Goal: Task Accomplishment & Management: Manage account settings

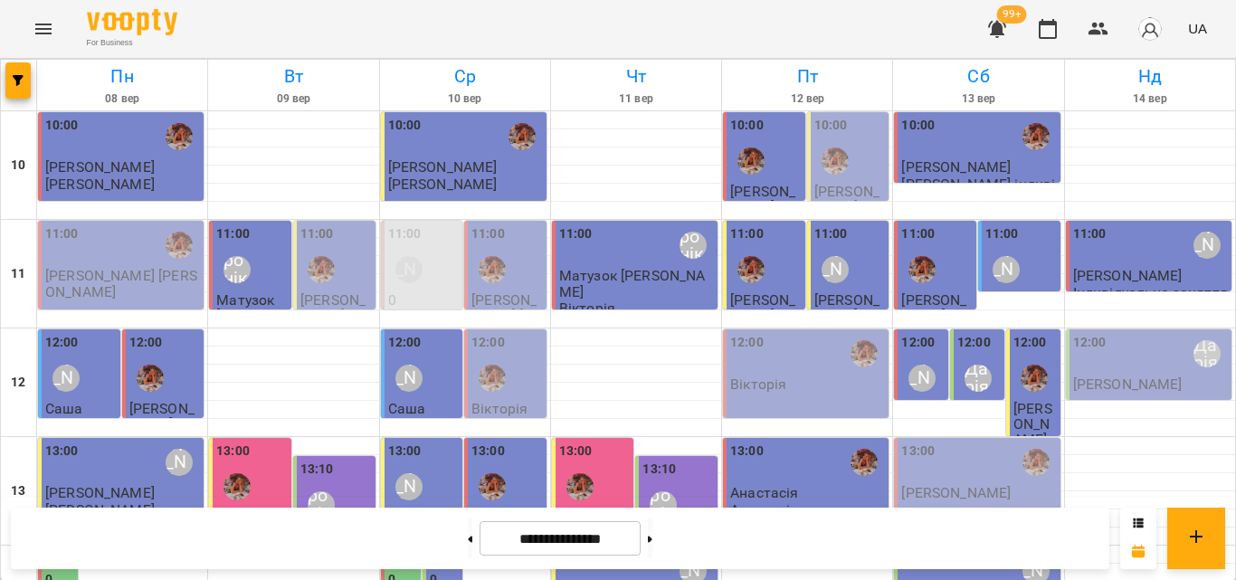
scroll to position [717, 0]
click at [652, 537] on button at bounding box center [650, 539] width 5 height 40
type input "**********"
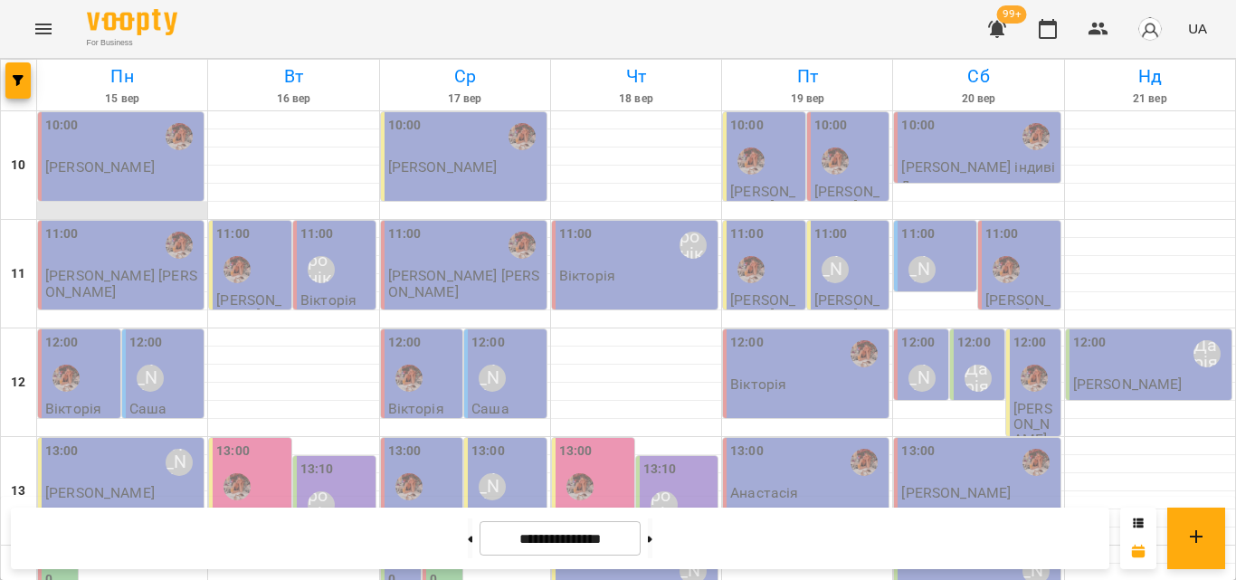
scroll to position [90, 0]
click at [103, 333] on div "12:00 [PERSON_NAME]" at bounding box center [80, 375] width 71 height 84
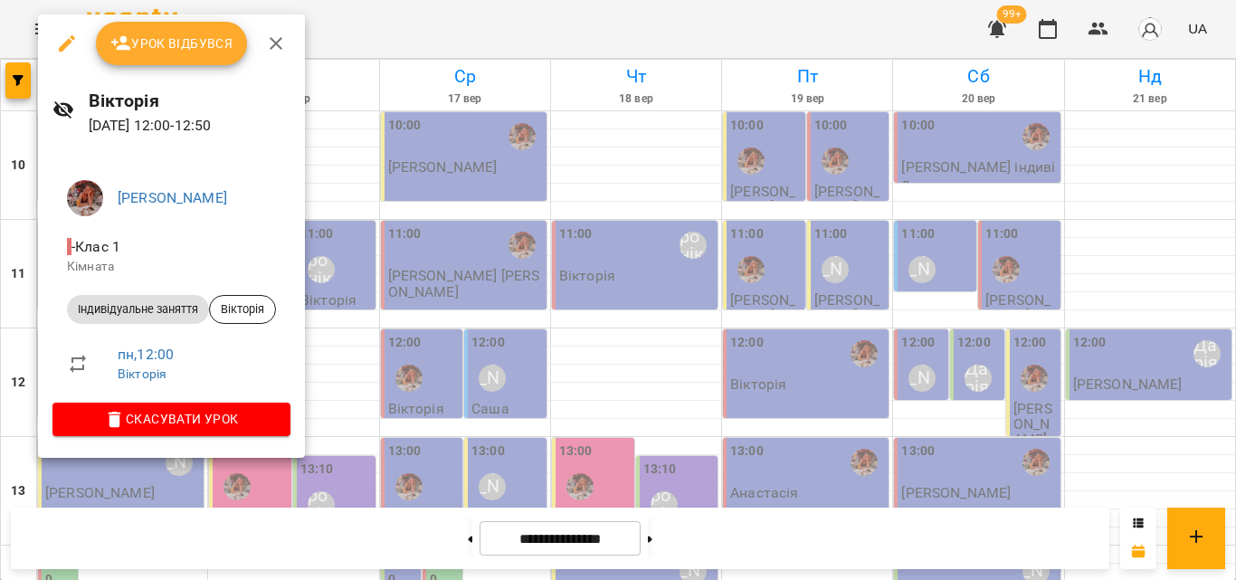
click at [398, 31] on div at bounding box center [618, 290] width 1236 height 580
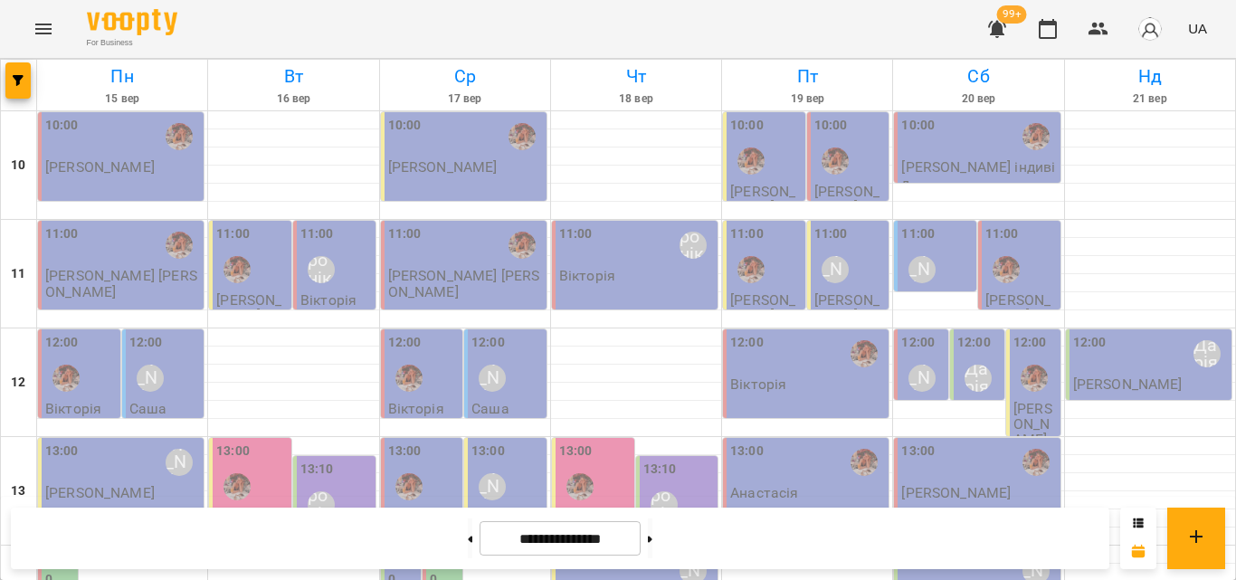
click at [120, 442] on div "13:00 [PERSON_NAME]" at bounding box center [122, 463] width 155 height 42
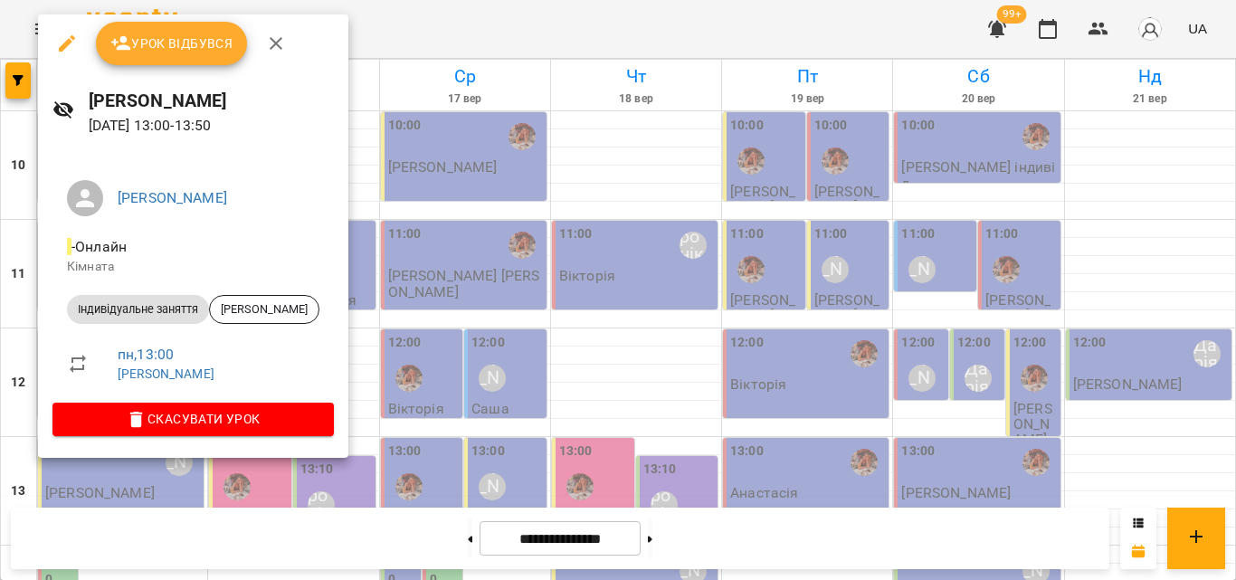
click at [470, 32] on div at bounding box center [618, 290] width 1236 height 580
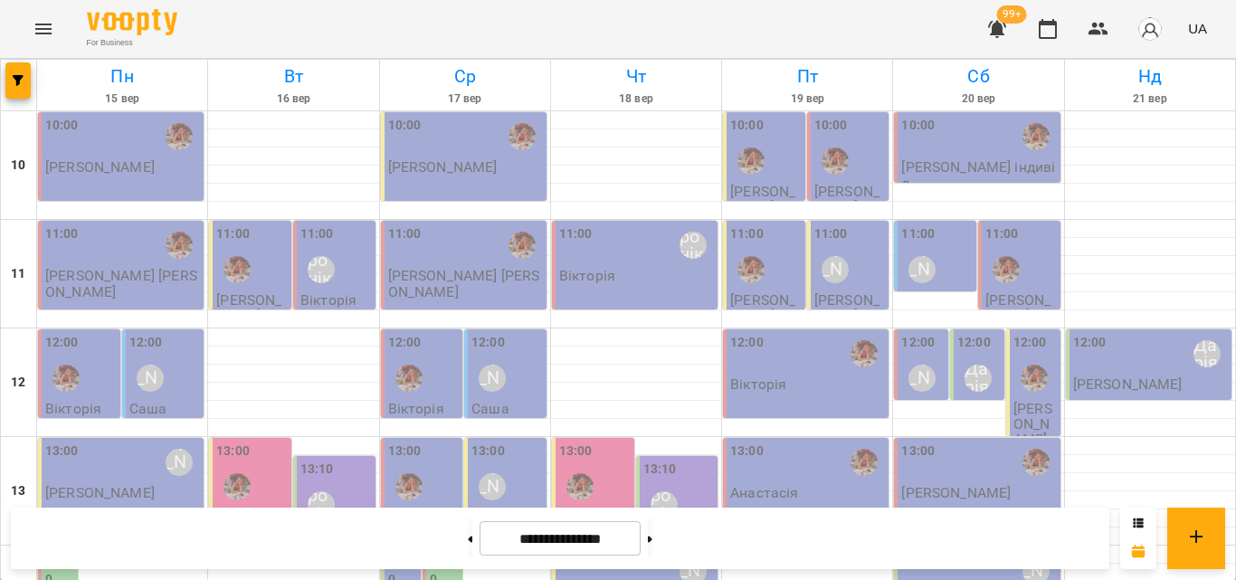
scroll to position [271, 0]
click at [48, 550] on label "14:00" at bounding box center [59, 569] width 29 height 39
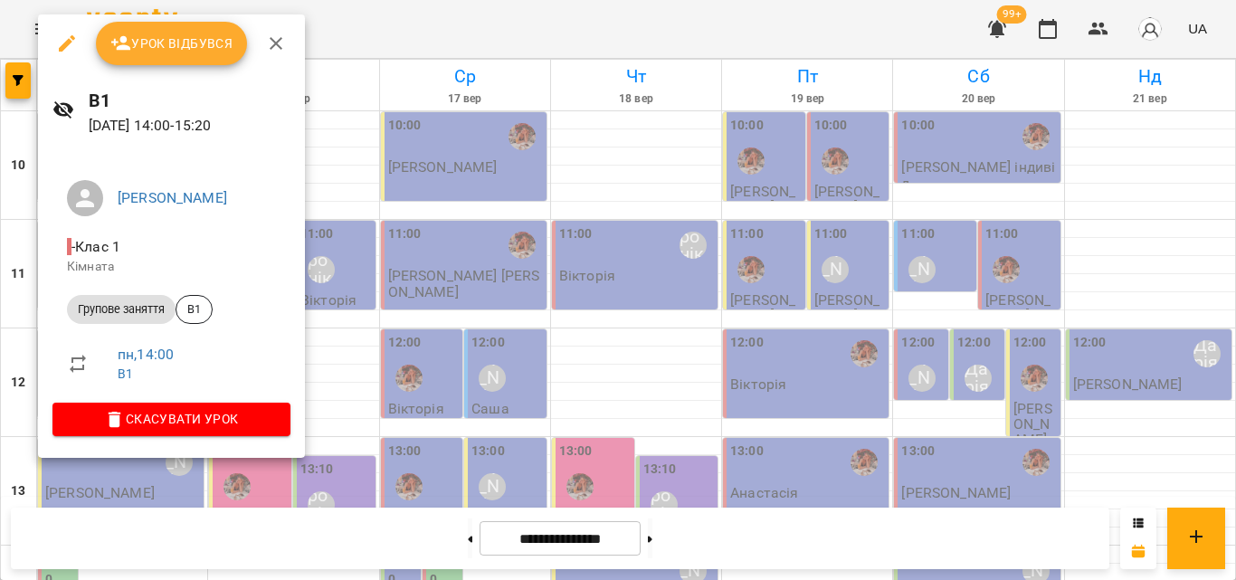
click at [360, 21] on div at bounding box center [618, 290] width 1236 height 580
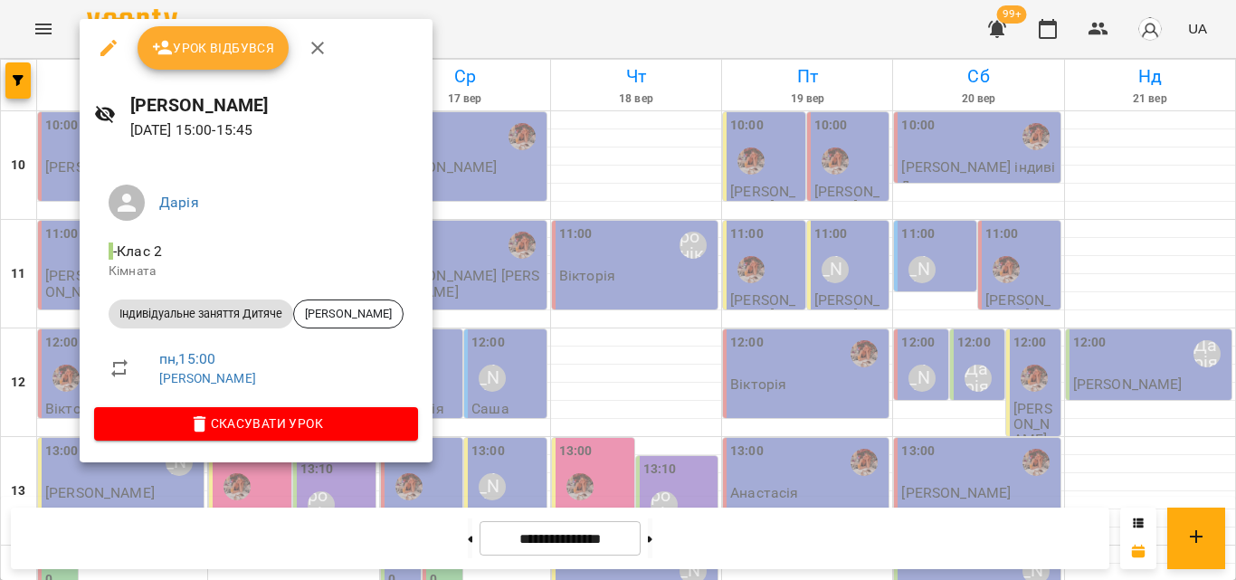
click at [483, 30] on div at bounding box center [618, 290] width 1236 height 580
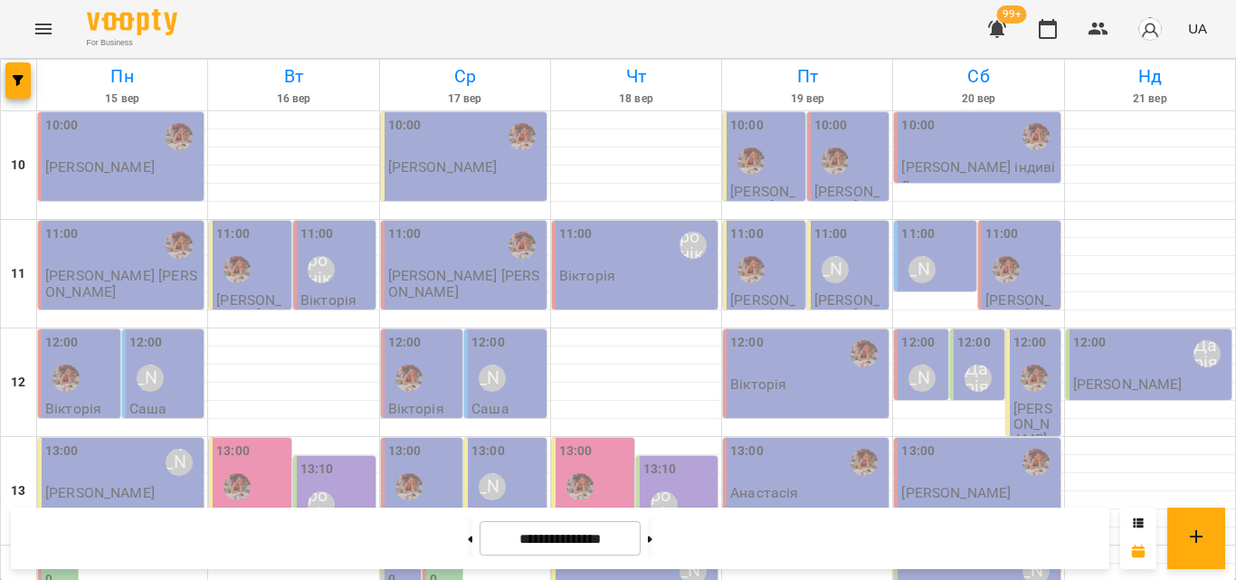
scroll to position [543, 0]
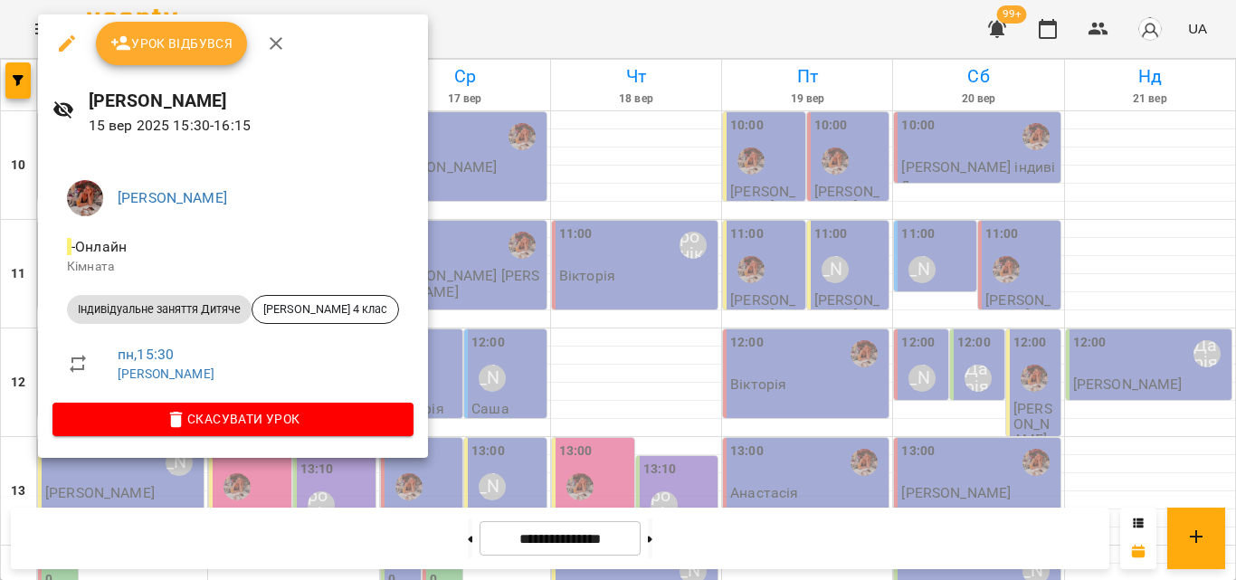
click at [448, 10] on div at bounding box center [618, 290] width 1236 height 580
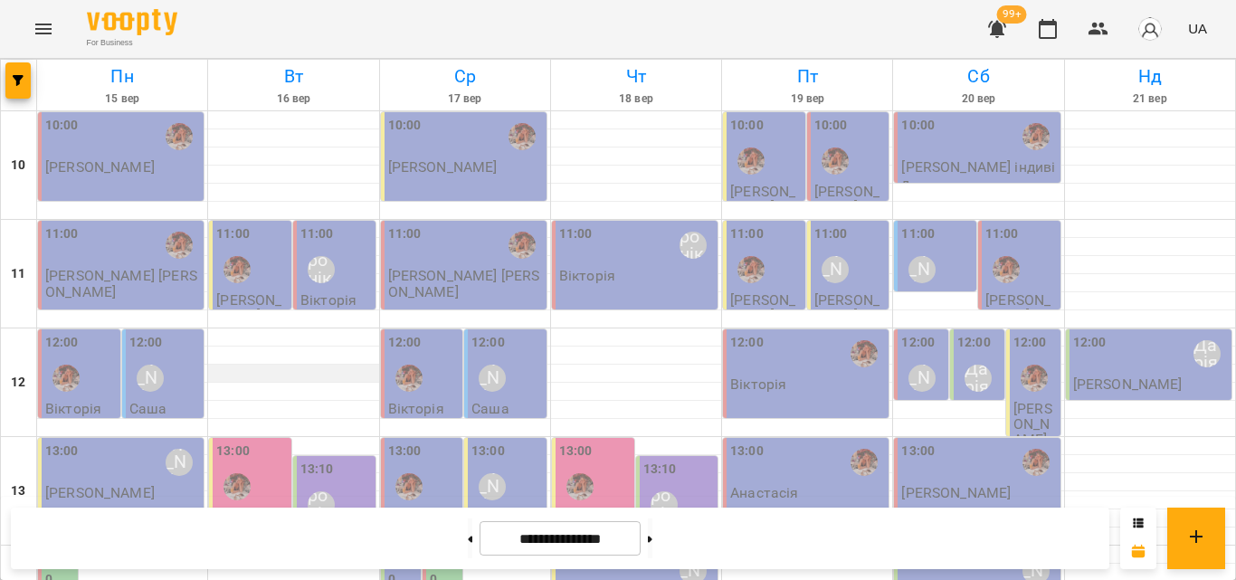
scroll to position [0, 0]
click at [1097, 33] on icon "button" at bounding box center [1099, 29] width 20 height 13
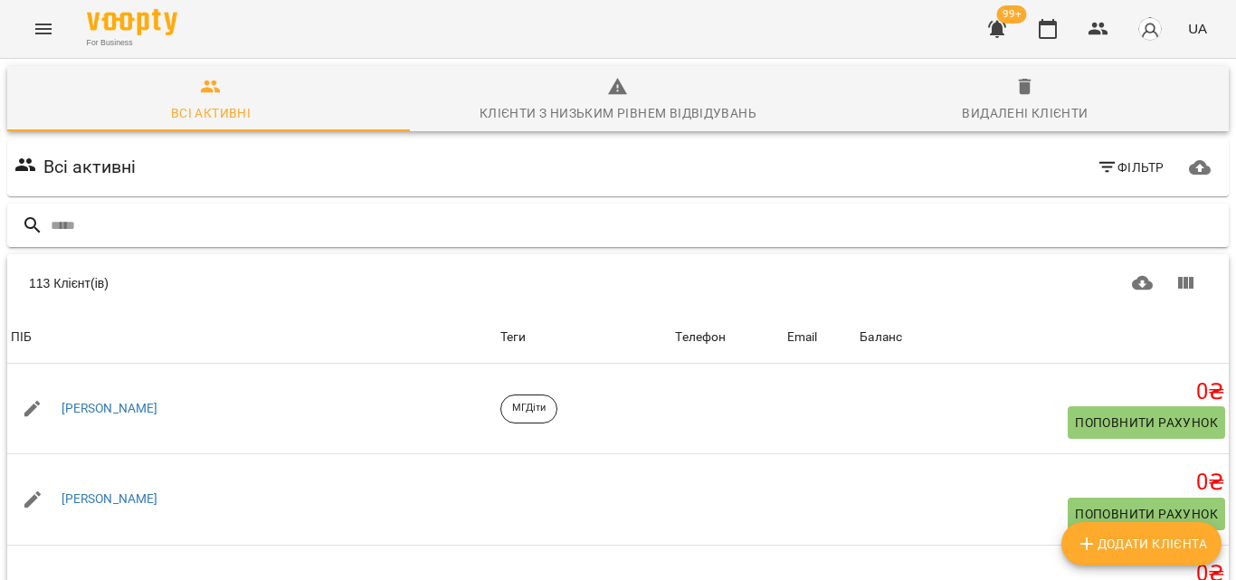
click at [653, 224] on input "text" at bounding box center [636, 226] width 1171 height 30
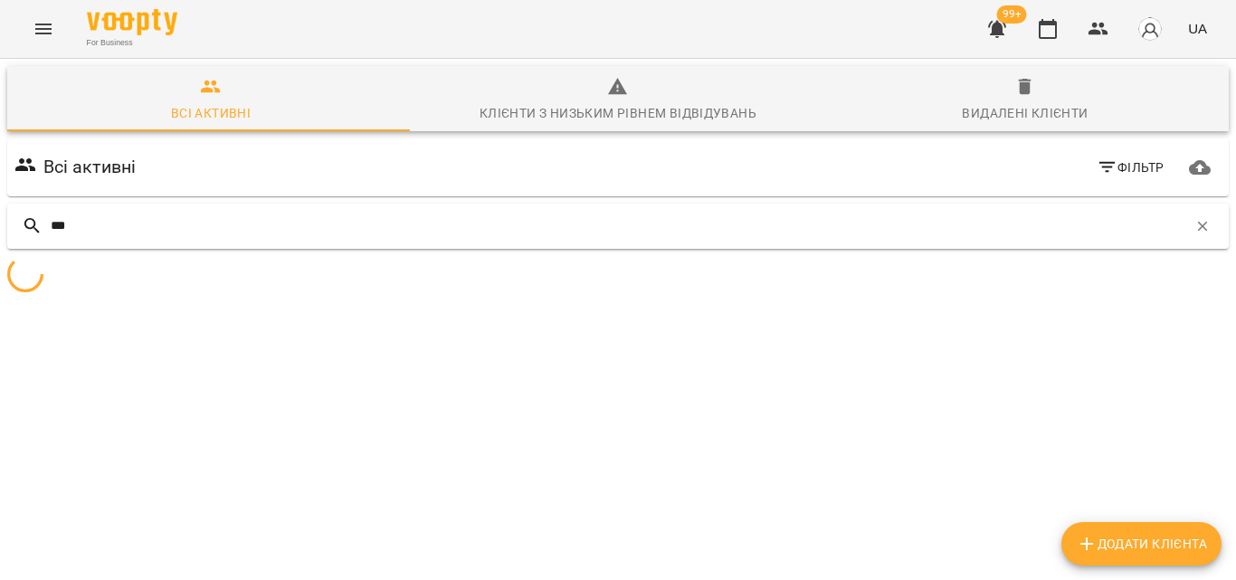
type input "****"
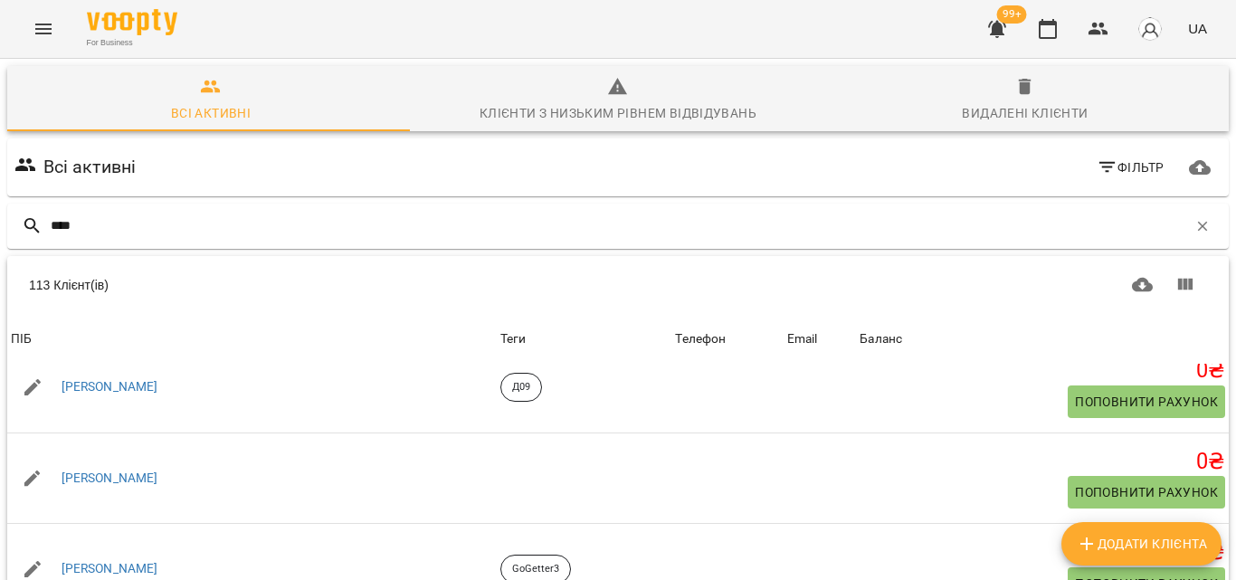
scroll to position [362, 0]
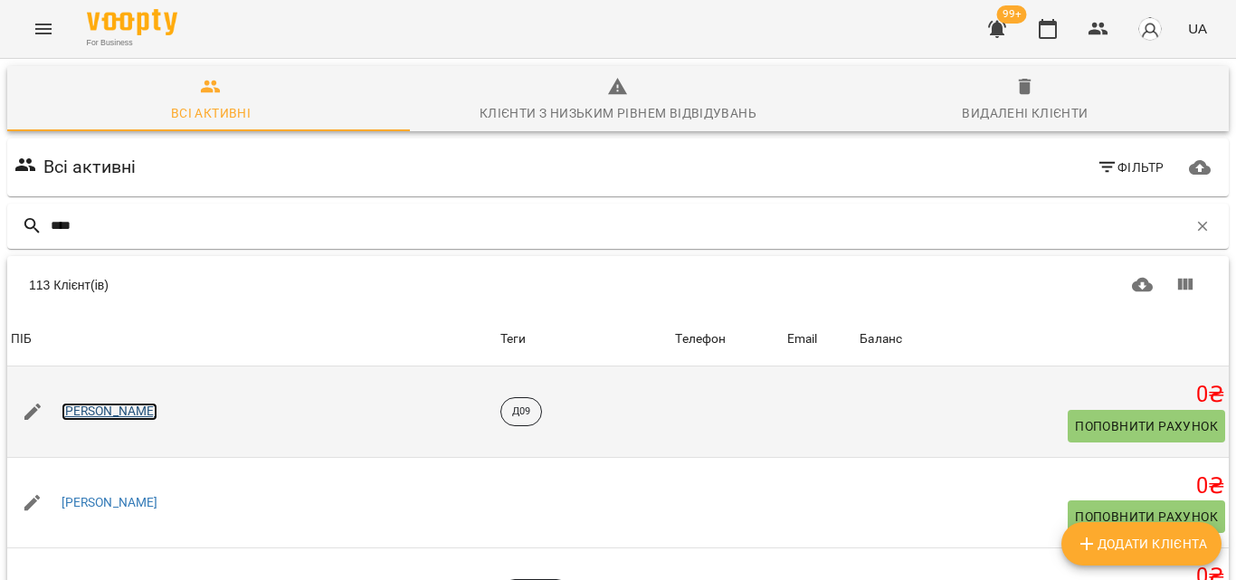
click at [88, 409] on link "Воронянський Саша" at bounding box center [110, 412] width 97 height 18
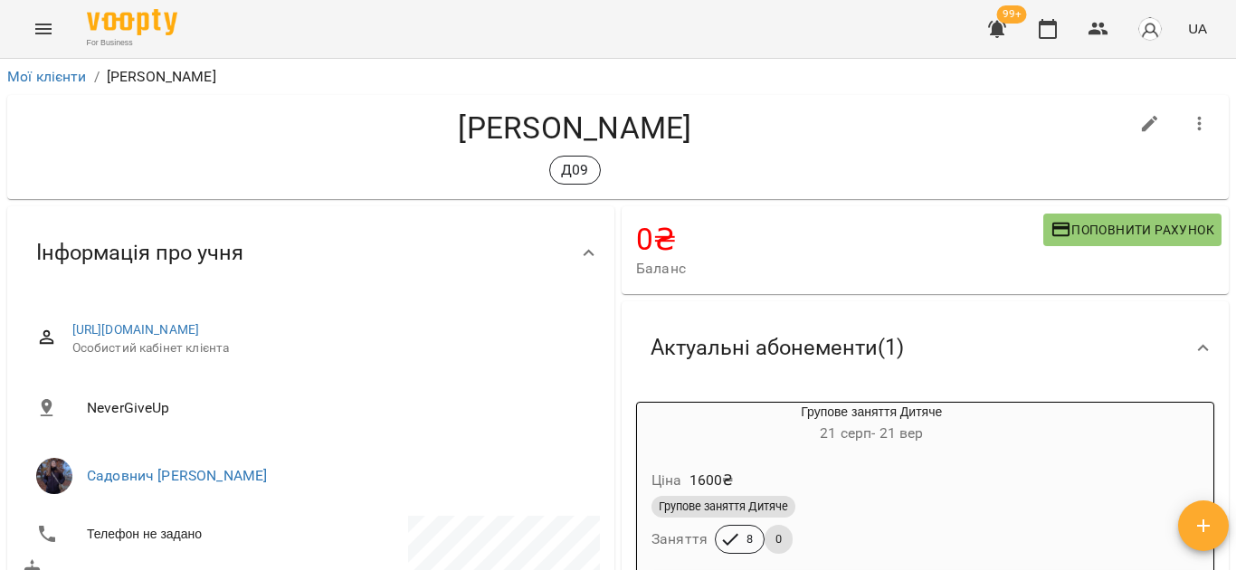
scroll to position [271, 0]
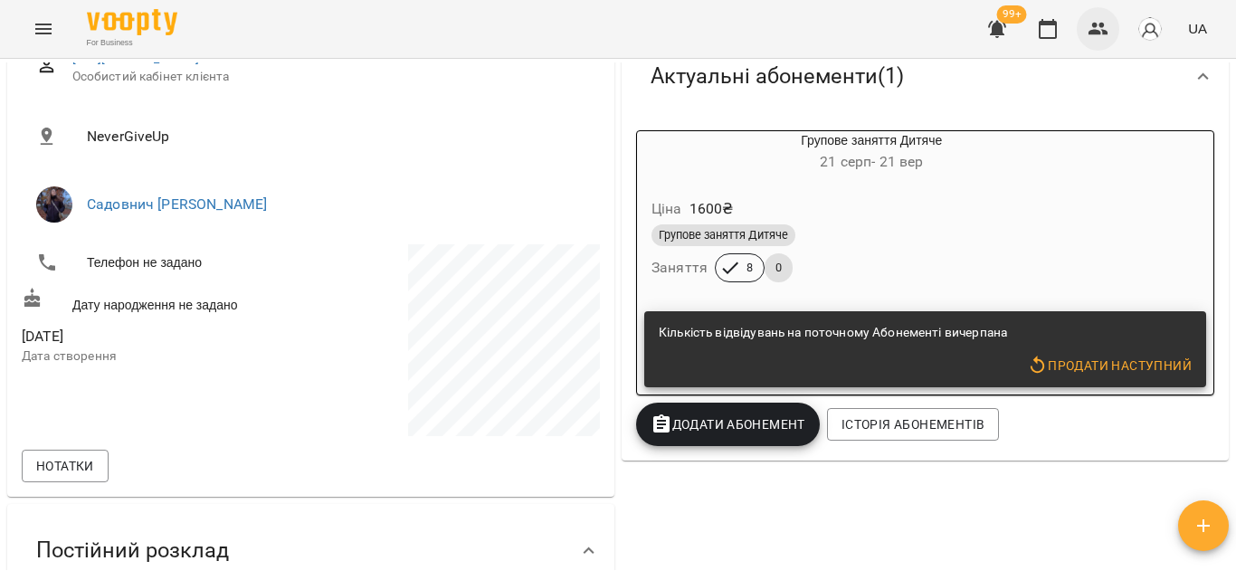
click at [1091, 28] on icon "button" at bounding box center [1099, 29] width 22 height 22
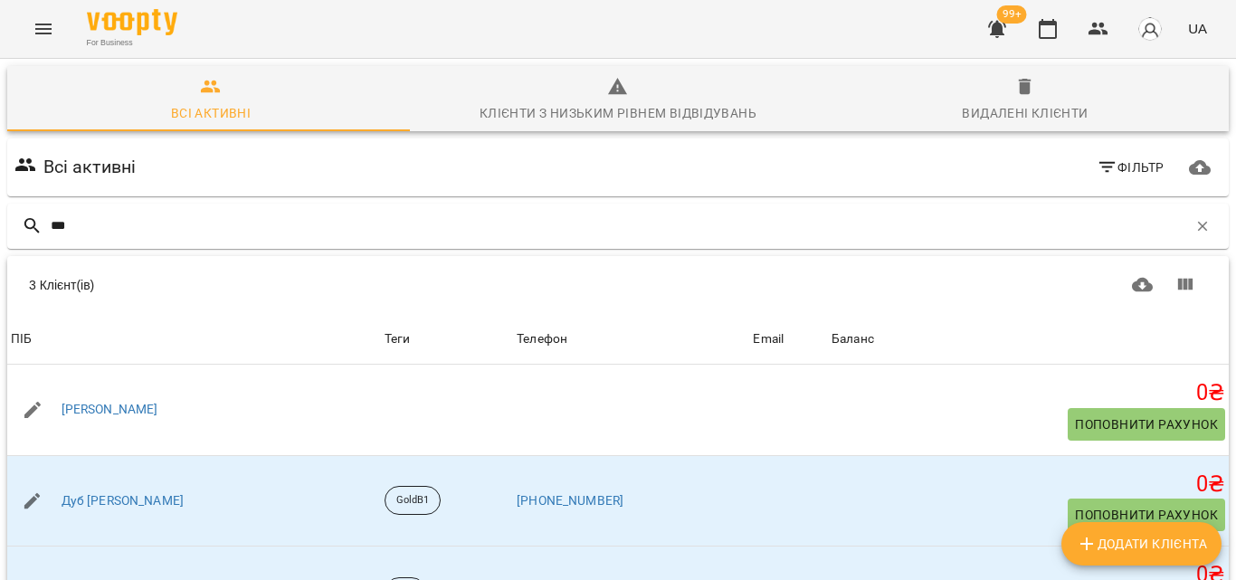
scroll to position [98, 0]
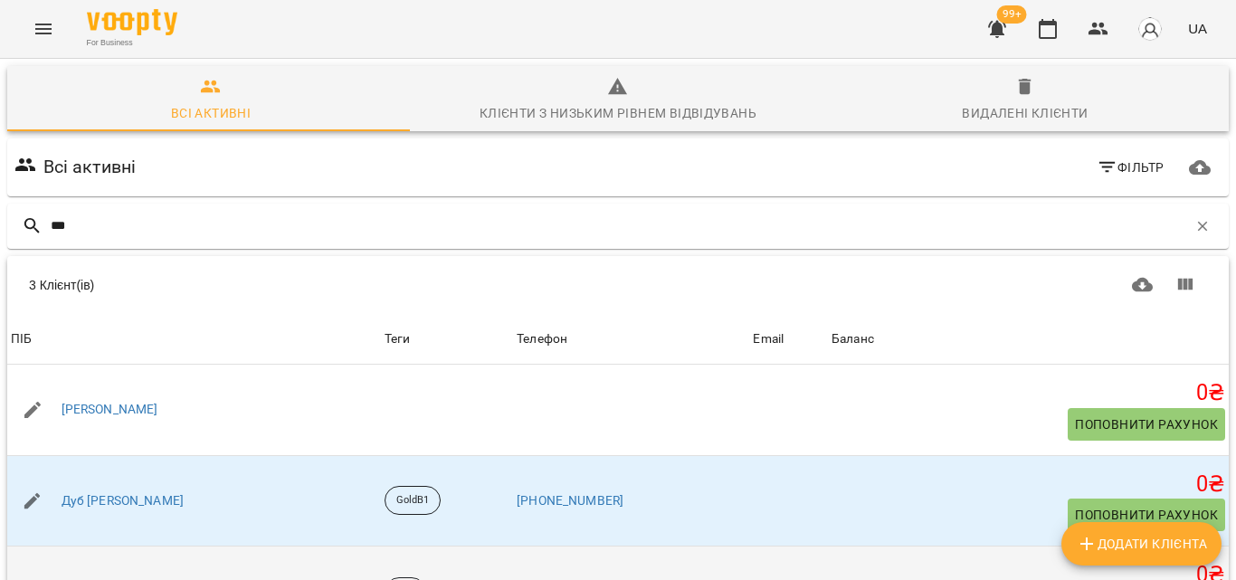
type input "***"
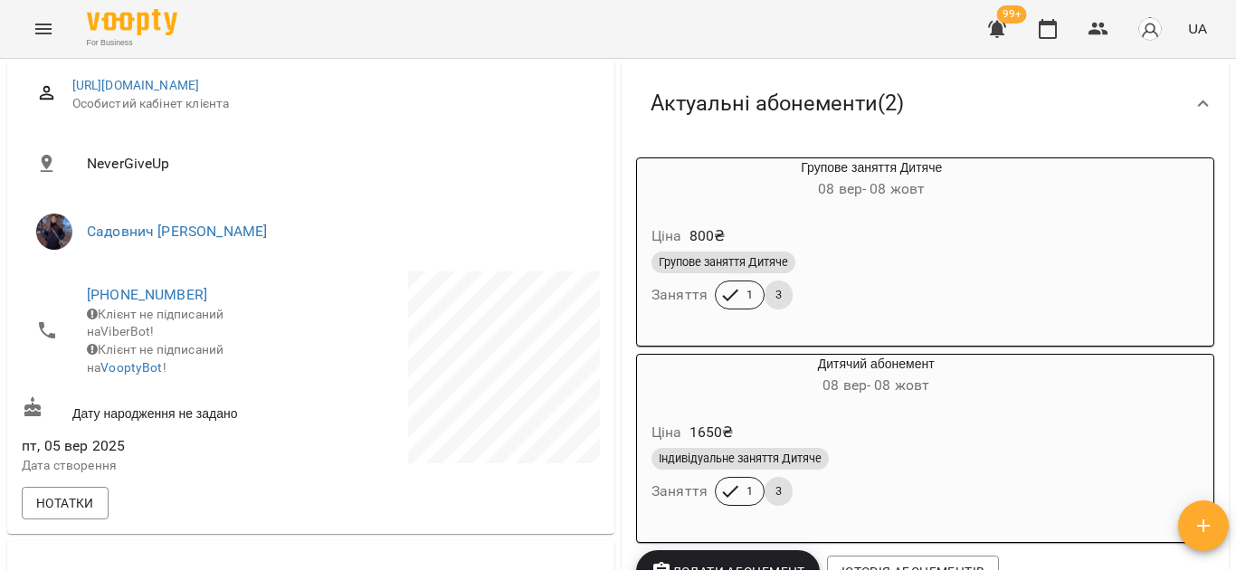
scroll to position [271, 0]
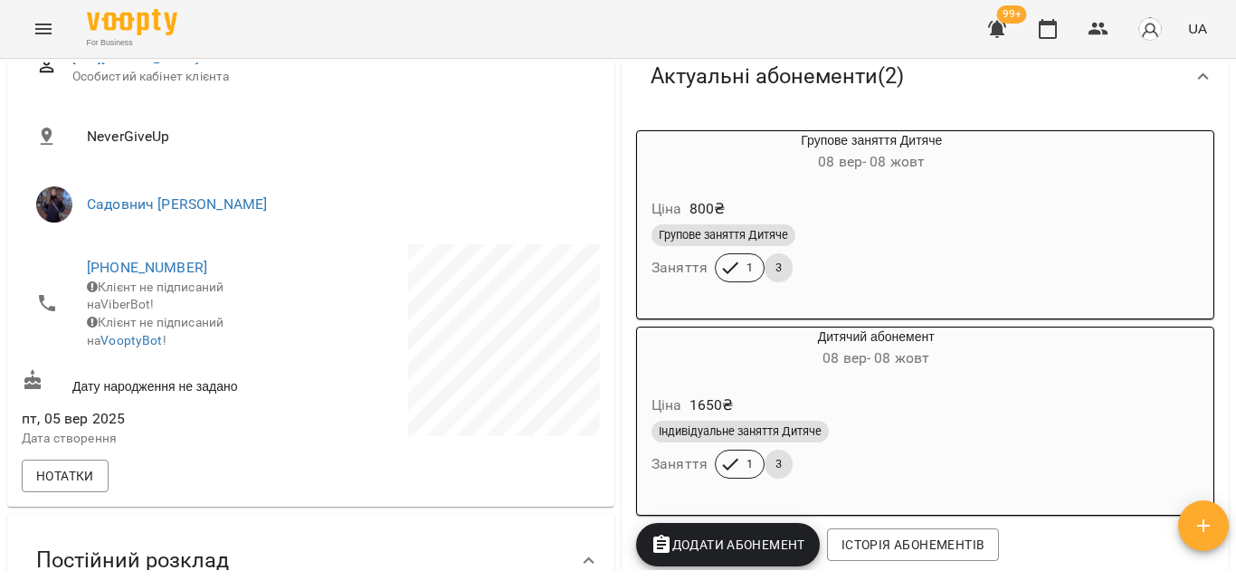
click at [839, 329] on div "Дитячий абонемент 08 вер - 08 жовт Ціна 1650 ₴ Індивідуальне заняття Дитяче Зан…" at bounding box center [925, 421] width 578 height 189
click at [839, 338] on div "Дитячий абонемент 08 вер - 08 жовт" at bounding box center [876, 349] width 478 height 43
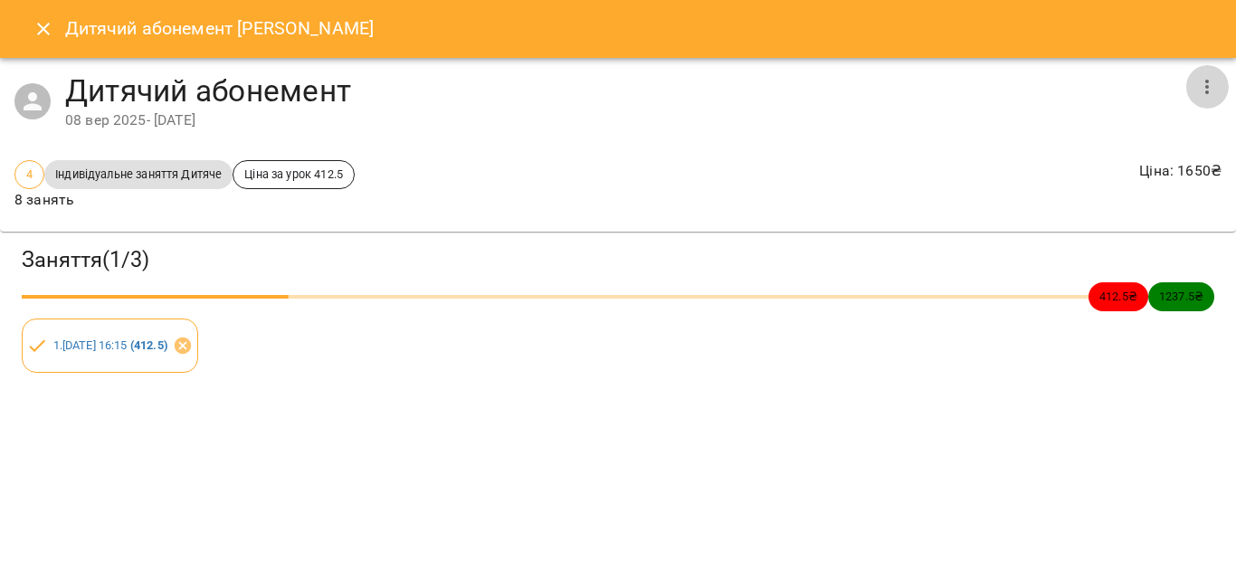
click at [1214, 82] on icon "button" at bounding box center [1207, 87] width 22 height 22
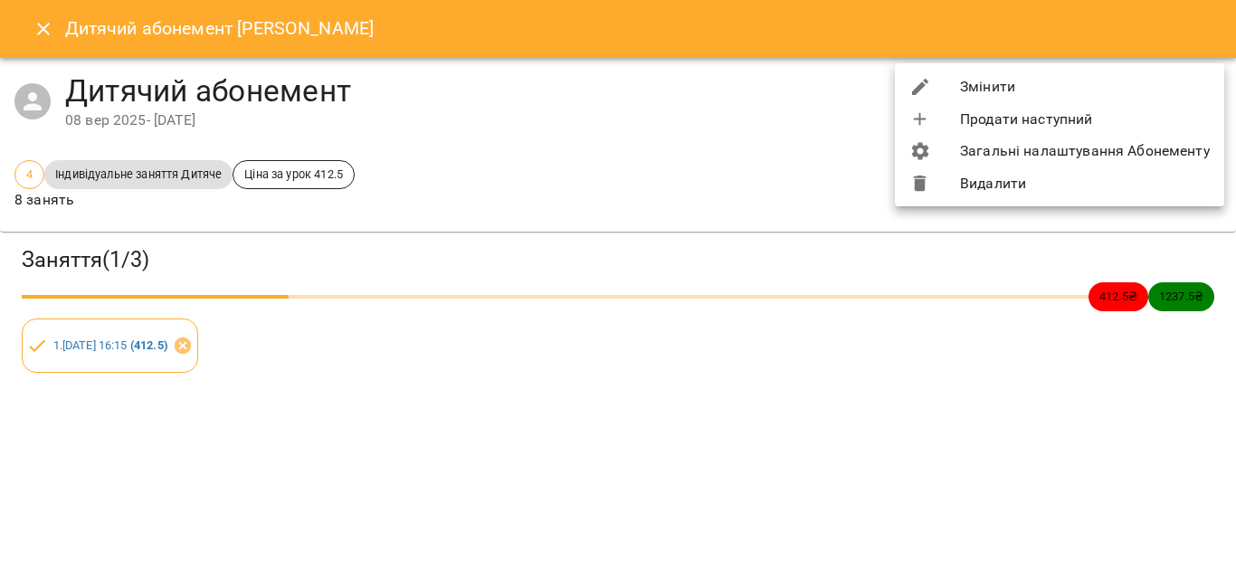
click at [37, 46] on div at bounding box center [618, 290] width 1236 height 580
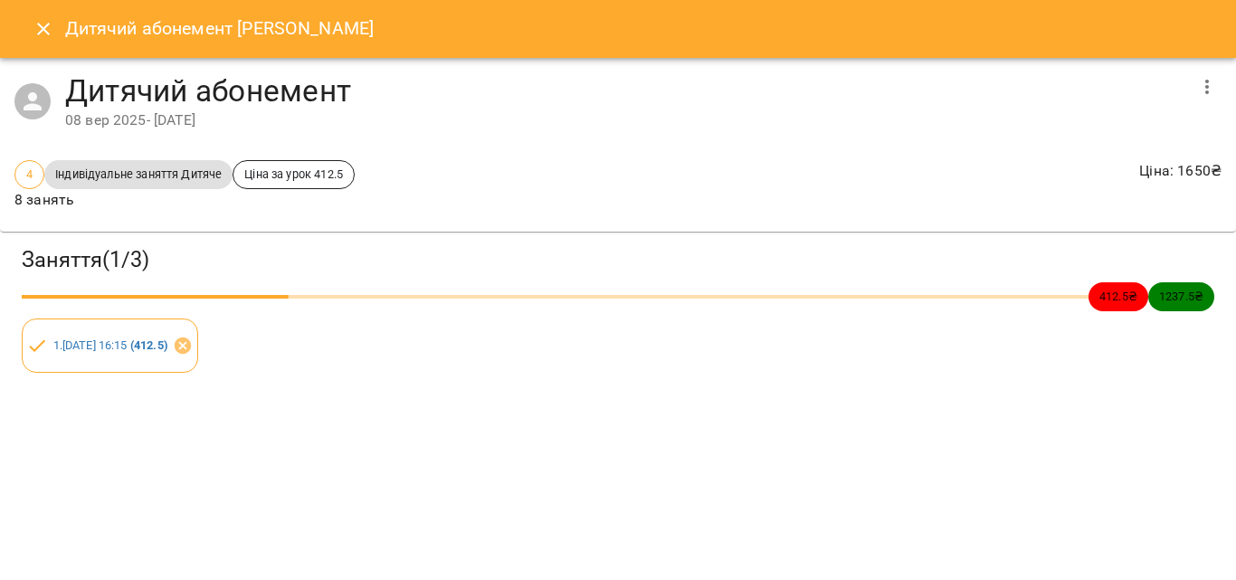
click at [38, 24] on icon "Close" at bounding box center [43, 29] width 13 height 13
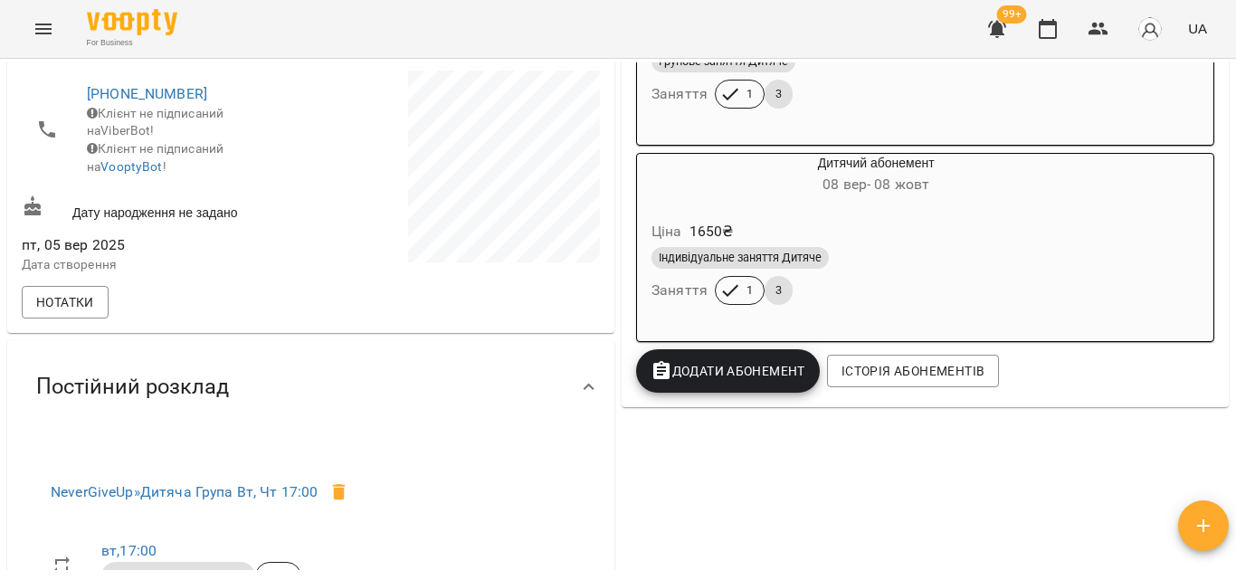
scroll to position [452, 0]
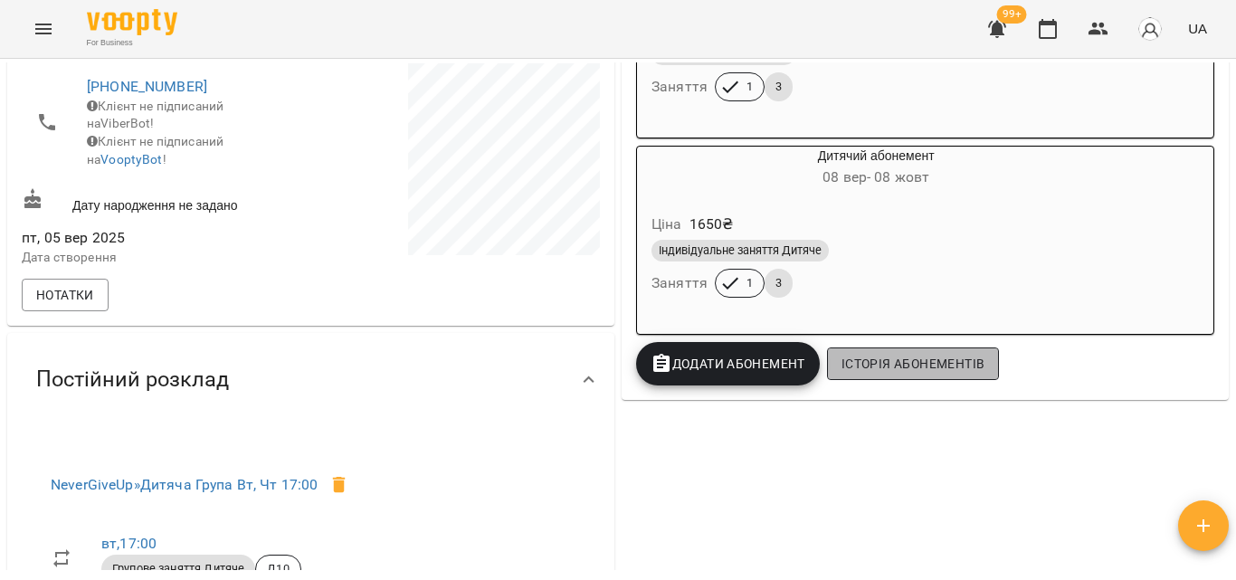
click at [868, 380] on button "Історія абонементів" at bounding box center [913, 364] width 172 height 33
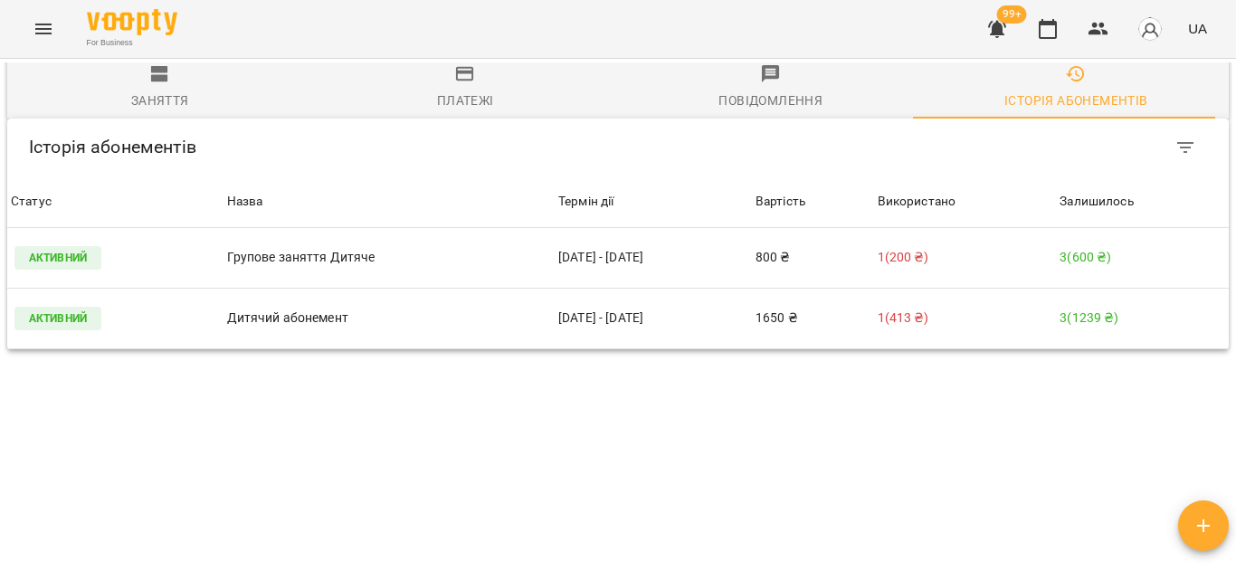
scroll to position [1279, 0]
click at [1175, 137] on icon "Filter Table" at bounding box center [1186, 148] width 22 height 22
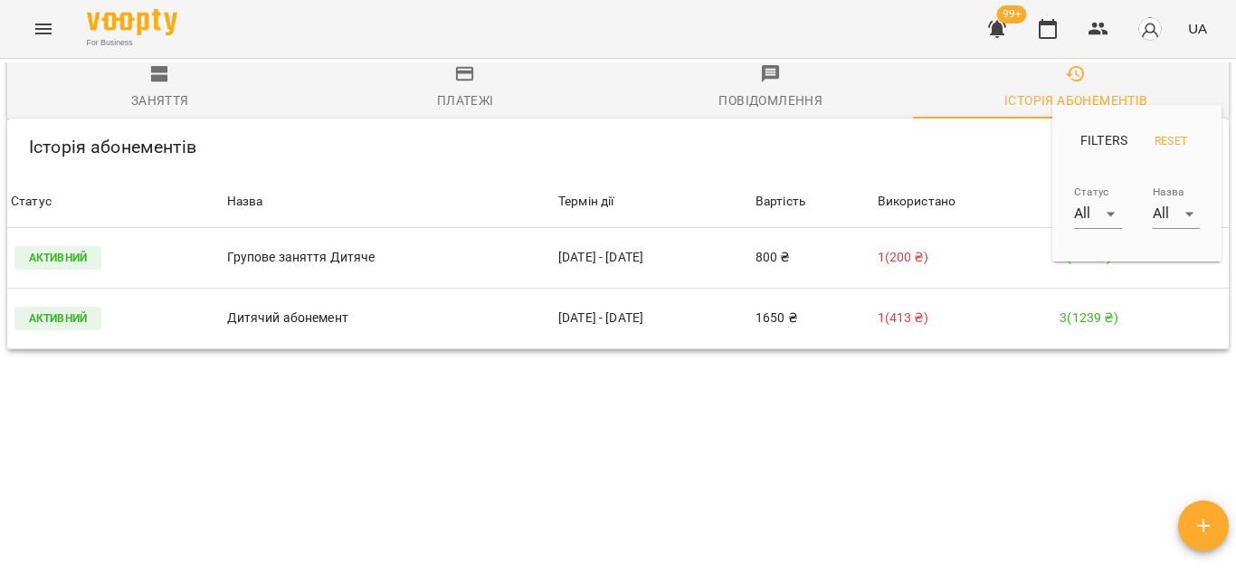
click at [997, 333] on div at bounding box center [618, 290] width 1236 height 580
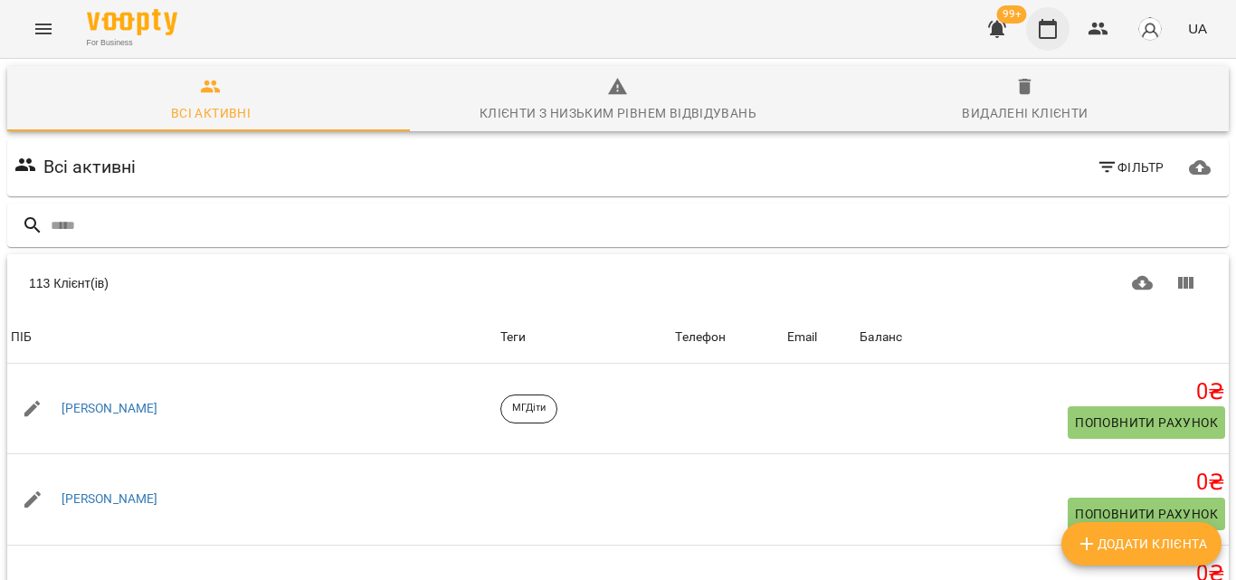
drag, startPoint x: 1020, startPoint y: 12, endPoint x: 1056, endPoint y: 23, distance: 37.8
click at [1056, 23] on div "99+ UA" at bounding box center [1095, 28] width 239 height 47
click at [1056, 23] on icon "button" at bounding box center [1048, 29] width 18 height 20
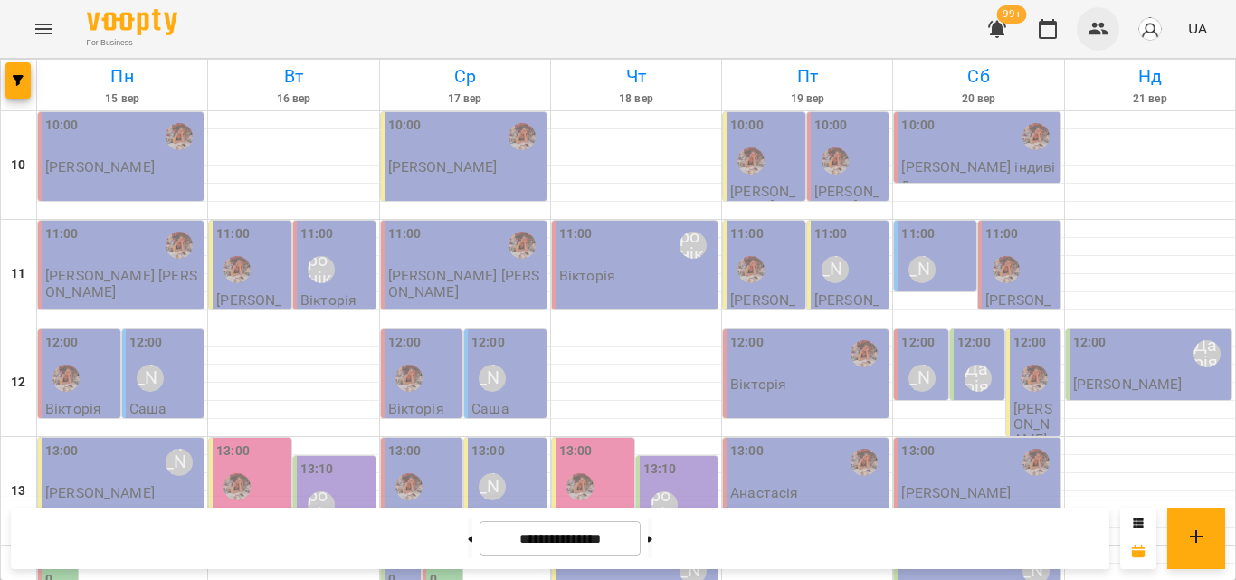
click at [1097, 33] on icon "button" at bounding box center [1099, 29] width 20 height 13
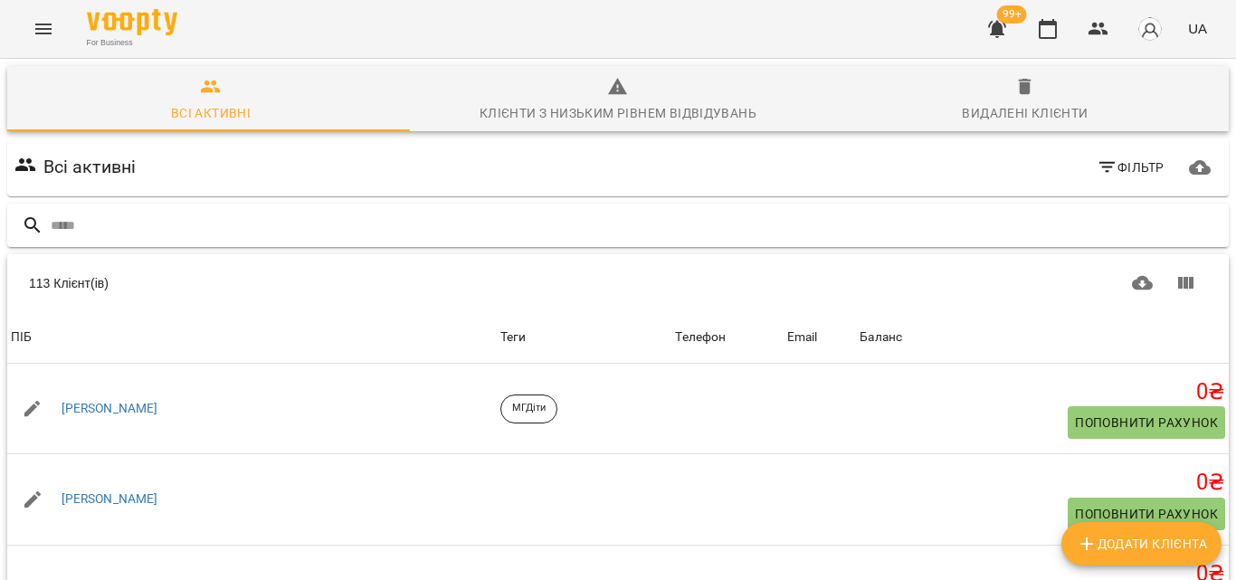
click at [749, 241] on div at bounding box center [618, 226] width 1222 height 44
click at [748, 239] on input "text" at bounding box center [636, 226] width 1171 height 30
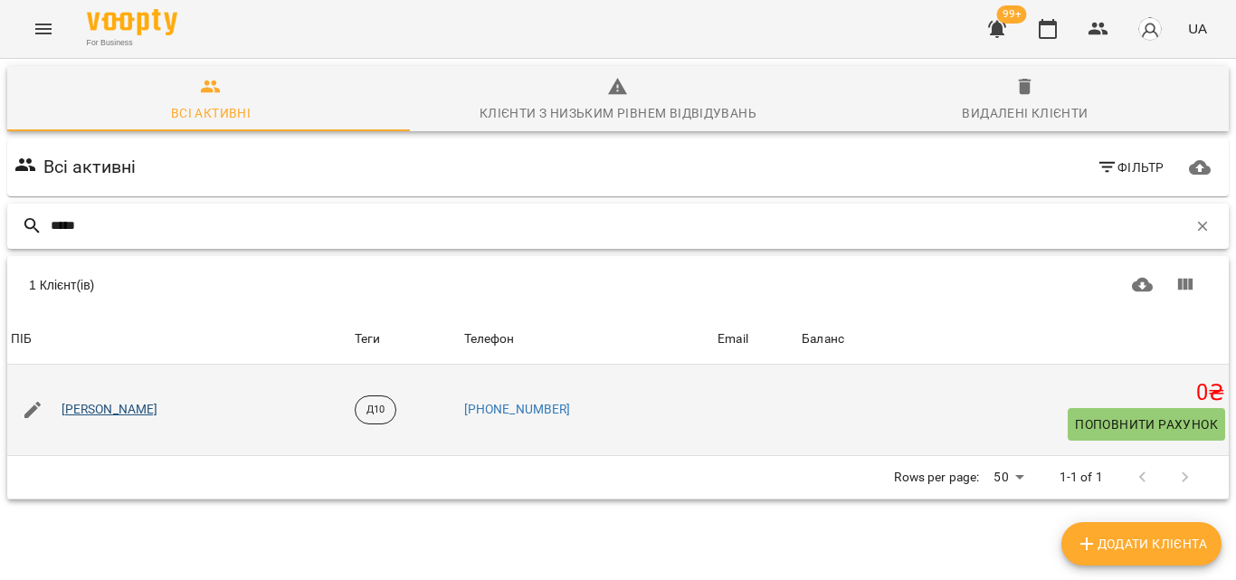
type input "*****"
click at [83, 414] on link "Демид Токарчук" at bounding box center [110, 410] width 97 height 18
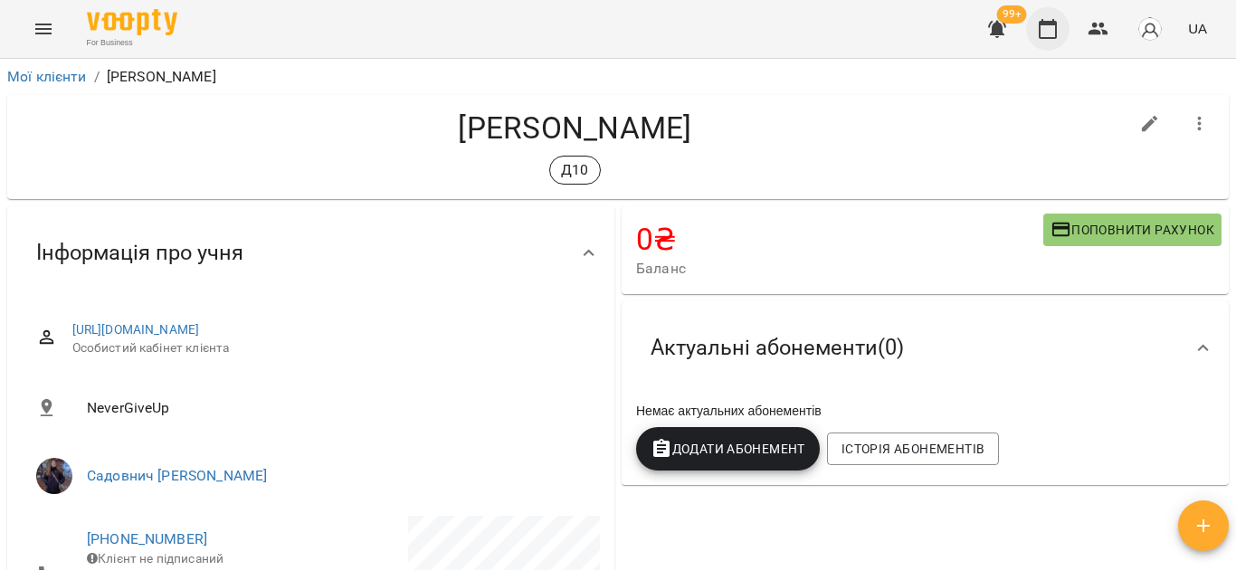
click at [1046, 31] on icon "button" at bounding box center [1048, 29] width 22 height 22
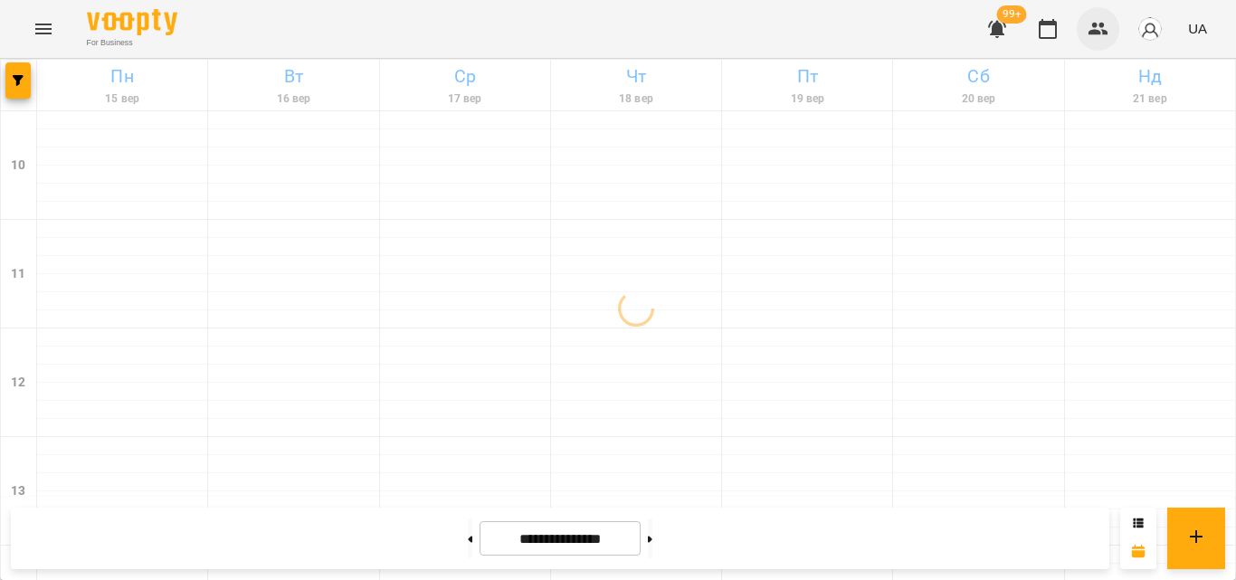
click at [1095, 38] on icon "button" at bounding box center [1099, 29] width 22 height 22
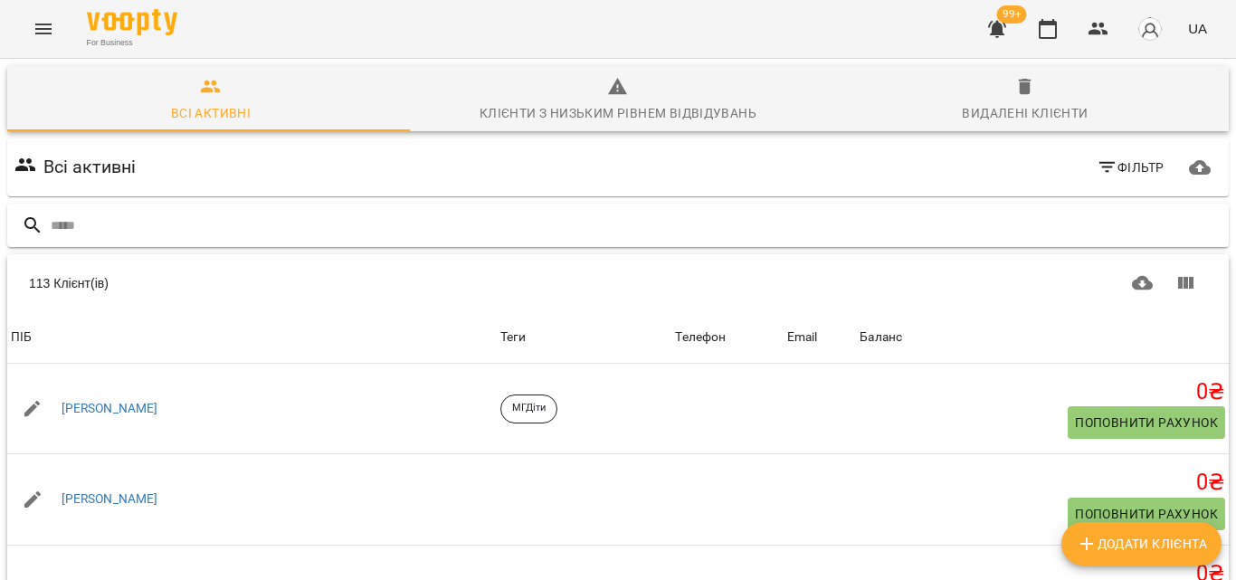
click at [745, 229] on input "text" at bounding box center [636, 226] width 1171 height 30
click at [735, 234] on input "*" at bounding box center [619, 226] width 1137 height 30
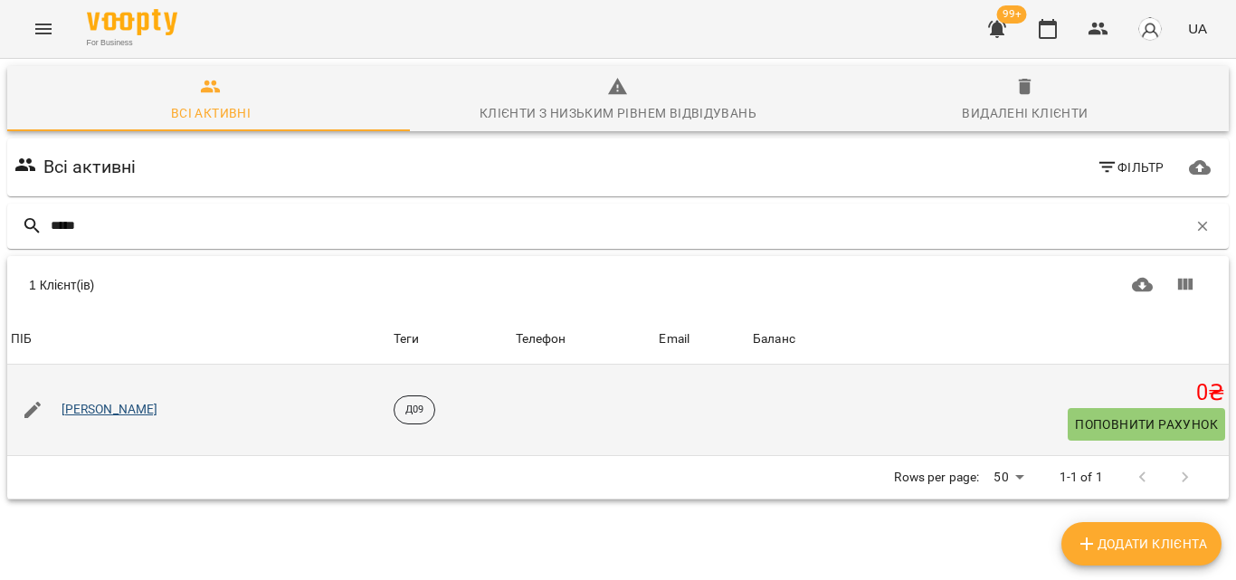
type input "*****"
click at [158, 414] on link "Воронянський Саша" at bounding box center [110, 410] width 97 height 18
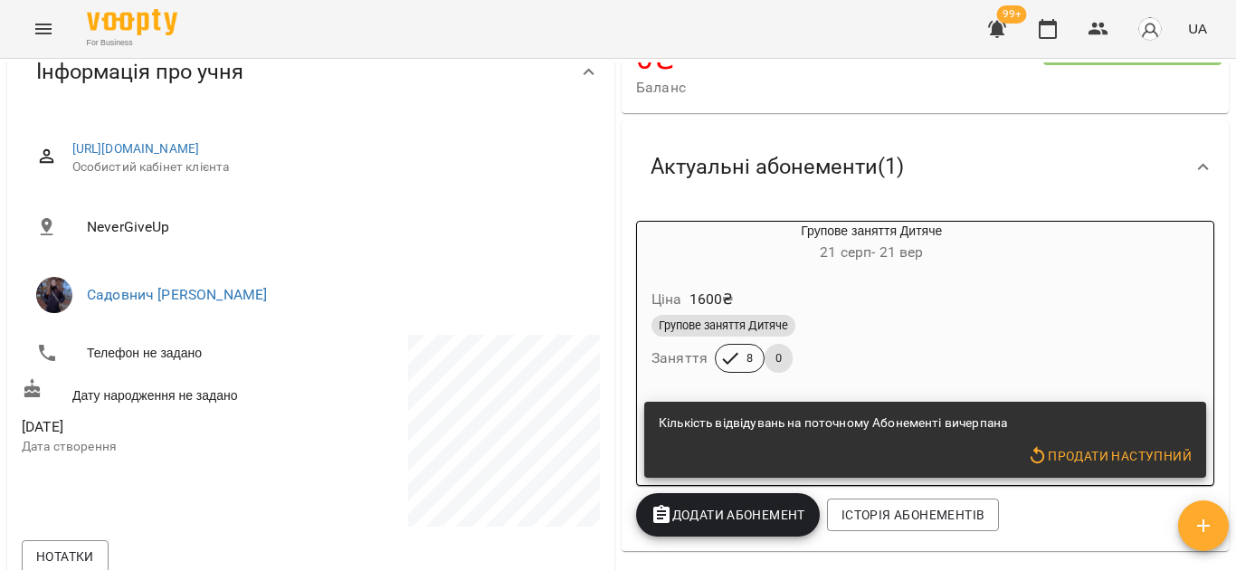
scroll to position [271, 0]
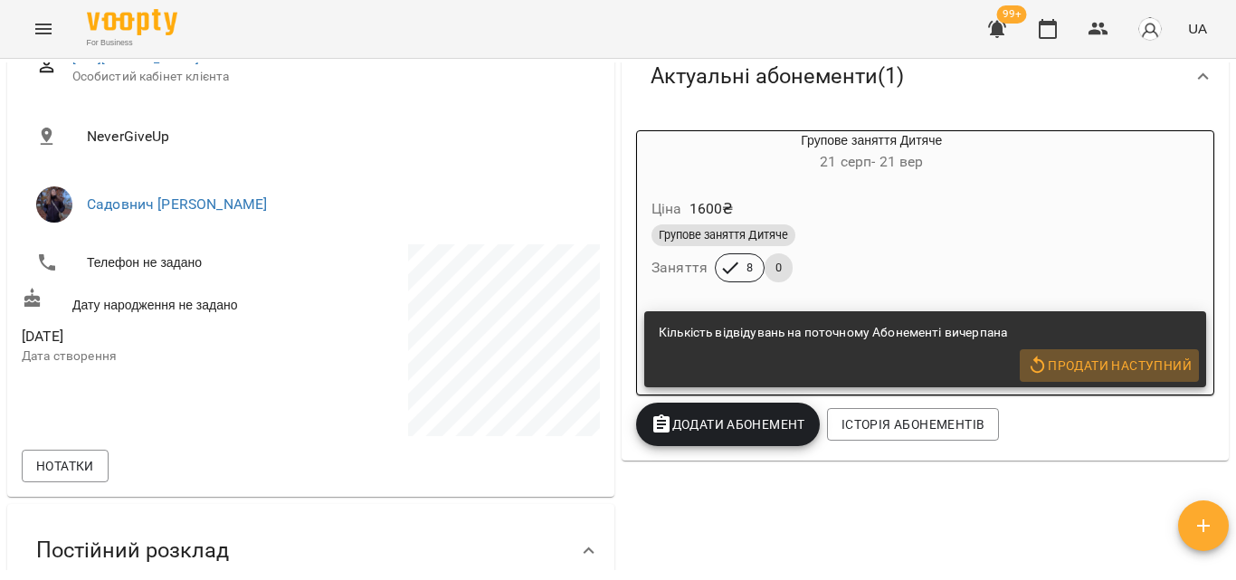
click at [1044, 366] on span "Продати наступний" at bounding box center [1109, 366] width 165 height 22
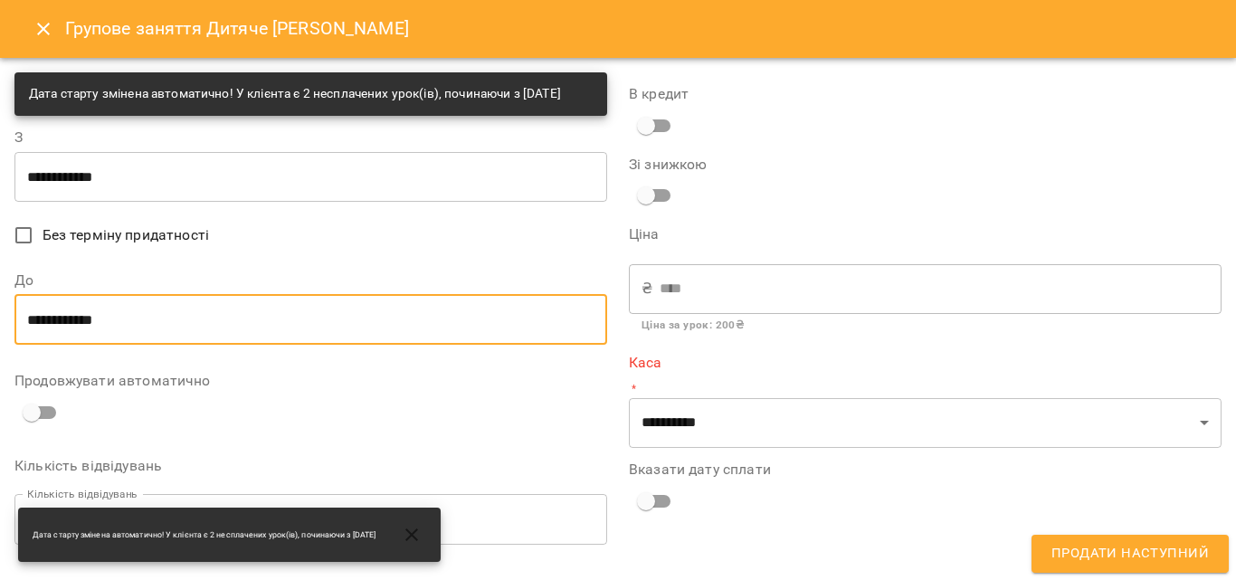
click at [397, 329] on input "**********" at bounding box center [310, 319] width 593 height 51
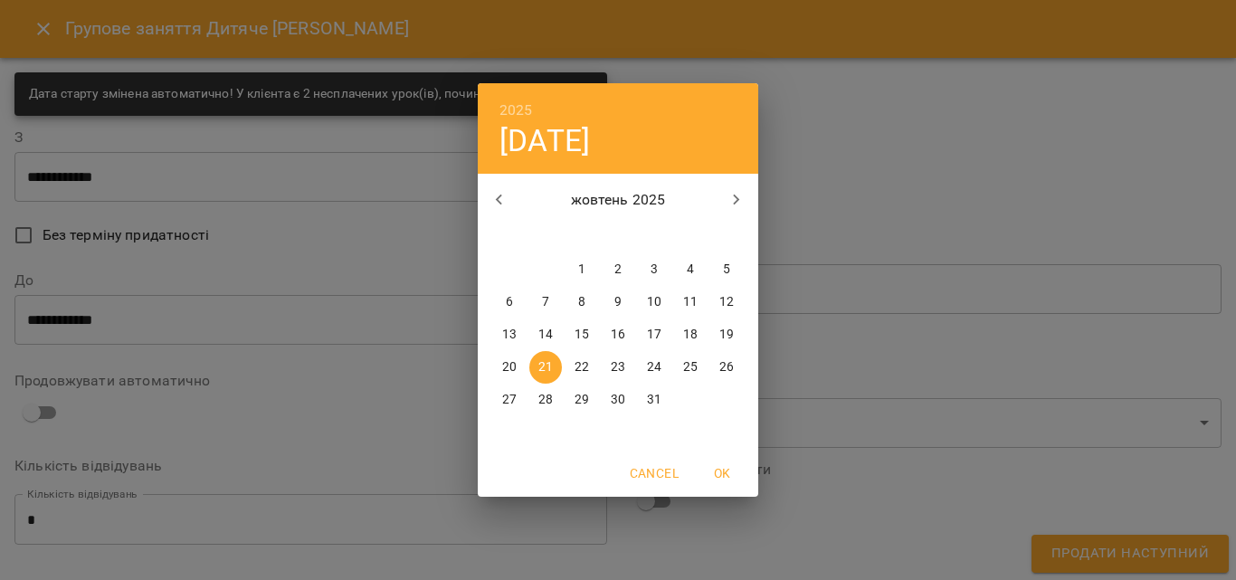
click at [417, 291] on div "2025 вт, жовт 21 жовтень 2025 пн вт ср чт пт сб нд 29 30 1 2 3 4 5 6 7 8 9 10 1…" at bounding box center [618, 290] width 1236 height 580
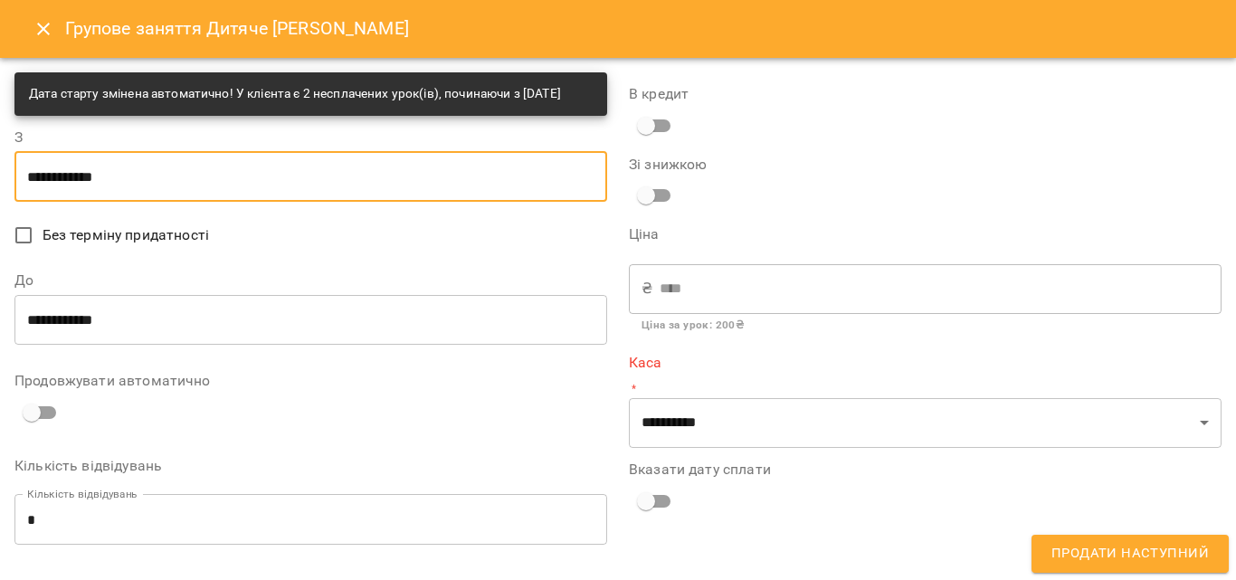
click at [167, 181] on input "**********" at bounding box center [310, 176] width 593 height 51
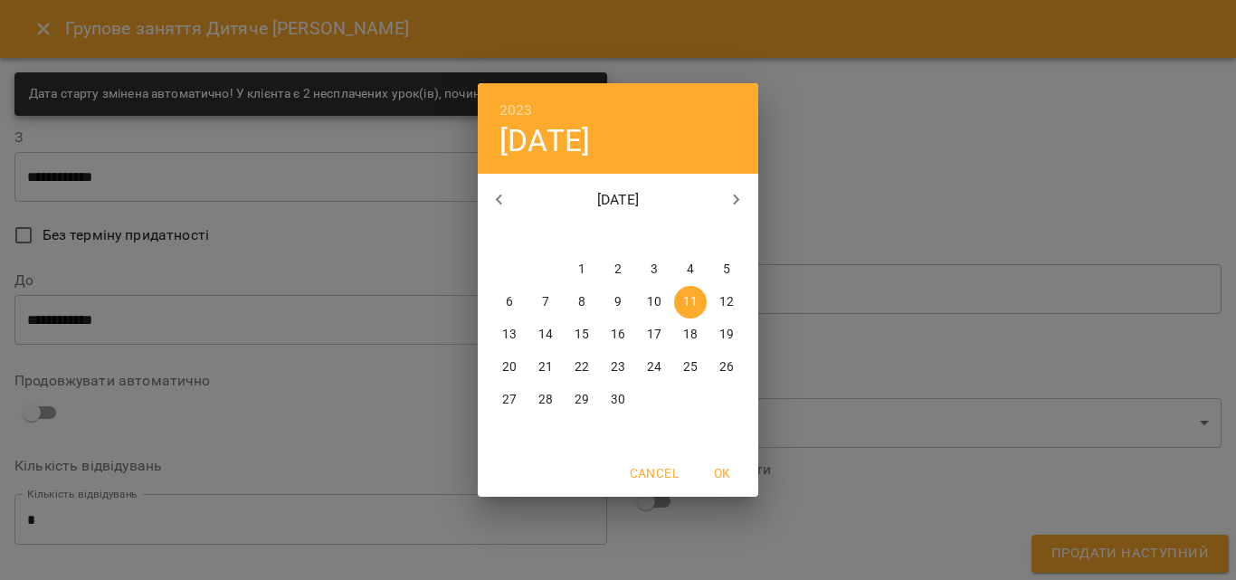
click at [745, 203] on icon "button" at bounding box center [737, 200] width 22 height 22
click at [737, 195] on icon "button" at bounding box center [737, 200] width 22 height 22
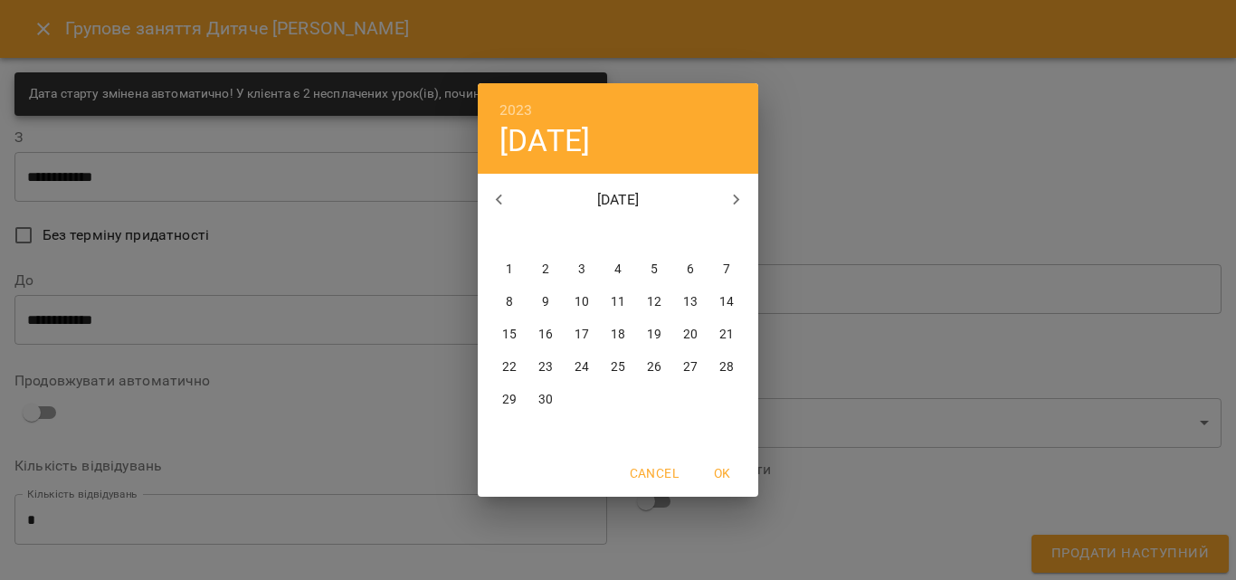
click at [737, 195] on icon "button" at bounding box center [737, 200] width 22 height 22
click at [738, 195] on icon "button" at bounding box center [737, 200] width 22 height 22
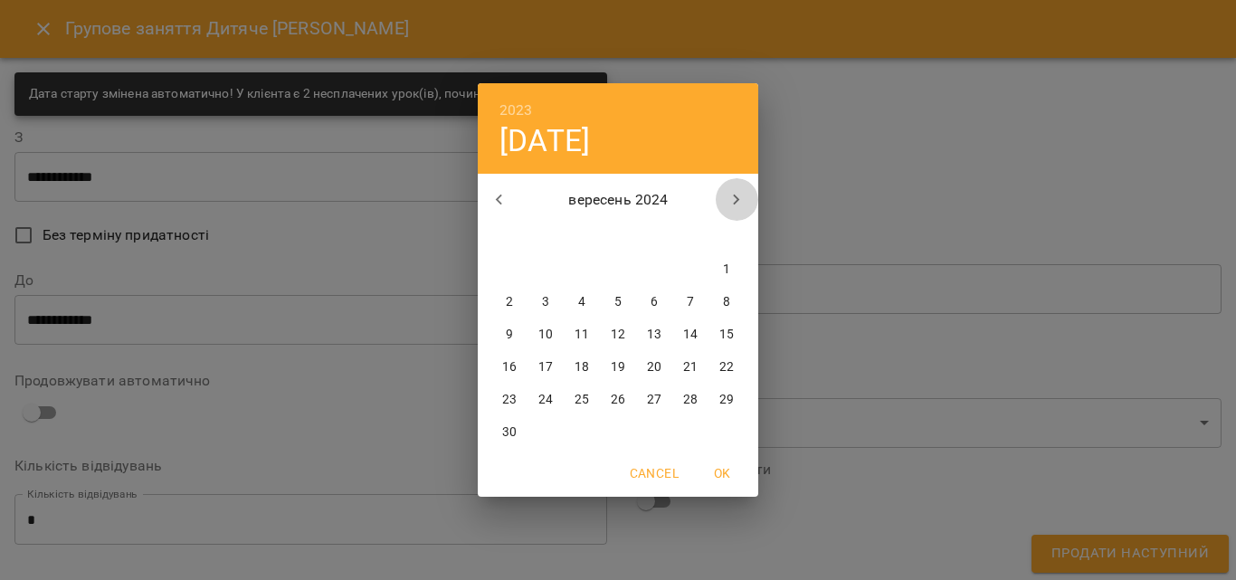
click at [738, 195] on icon "button" at bounding box center [737, 200] width 22 height 22
click at [522, 112] on h6 "2023" at bounding box center [516, 110] width 33 height 25
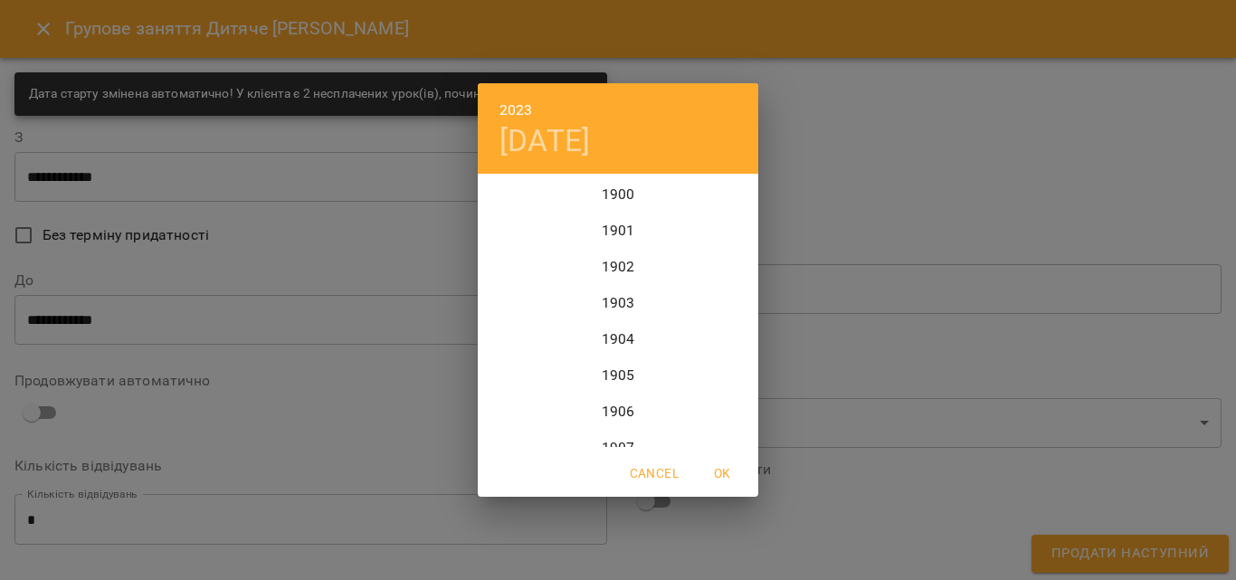
scroll to position [4344, 0]
click at [598, 397] on div "2025" at bounding box center [618, 393] width 281 height 36
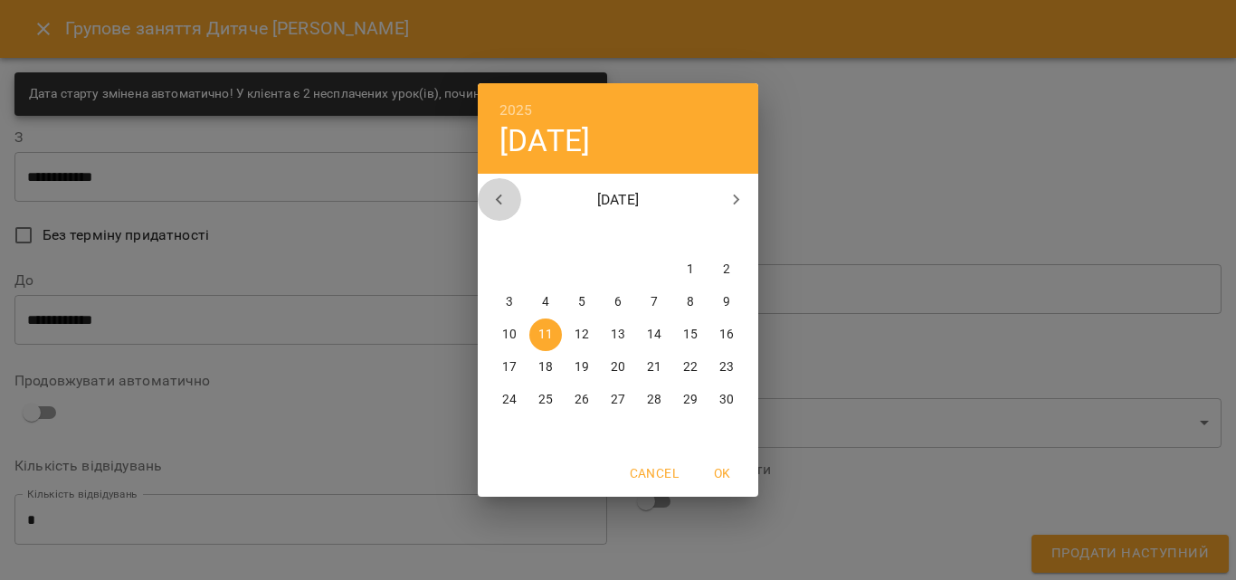
click at [504, 199] on icon "button" at bounding box center [500, 200] width 22 height 22
click at [506, 339] on p "15" at bounding box center [509, 335] width 14 height 18
type input "**********"
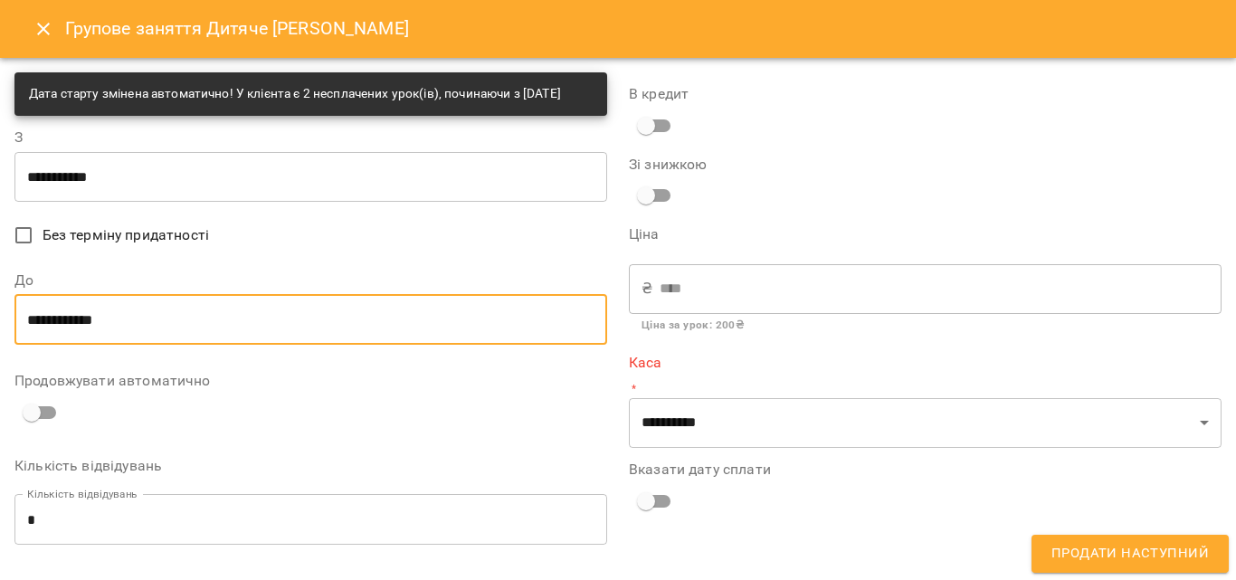
click at [278, 334] on input "**********" at bounding box center [310, 319] width 593 height 51
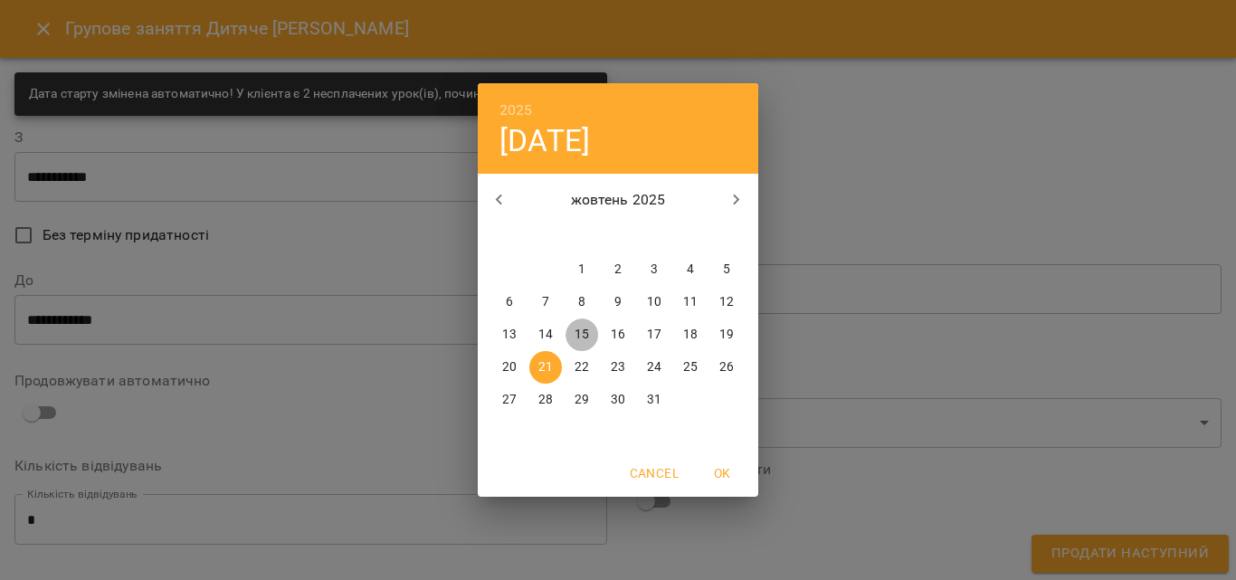
click at [577, 333] on p "15" at bounding box center [582, 335] width 14 height 18
type input "**********"
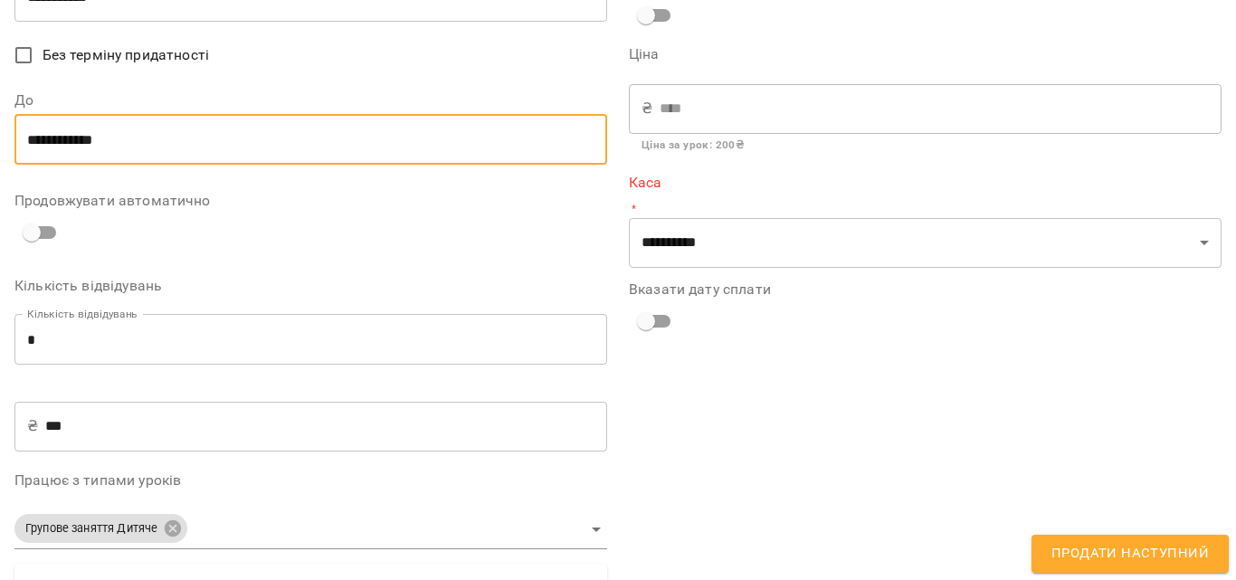
scroll to position [181, 0]
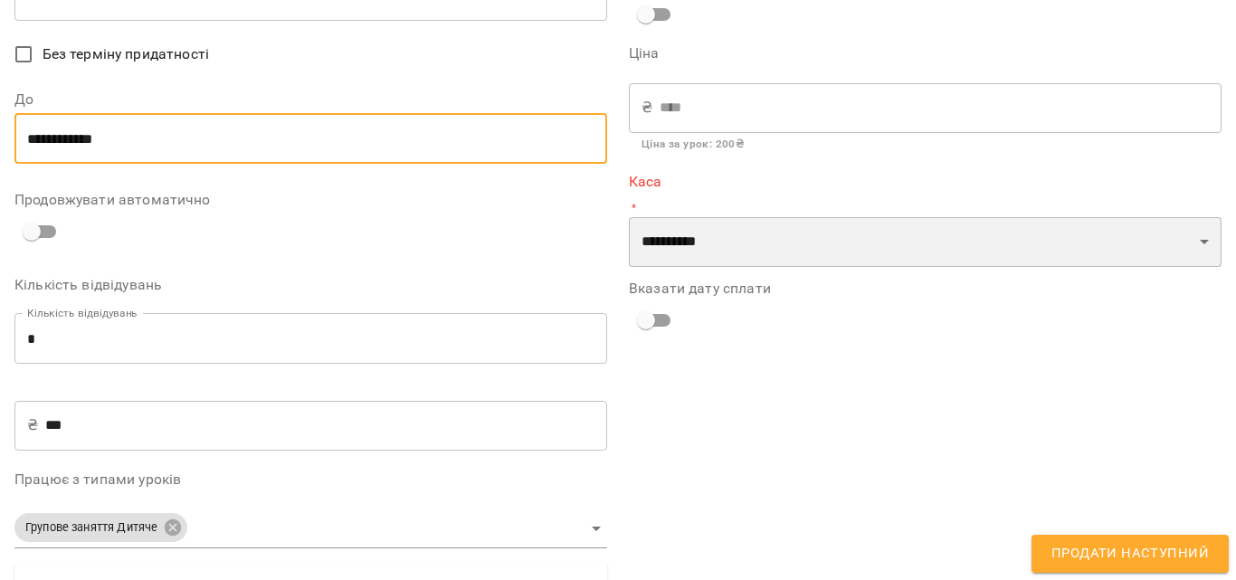
click at [676, 237] on select "**********" at bounding box center [925, 242] width 593 height 51
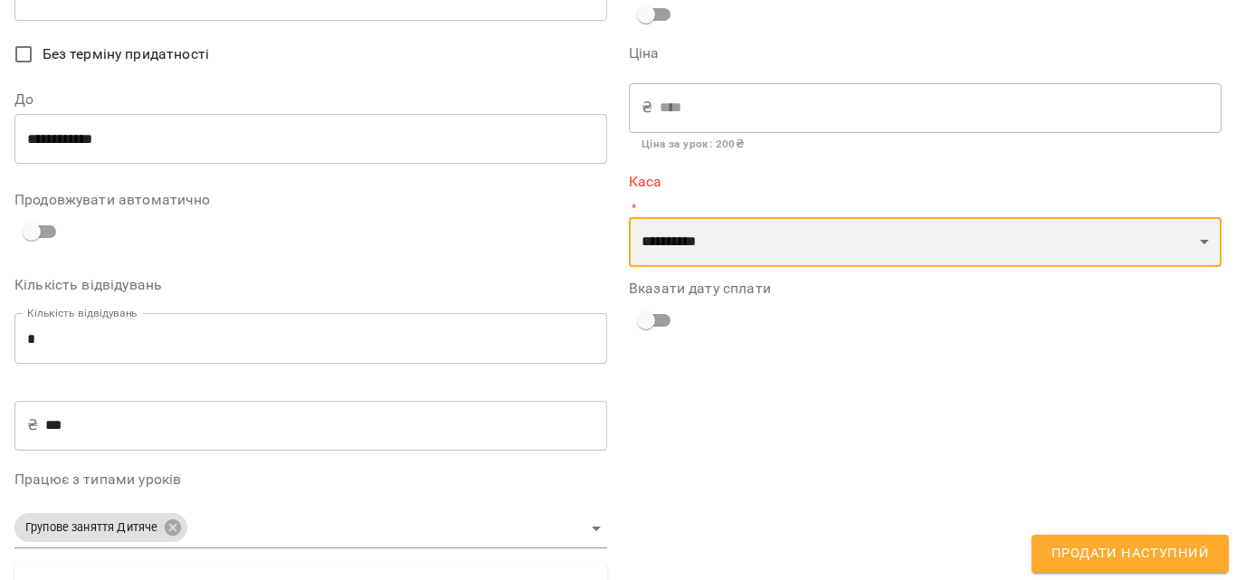
select select "****"
click at [629, 217] on select "**********" at bounding box center [925, 242] width 593 height 51
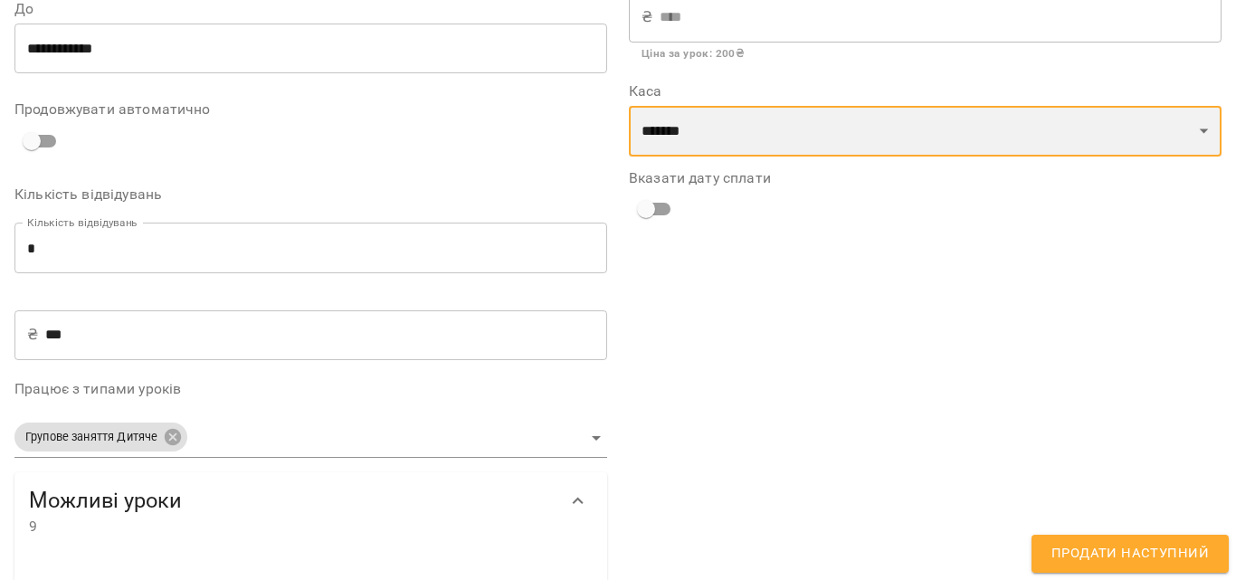
scroll to position [0, 0]
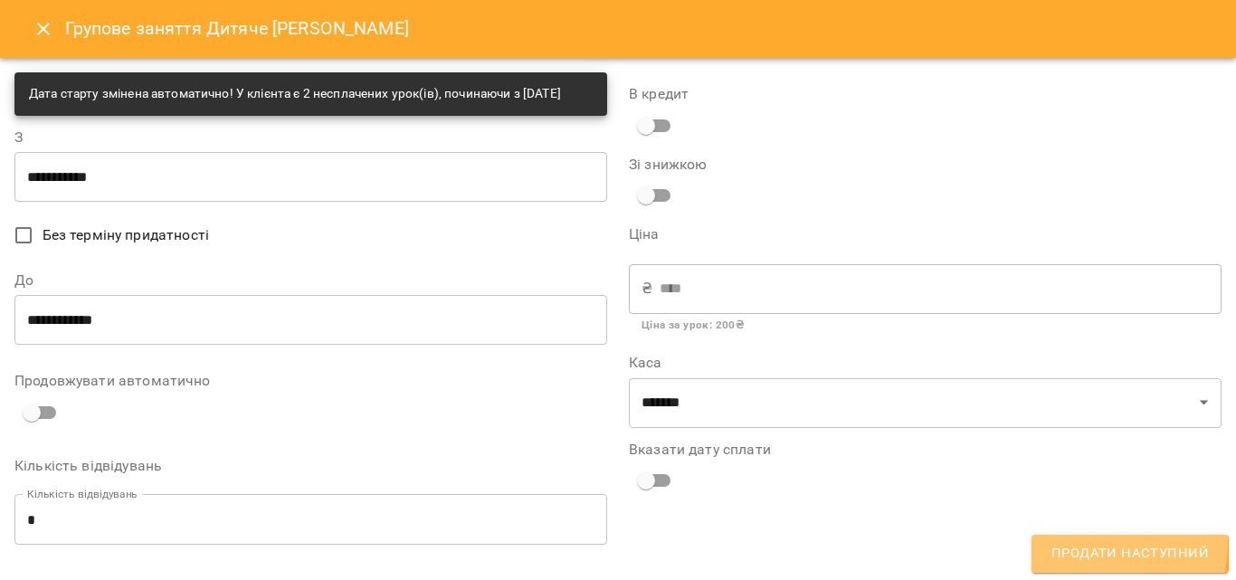
click at [1061, 540] on button "Продати наступний" at bounding box center [1130, 554] width 197 height 38
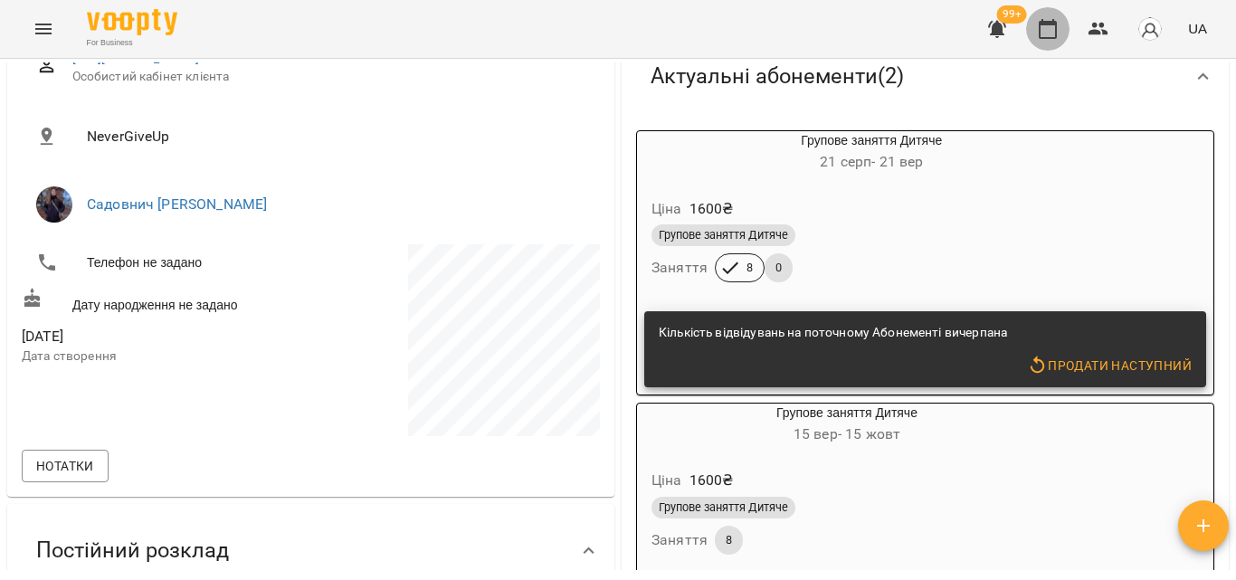
click at [1057, 28] on icon "button" at bounding box center [1048, 29] width 18 height 20
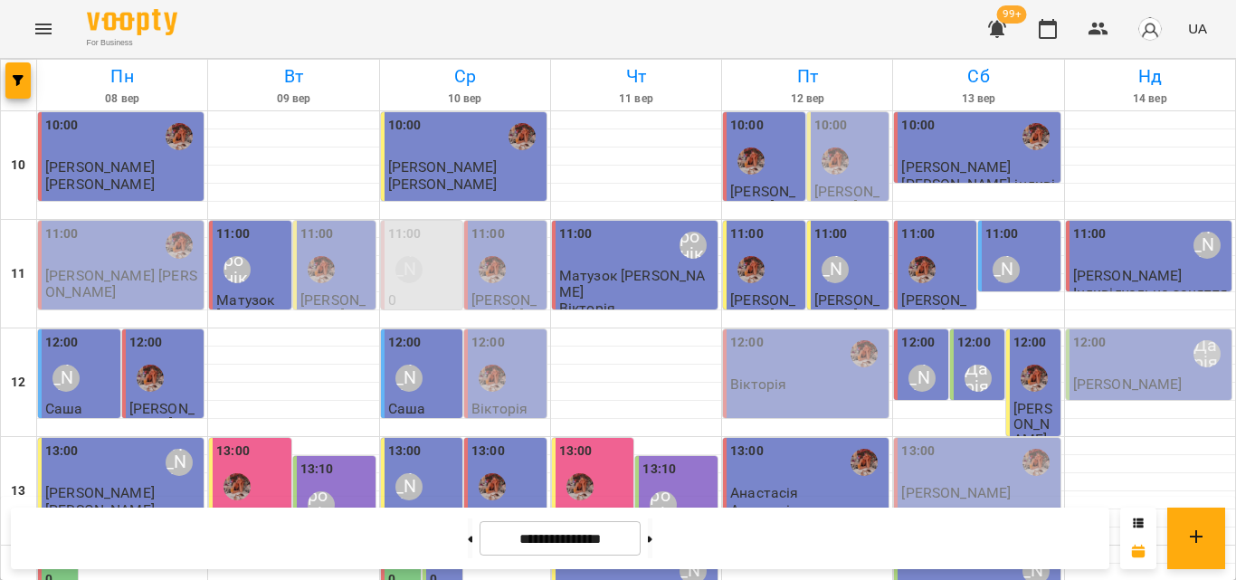
scroll to position [807, 0]
click at [652, 540] on button at bounding box center [650, 539] width 5 height 40
type input "**********"
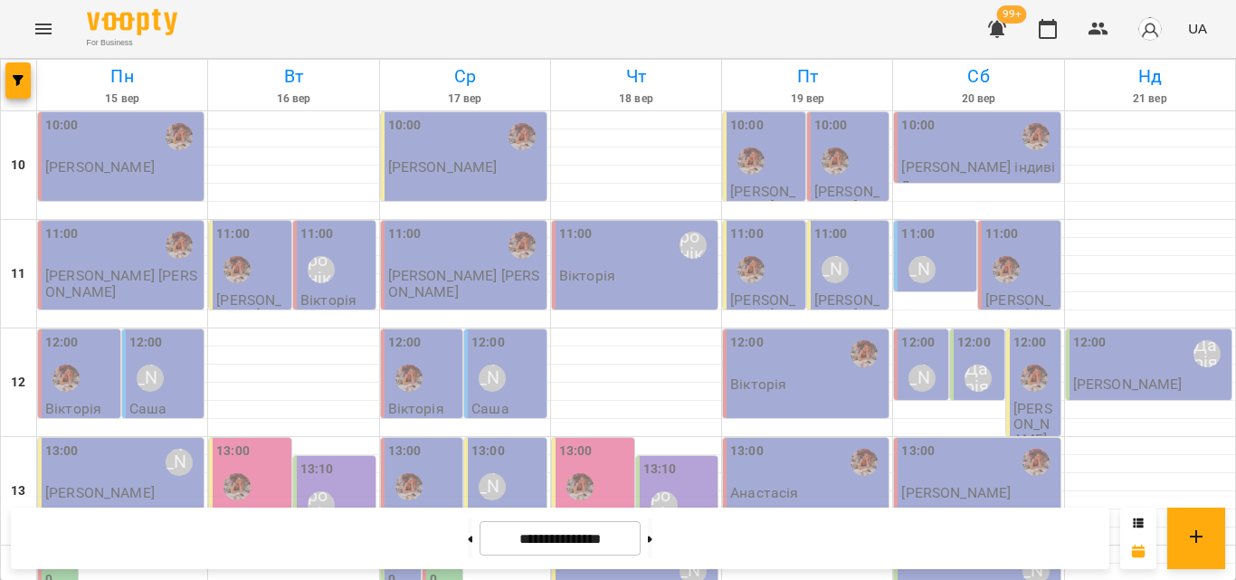
scroll to position [626, 0]
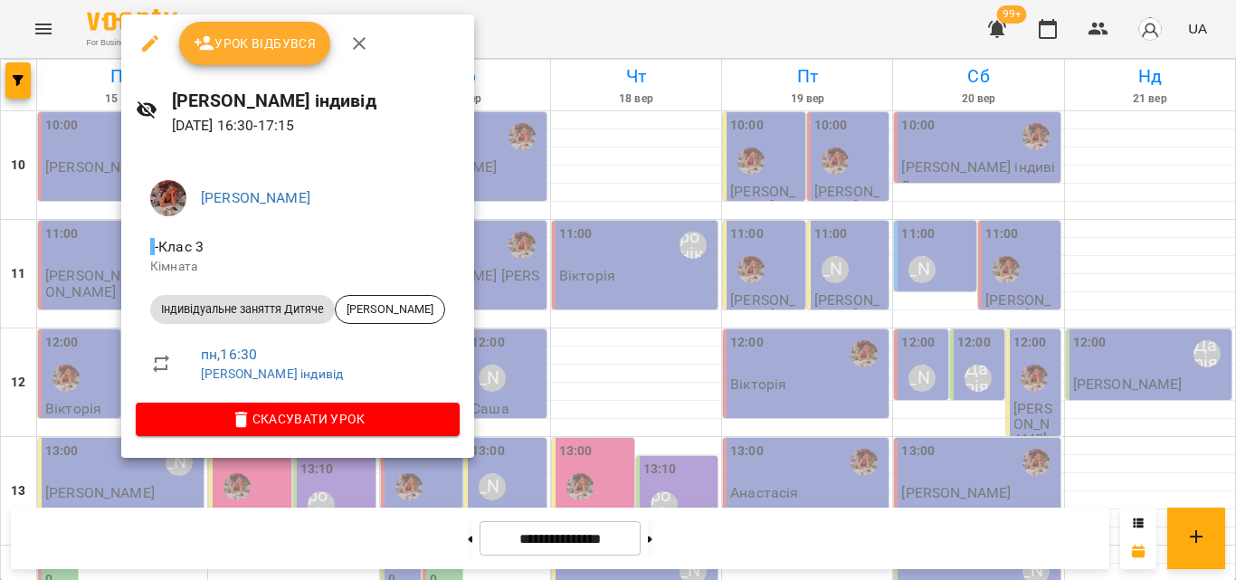
click at [448, 43] on div at bounding box center [618, 290] width 1236 height 580
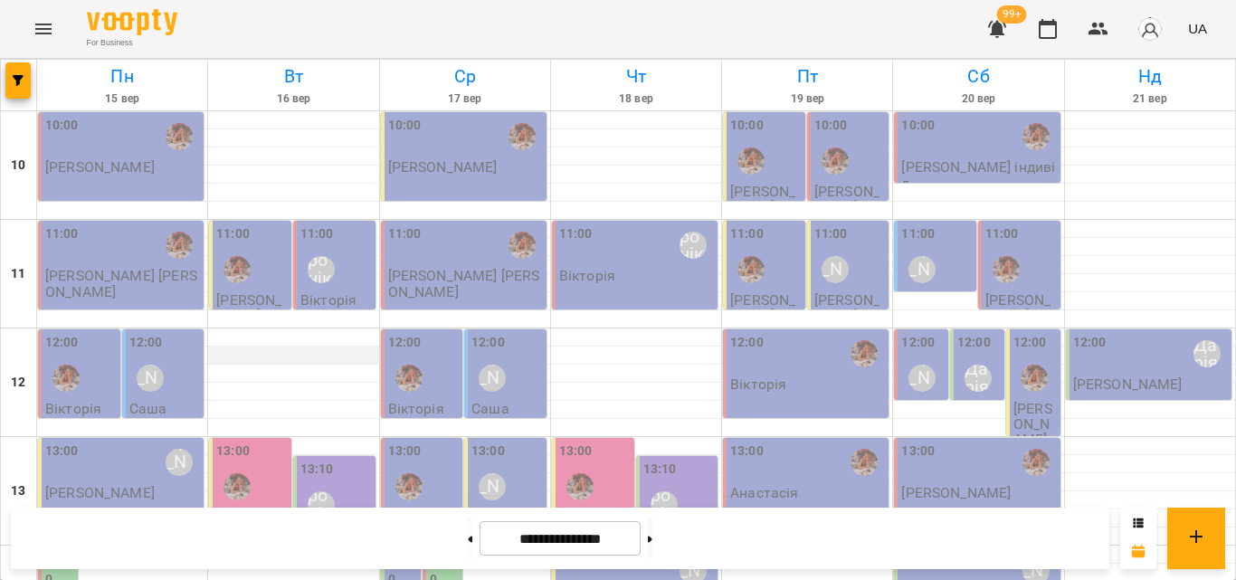
scroll to position [355, 0]
click at [65, 550] on label "14:00" at bounding box center [59, 569] width 29 height 39
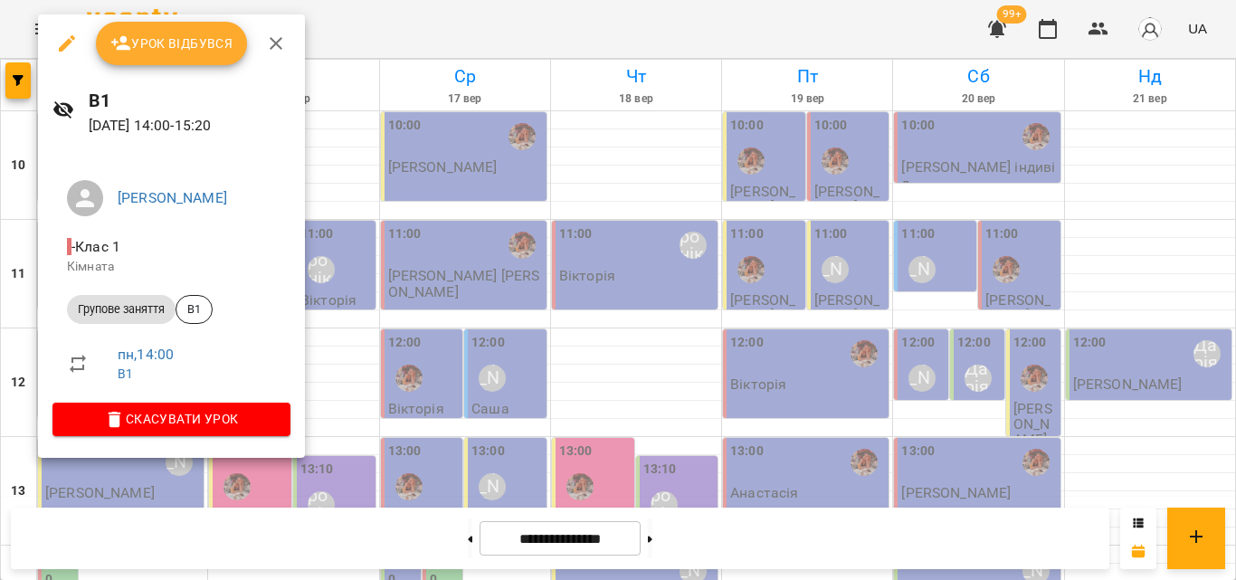
drag, startPoint x: 395, startPoint y: 39, endPoint x: 213, endPoint y: 330, distance: 344.0
click at [213, 330] on div "Урок відбувся В1 15 вер 2025 14:00 - 15:20 Литвак Анна - Клас 1 Кімната Групове…" at bounding box center [618, 290] width 1236 height 580
click at [200, 311] on span "В1" at bounding box center [193, 309] width 35 height 16
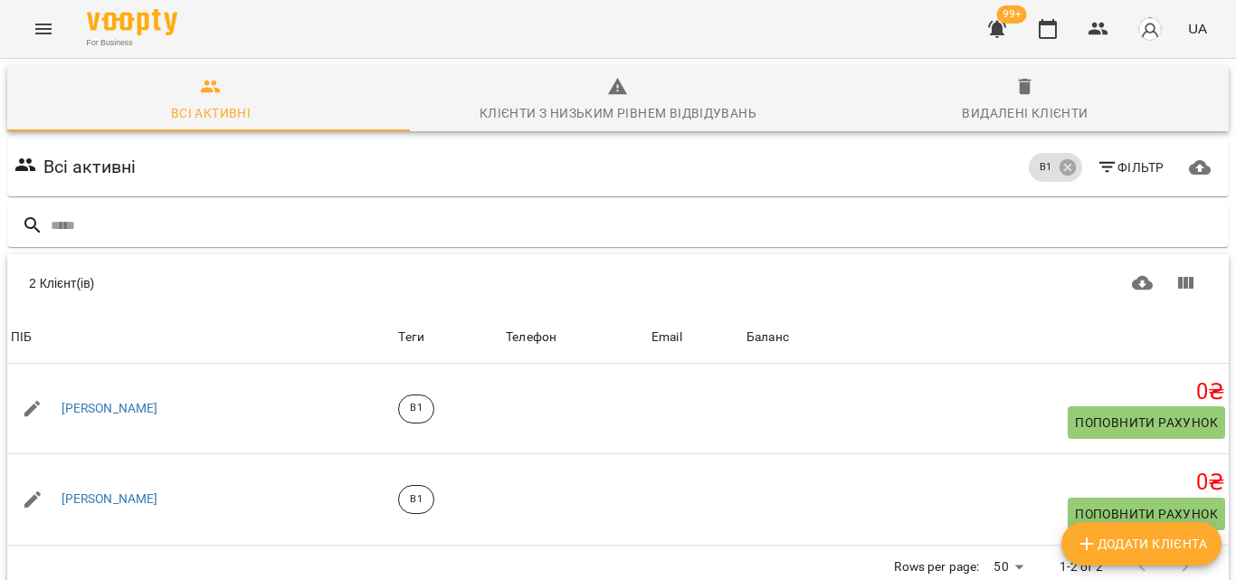
scroll to position [80, 0]
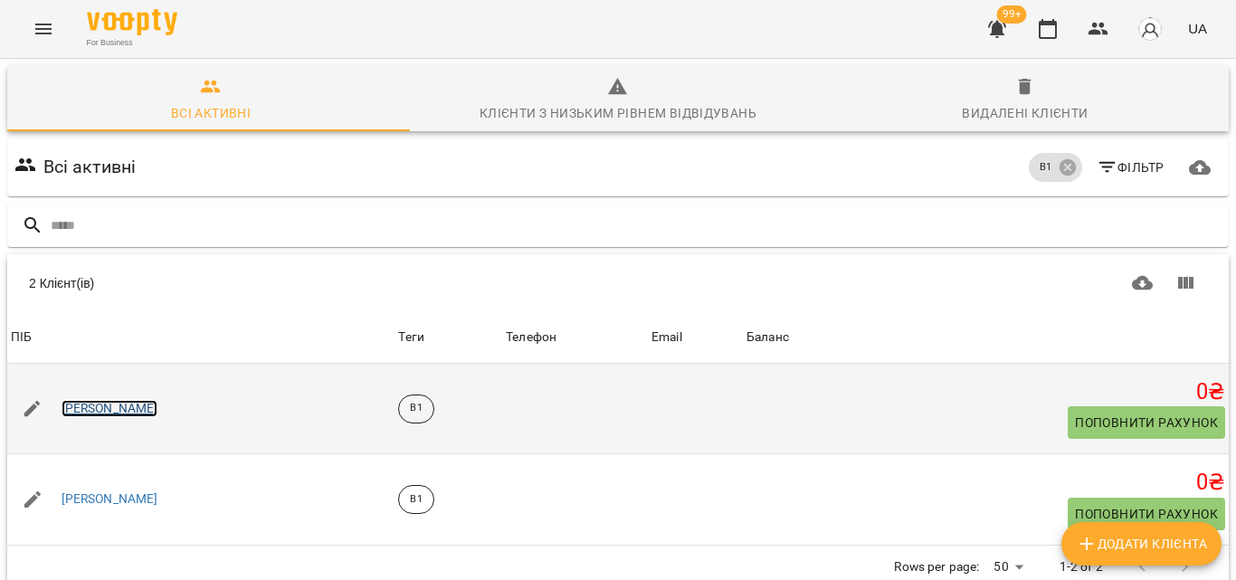
click at [97, 400] on link "Олена Юзвяк" at bounding box center [110, 409] width 97 height 18
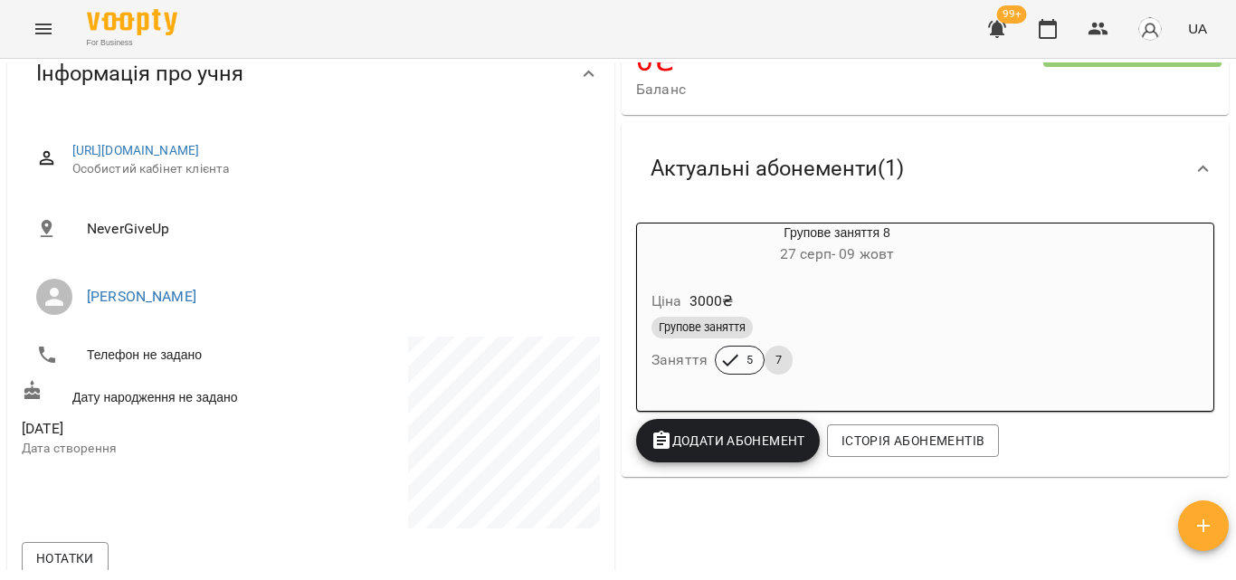
scroll to position [181, 0]
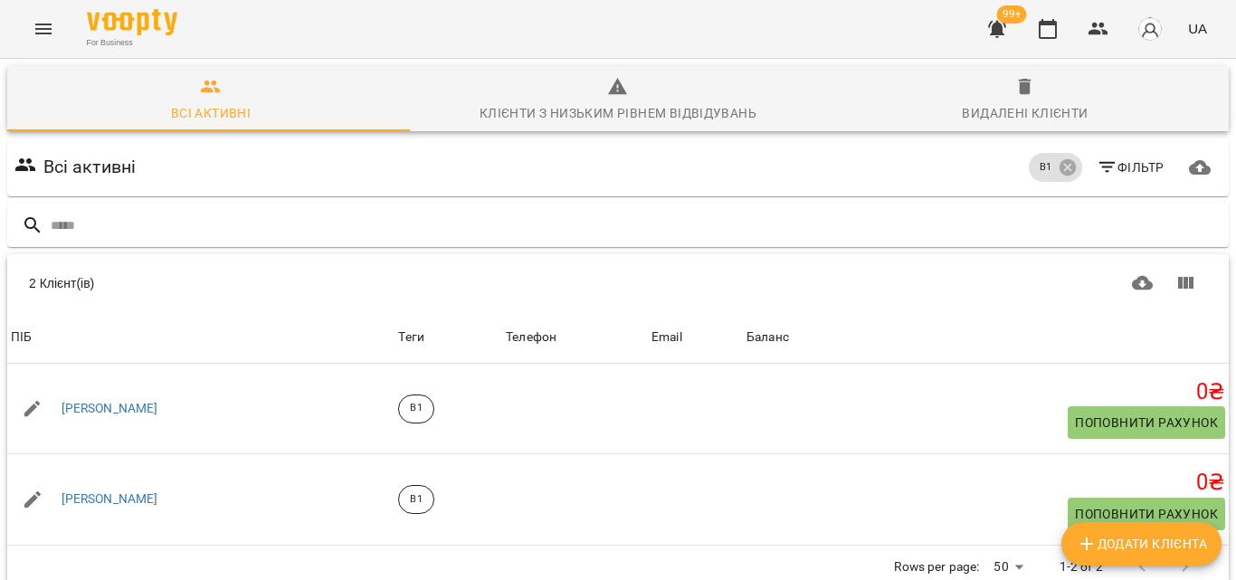
scroll to position [80, 0]
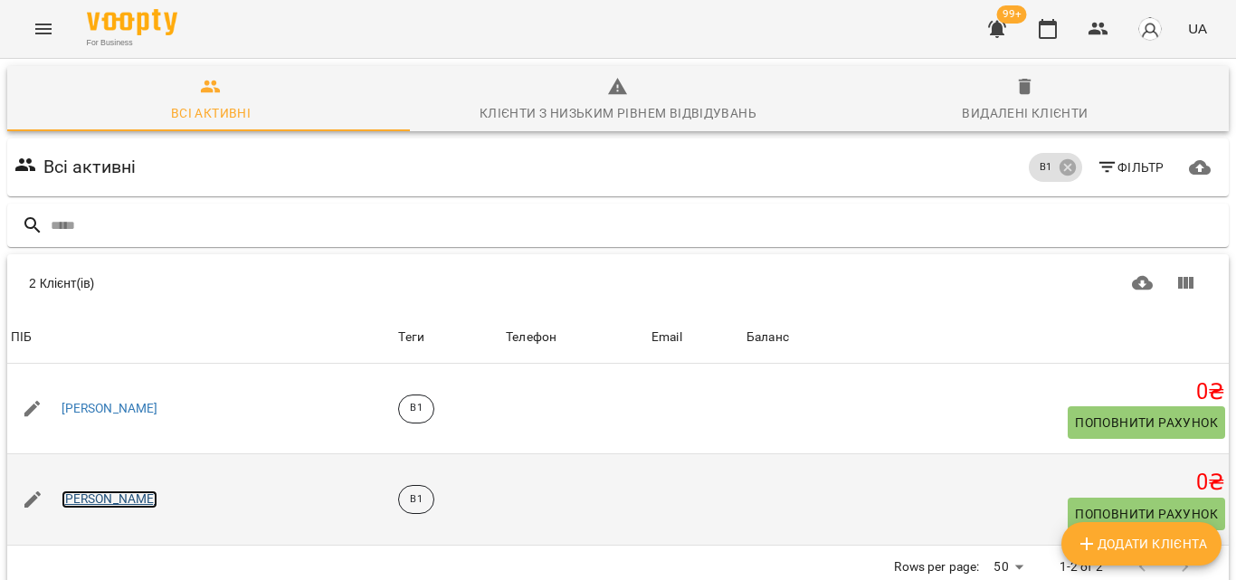
click at [126, 491] on link "Тарасова Лілія" at bounding box center [110, 500] width 97 height 18
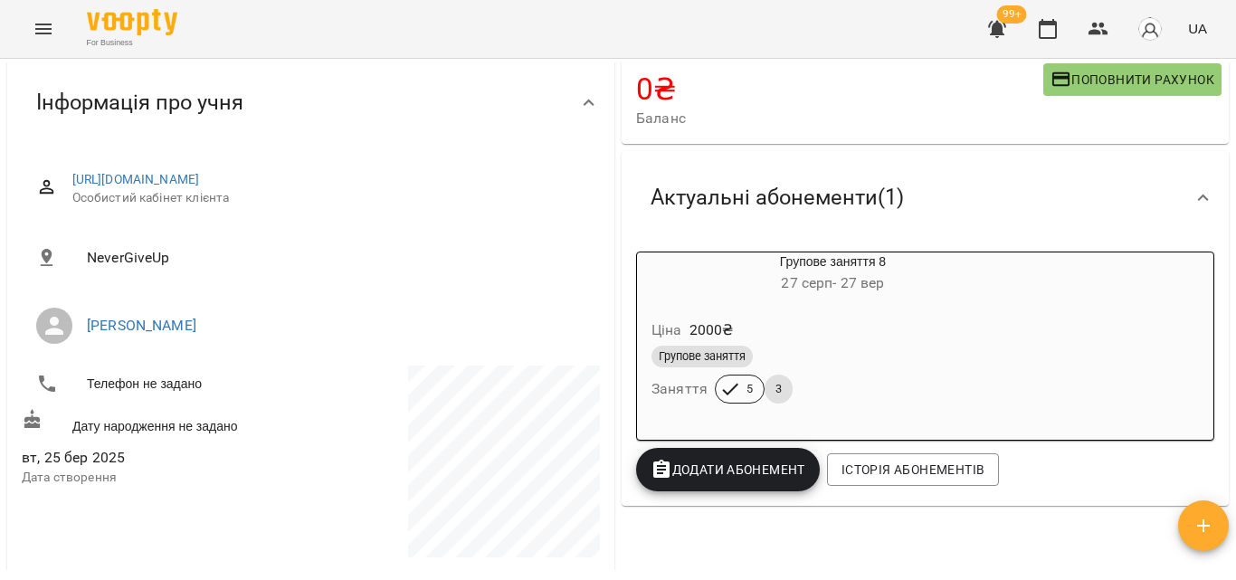
scroll to position [181, 0]
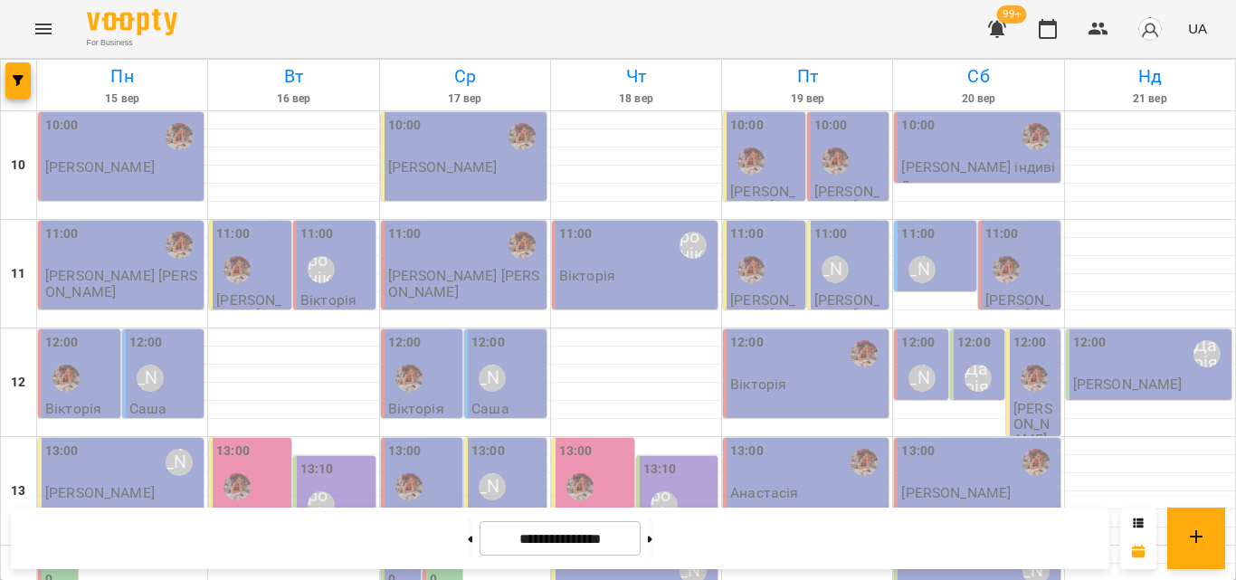
scroll to position [264, 0]
click at [96, 438] on div "13:00 Литвак Анна Андрій Радчук" at bounding box center [121, 482] width 166 height 89
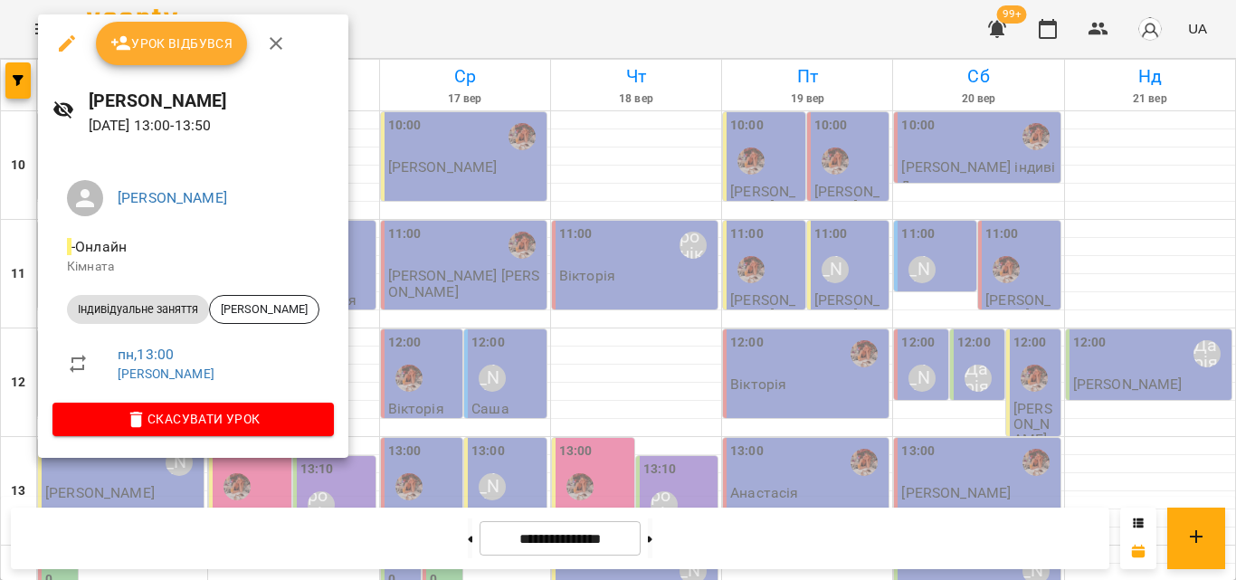
click at [384, 43] on div at bounding box center [618, 290] width 1236 height 580
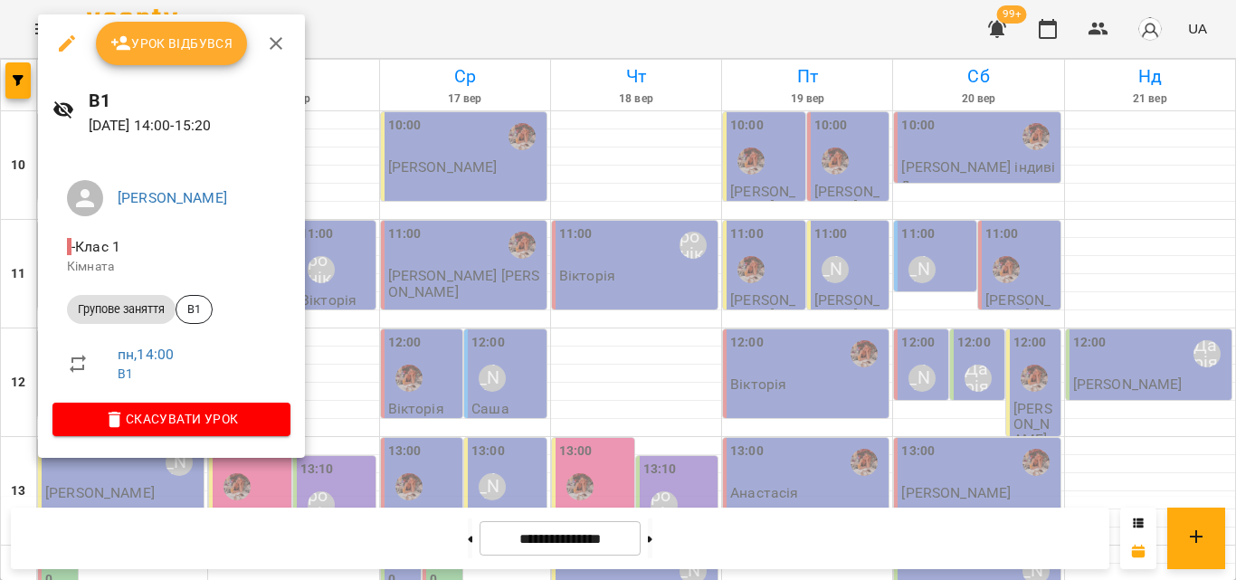
click at [362, 42] on div at bounding box center [618, 290] width 1236 height 580
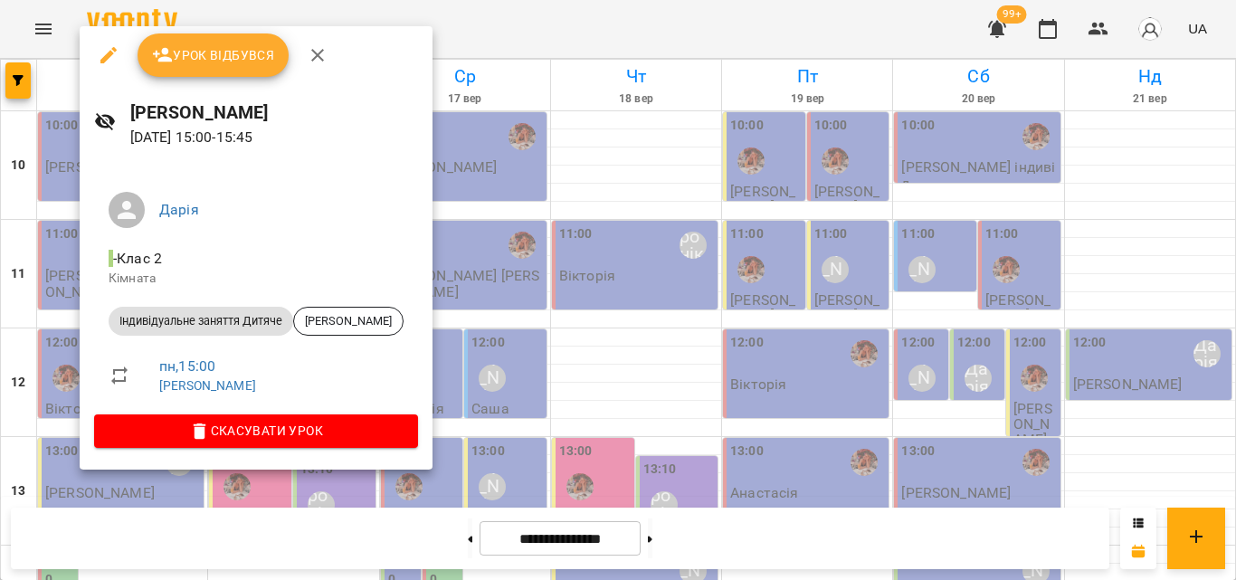
click at [506, 39] on div at bounding box center [618, 290] width 1236 height 580
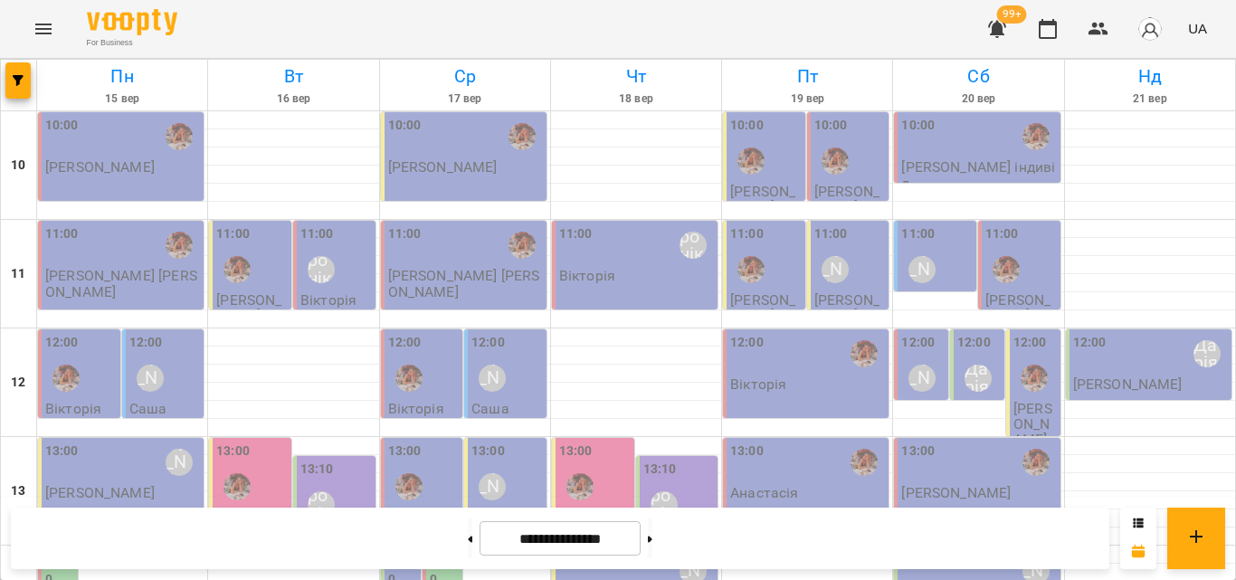
scroll to position [355, 0]
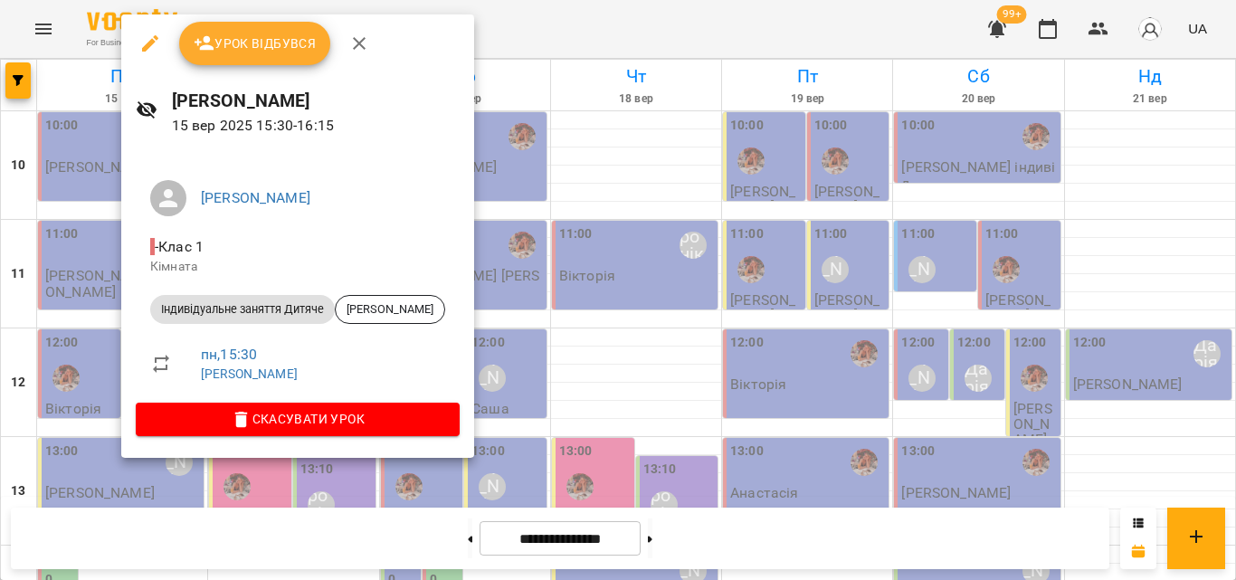
click at [461, 43] on div at bounding box center [618, 290] width 1236 height 580
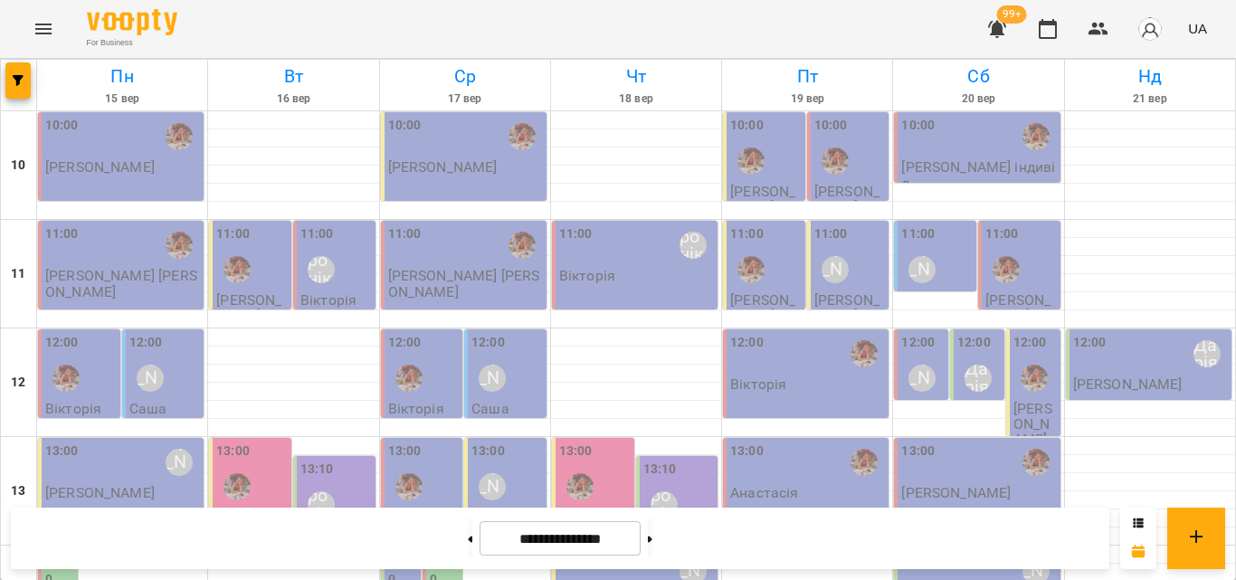
scroll to position [445, 0]
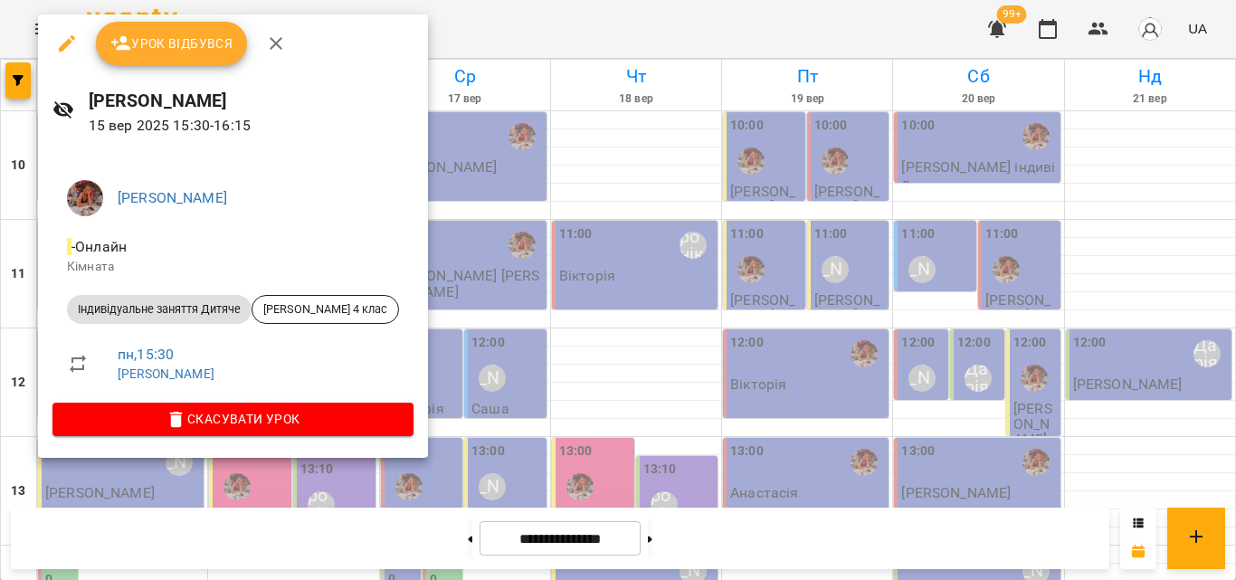
click at [462, 14] on div at bounding box center [618, 290] width 1236 height 580
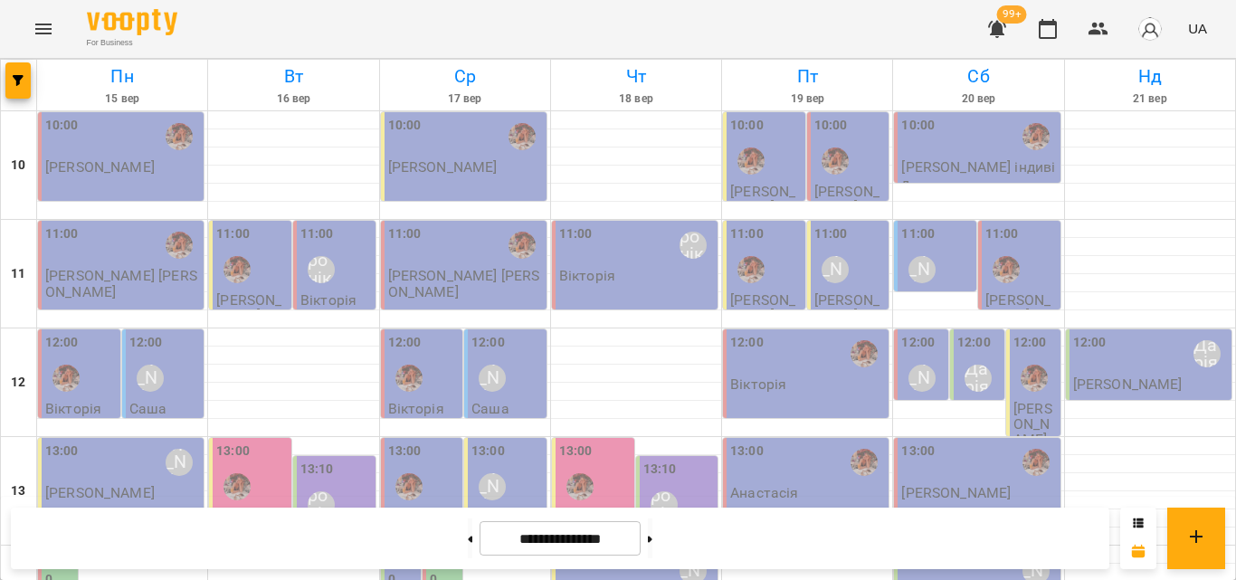
scroll to position [355, 0]
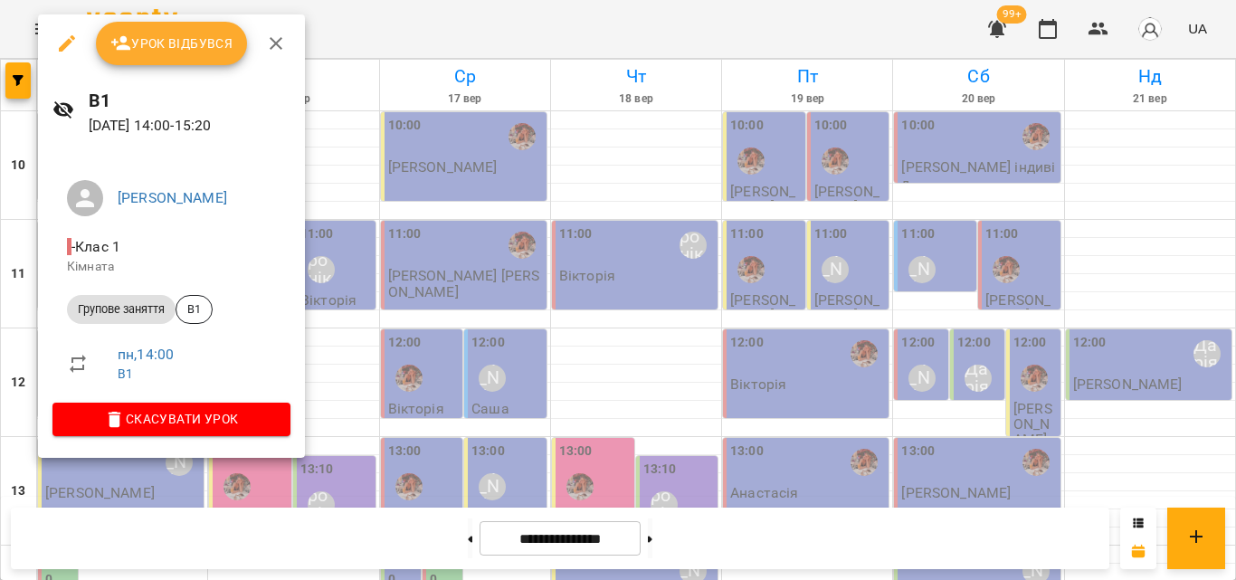
click at [379, 29] on div at bounding box center [618, 290] width 1236 height 580
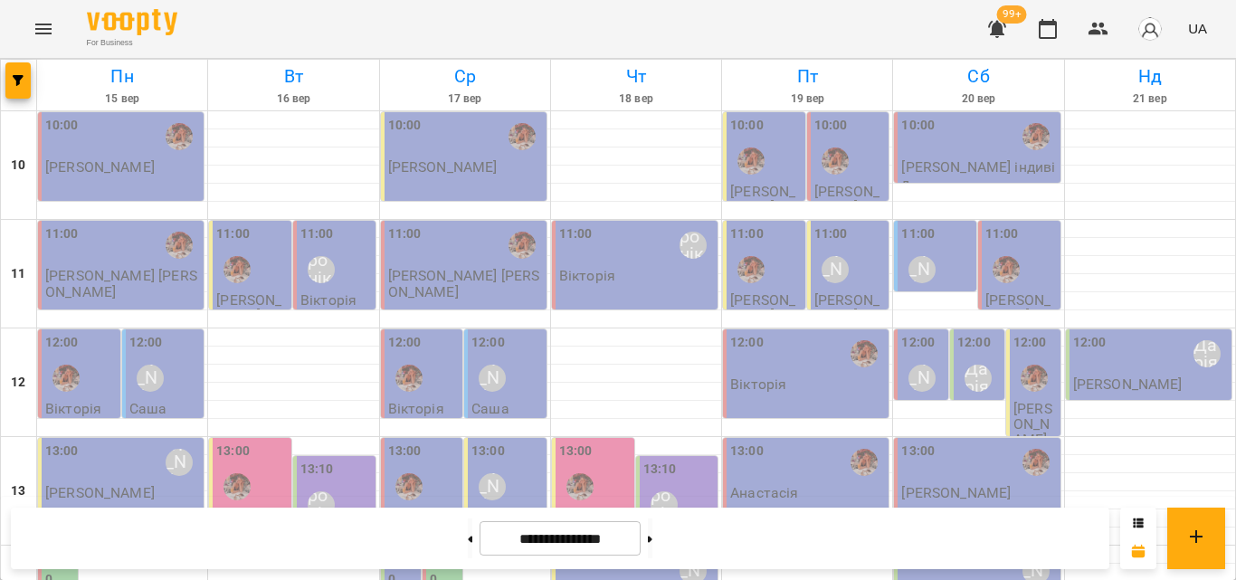
scroll to position [445, 0]
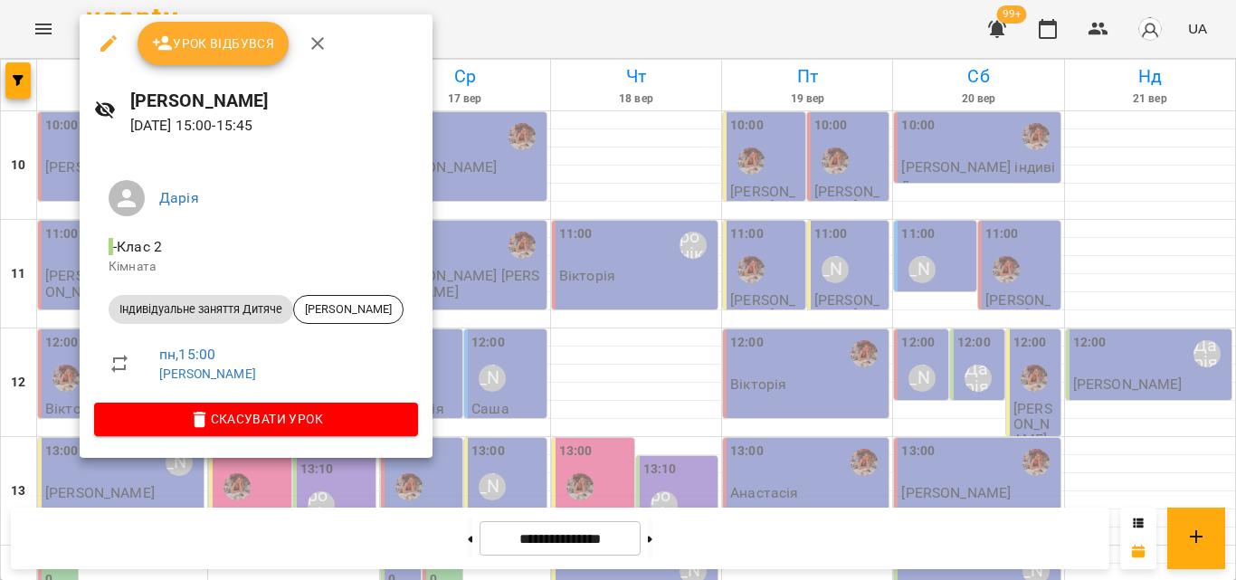
click at [488, 25] on div at bounding box center [618, 290] width 1236 height 580
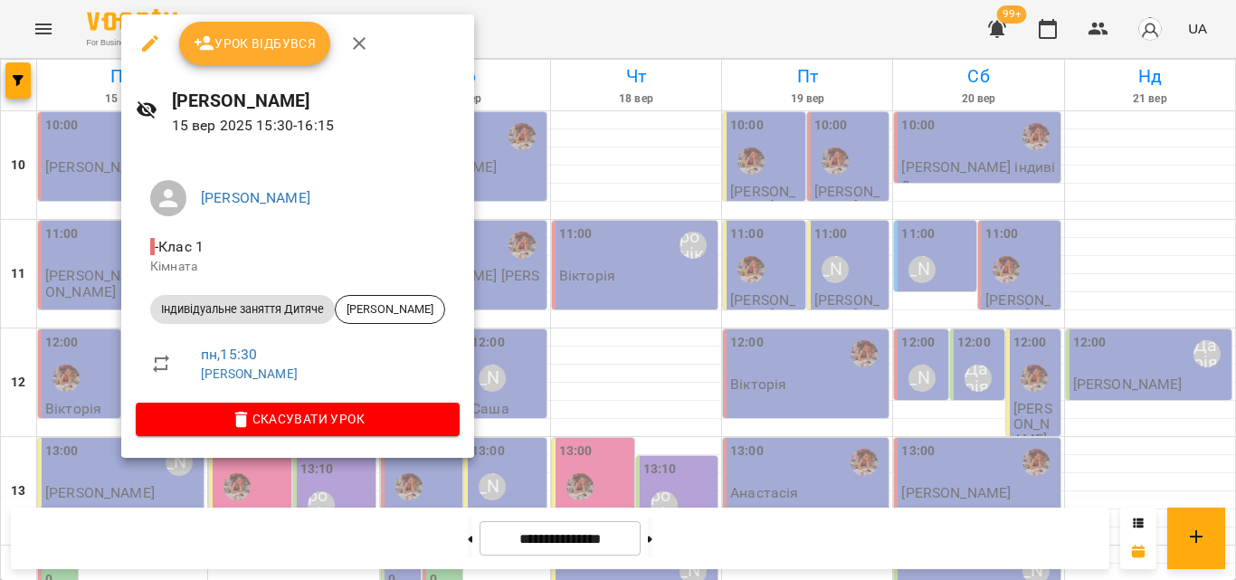
click at [503, 35] on div at bounding box center [618, 290] width 1236 height 580
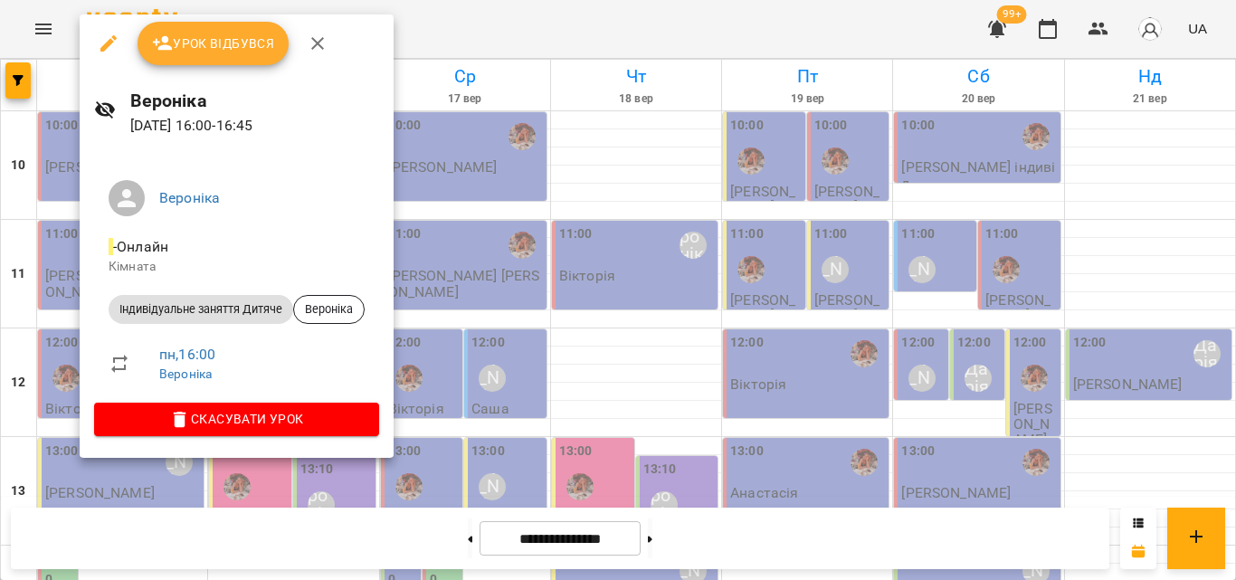
click at [481, 31] on div at bounding box center [618, 290] width 1236 height 580
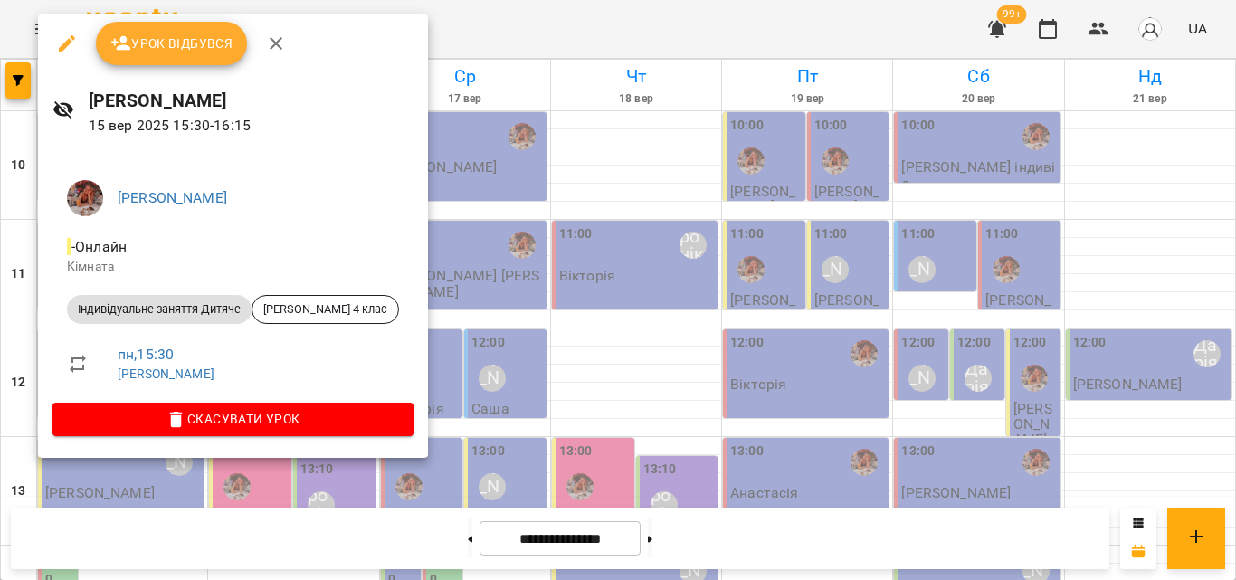
click at [458, 19] on div at bounding box center [618, 290] width 1236 height 580
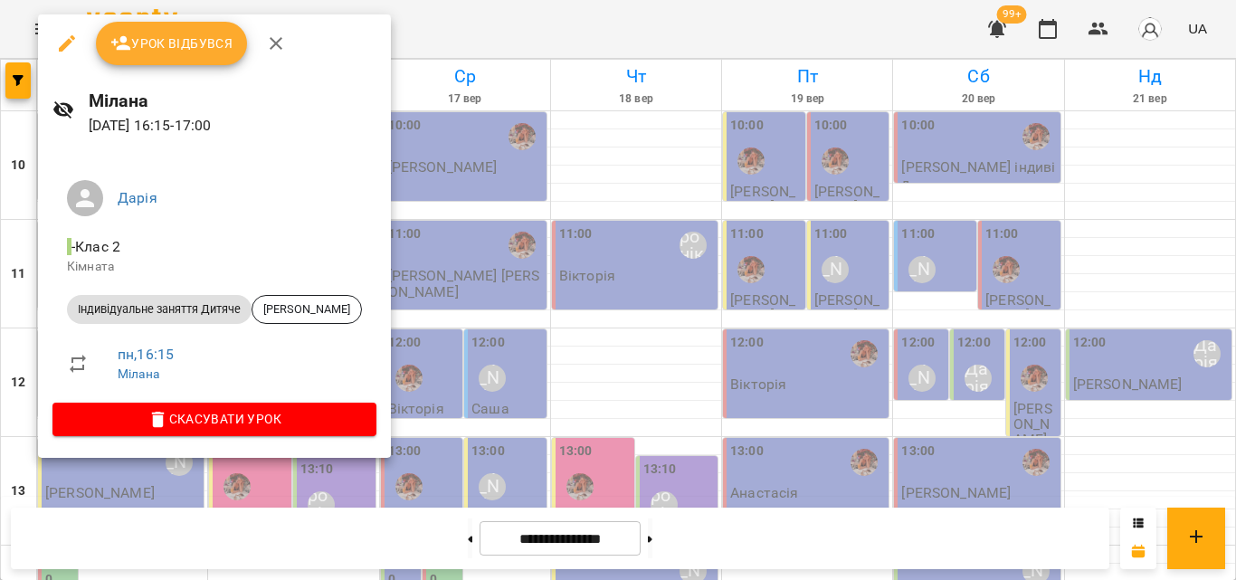
click at [444, 43] on div at bounding box center [618, 290] width 1236 height 580
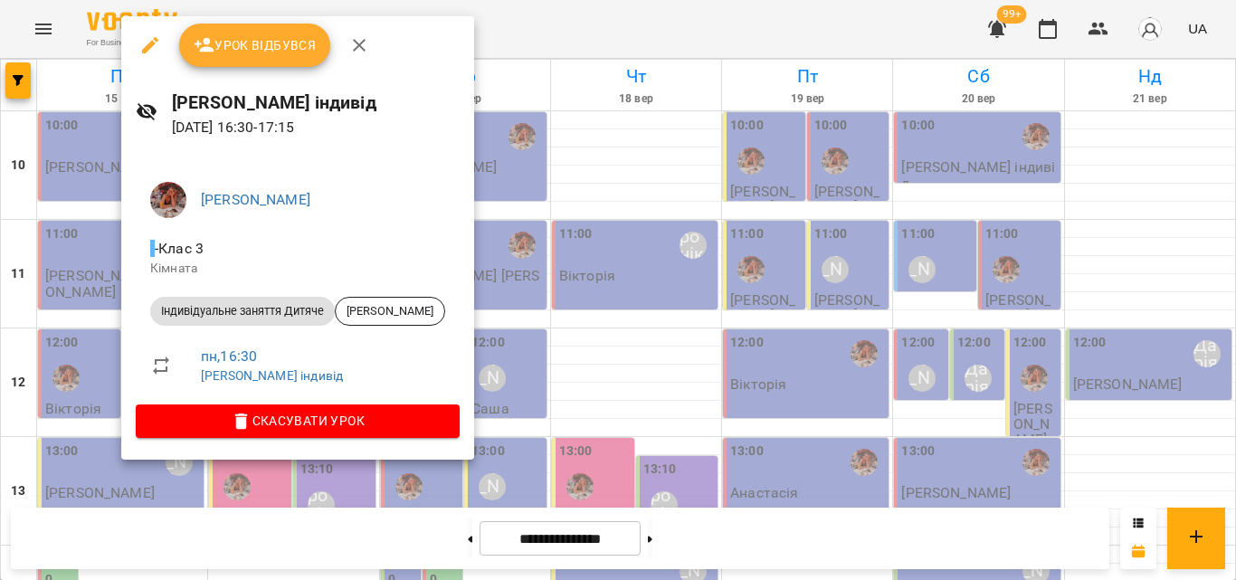
click at [468, 39] on div at bounding box center [618, 290] width 1236 height 580
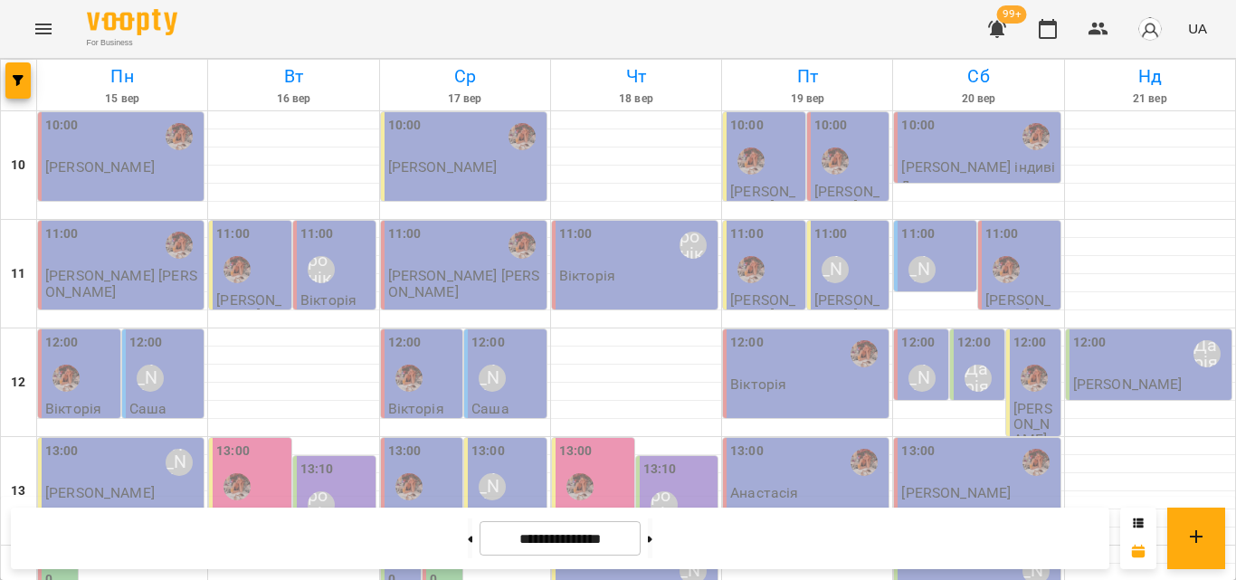
scroll to position [536, 0]
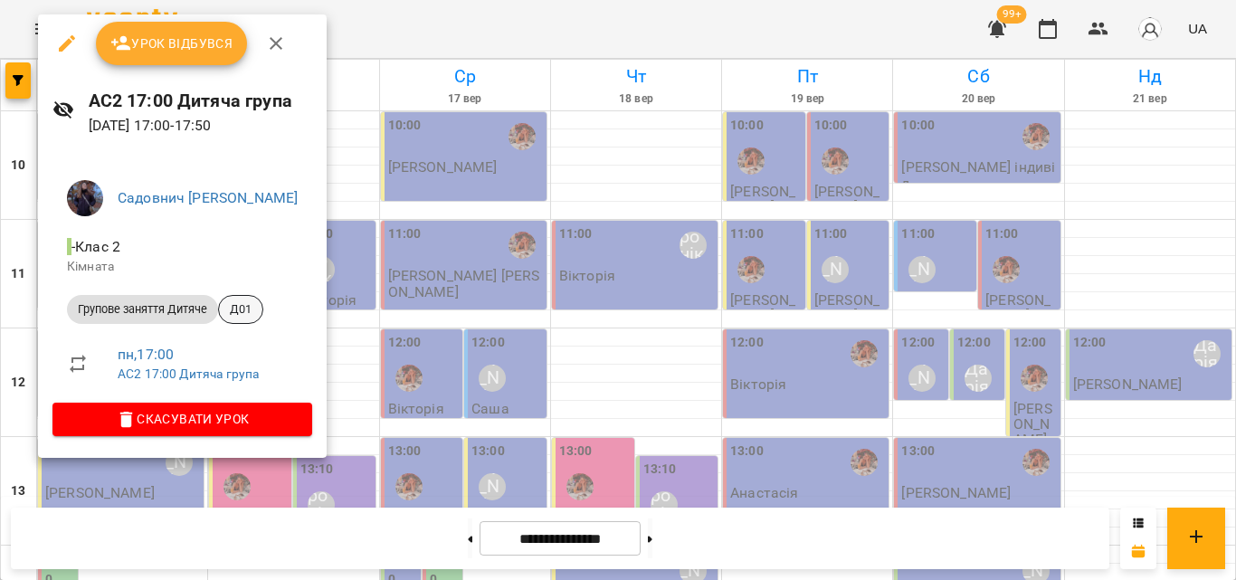
click at [239, 310] on span "Д01" at bounding box center [240, 309] width 43 height 16
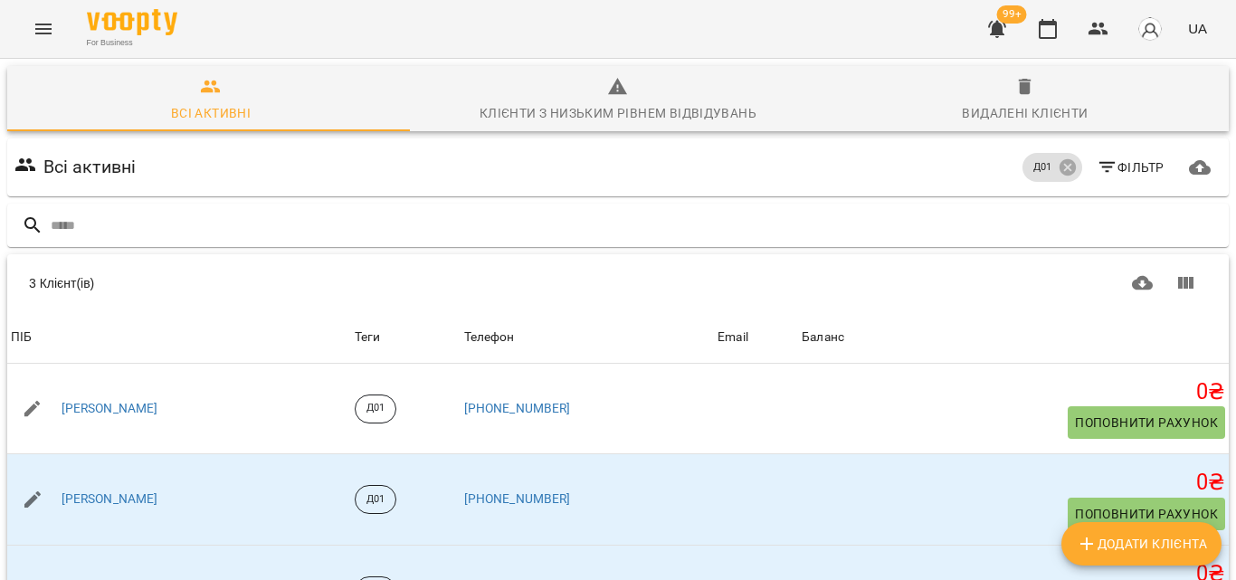
scroll to position [97, 0]
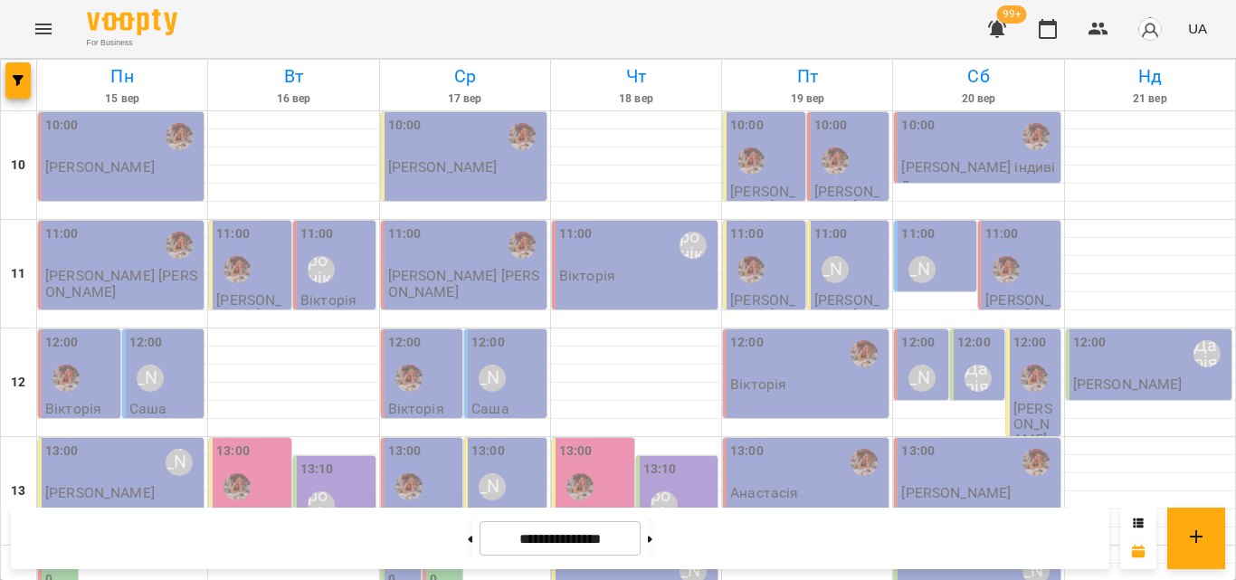
scroll to position [633, 0]
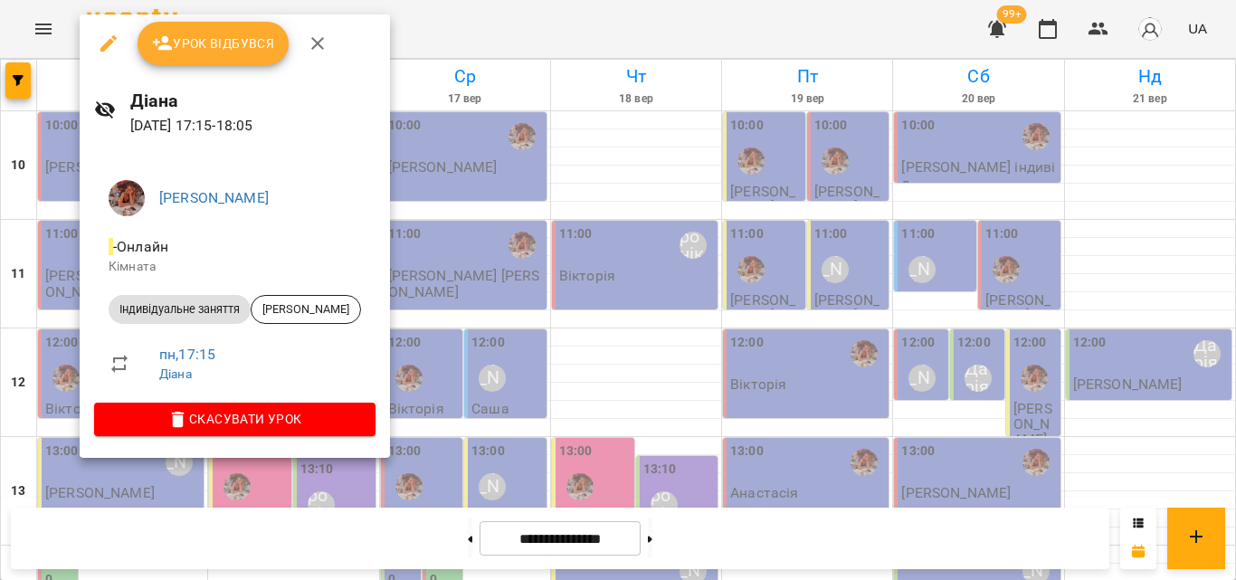
click at [471, 24] on div at bounding box center [618, 290] width 1236 height 580
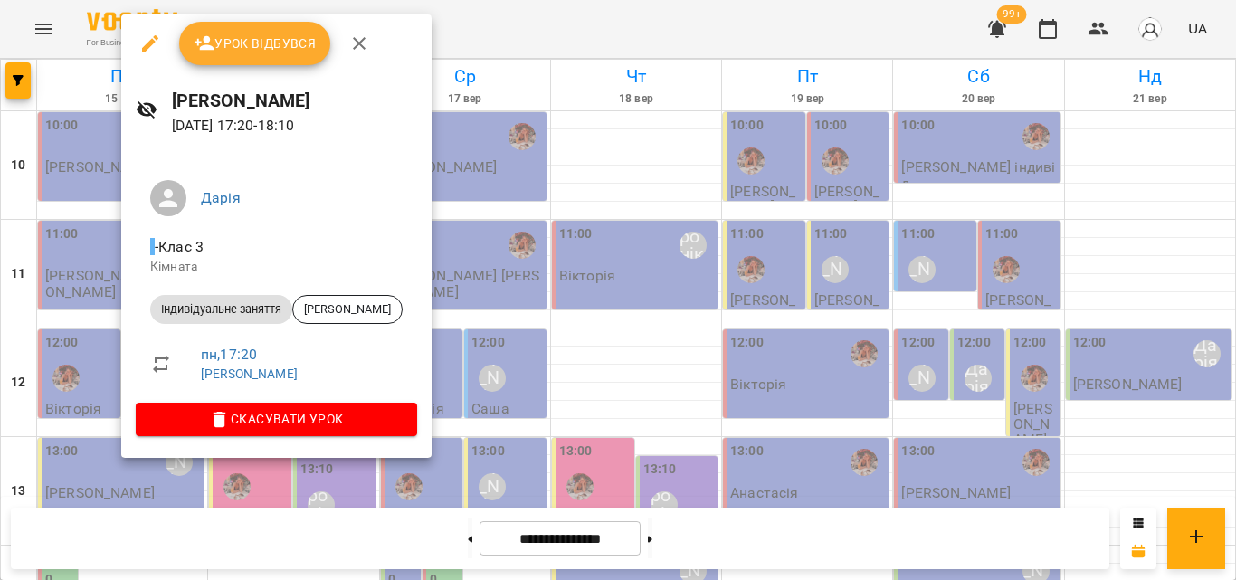
click at [452, 21] on div at bounding box center [618, 290] width 1236 height 580
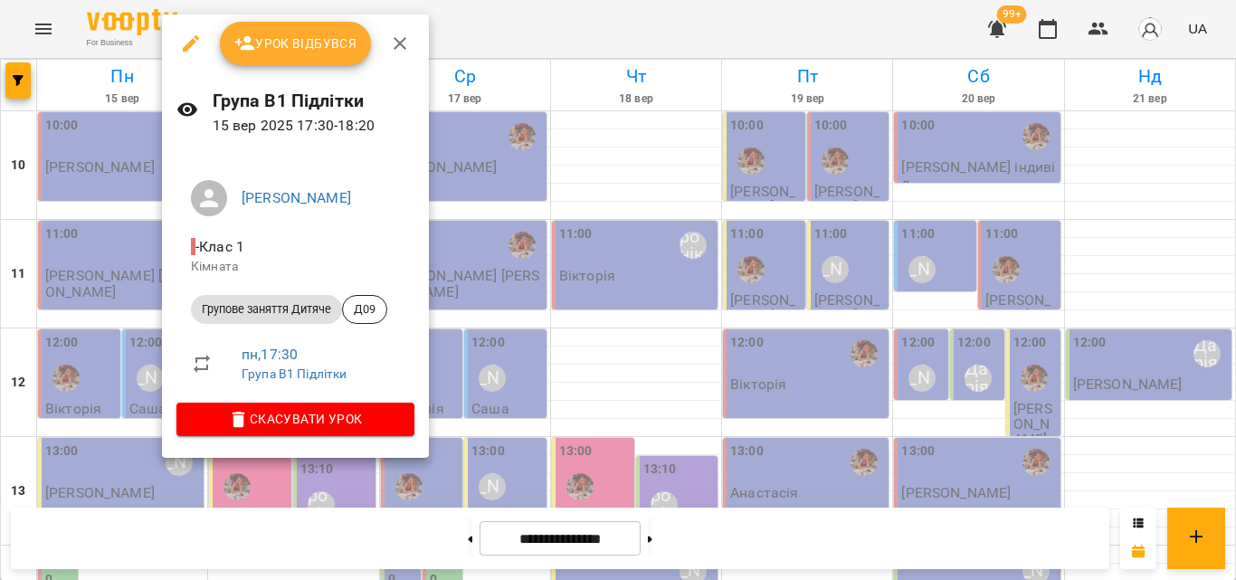
click at [462, 33] on div at bounding box center [618, 290] width 1236 height 580
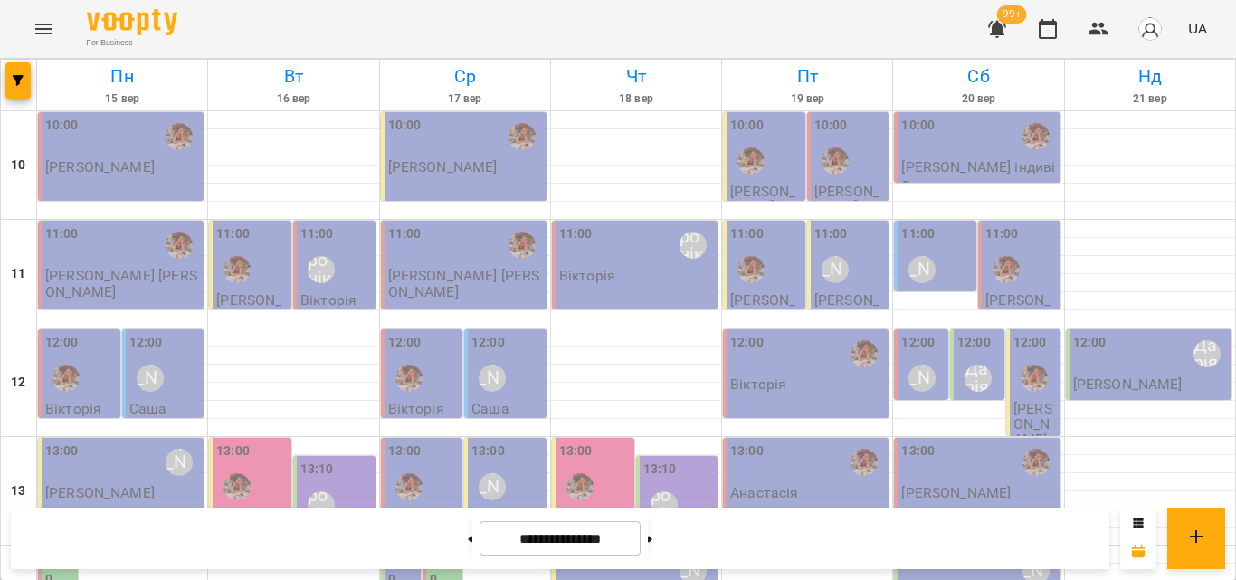
scroll to position [807, 0]
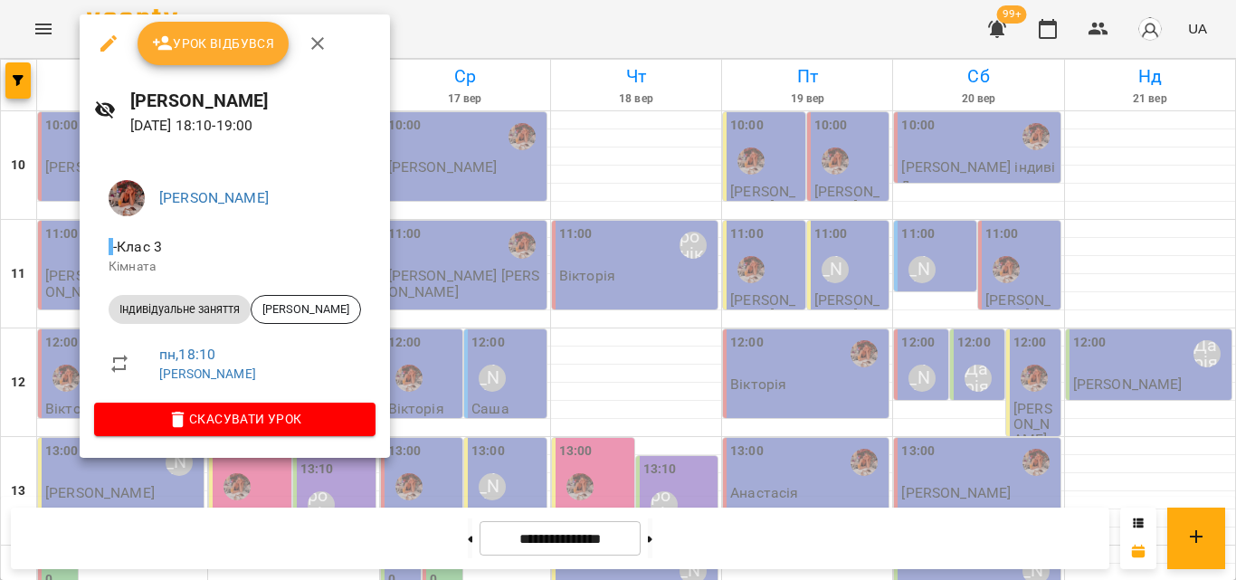
click at [432, 27] on div at bounding box center [618, 290] width 1236 height 580
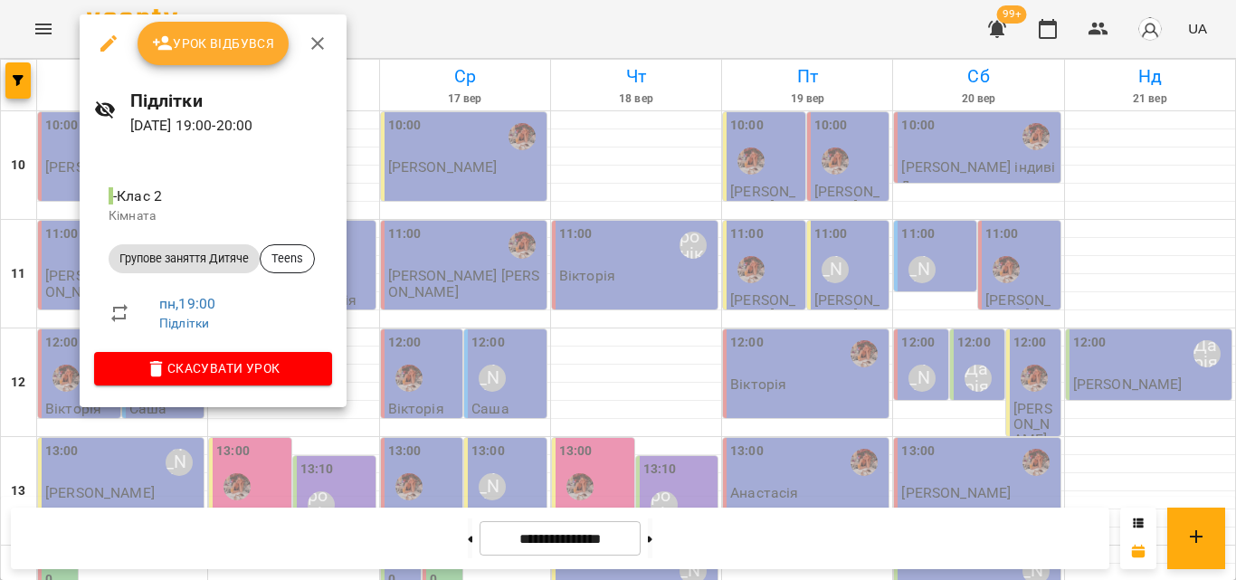
click at [447, 30] on div at bounding box center [618, 290] width 1236 height 580
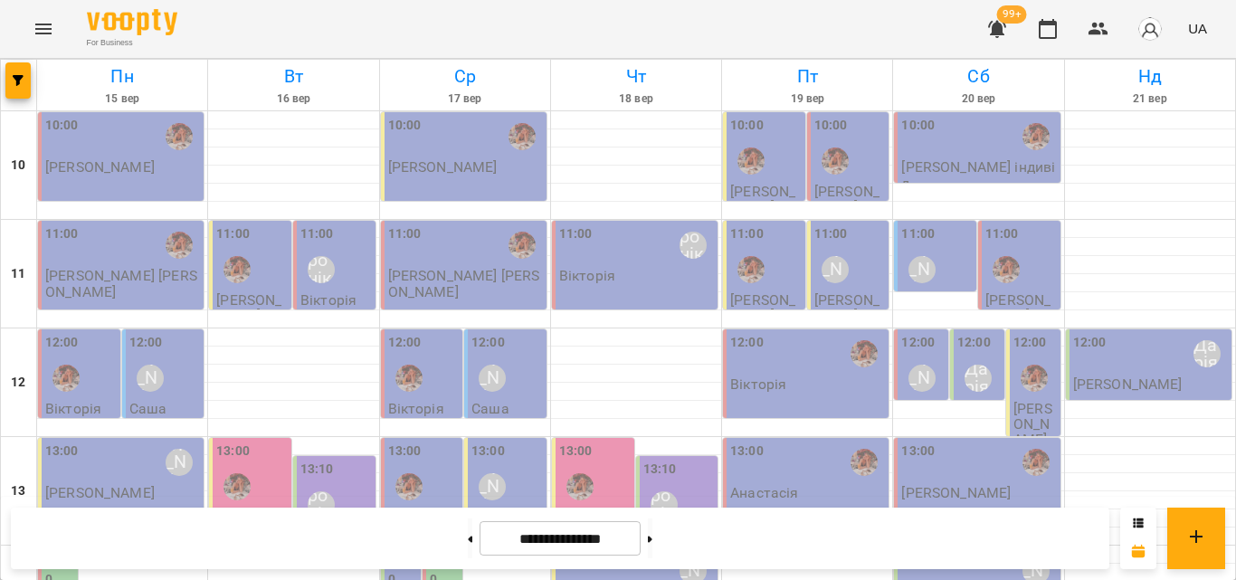
scroll to position [626, 0]
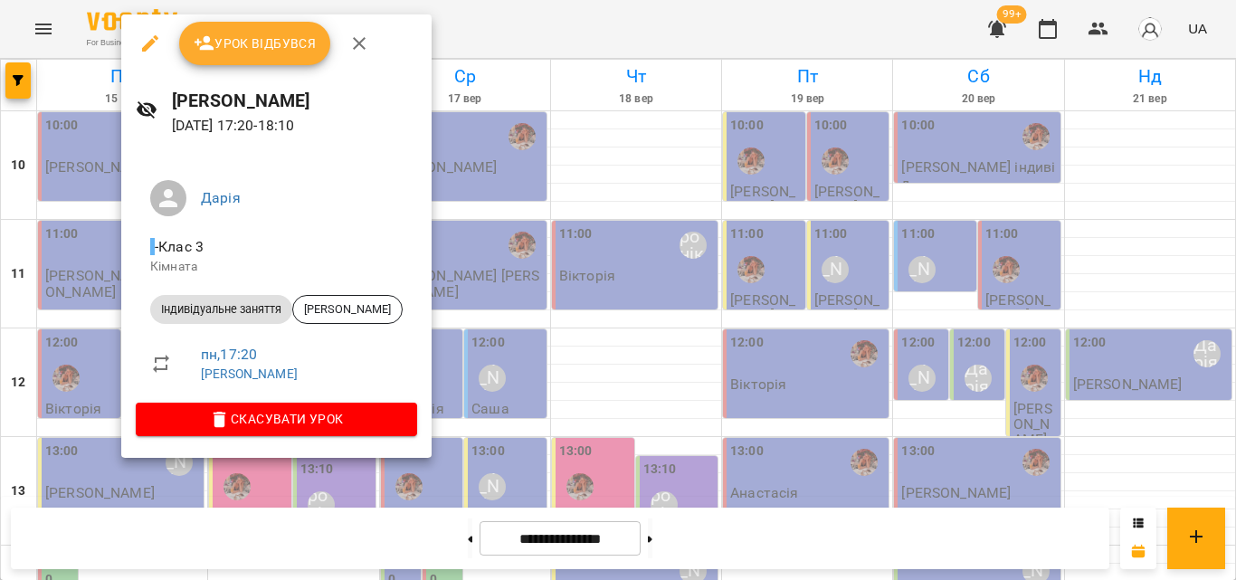
click at [439, 41] on div at bounding box center [618, 290] width 1236 height 580
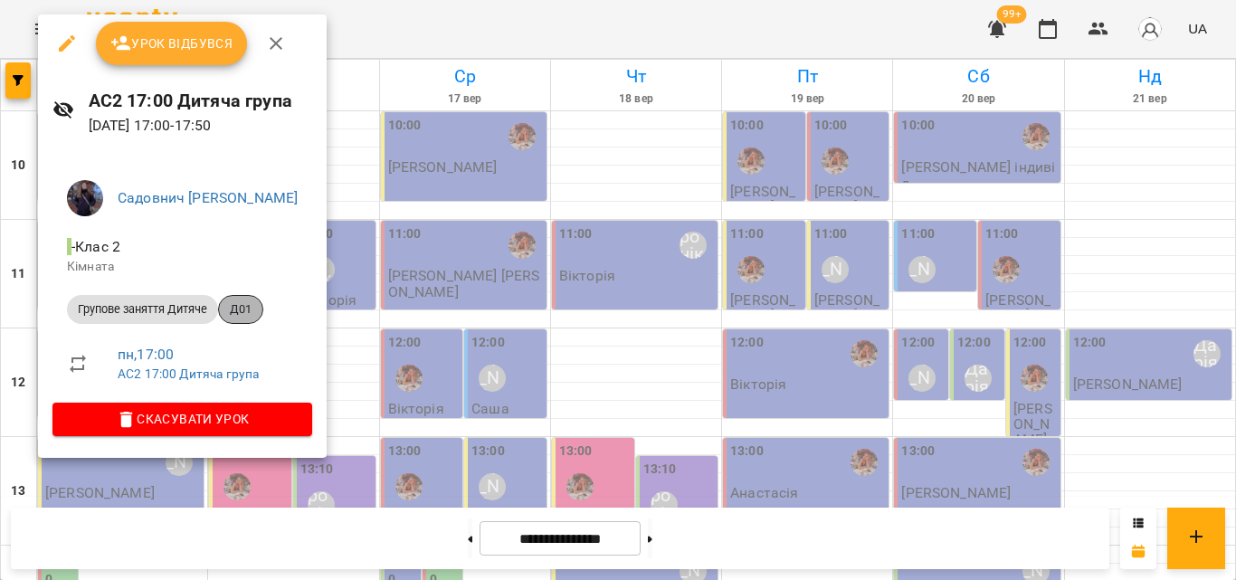
click at [234, 309] on span "Д01" at bounding box center [240, 309] width 43 height 16
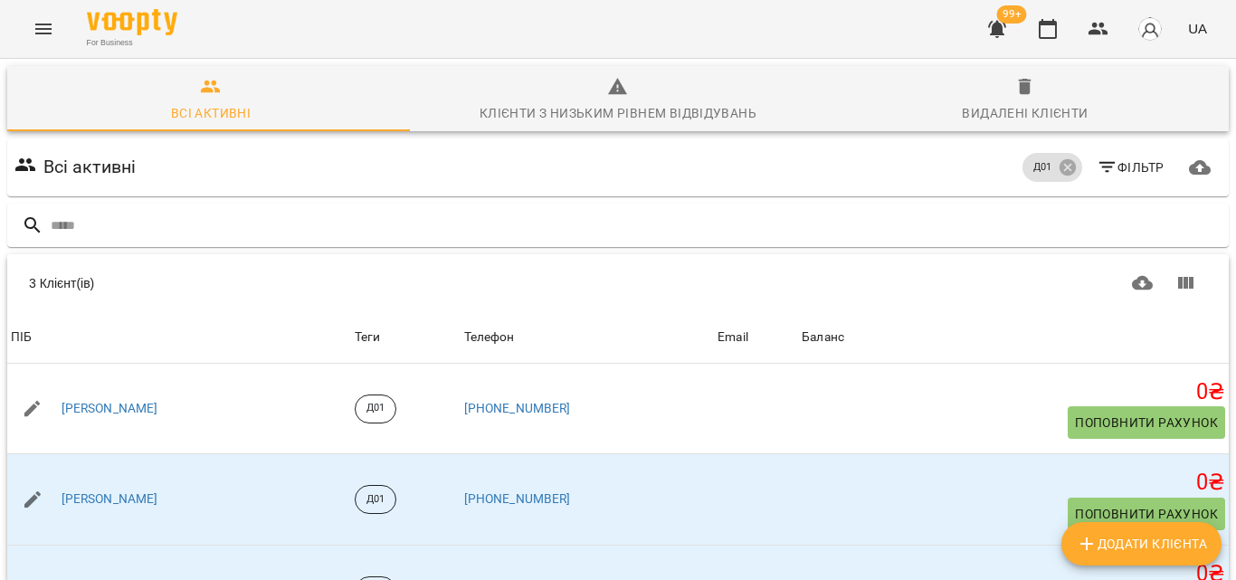
scroll to position [97, 0]
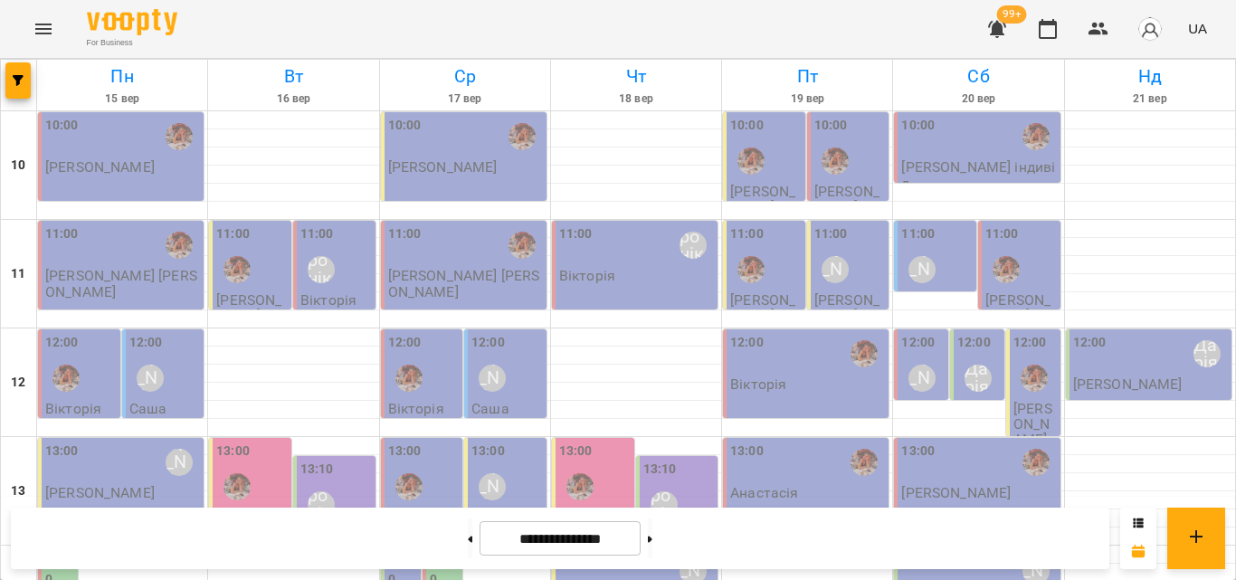
scroll to position [633, 0]
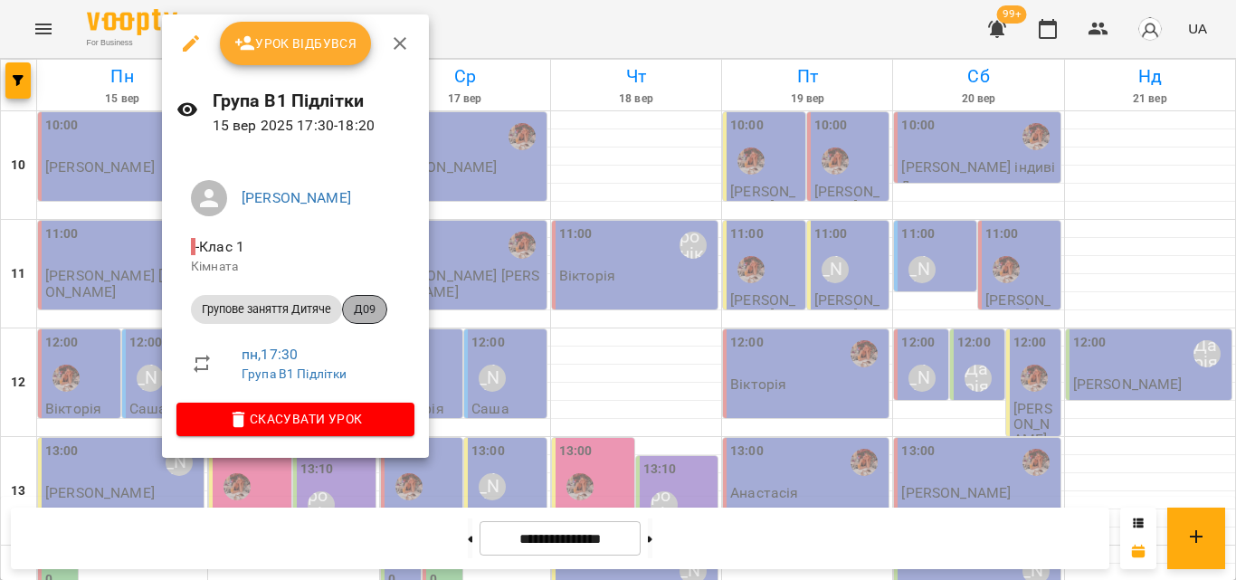
click at [363, 310] on span "Д09" at bounding box center [364, 309] width 43 height 16
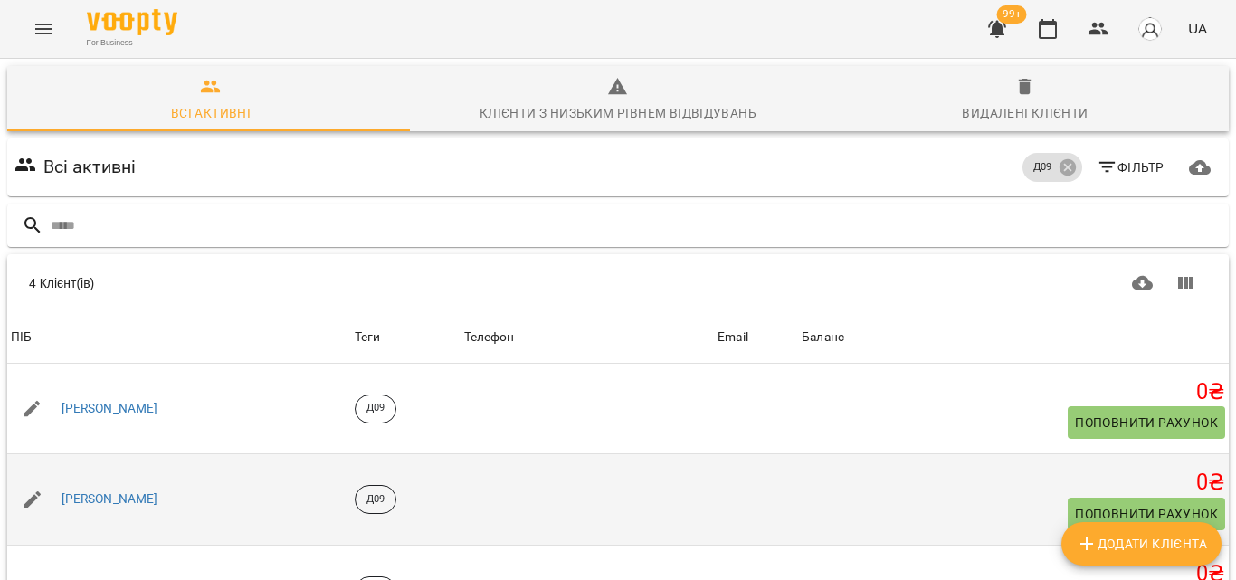
scroll to position [187, 0]
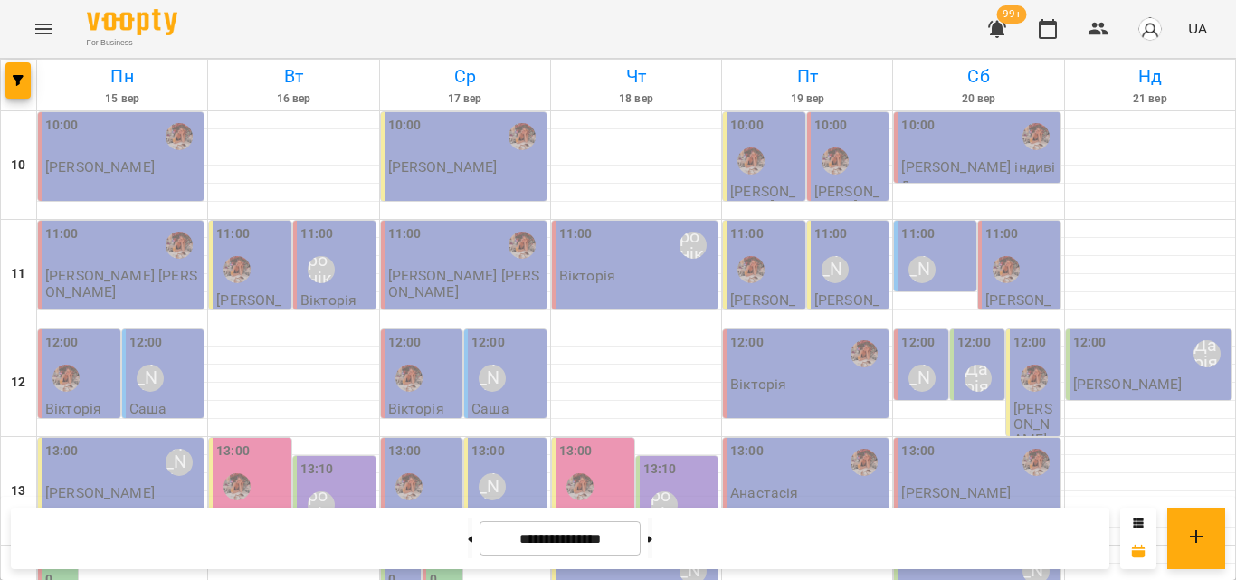
scroll to position [724, 0]
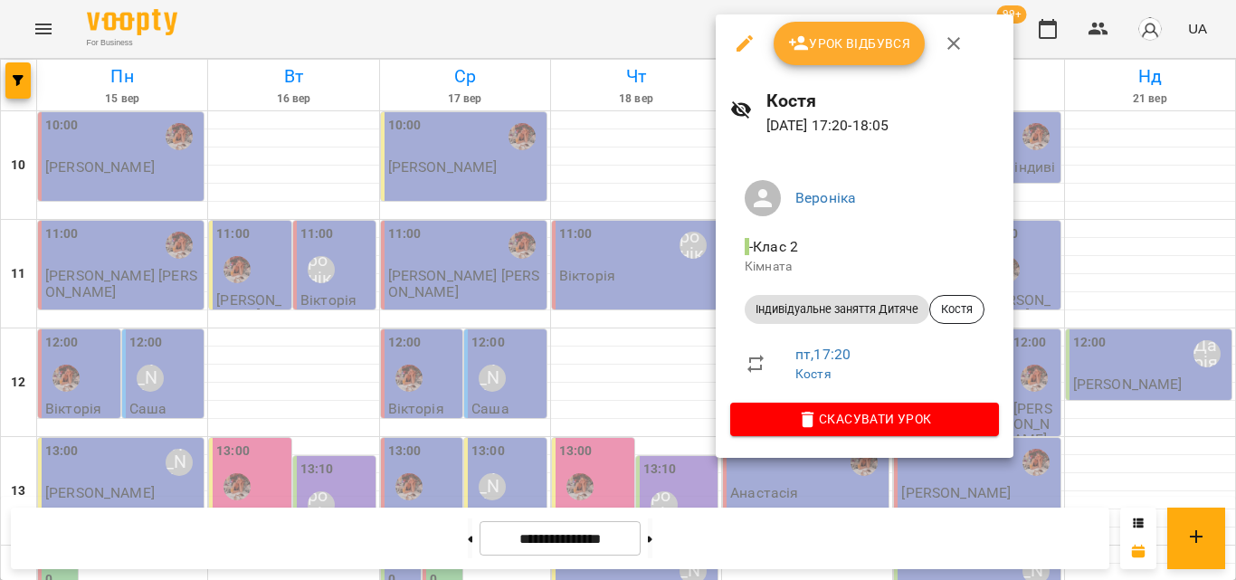
click at [687, 35] on div at bounding box center [618, 290] width 1236 height 580
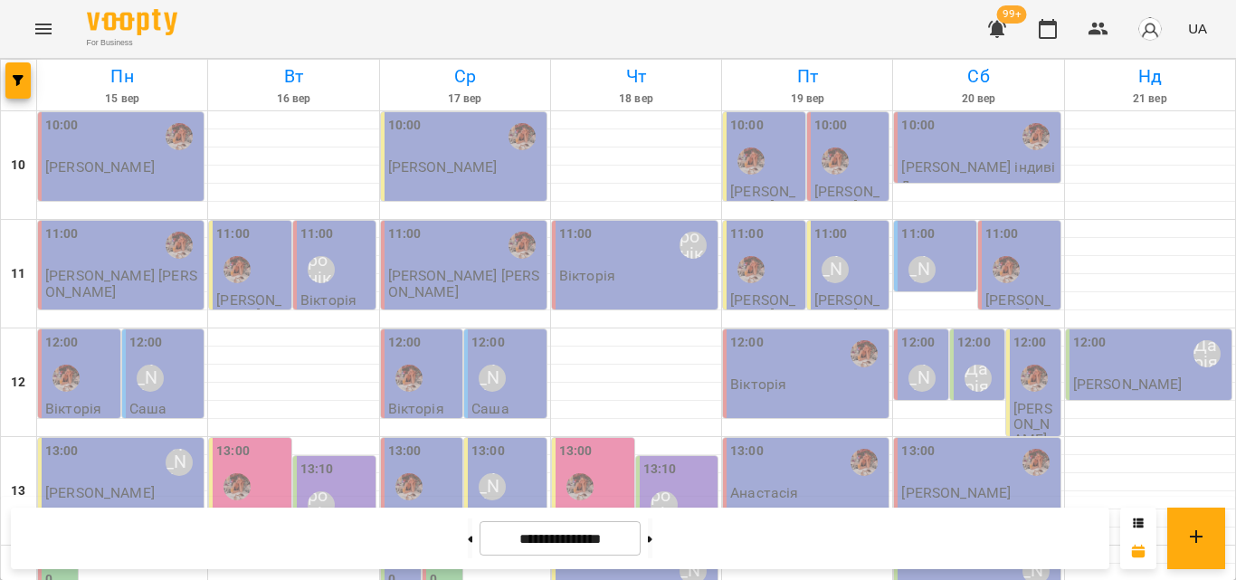
scroll to position [633, 0]
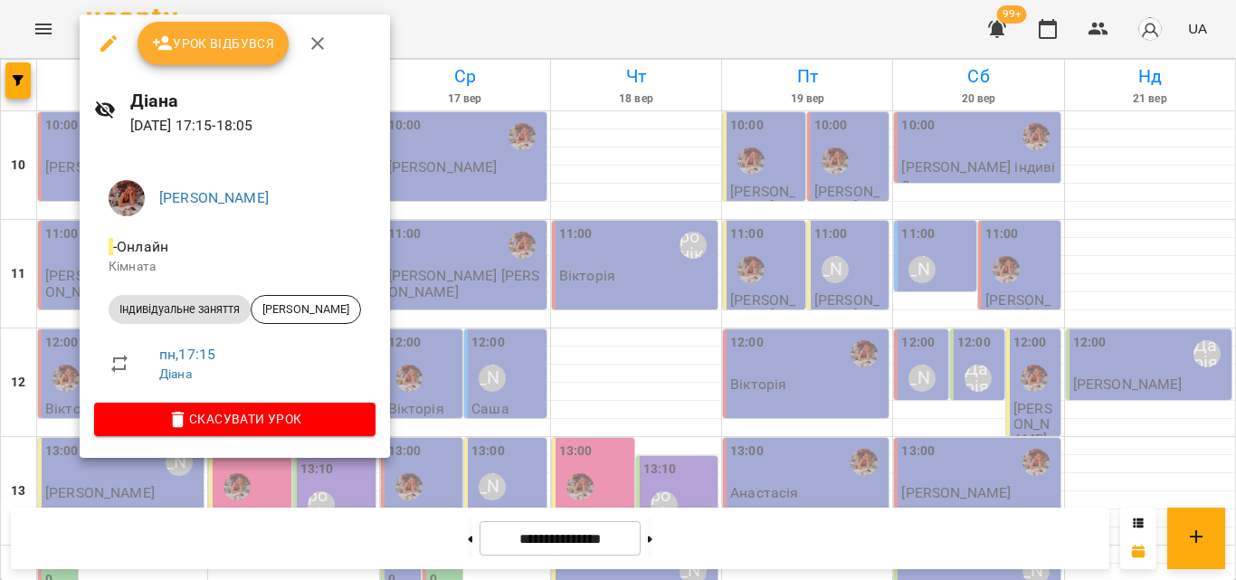
click at [452, 24] on div at bounding box center [618, 290] width 1236 height 580
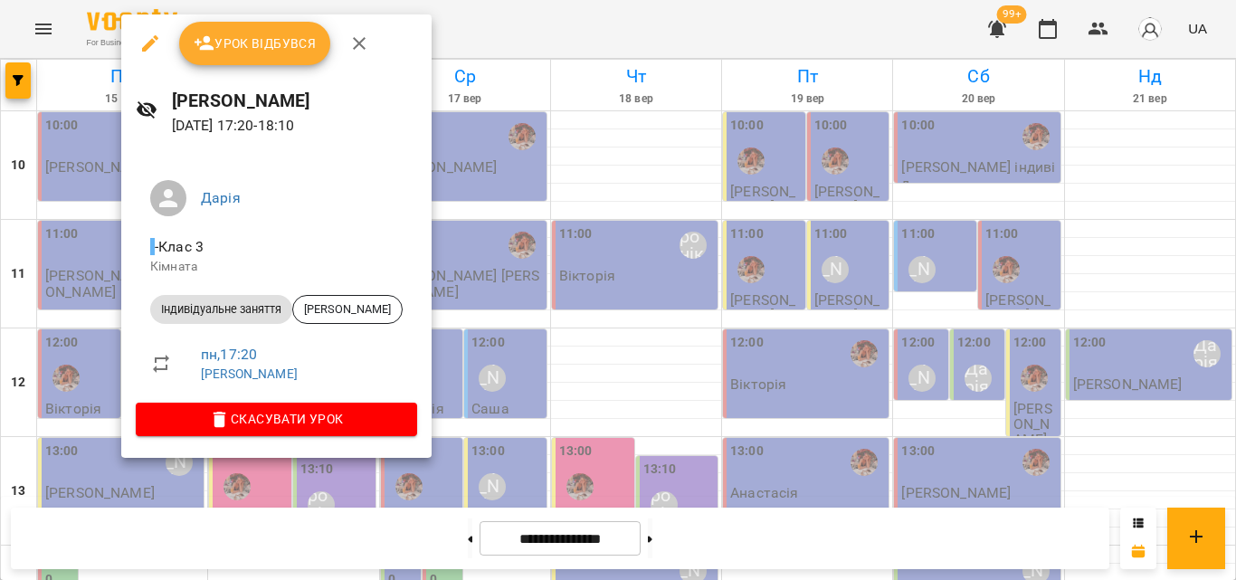
click at [446, 39] on div at bounding box center [618, 290] width 1236 height 580
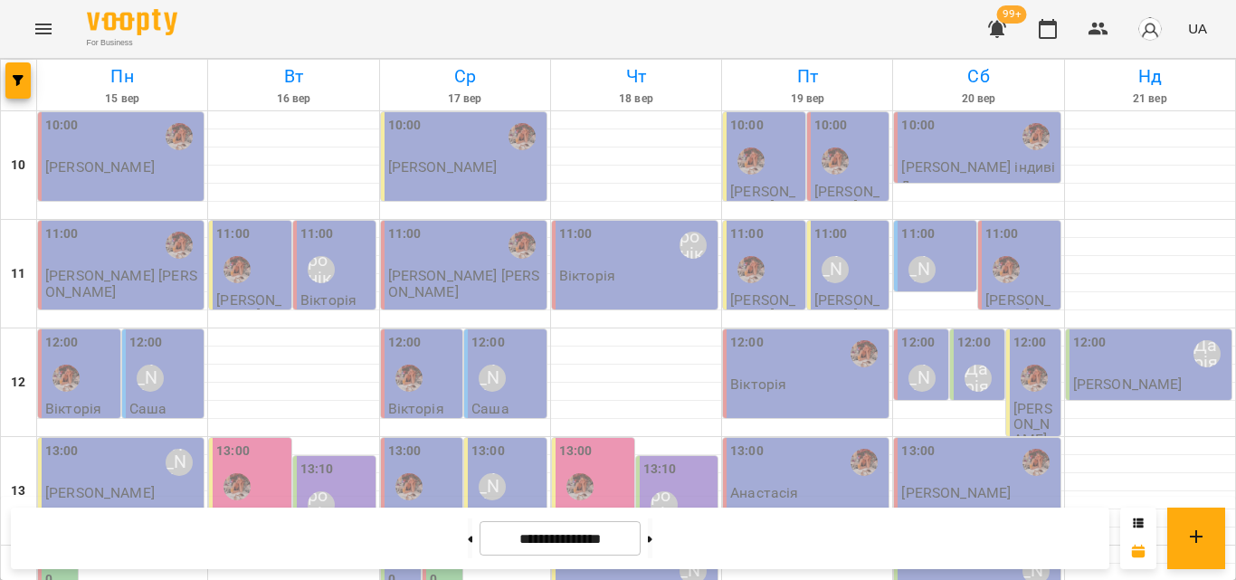
scroll to position [362, 0]
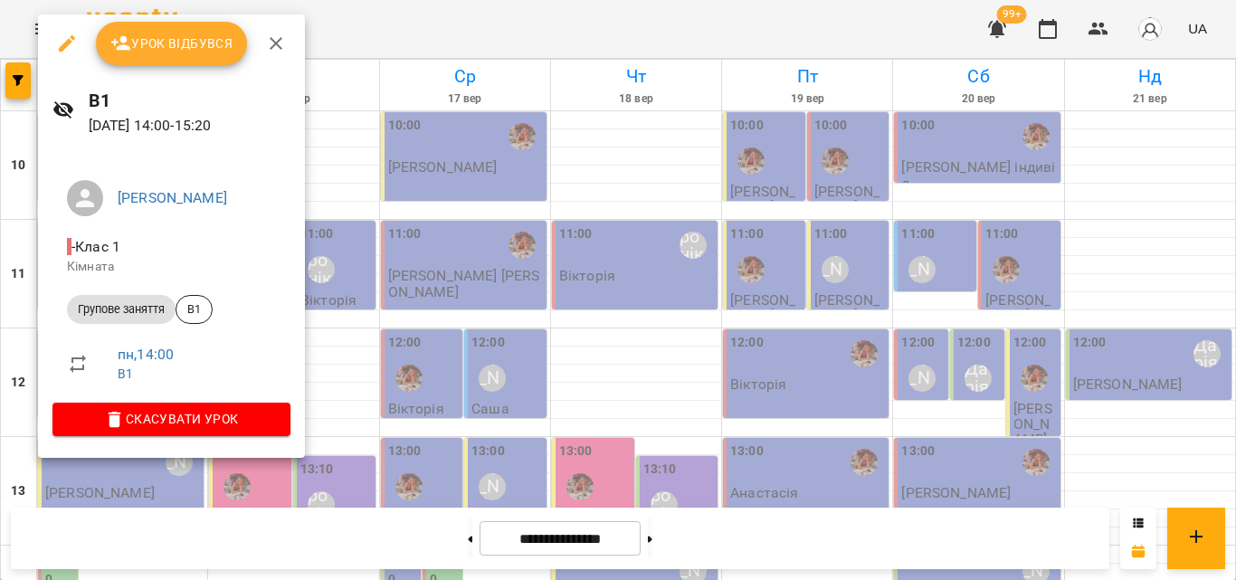
click at [356, 29] on div at bounding box center [618, 290] width 1236 height 580
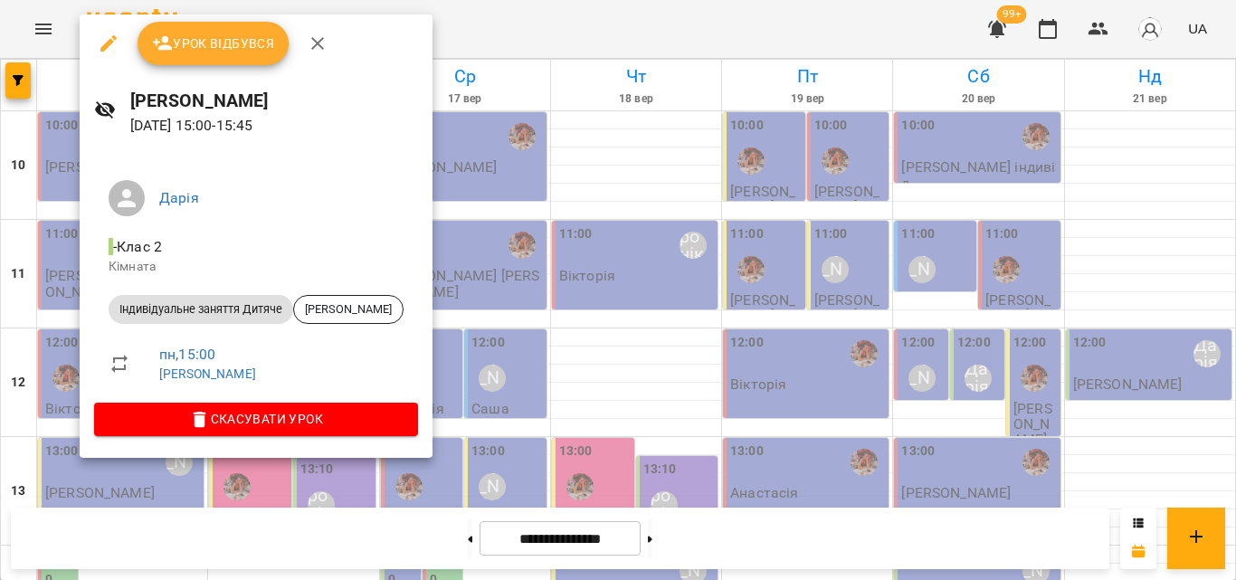
click at [467, 45] on div at bounding box center [618, 290] width 1236 height 580
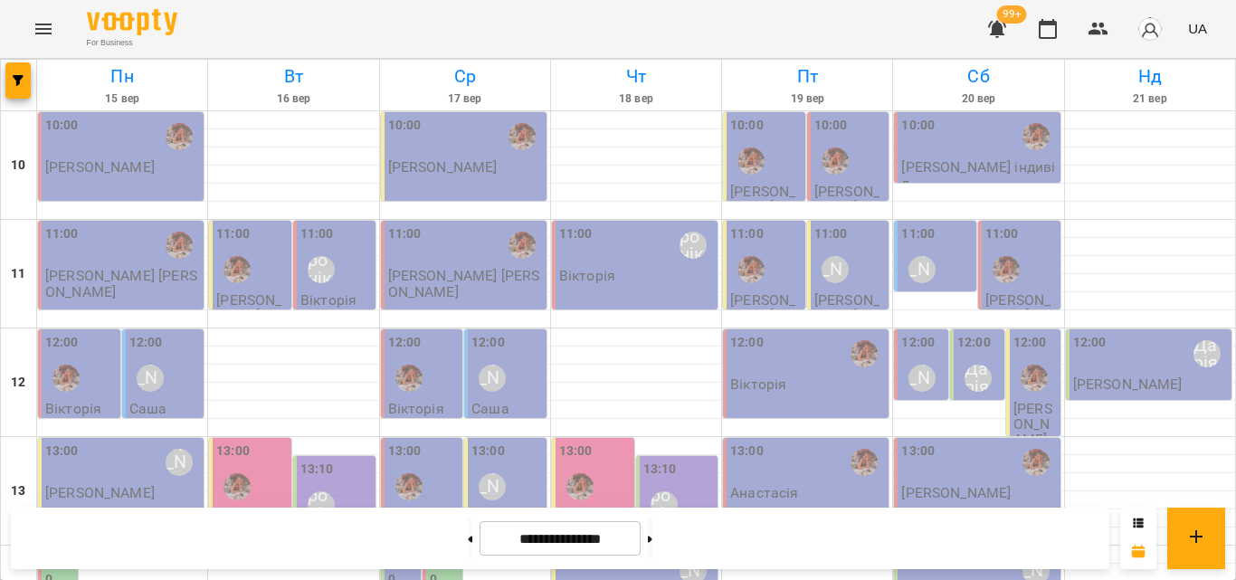
scroll to position [807, 0]
click at [1086, 33] on button "button" at bounding box center [1098, 28] width 43 height 43
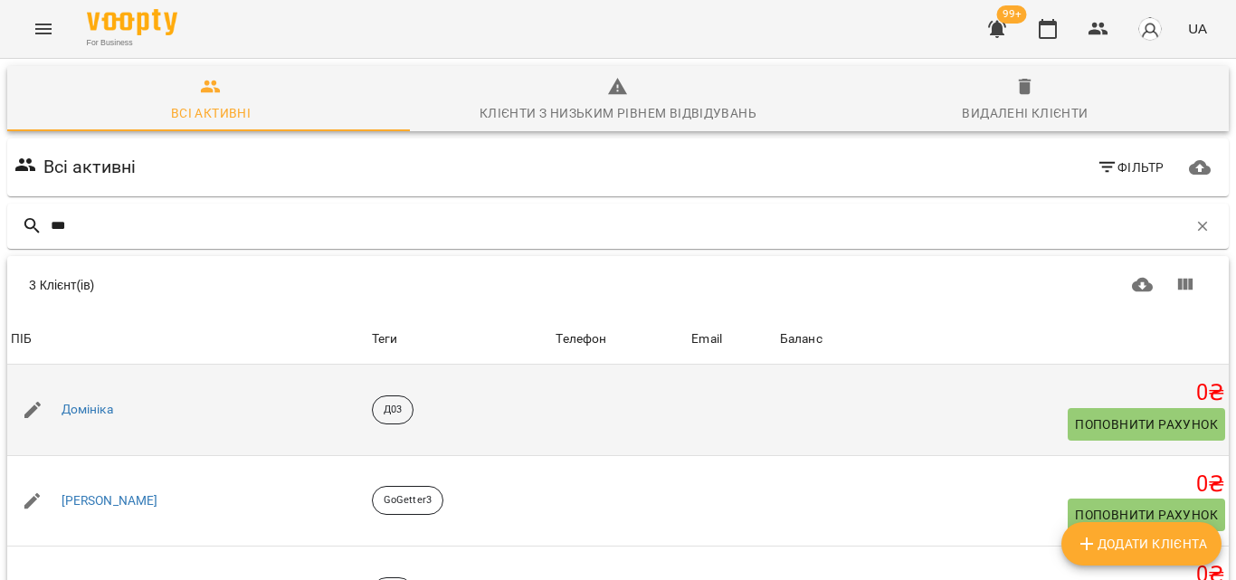
scroll to position [98, 0]
type input "***"
click at [95, 401] on link "Домініка" at bounding box center [88, 410] width 52 height 18
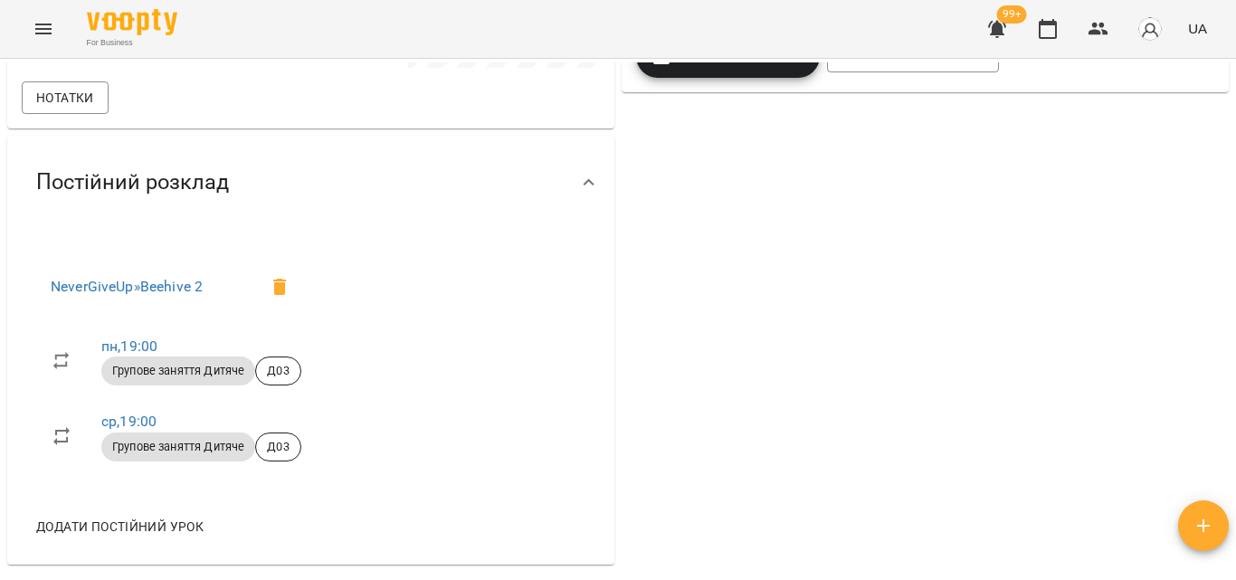
scroll to position [452, 0]
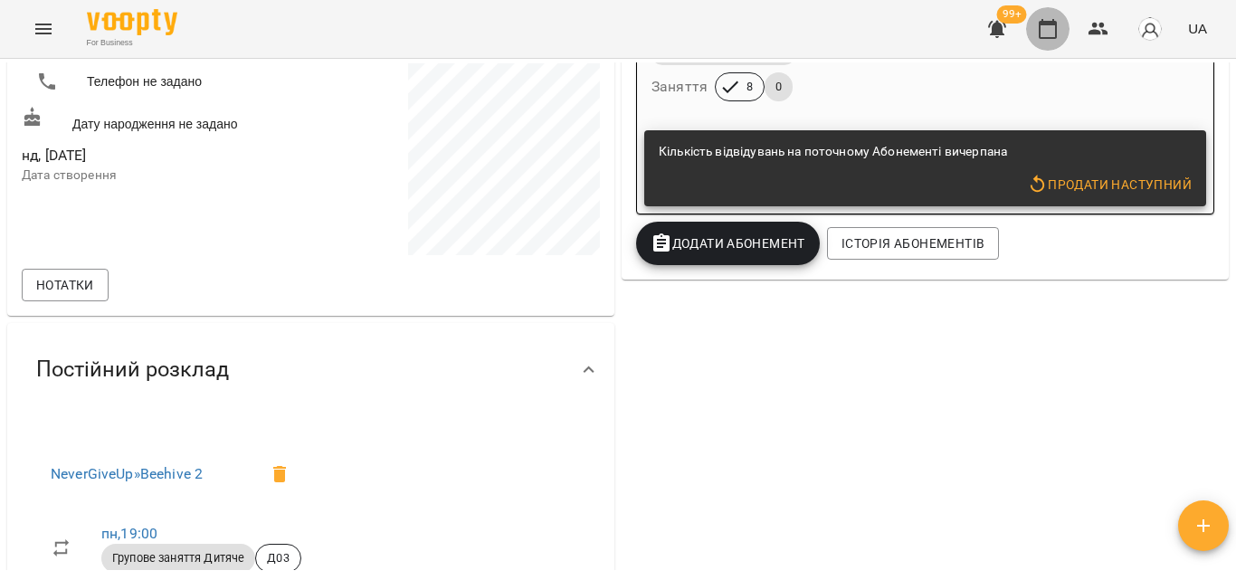
click at [1059, 38] on icon "button" at bounding box center [1048, 29] width 22 height 22
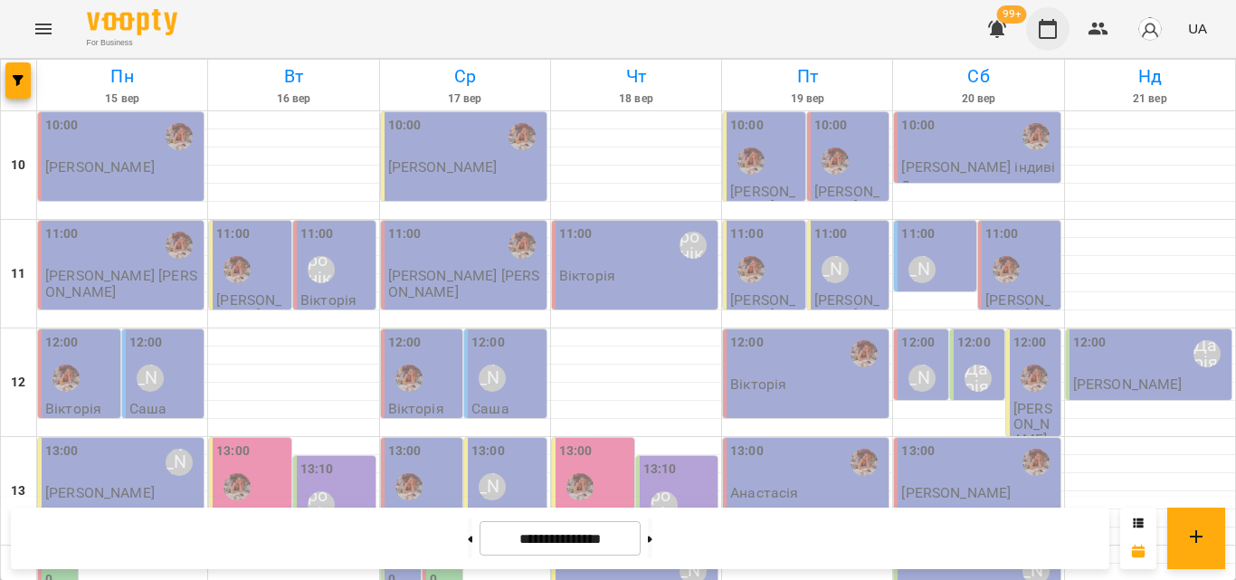
scroll to position [807, 0]
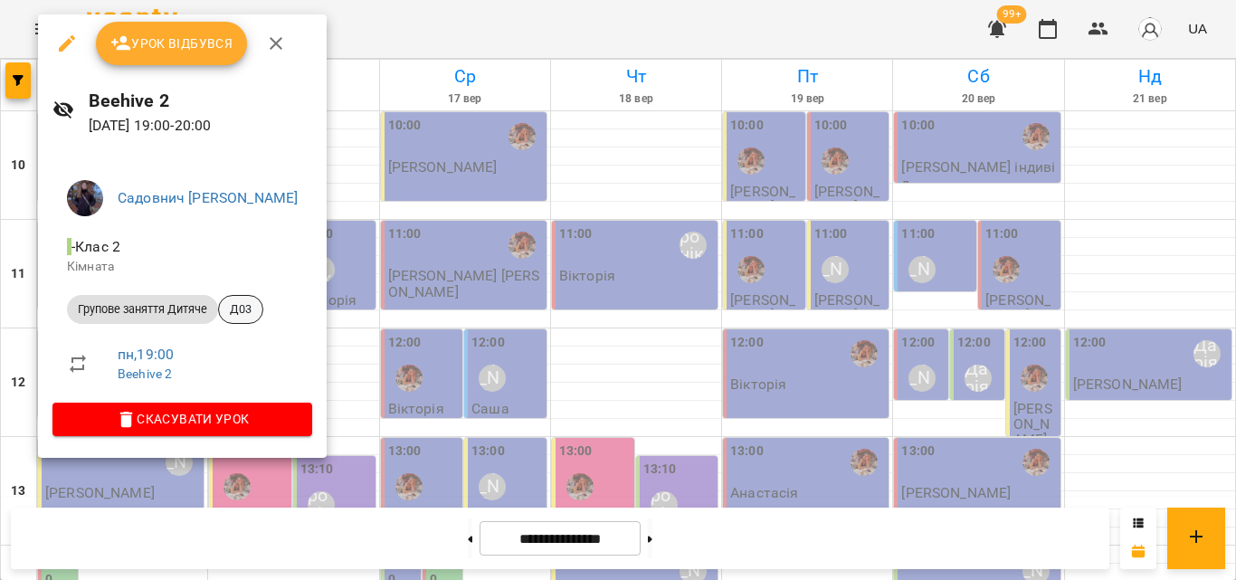
click at [236, 303] on span "Д03" at bounding box center [240, 309] width 43 height 16
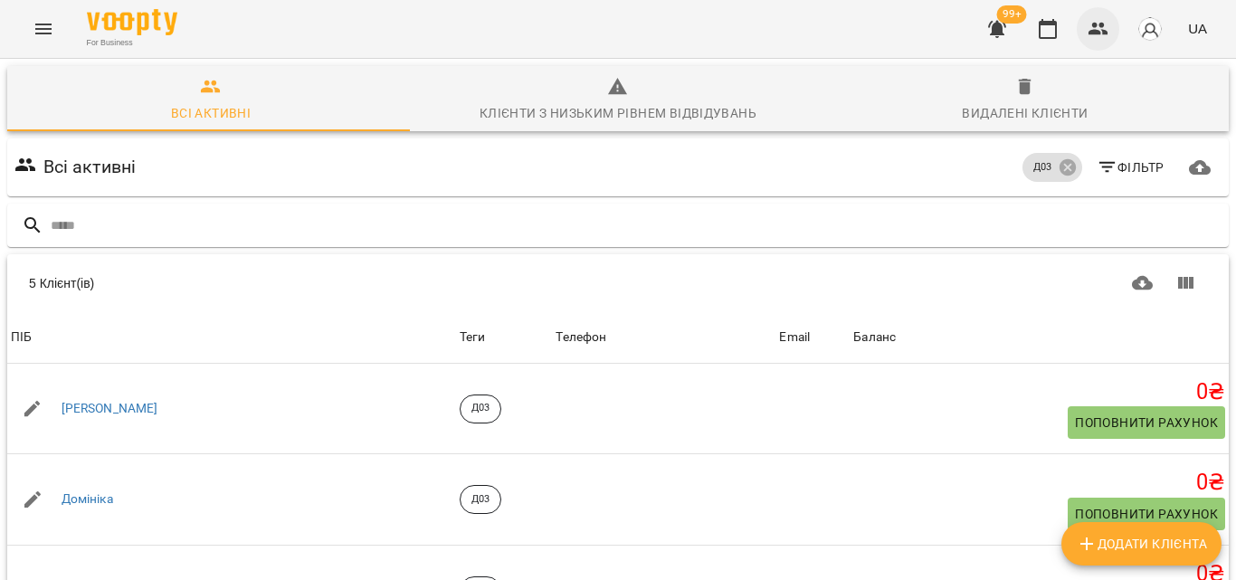
click at [1091, 29] on icon "button" at bounding box center [1099, 29] width 22 height 22
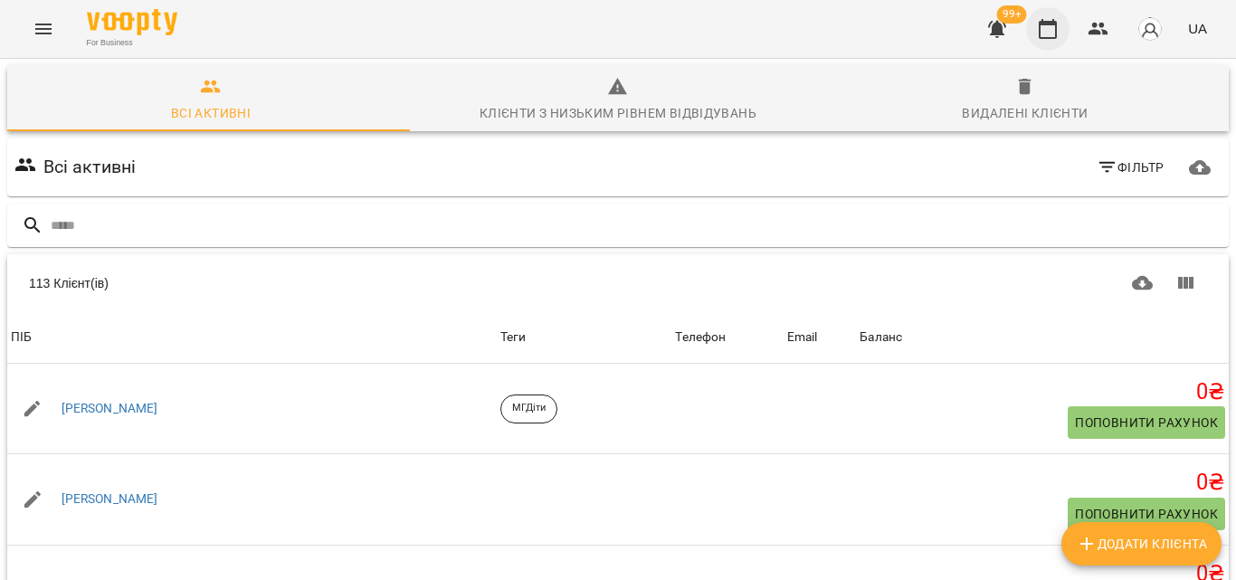
click at [1044, 24] on icon "button" at bounding box center [1048, 29] width 22 height 22
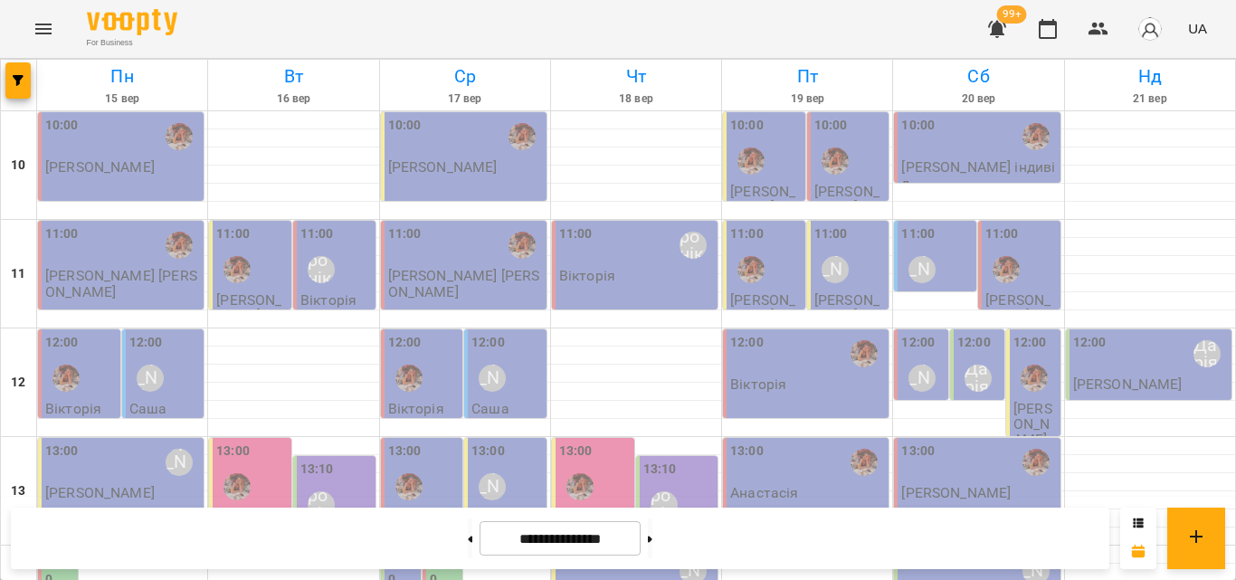
scroll to position [271, 0]
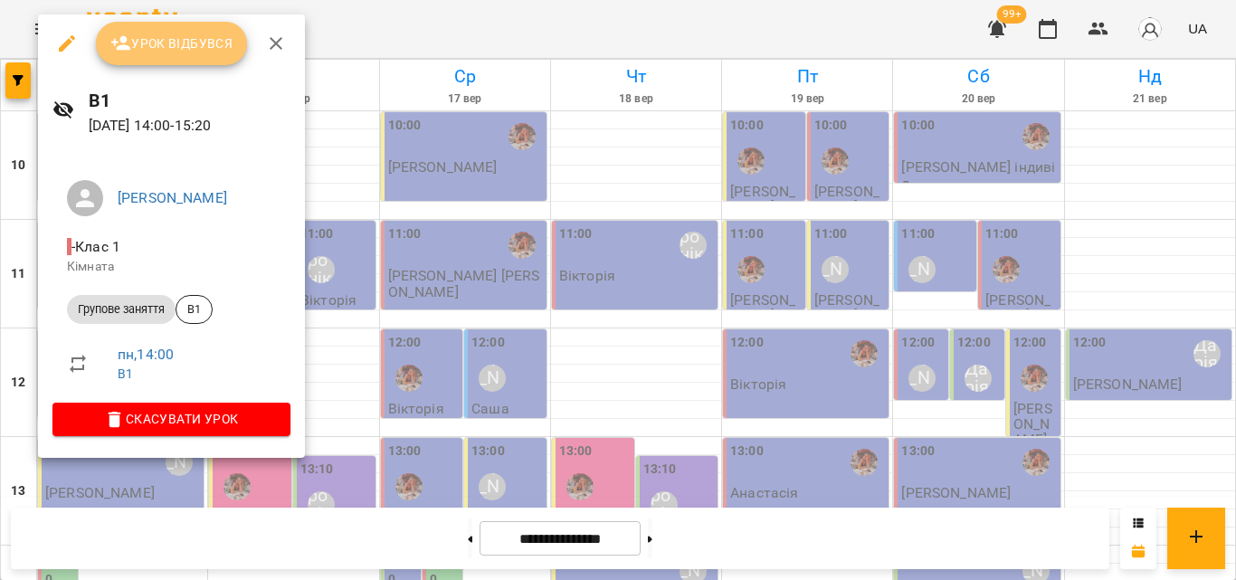
click at [185, 64] on button "Урок відбувся" at bounding box center [172, 43] width 152 height 43
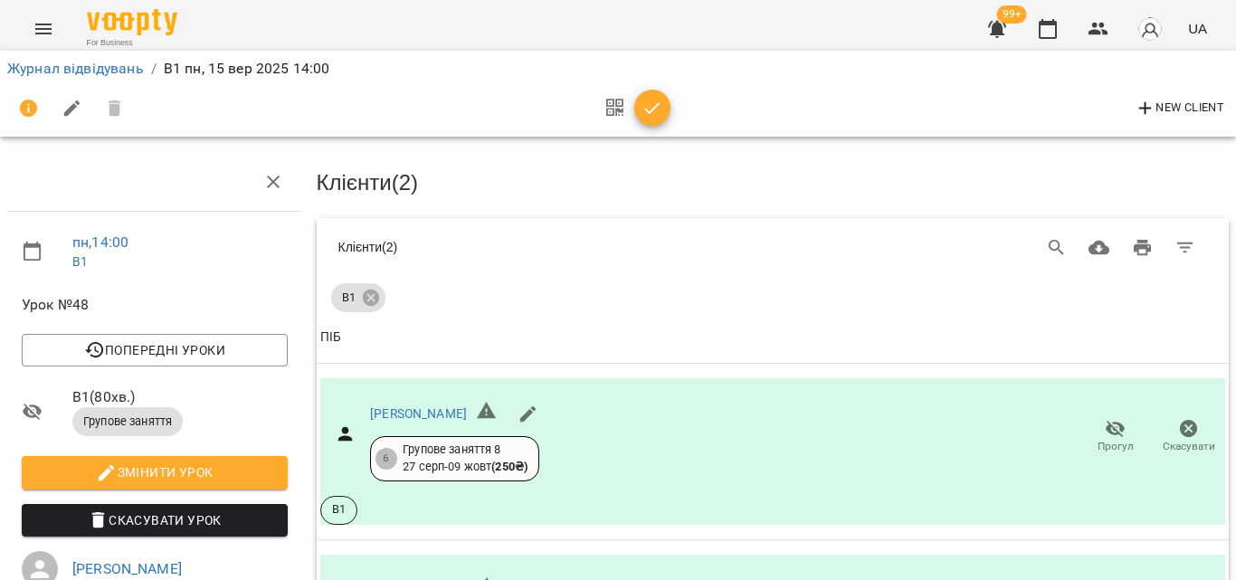
scroll to position [176, 0]
click at [643, 111] on icon "button" at bounding box center [653, 109] width 22 height 22
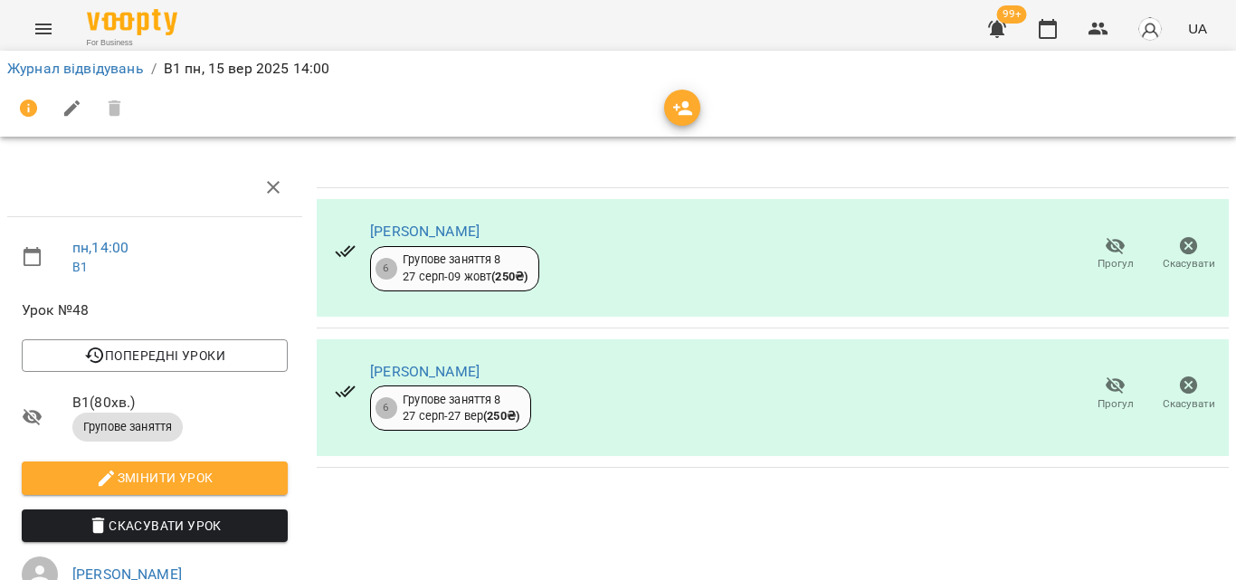
scroll to position [0, 0]
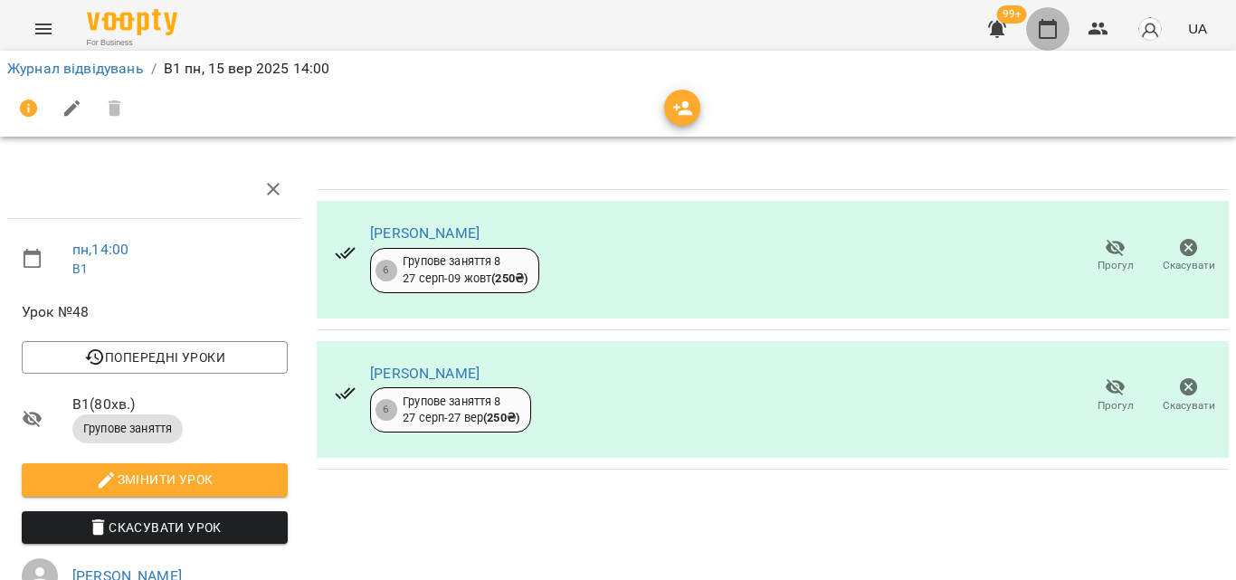
click at [1057, 24] on icon "button" at bounding box center [1048, 29] width 18 height 20
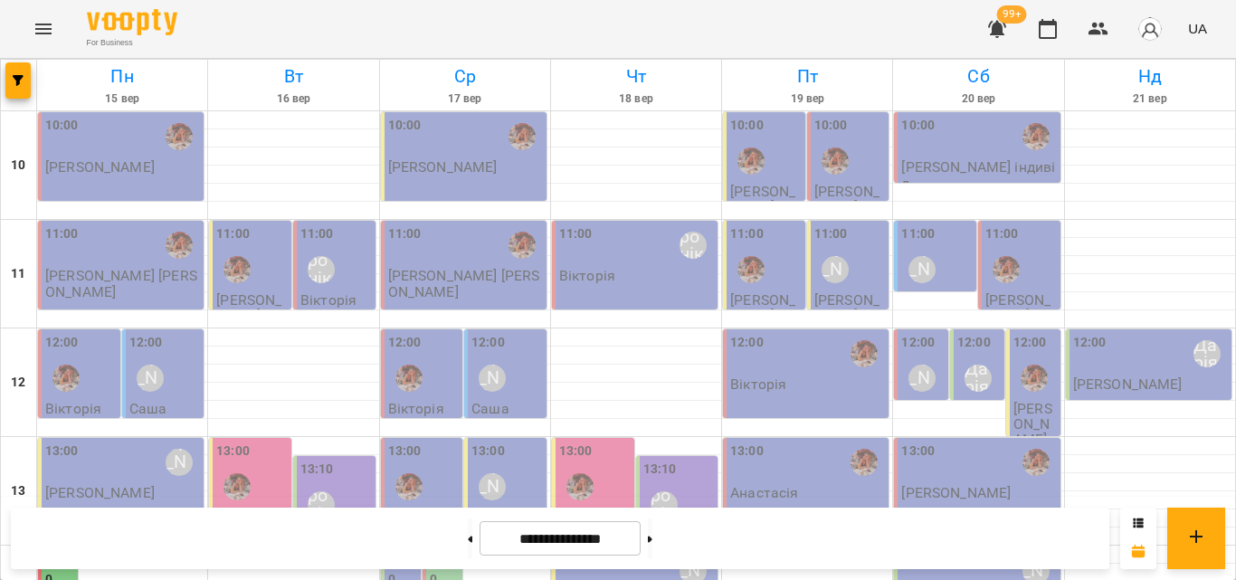
scroll to position [362, 0]
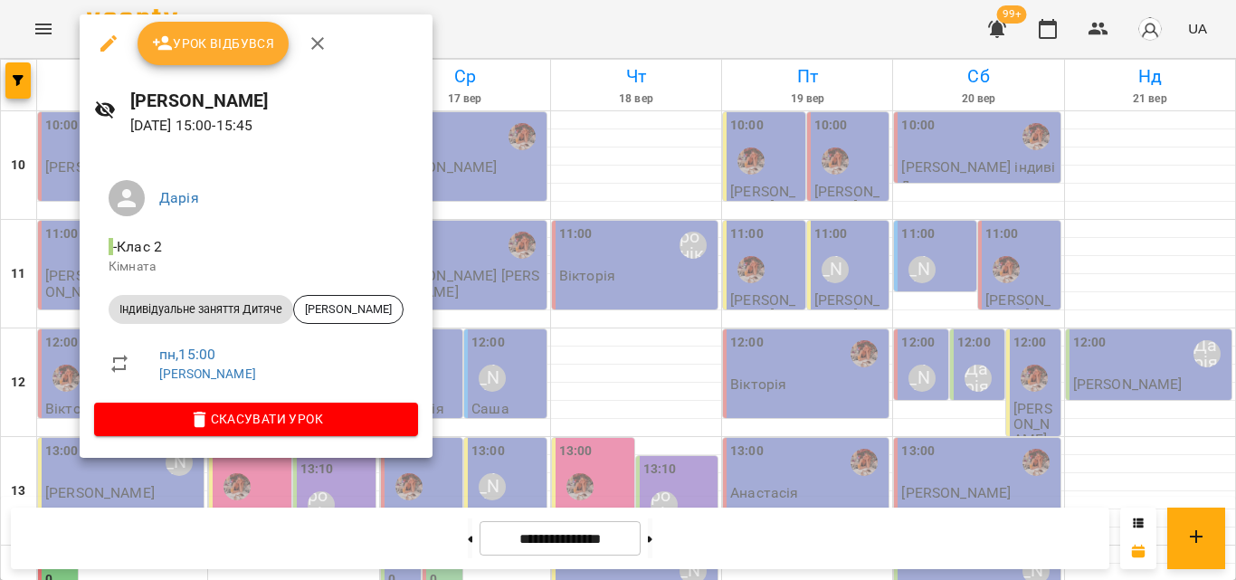
click at [491, 19] on div at bounding box center [618, 290] width 1236 height 580
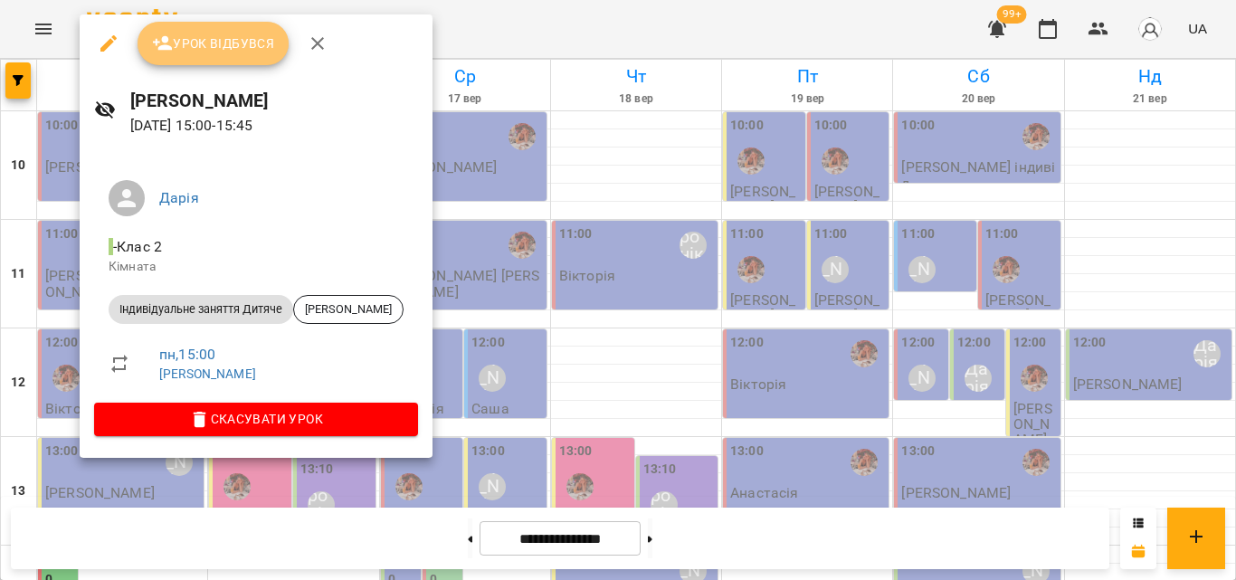
click at [262, 55] on button "Урок відбувся" at bounding box center [214, 43] width 152 height 43
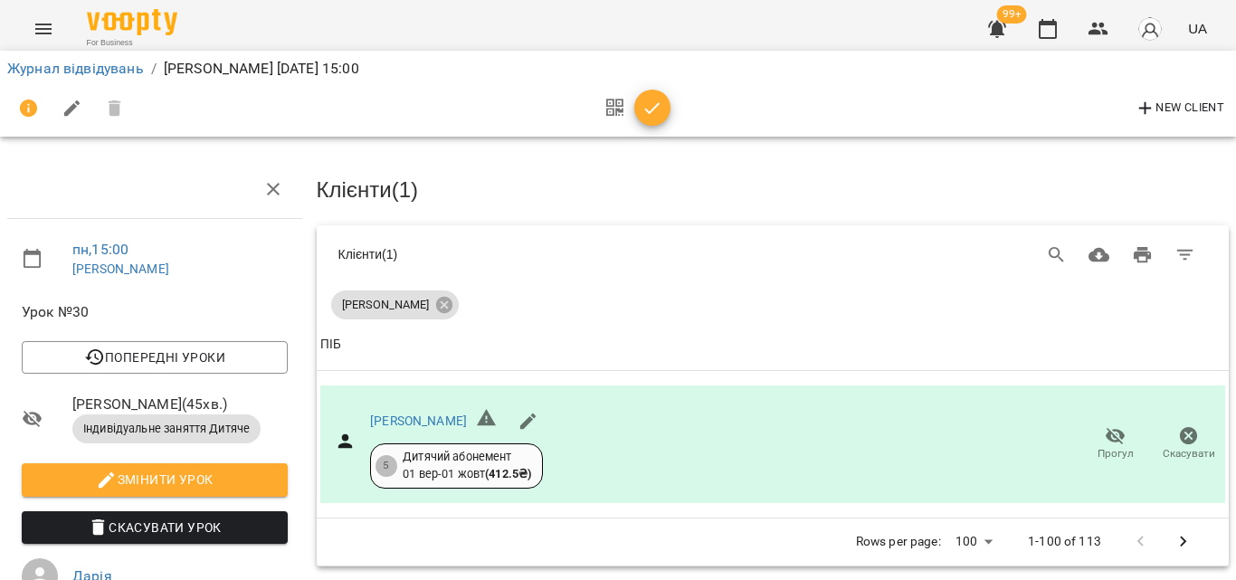
click at [658, 96] on button "button" at bounding box center [652, 108] width 36 height 36
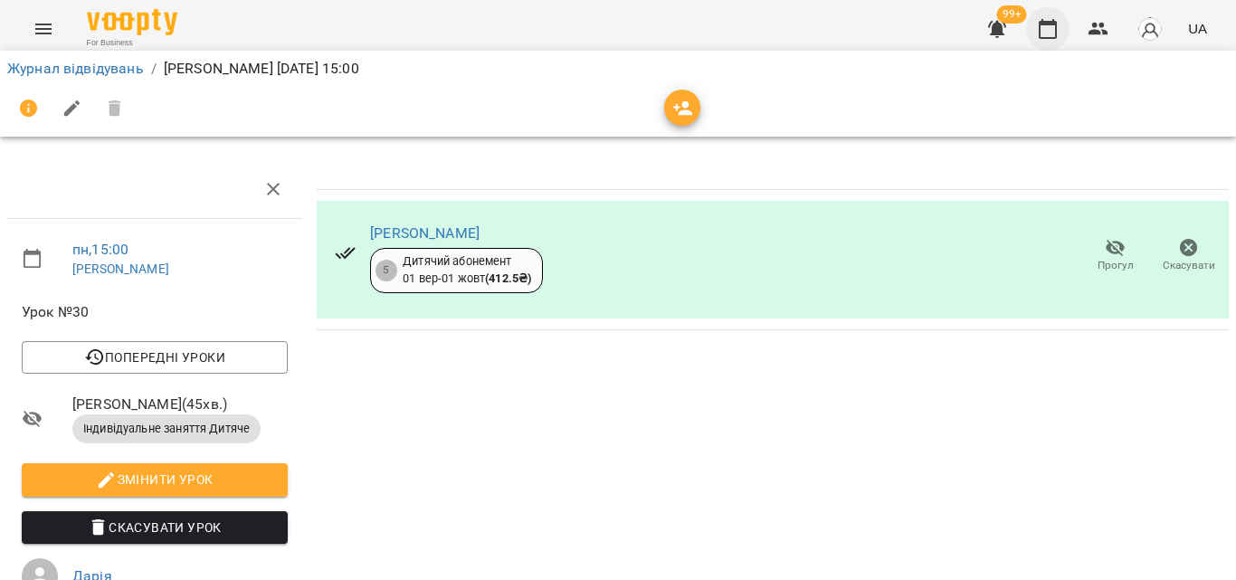
click at [1059, 24] on icon "button" at bounding box center [1048, 29] width 22 height 22
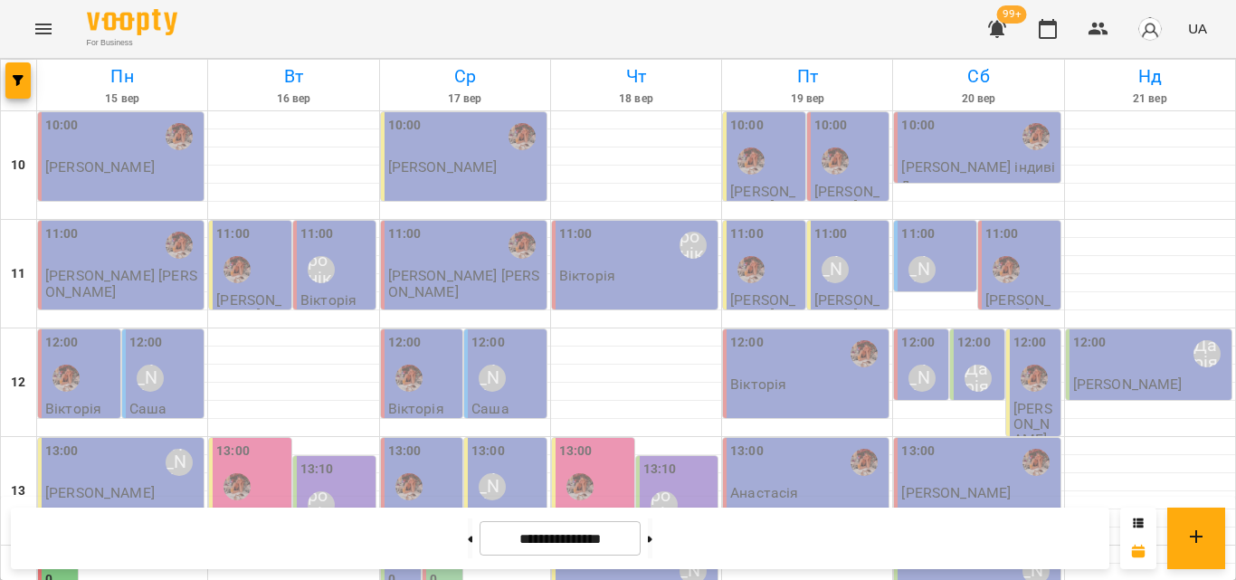
scroll to position [452, 0]
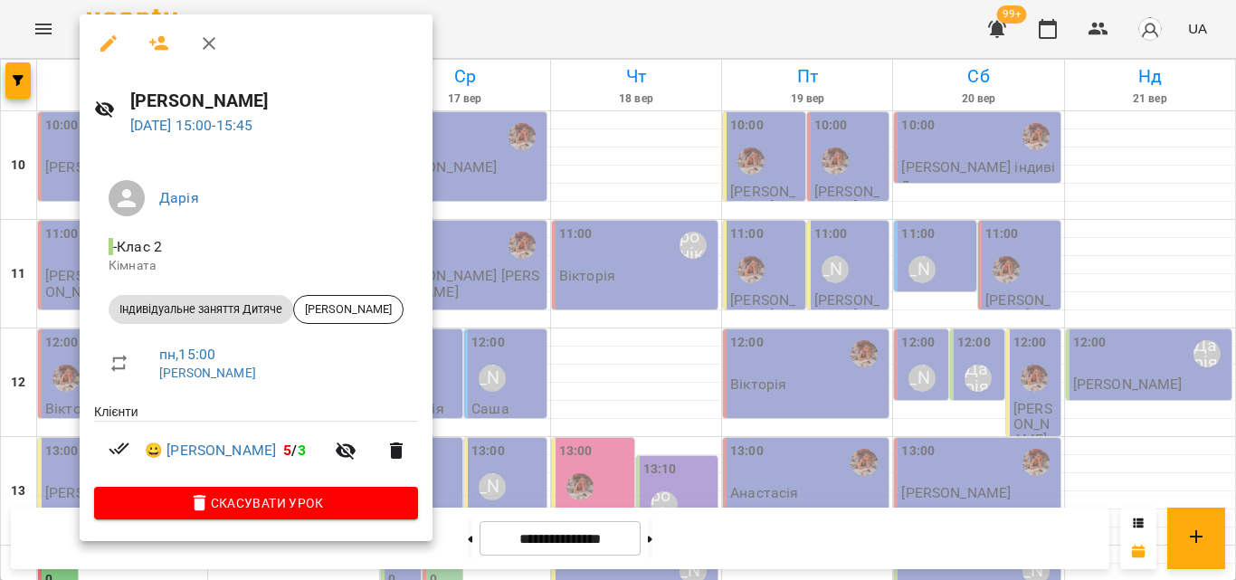
click at [481, 48] on div at bounding box center [618, 290] width 1236 height 580
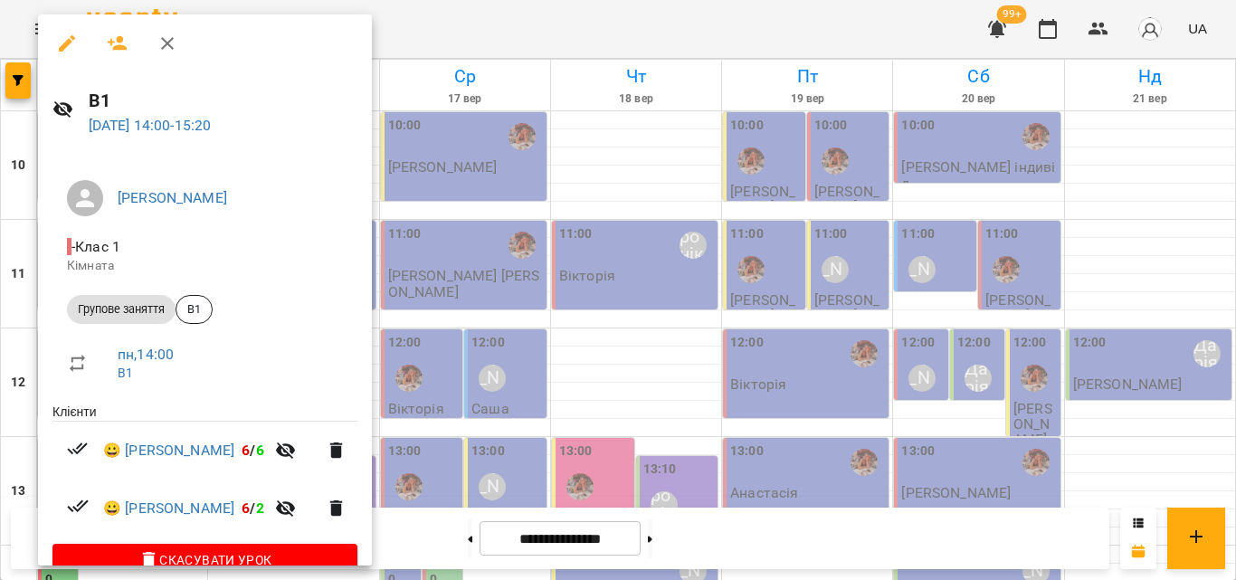
click at [479, 10] on div at bounding box center [618, 290] width 1236 height 580
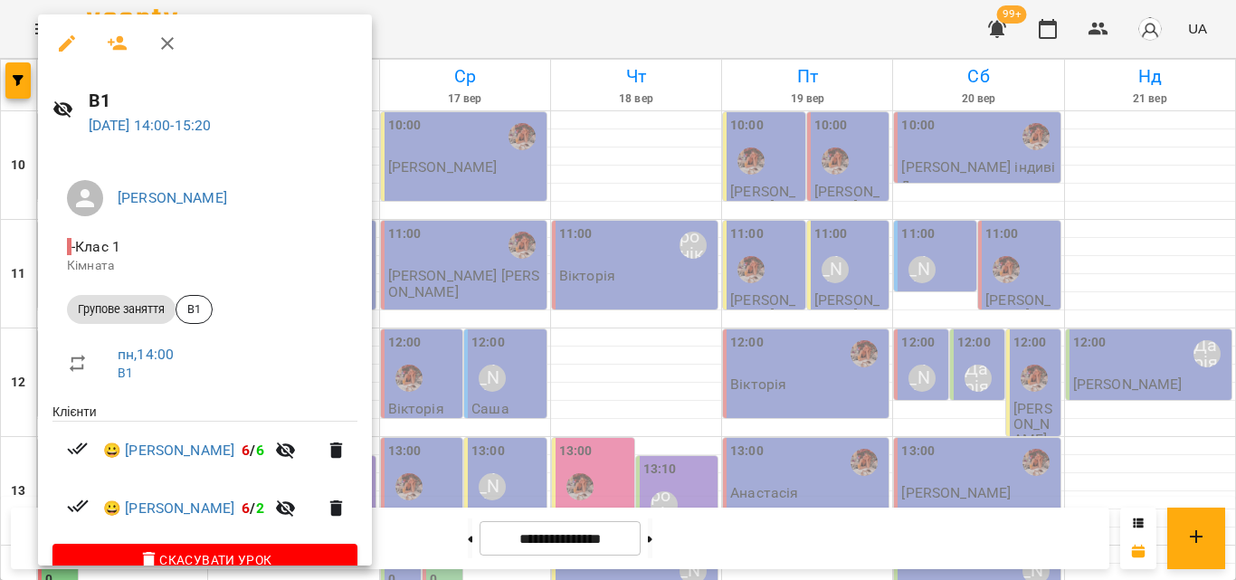
click at [490, 37] on div at bounding box center [618, 290] width 1236 height 580
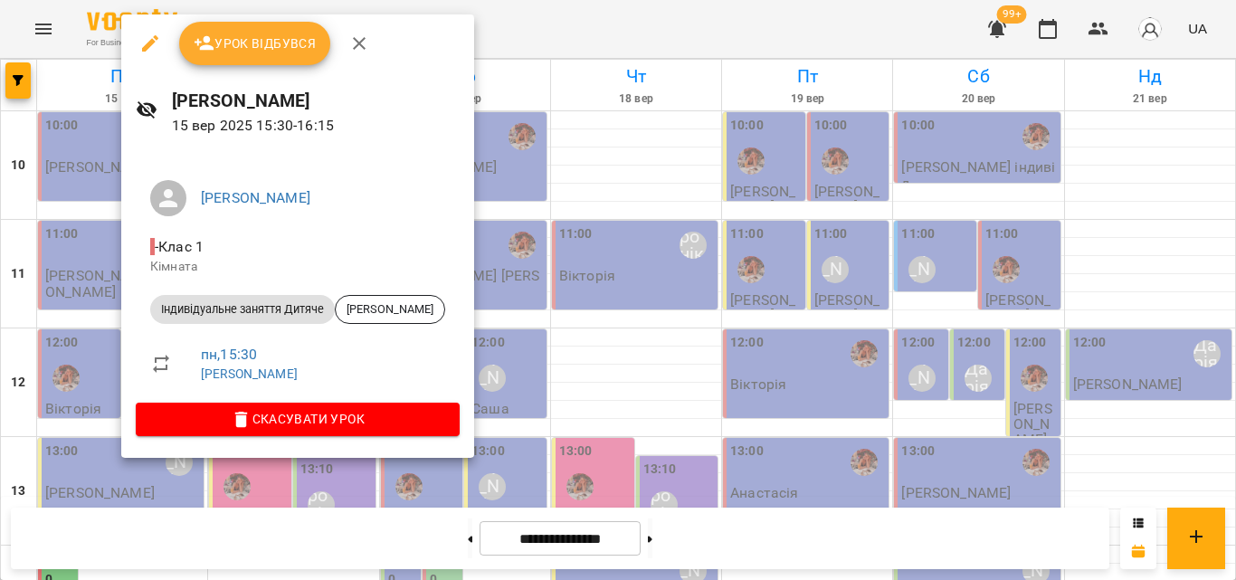
click at [531, 48] on div at bounding box center [618, 290] width 1236 height 580
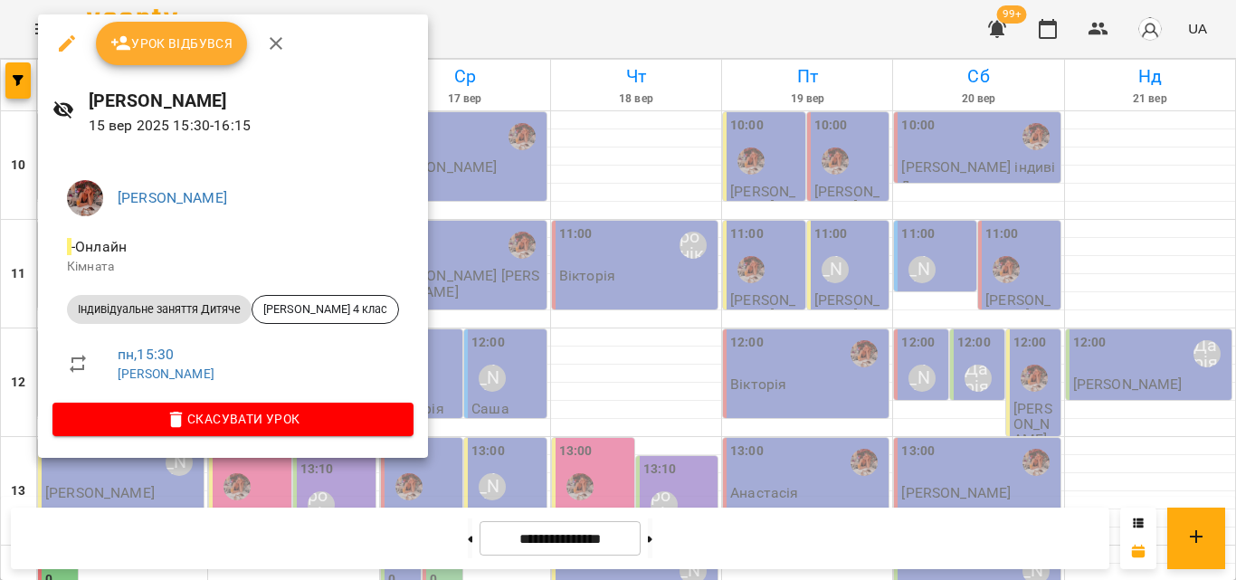
click at [516, 22] on div at bounding box center [618, 290] width 1236 height 580
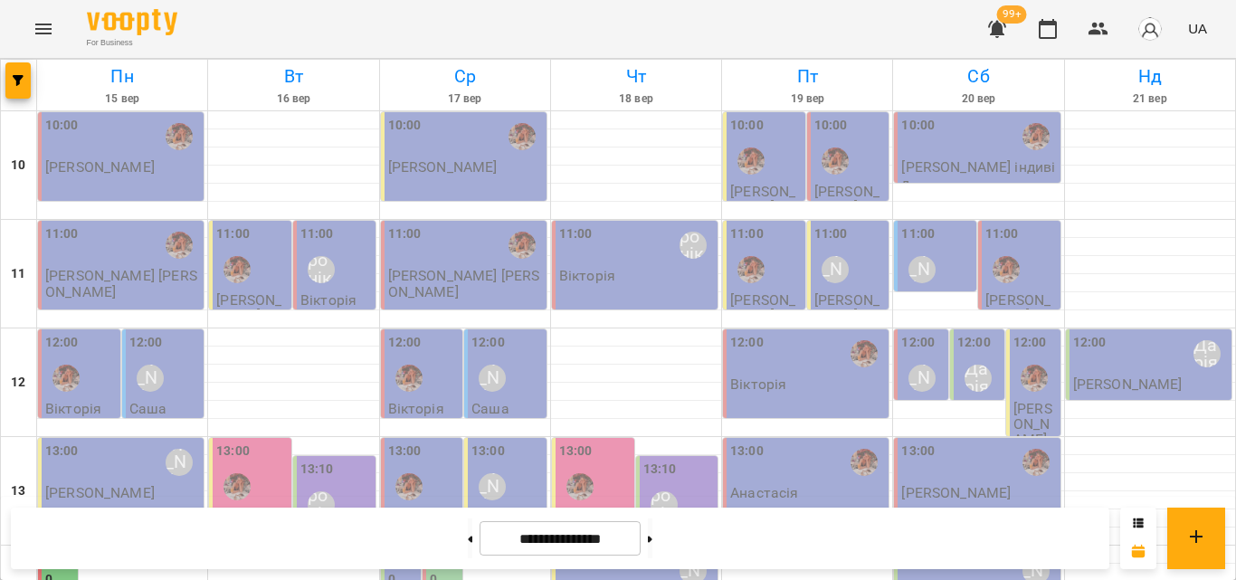
scroll to position [717, 0]
click at [1105, 33] on icon "button" at bounding box center [1099, 29] width 20 height 13
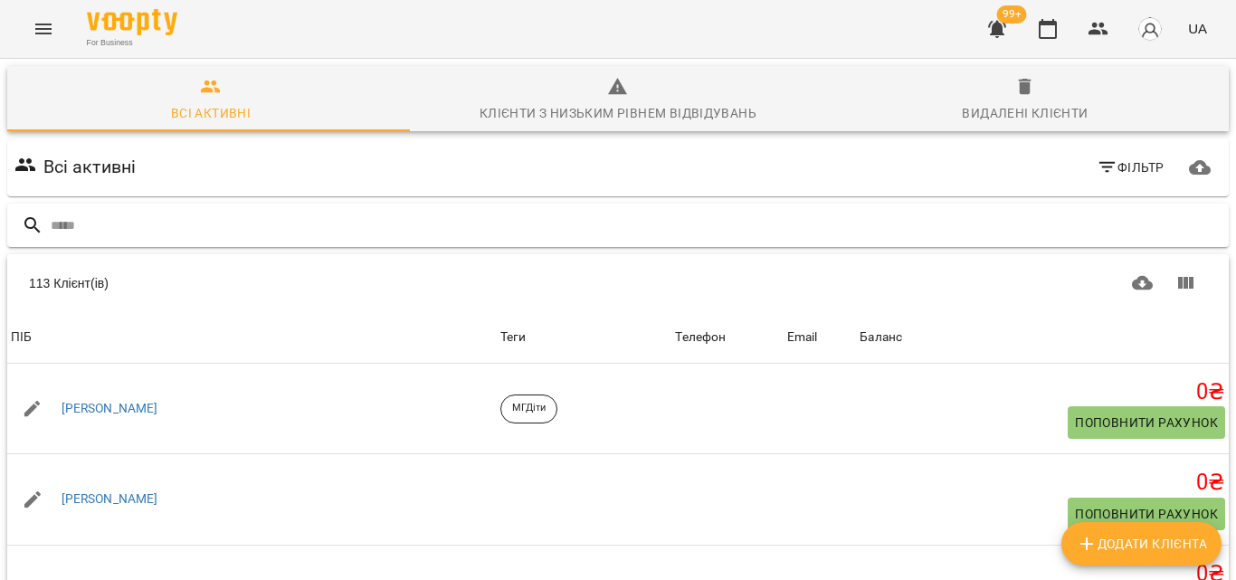
click at [271, 226] on input "text" at bounding box center [636, 226] width 1171 height 30
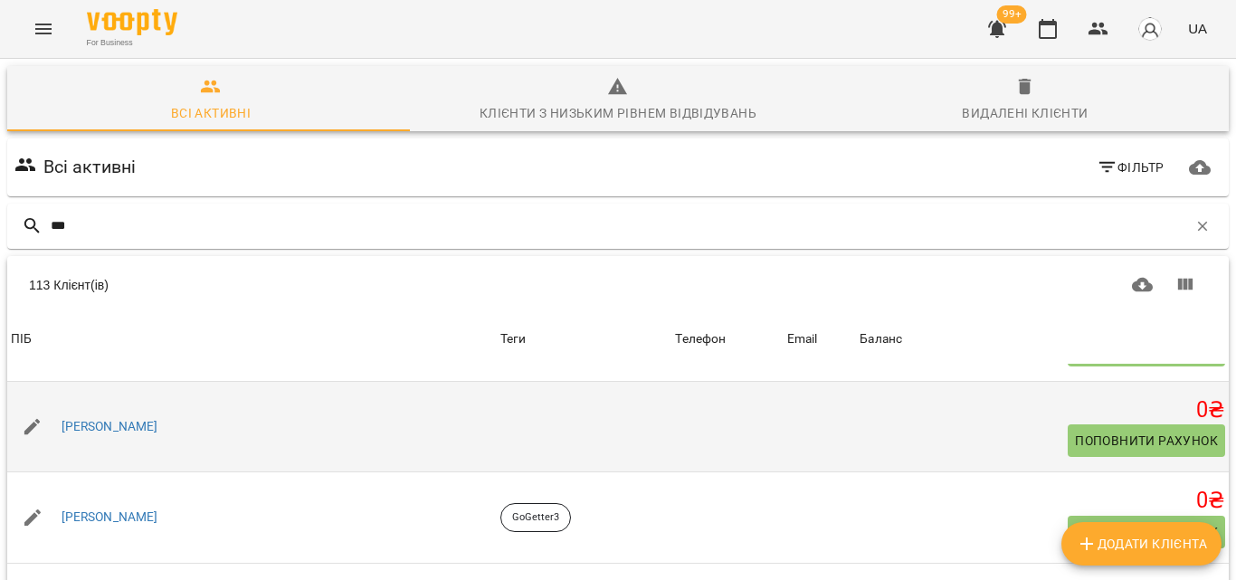
scroll to position [543, 0]
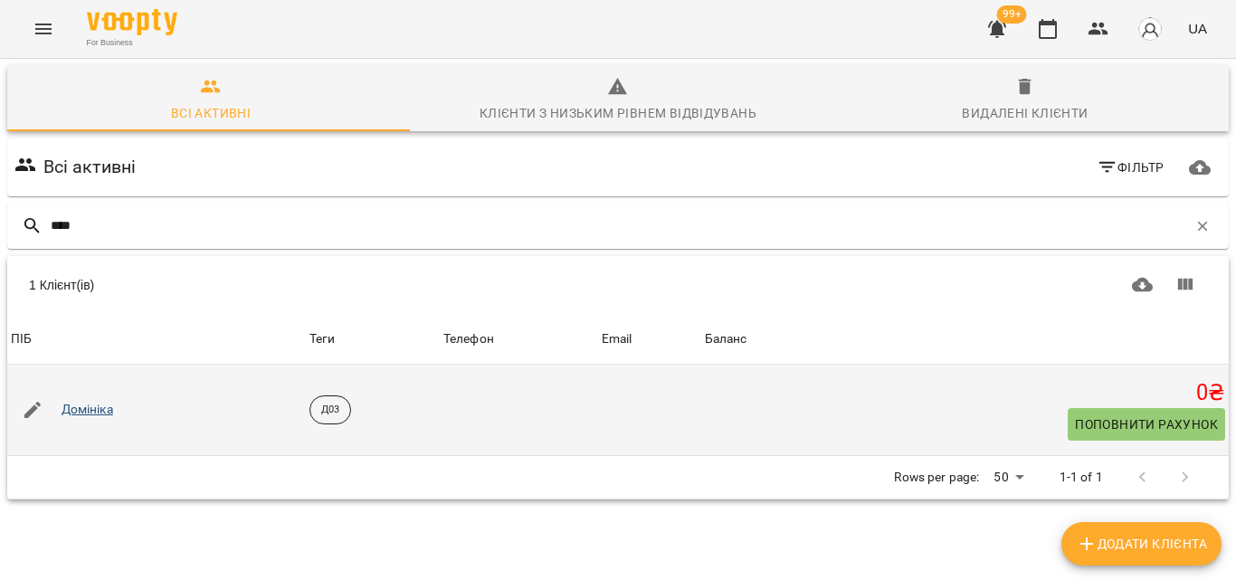
type input "****"
click at [95, 401] on link "Домініка" at bounding box center [88, 410] width 52 height 18
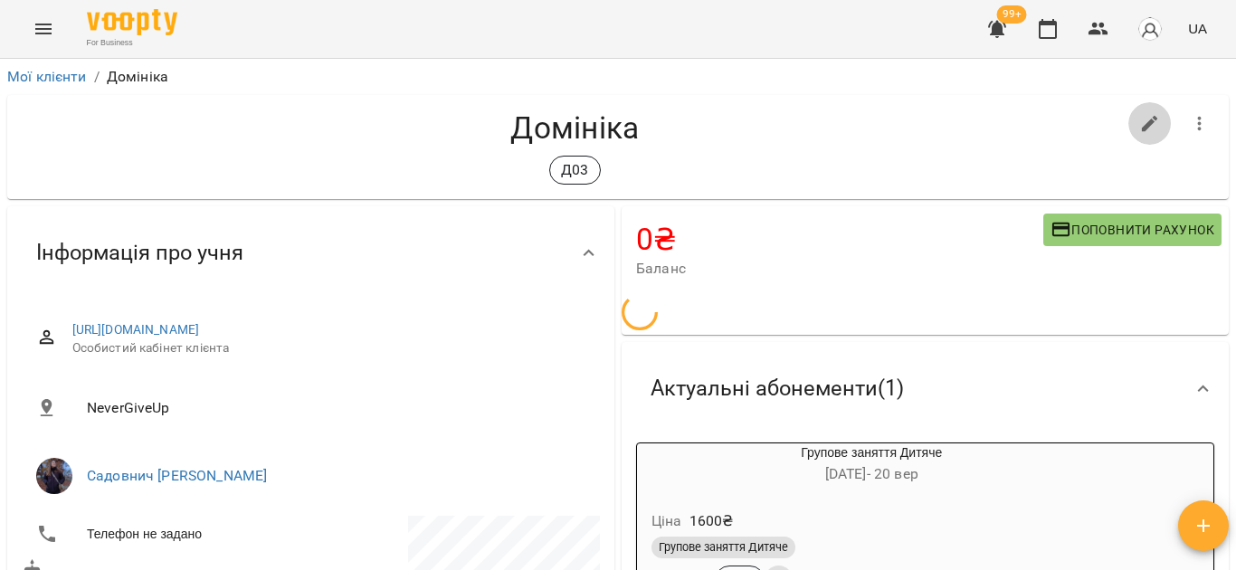
click at [1139, 125] on icon "button" at bounding box center [1150, 124] width 22 height 22
select select "**"
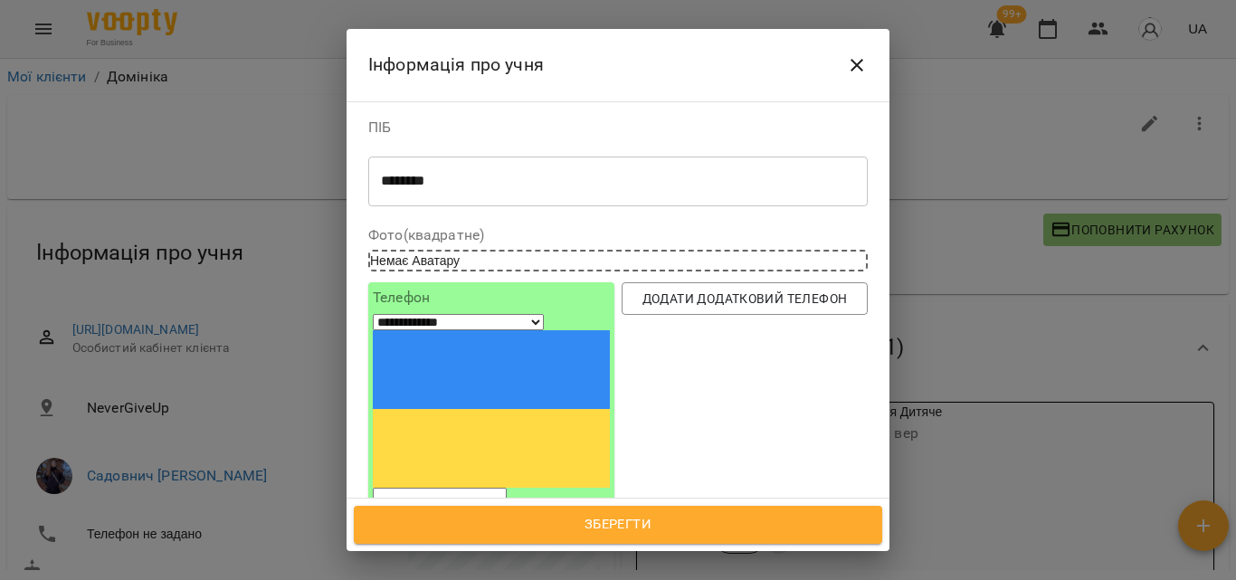
click at [644, 173] on textarea "********" at bounding box center [611, 181] width 461 height 17
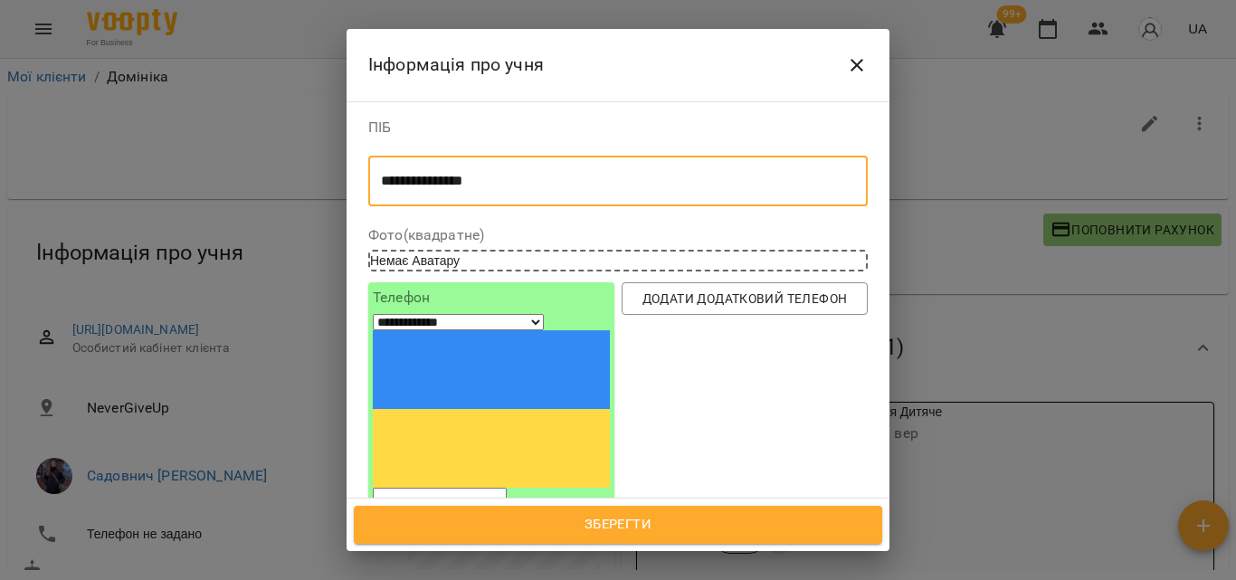
type textarea "**********"
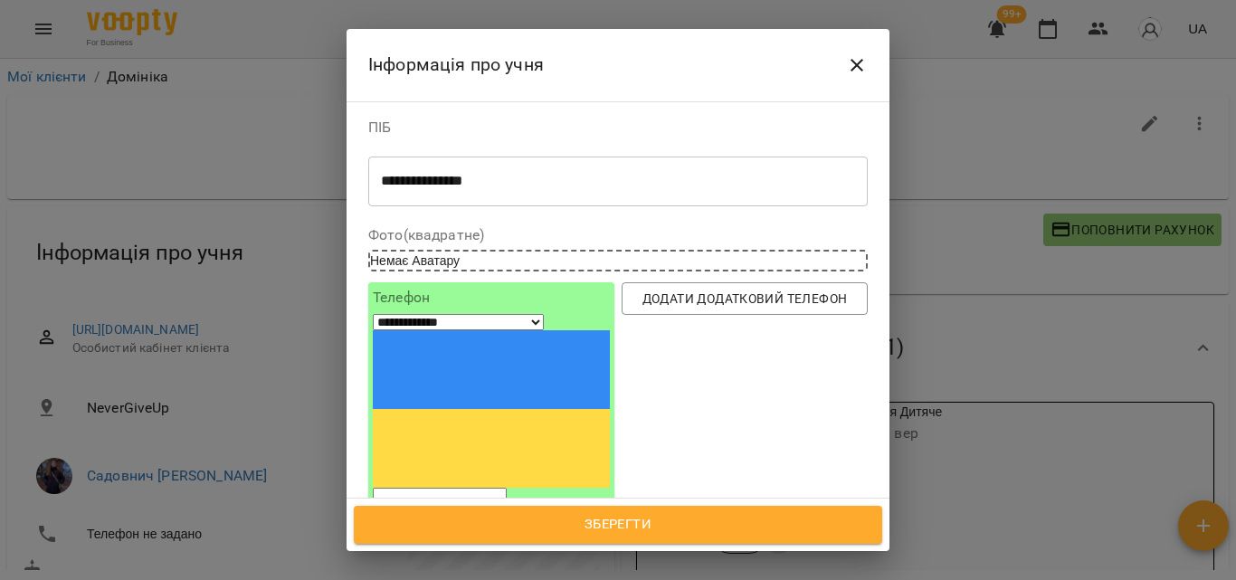
click at [500, 488] on input "tel" at bounding box center [440, 500] width 134 height 24
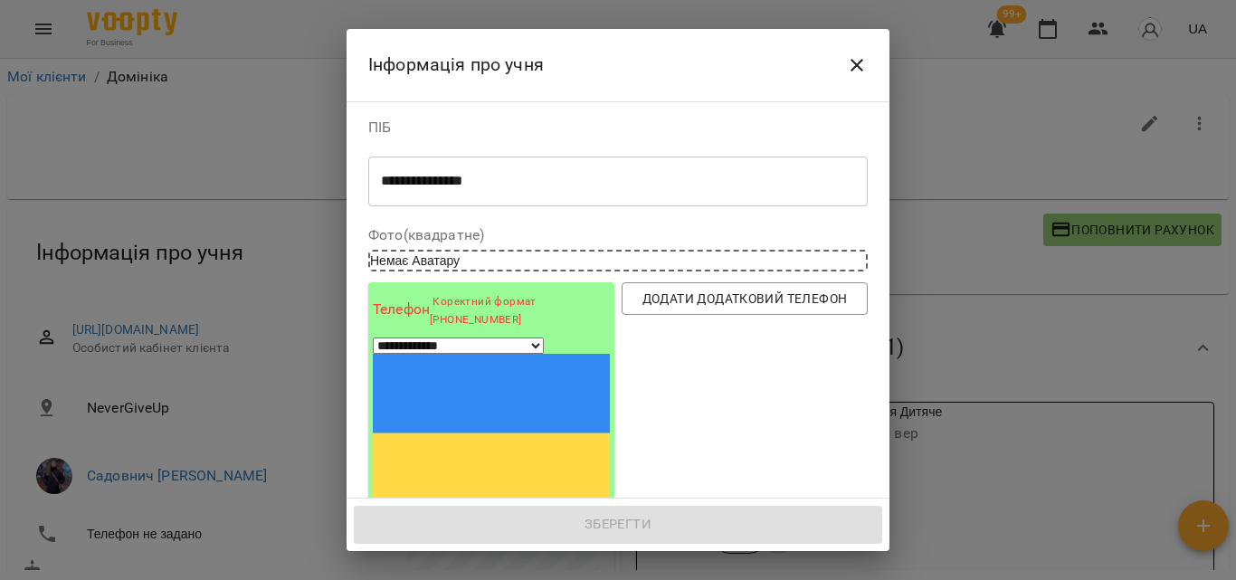
type input "*"
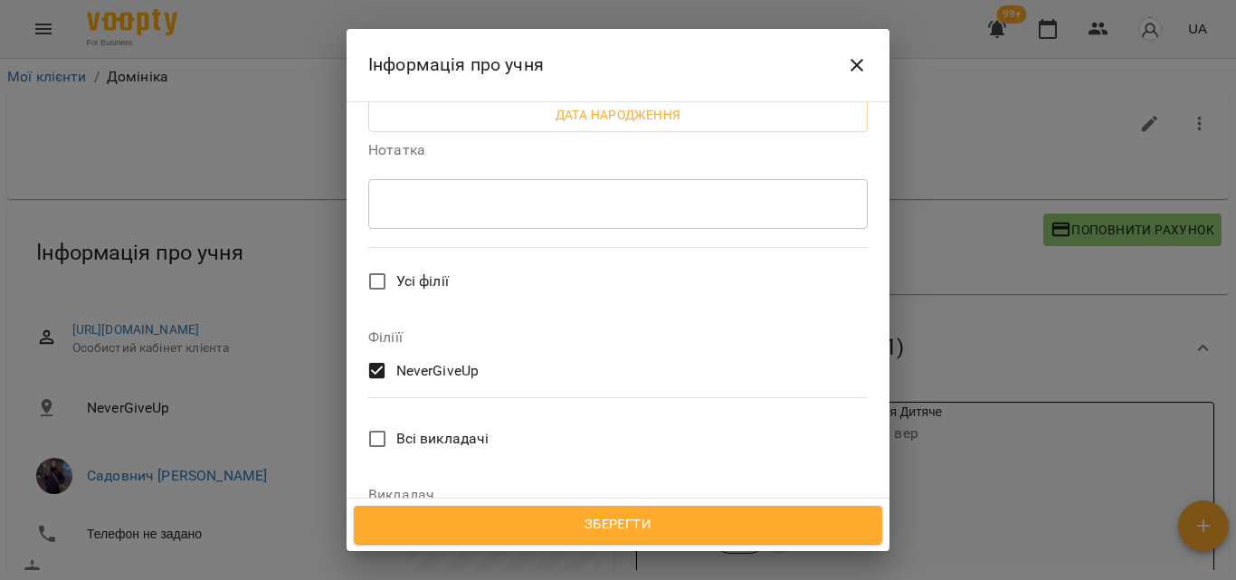
scroll to position [633, 0]
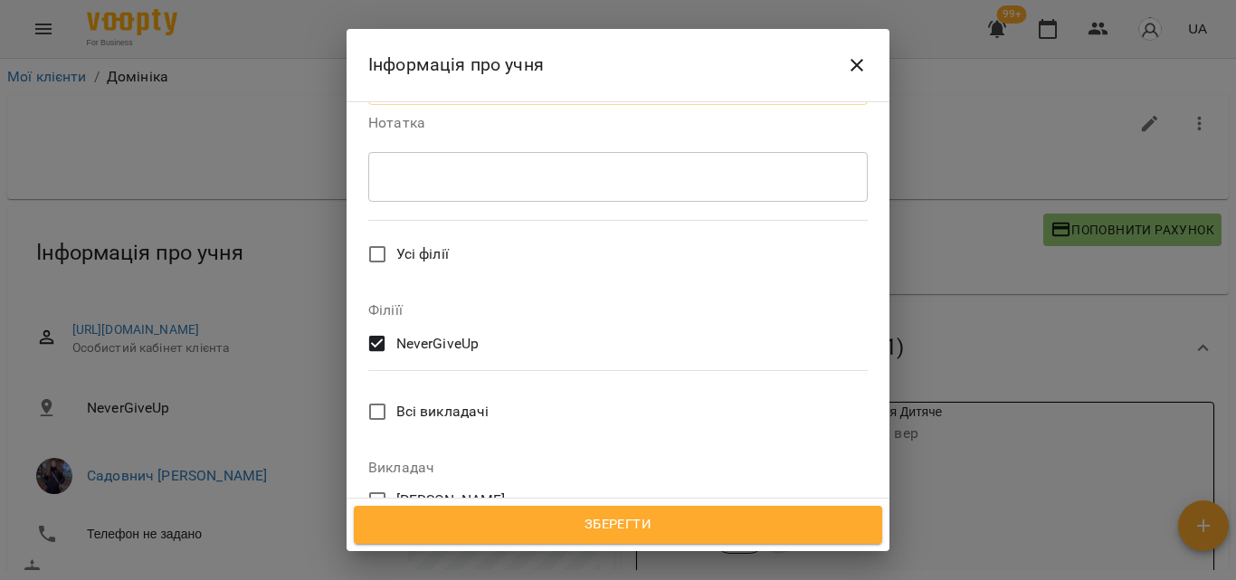
type input "**********"
click at [568, 527] on span "Зберегти" at bounding box center [618, 525] width 489 height 24
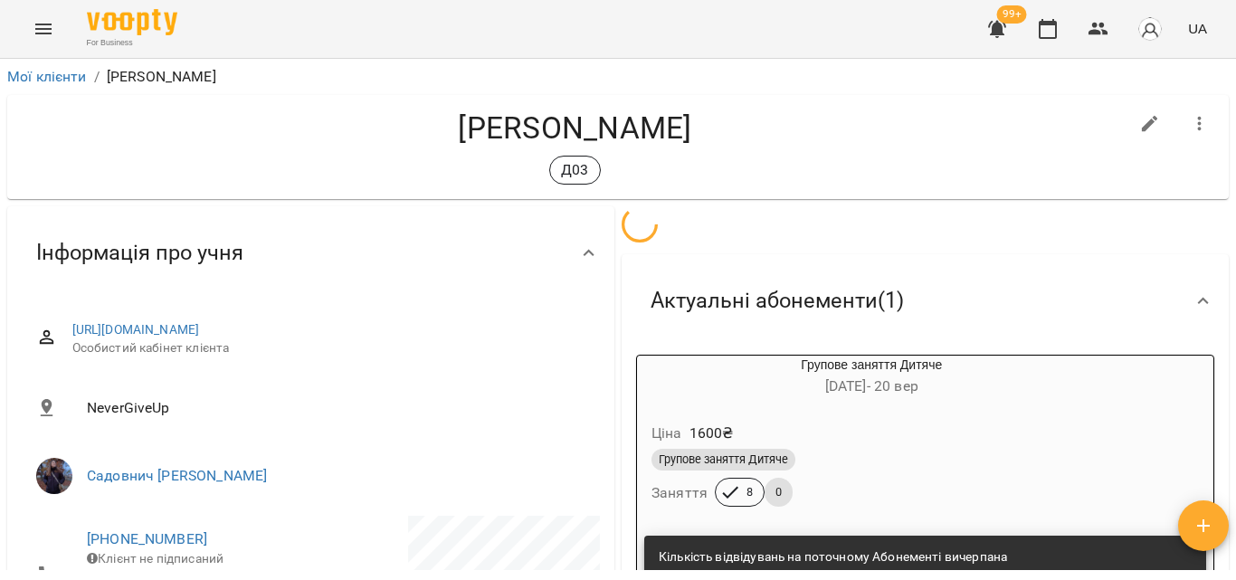
scroll to position [181, 0]
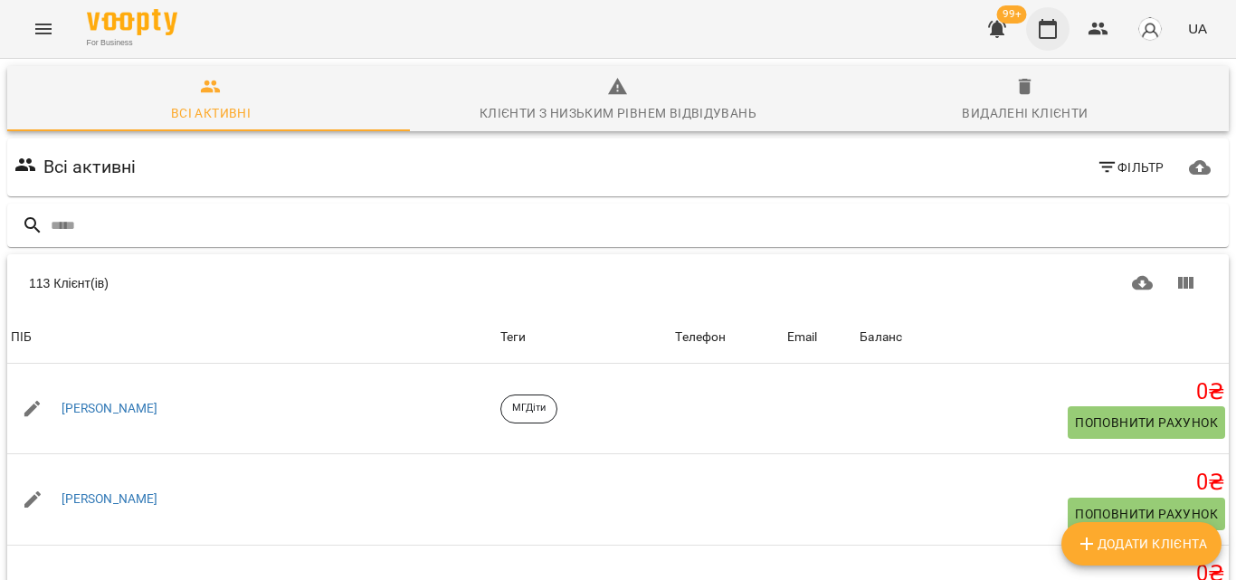
click at [1061, 35] on button "button" at bounding box center [1047, 28] width 43 height 43
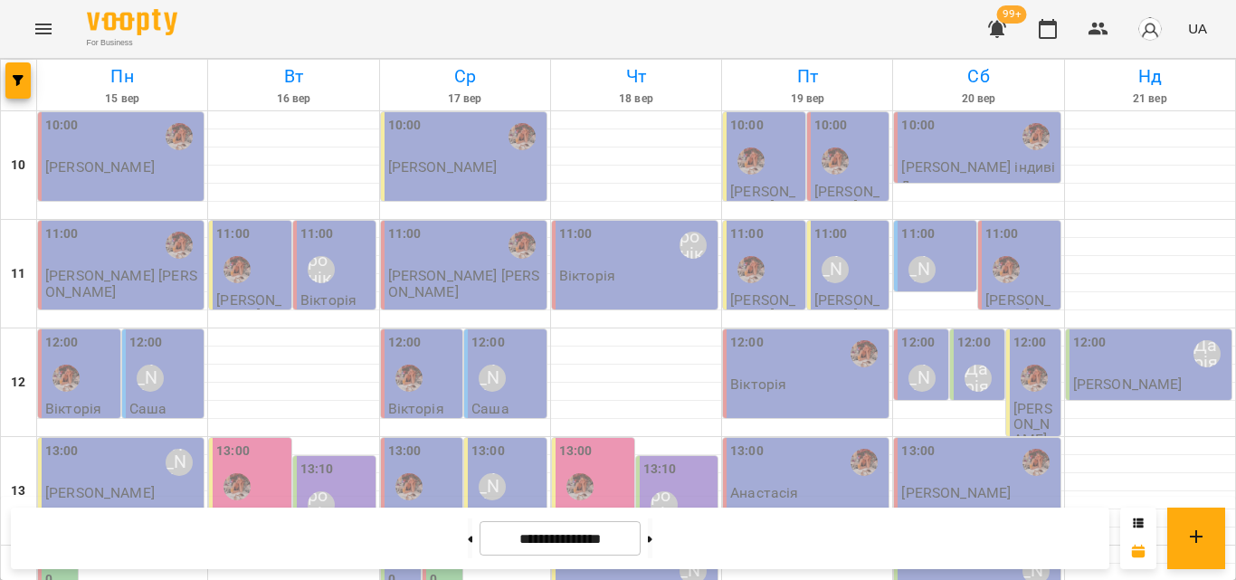
scroll to position [543, 0]
click at [468, 547] on button at bounding box center [470, 539] width 5 height 40
type input "**********"
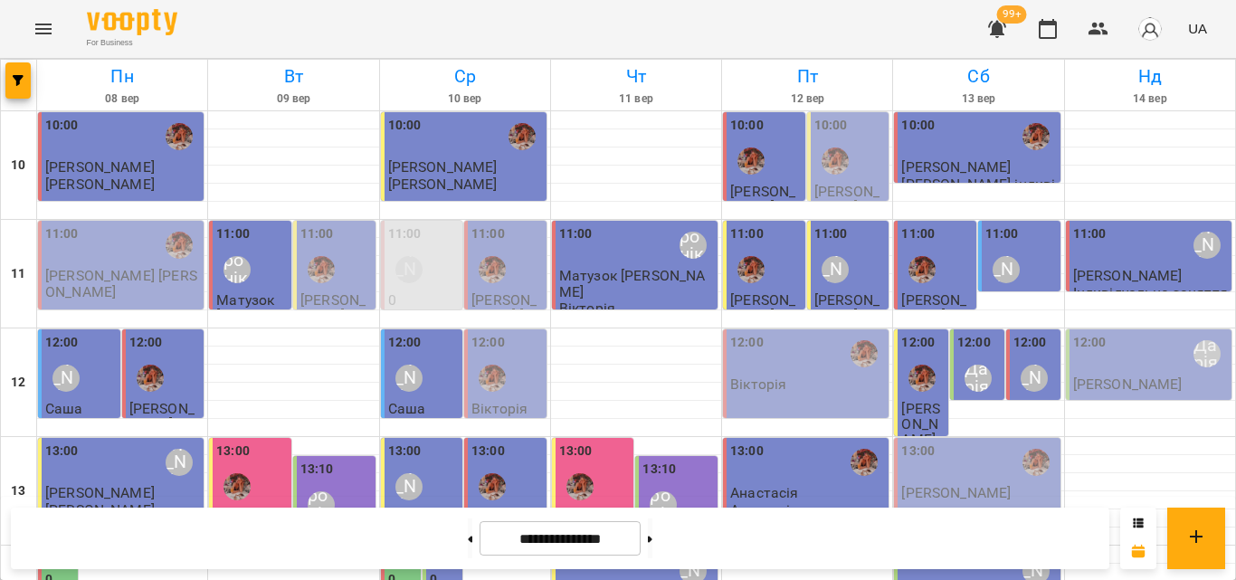
scroll to position [807, 0]
click at [1104, 42] on button "button" at bounding box center [1098, 28] width 43 height 43
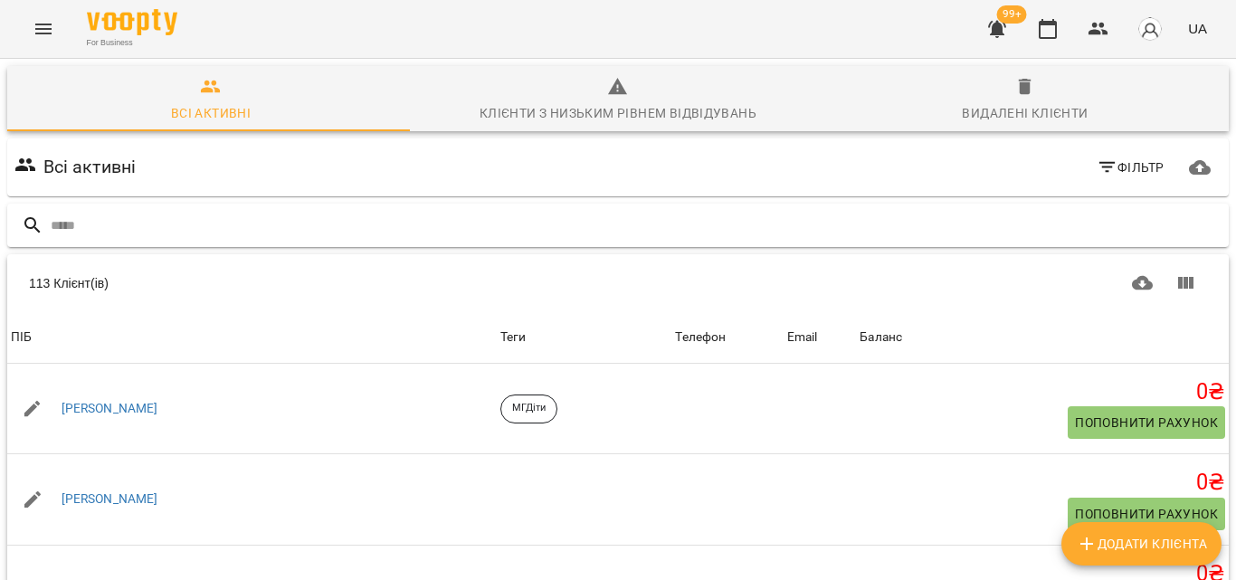
click at [784, 230] on input "text" at bounding box center [636, 226] width 1171 height 30
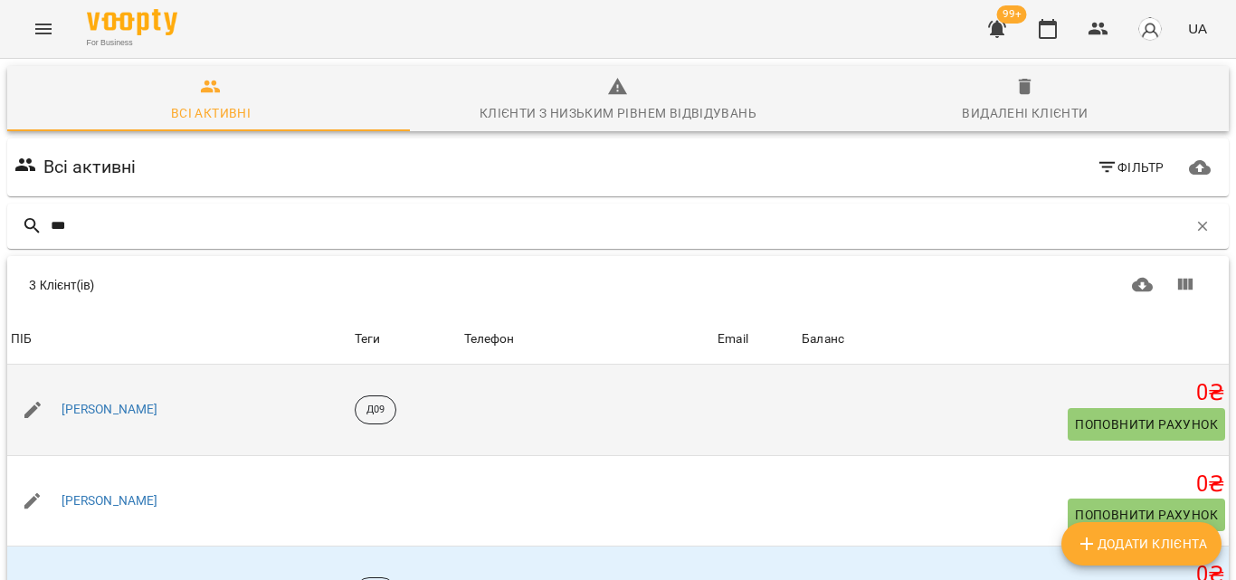
scroll to position [98, 0]
type input "***"
click at [98, 397] on div "[PERSON_NAME]" at bounding box center [110, 409] width 104 height 25
click at [112, 401] on link "[PERSON_NAME]" at bounding box center [110, 410] width 97 height 18
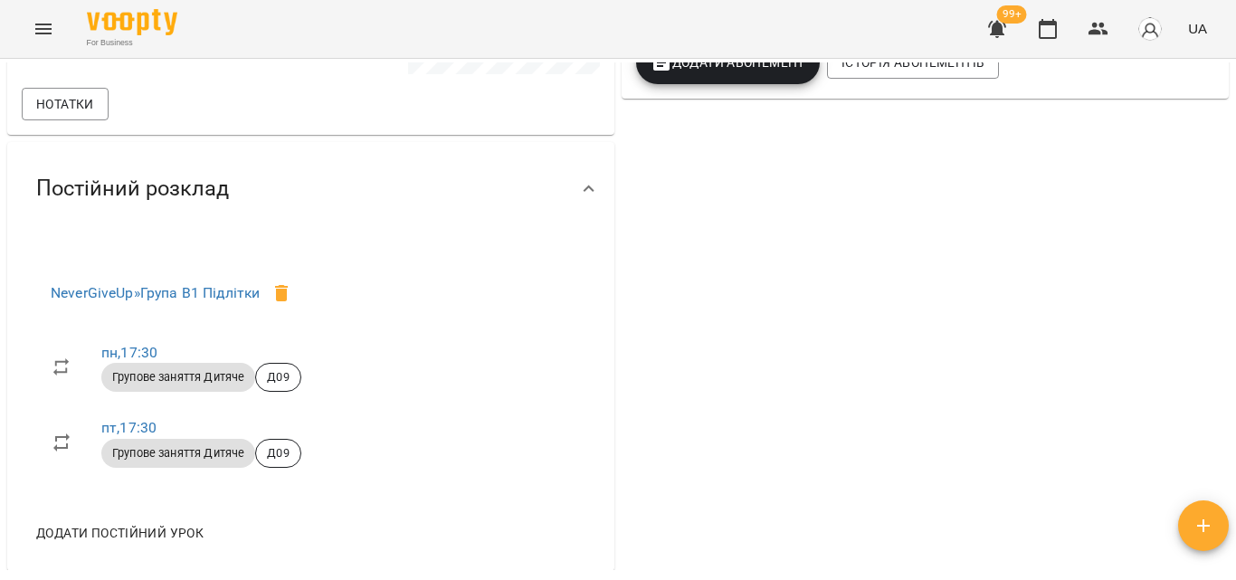
scroll to position [814, 0]
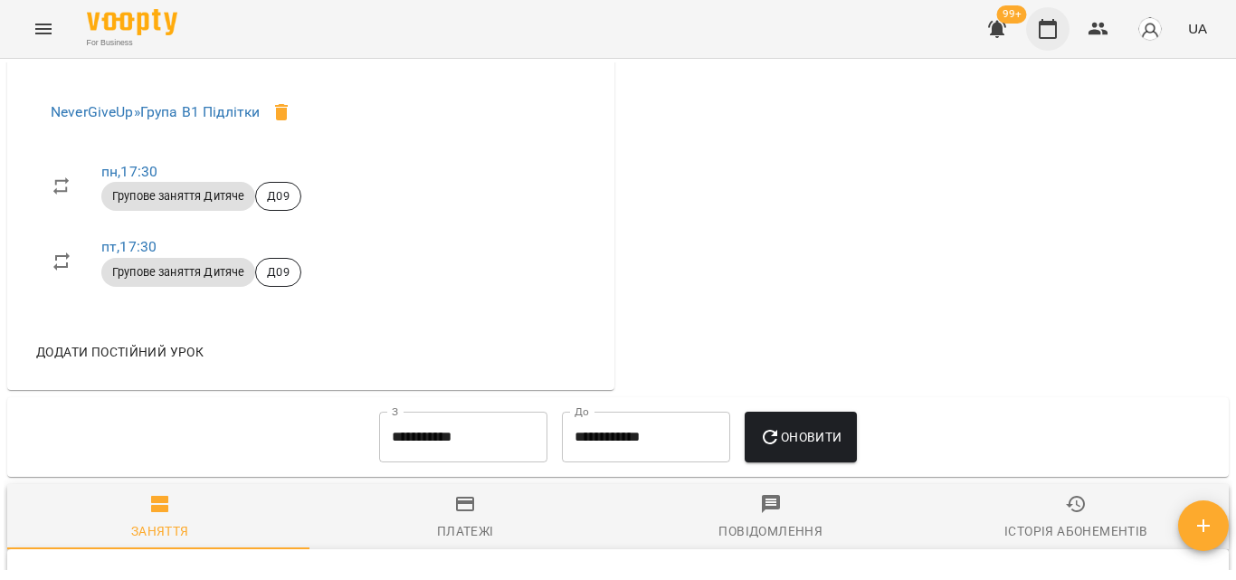
click at [1055, 34] on icon "button" at bounding box center [1048, 29] width 22 height 22
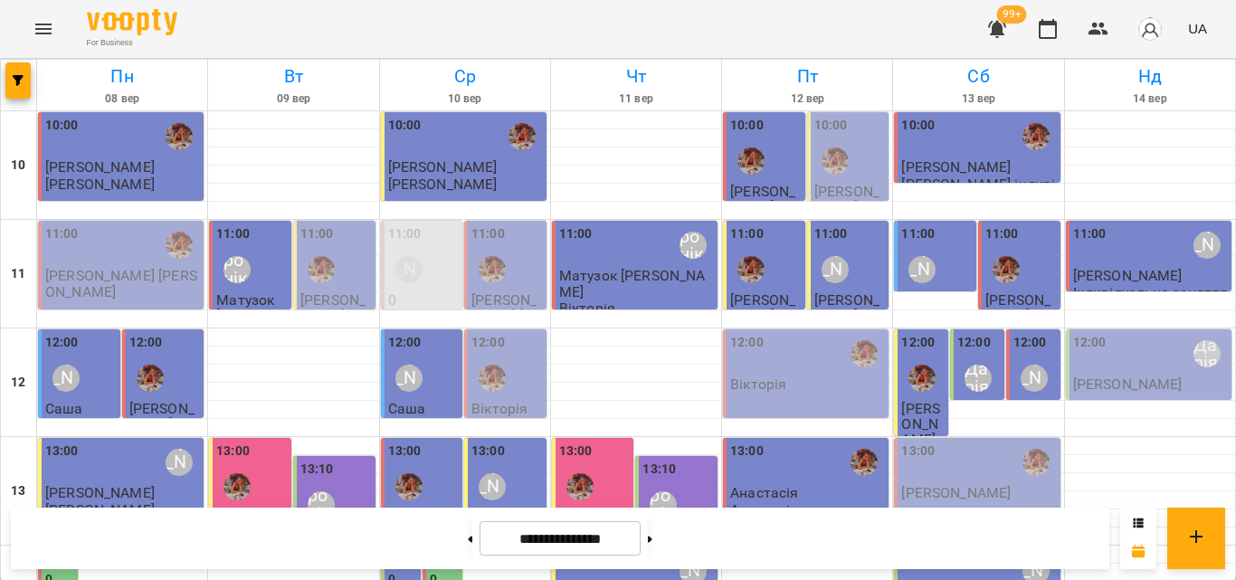
scroll to position [807, 0]
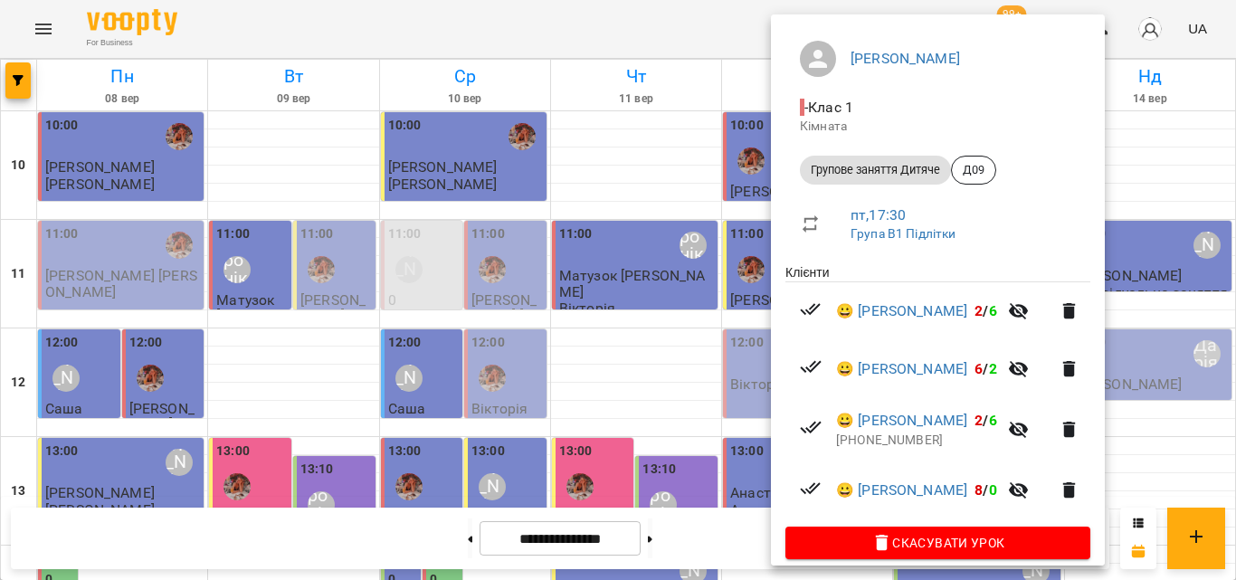
scroll to position [157, 0]
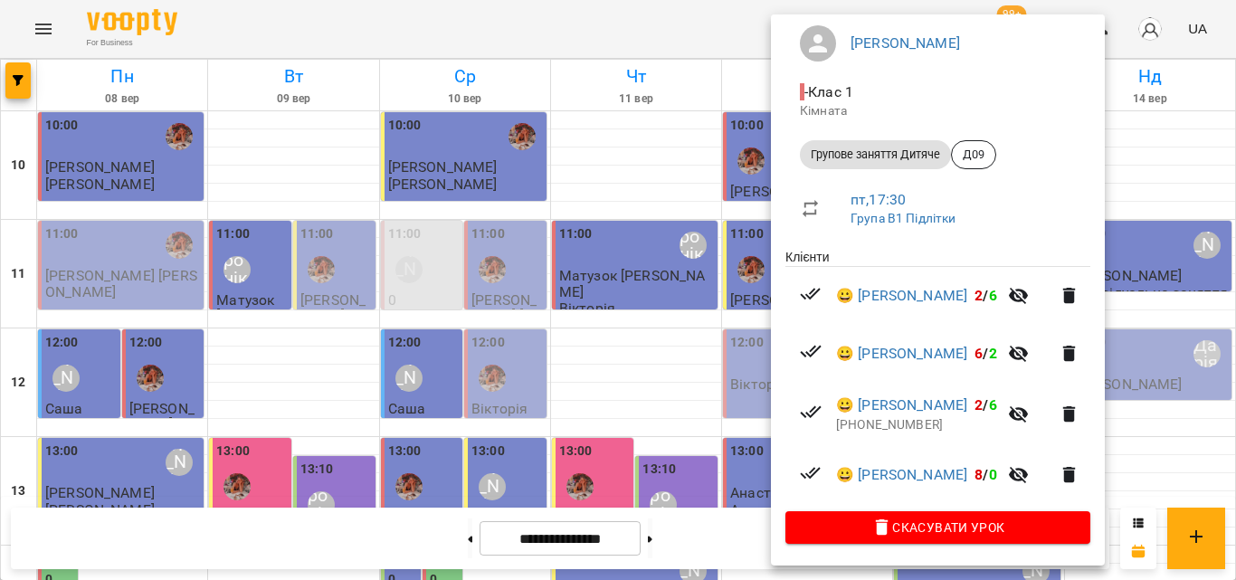
click at [719, 32] on div at bounding box center [618, 290] width 1236 height 580
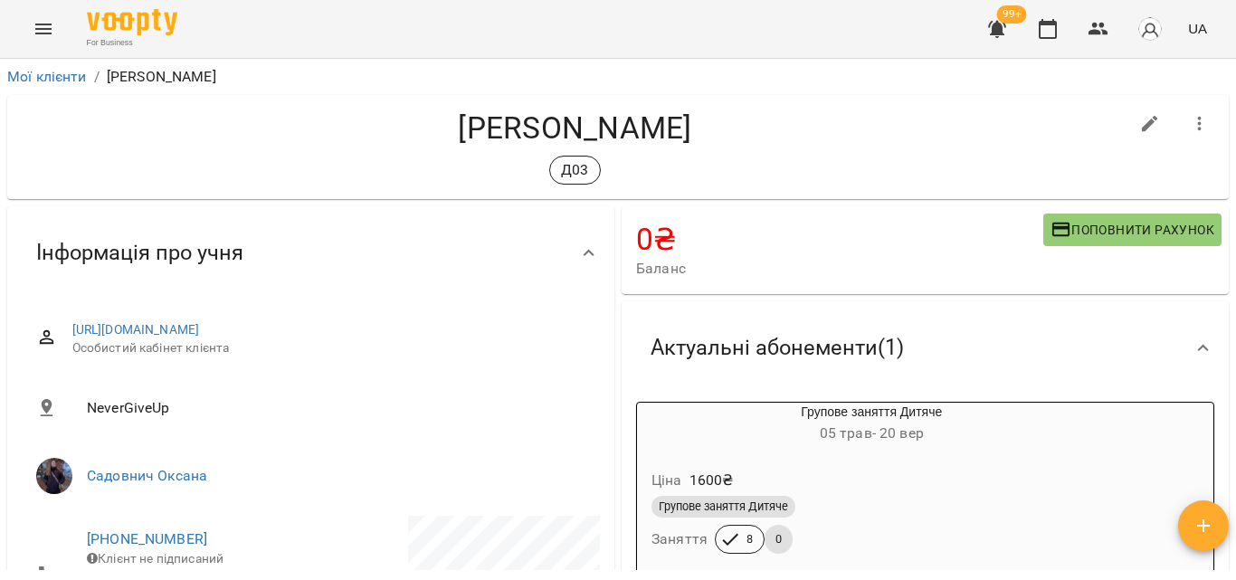
scroll to position [181, 0]
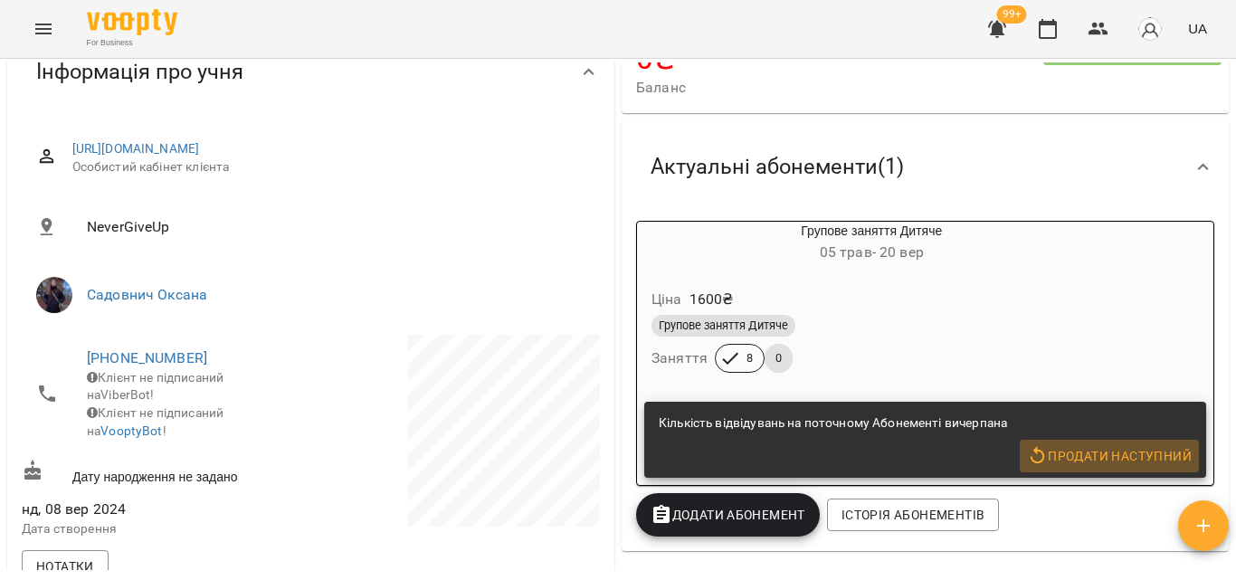
click at [1091, 462] on span "Продати наступний" at bounding box center [1109, 456] width 165 height 22
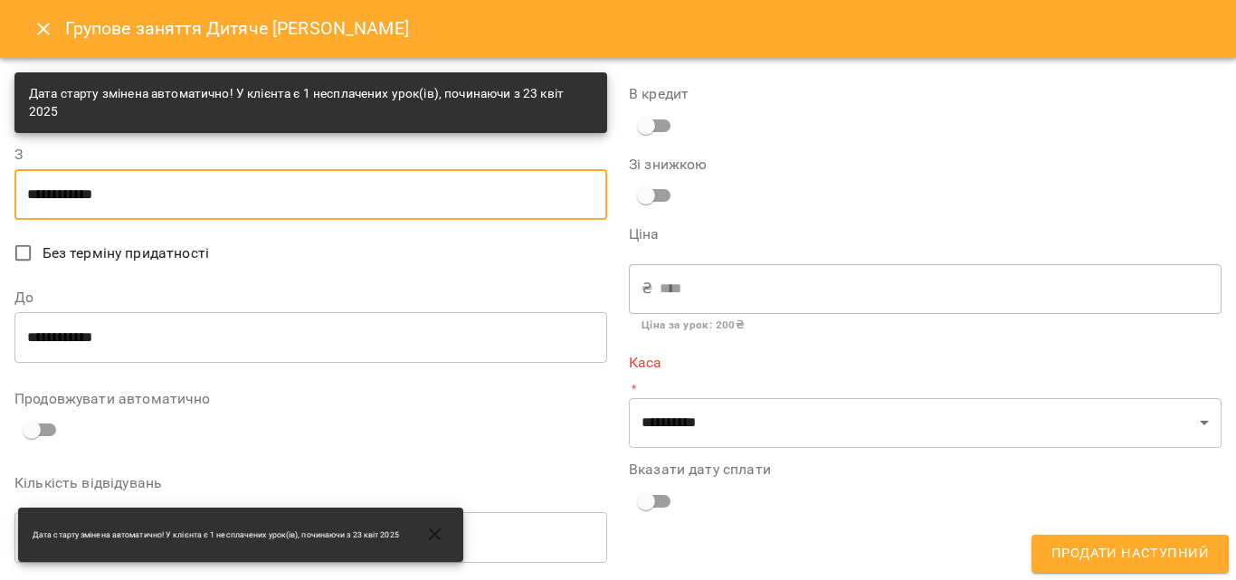
click at [215, 203] on input "**********" at bounding box center [310, 194] width 593 height 51
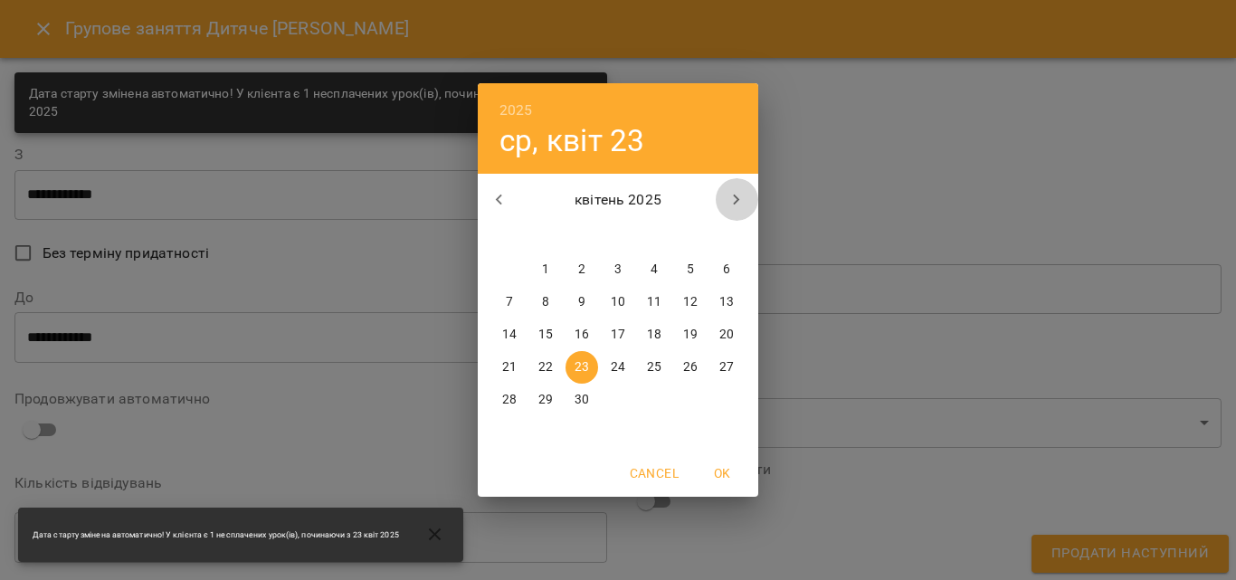
click at [729, 198] on icon "button" at bounding box center [737, 200] width 22 height 22
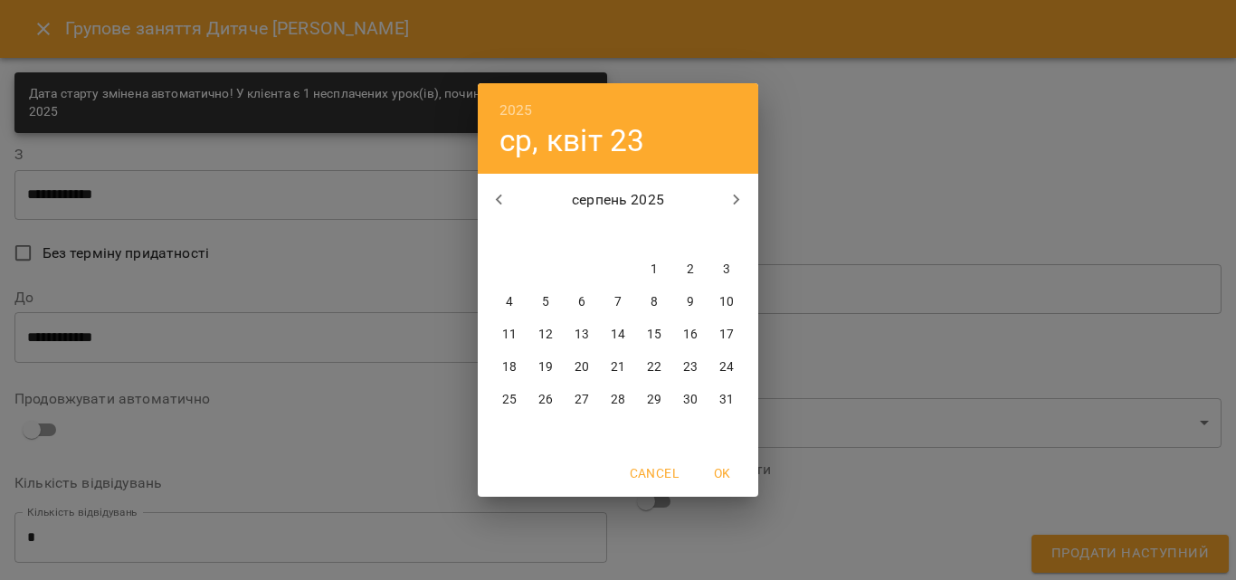
click at [509, 206] on icon "button" at bounding box center [500, 200] width 22 height 22
click at [728, 197] on icon "button" at bounding box center [737, 200] width 22 height 22
click at [510, 328] on p "15" at bounding box center [509, 335] width 14 height 18
type input "**********"
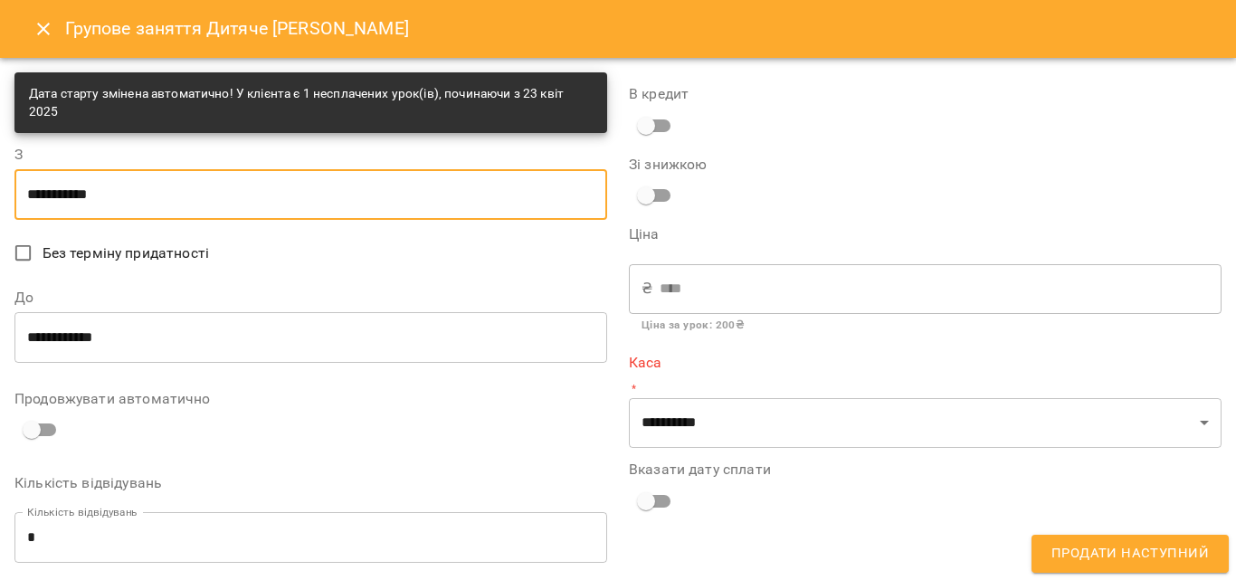
click at [323, 338] on input "**********" at bounding box center [310, 337] width 593 height 51
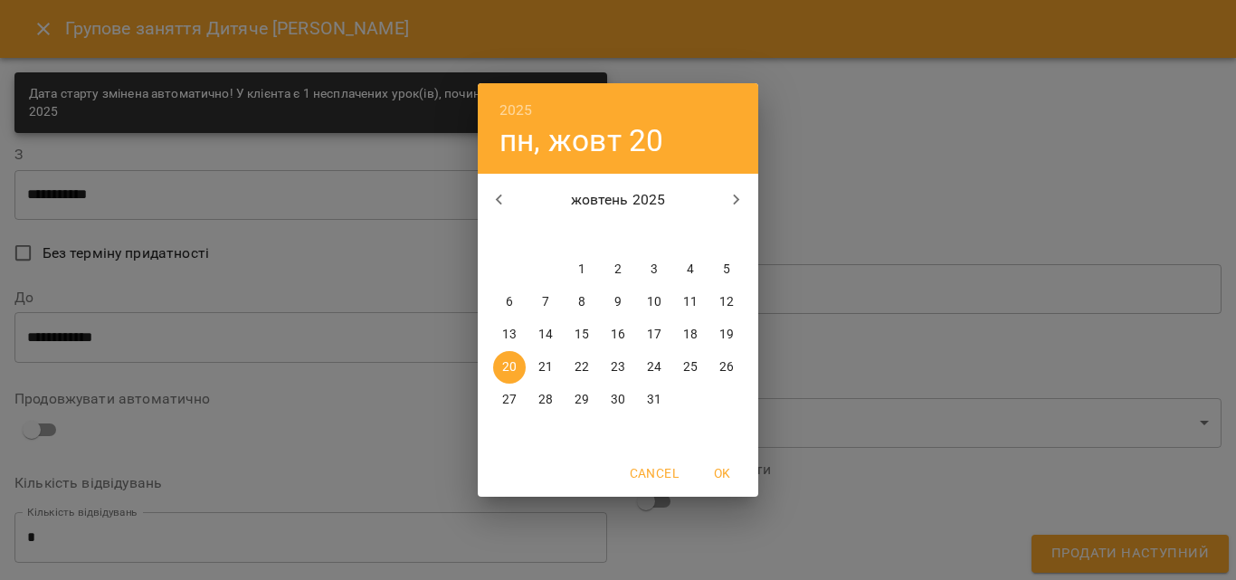
click at [587, 338] on p "15" at bounding box center [582, 335] width 14 height 18
type input "**********"
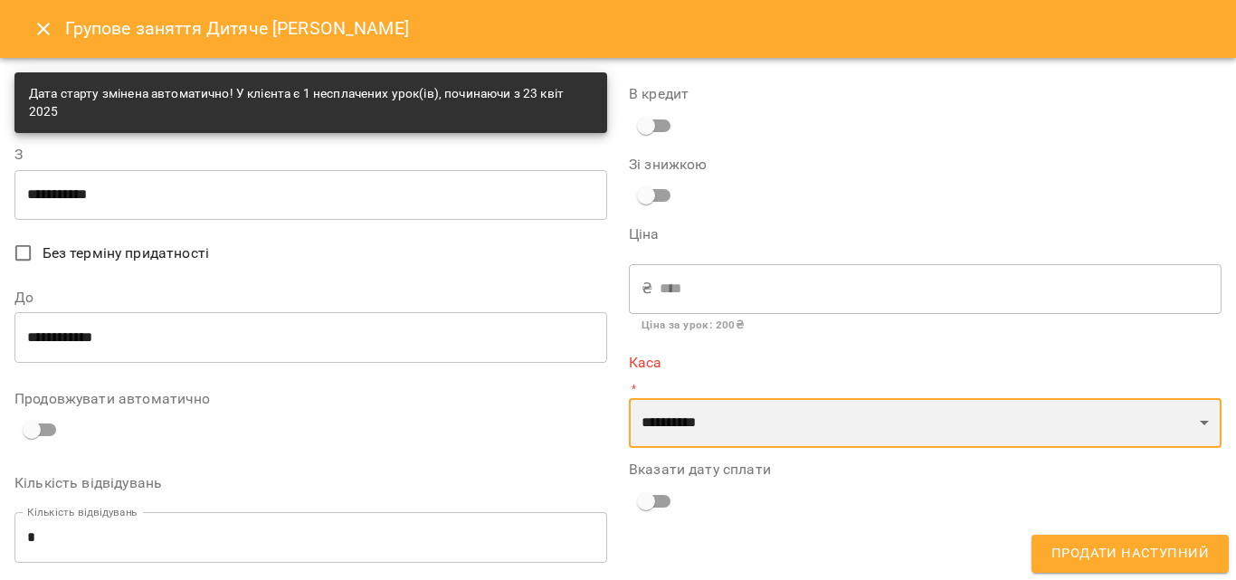
click at [711, 445] on select "**********" at bounding box center [925, 423] width 593 height 51
select select "****"
click at [629, 398] on select "**********" at bounding box center [925, 423] width 593 height 51
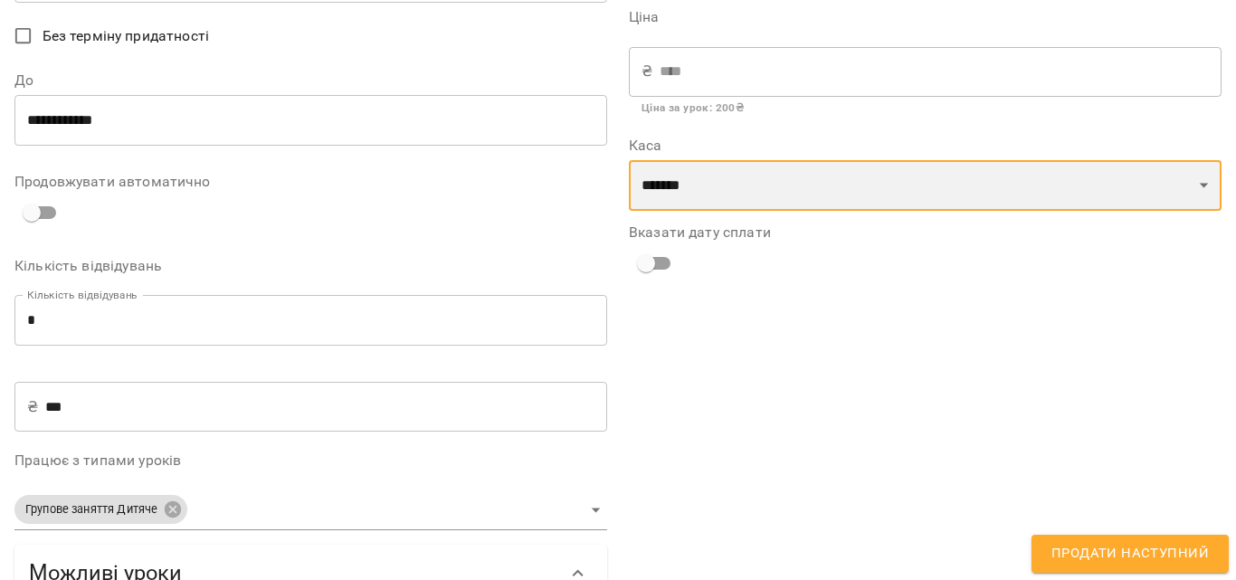
scroll to position [0, 0]
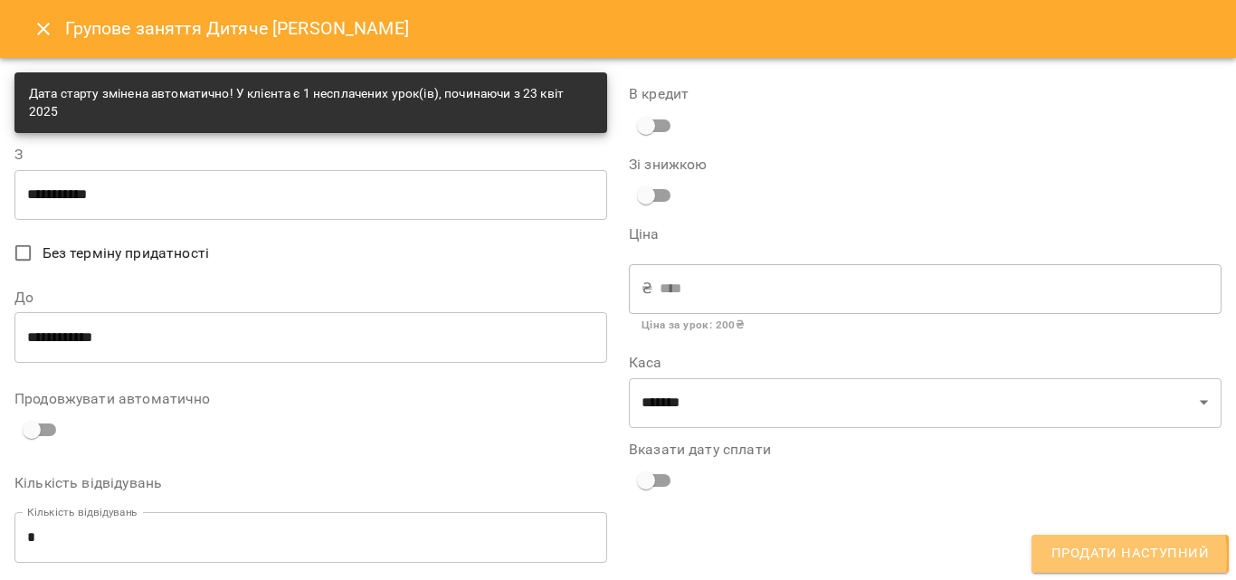
click at [1070, 557] on span "Продати наступний" at bounding box center [1130, 554] width 157 height 24
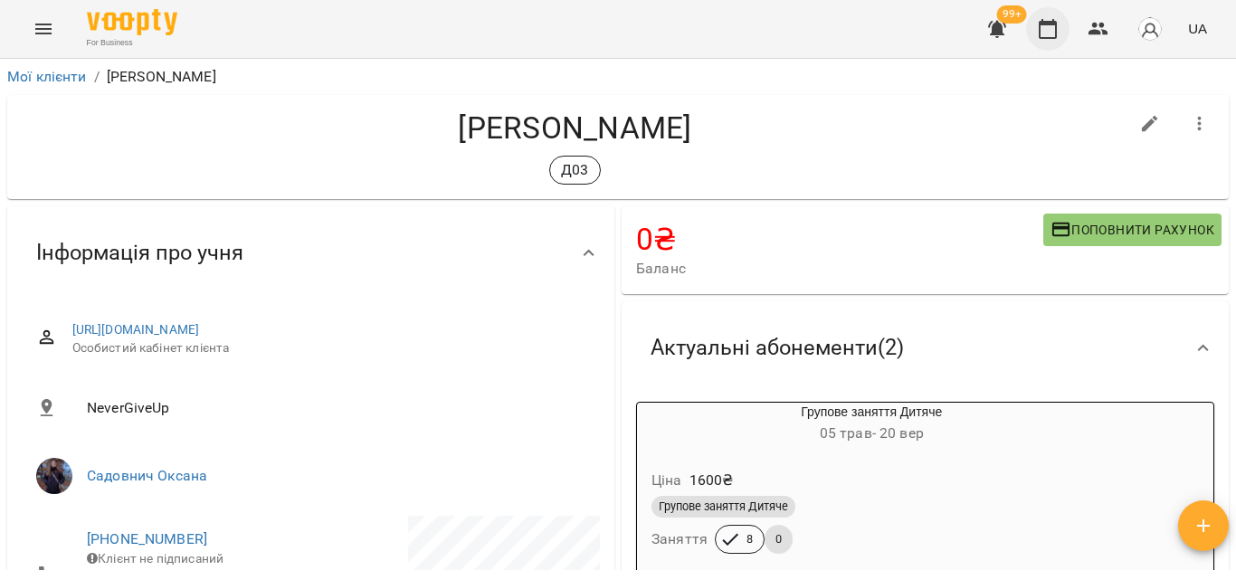
click at [1062, 34] on button "button" at bounding box center [1047, 28] width 43 height 43
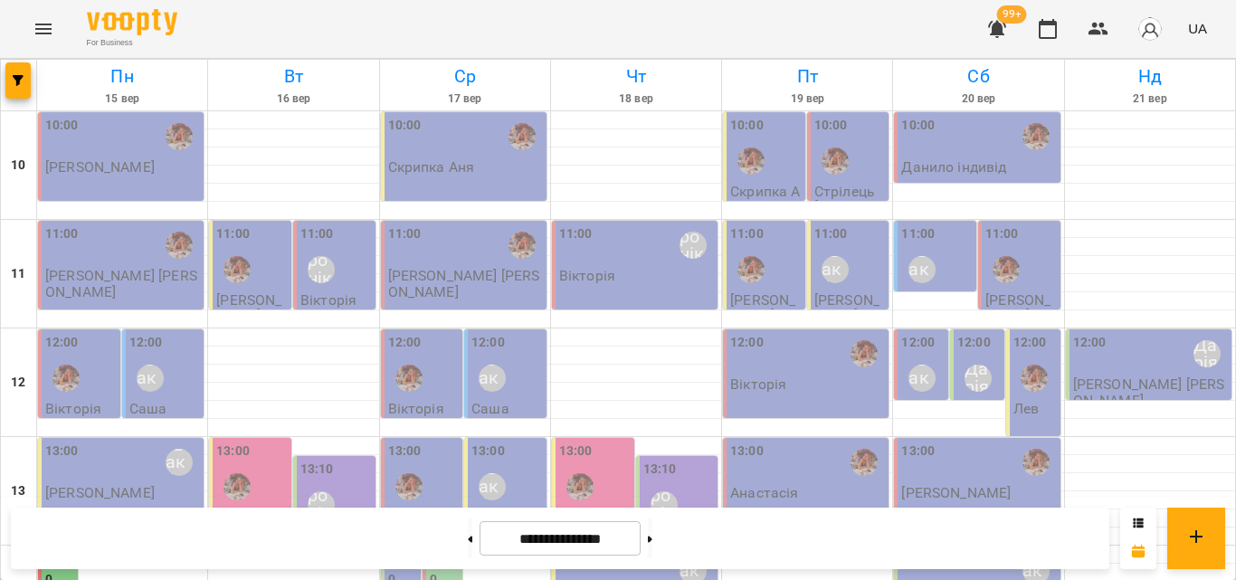
scroll to position [355, 0]
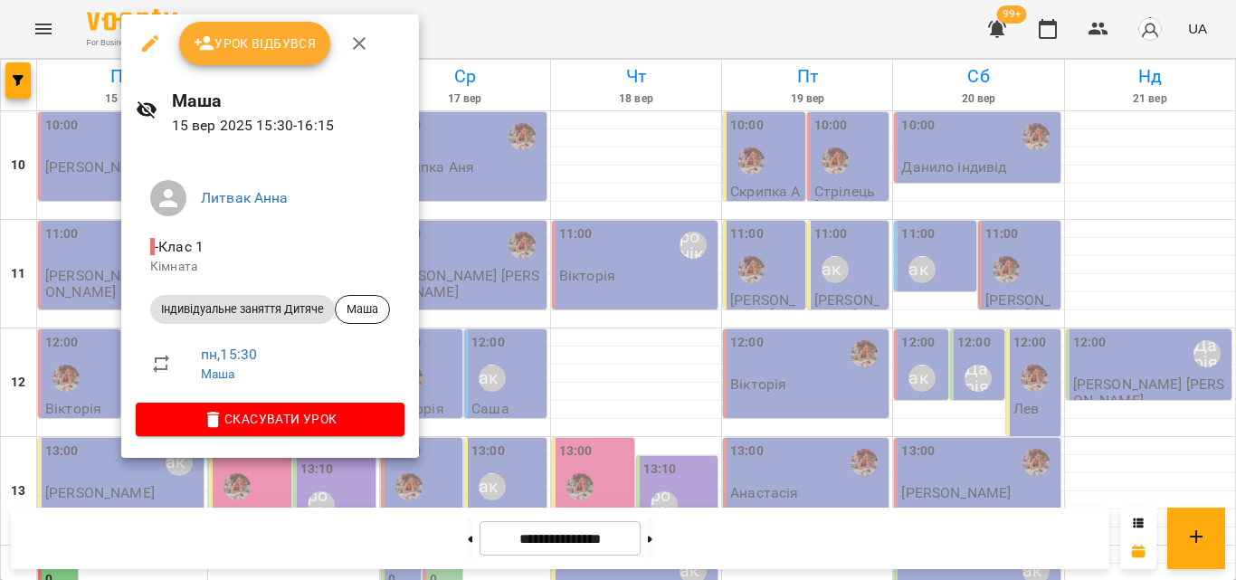
click at [569, 31] on div at bounding box center [618, 290] width 1236 height 580
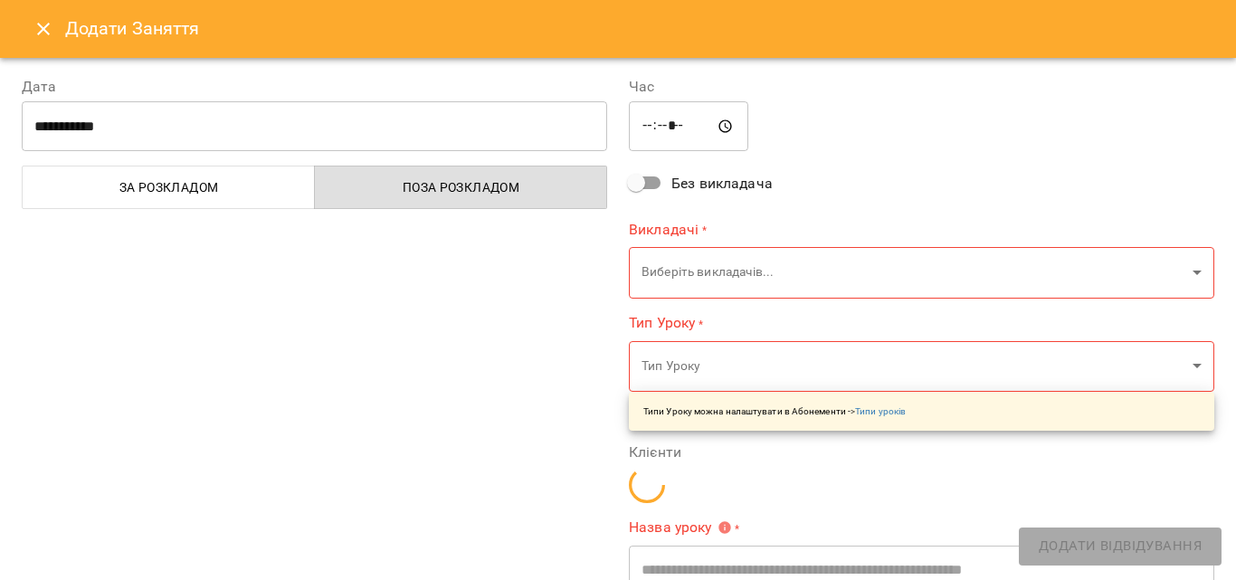
type input "**********"
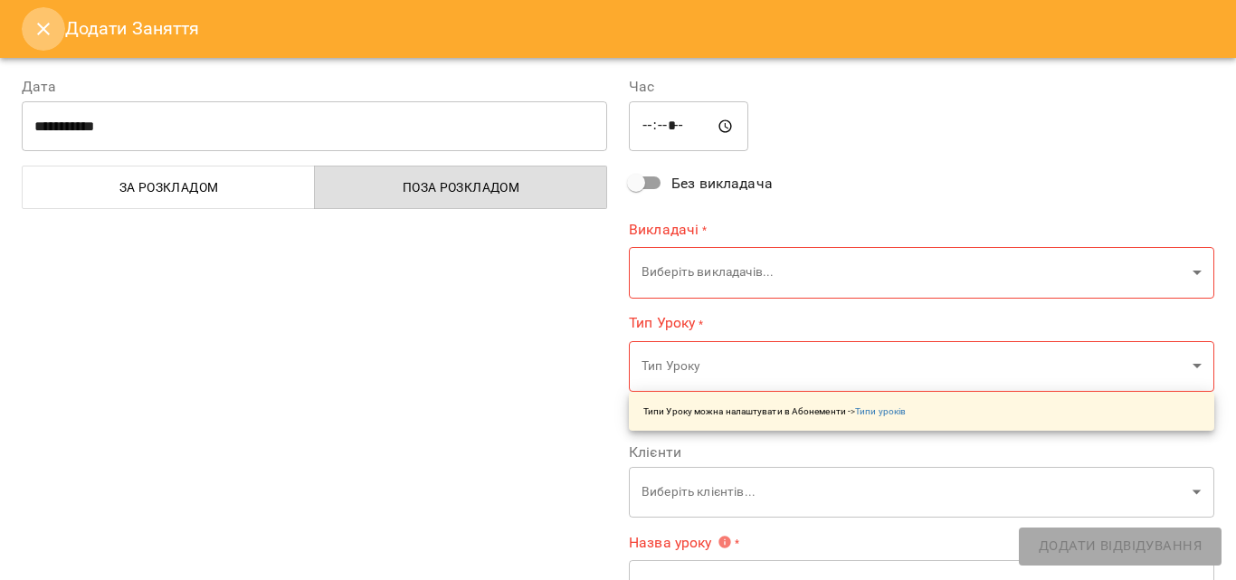
click at [46, 33] on icon "Close" at bounding box center [43, 29] width 13 height 13
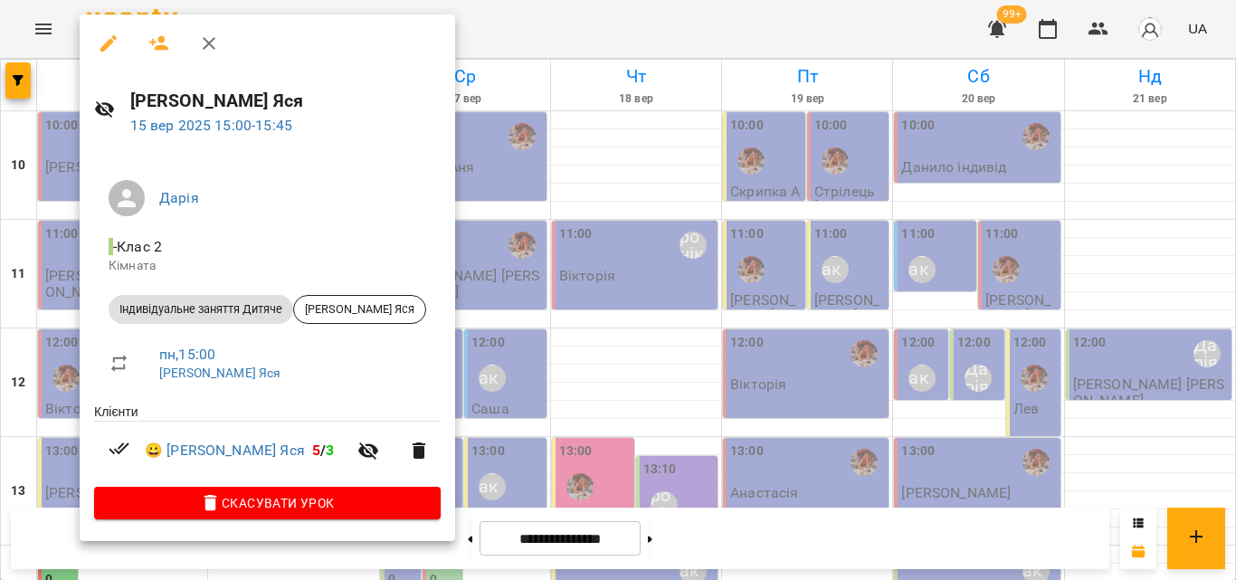
click at [445, 29] on div at bounding box center [618, 290] width 1236 height 580
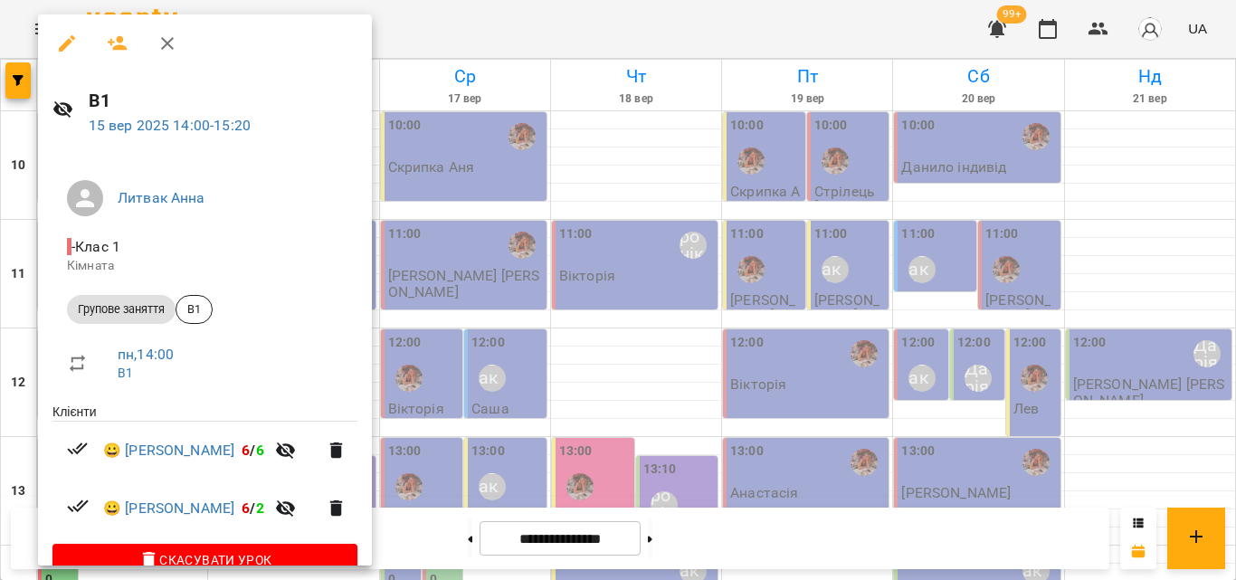
click at [496, 15] on div at bounding box center [618, 290] width 1236 height 580
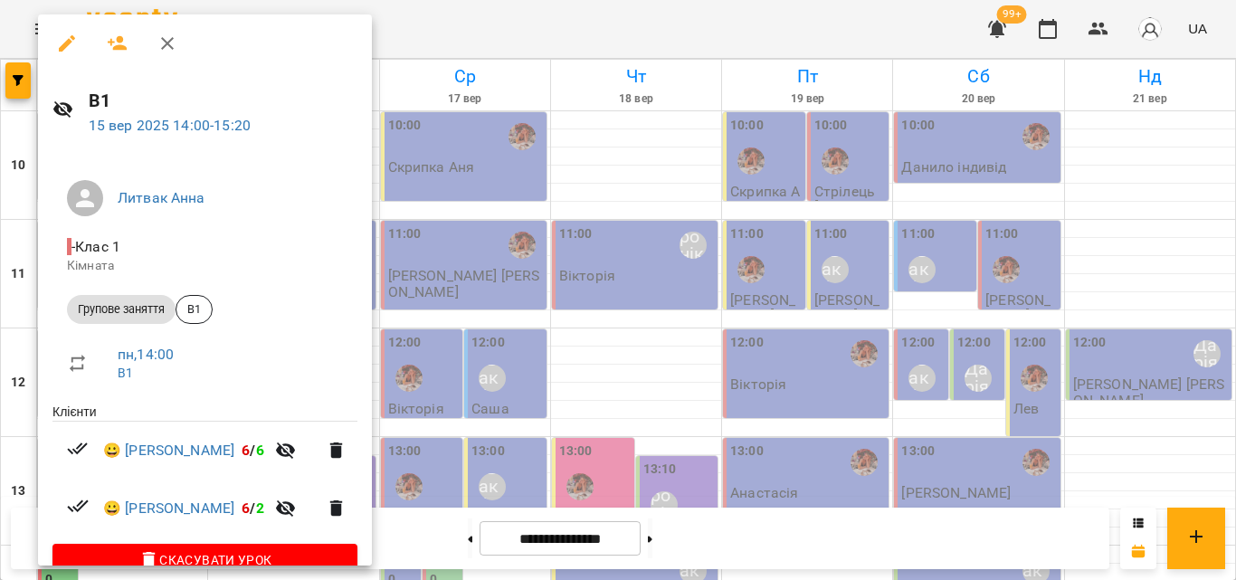
click at [548, 27] on div at bounding box center [618, 290] width 1236 height 580
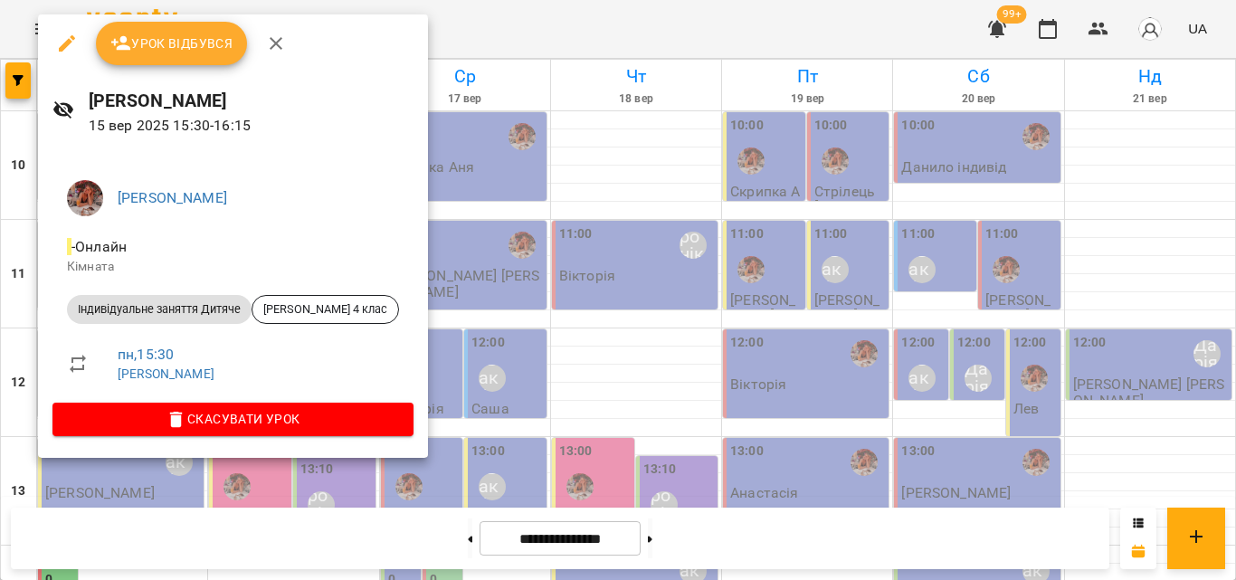
click at [548, 45] on div at bounding box center [618, 290] width 1236 height 580
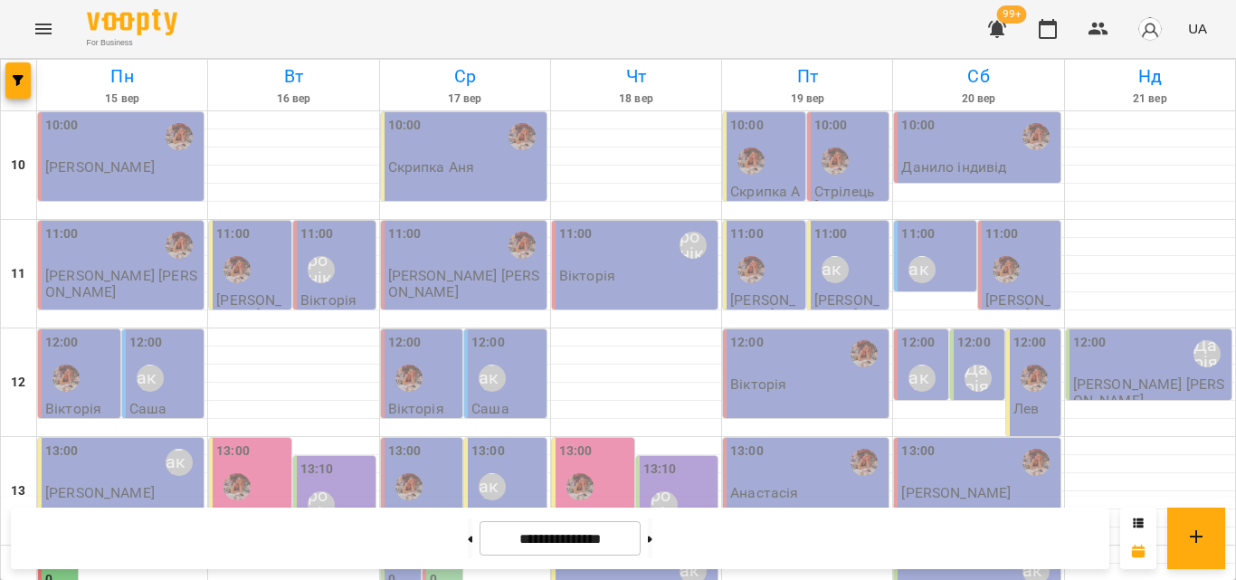
scroll to position [445, 0]
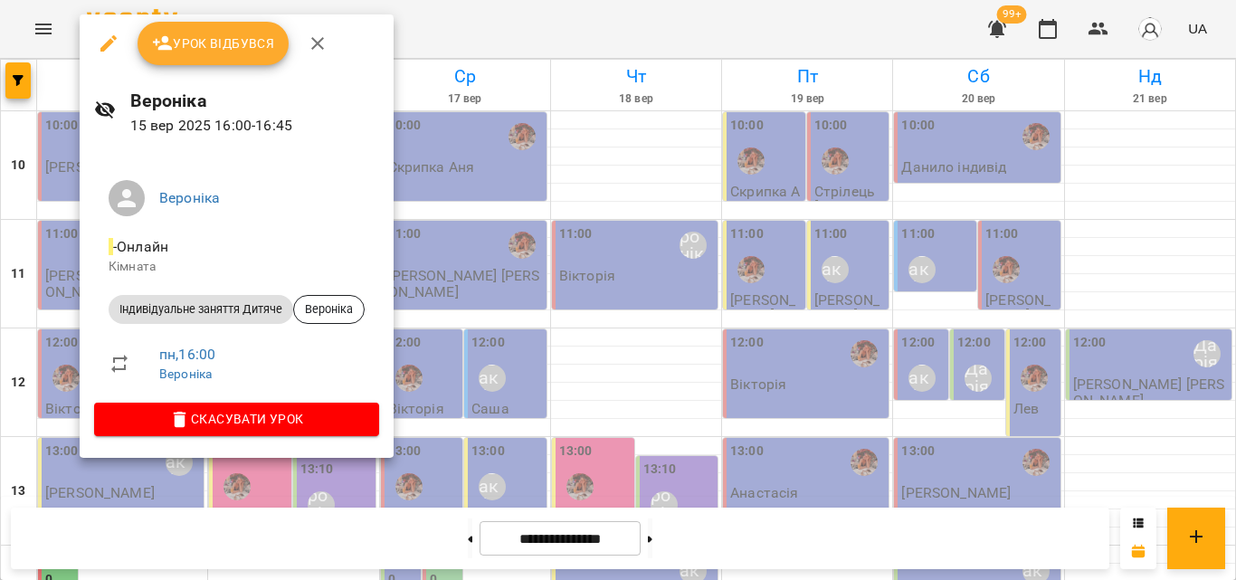
click at [462, 20] on div at bounding box center [618, 290] width 1236 height 580
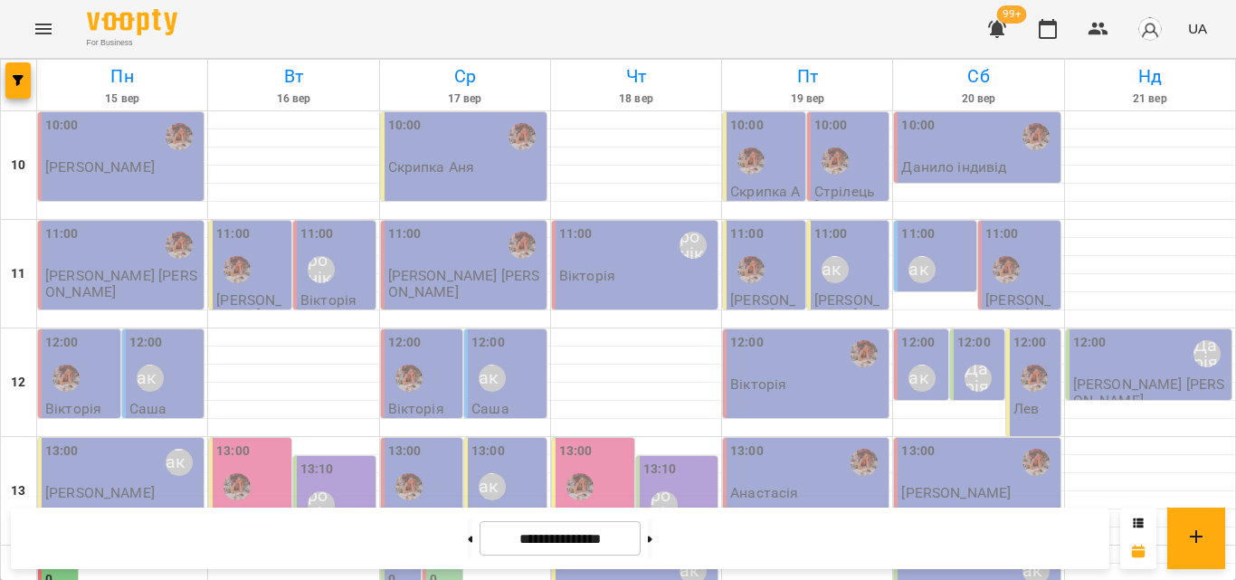
scroll to position [626, 0]
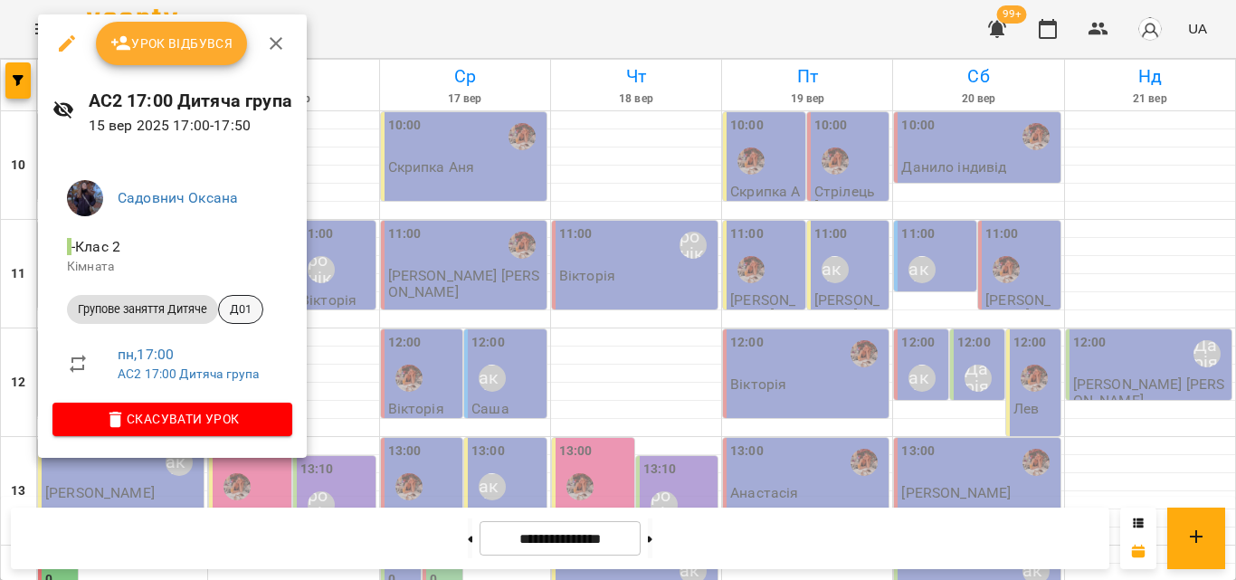
click at [253, 318] on span "Д01" at bounding box center [240, 309] width 43 height 16
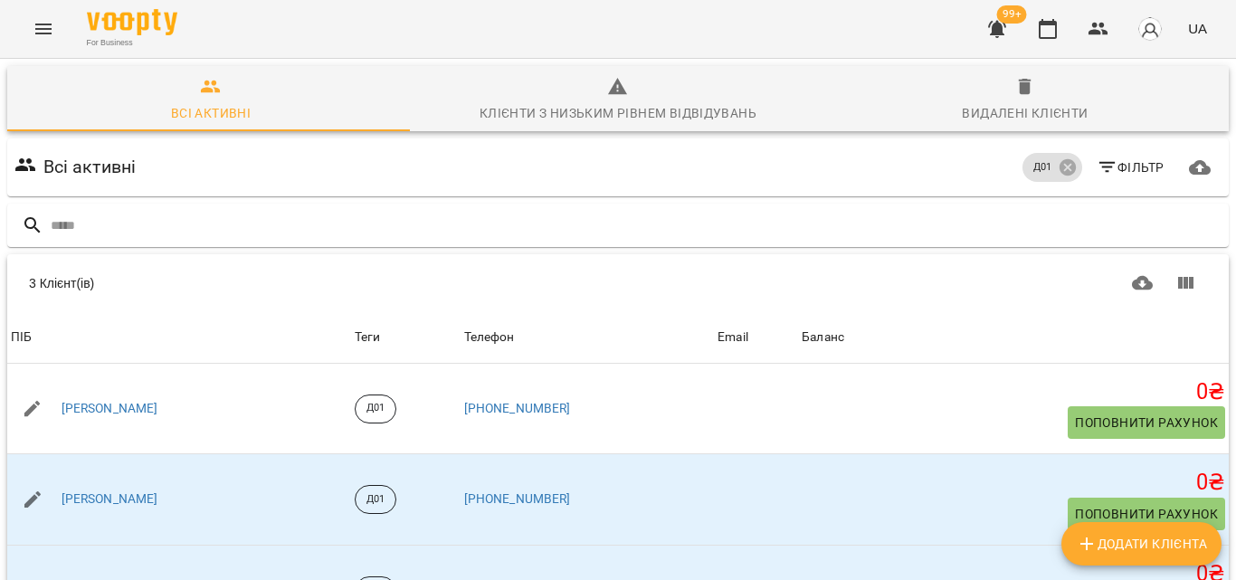
scroll to position [97, 0]
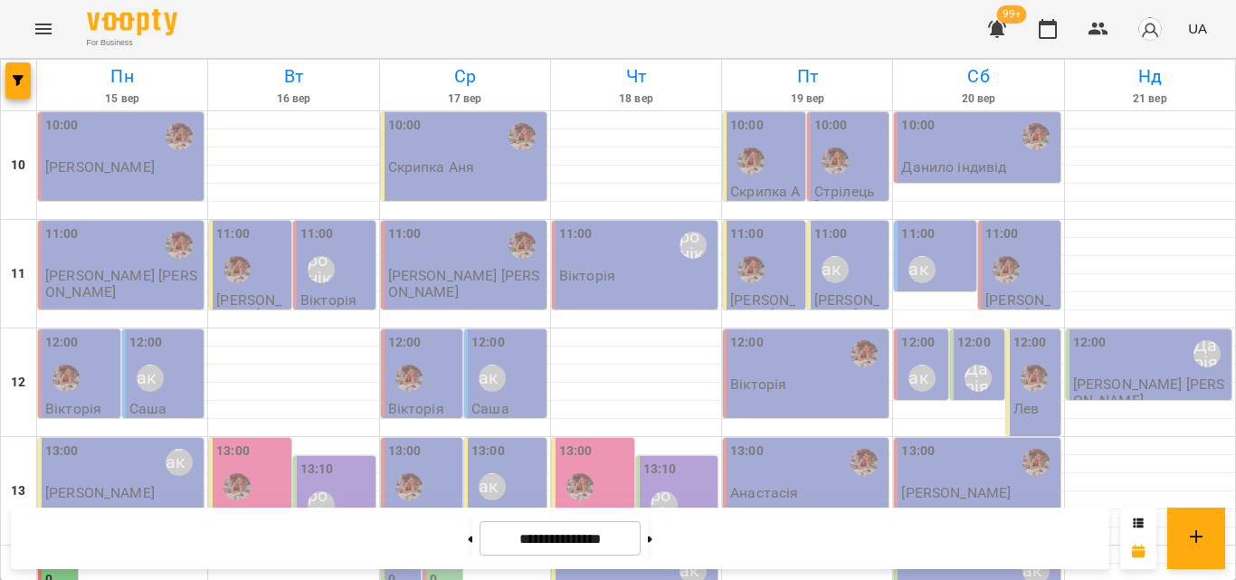
scroll to position [633, 0]
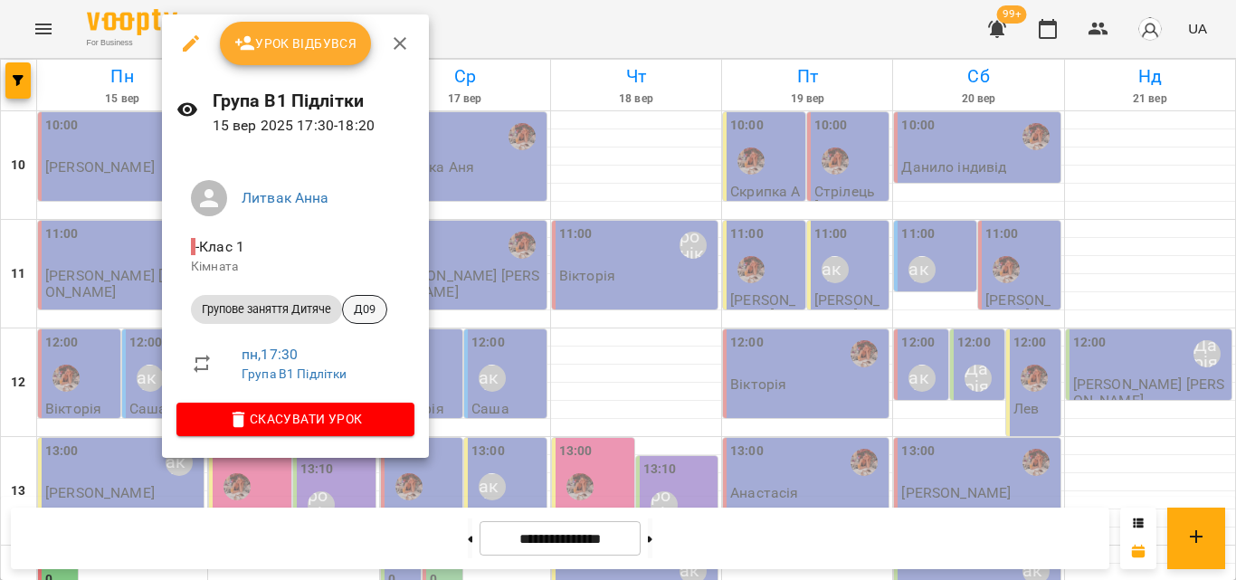
click at [369, 307] on span "Д09" at bounding box center [364, 309] width 43 height 16
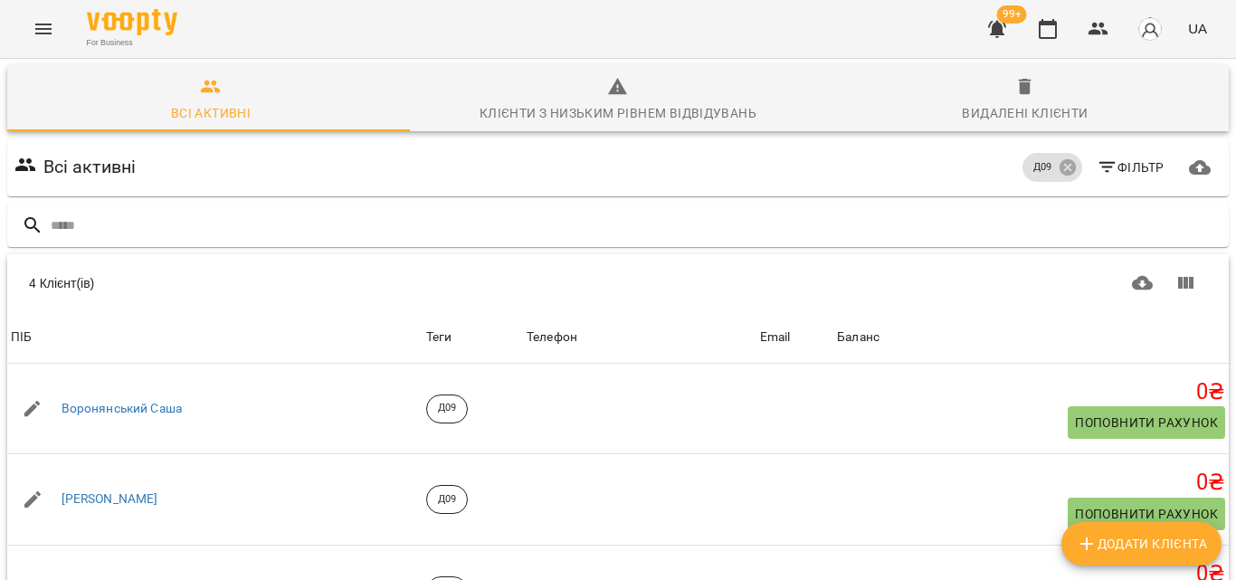
scroll to position [6, 0]
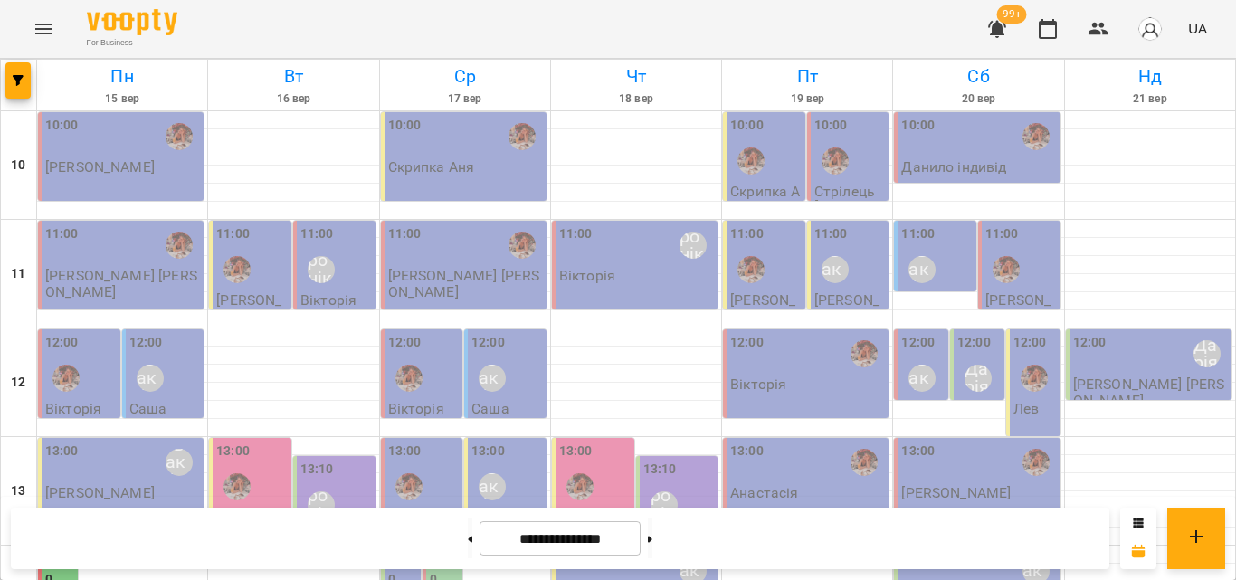
scroll to position [724, 0]
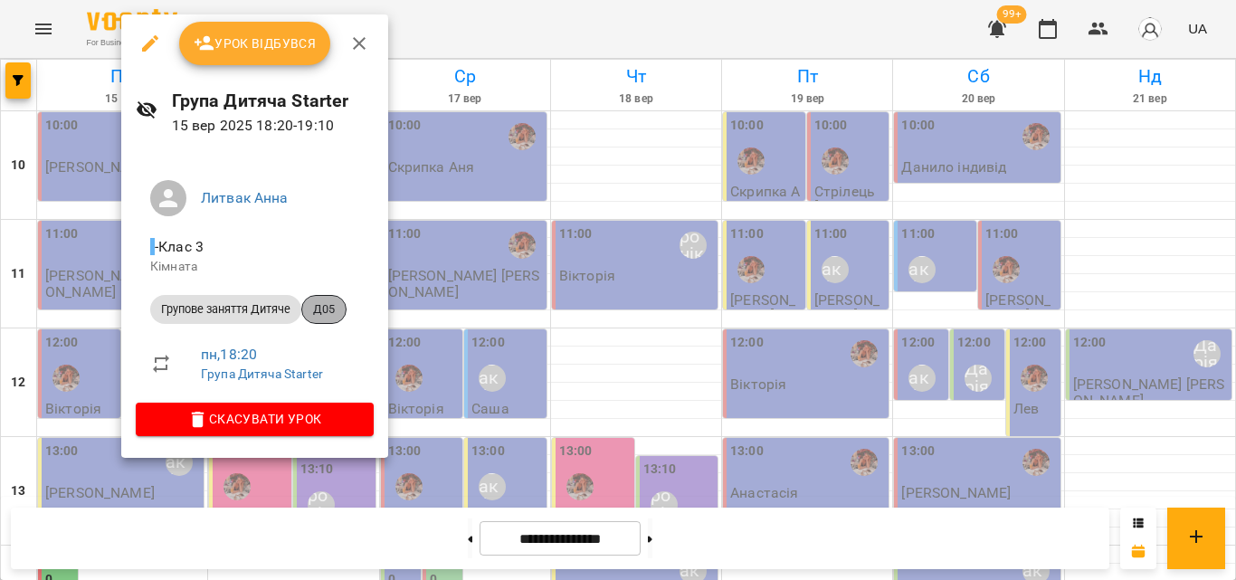
click at [333, 310] on span "Д05" at bounding box center [323, 309] width 43 height 16
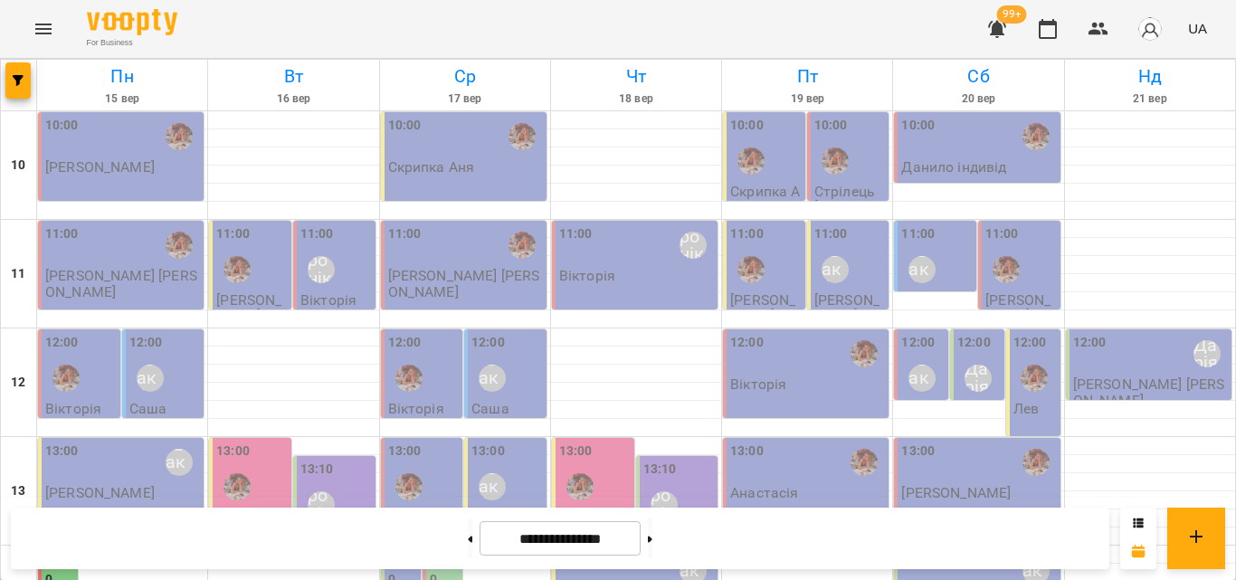
scroll to position [807, 0]
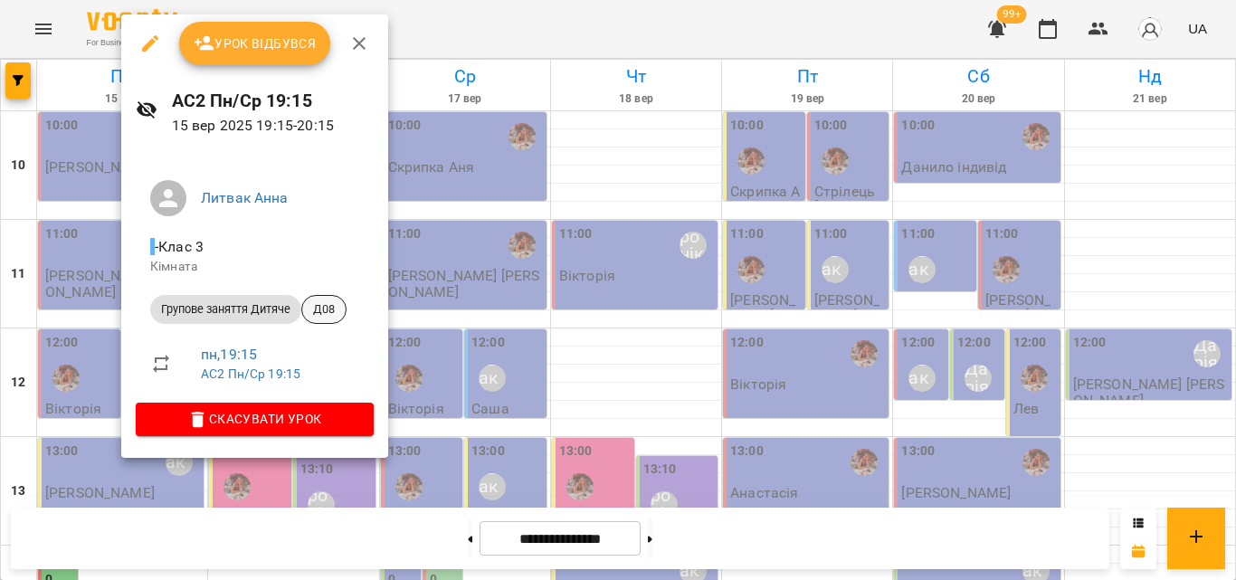
click at [324, 312] on span "Д08" at bounding box center [323, 309] width 43 height 16
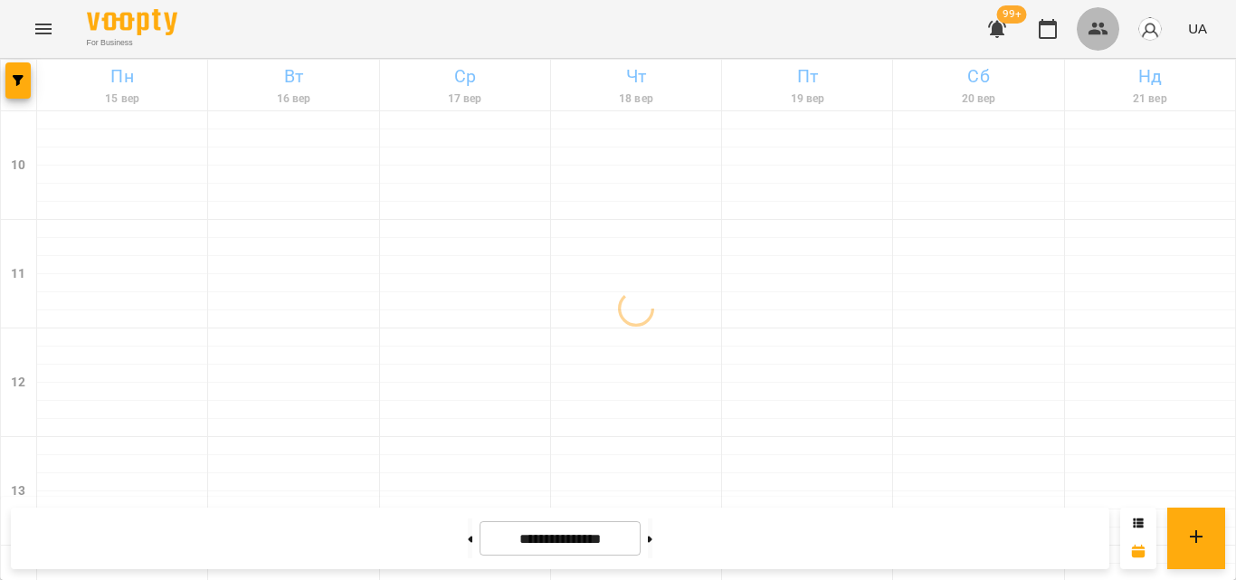
click at [1081, 31] on button "button" at bounding box center [1098, 28] width 43 height 43
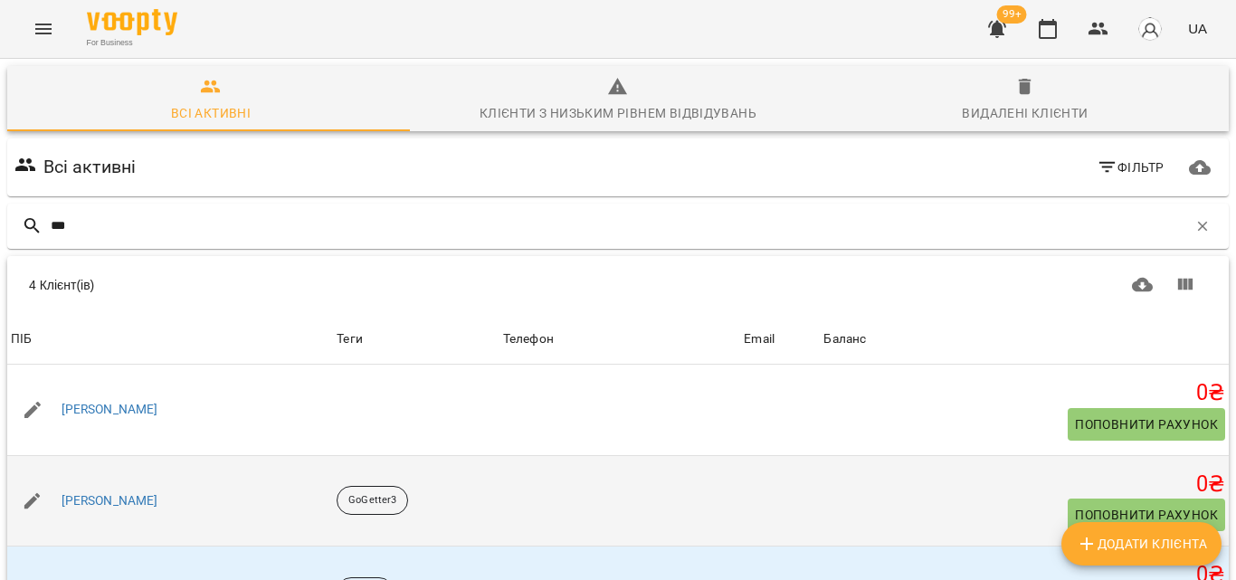
scroll to position [189, 0]
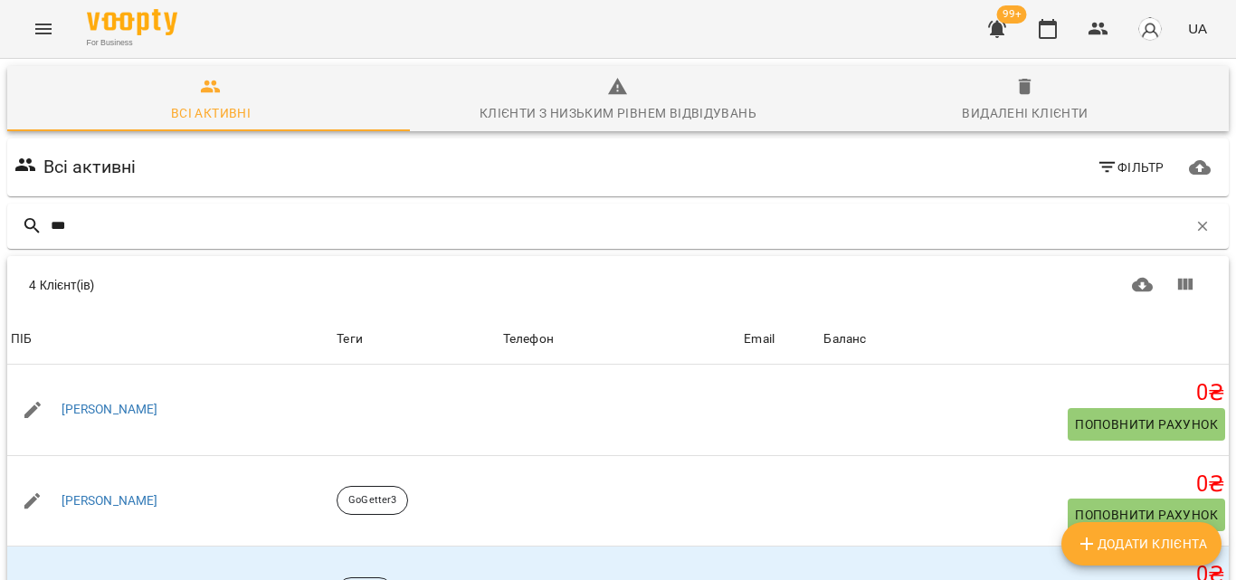
type input "***"
click at [1065, 37] on button "button" at bounding box center [1047, 28] width 43 height 43
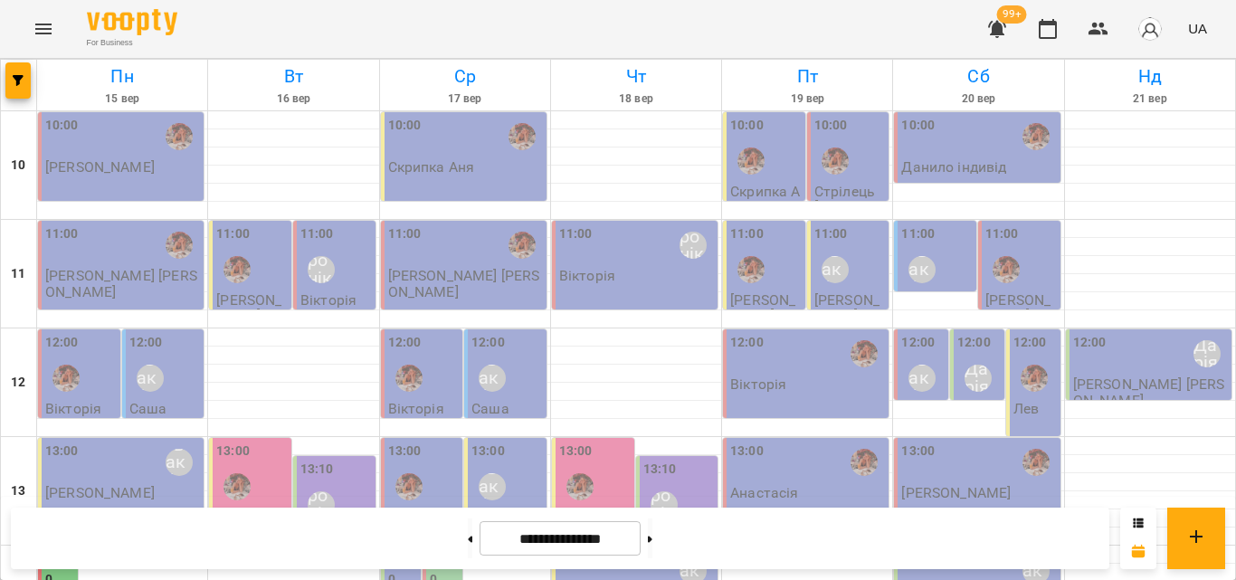
scroll to position [724, 0]
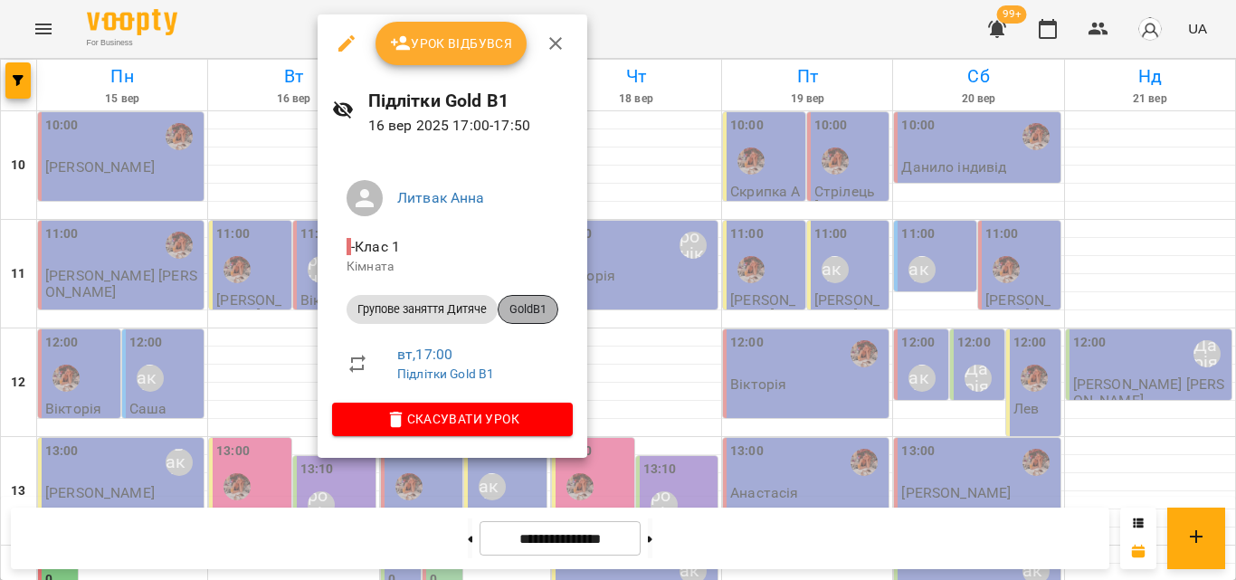
click at [528, 297] on div "GoldB1" at bounding box center [528, 309] width 61 height 29
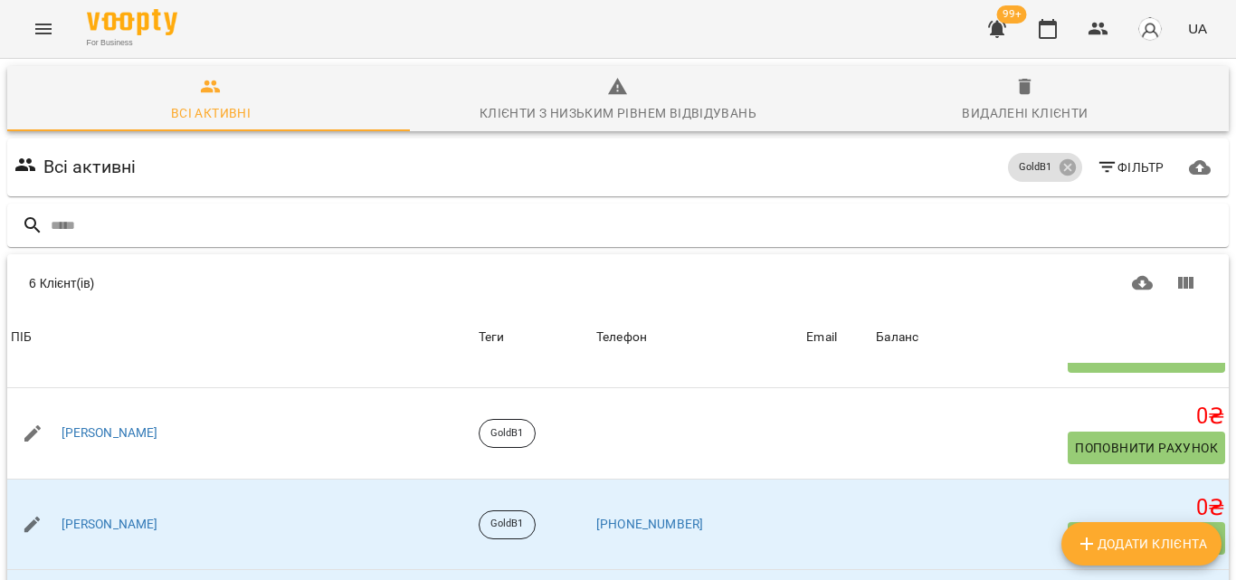
scroll to position [146, 0]
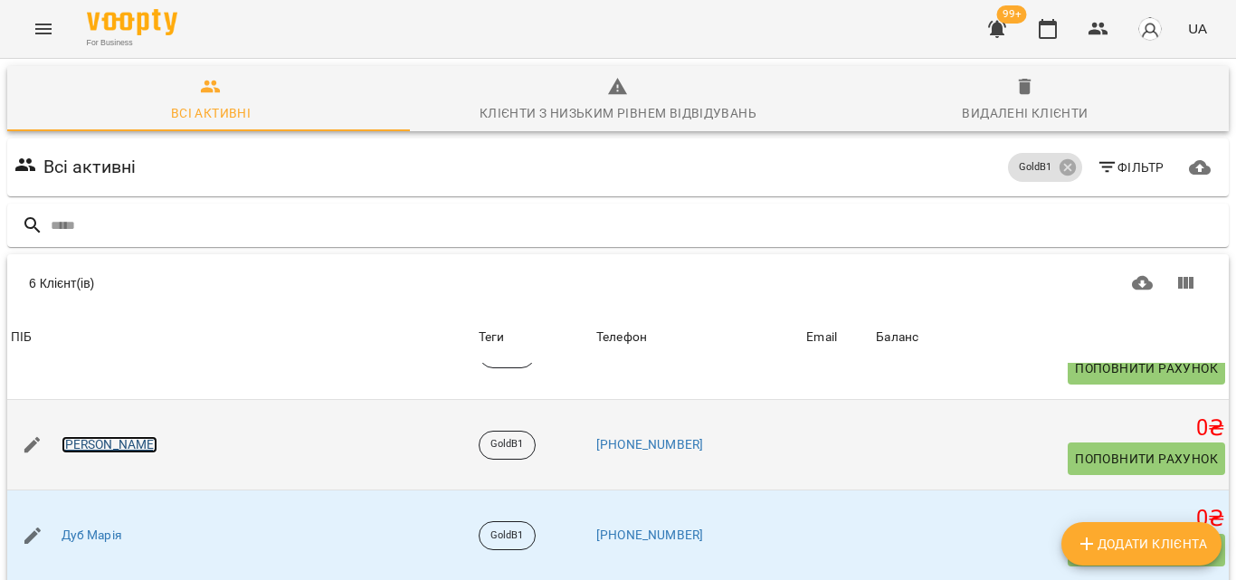
click at [107, 436] on link "[PERSON_NAME]" at bounding box center [110, 445] width 97 height 18
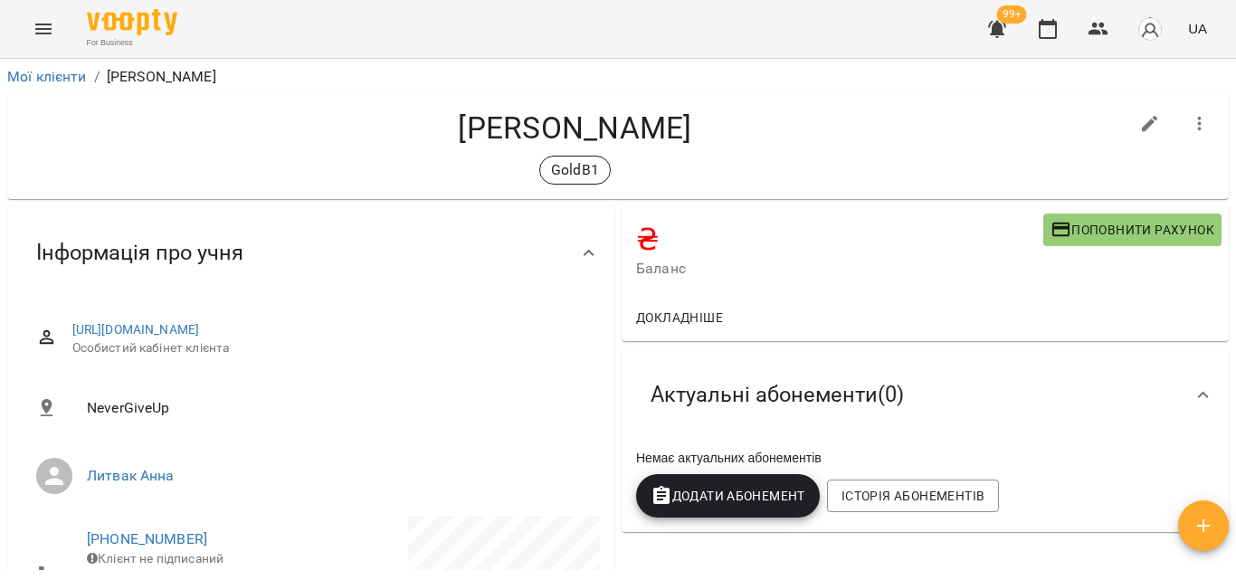
click at [745, 500] on span "Додати Абонемент" at bounding box center [728, 496] width 155 height 22
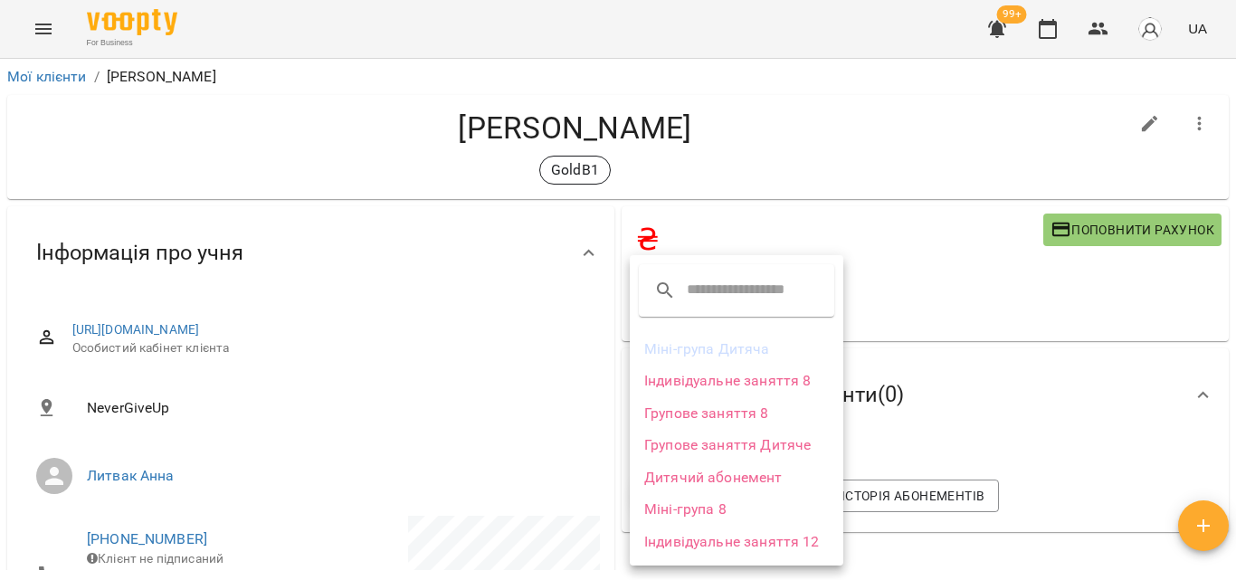
click at [740, 453] on li "Групове заняття Дитяче" at bounding box center [737, 445] width 214 height 33
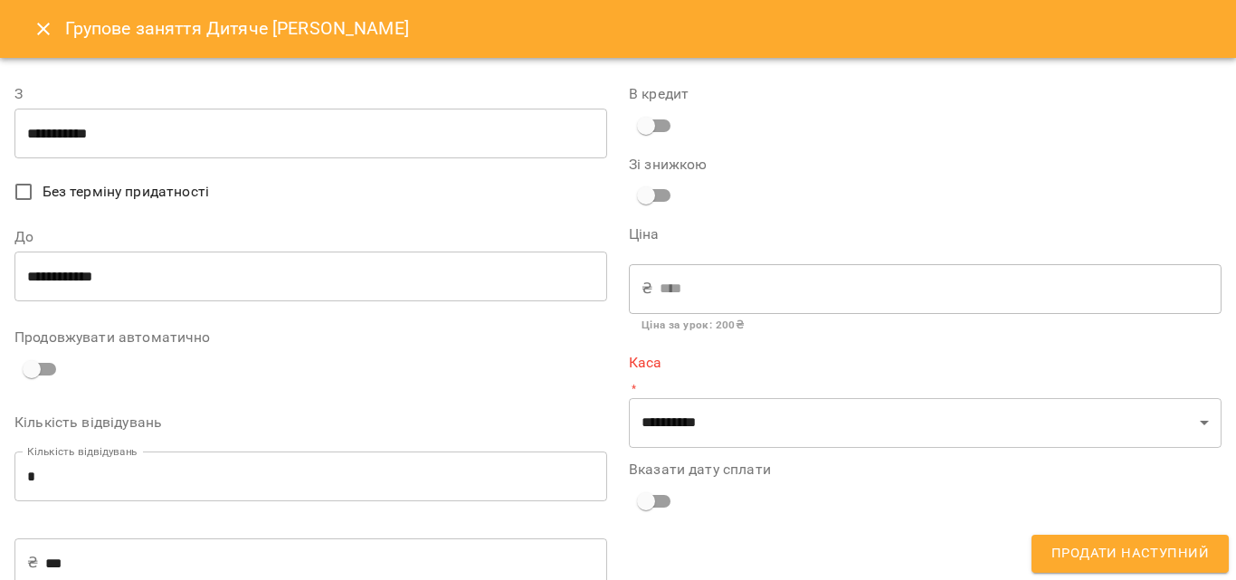
click at [34, 28] on icon "Close" at bounding box center [44, 29] width 22 height 22
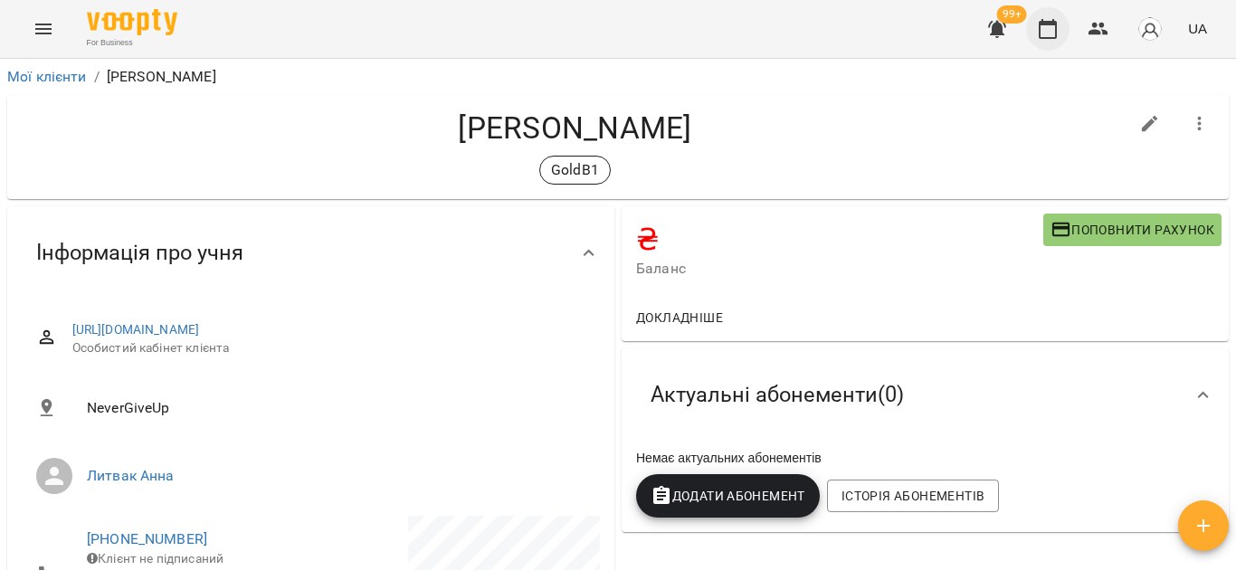
click at [1066, 36] on button "button" at bounding box center [1047, 28] width 43 height 43
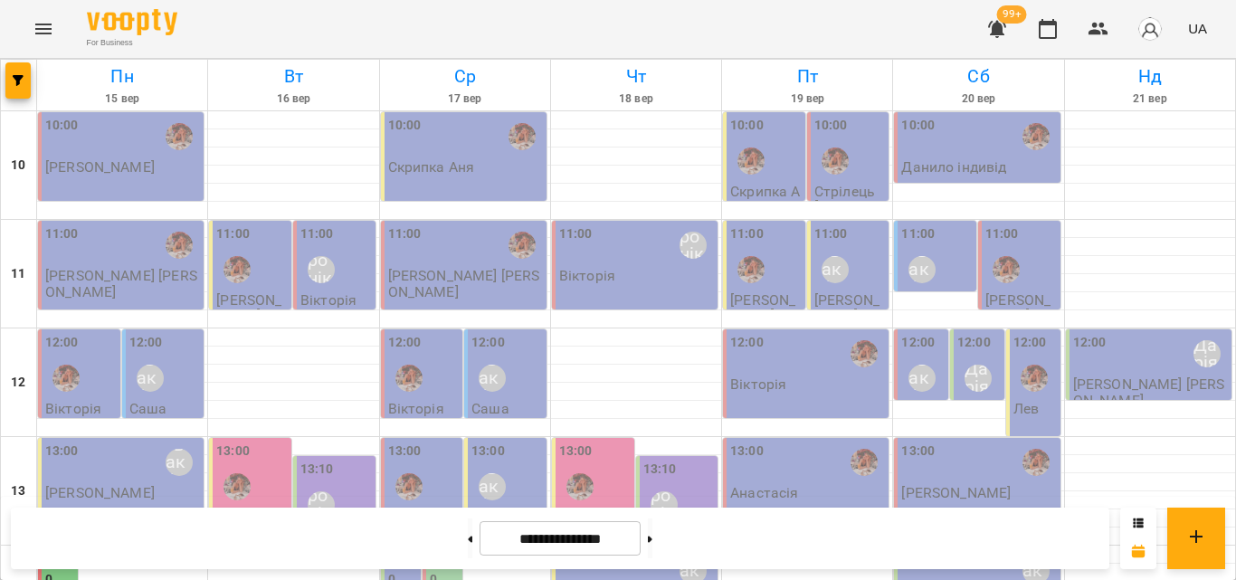
scroll to position [807, 0]
click at [468, 541] on button at bounding box center [470, 539] width 5 height 40
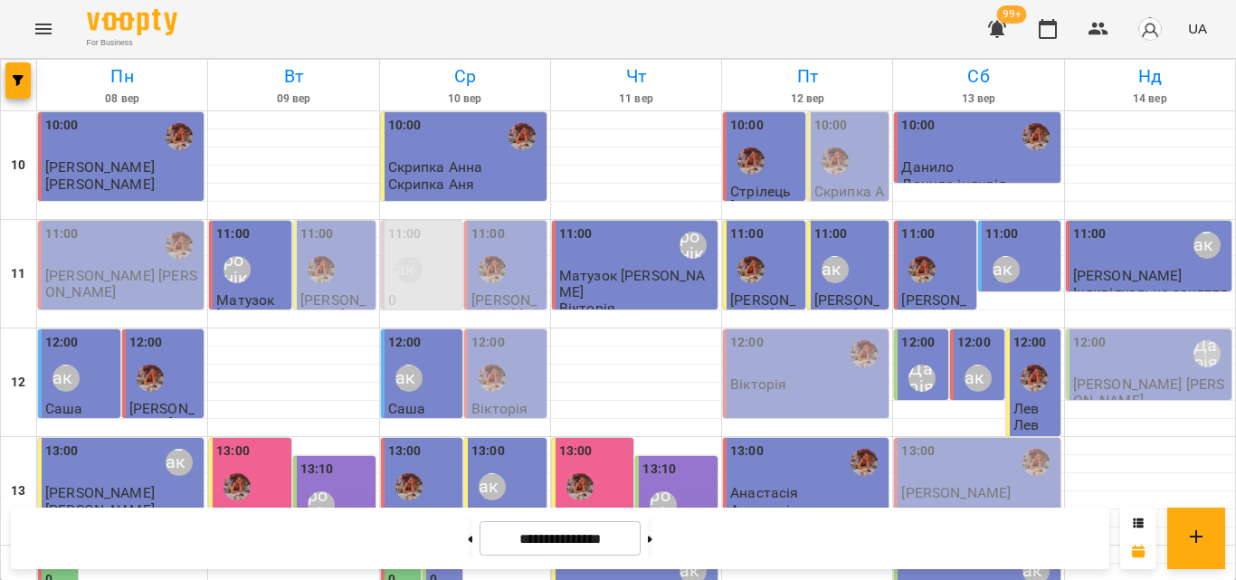
scroll to position [626, 0]
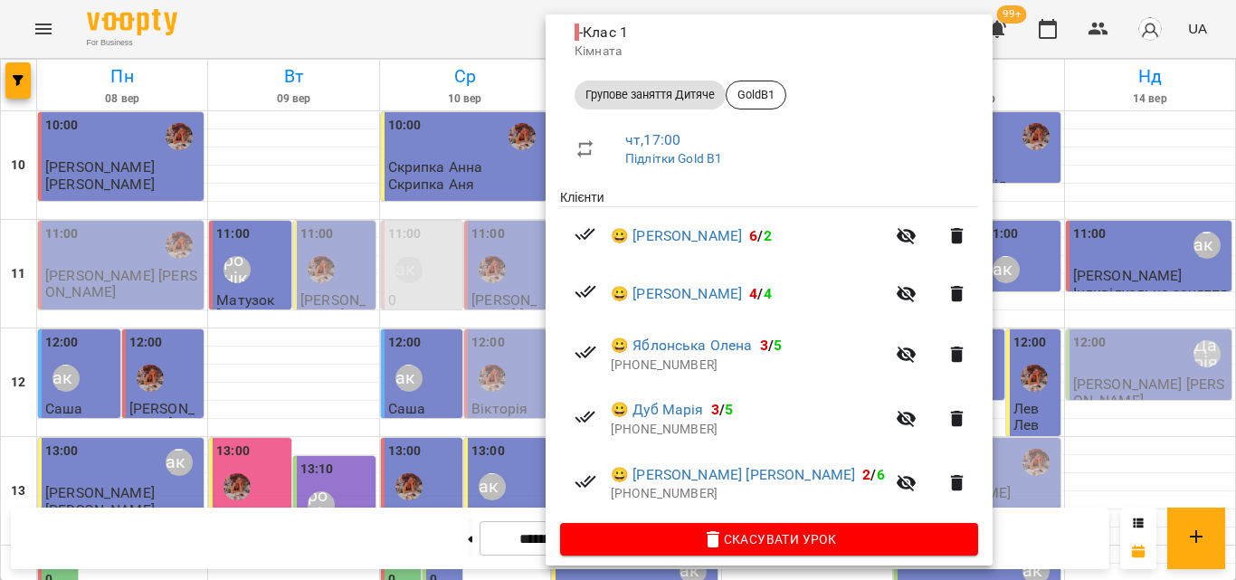
scroll to position [229, 0]
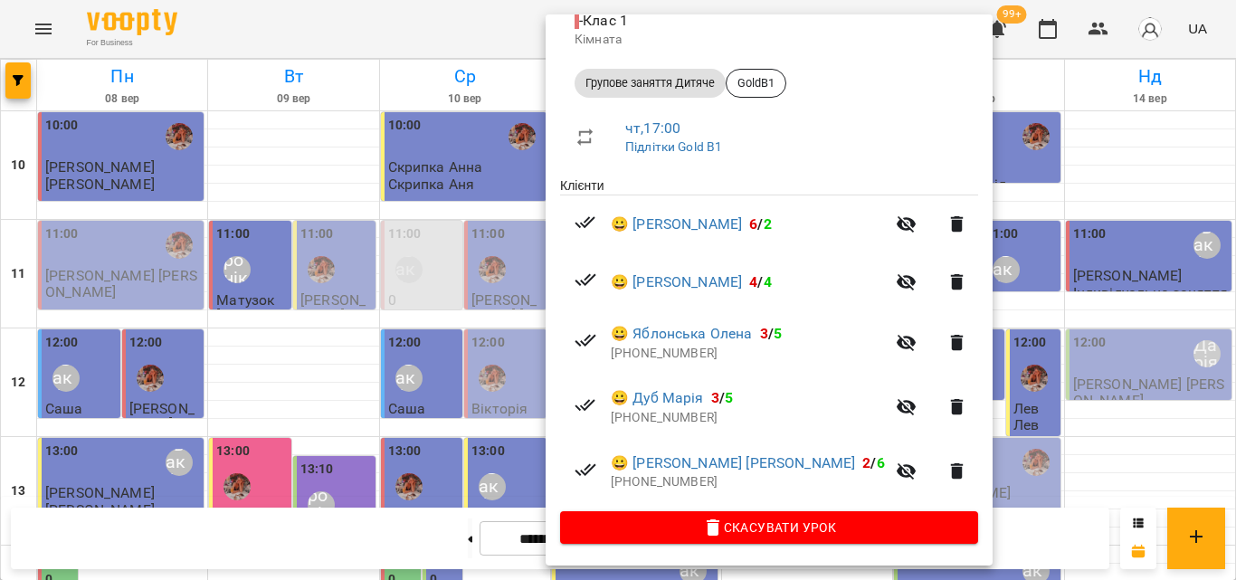
click at [467, 42] on div at bounding box center [618, 290] width 1236 height 580
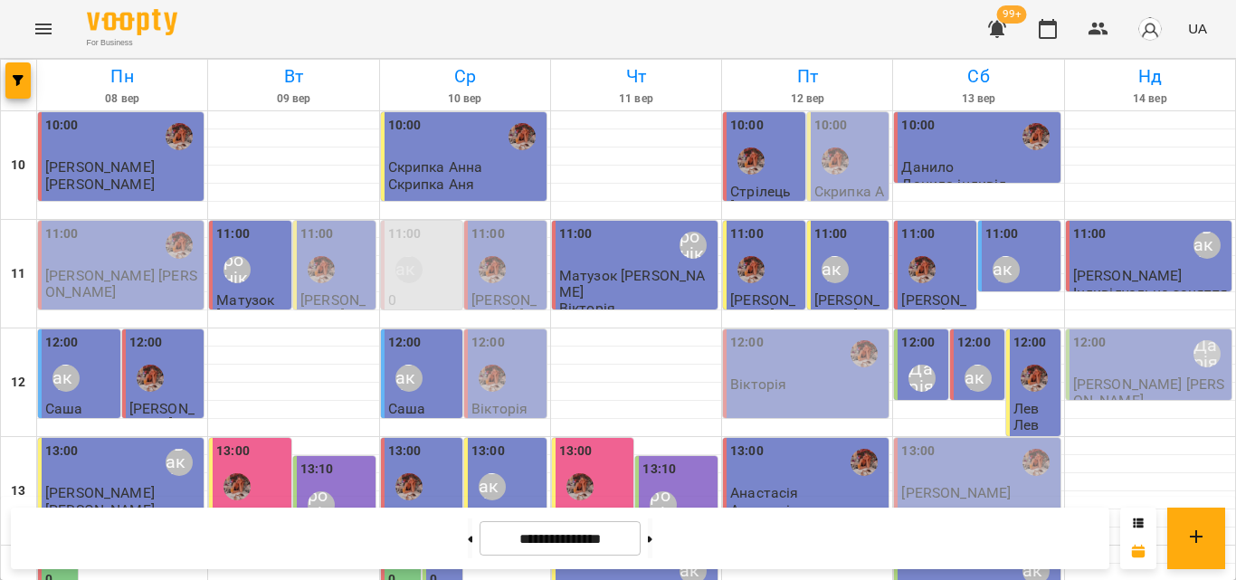
scroll to position [626, 0]
click at [652, 540] on button at bounding box center [650, 539] width 5 height 40
type input "**********"
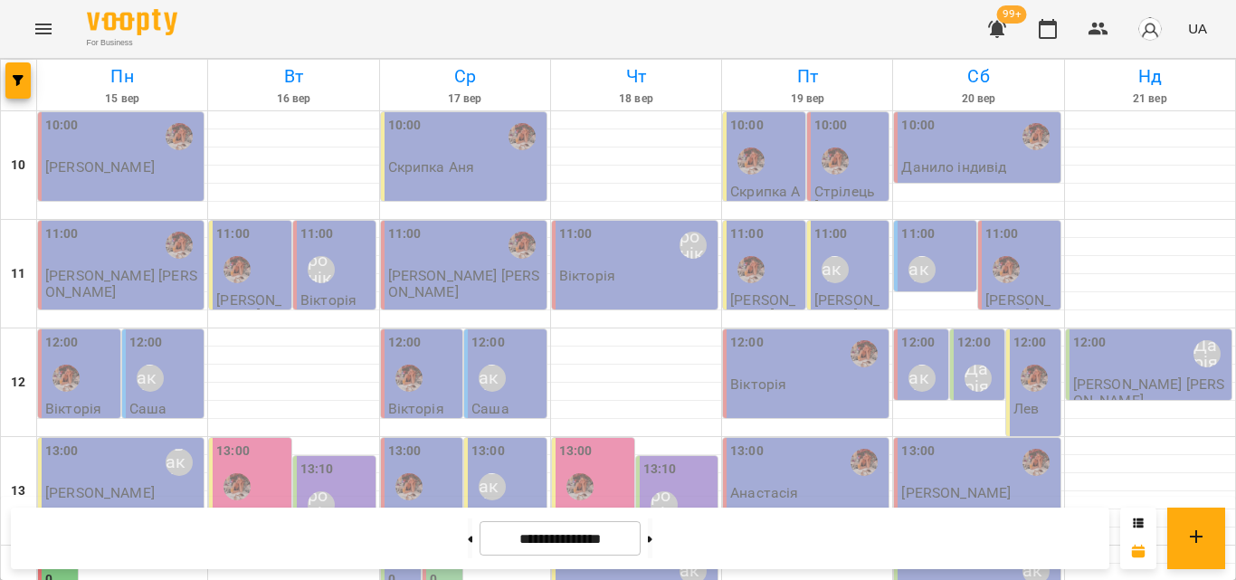
scroll to position [445, 0]
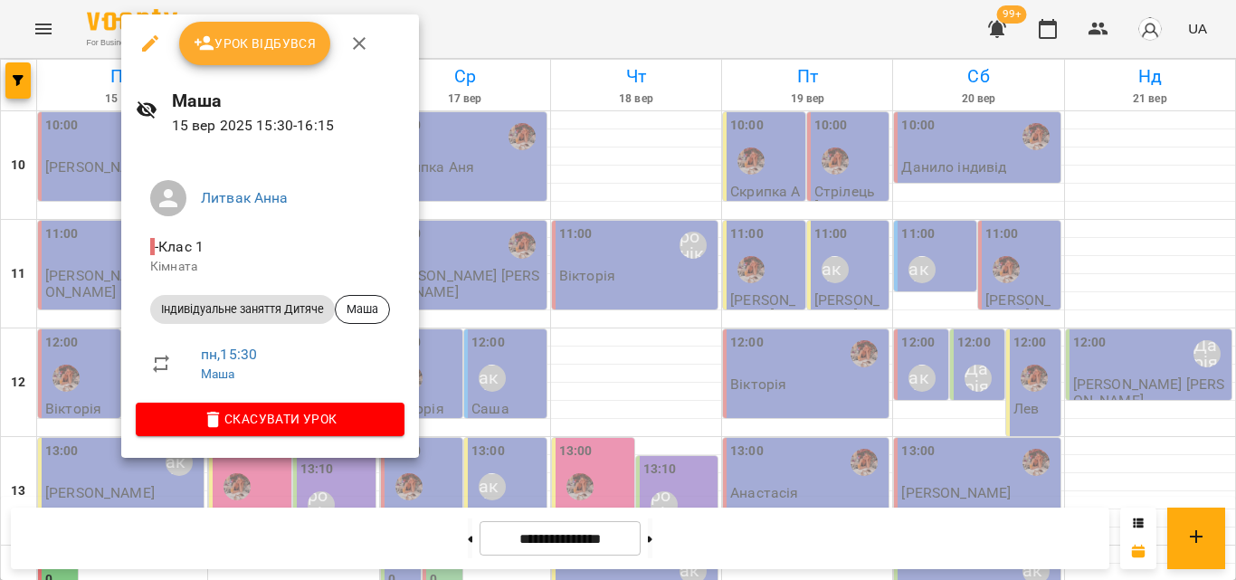
click at [450, 16] on div at bounding box center [618, 290] width 1236 height 580
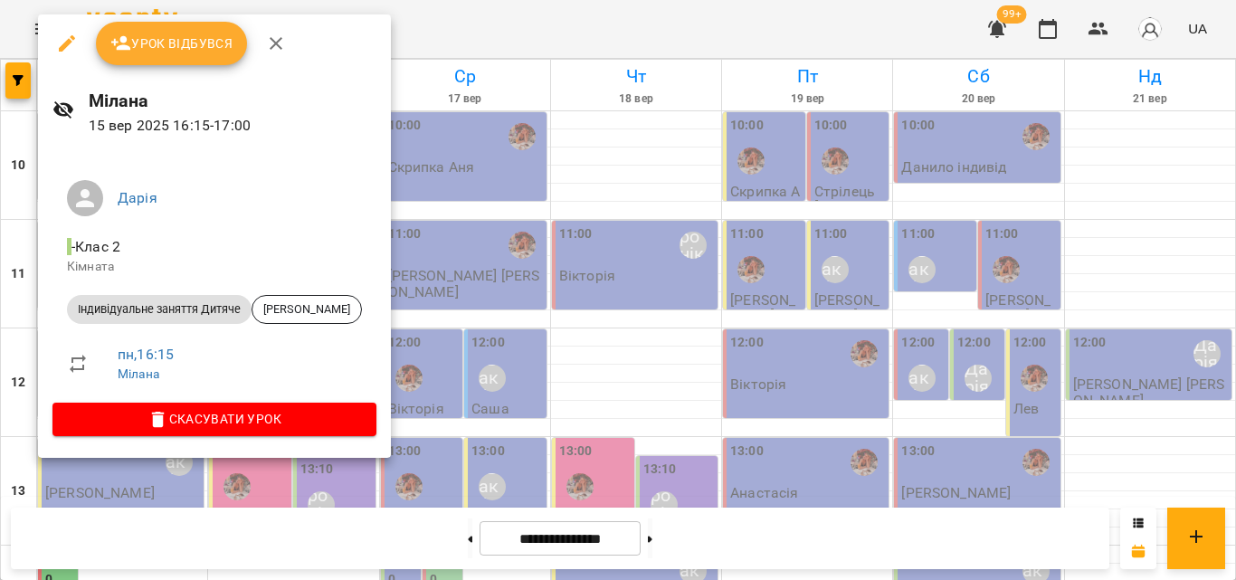
click at [450, 24] on div at bounding box center [618, 290] width 1236 height 580
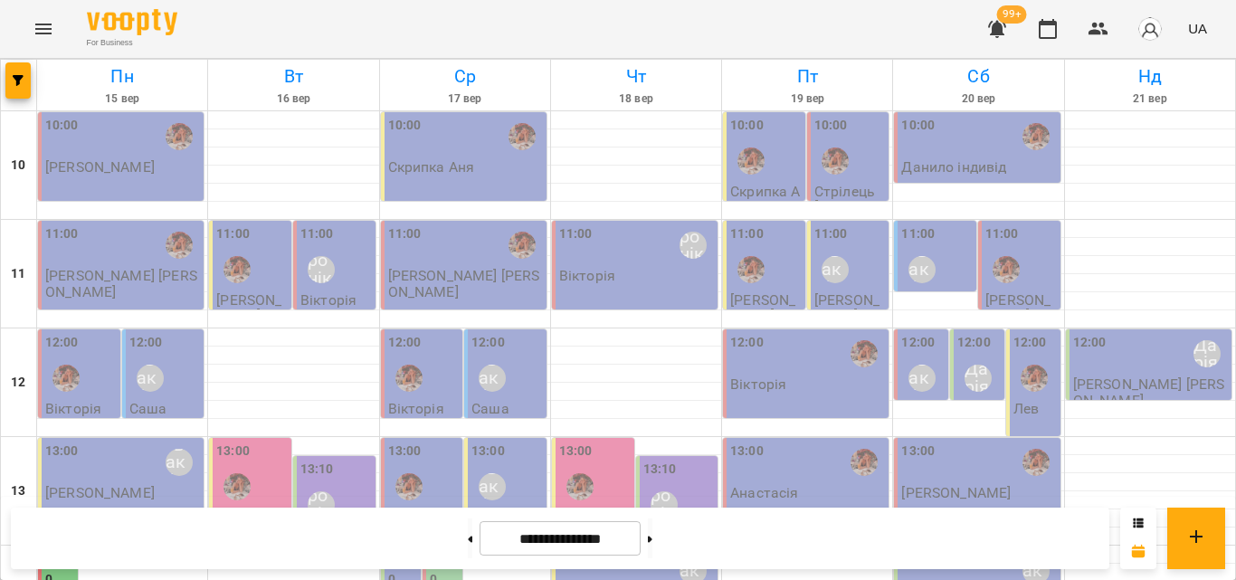
scroll to position [536, 0]
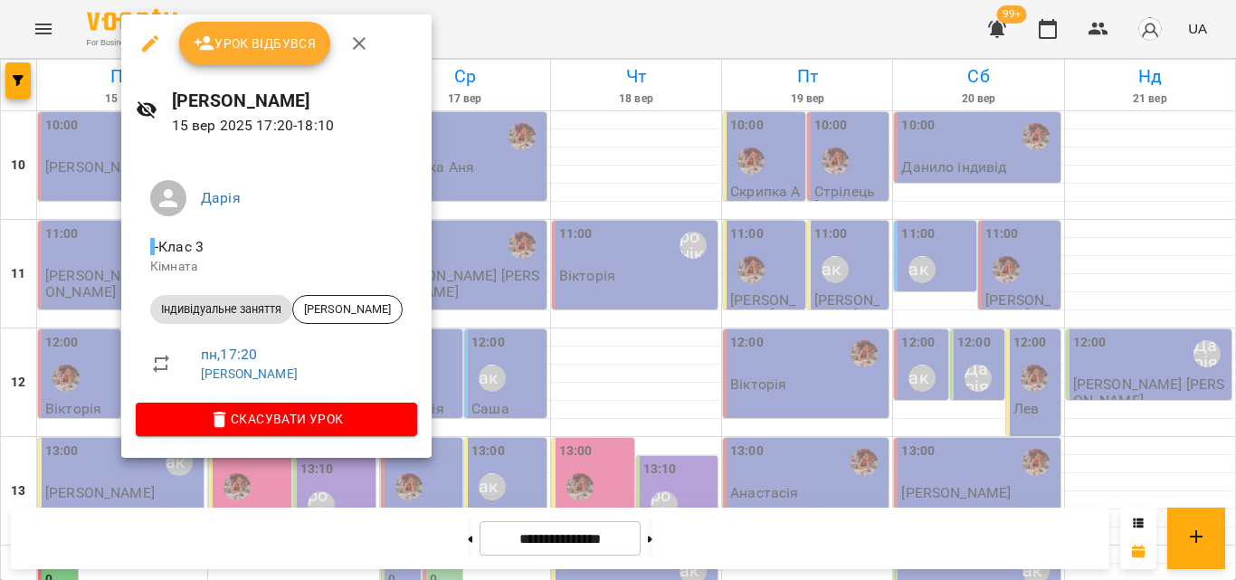
click at [411, 38] on div at bounding box center [618, 290] width 1236 height 580
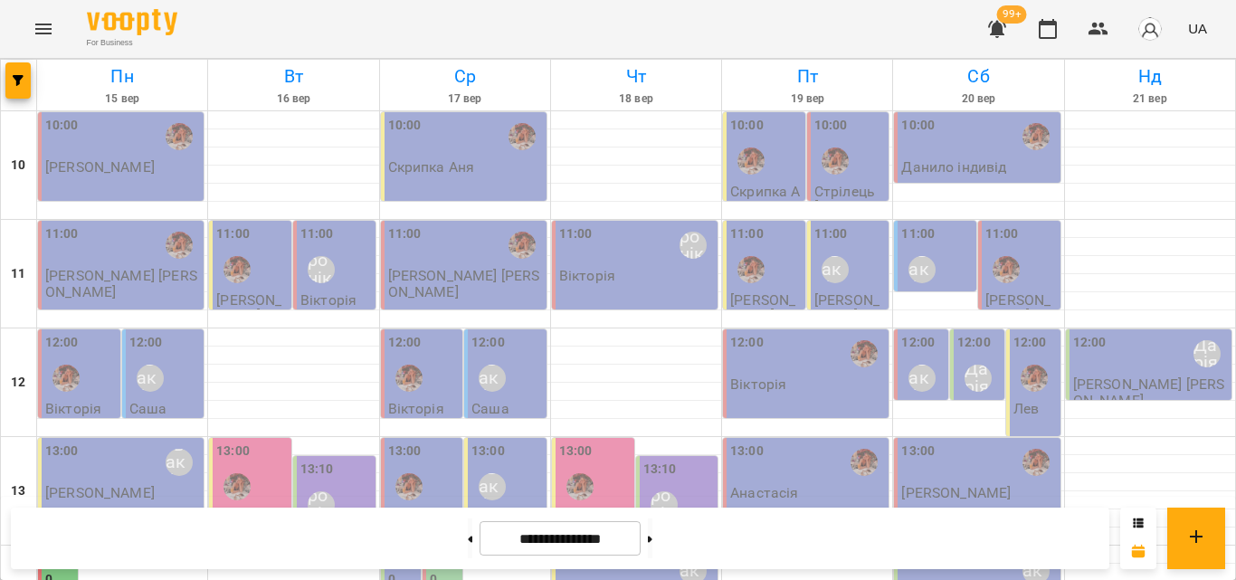
scroll to position [717, 0]
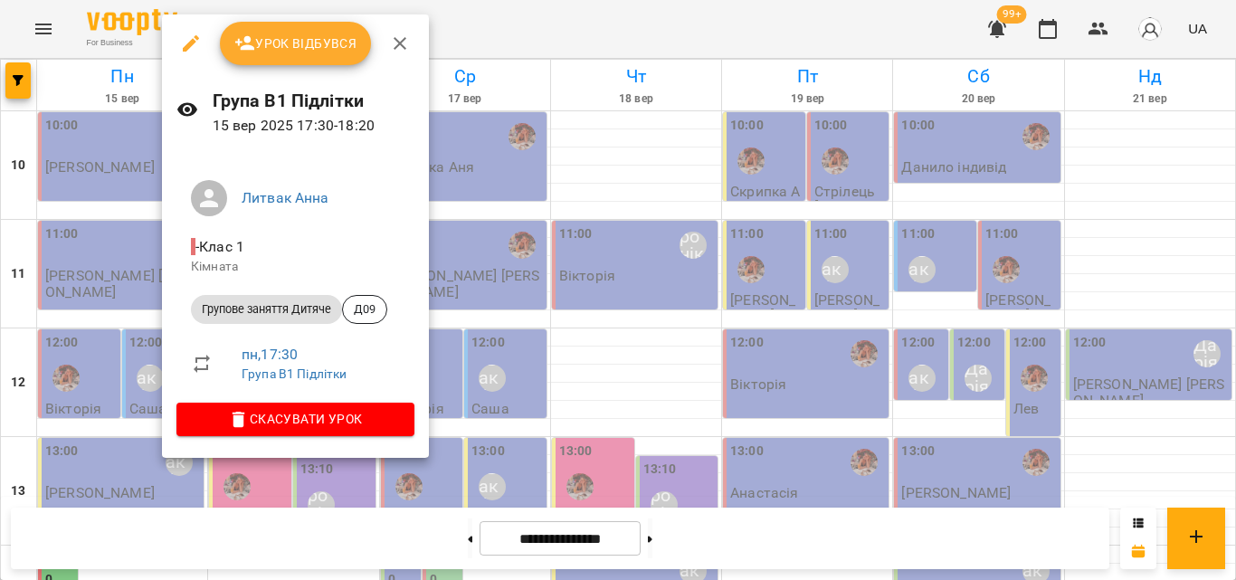
click at [463, 34] on div at bounding box center [618, 290] width 1236 height 580
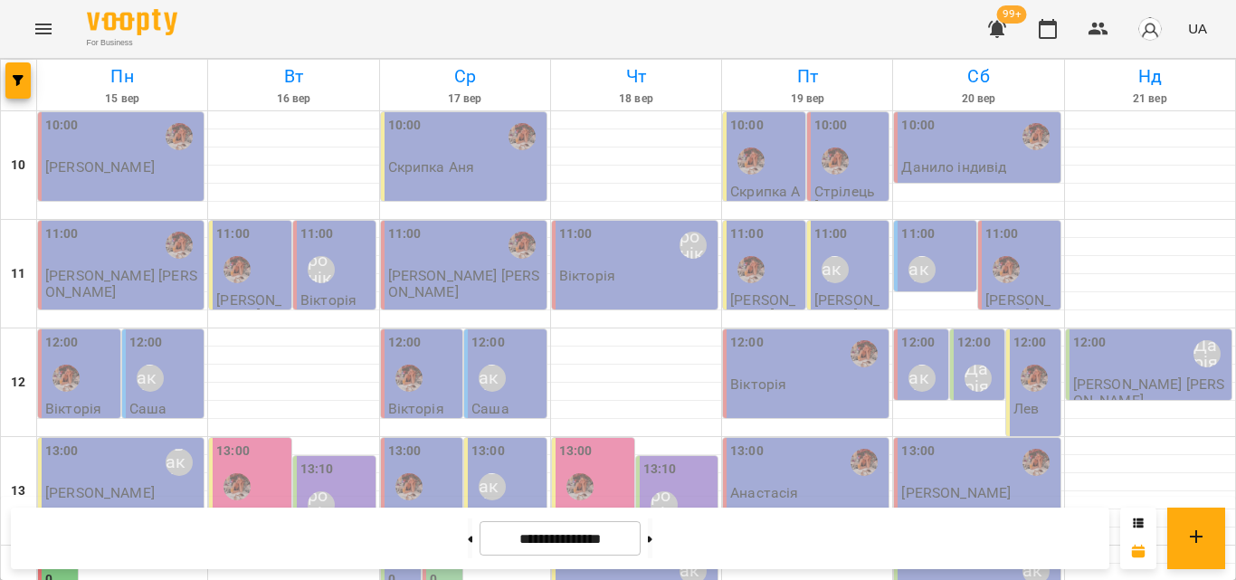
scroll to position [536, 0]
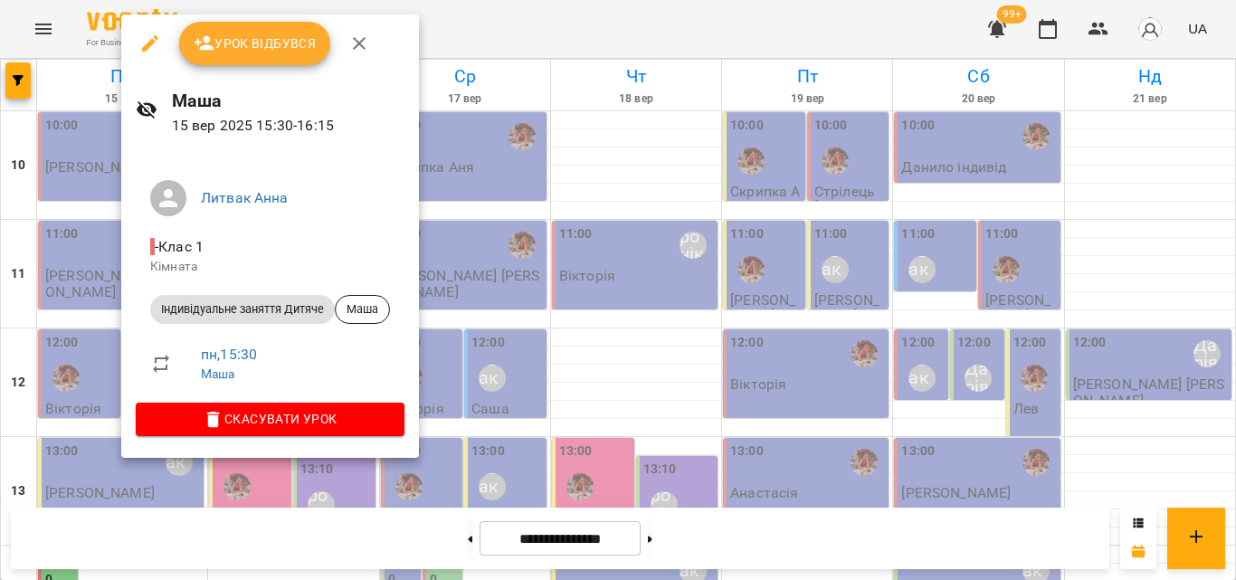
click at [449, 23] on div at bounding box center [618, 290] width 1236 height 580
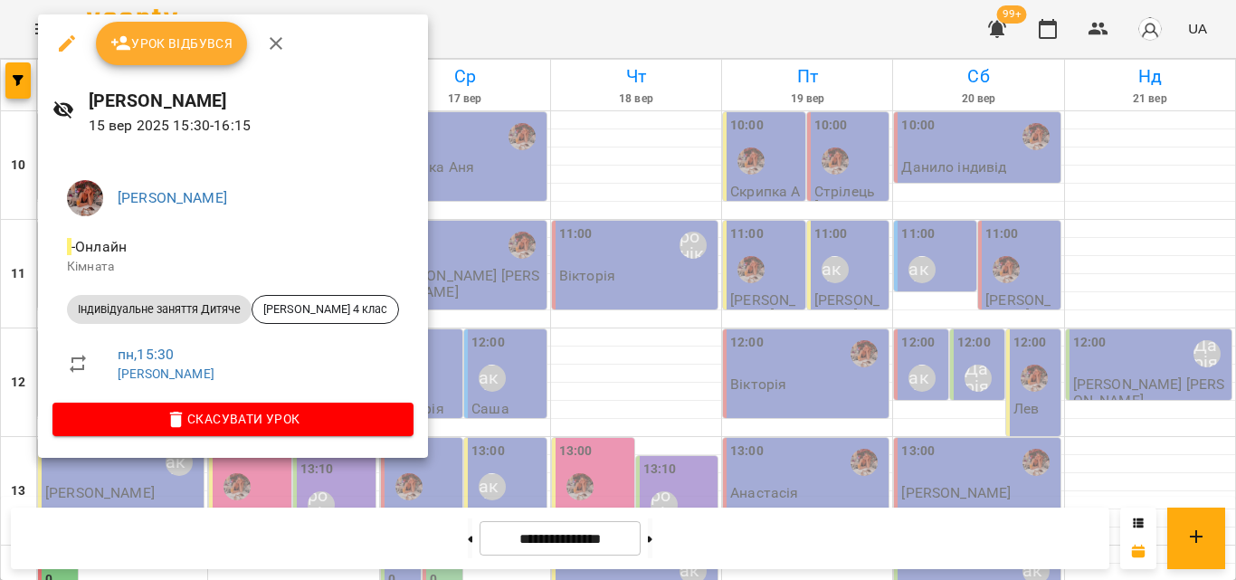
click at [543, 8] on div at bounding box center [618, 290] width 1236 height 580
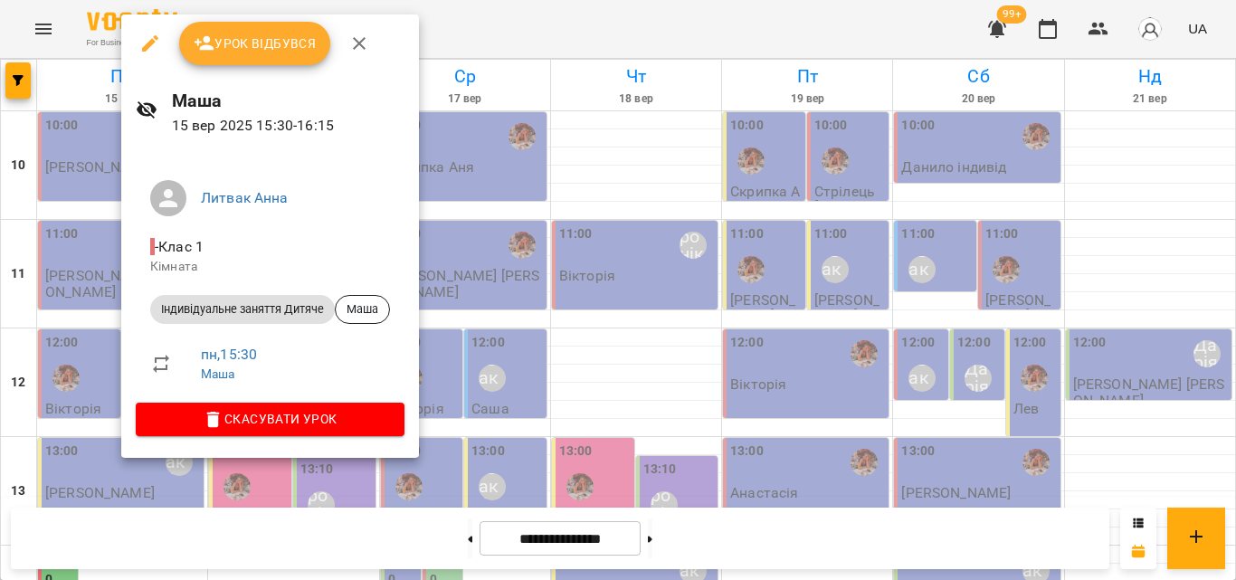
click at [513, 33] on div at bounding box center [618, 290] width 1236 height 580
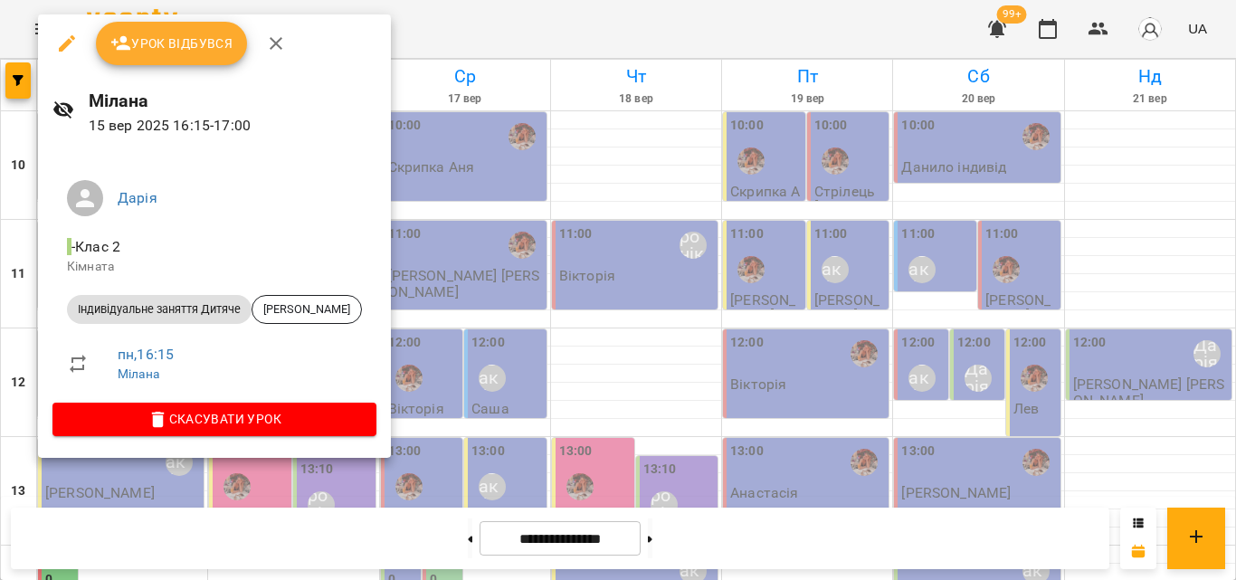
click at [443, 18] on div at bounding box center [618, 290] width 1236 height 580
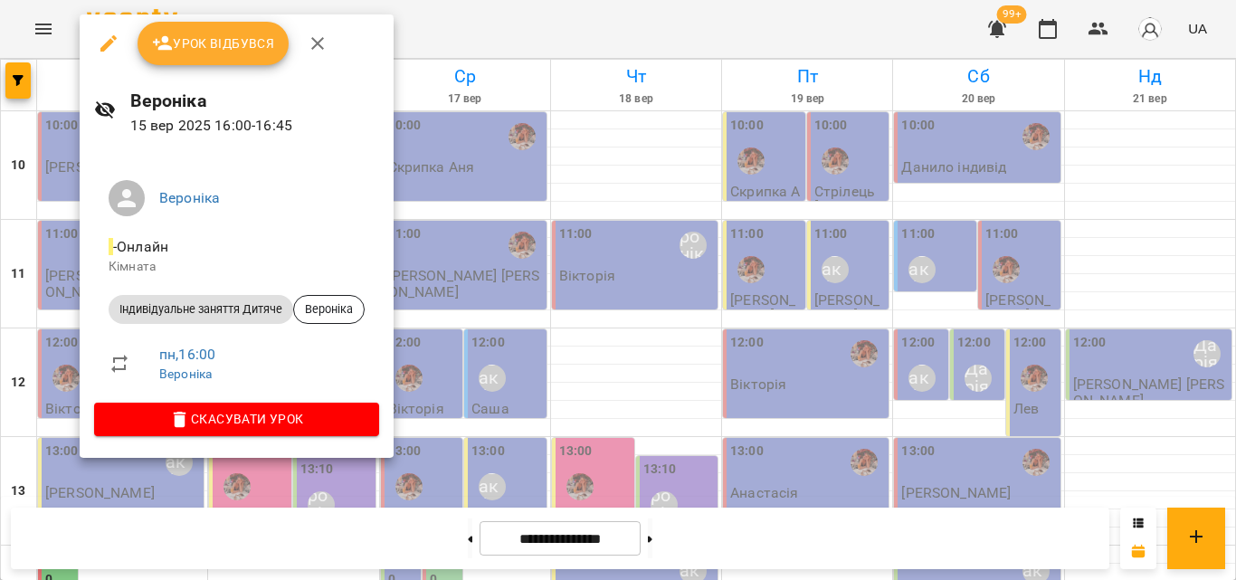
click at [459, 26] on div at bounding box center [618, 290] width 1236 height 580
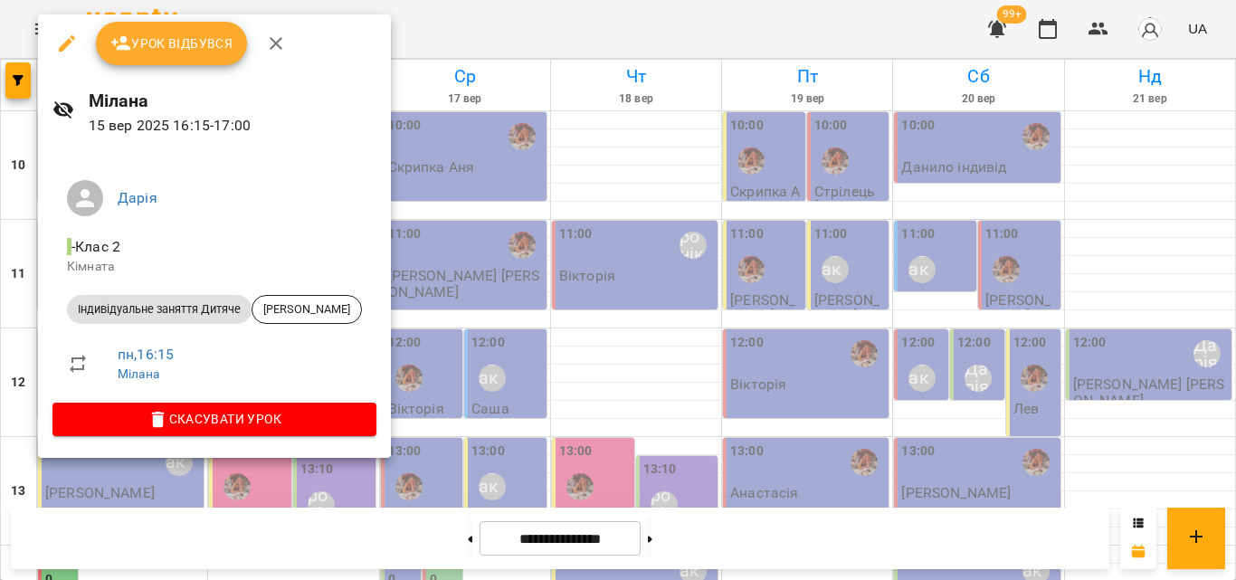
click at [462, 12] on div at bounding box center [618, 290] width 1236 height 580
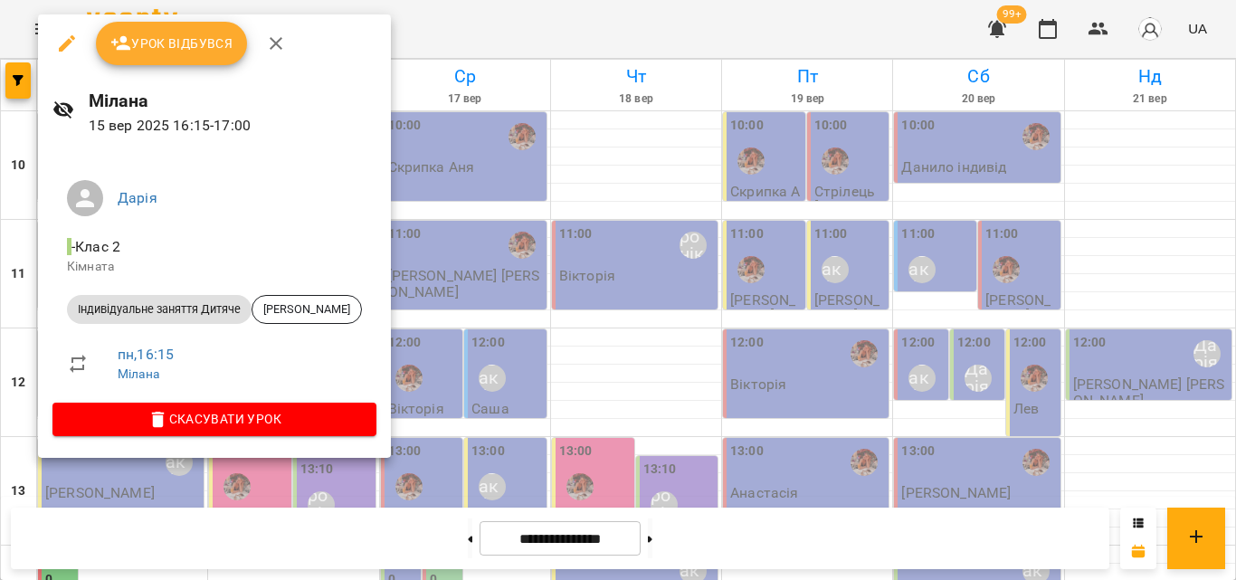
click at [576, 22] on div at bounding box center [618, 290] width 1236 height 580
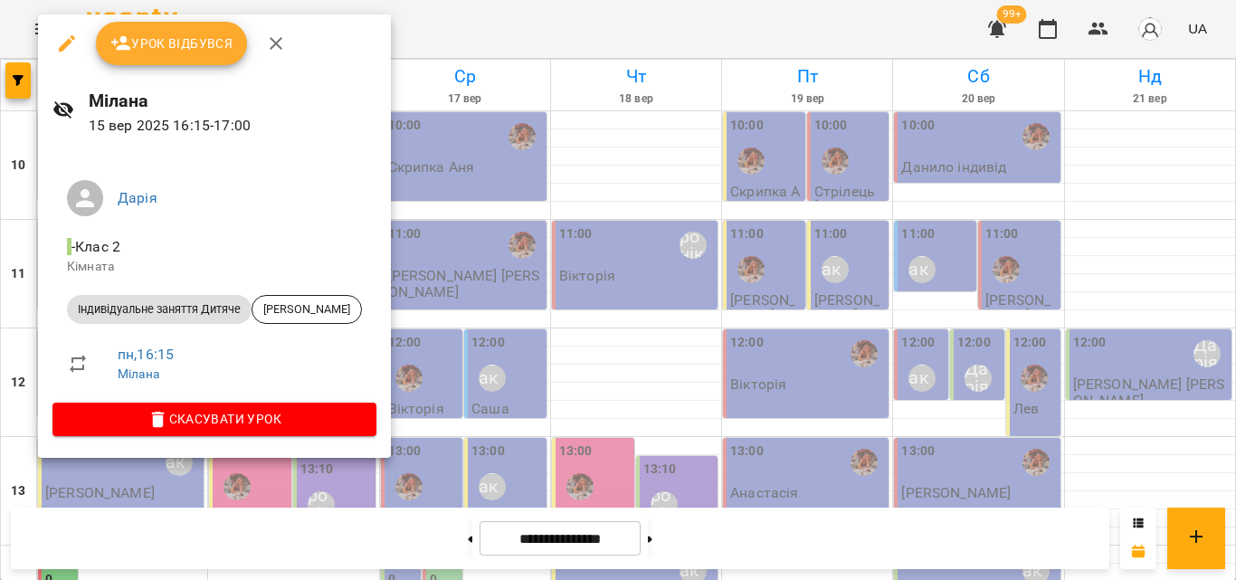
click at [438, 60] on div at bounding box center [618, 290] width 1236 height 580
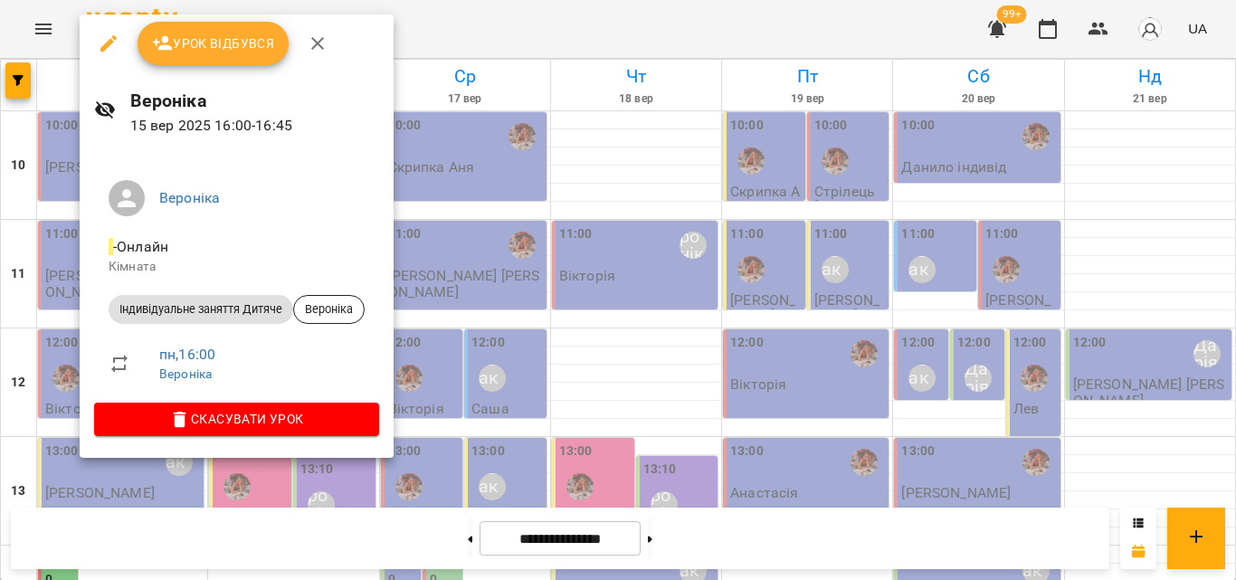
click at [460, 14] on div at bounding box center [618, 290] width 1236 height 580
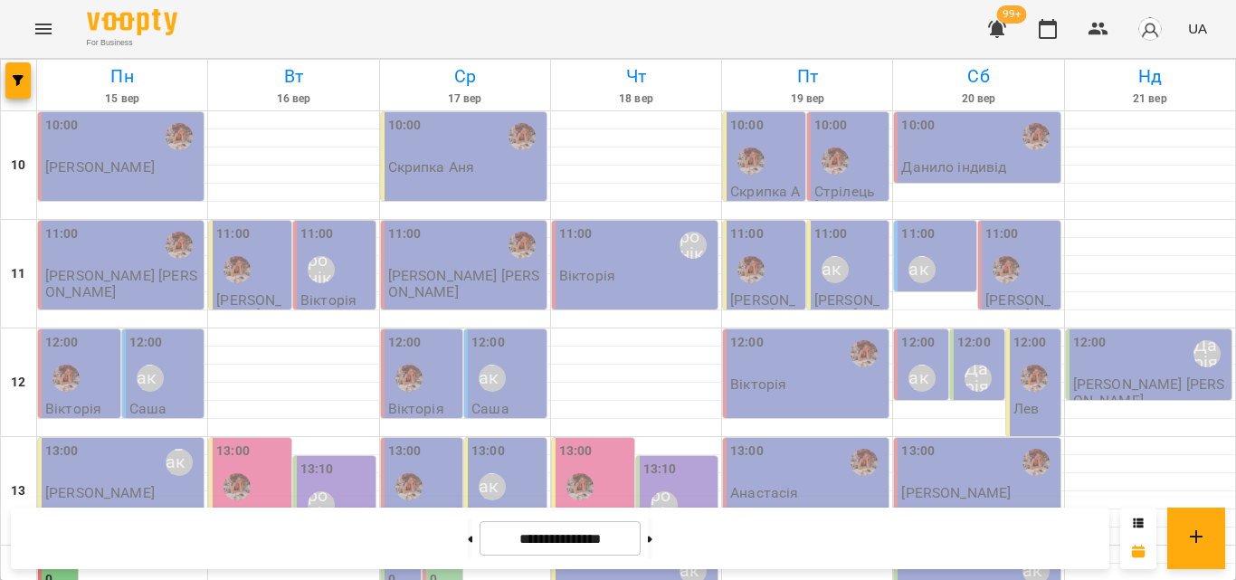
scroll to position [626, 0]
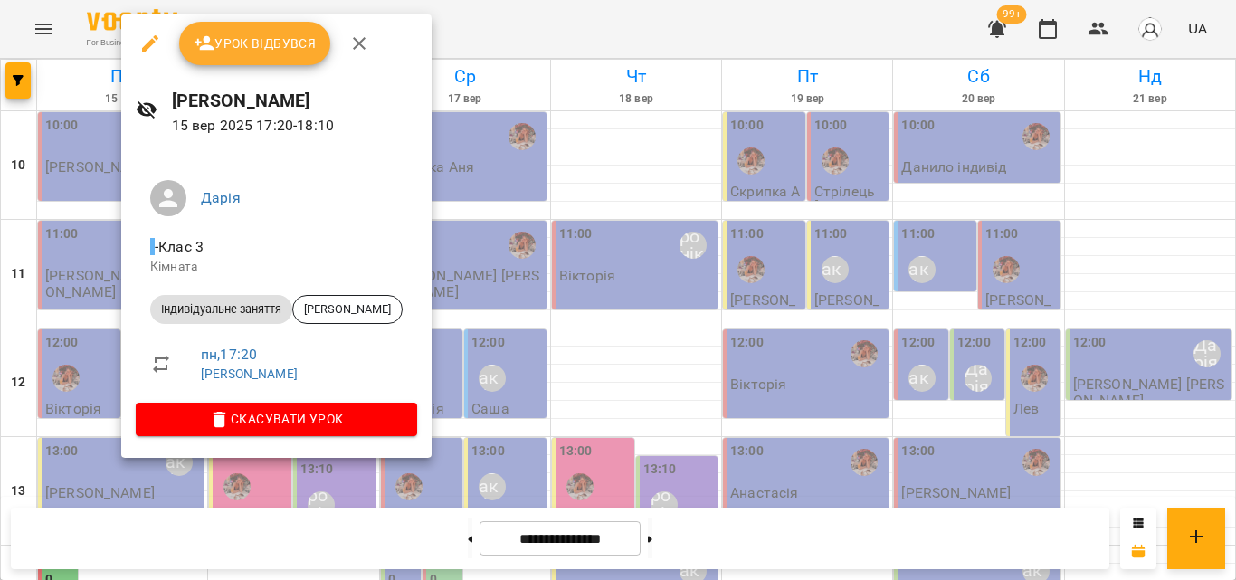
click at [462, 42] on div at bounding box center [618, 290] width 1236 height 580
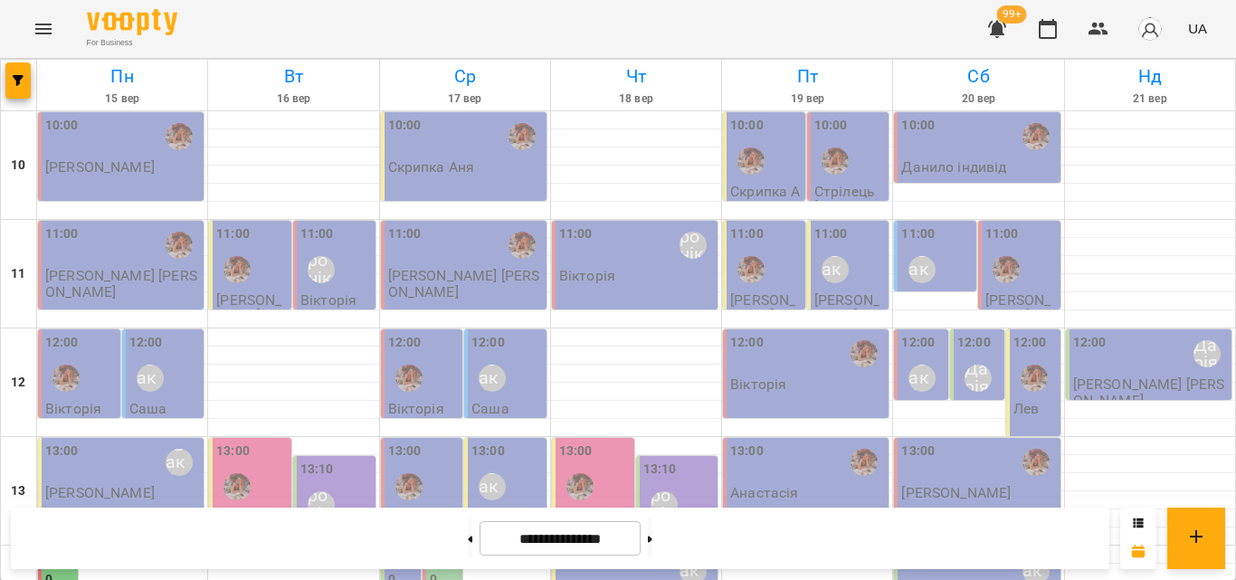
scroll to position [807, 0]
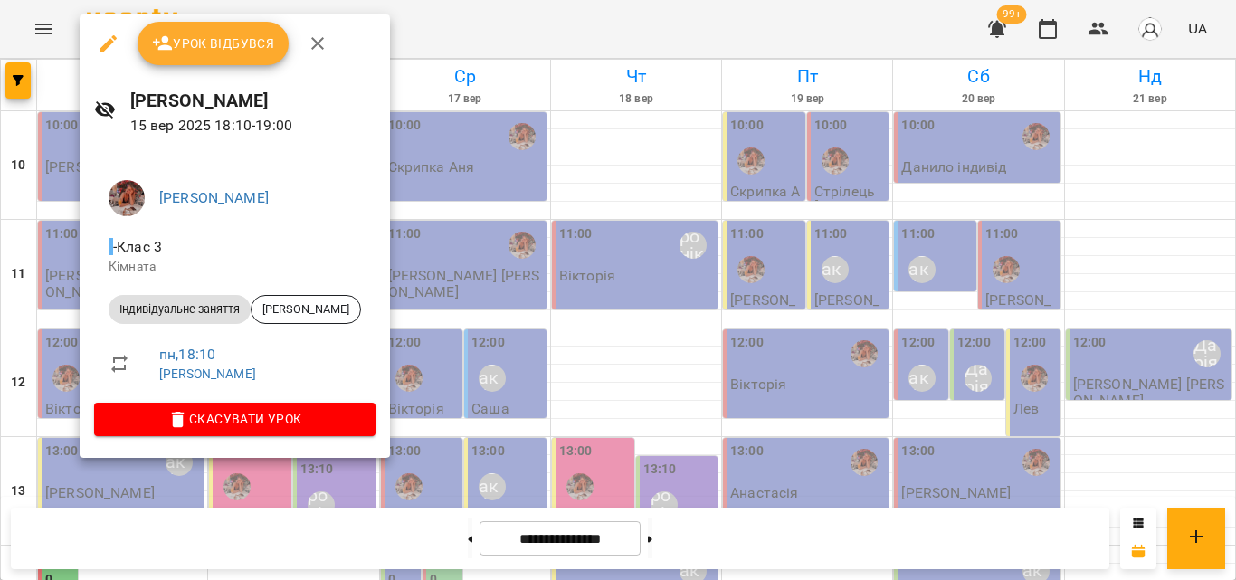
click at [391, 23] on div at bounding box center [618, 290] width 1236 height 580
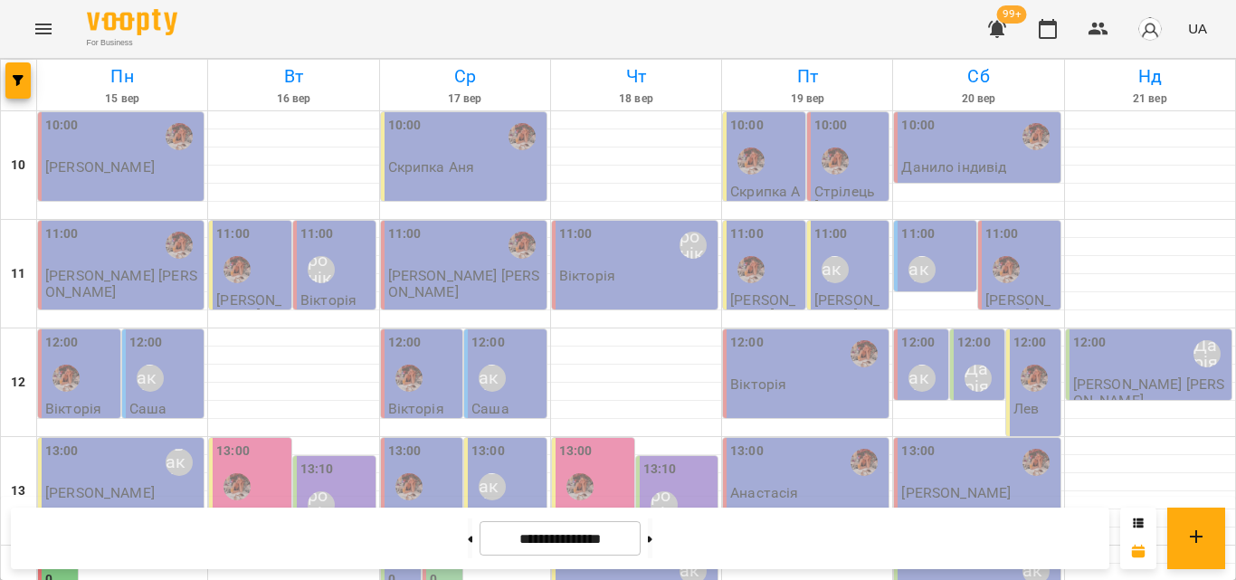
scroll to position [362, 0]
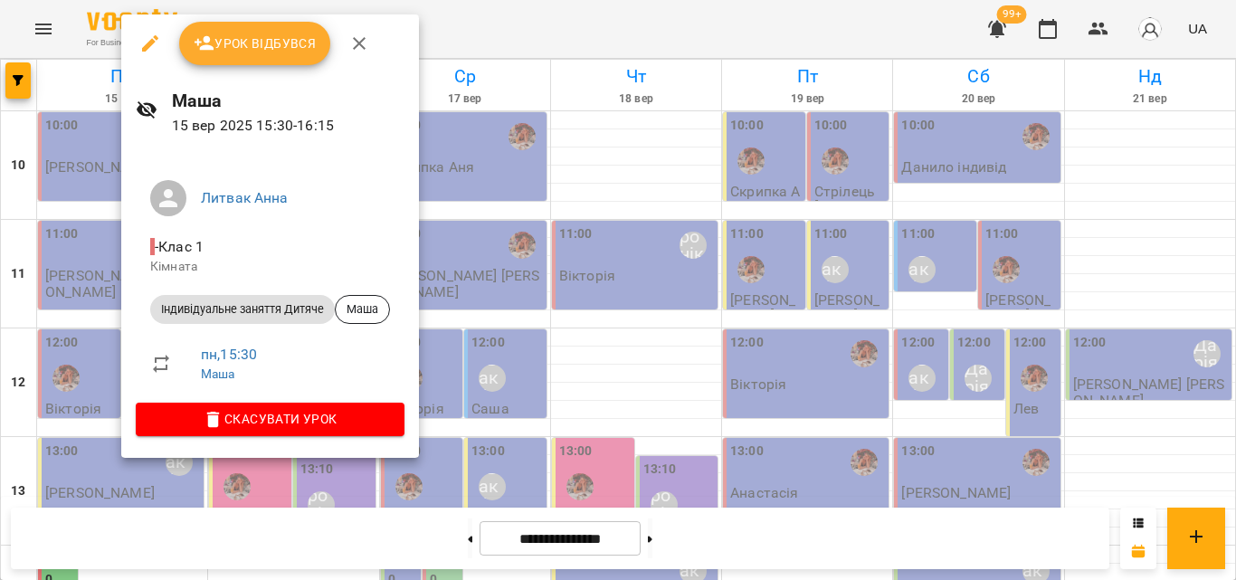
click at [525, 5] on div at bounding box center [618, 290] width 1236 height 580
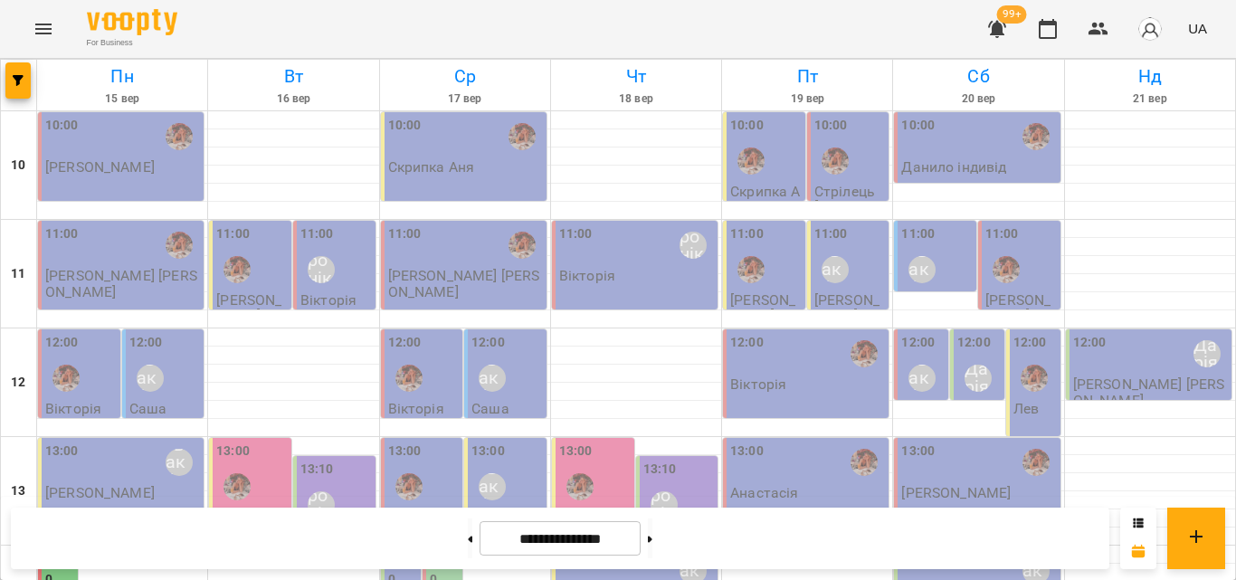
scroll to position [452, 0]
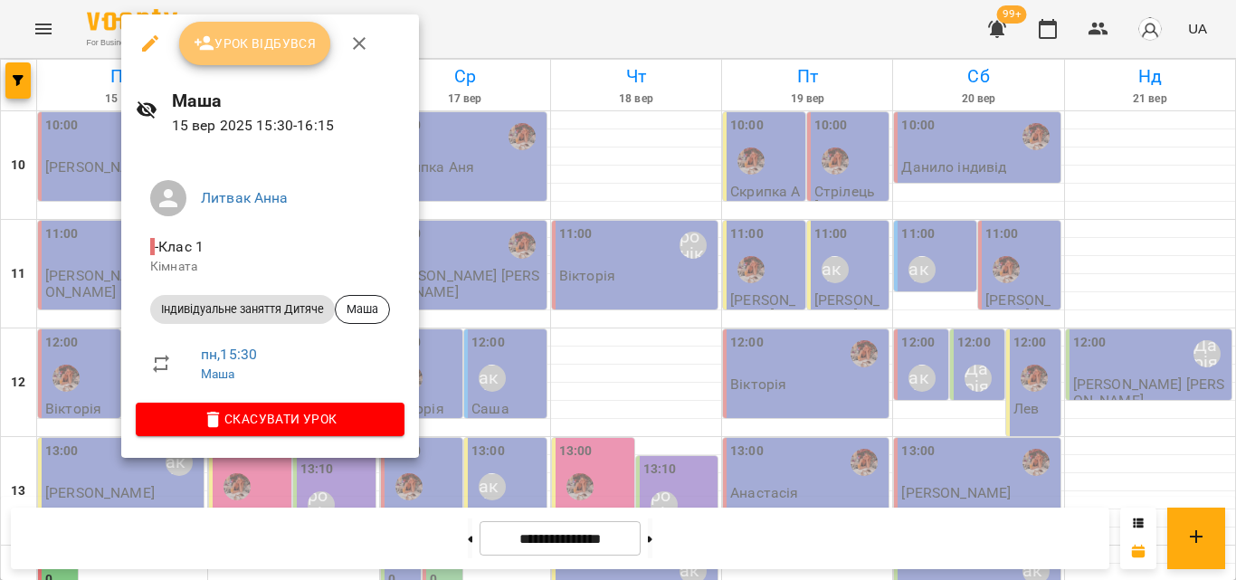
click at [200, 48] on icon "button" at bounding box center [205, 43] width 20 height 14
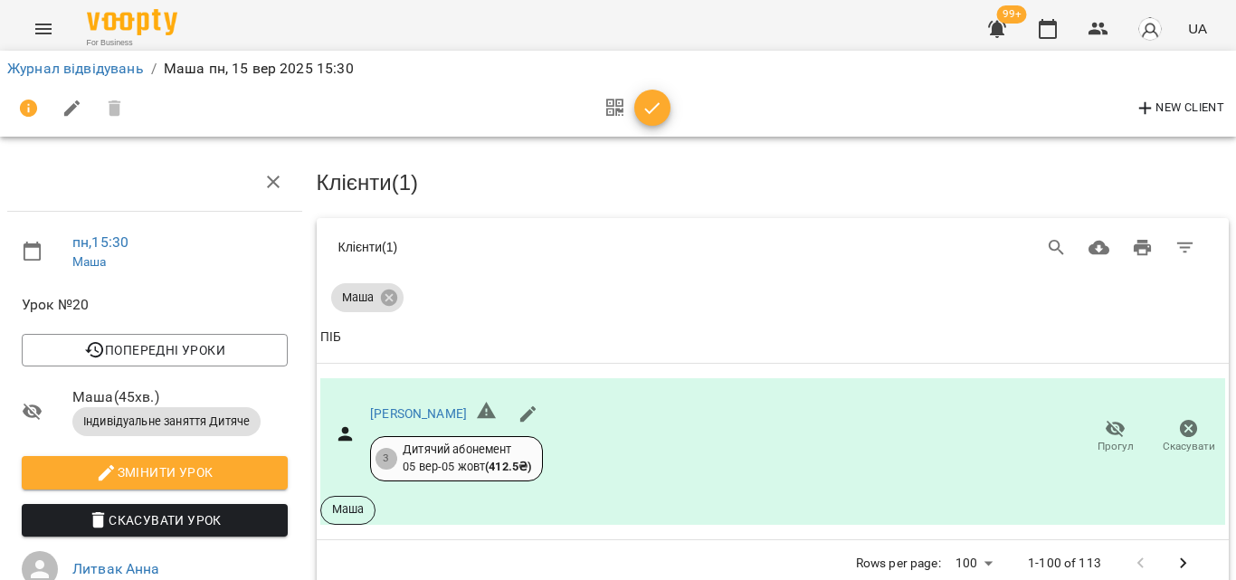
scroll to position [90, 0]
click at [648, 108] on icon "button" at bounding box center [653, 109] width 22 height 22
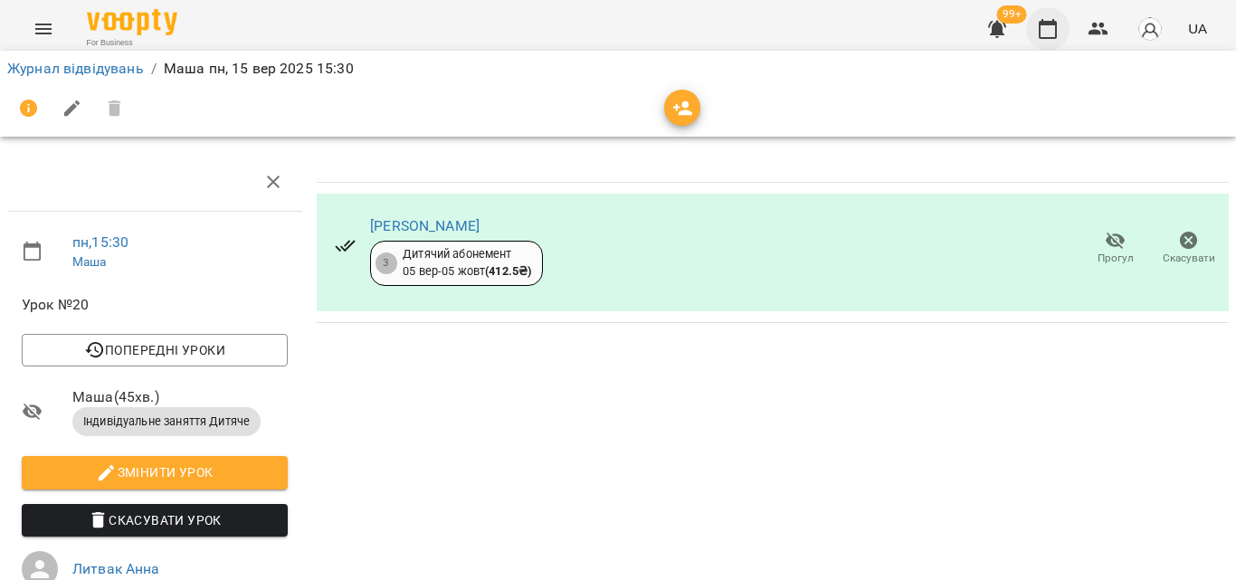
click at [1040, 31] on icon "button" at bounding box center [1048, 29] width 22 height 22
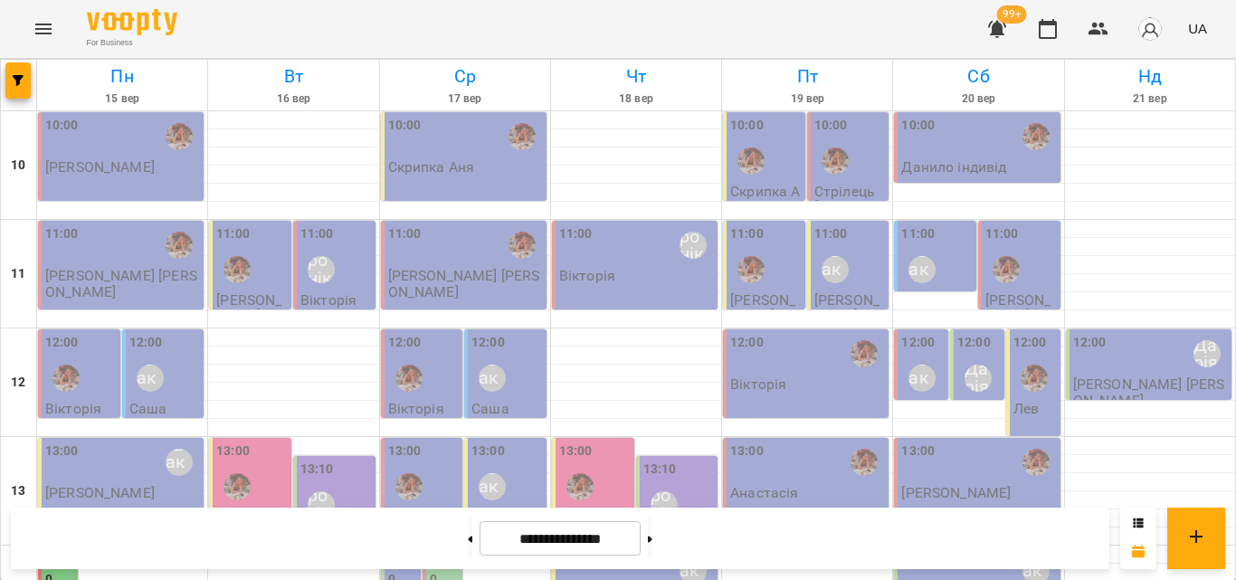
scroll to position [543, 0]
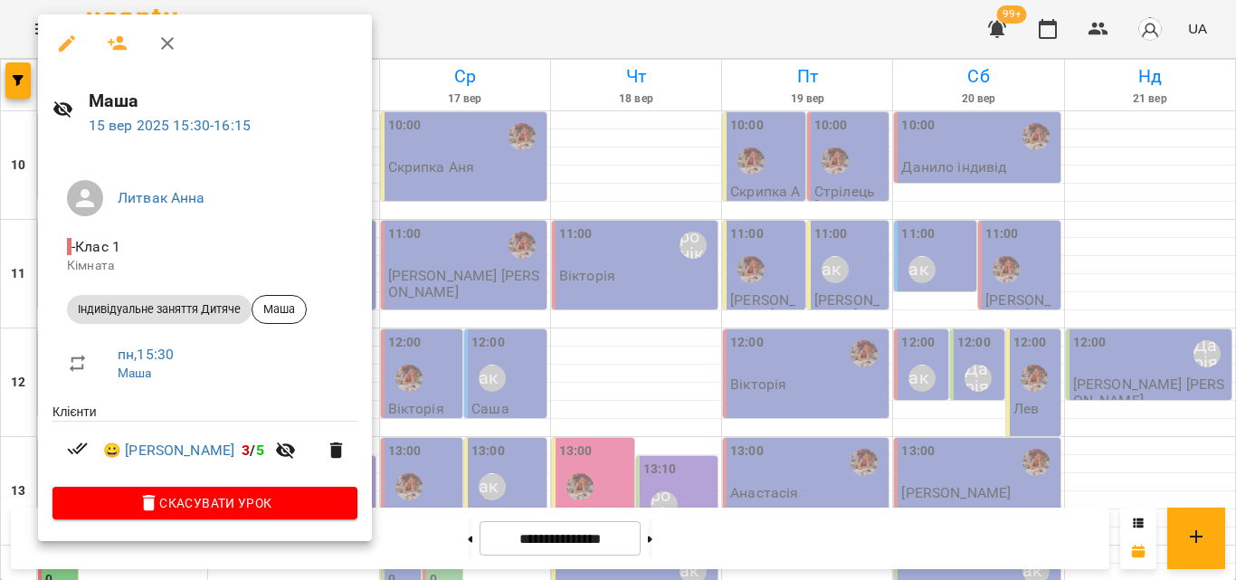
click at [507, 44] on div at bounding box center [618, 290] width 1236 height 580
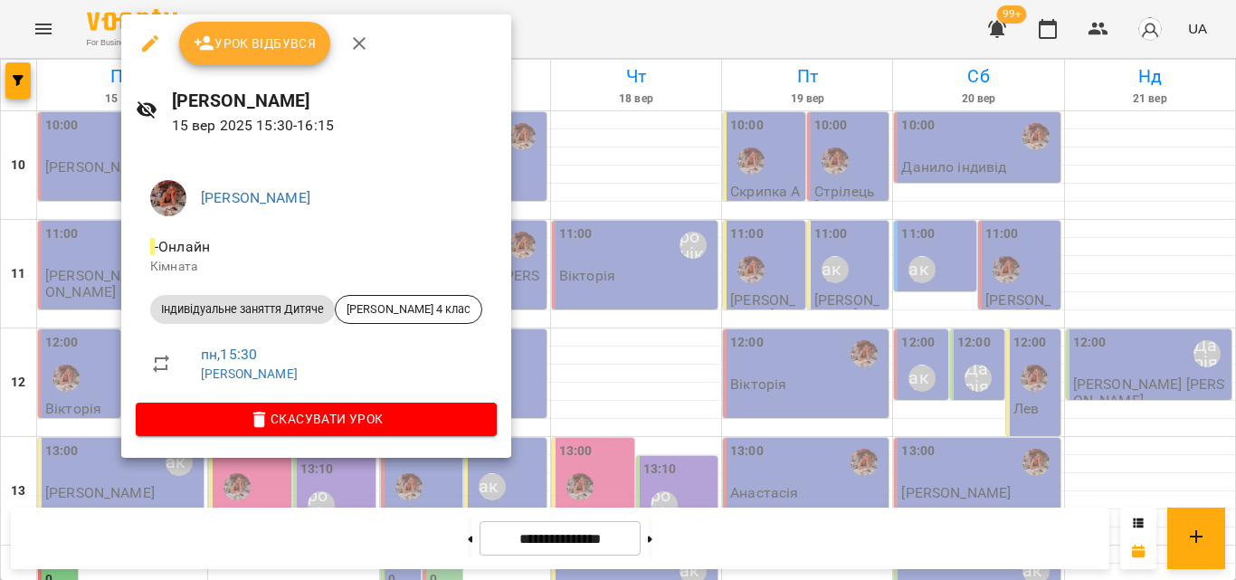
click at [519, 41] on div at bounding box center [618, 290] width 1236 height 580
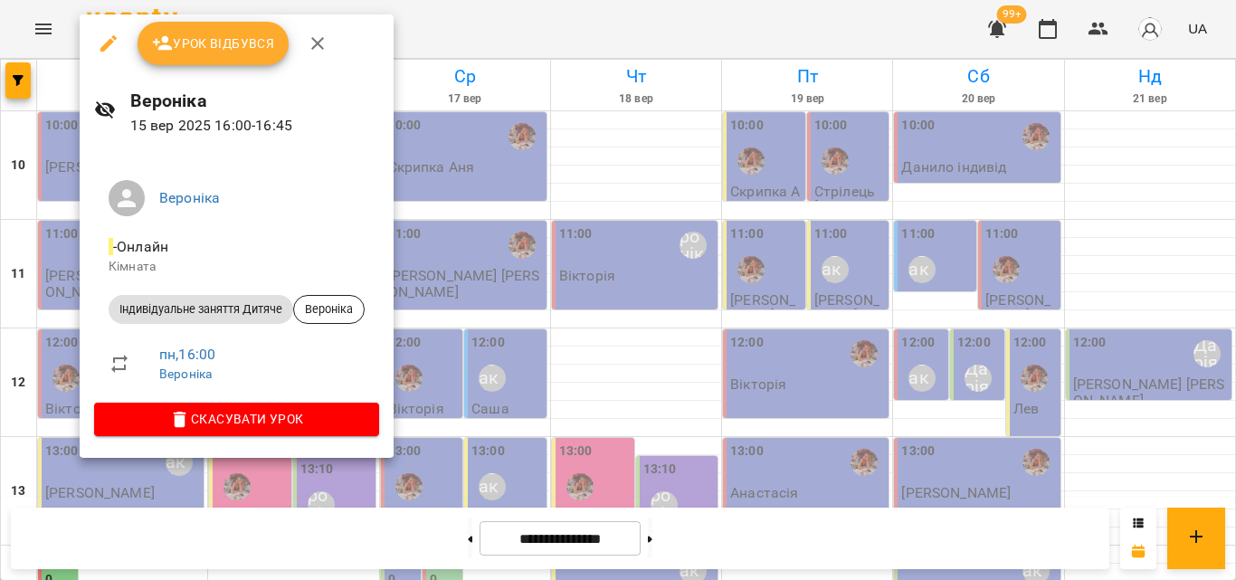
click at [552, 15] on div at bounding box center [618, 290] width 1236 height 580
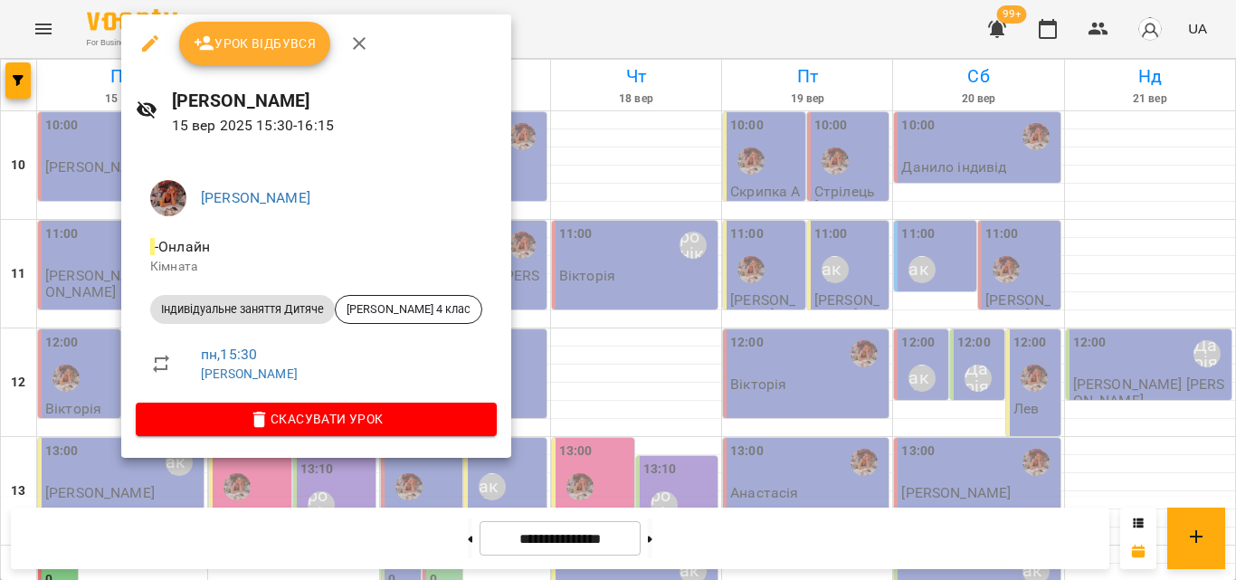
click at [535, 3] on div at bounding box center [618, 290] width 1236 height 580
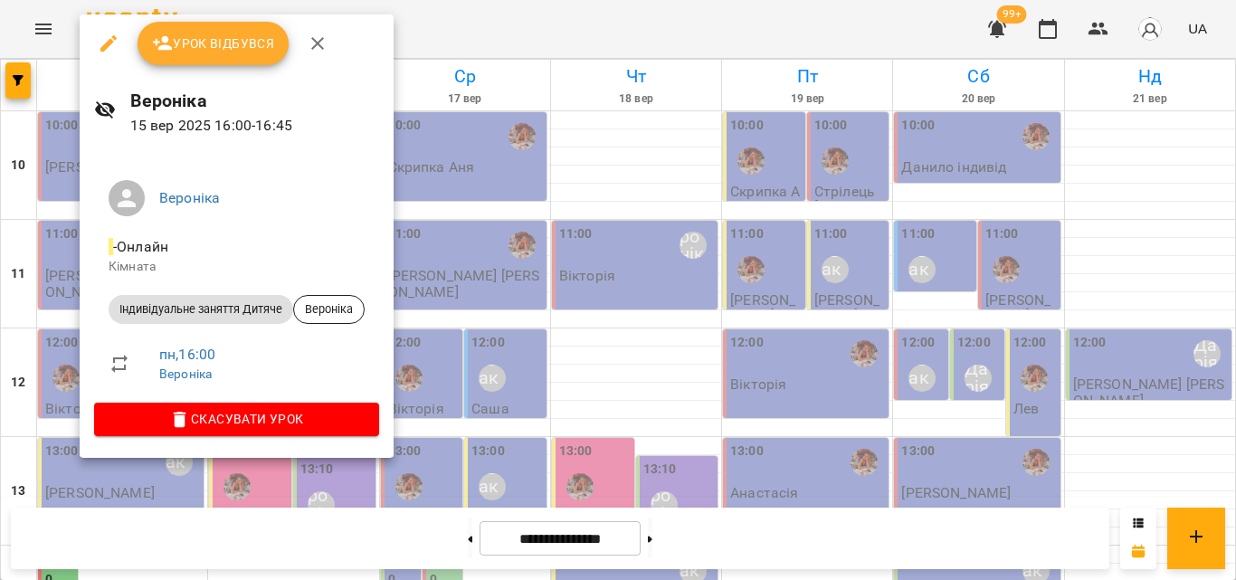
click at [451, 27] on div at bounding box center [618, 290] width 1236 height 580
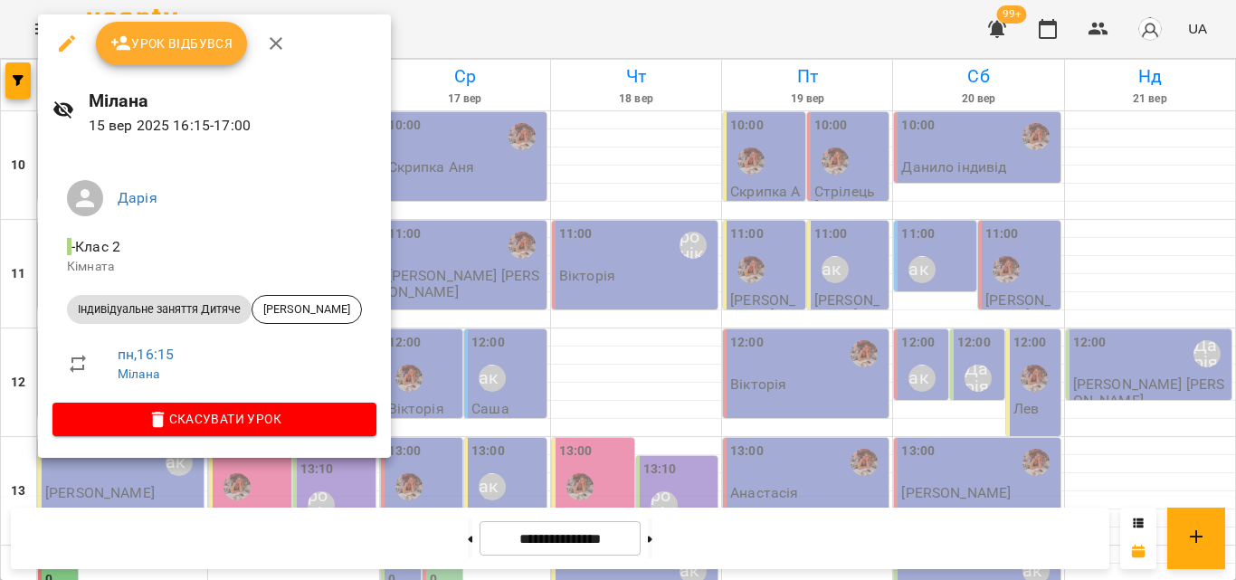
click at [425, 30] on div at bounding box center [618, 290] width 1236 height 580
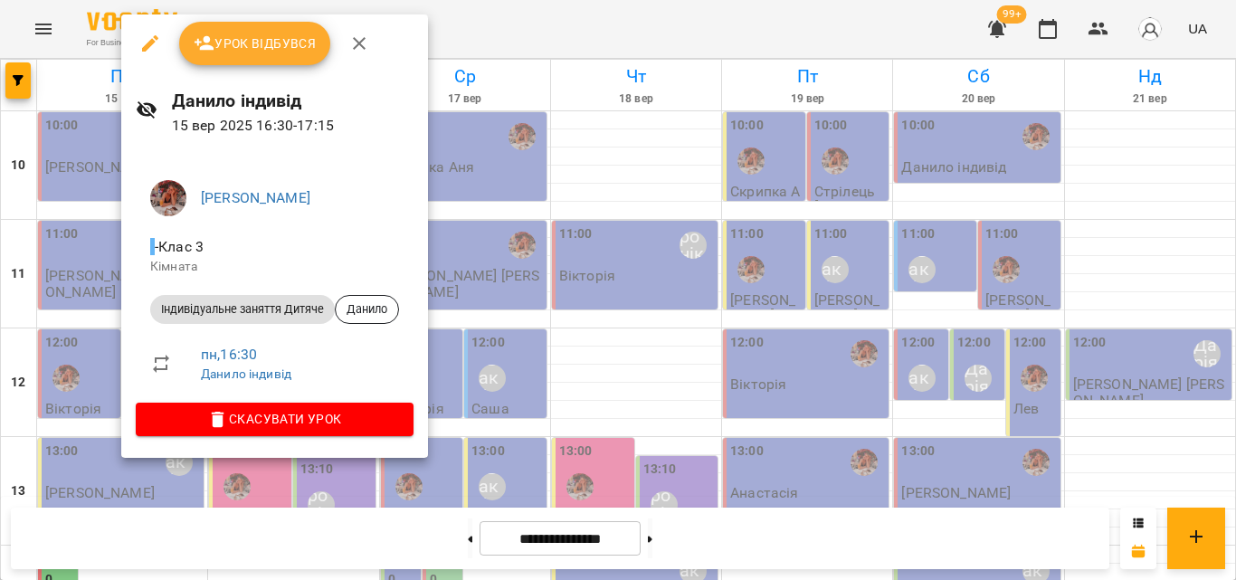
click at [510, 34] on div at bounding box center [618, 290] width 1236 height 580
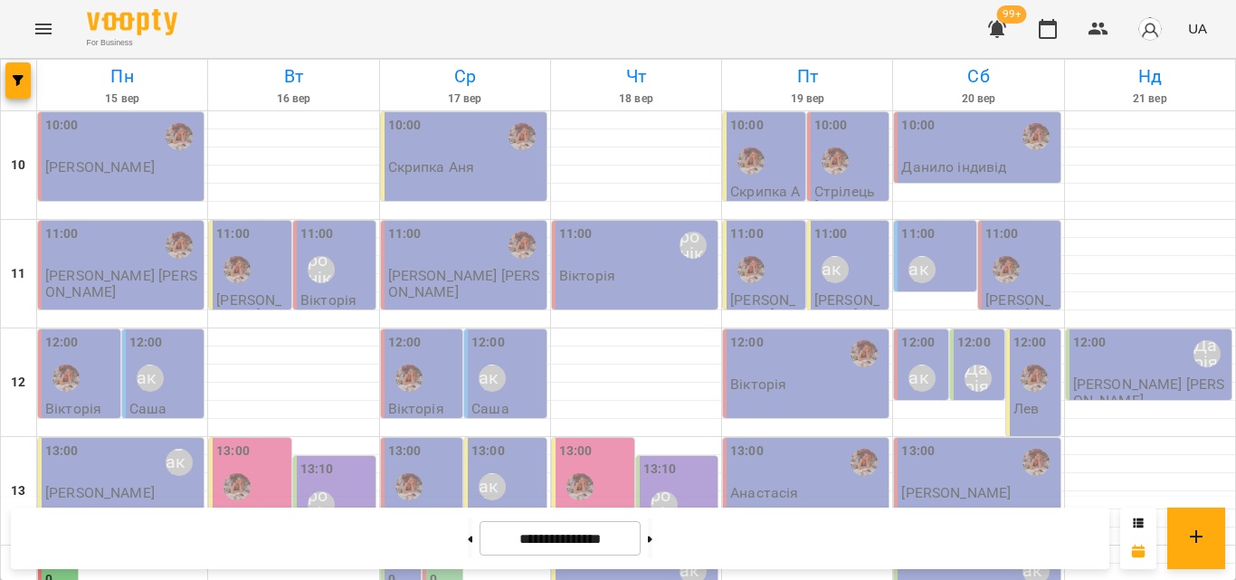
scroll to position [452, 0]
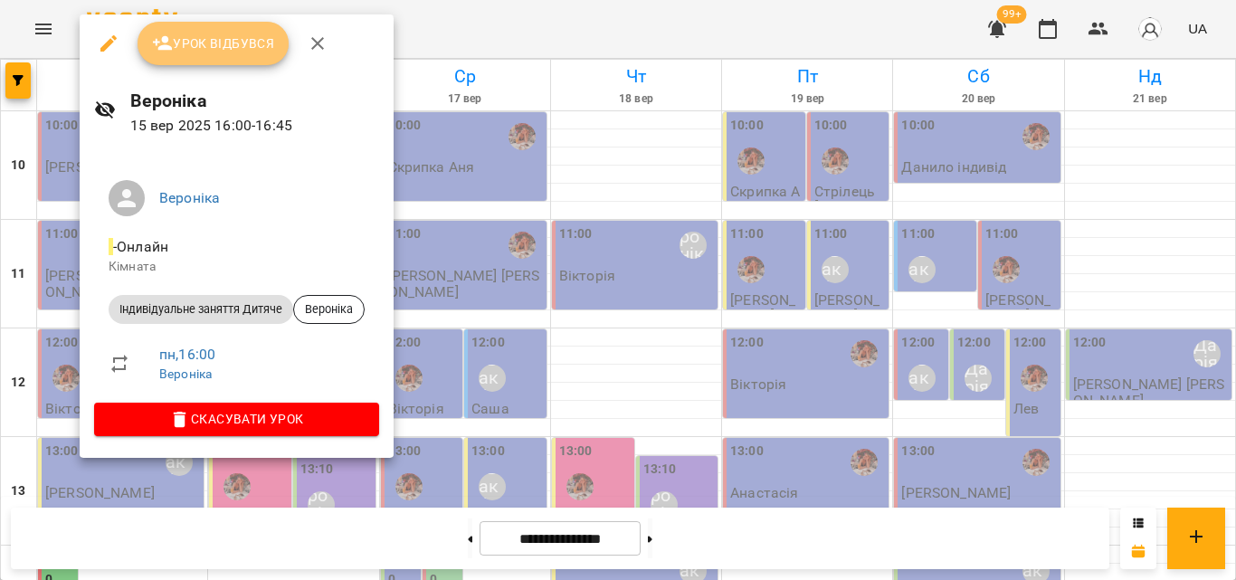
drag, startPoint x: 244, startPoint y: 35, endPoint x: 232, endPoint y: 47, distance: 17.3
click at [232, 47] on span "Урок відбувся" at bounding box center [213, 44] width 123 height 22
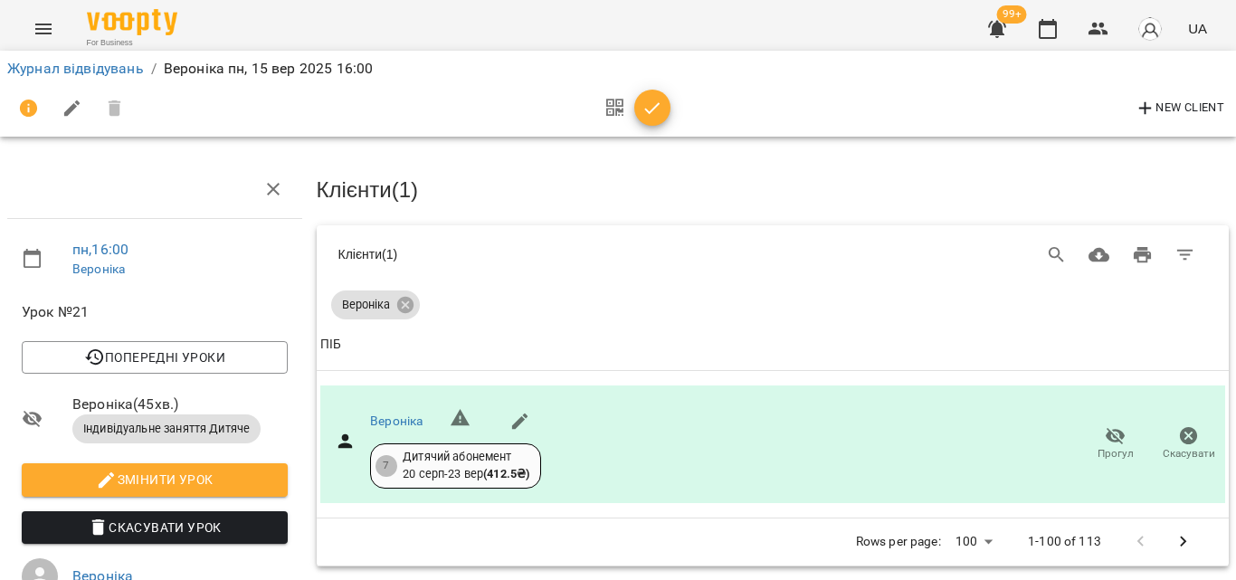
click at [654, 110] on icon "button" at bounding box center [653, 109] width 22 height 22
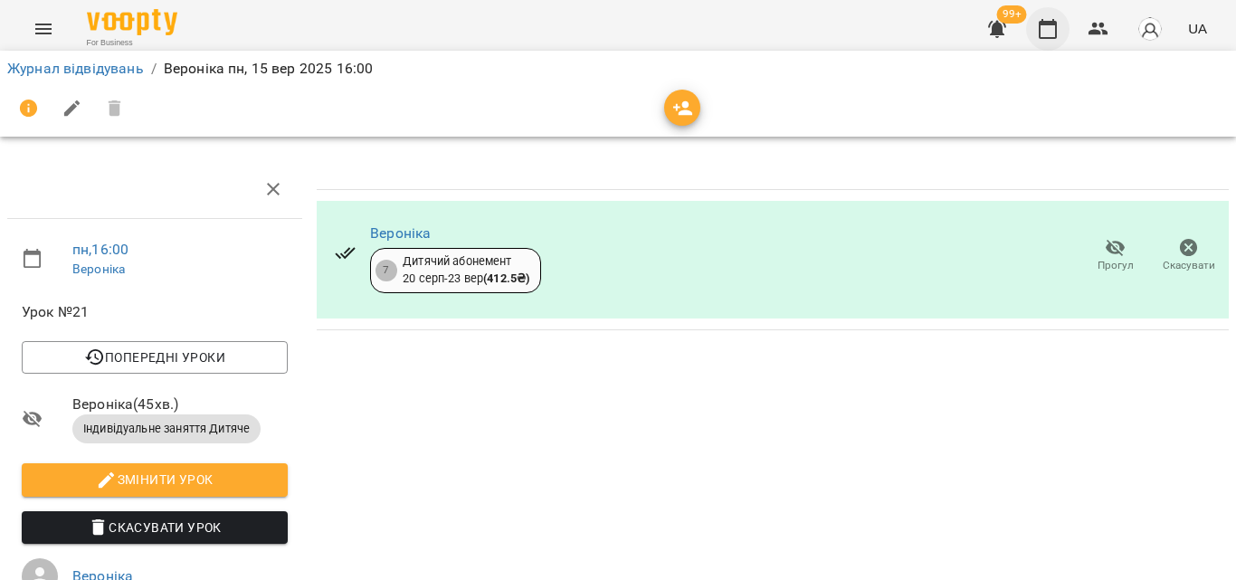
click at [1036, 34] on button "button" at bounding box center [1047, 28] width 43 height 43
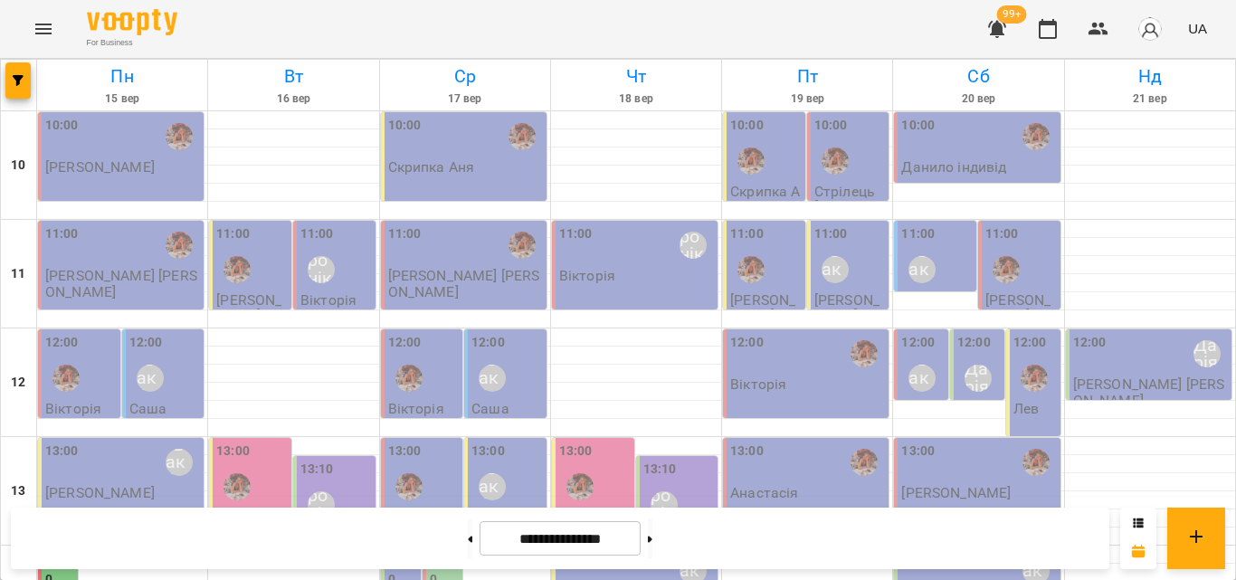
scroll to position [543, 0]
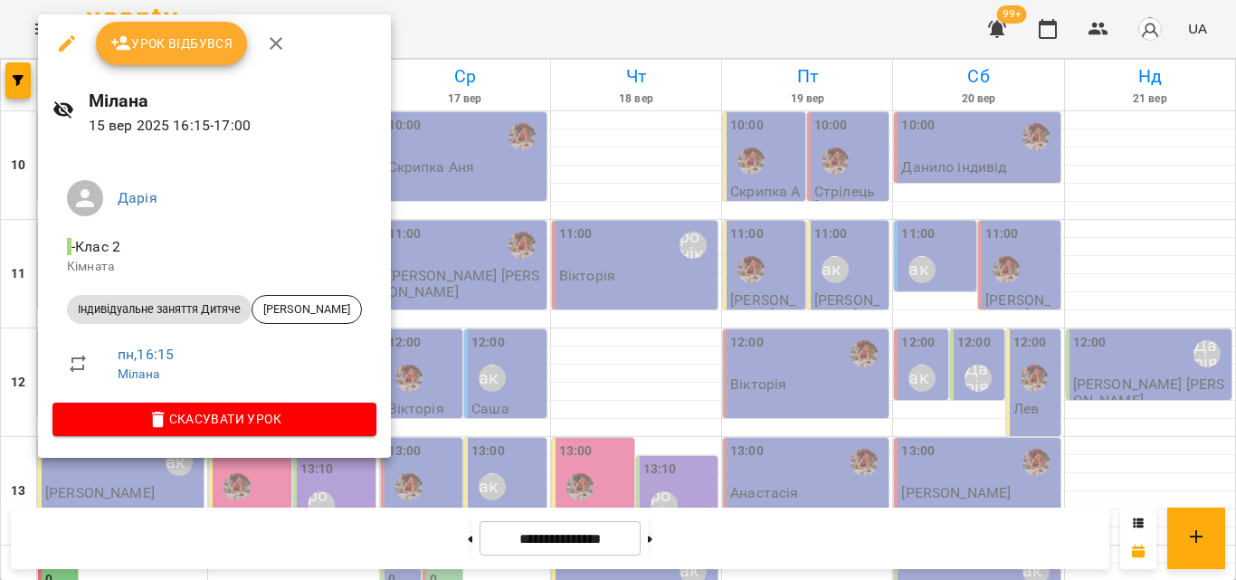
click at [441, 46] on div at bounding box center [618, 290] width 1236 height 580
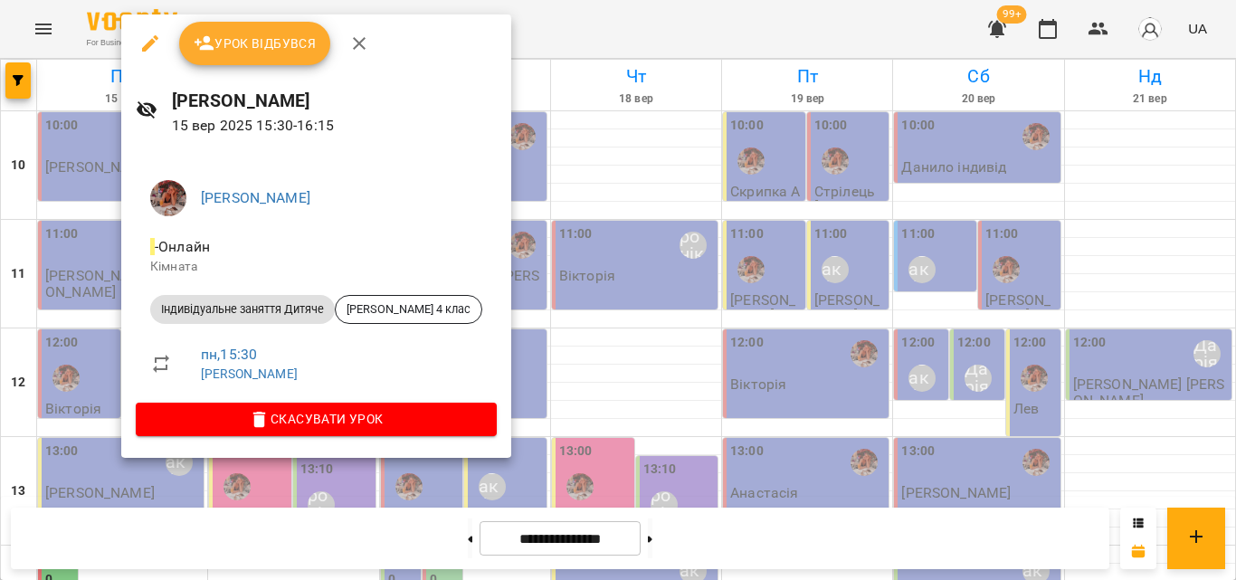
click at [557, 30] on div at bounding box center [618, 290] width 1236 height 580
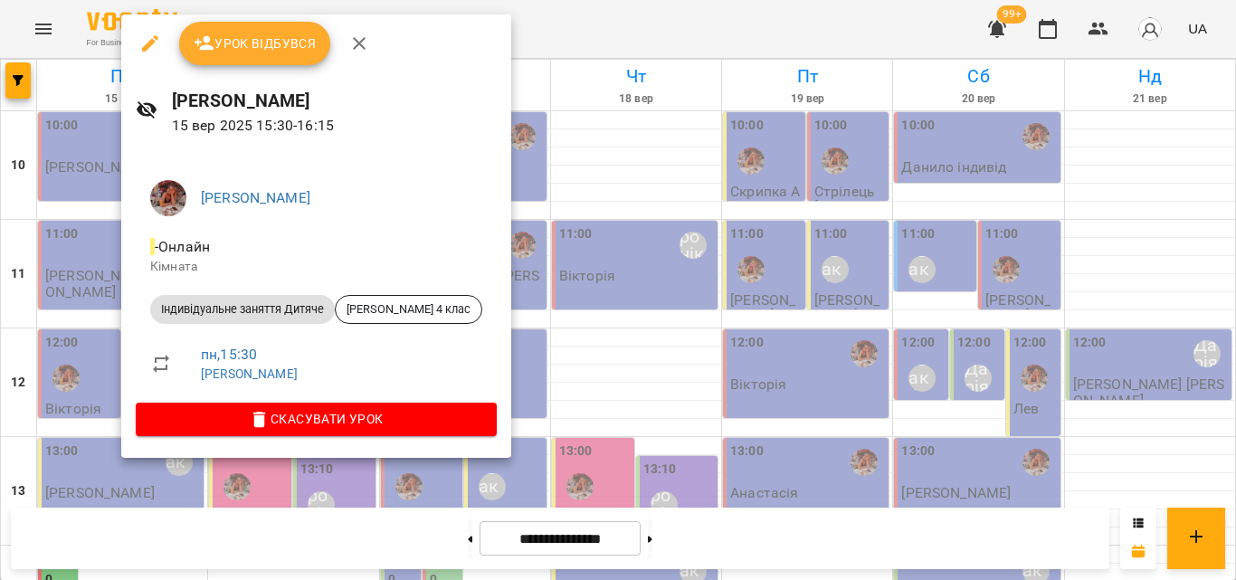
click at [519, 42] on div at bounding box center [618, 290] width 1236 height 580
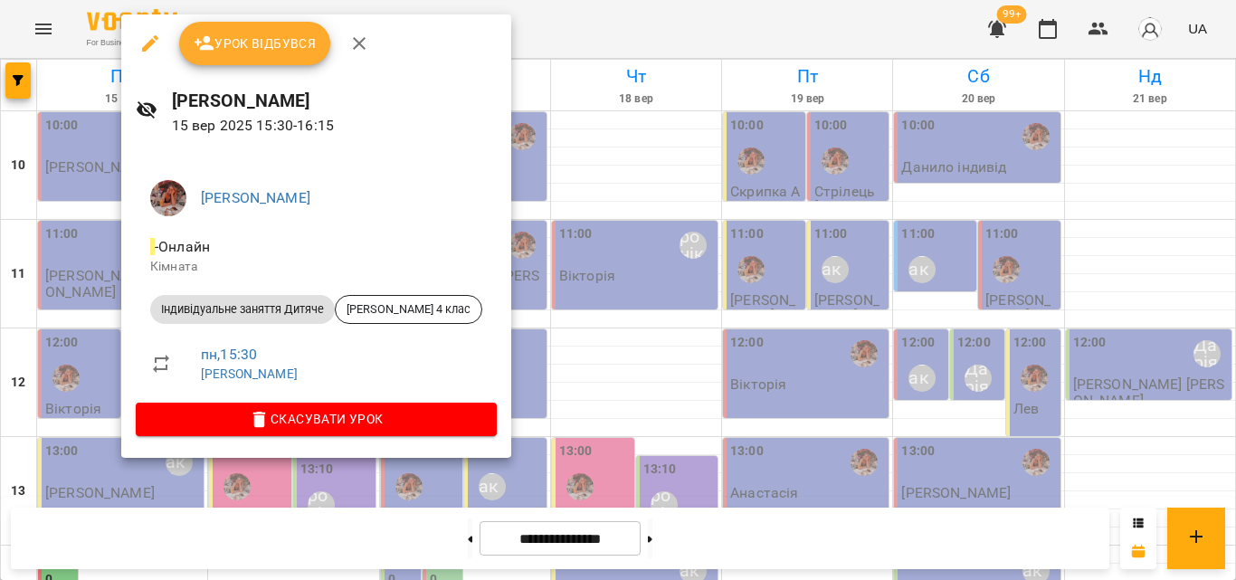
click at [529, 23] on div at bounding box center [618, 290] width 1236 height 580
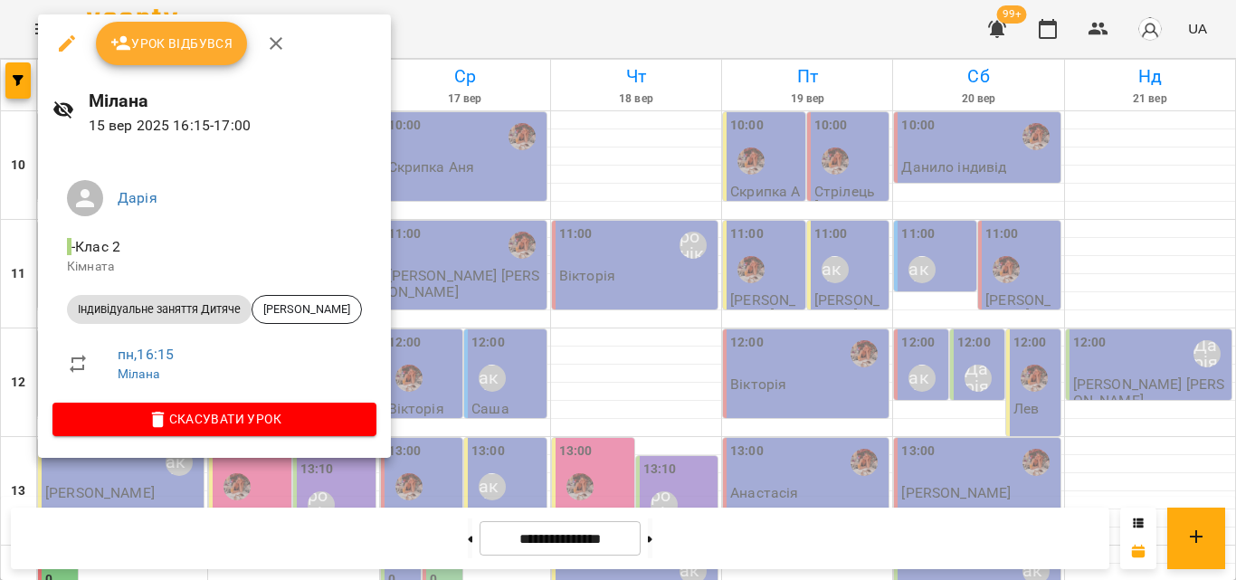
click at [510, 34] on div at bounding box center [618, 290] width 1236 height 580
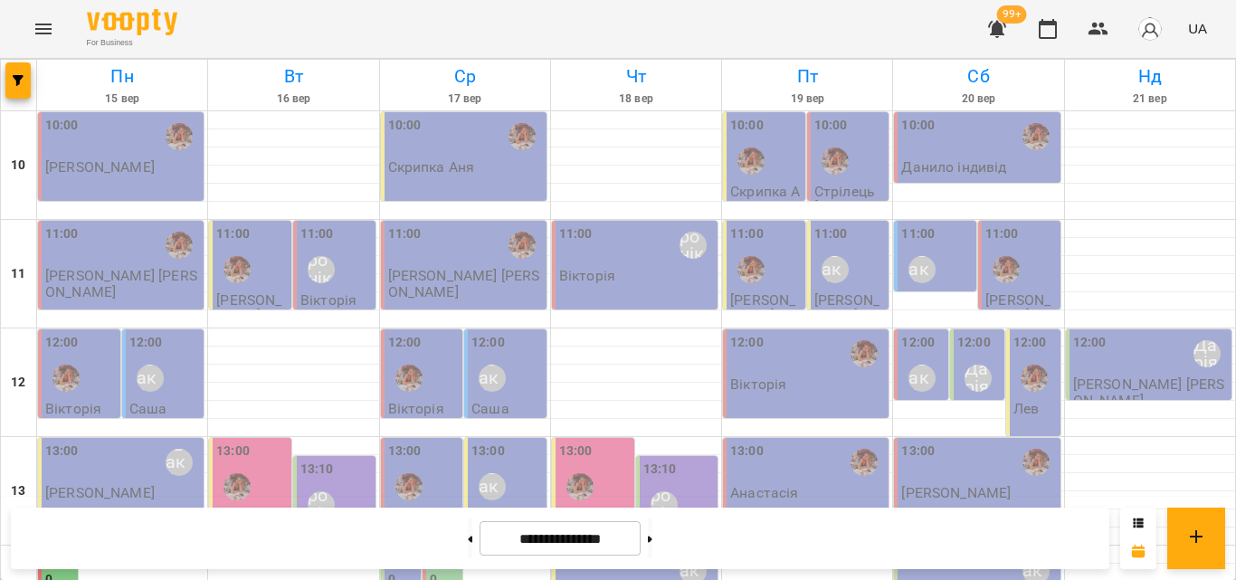
drag, startPoint x: 145, startPoint y: 300, endPoint x: 158, endPoint y: 290, distance: 17.4
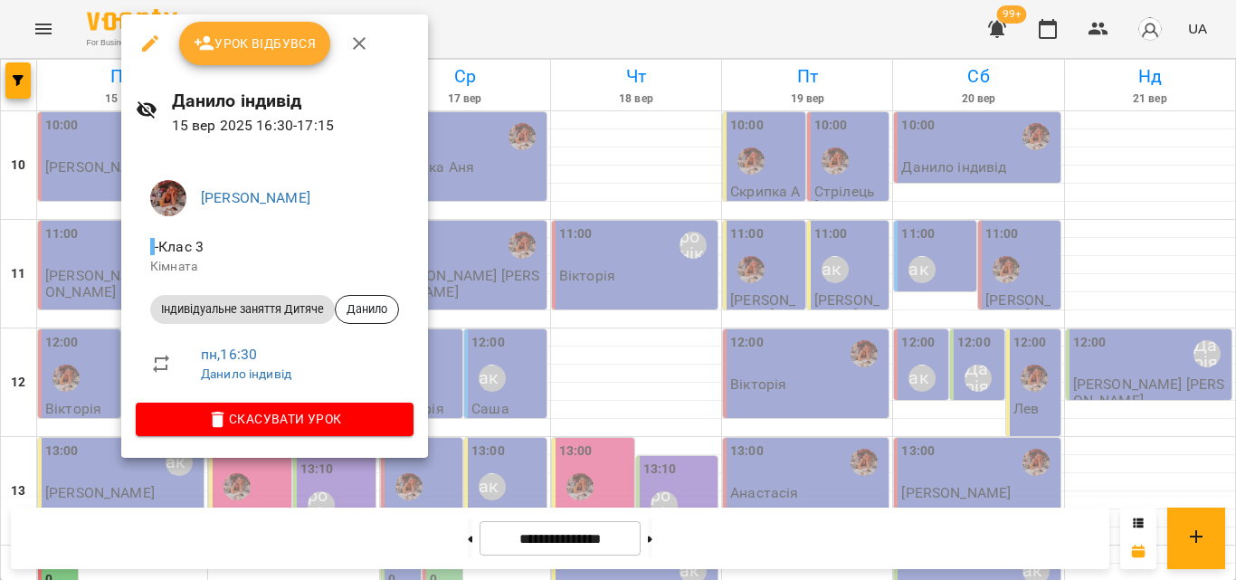
click at [522, 5] on div at bounding box center [618, 290] width 1236 height 580
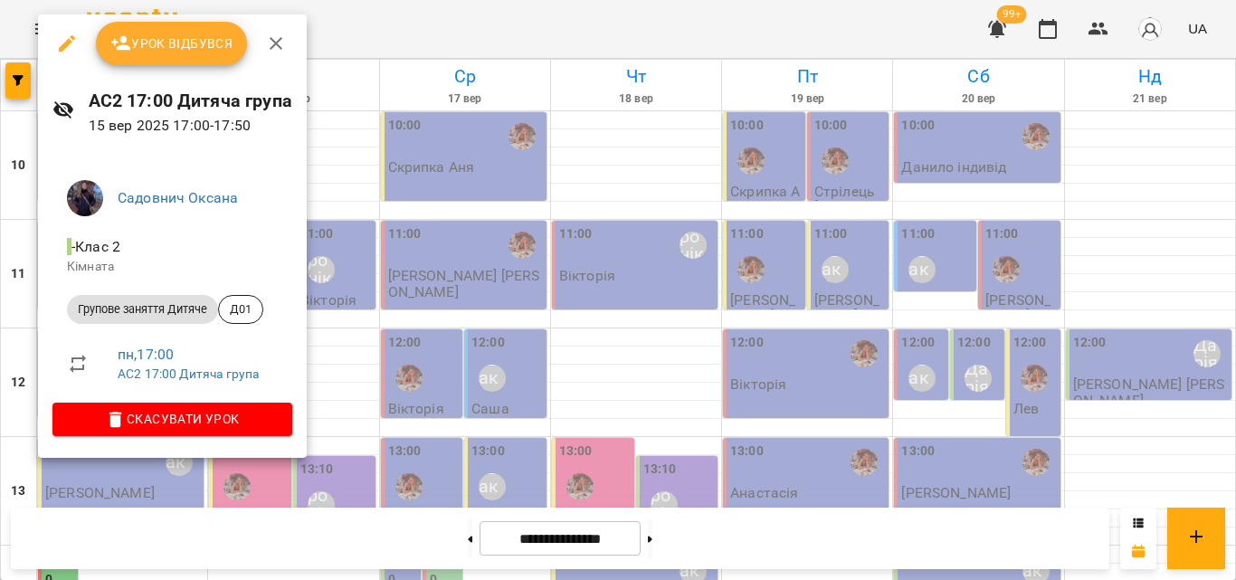
click at [422, 43] on div at bounding box center [618, 290] width 1236 height 580
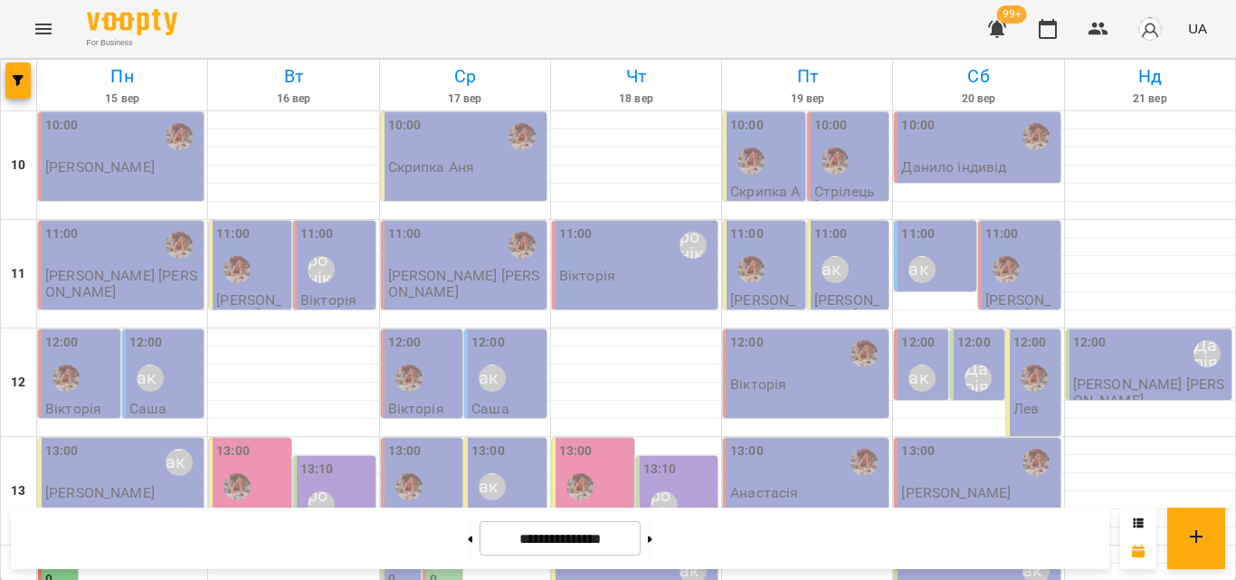
scroll to position [633, 0]
click at [1099, 34] on icon "button" at bounding box center [1099, 29] width 20 height 13
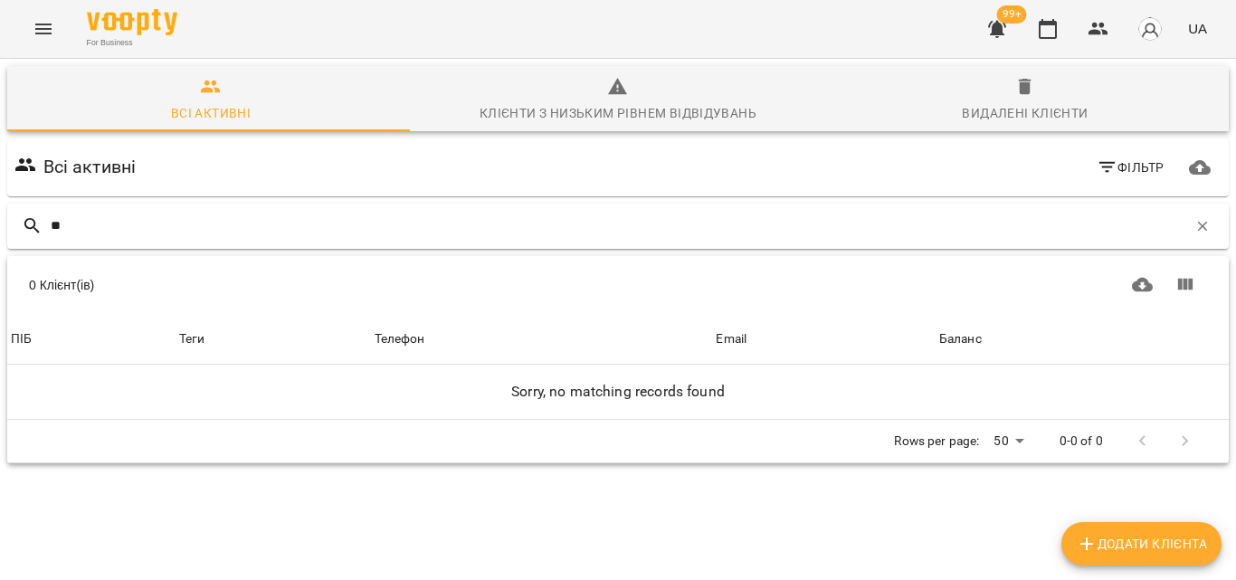
type input "*"
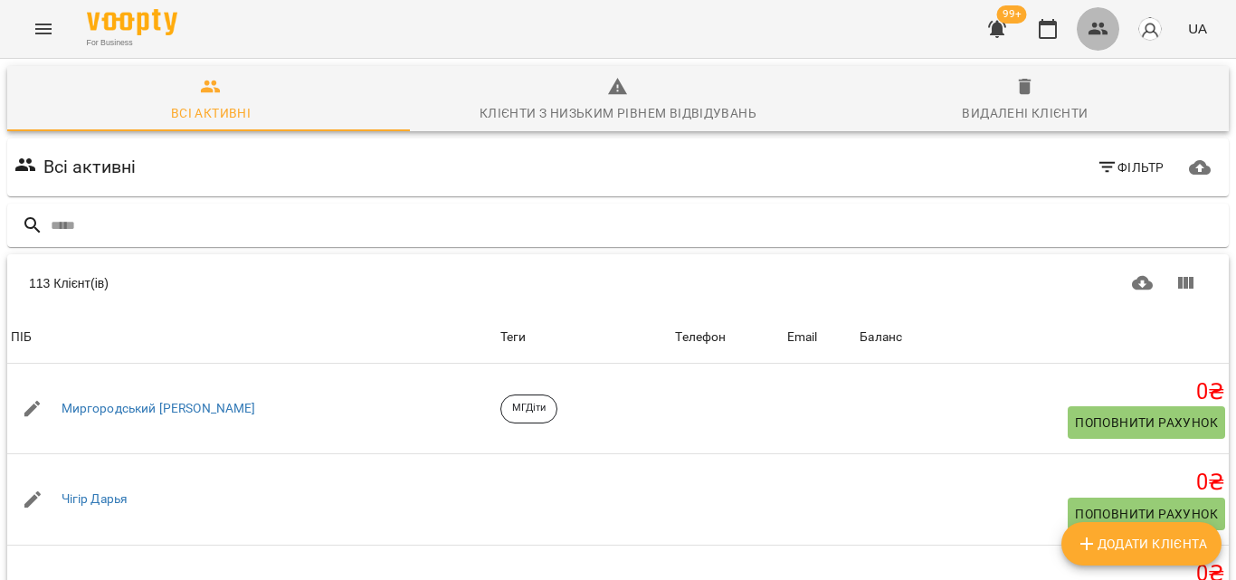
click at [1080, 21] on button "button" at bounding box center [1098, 28] width 43 height 43
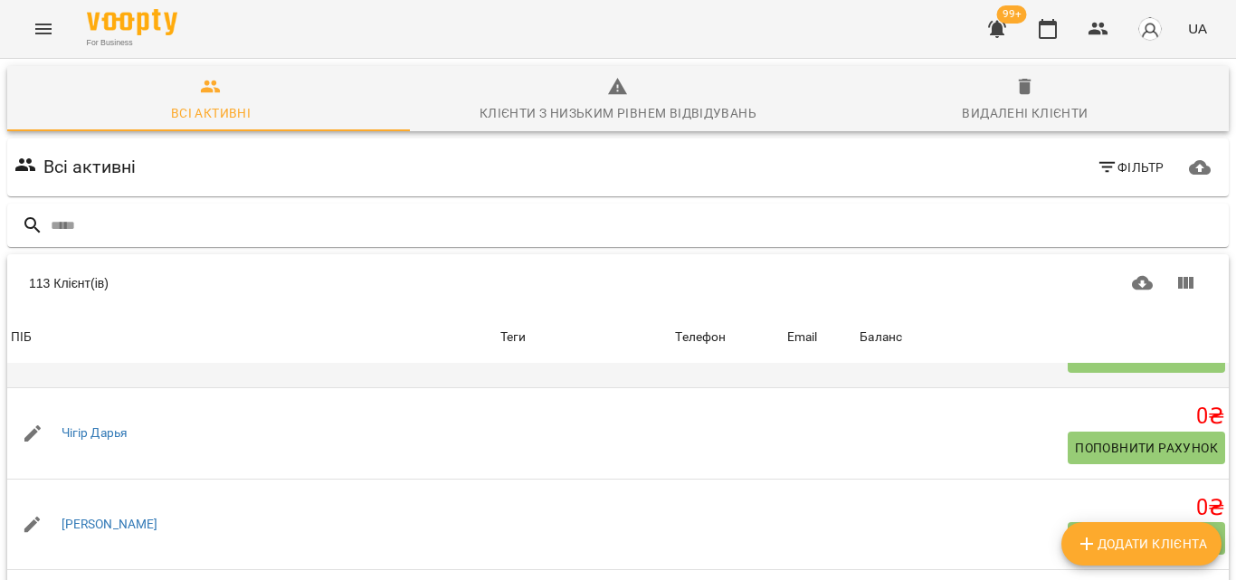
scroll to position [90, 0]
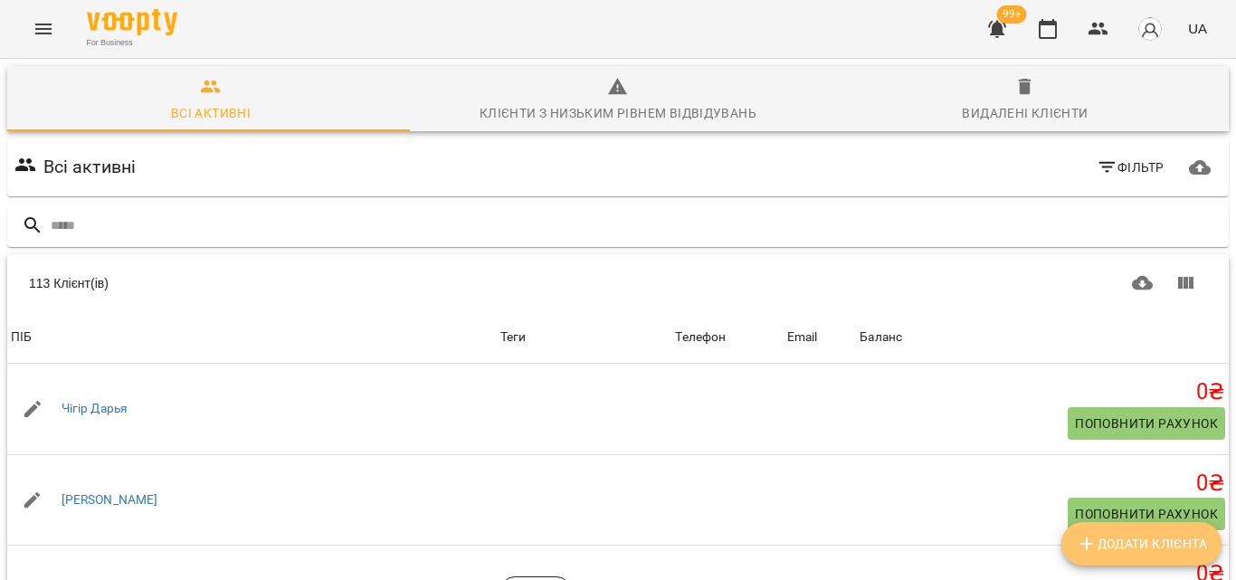
click at [1143, 548] on span "Додати клієнта" at bounding box center [1141, 544] width 131 height 22
select select "**"
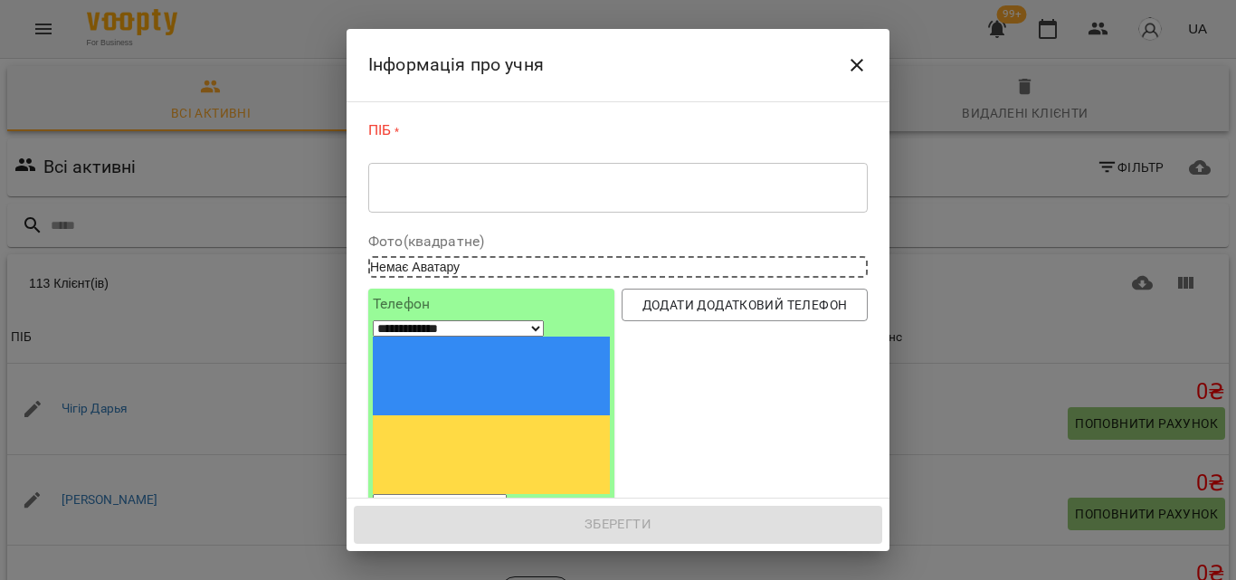
click at [408, 190] on textarea at bounding box center [618, 187] width 474 height 17
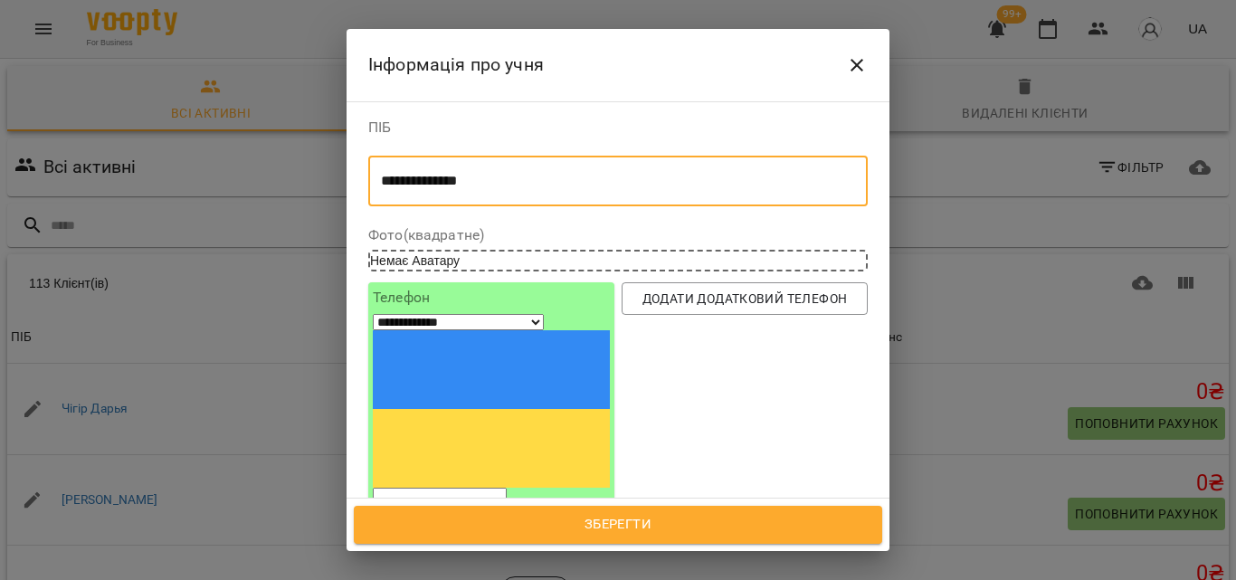
type textarea "**********"
click at [507, 488] on input "tel" at bounding box center [440, 500] width 134 height 24
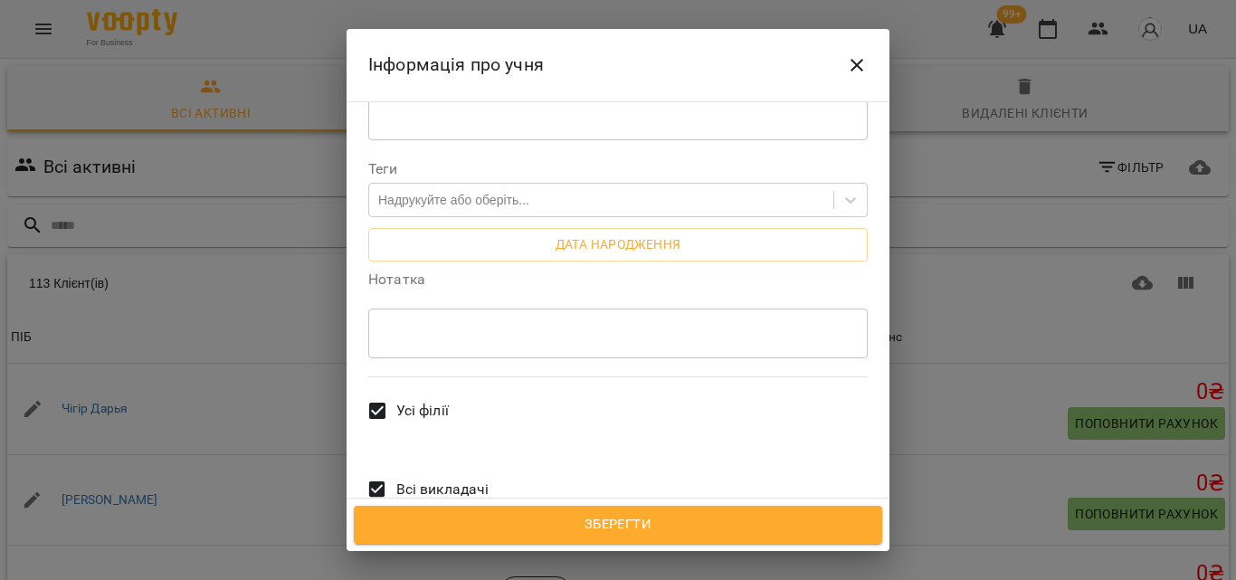
scroll to position [517, 0]
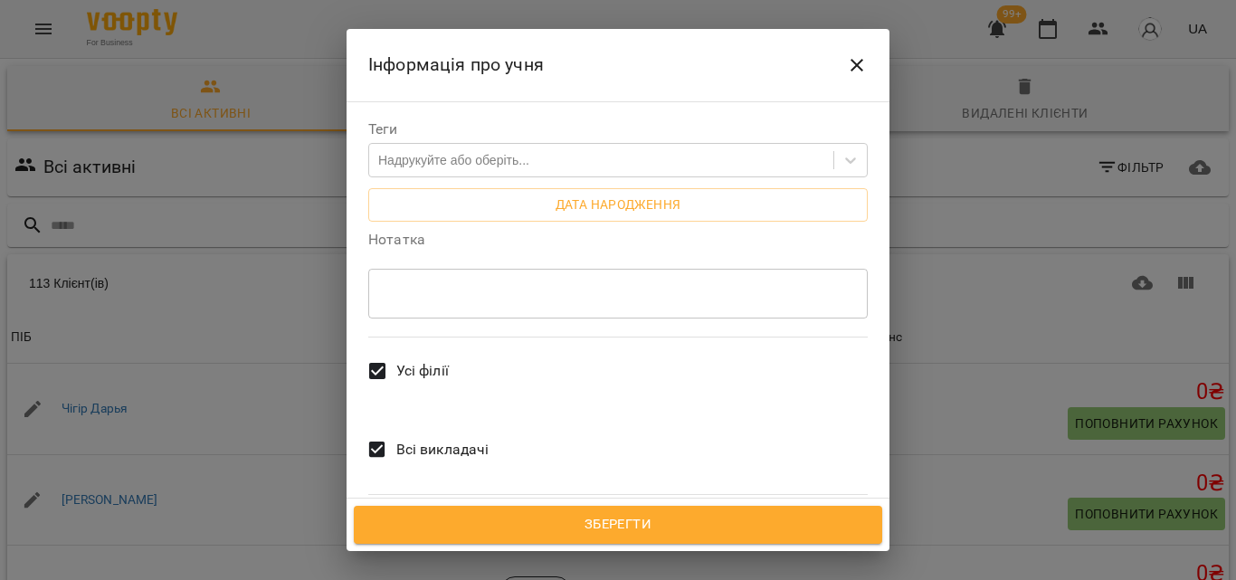
type input "**********"
click at [405, 439] on span "Всі викладачі" at bounding box center [442, 450] width 93 height 22
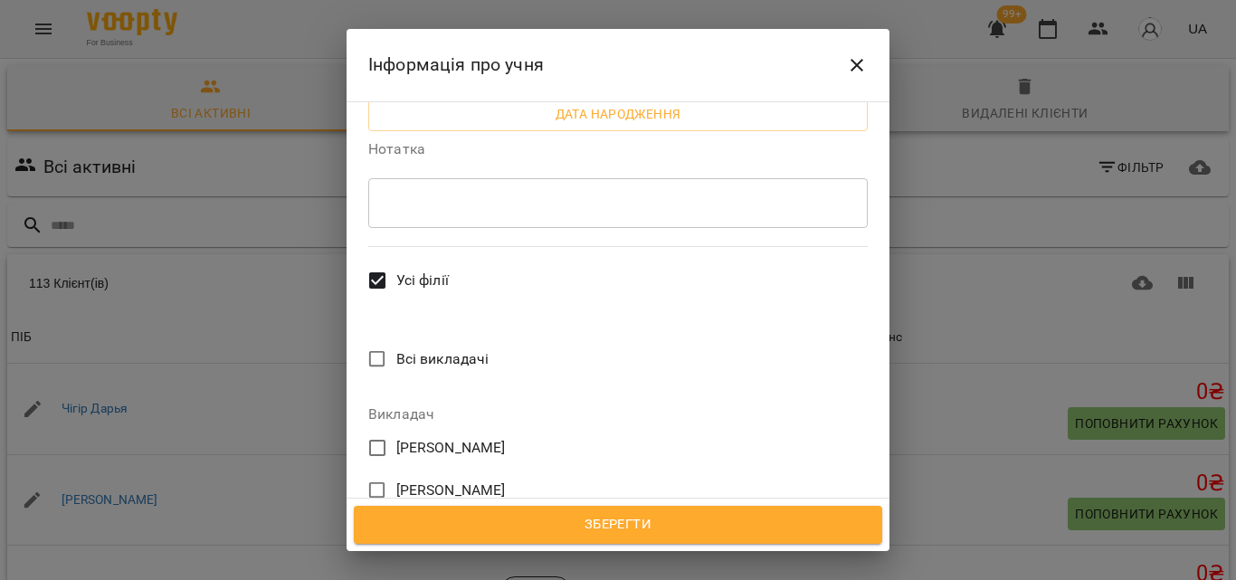
click at [430, 270] on span "Усі філії" at bounding box center [422, 281] width 52 height 22
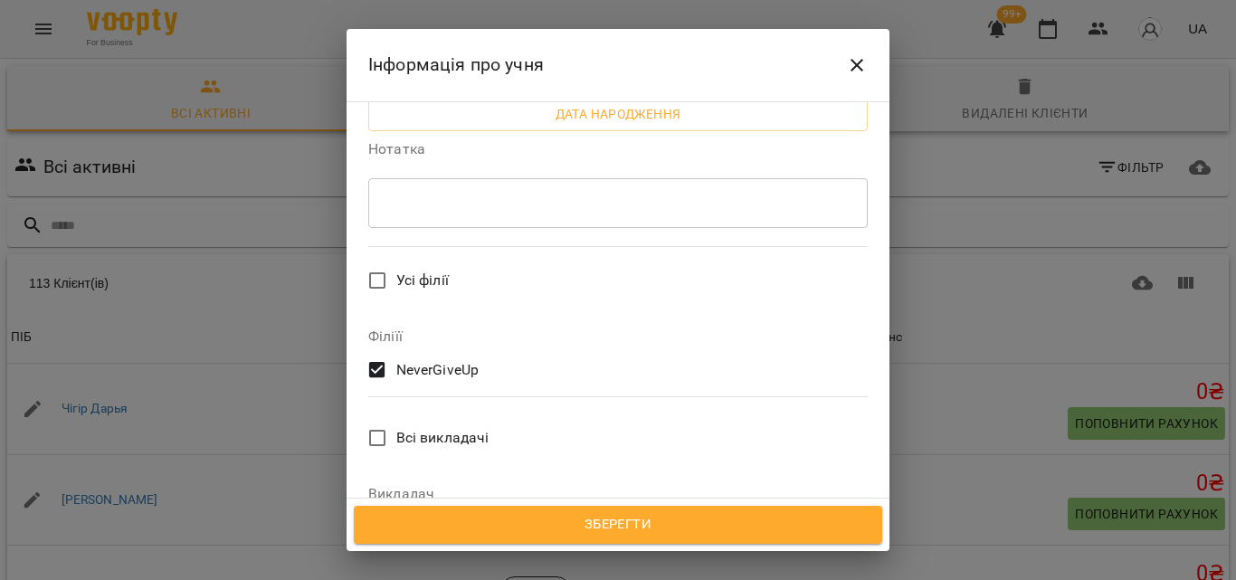
click at [409, 427] on span "Всі викладачі" at bounding box center [442, 438] width 93 height 22
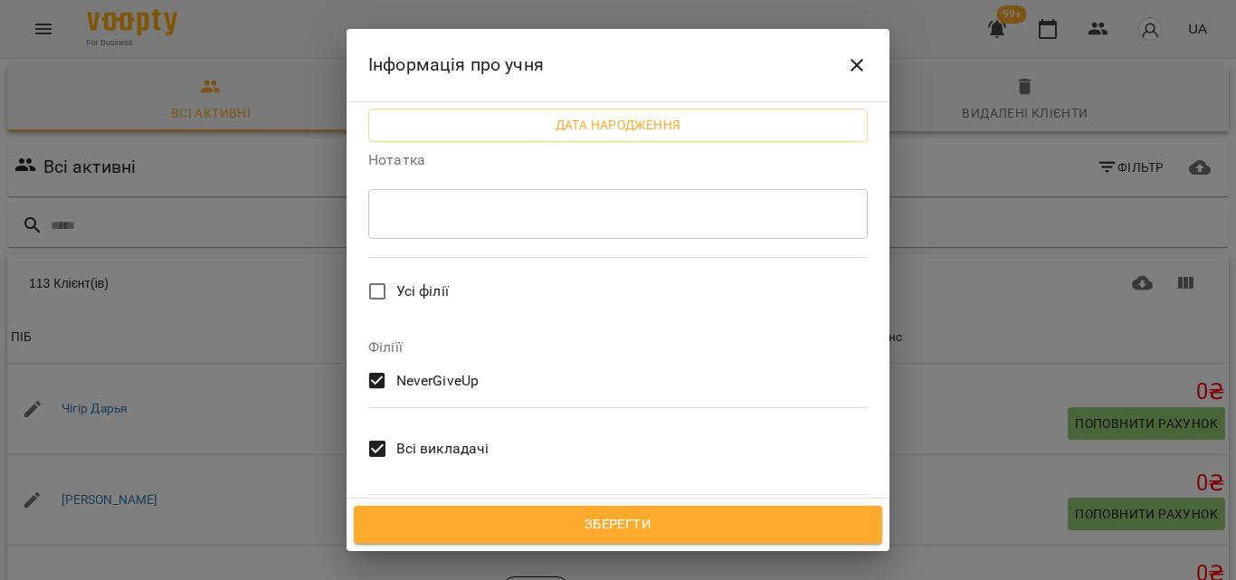
click at [409, 438] on span "Всі викладачі" at bounding box center [442, 449] width 93 height 22
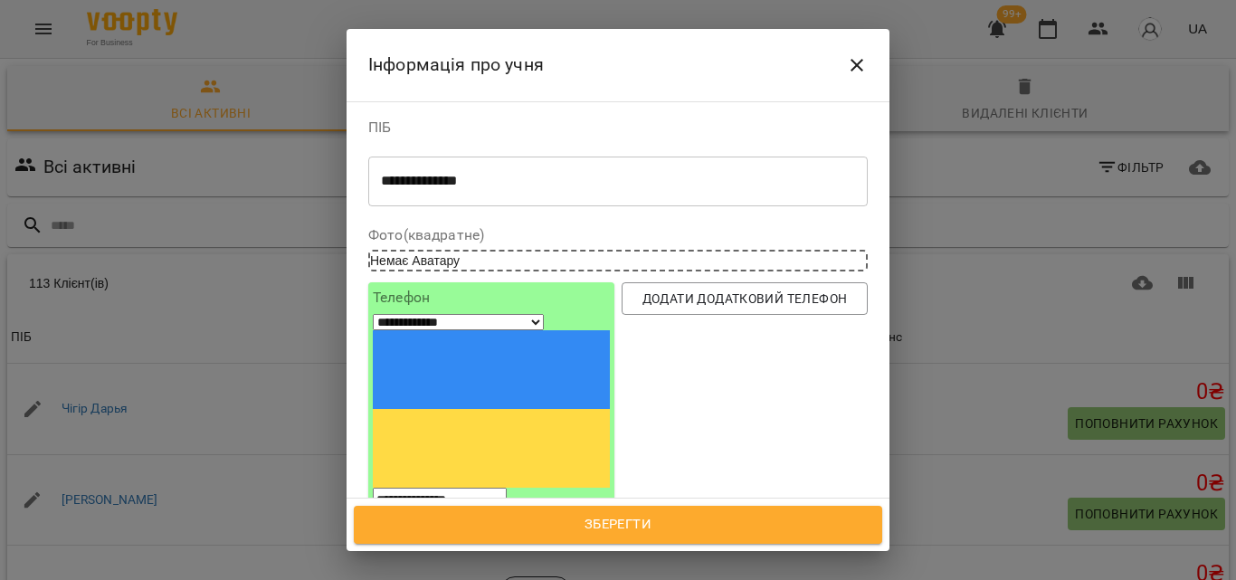
scroll to position [90, 0]
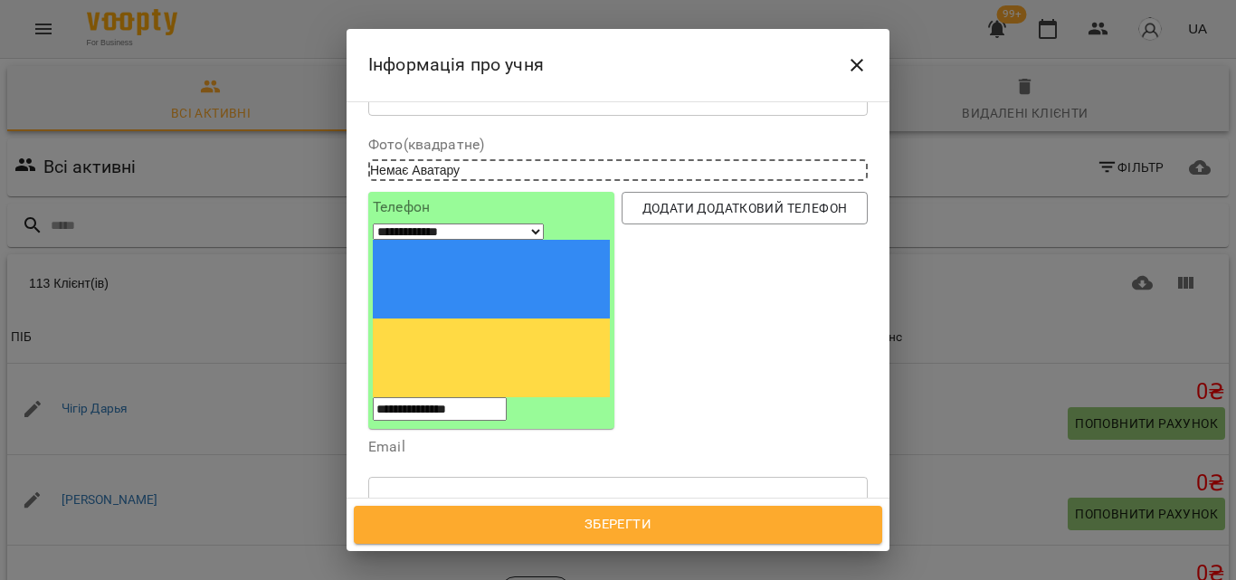
click at [682, 572] on div "Надрукуйте або оберіть..." at bounding box center [601, 587] width 464 height 30
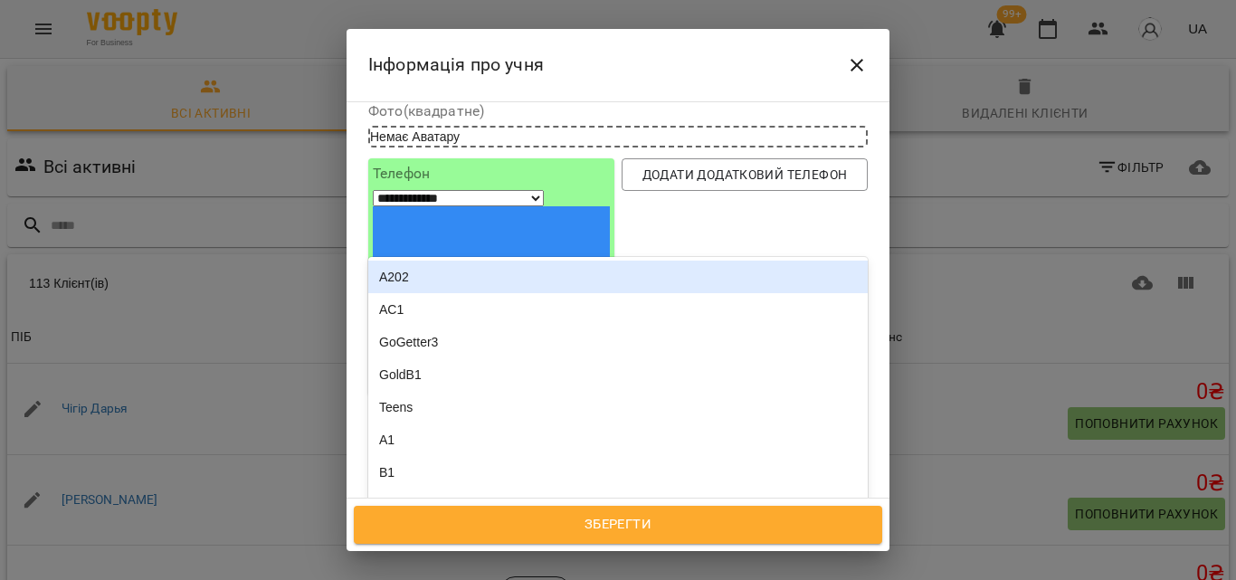
scroll to position [181, 0]
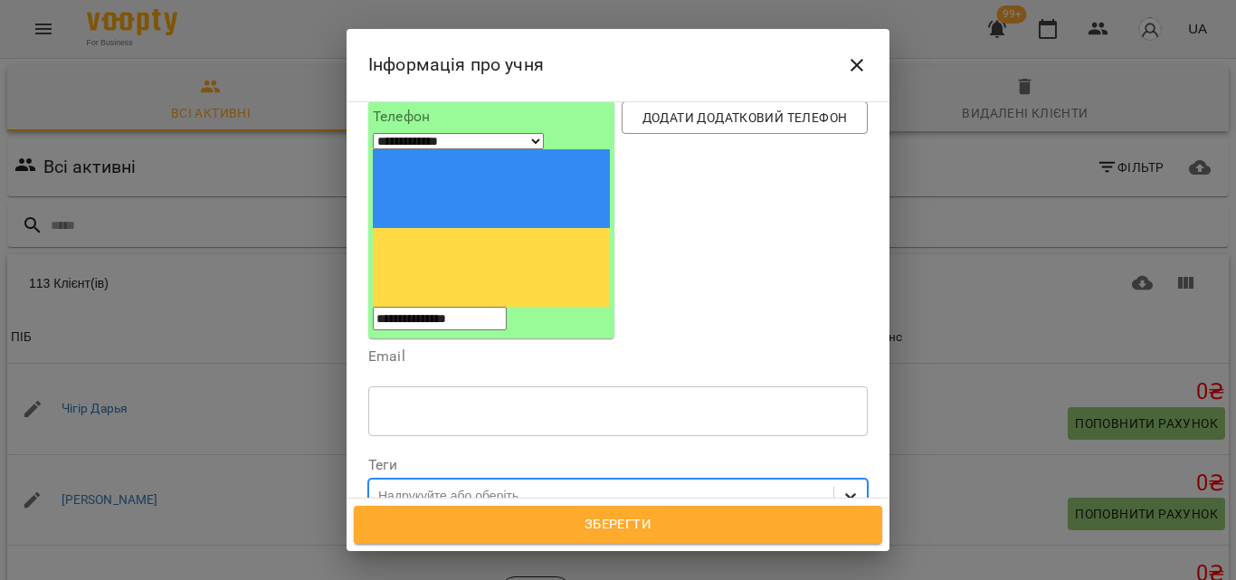
click at [842, 487] on icon at bounding box center [851, 496] width 18 height 18
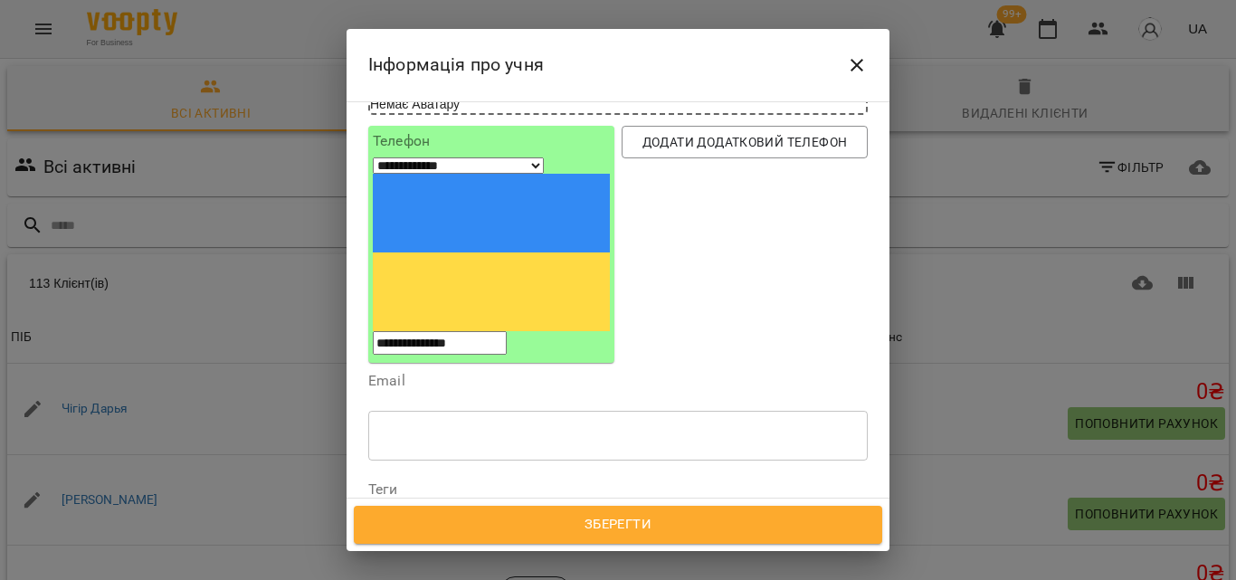
scroll to position [271, 0]
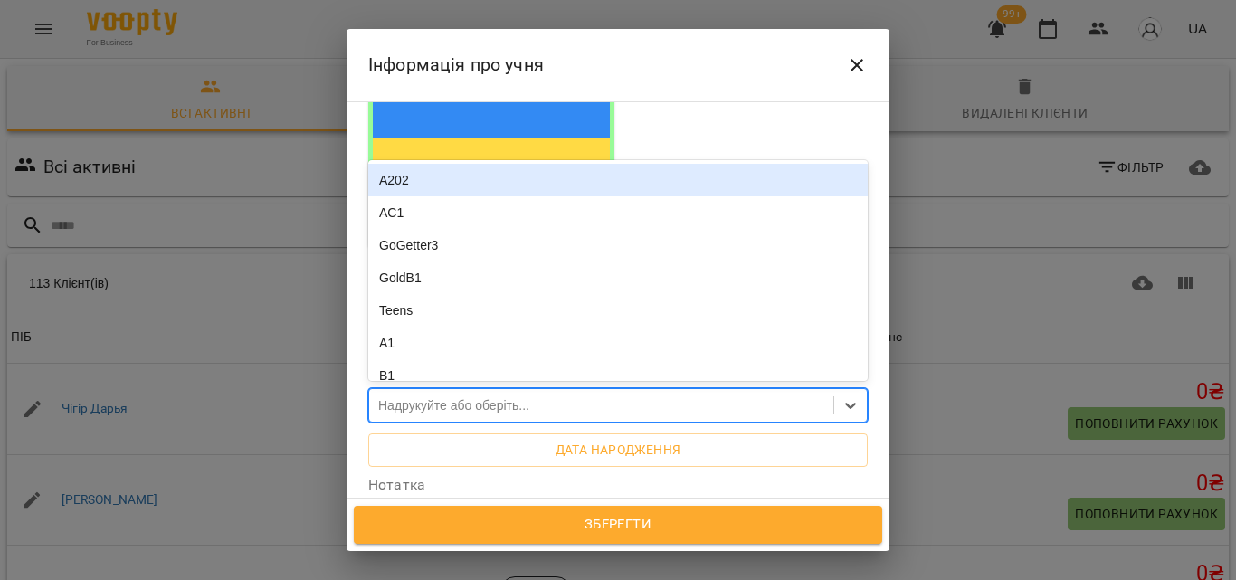
click at [606, 391] on div "Надрукуйте або оберіть..." at bounding box center [601, 406] width 464 height 30
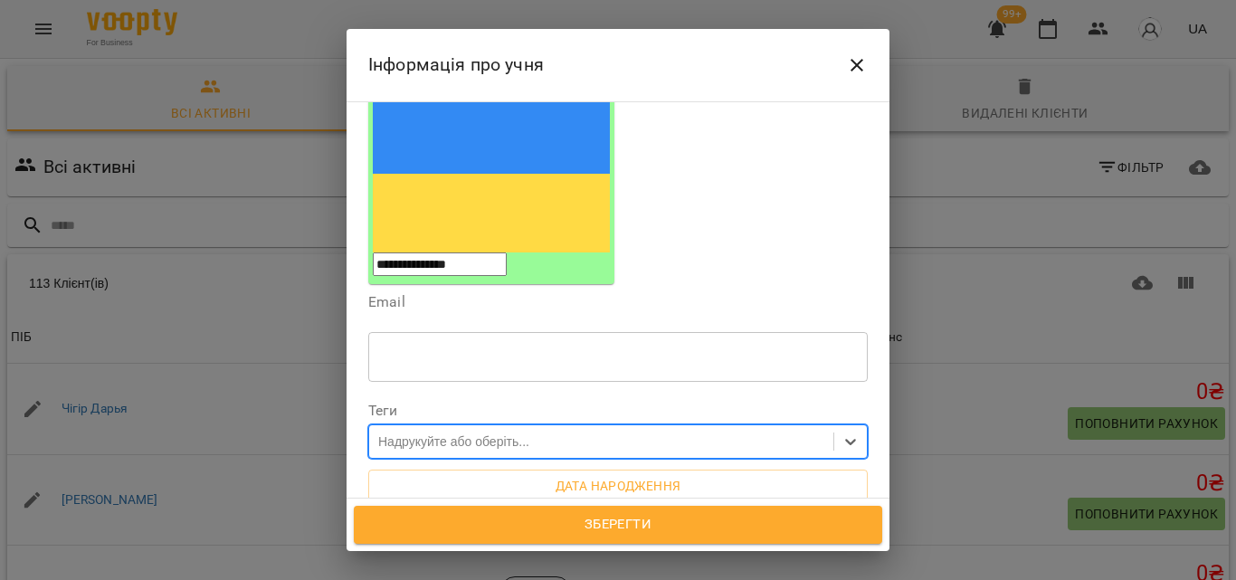
scroll to position [362, 0]
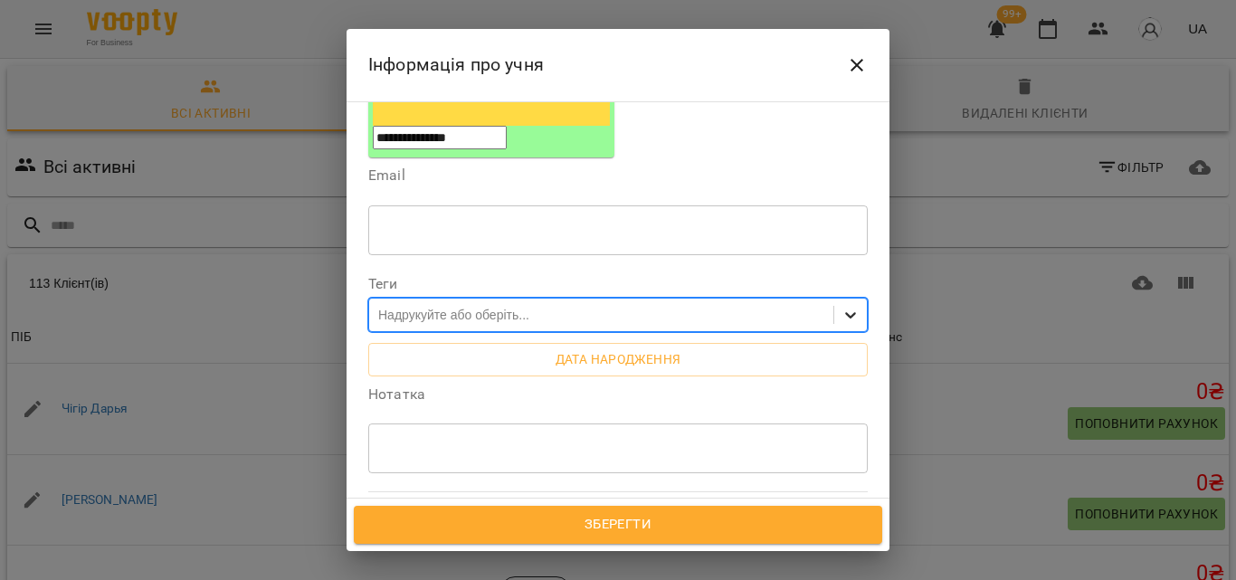
click at [834, 299] on div at bounding box center [850, 315] width 33 height 33
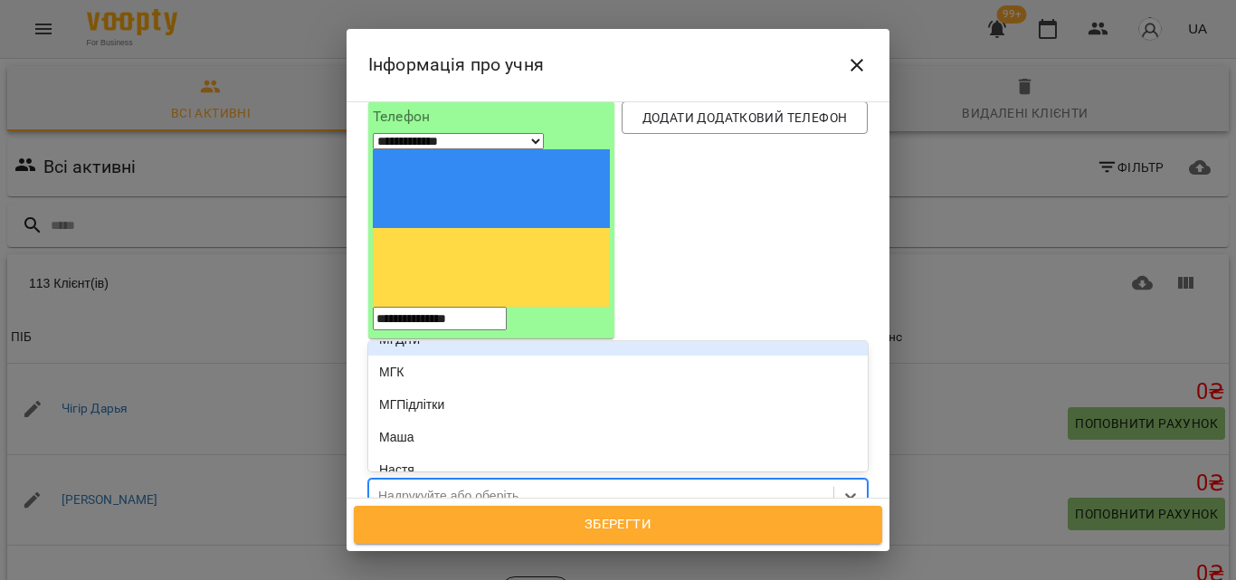
scroll to position [684, 0]
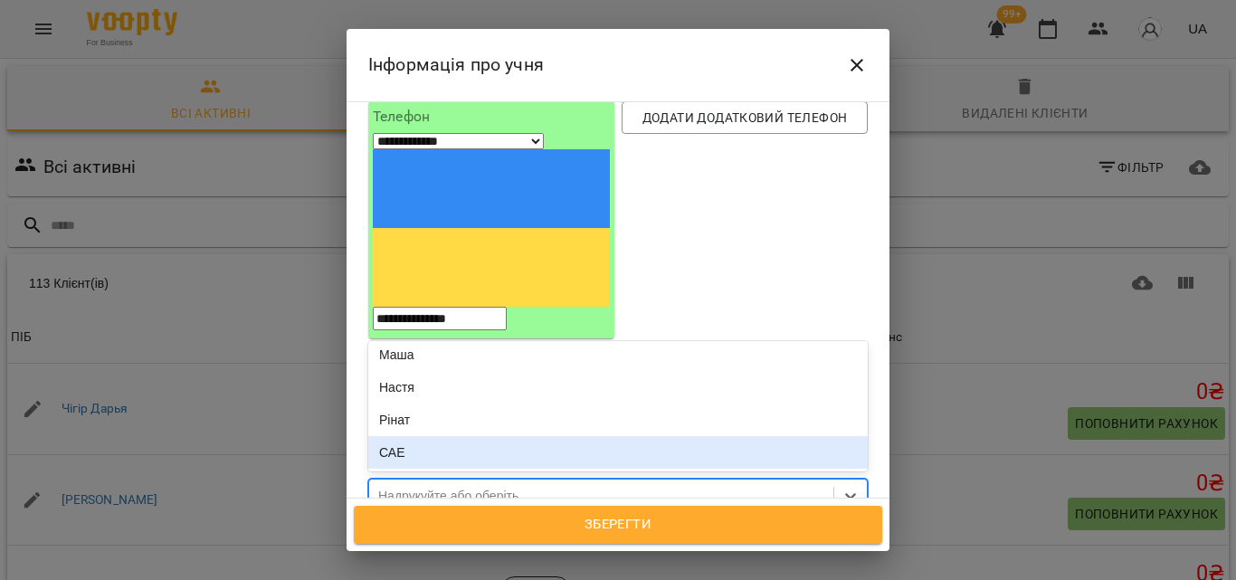
click at [697, 481] on div "Надрукуйте або оберіть..." at bounding box center [601, 496] width 464 height 30
type input "*"
type input "*****"
click at [623, 435] on div "Додати Нонна" at bounding box center [618, 451] width 500 height 33
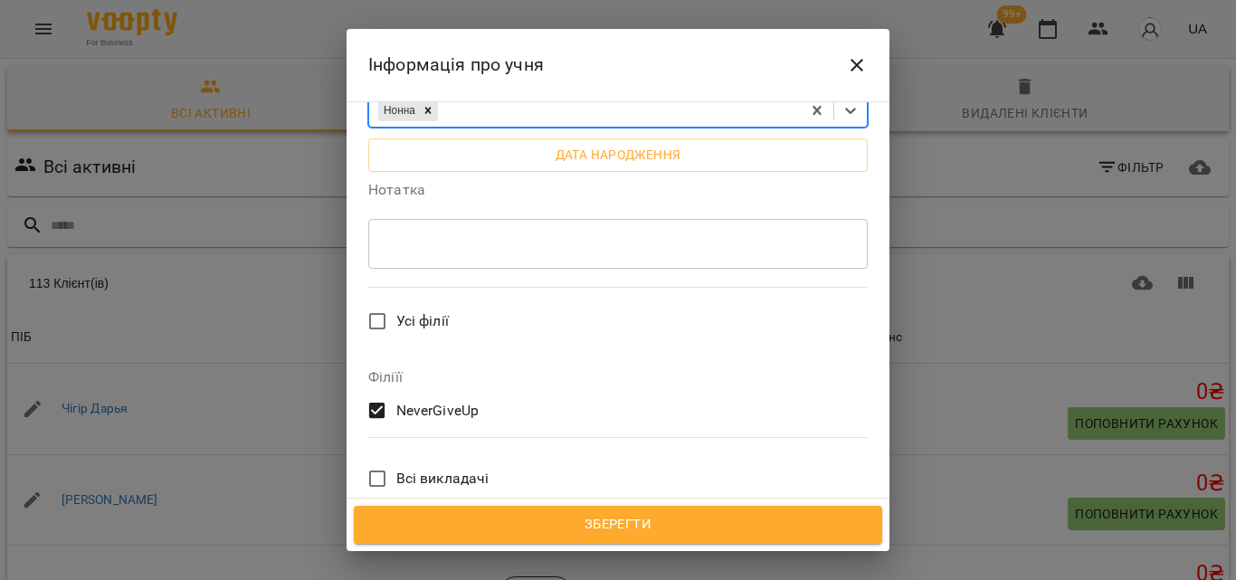
scroll to position [566, 0]
click at [625, 533] on span "Зберегти" at bounding box center [618, 525] width 489 height 24
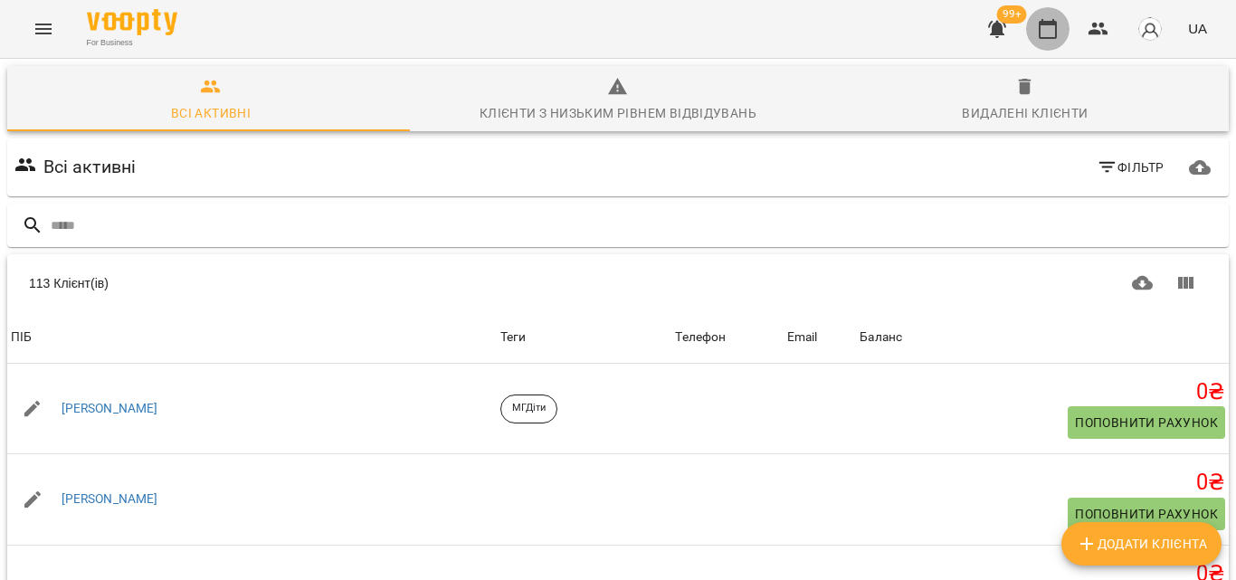
click at [1048, 20] on icon "button" at bounding box center [1048, 29] width 22 height 22
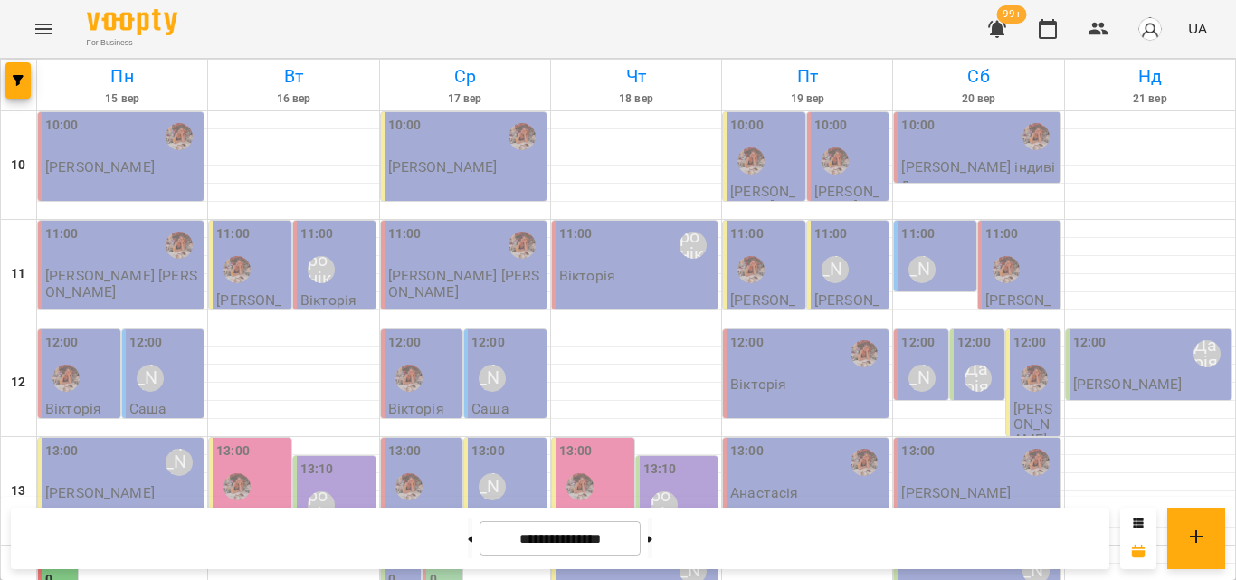
scroll to position [807, 0]
click at [29, 27] on button "Menu" at bounding box center [43, 28] width 43 height 43
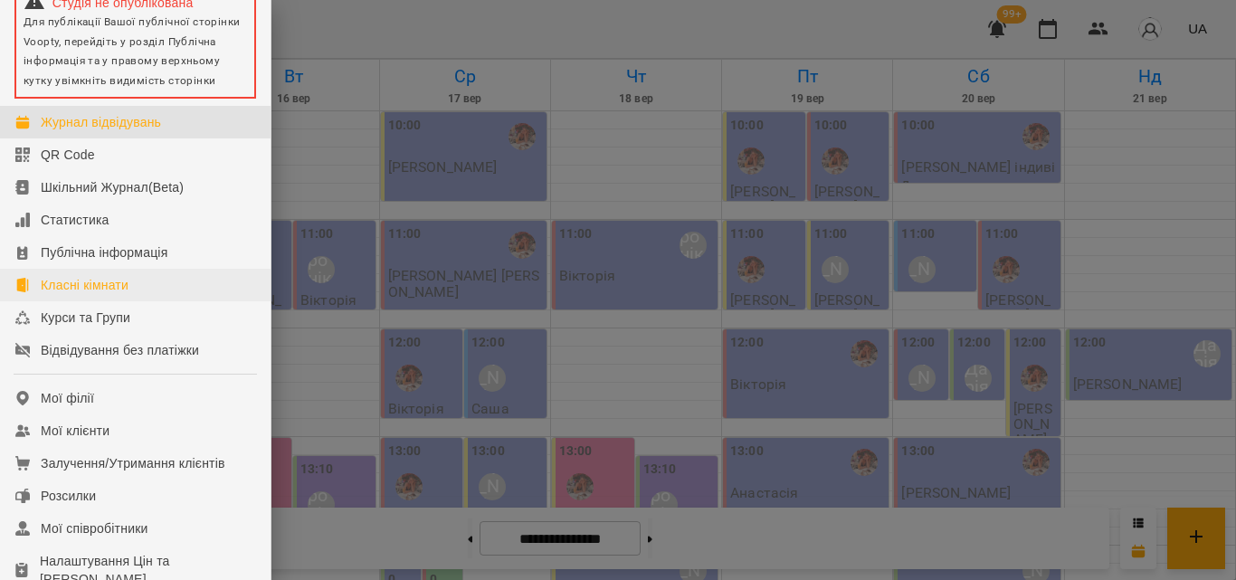
scroll to position [90, 0]
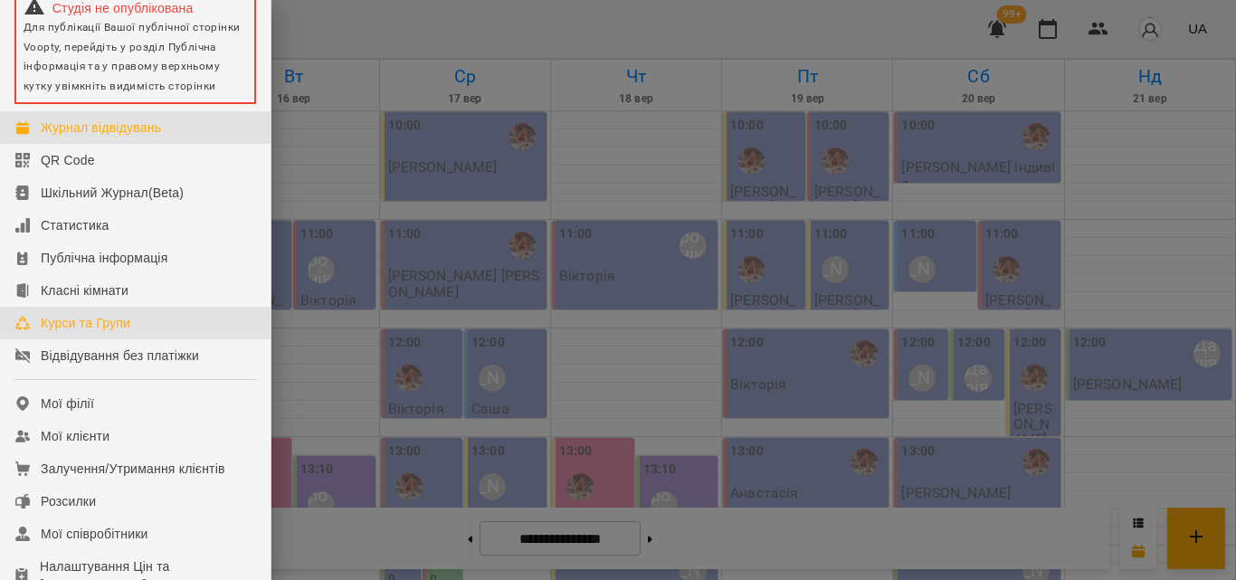
click at [78, 332] on div "Курси та Групи" at bounding box center [86, 323] width 90 height 18
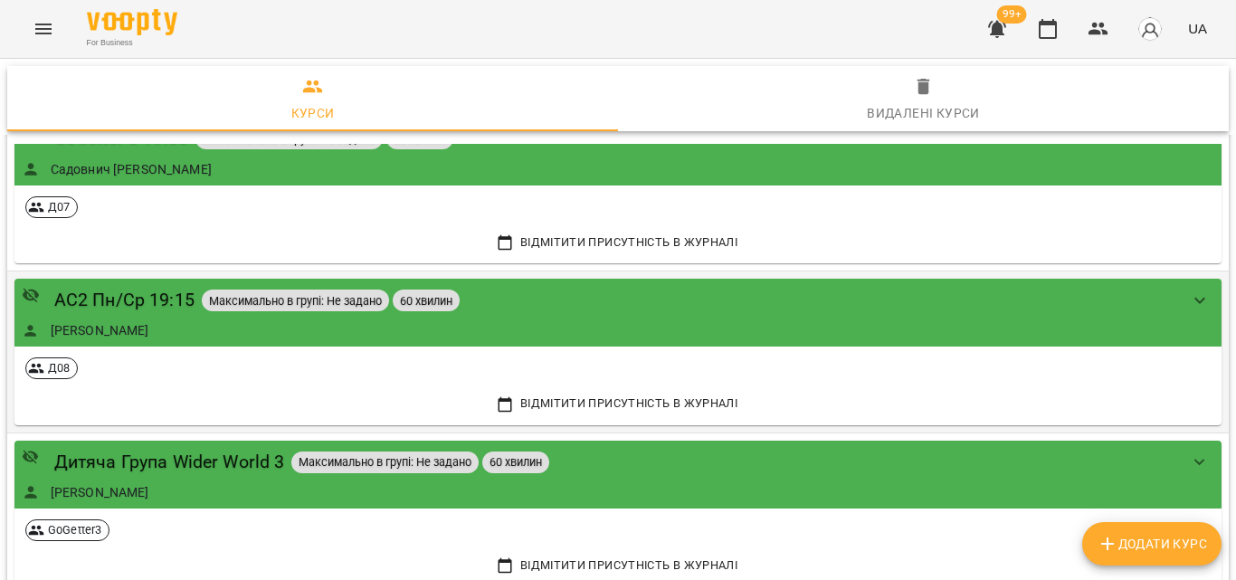
scroll to position [724, 0]
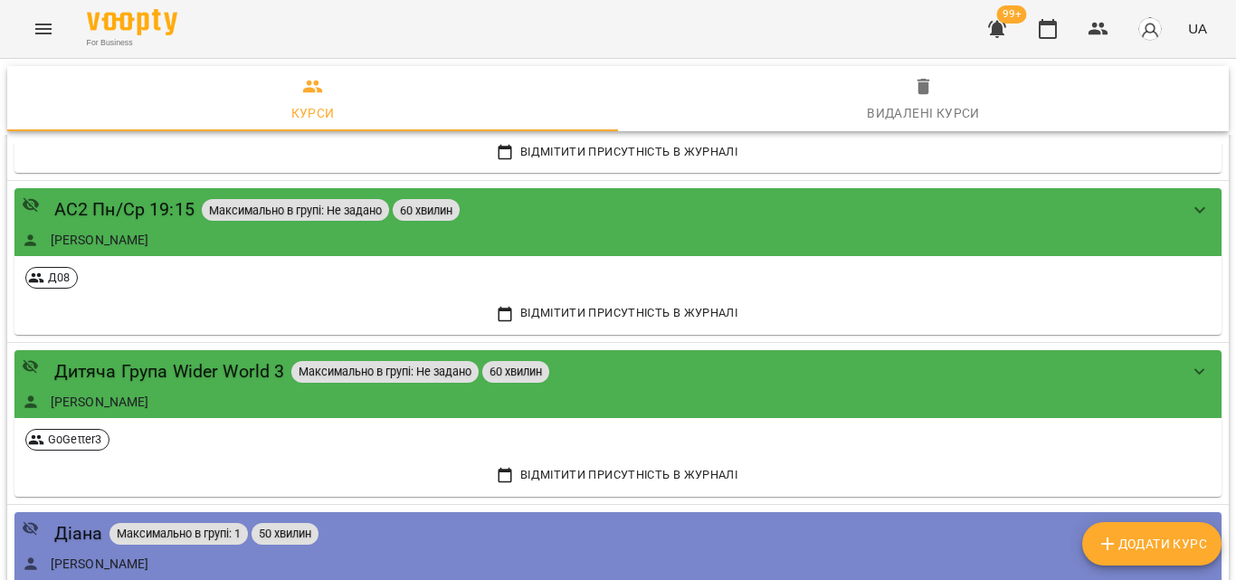
click at [1145, 548] on span "Додати Курс" at bounding box center [1152, 544] width 110 height 22
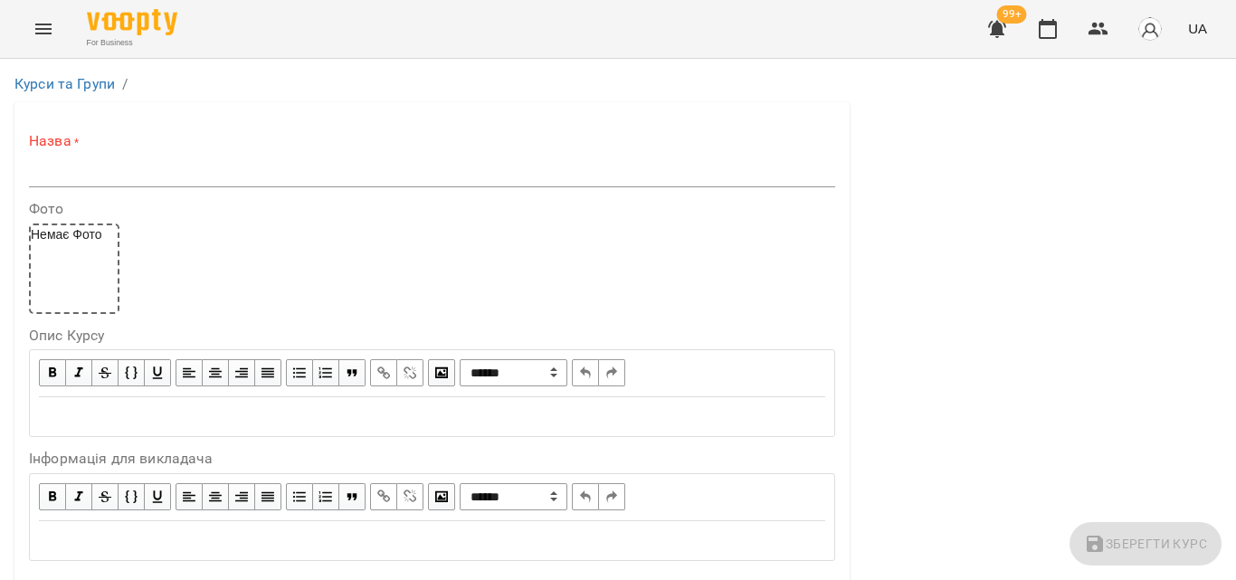
scroll to position [543, 0]
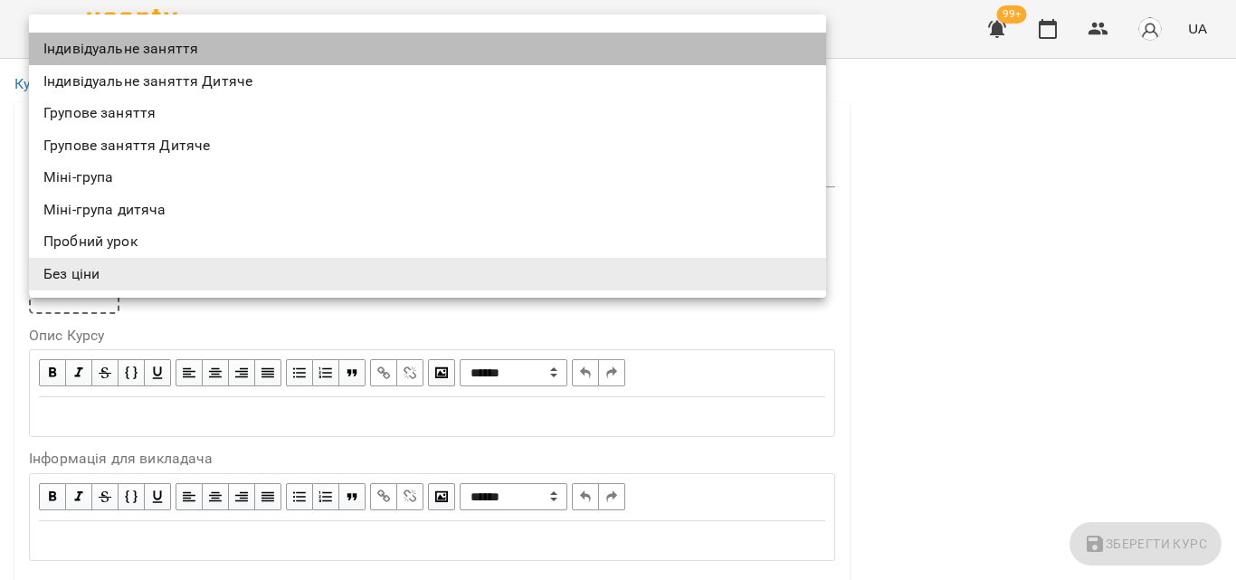
click at [199, 41] on li "Індивідуальне заняття" at bounding box center [427, 49] width 797 height 33
type input "**********"
type input "**"
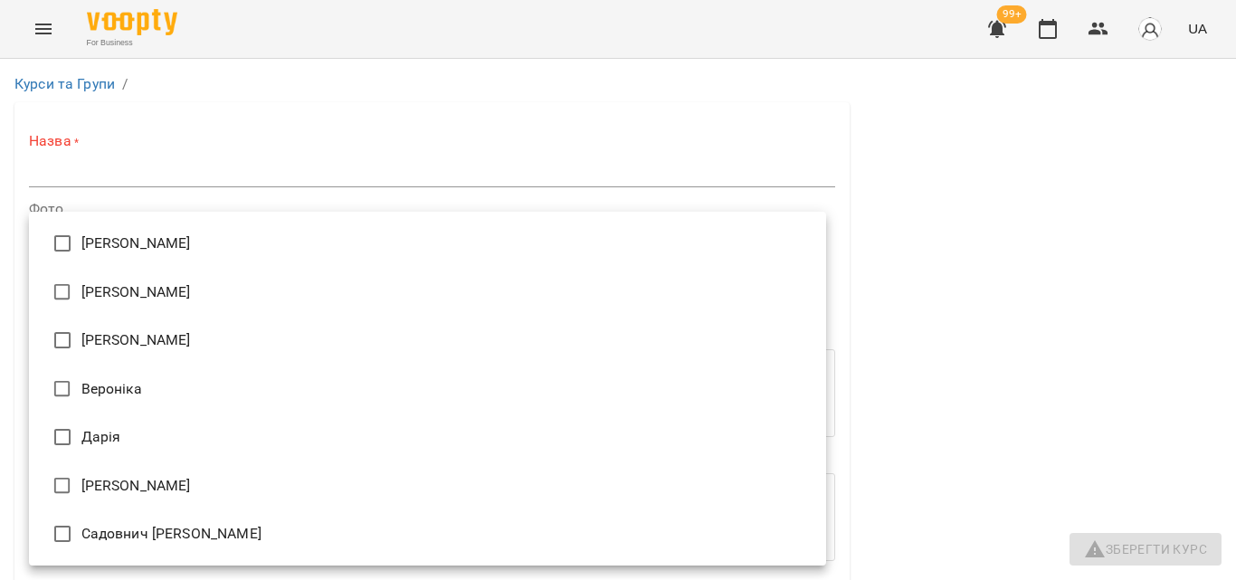
click at [96, 428] on li "Дарія" at bounding box center [427, 437] width 797 height 49
type input "**********"
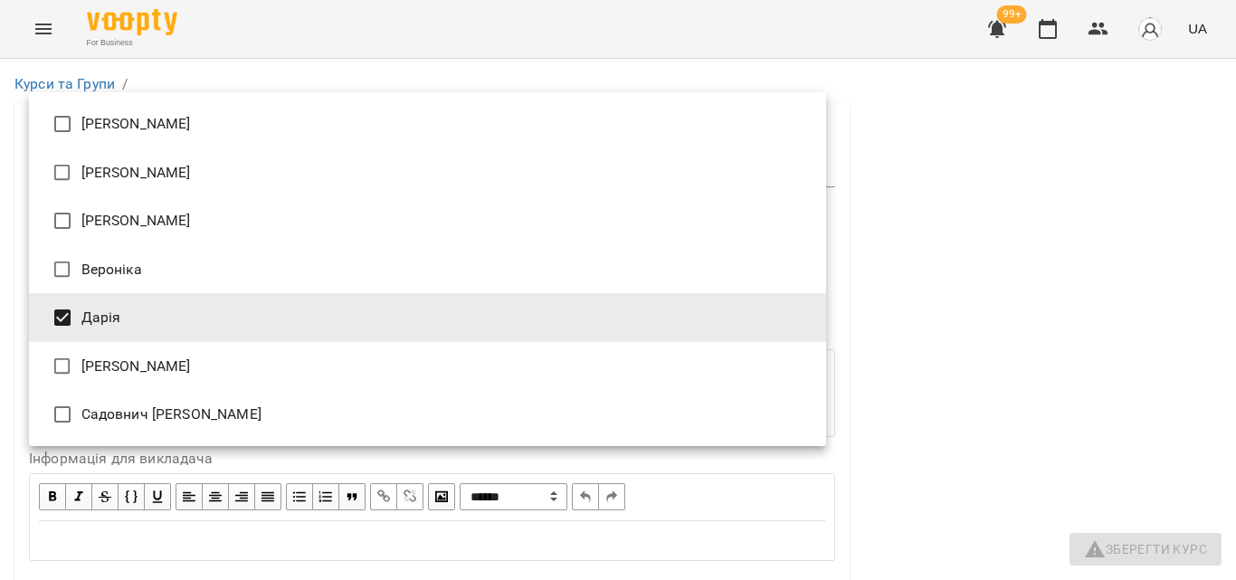
click at [910, 186] on div at bounding box center [618, 290] width 1236 height 580
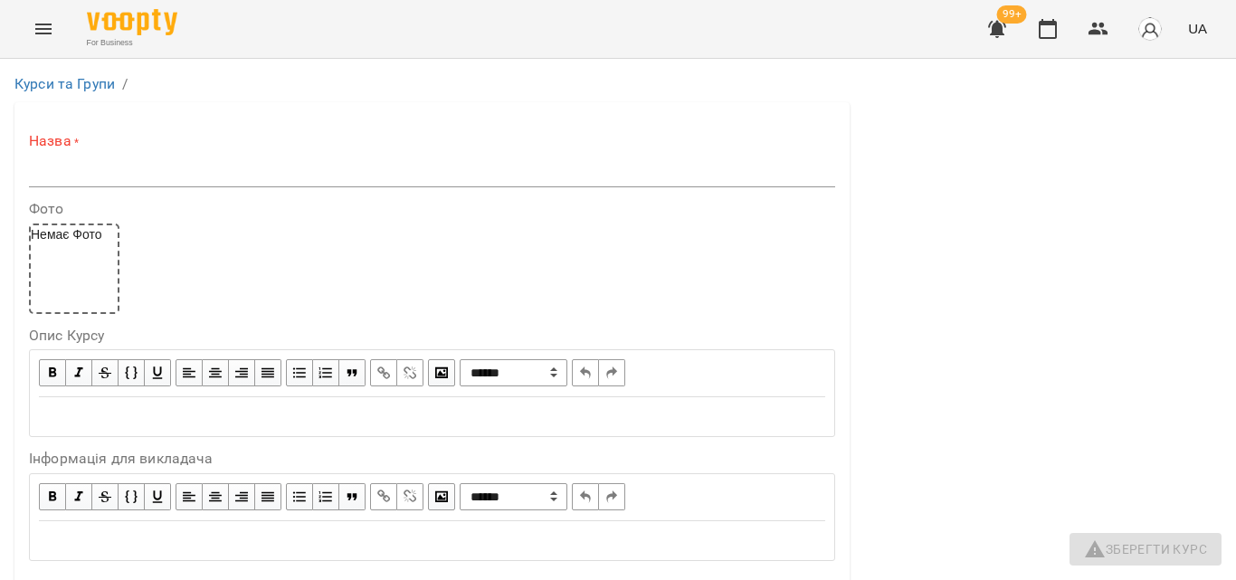
scroll to position [1448, 0]
click at [43, 165] on input "text" at bounding box center [432, 172] width 806 height 29
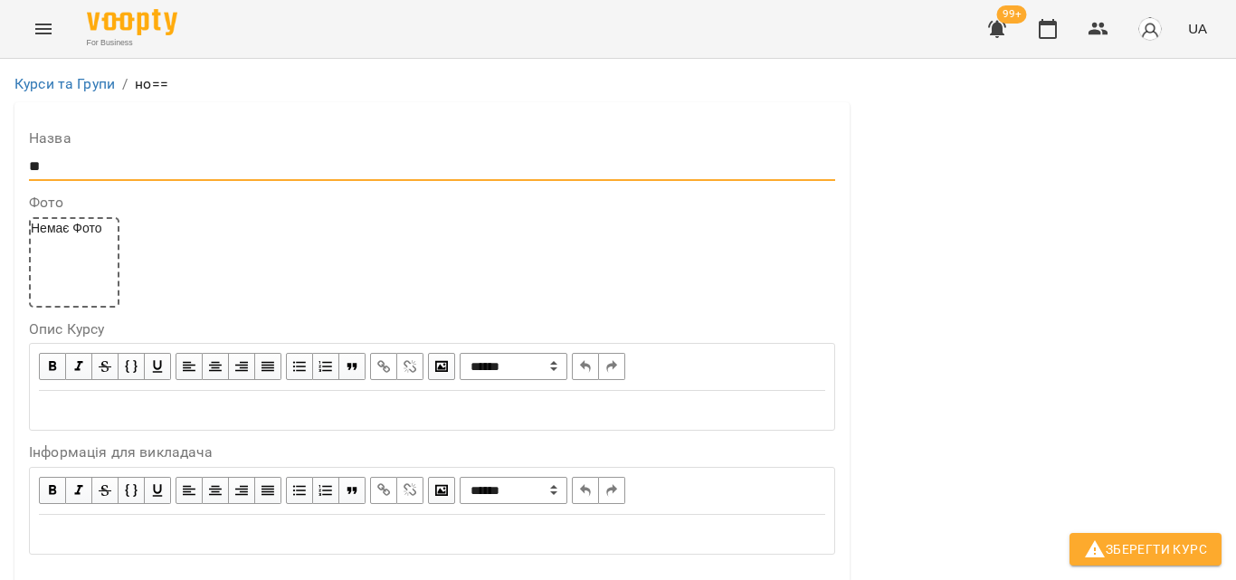
type input "*"
type input "**********"
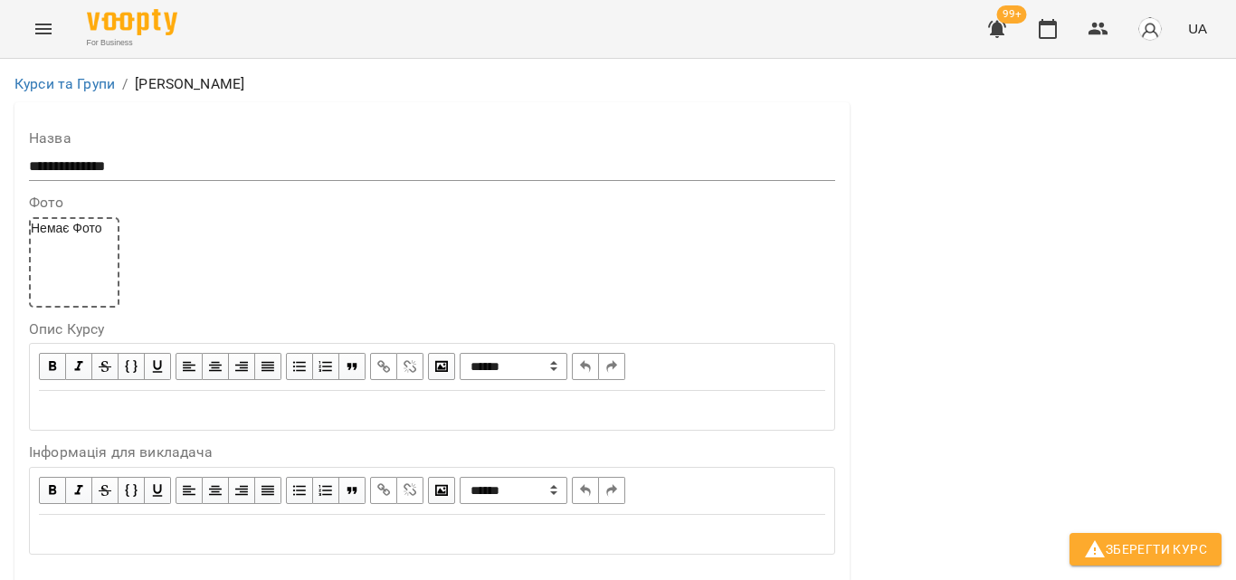
scroll to position [1448, 0]
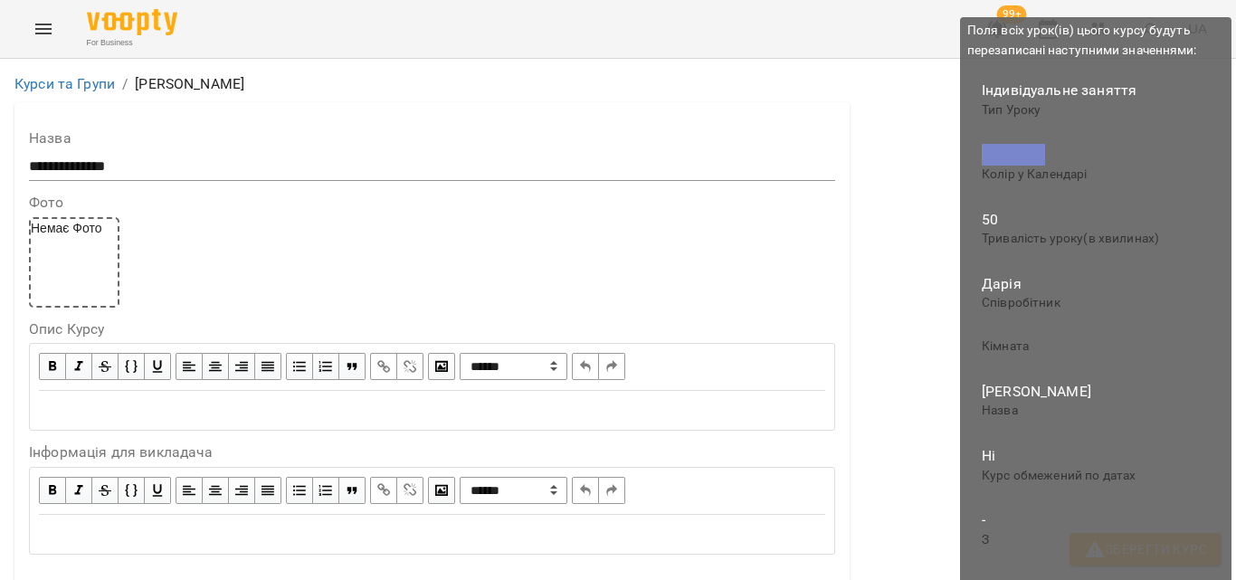
click at [1198, 538] on span "Зберегти Курс" at bounding box center [1145, 549] width 123 height 22
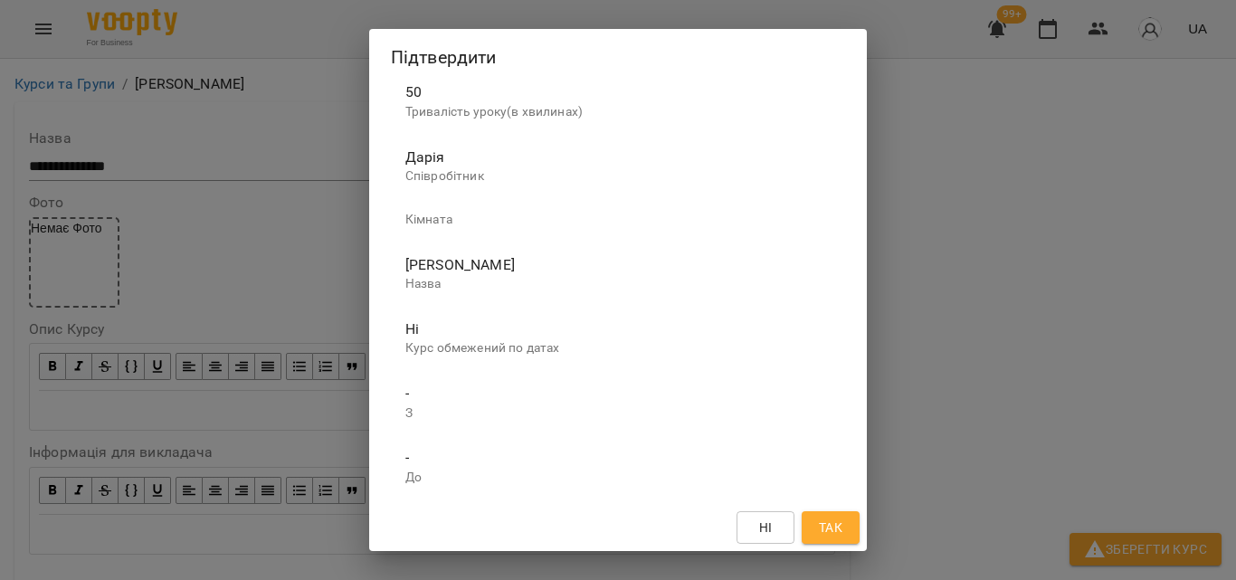
scroll to position [189, 0]
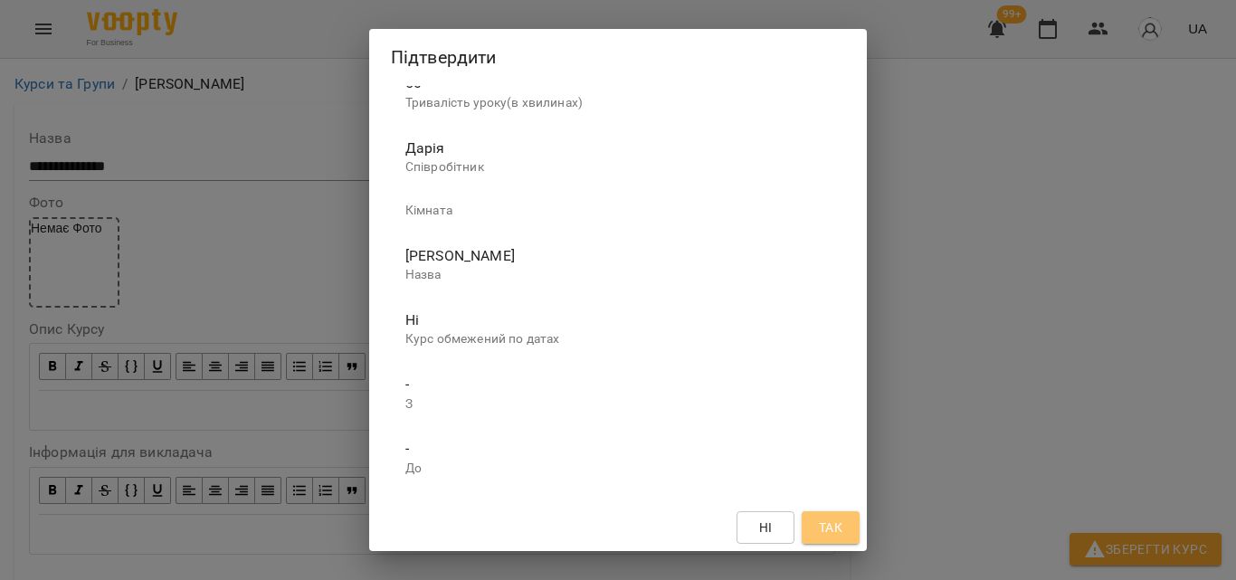
click at [833, 526] on span "Так" at bounding box center [831, 528] width 24 height 22
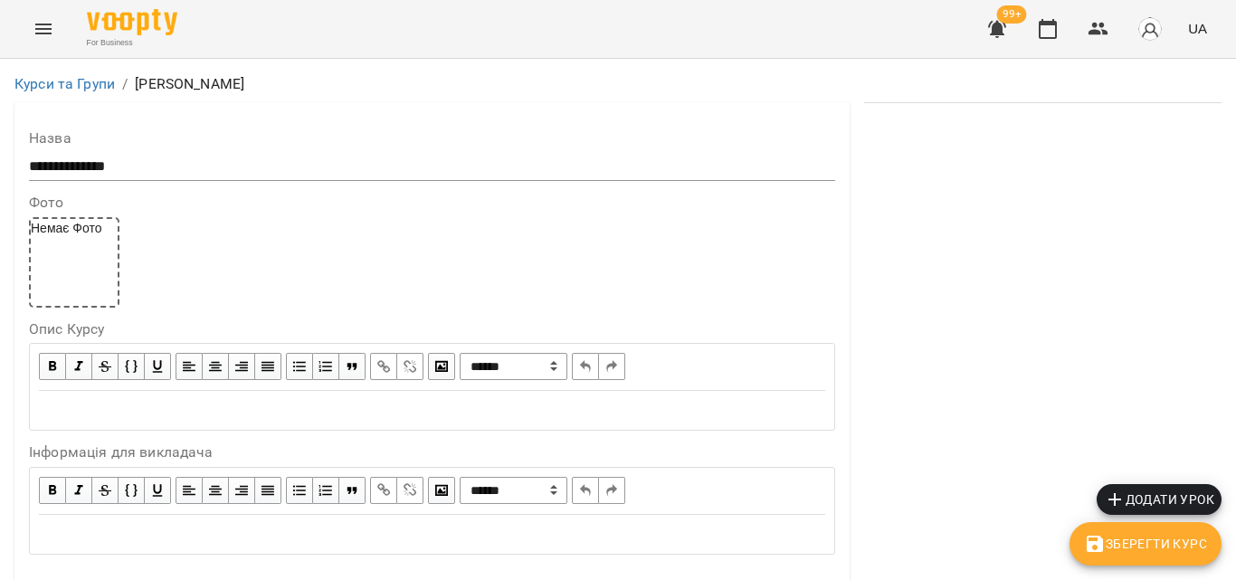
scroll to position [1176, 0]
click at [1151, 504] on span "Додати урок" at bounding box center [1159, 500] width 110 height 22
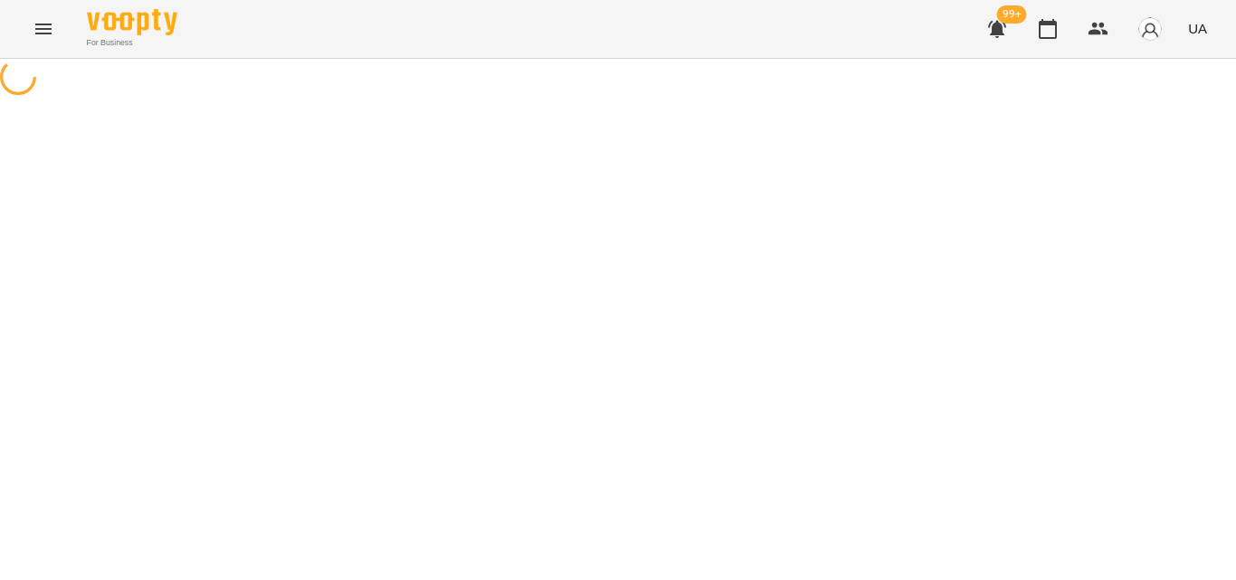
select select "**********"
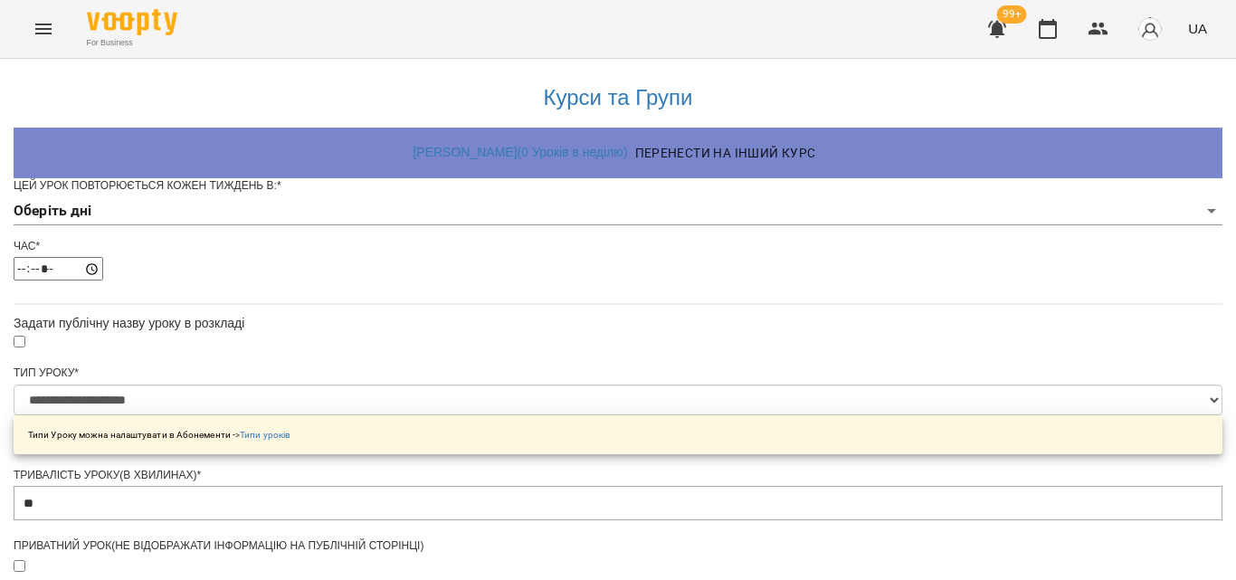
click at [447, 243] on body "**********" at bounding box center [618, 575] width 1236 height 1150
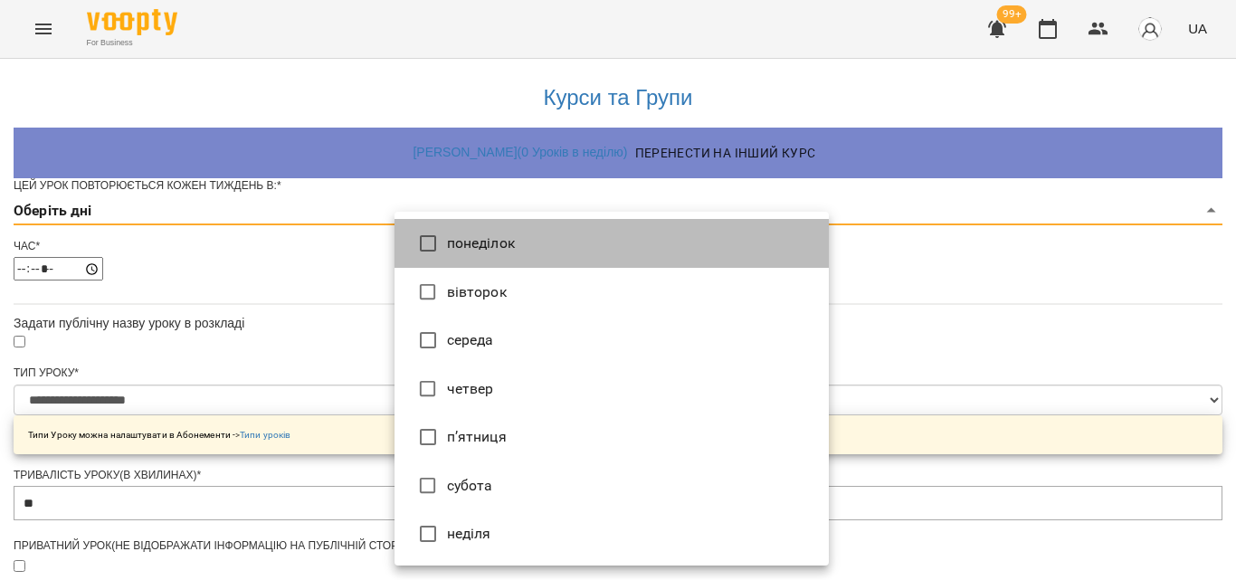
click at [468, 262] on li "понеділок" at bounding box center [612, 243] width 434 height 49
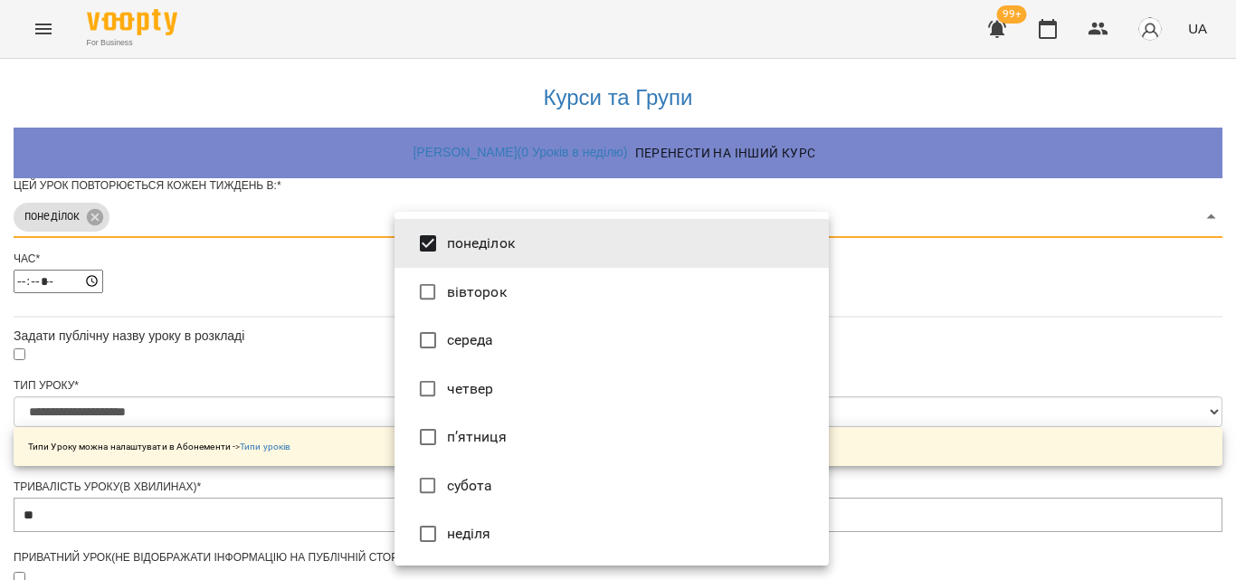
type input "***"
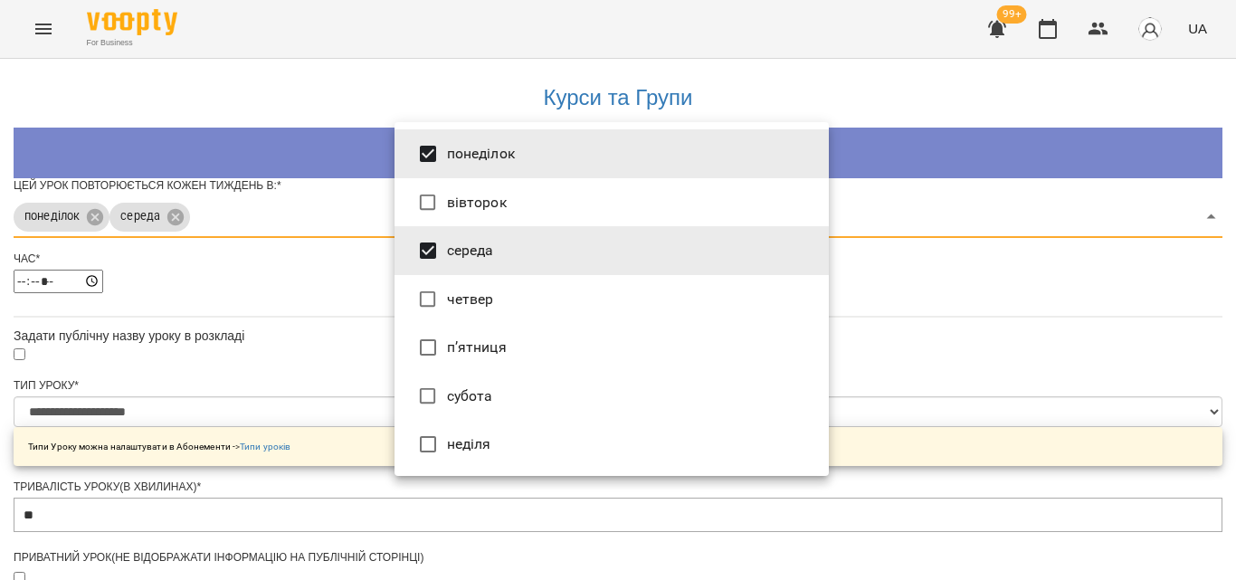
click at [1031, 354] on div at bounding box center [618, 290] width 1236 height 580
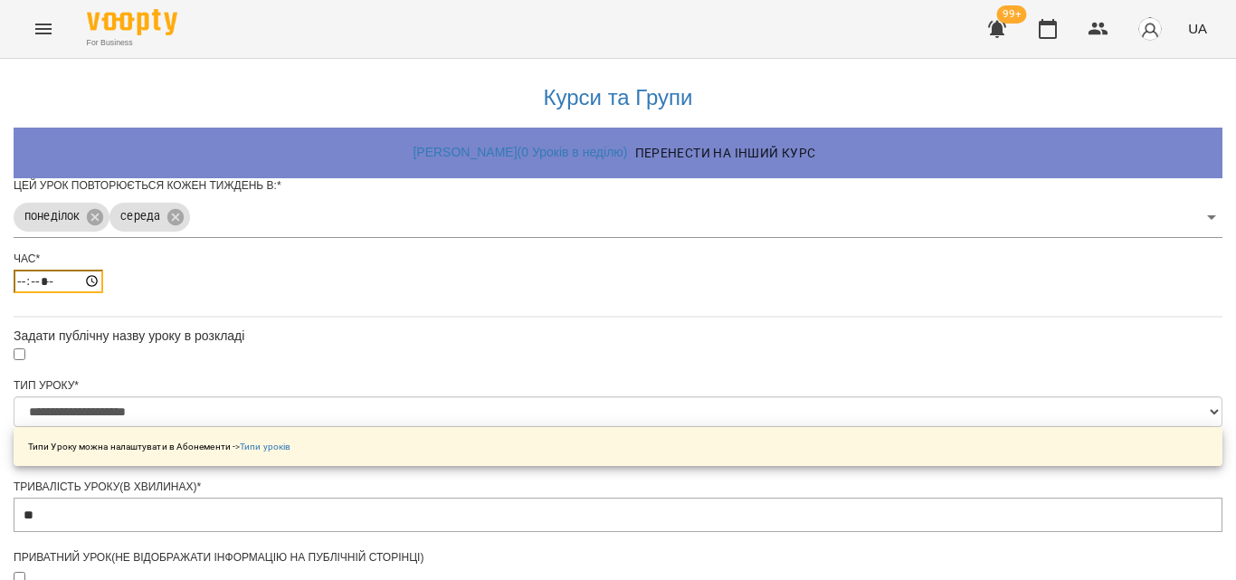
click at [103, 293] on input "*****" at bounding box center [59, 282] width 90 height 24
type input "*****"
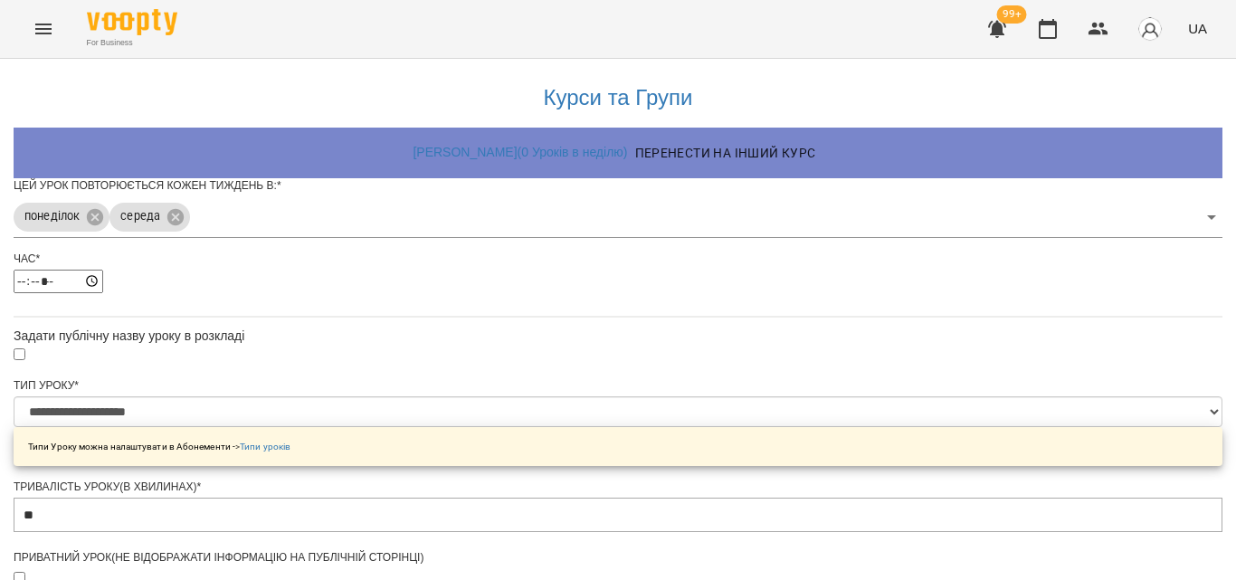
scroll to position [90, 0]
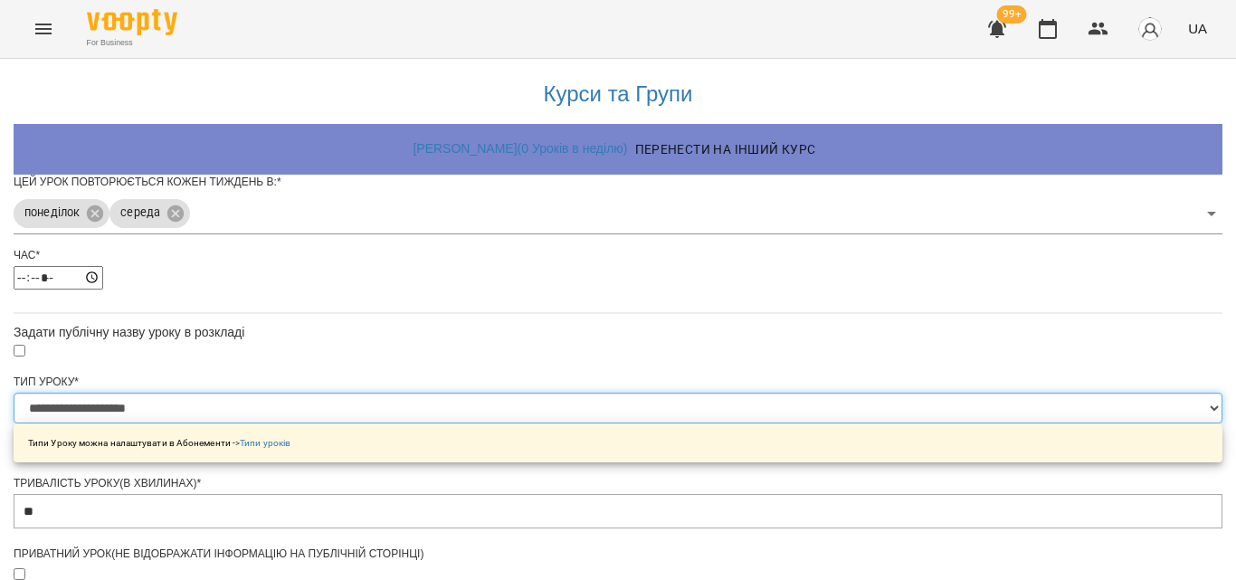
click at [452, 393] on select "**********" at bounding box center [618, 408] width 1209 height 31
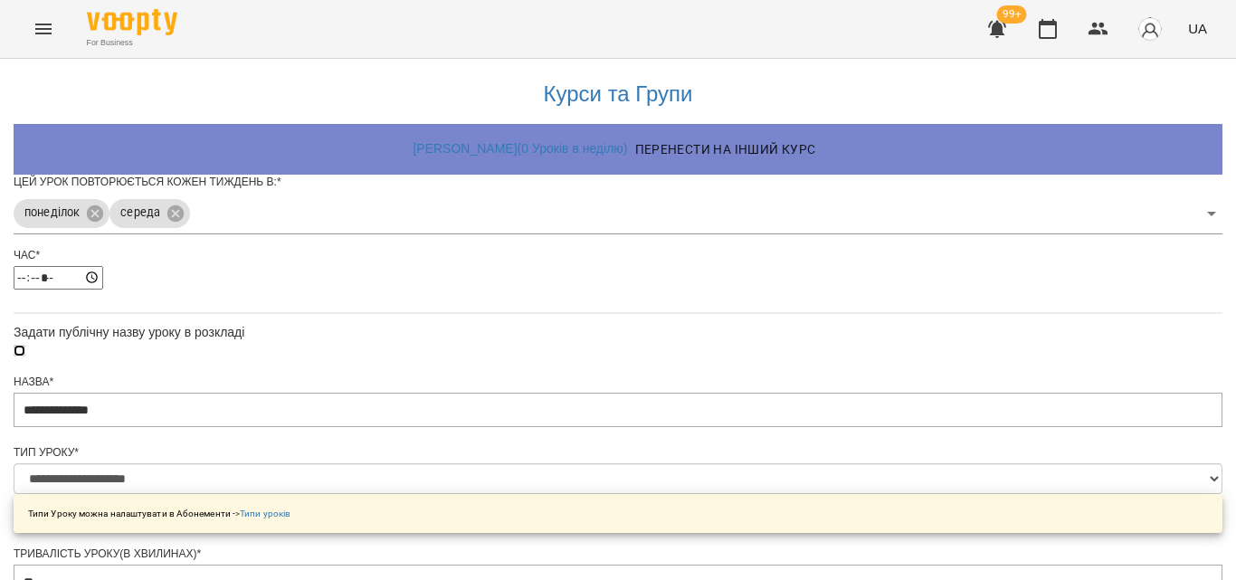
scroll to position [362, 0]
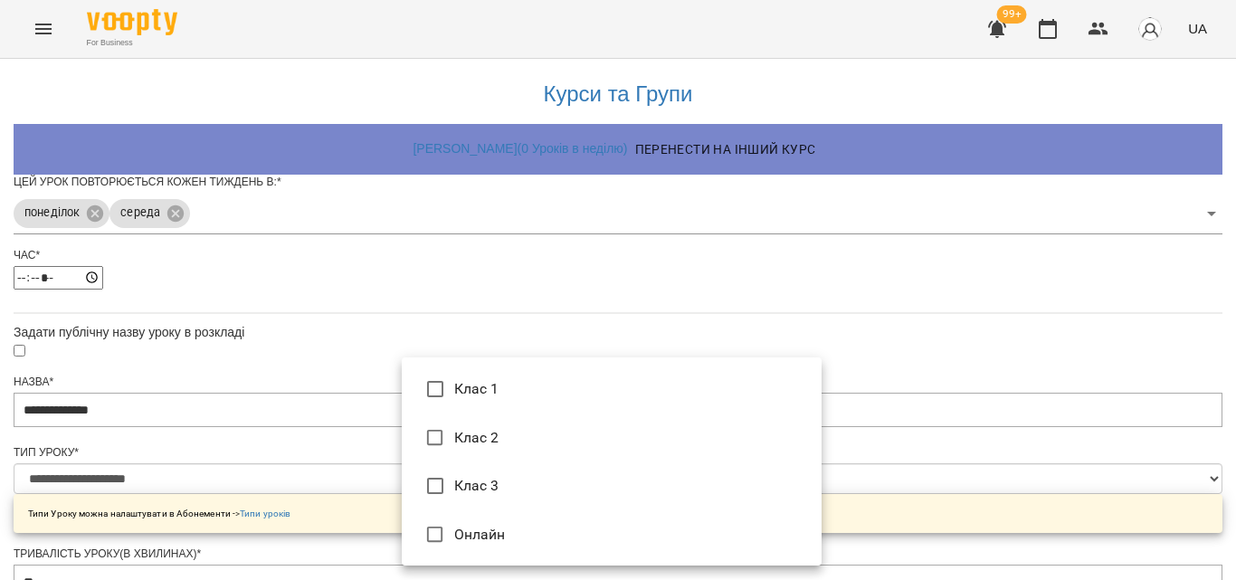
click at [495, 486] on li "Клас 3" at bounding box center [612, 486] width 420 height 49
type input "**********"
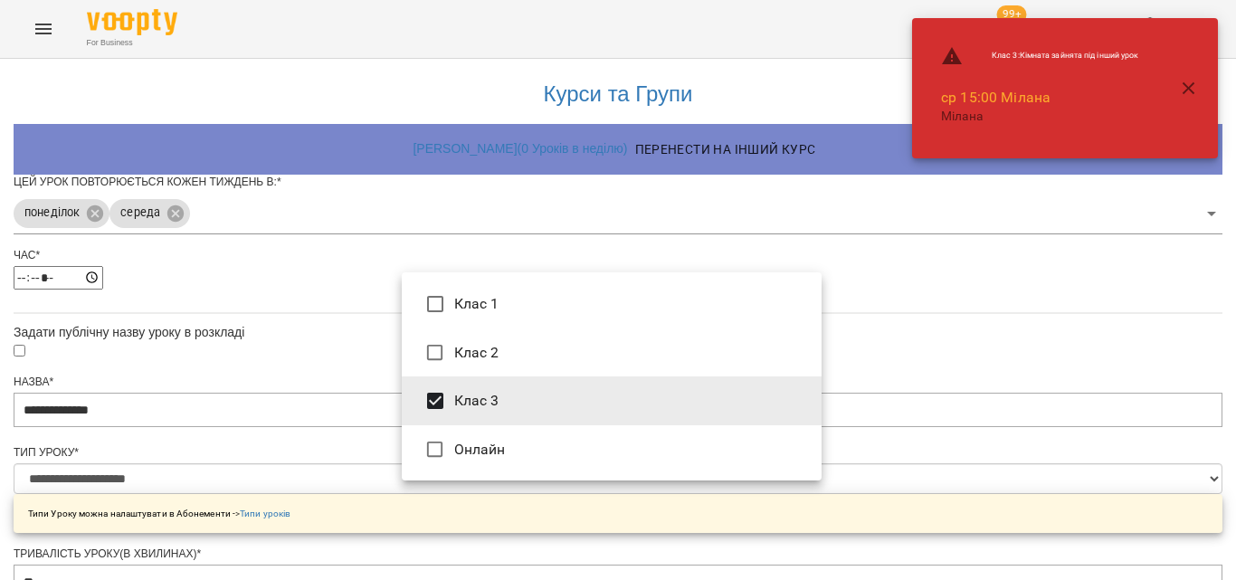
click at [305, 399] on div at bounding box center [618, 290] width 1236 height 580
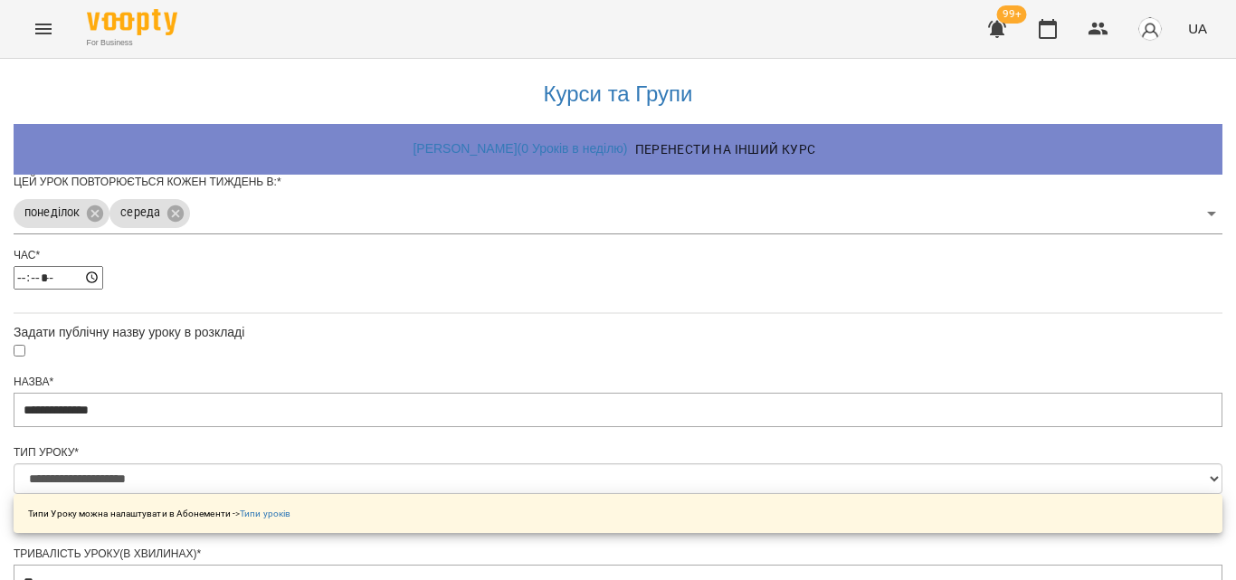
scroll to position [762, 0]
drag, startPoint x: 669, startPoint y: 527, endPoint x: 116, endPoint y: 343, distance: 582.7
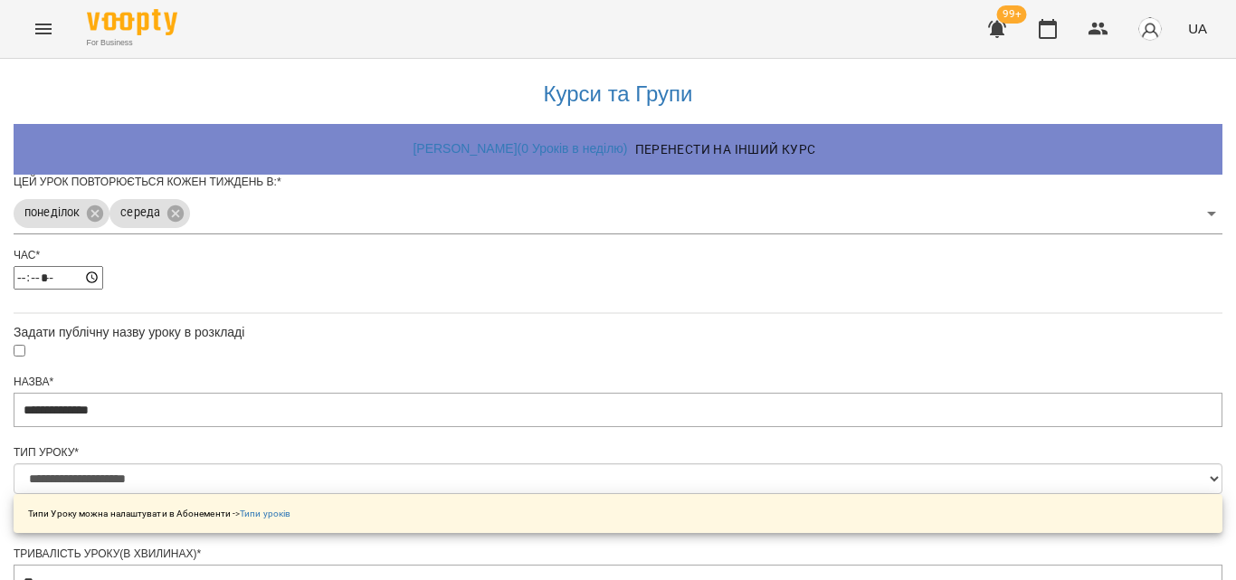
scroll to position [749, 0]
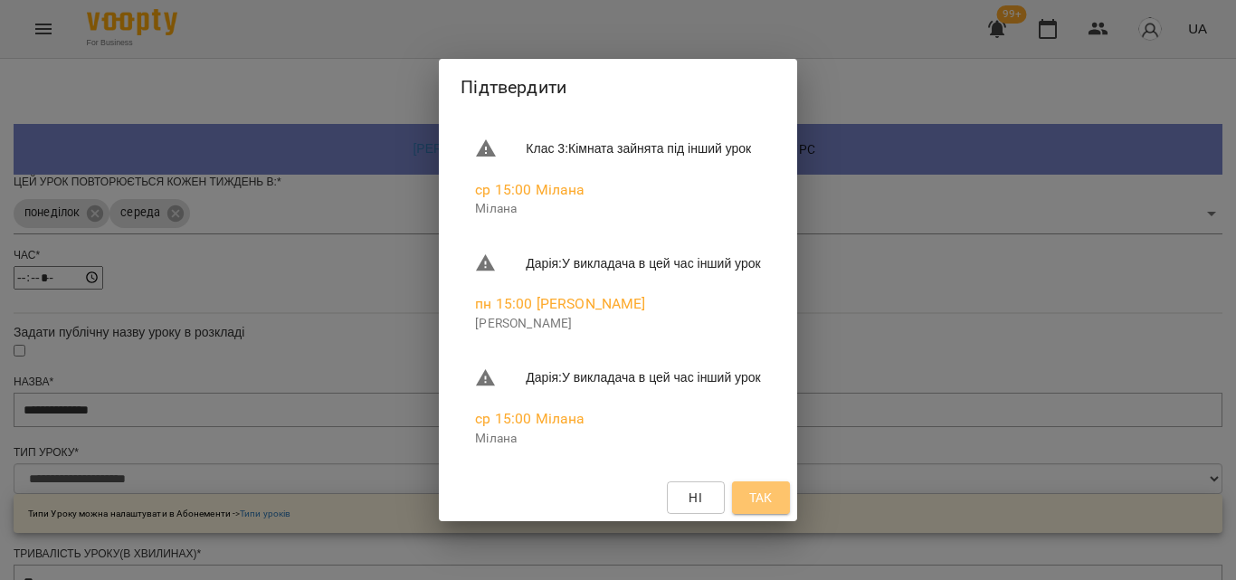
click at [773, 490] on span "Так" at bounding box center [761, 498] width 24 height 22
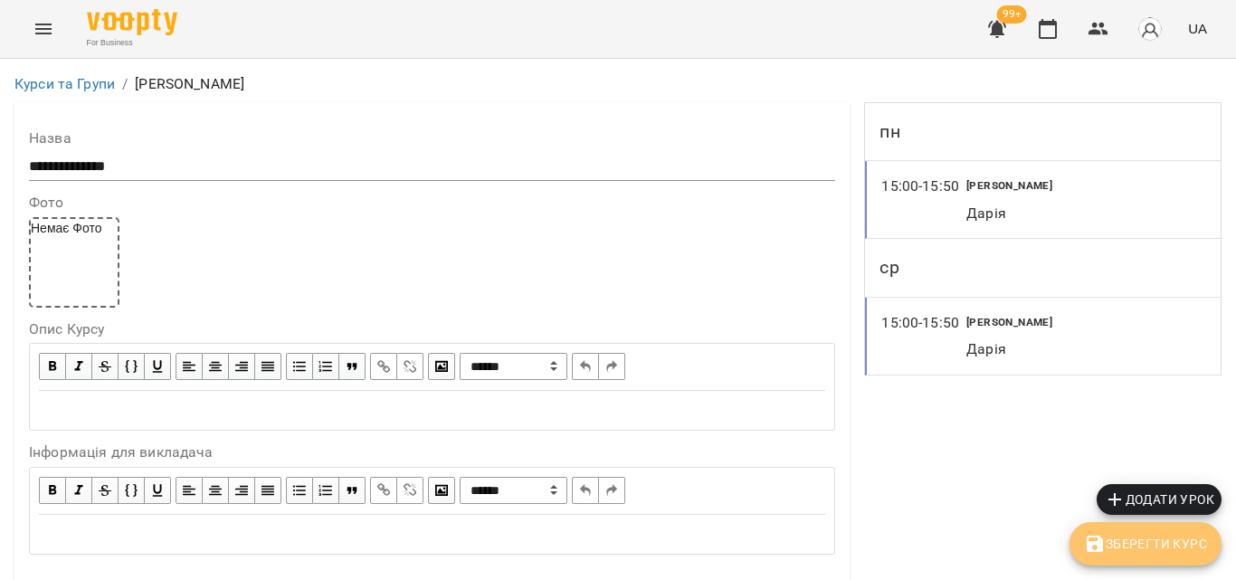
click at [1128, 542] on span "Зберегти Курс" at bounding box center [1145, 544] width 123 height 22
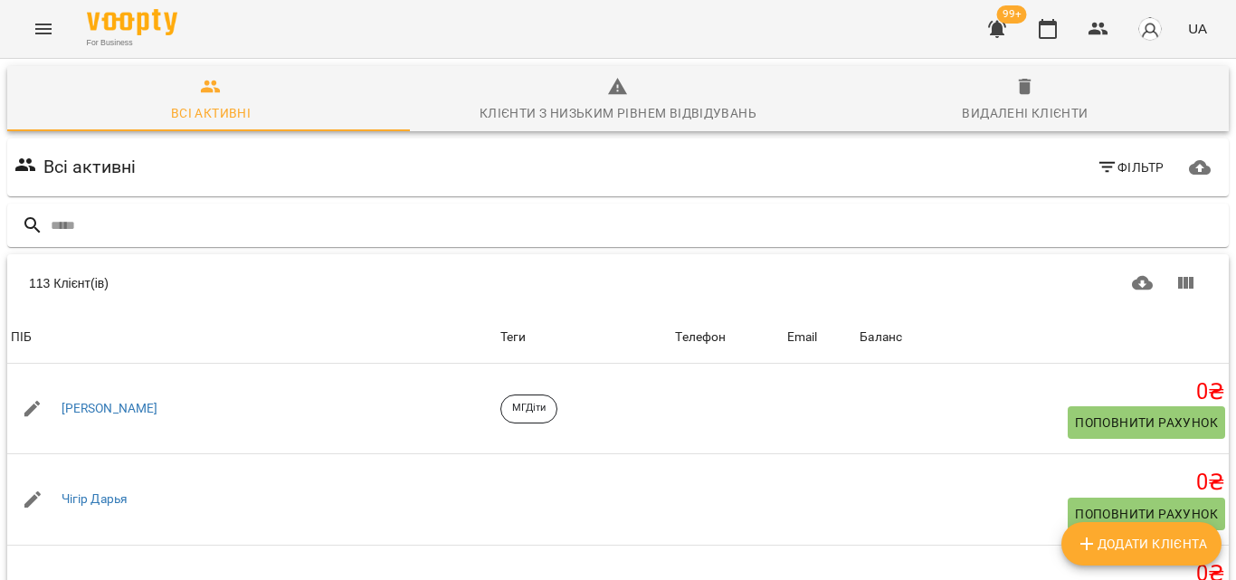
scroll to position [181, 0]
click at [1049, 35] on icon "button" at bounding box center [1048, 29] width 22 height 22
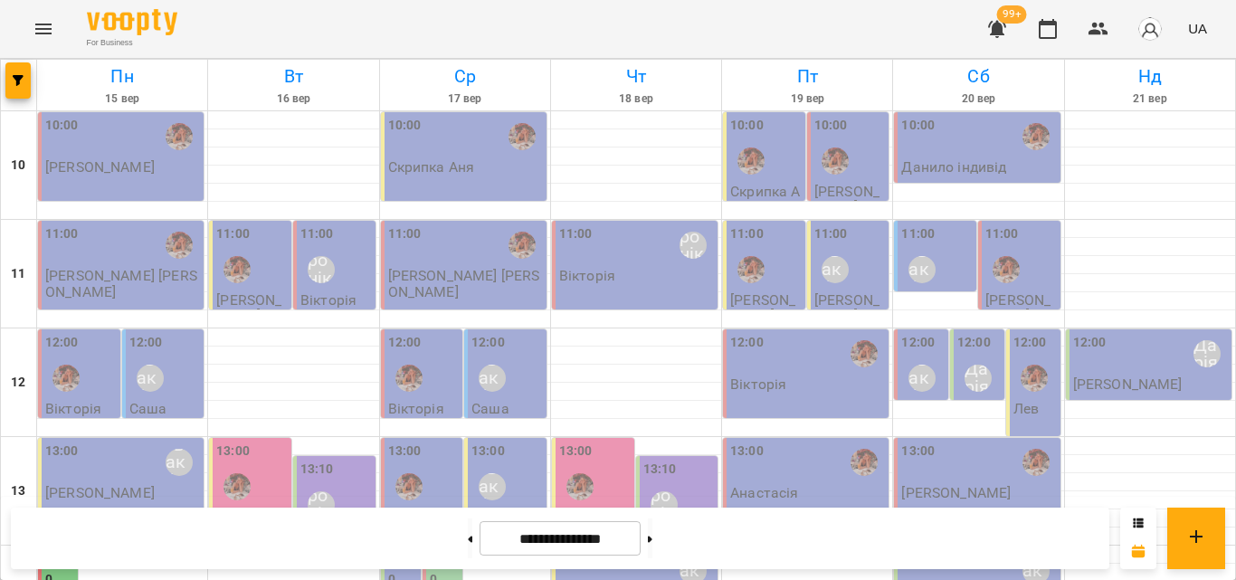
scroll to position [181, 0]
click at [90, 333] on div "12:00" at bounding box center [80, 366] width 71 height 66
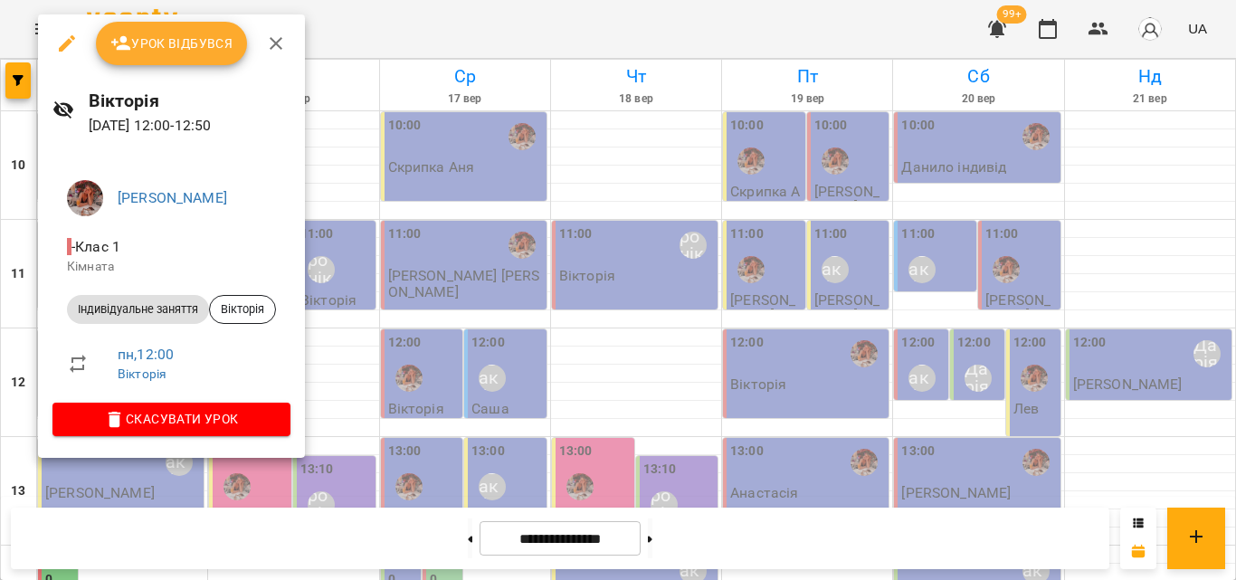
click at [440, 24] on div at bounding box center [618, 290] width 1236 height 580
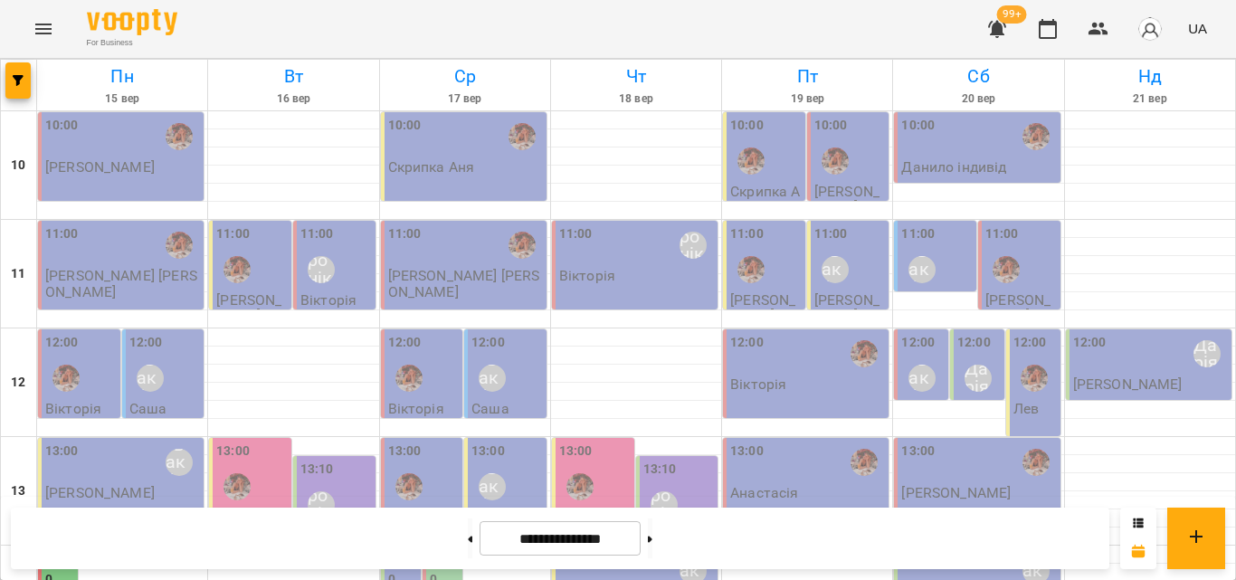
click at [508, 333] on div "12:00 [PERSON_NAME] [PERSON_NAME]" at bounding box center [506, 375] width 71 height 84
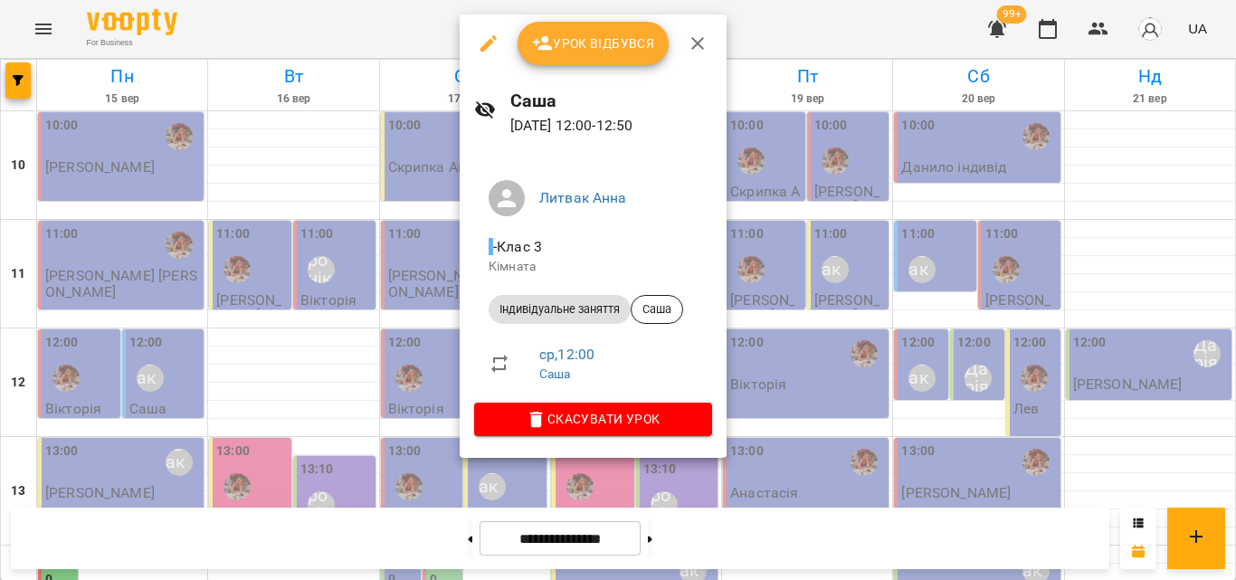
click at [397, 13] on div at bounding box center [618, 290] width 1236 height 580
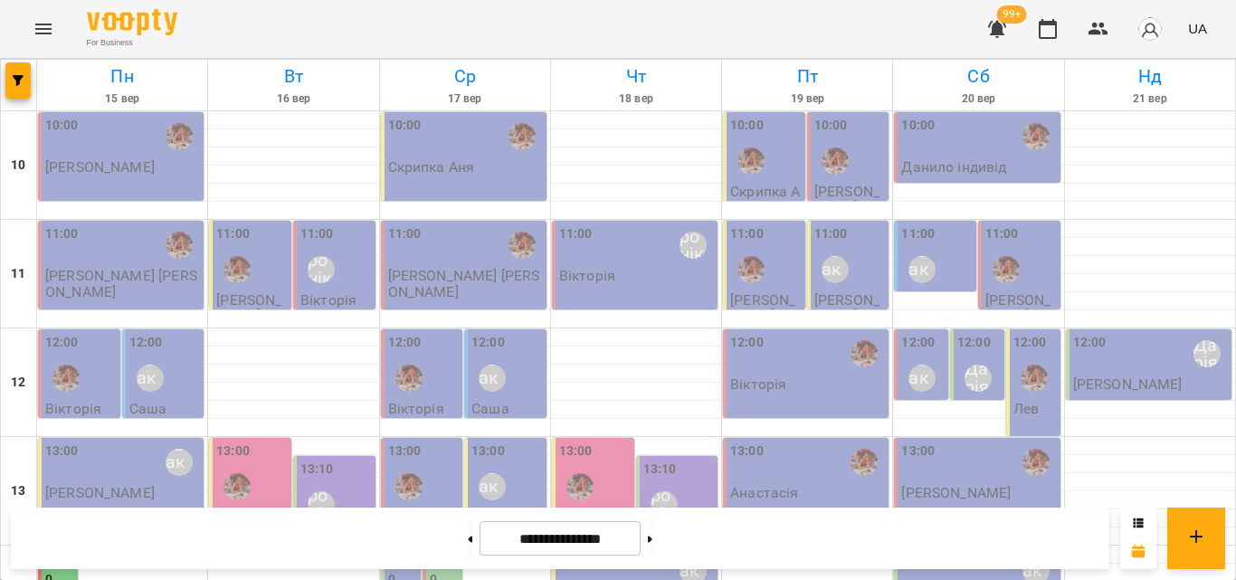
scroll to position [452, 0]
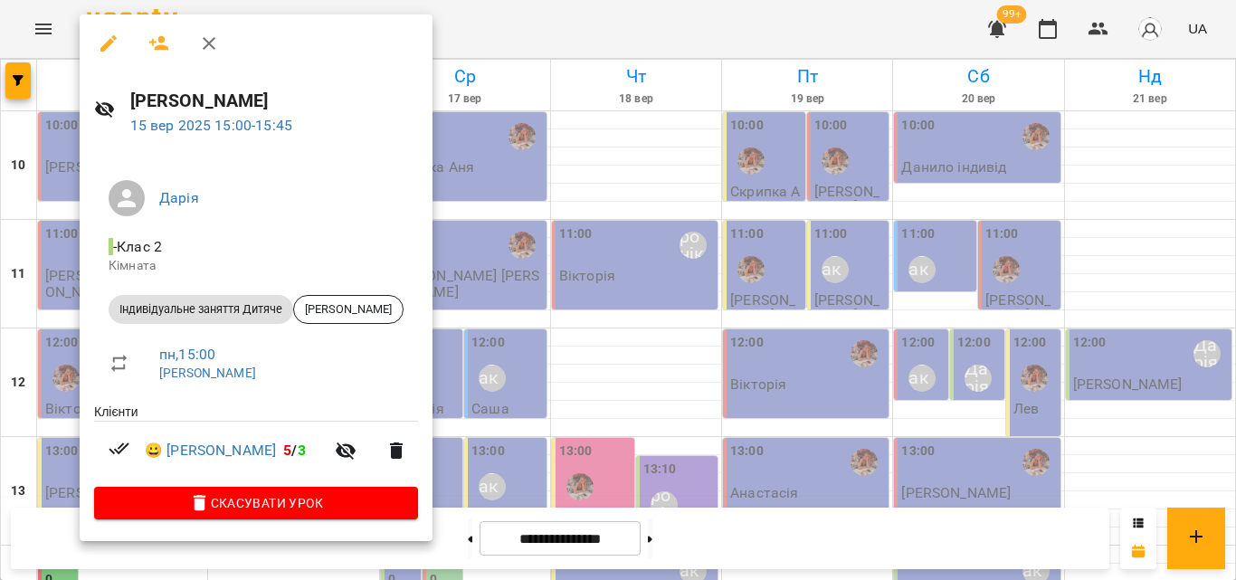
click at [484, 33] on div at bounding box center [618, 290] width 1236 height 580
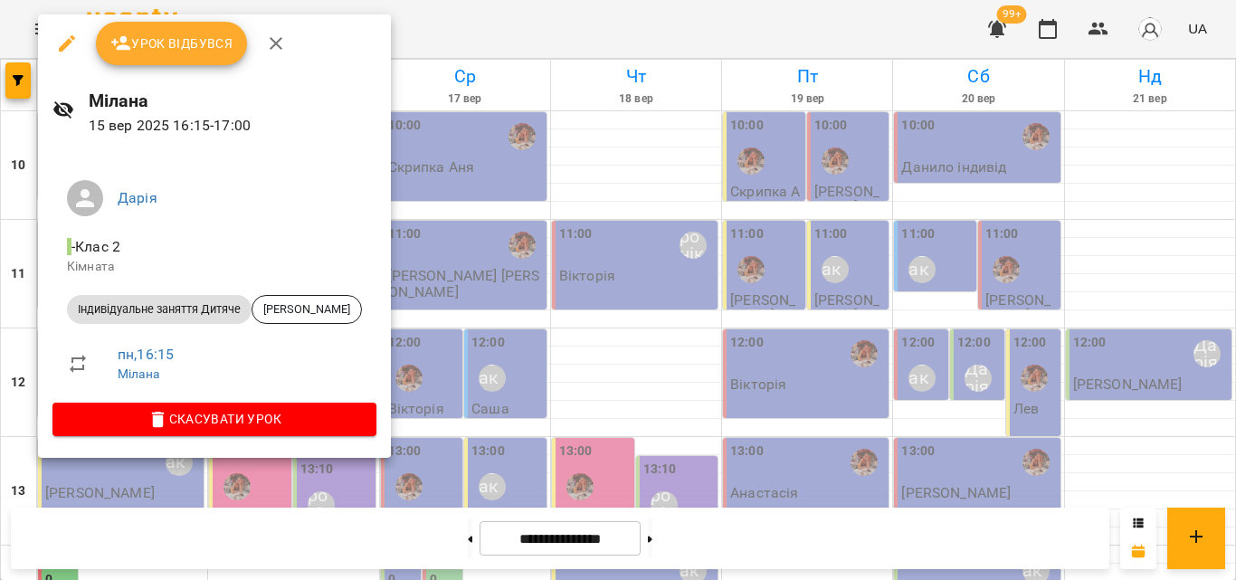
click at [470, 22] on div at bounding box center [618, 290] width 1236 height 580
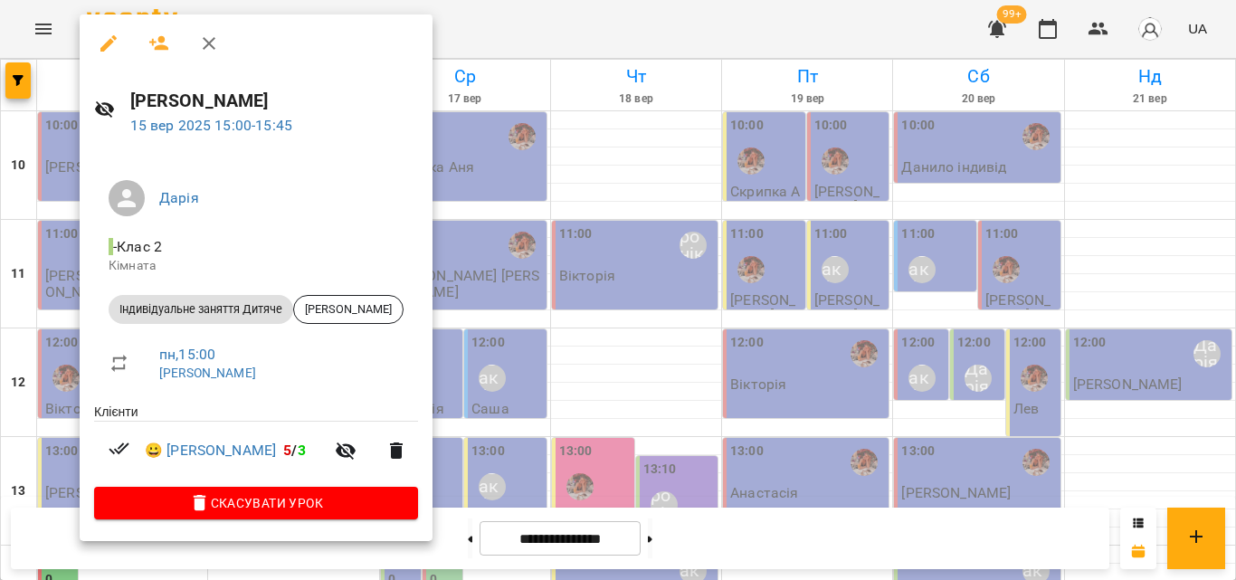
click at [517, 9] on div at bounding box center [618, 290] width 1236 height 580
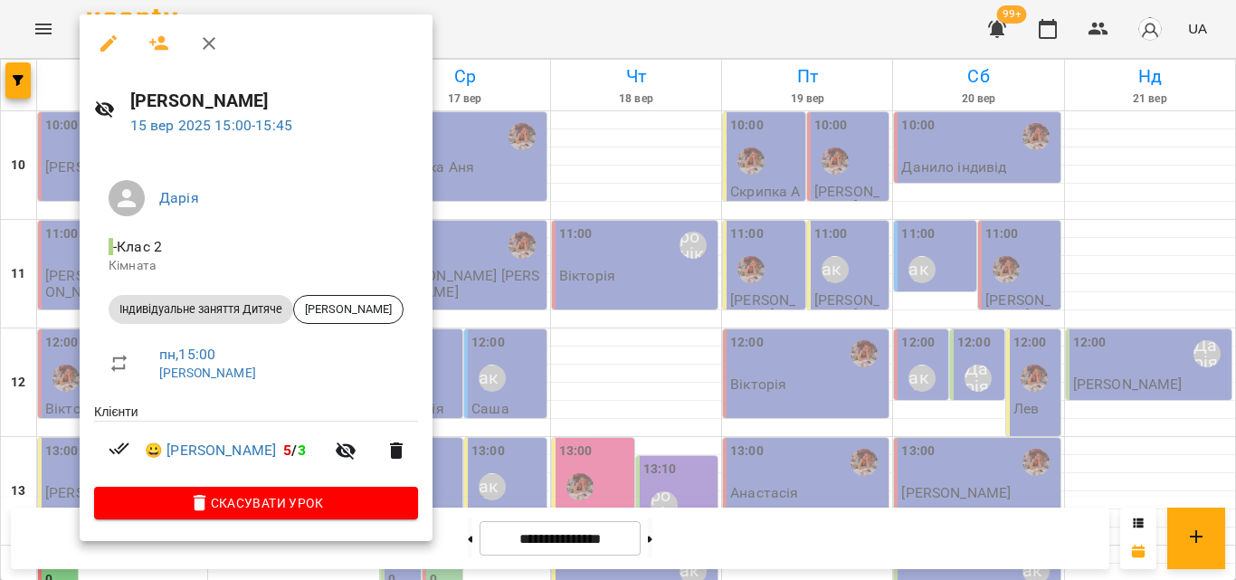
click at [570, 12] on div at bounding box center [618, 290] width 1236 height 580
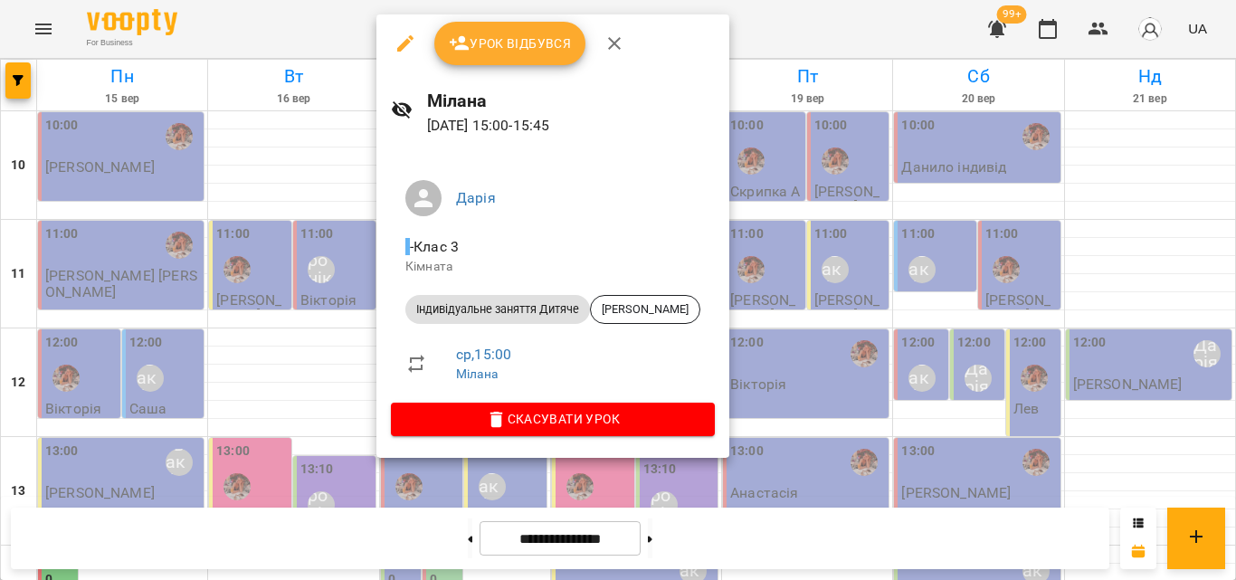
click at [344, 25] on div at bounding box center [618, 290] width 1236 height 580
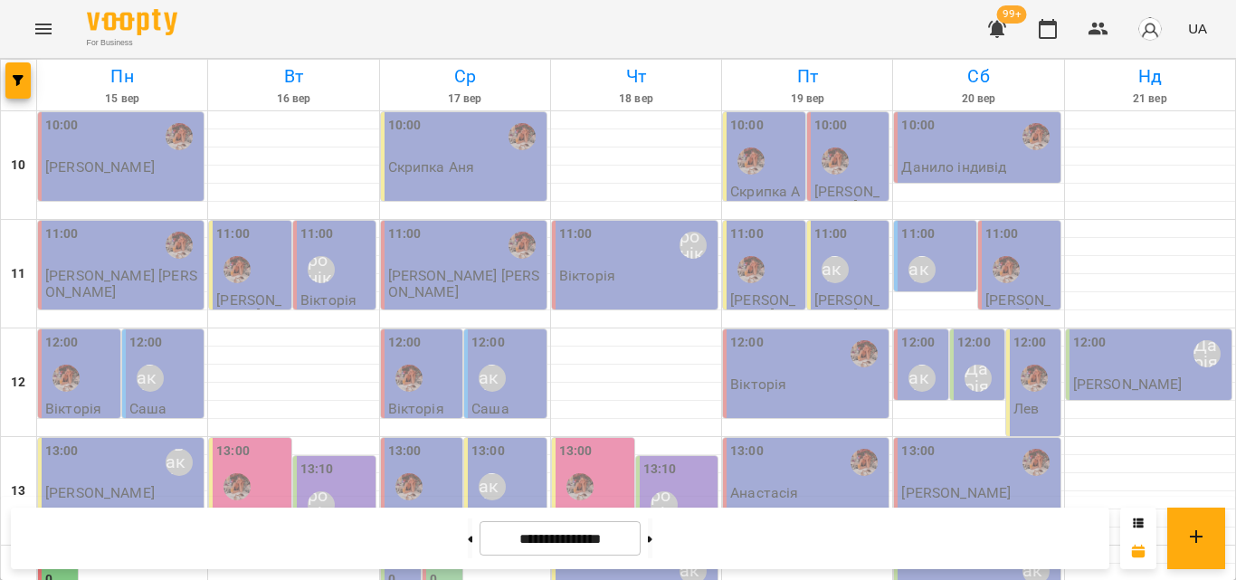
scroll to position [0, 0]
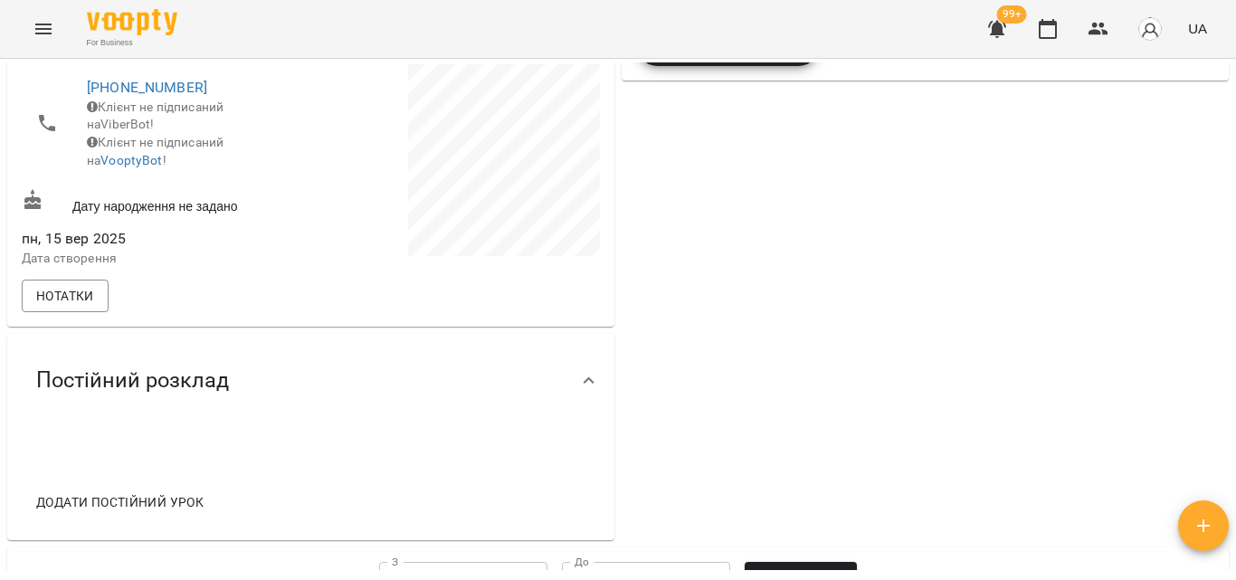
scroll to position [89, 0]
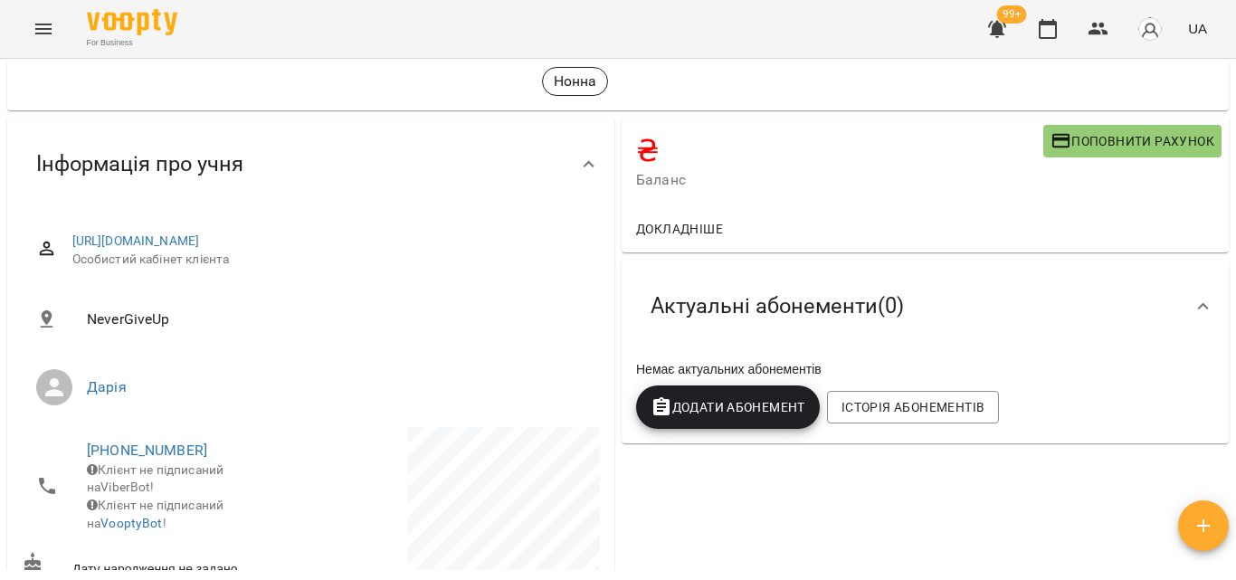
click at [48, 21] on icon "Menu" at bounding box center [44, 29] width 22 height 22
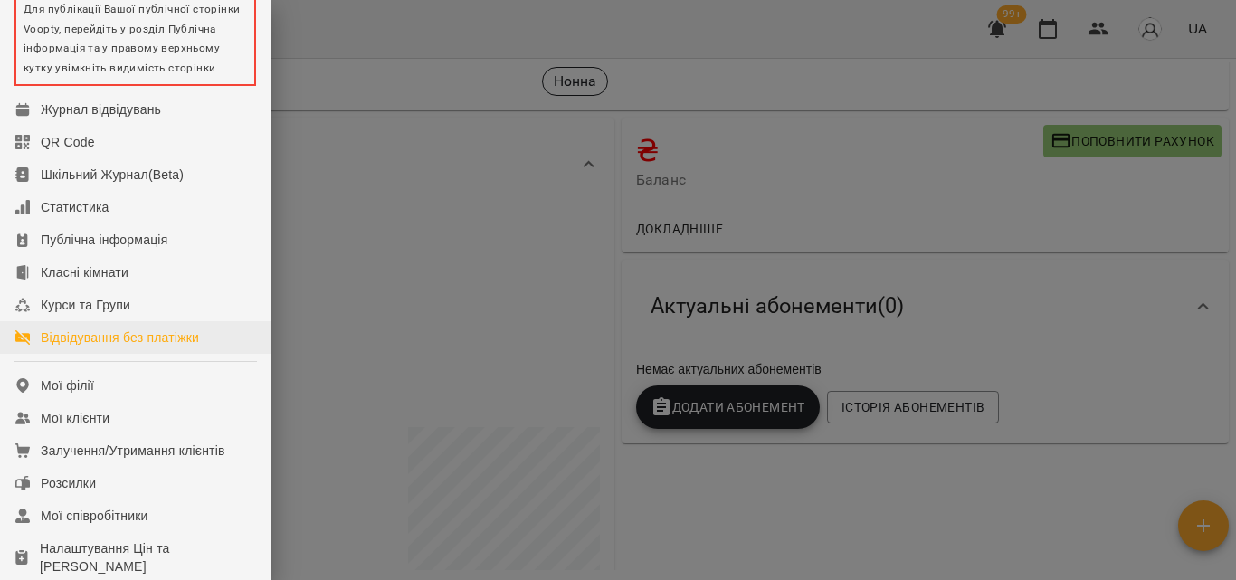
scroll to position [181, 0]
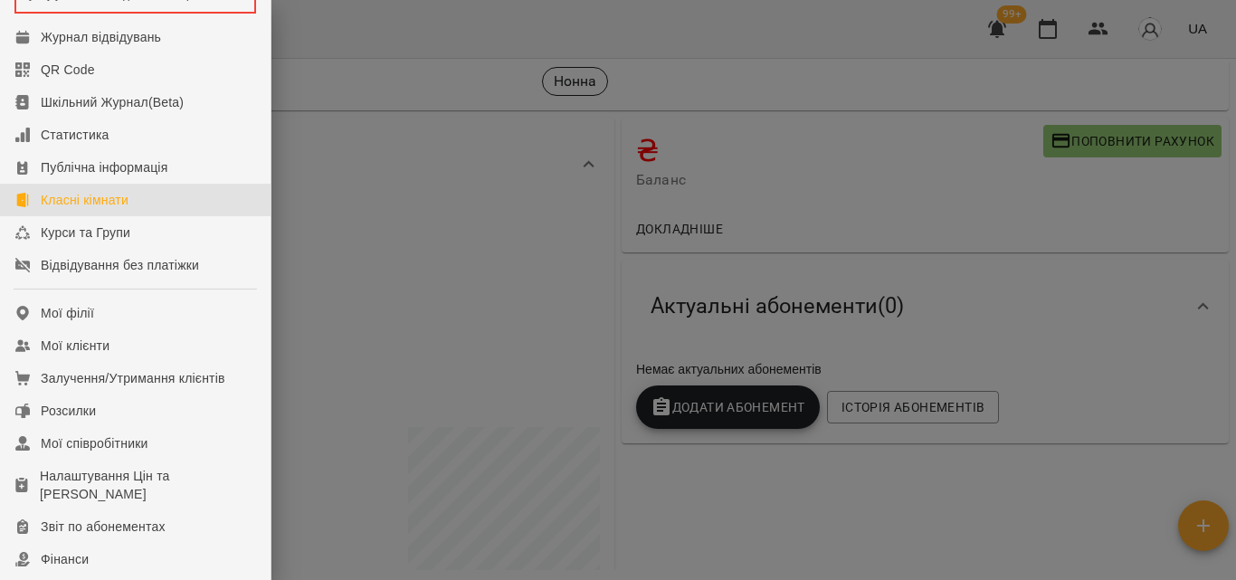
click at [104, 209] on div "Класні кімнати" at bounding box center [85, 200] width 88 height 18
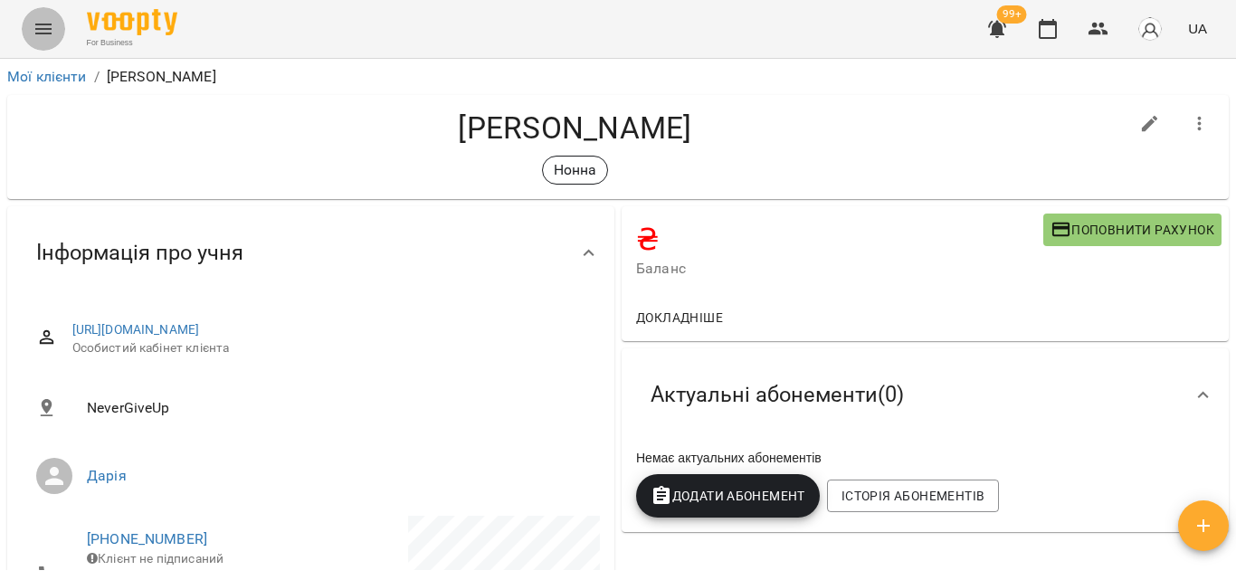
click at [44, 41] on button "Menu" at bounding box center [43, 28] width 43 height 43
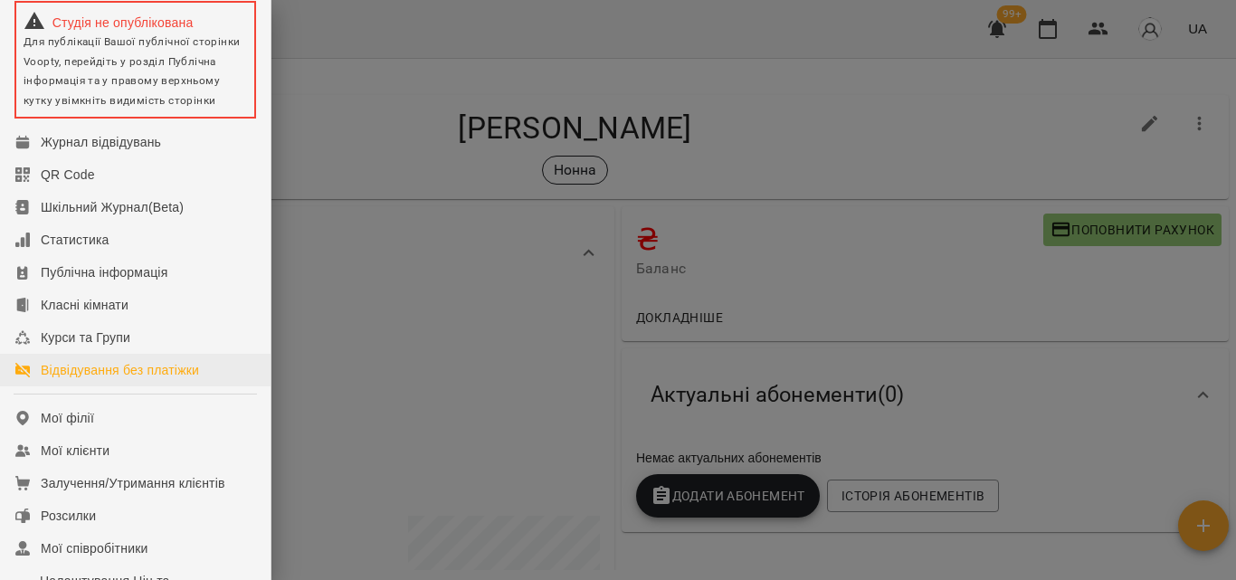
scroll to position [90, 0]
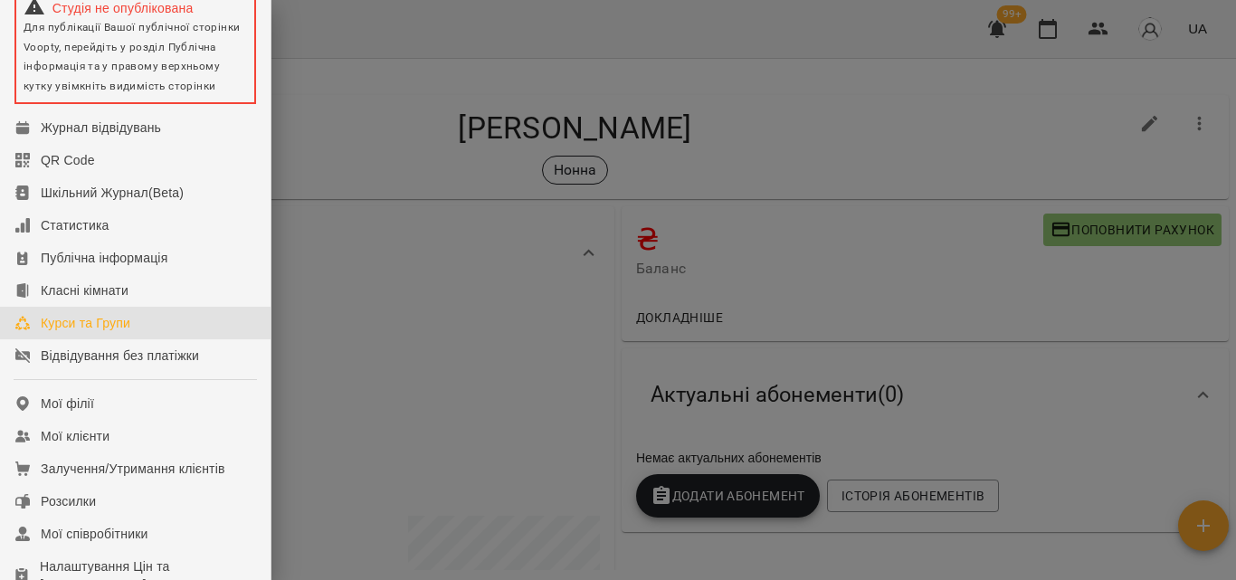
click at [72, 332] on div "Курси та Групи" at bounding box center [86, 323] width 90 height 18
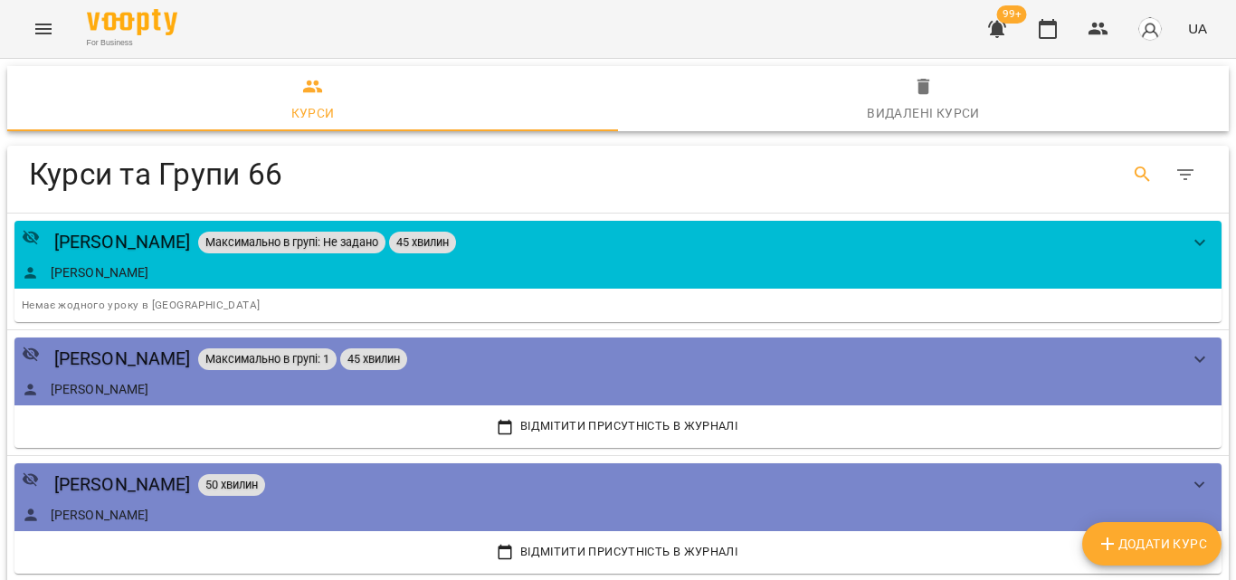
click at [1134, 171] on icon "Search" at bounding box center [1143, 175] width 22 height 22
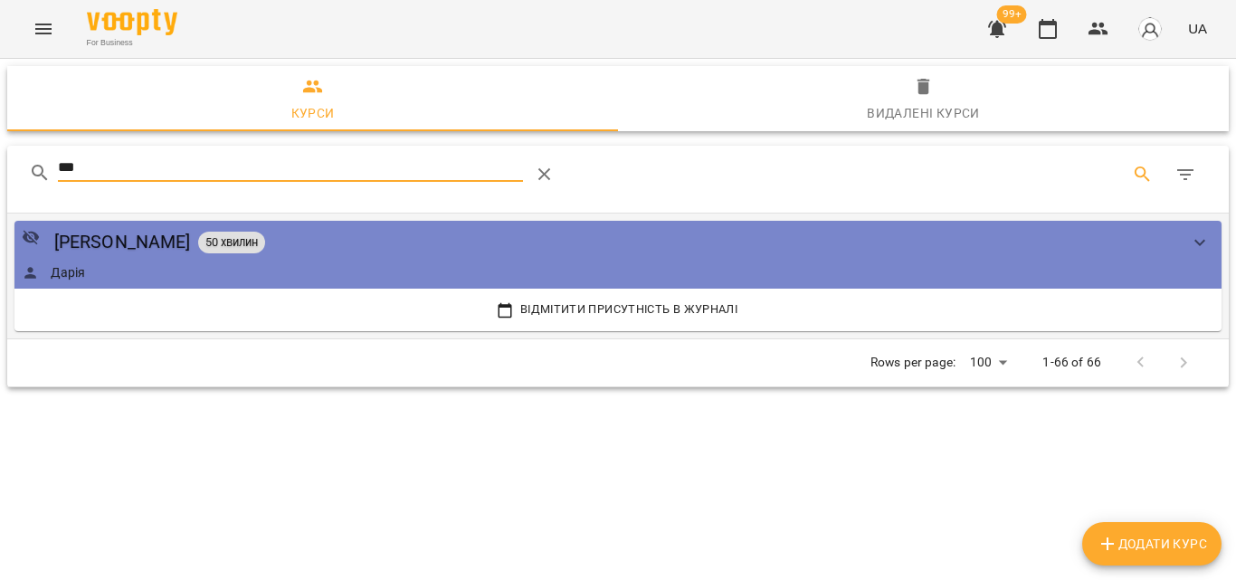
type input "***"
click at [218, 268] on div "Дарія" at bounding box center [600, 272] width 1157 height 18
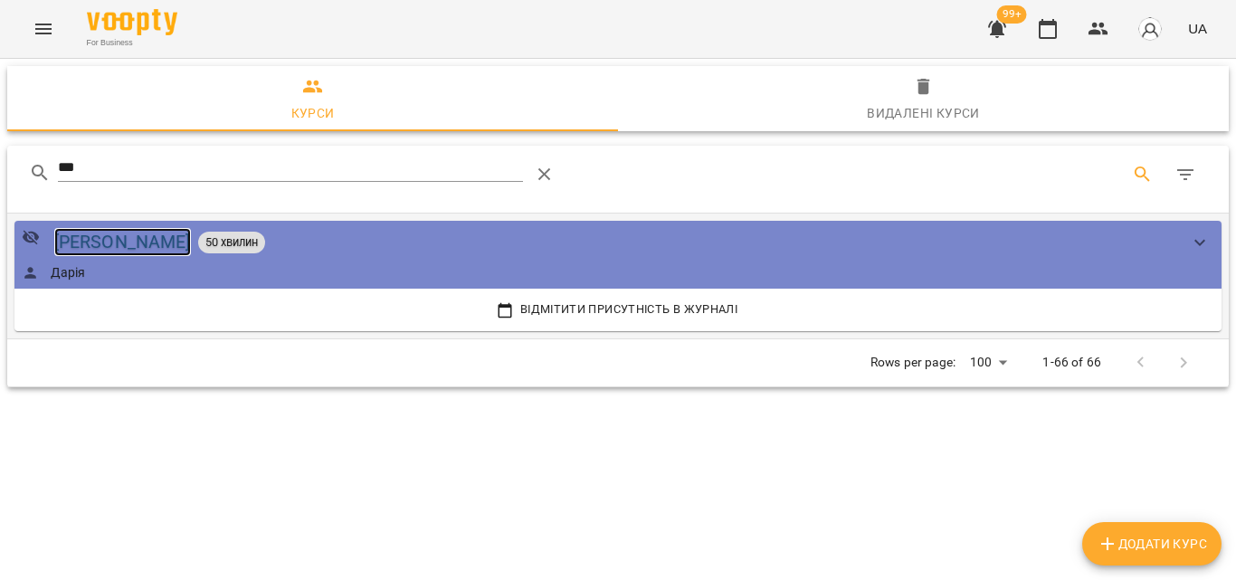
click at [113, 242] on div "[PERSON_NAME]" at bounding box center [122, 242] width 137 height 28
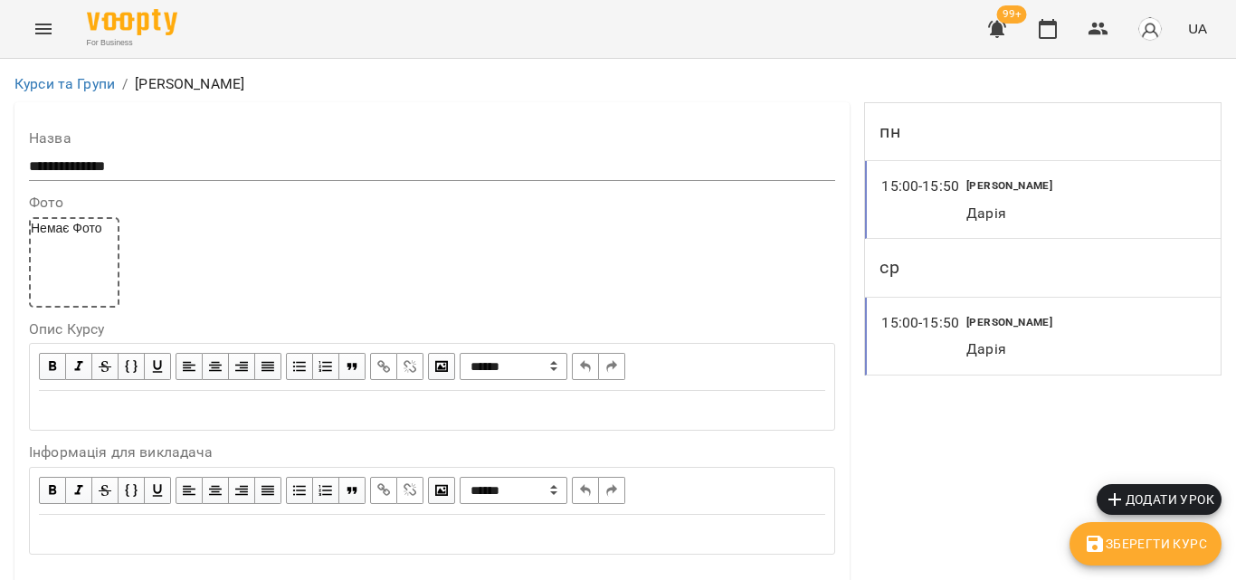
scroll to position [1448, 0]
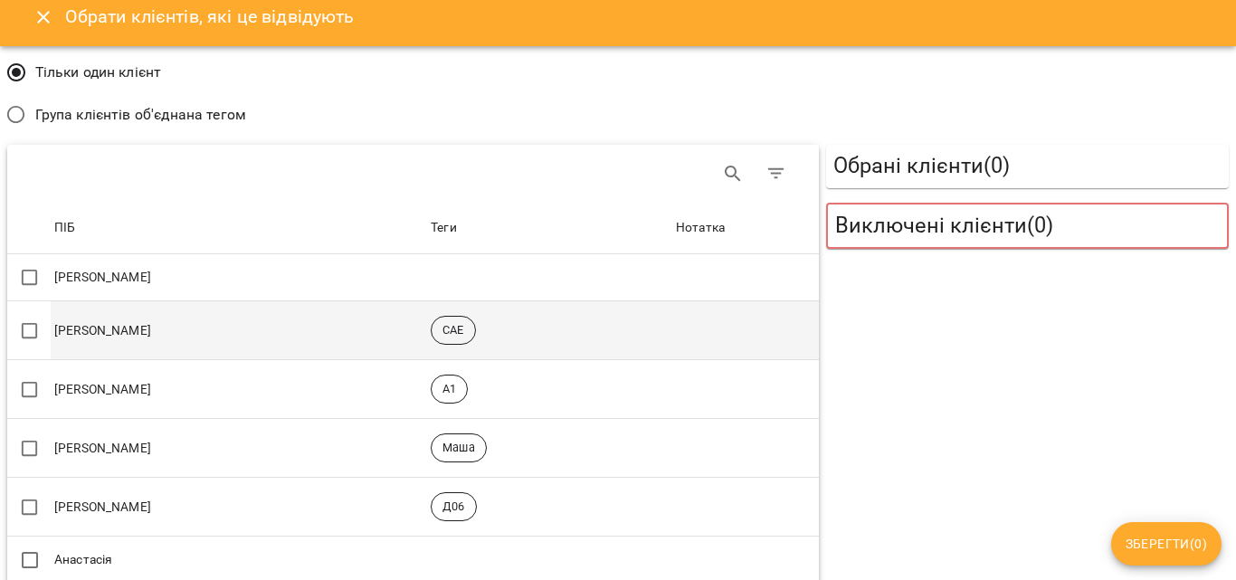
scroll to position [0, 0]
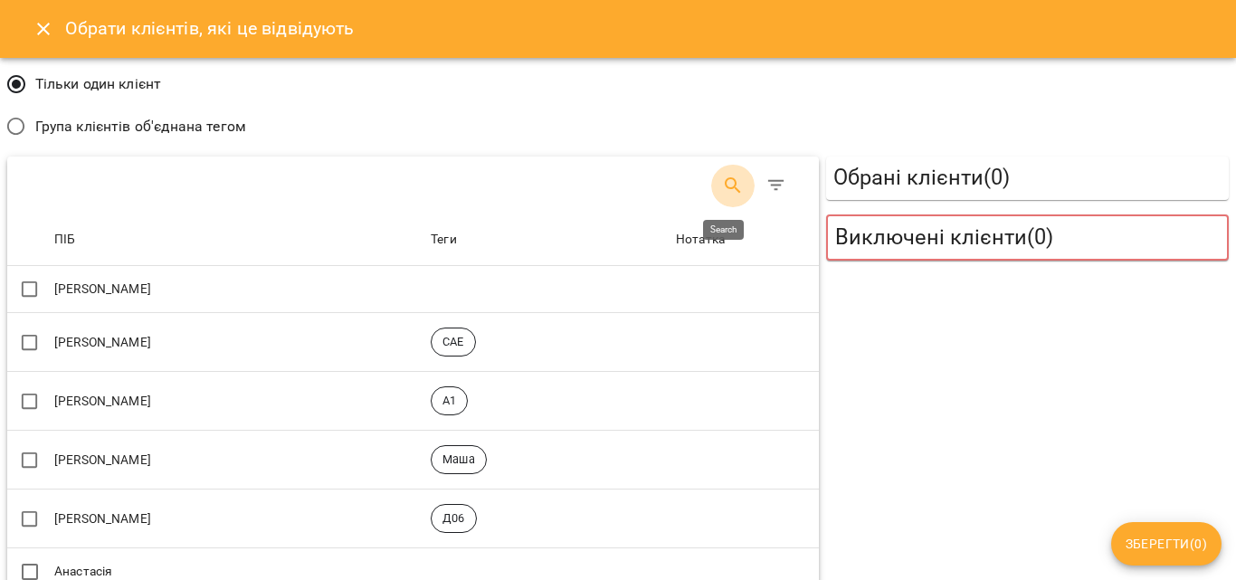
click at [728, 186] on icon "Search" at bounding box center [733, 186] width 22 height 22
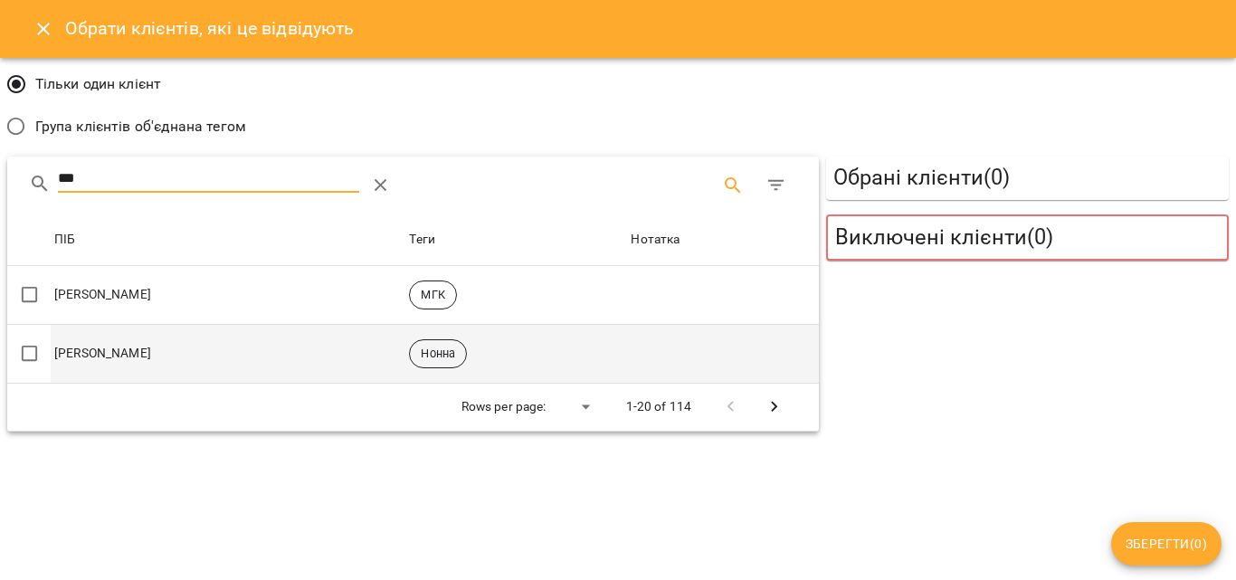
type input "***"
click at [455, 352] on span "Нонна" at bounding box center [438, 354] width 56 height 16
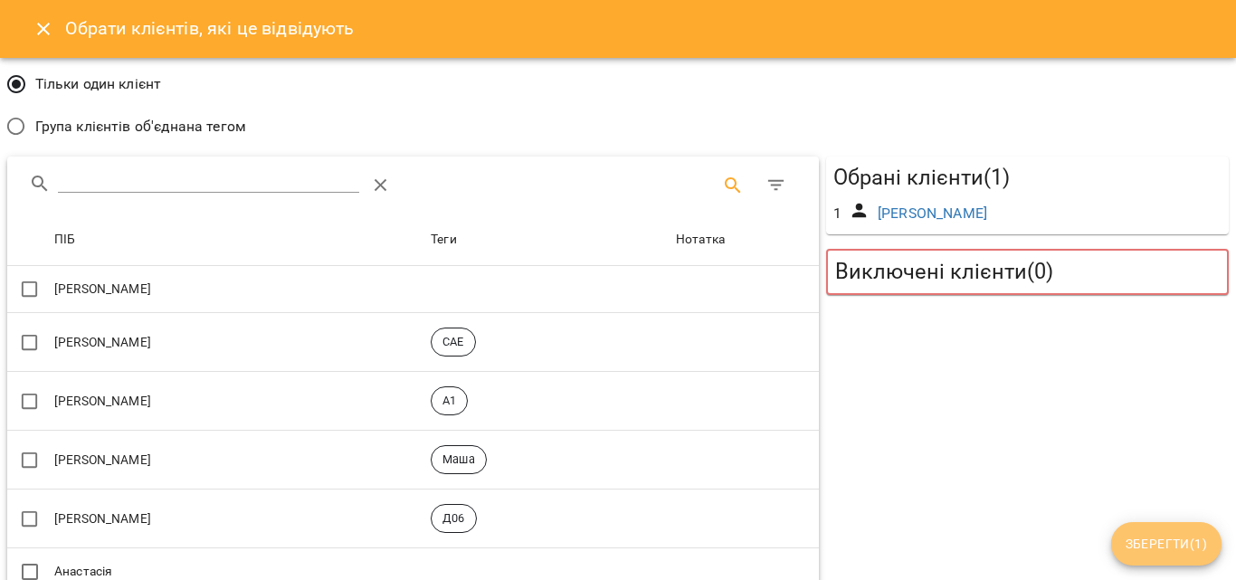
click at [1183, 548] on span "Зберегти ( 1 )" at bounding box center [1166, 544] width 81 height 22
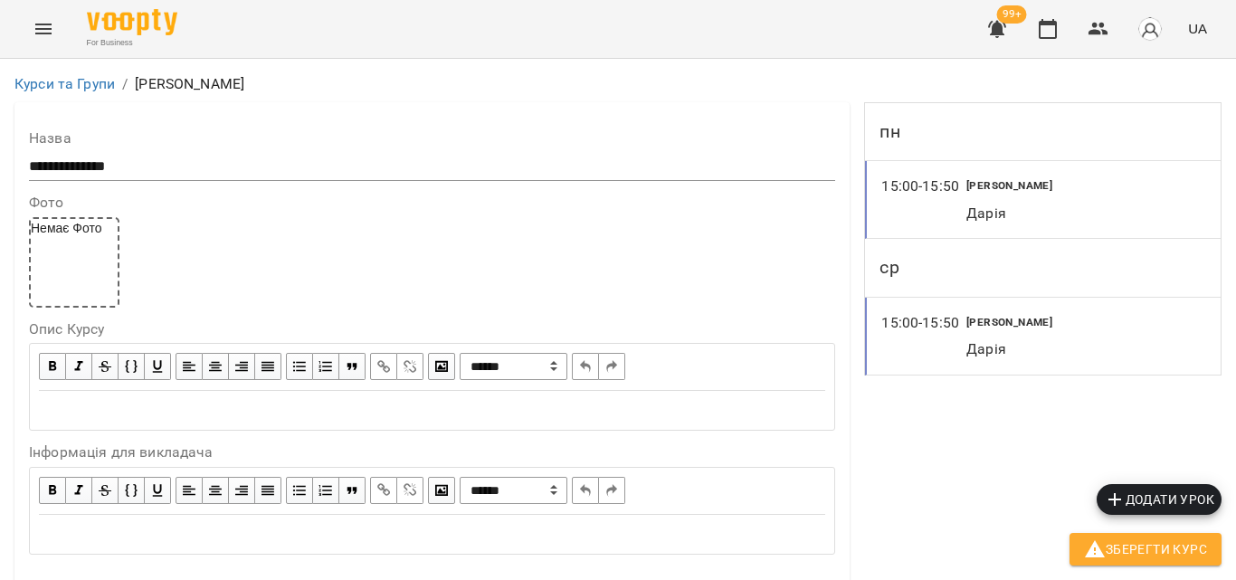
scroll to position [1176, 0]
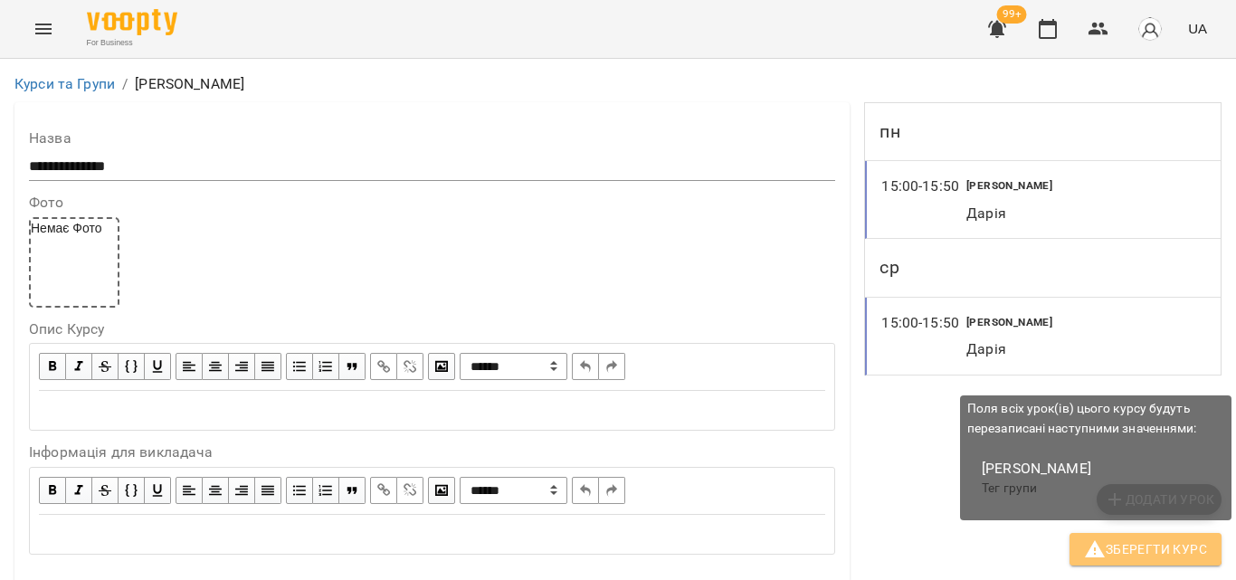
click at [1106, 546] on icon "button" at bounding box center [1095, 549] width 22 height 22
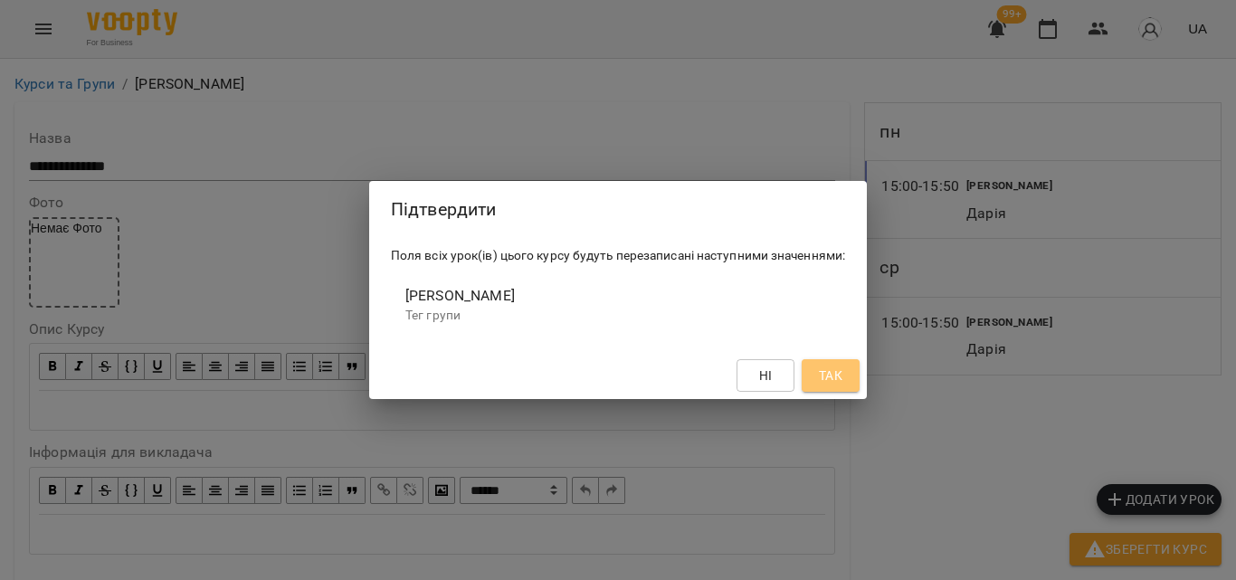
click at [845, 385] on span "Так" at bounding box center [830, 376] width 29 height 22
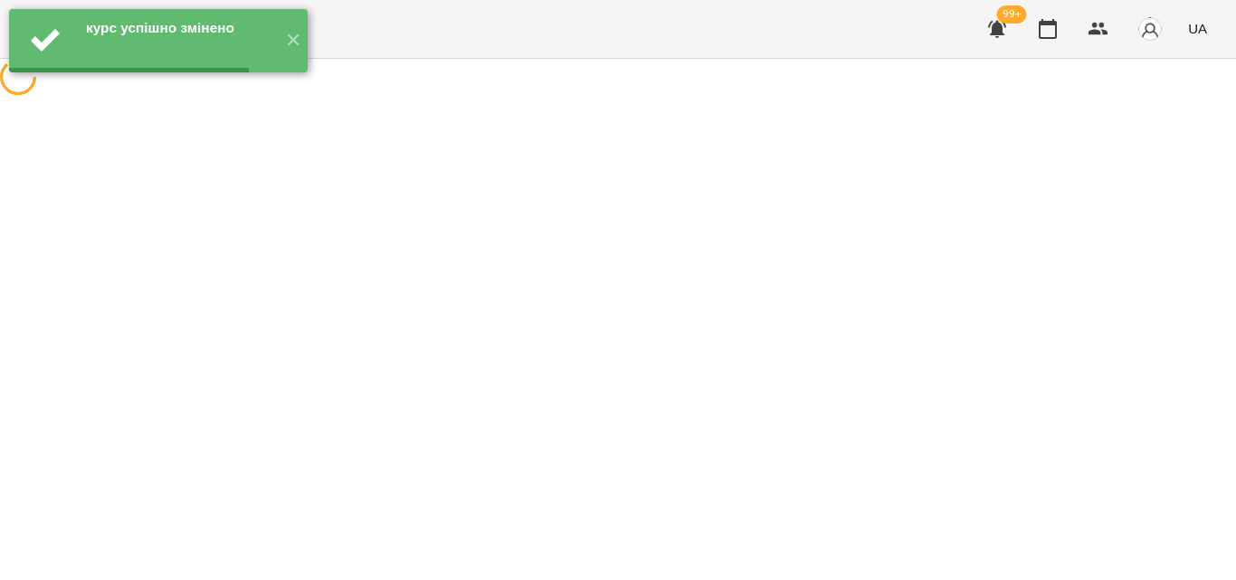
scroll to position [0, 0]
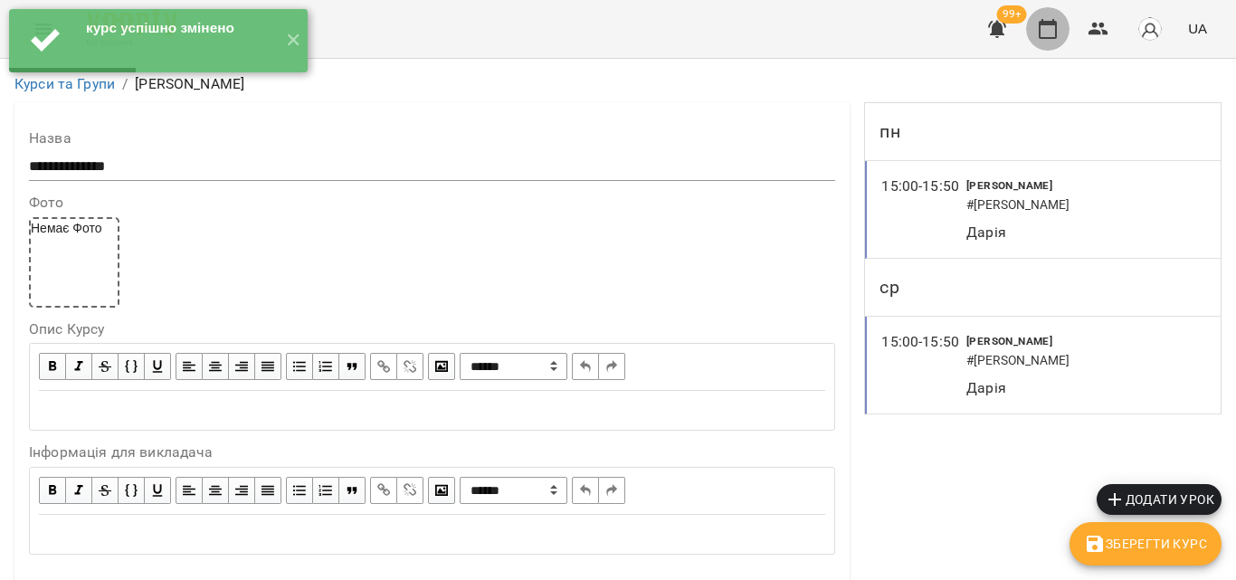
click at [1050, 21] on icon "button" at bounding box center [1048, 29] width 22 height 22
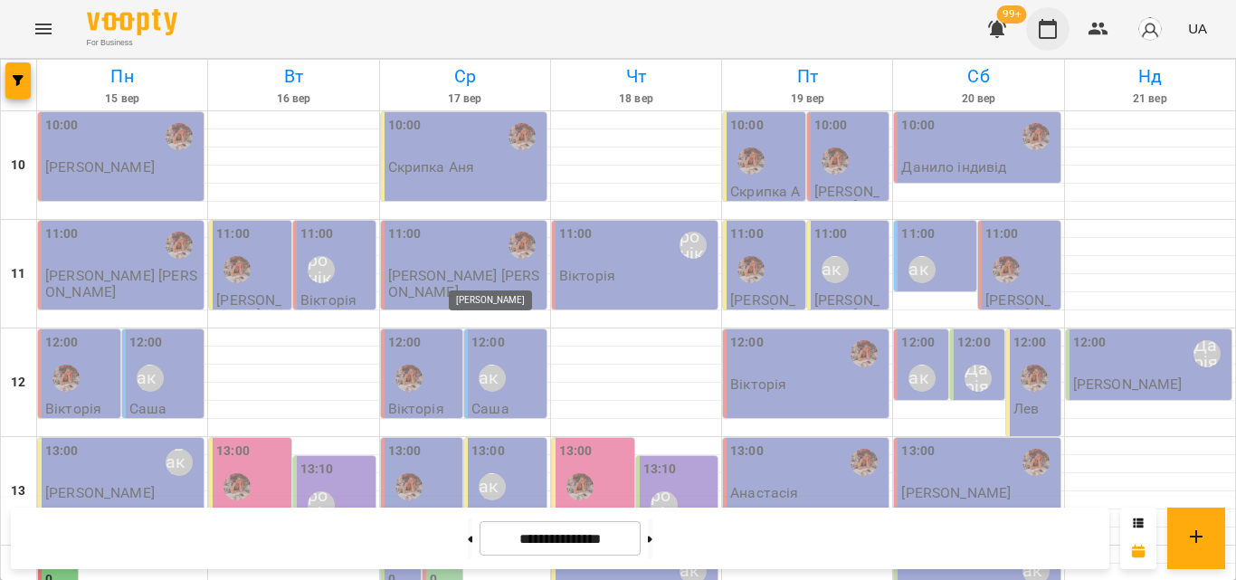
scroll to position [445, 0]
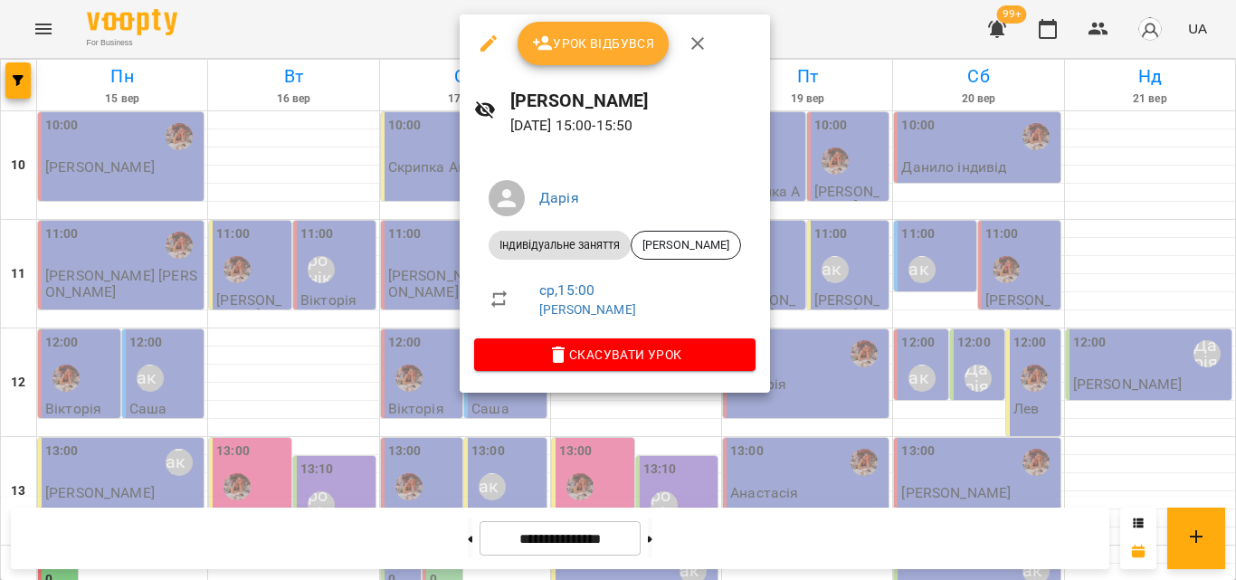
click at [365, 28] on div at bounding box center [618, 290] width 1236 height 580
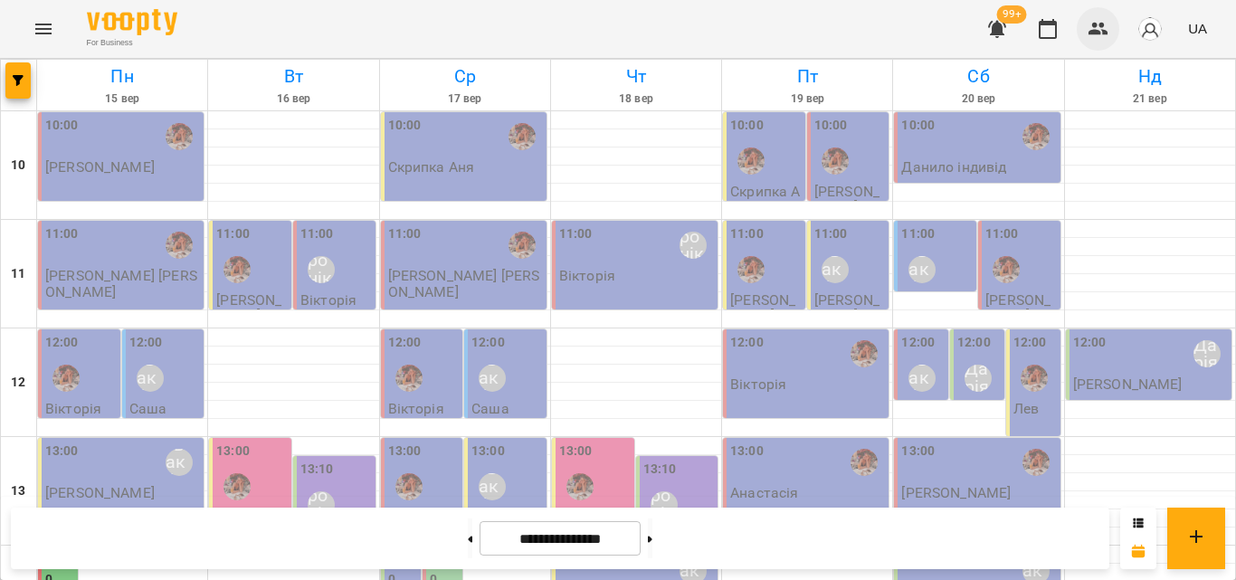
click at [1092, 27] on icon "button" at bounding box center [1099, 29] width 22 height 22
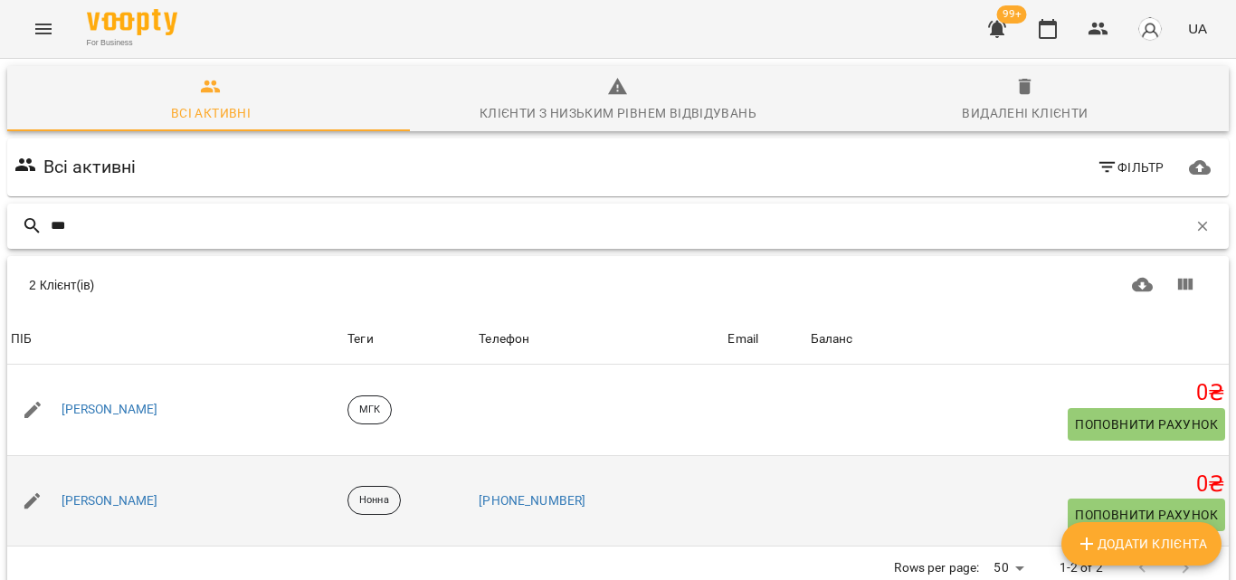
scroll to position [80, 0]
type input "***"
click at [80, 492] on link "[PERSON_NAME]" at bounding box center [110, 501] width 97 height 18
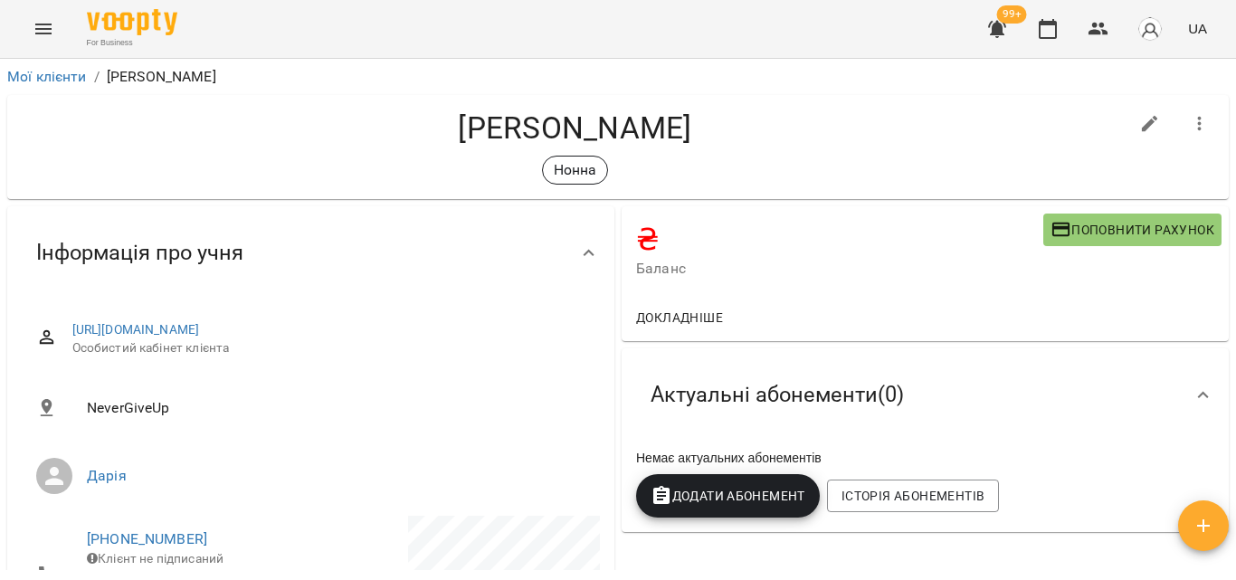
scroll to position [181, 0]
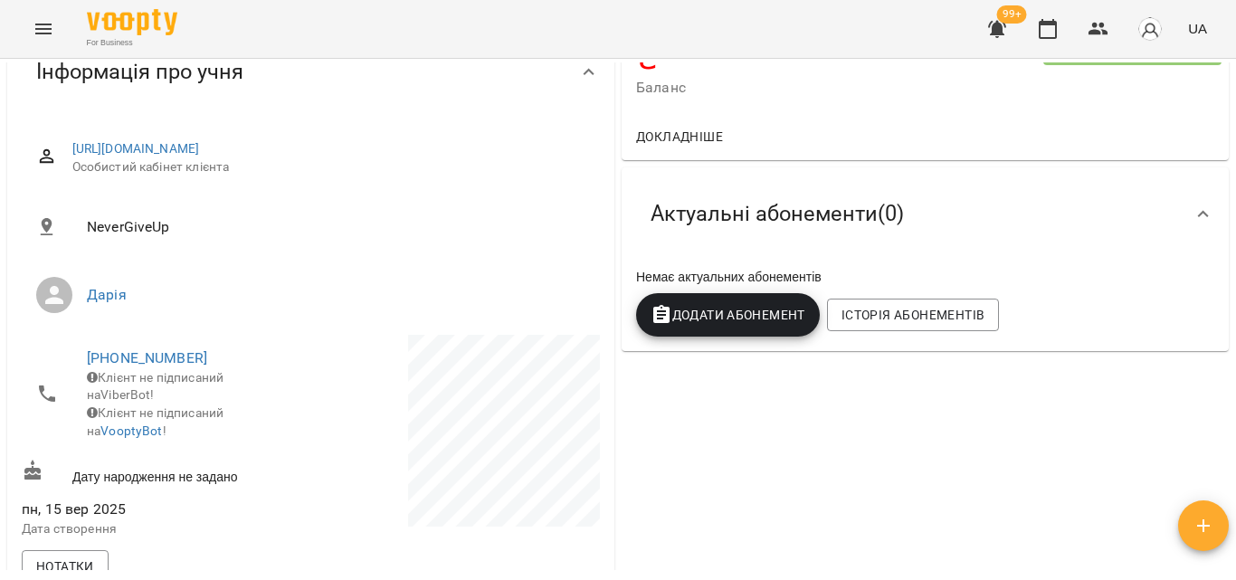
click at [686, 330] on button "Додати Абонемент" at bounding box center [728, 314] width 184 height 43
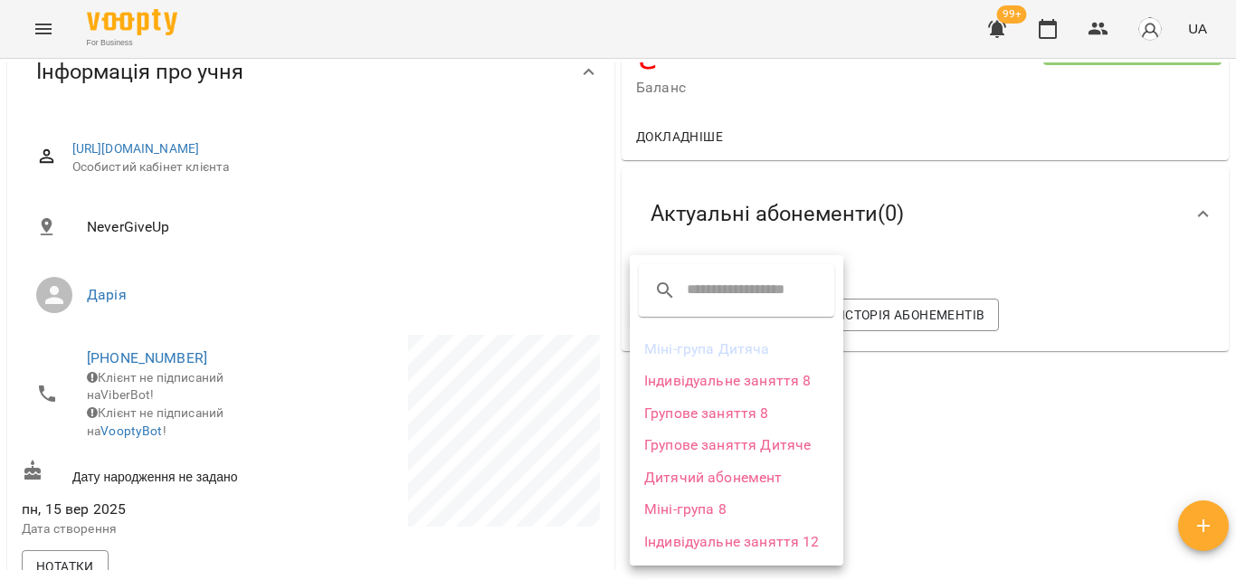
click at [588, 185] on div at bounding box center [618, 290] width 1236 height 580
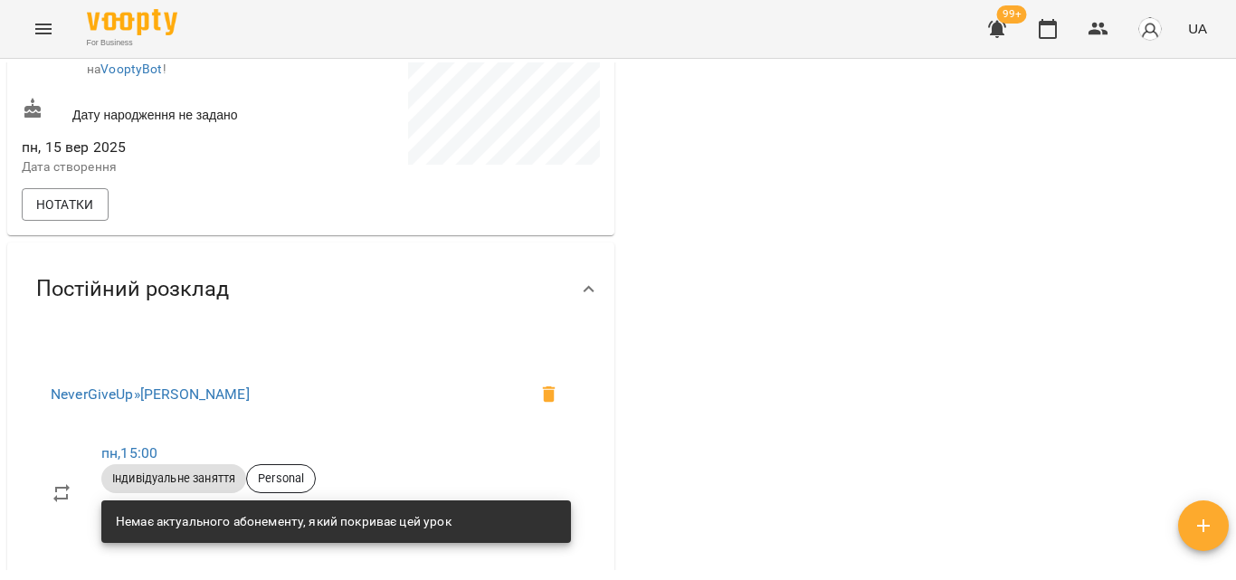
scroll to position [271, 0]
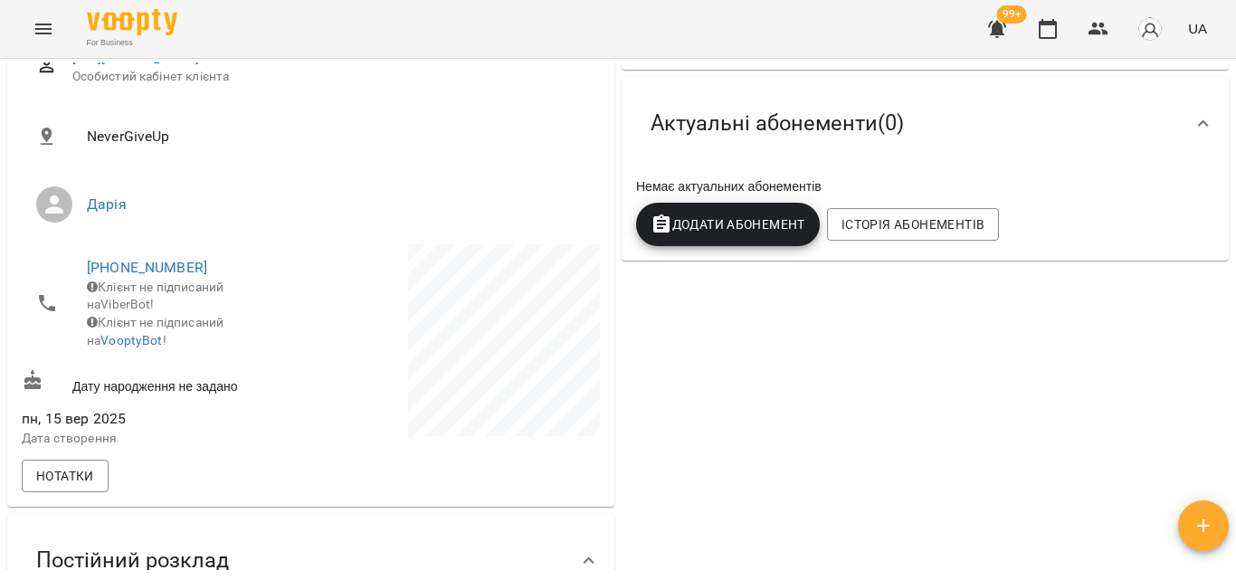
click at [700, 235] on span "Додати Абонемент" at bounding box center [728, 225] width 155 height 22
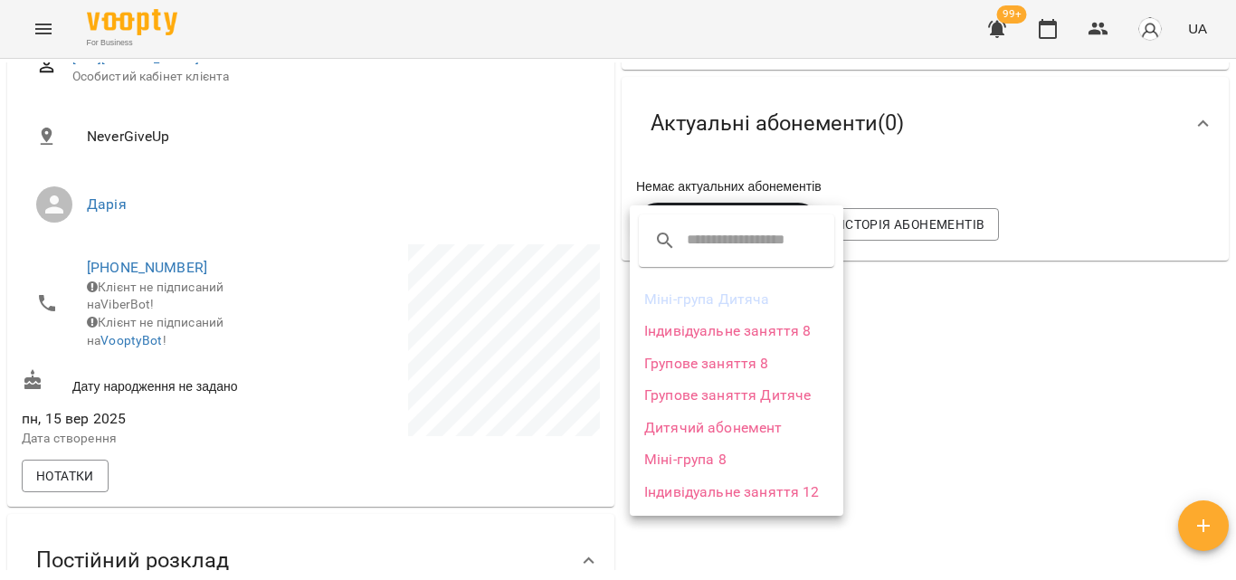
click at [710, 338] on li "Індивідуальне заняття 8" at bounding box center [737, 331] width 214 height 33
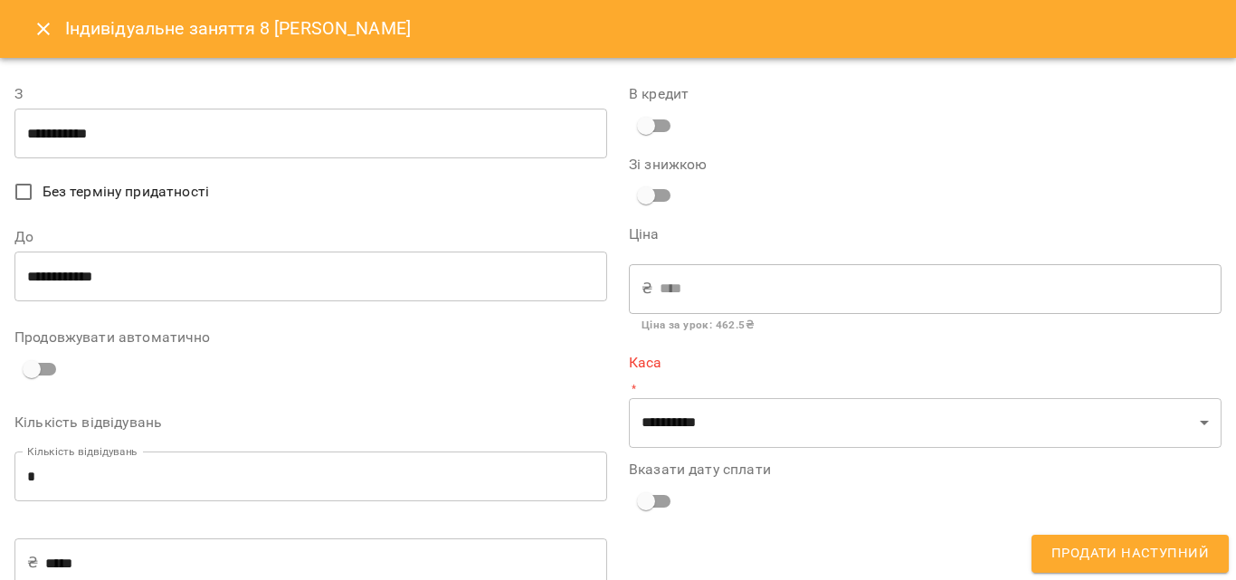
click at [81, 265] on input "**********" at bounding box center [310, 277] width 593 height 51
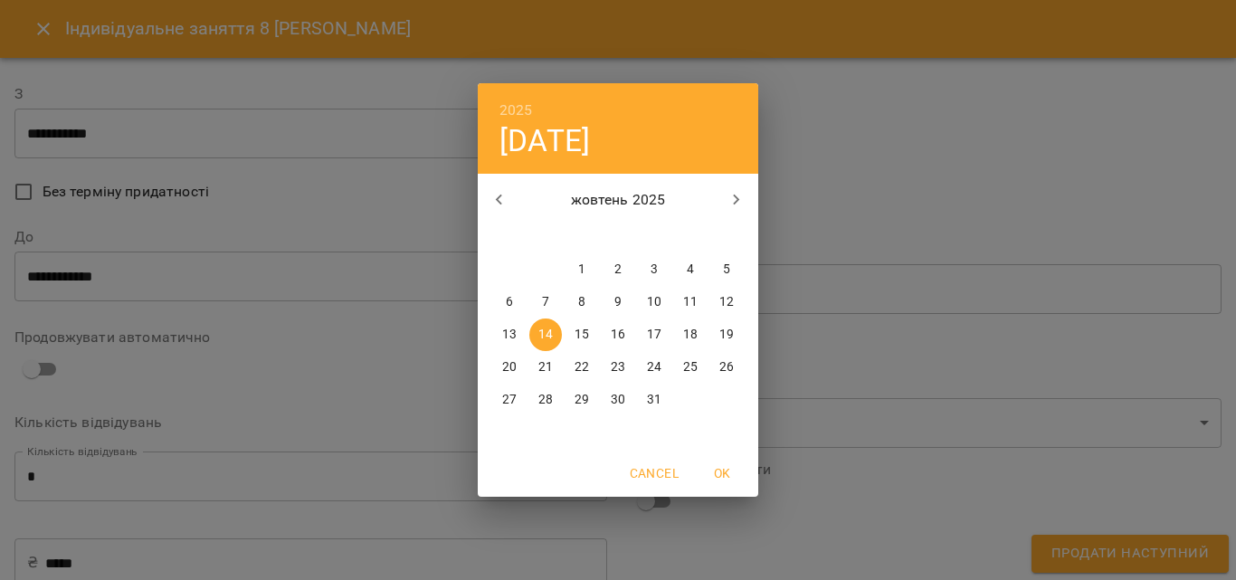
click at [571, 342] on span "15" at bounding box center [582, 335] width 33 height 18
type input "**********"
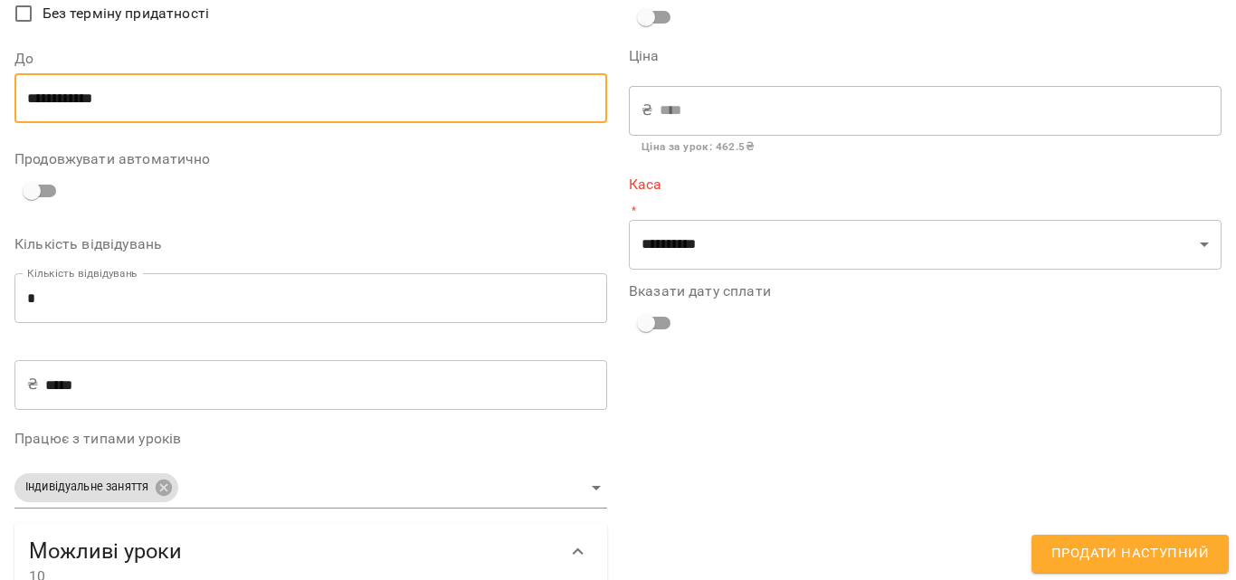
scroll to position [181, 0]
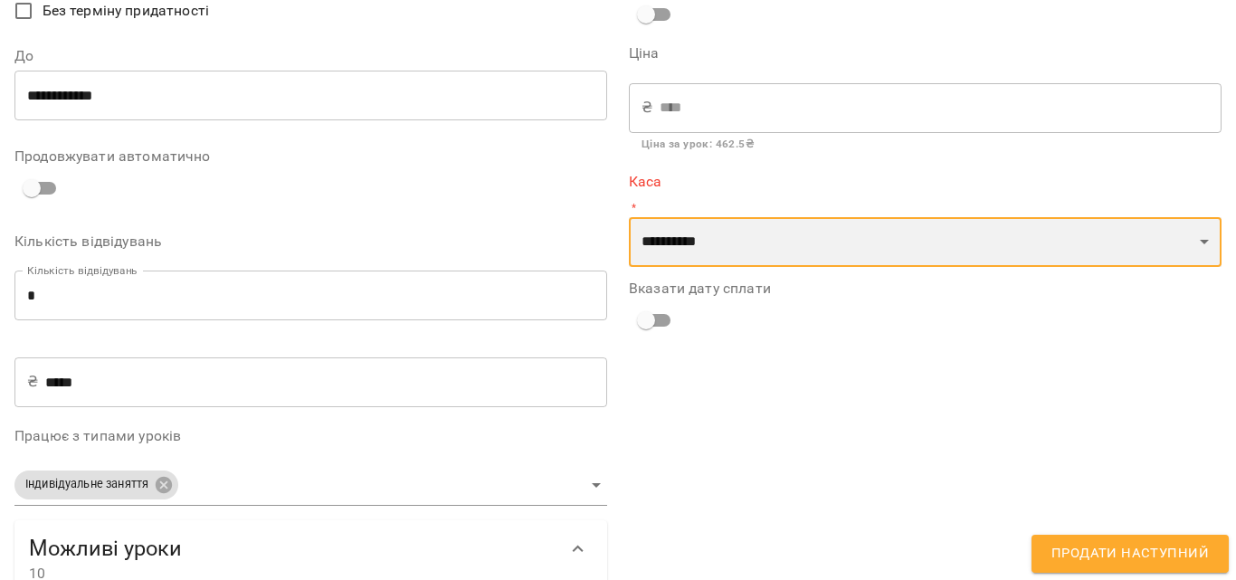
click at [651, 247] on select "**********" at bounding box center [925, 242] width 593 height 51
select select "****"
click at [629, 217] on select "**********" at bounding box center [925, 242] width 593 height 51
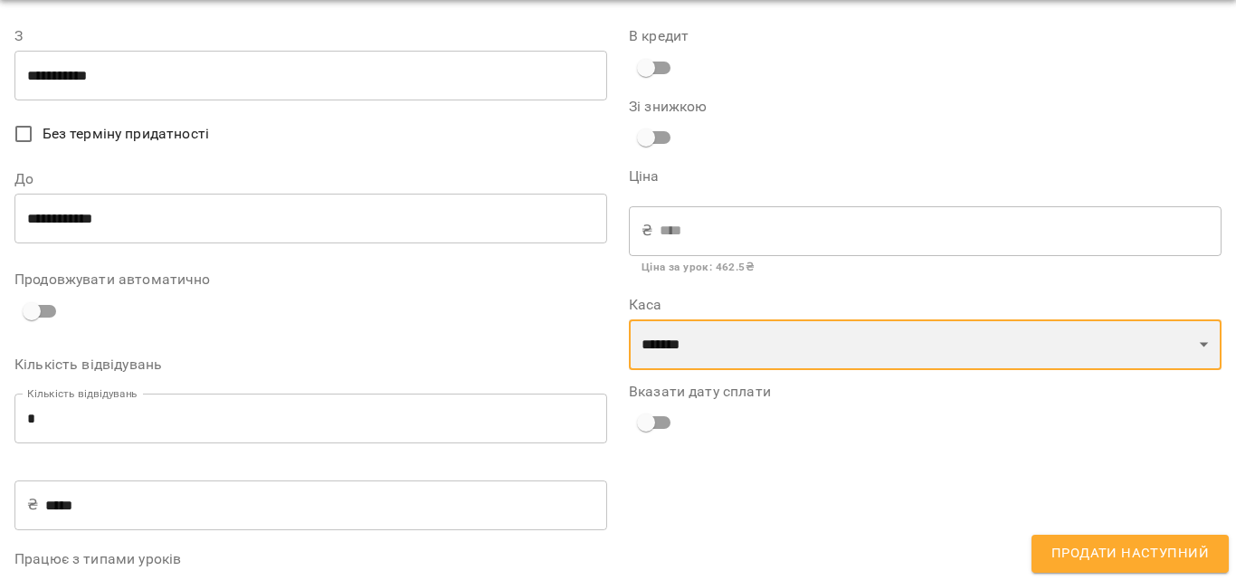
scroll to position [90, 0]
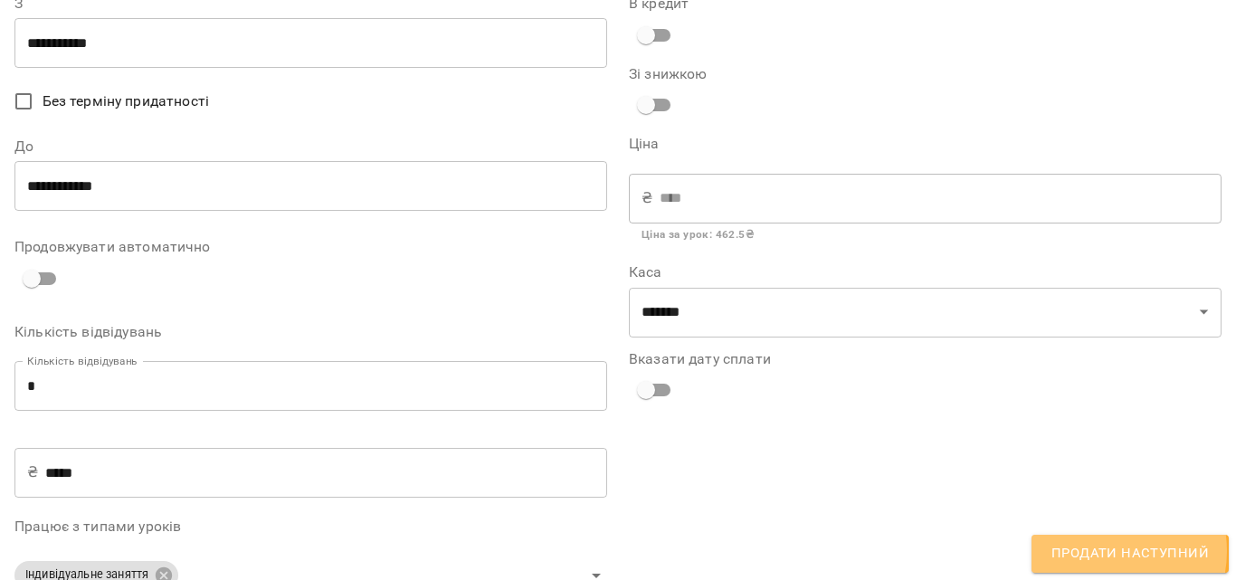
click at [1106, 550] on span "Продати наступний" at bounding box center [1130, 554] width 157 height 24
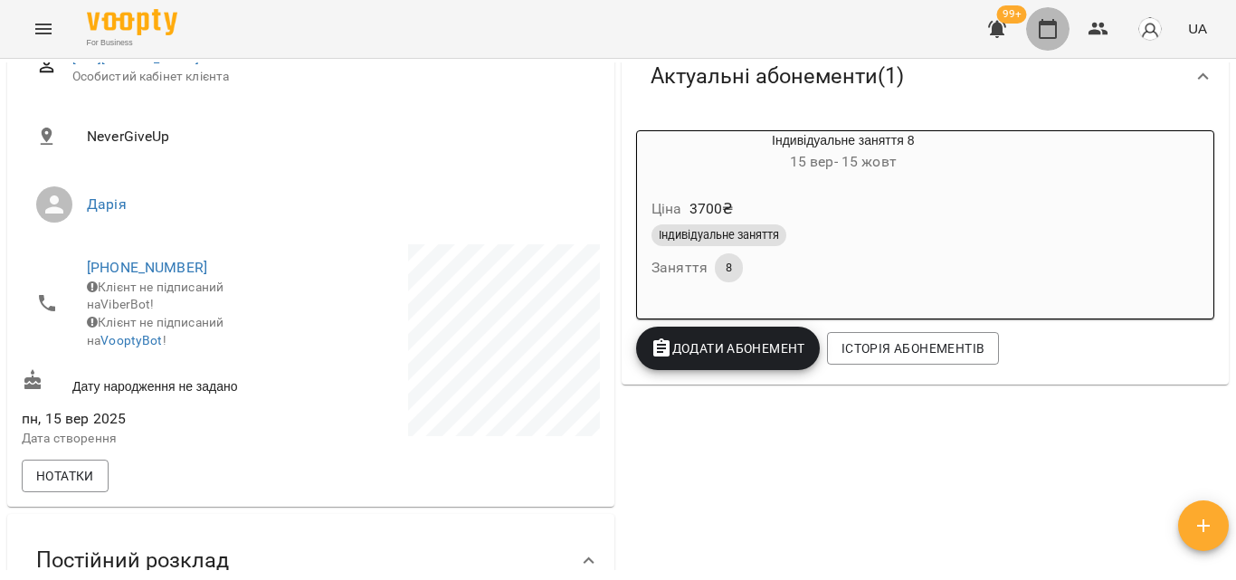
click at [1043, 37] on icon "button" at bounding box center [1048, 29] width 18 height 20
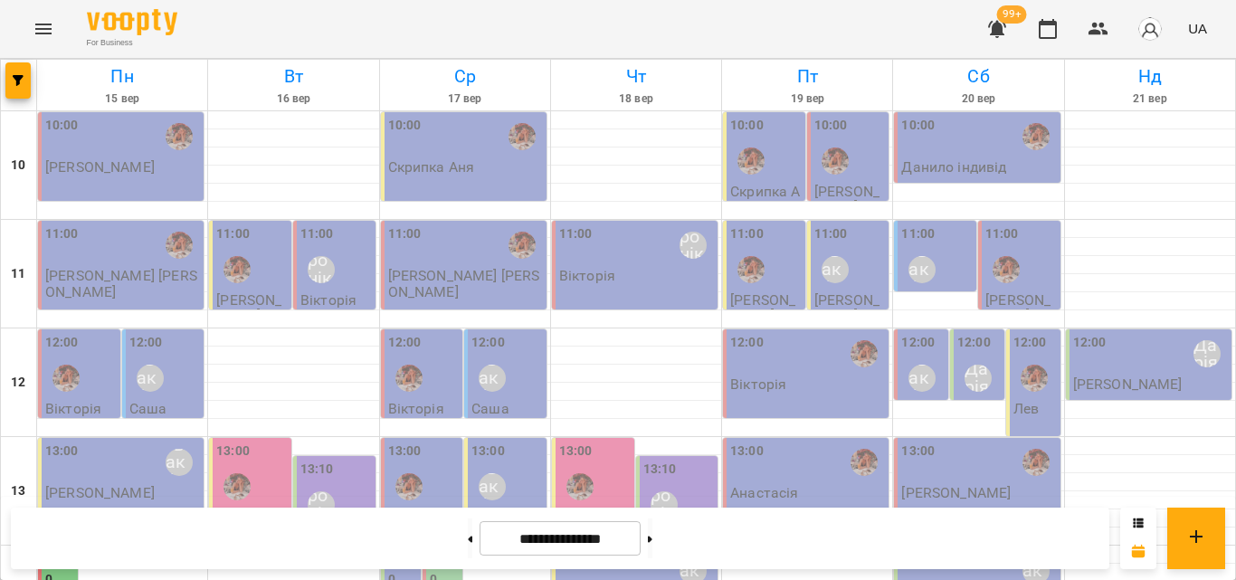
scroll to position [536, 0]
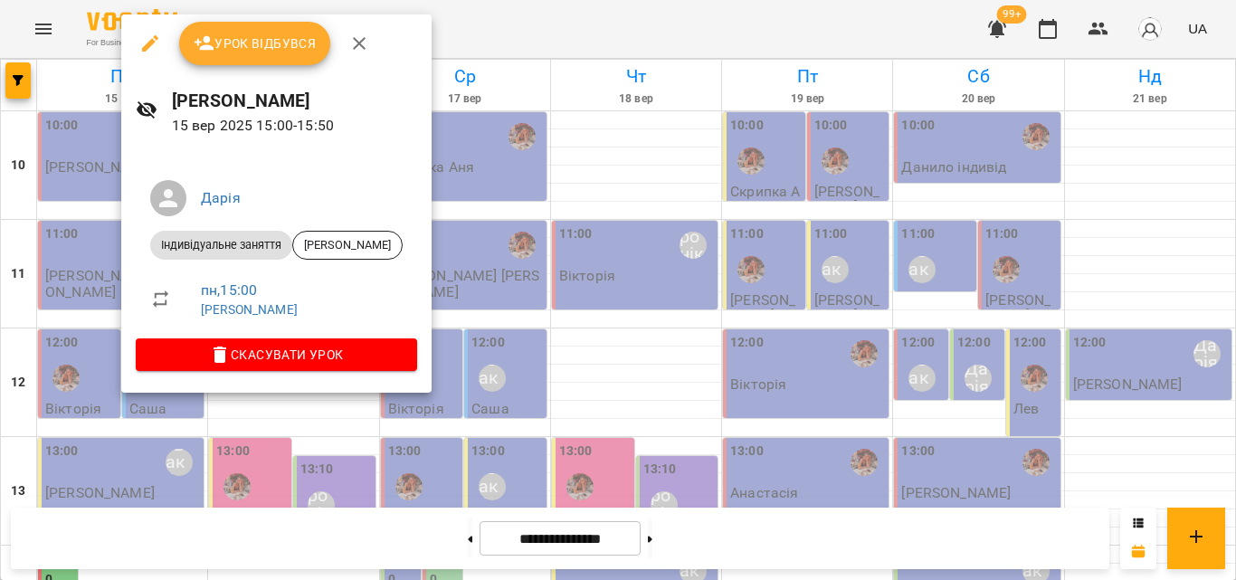
click at [541, 28] on div at bounding box center [618, 290] width 1236 height 580
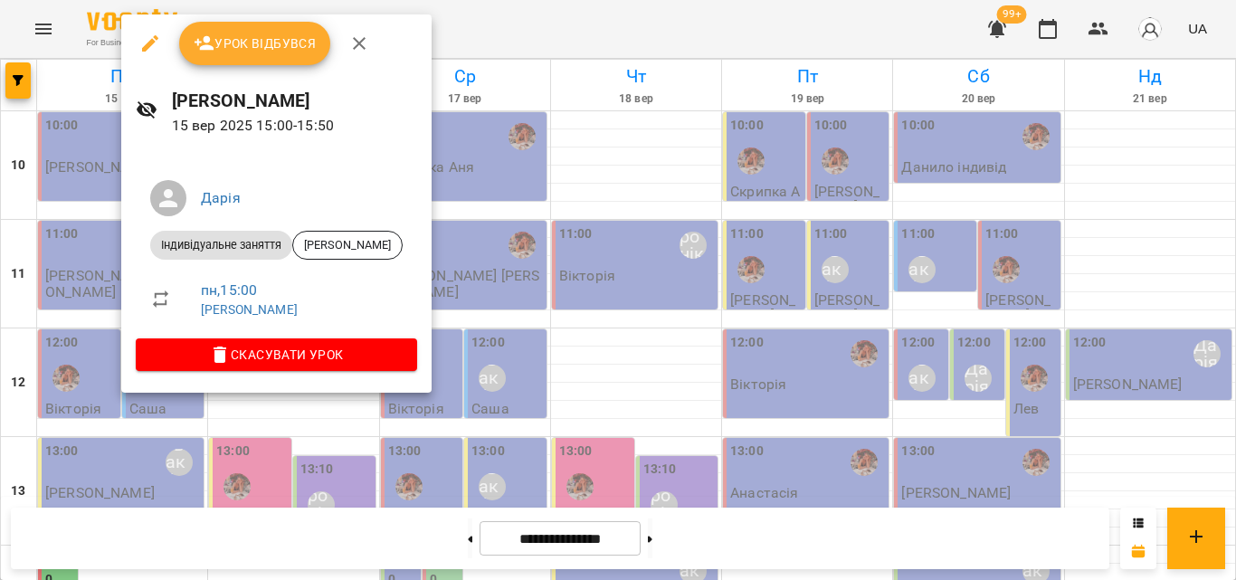
click at [224, 44] on span "Урок відбувся" at bounding box center [255, 44] width 123 height 22
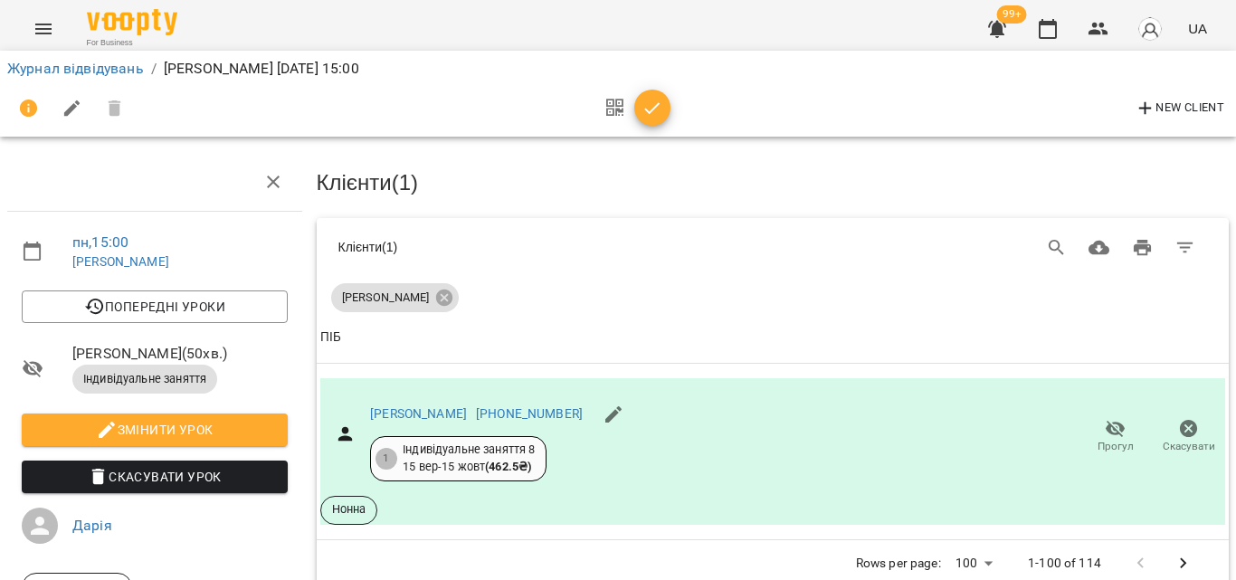
scroll to position [158, 0]
click at [677, 97] on div "New Client" at bounding box center [618, 108] width 1222 height 43
click at [658, 109] on icon "button" at bounding box center [653, 109] width 22 height 22
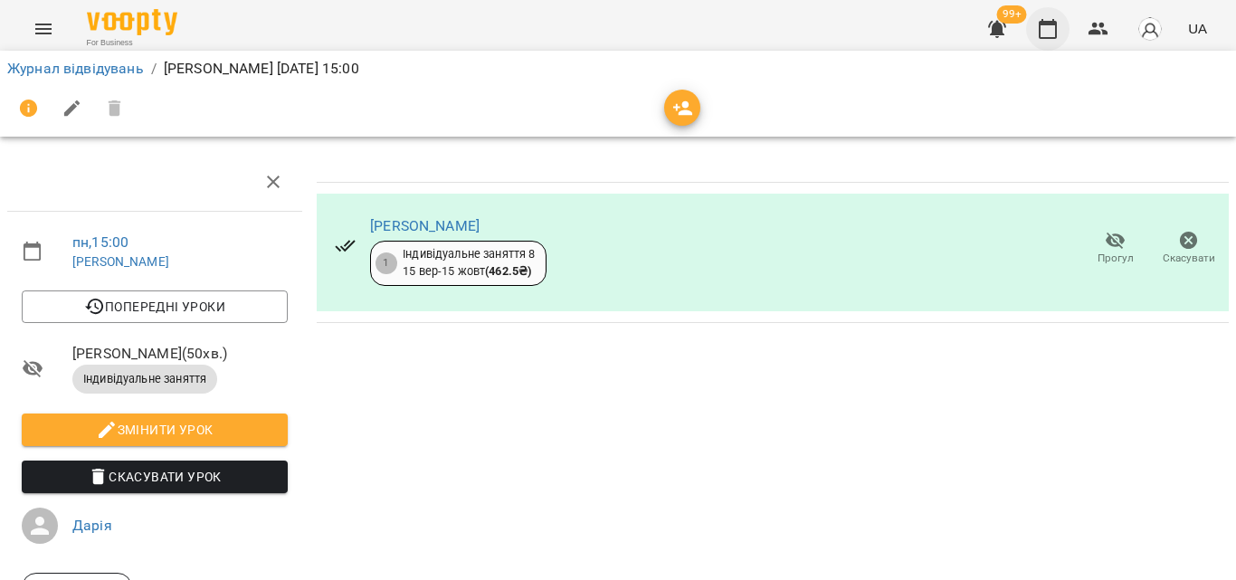
click at [1050, 20] on icon "button" at bounding box center [1048, 29] width 22 height 22
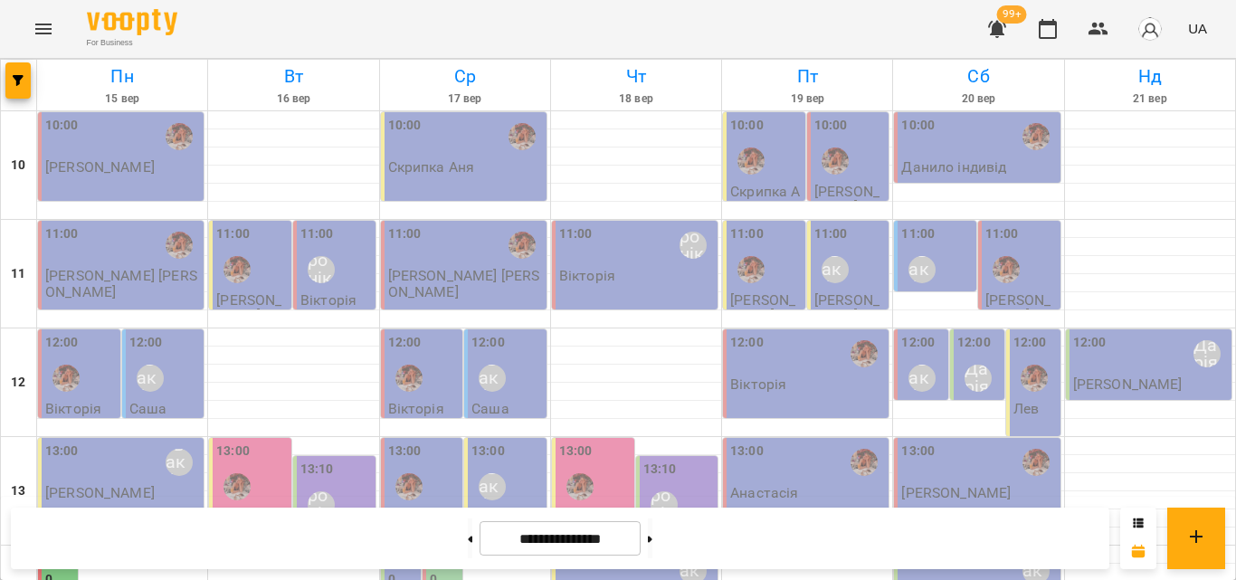
scroll to position [445, 0]
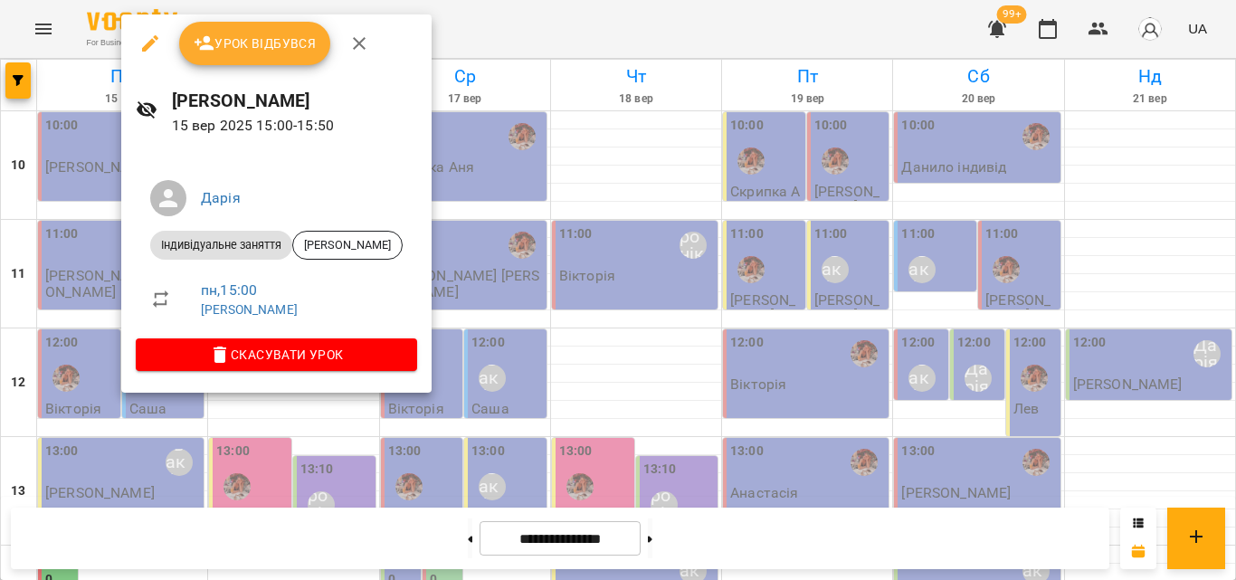
click at [573, 29] on div at bounding box center [618, 290] width 1236 height 580
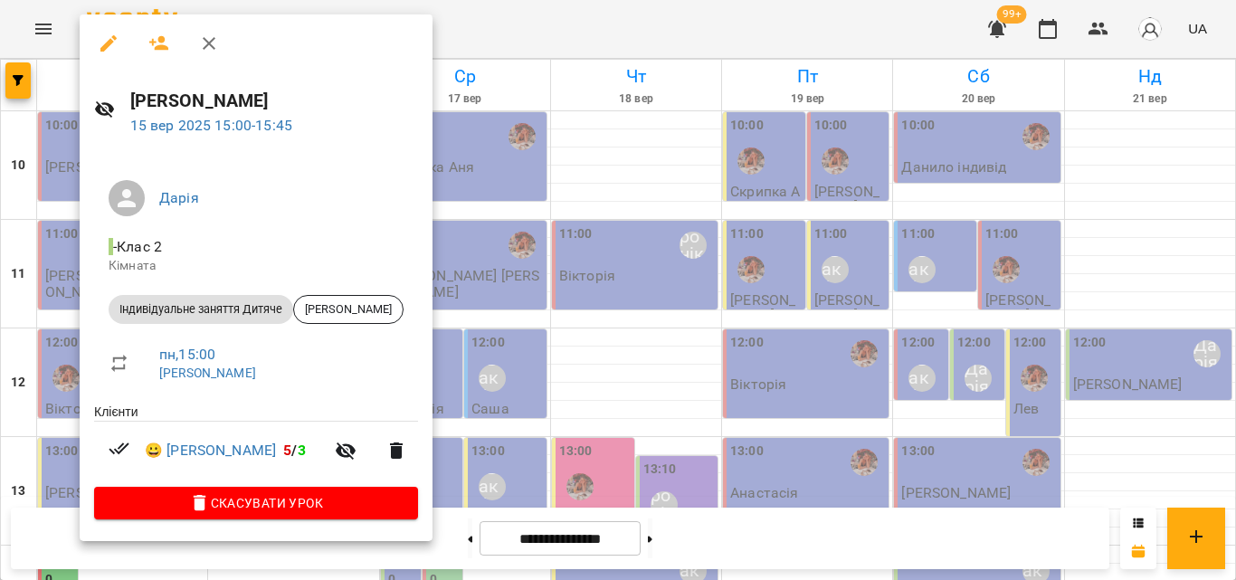
click at [502, 43] on div at bounding box center [618, 290] width 1236 height 580
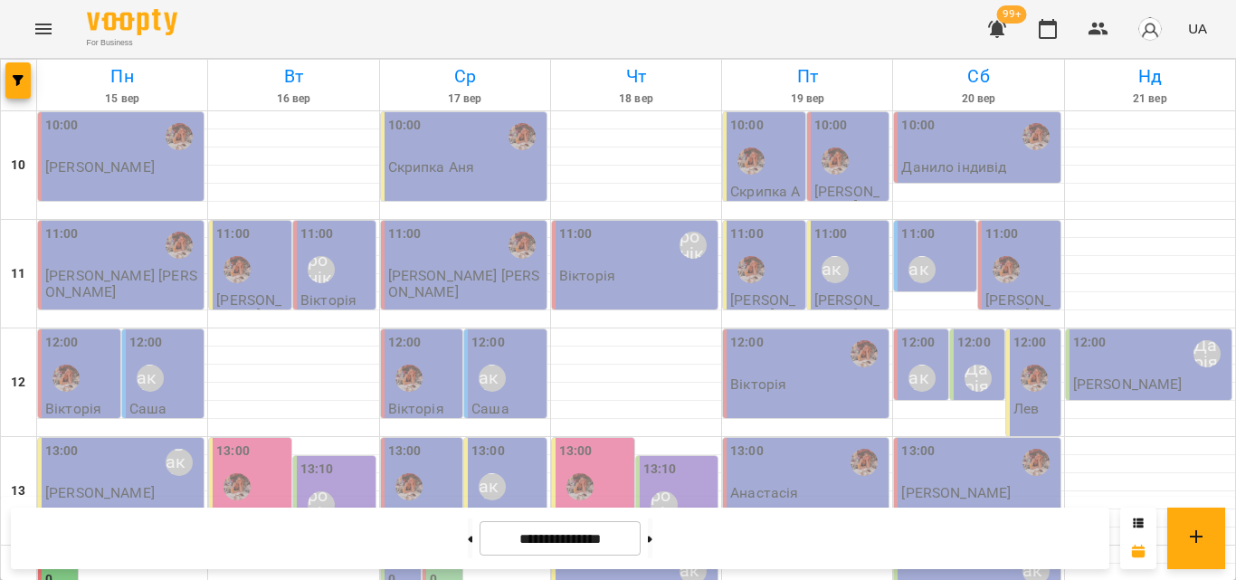
scroll to position [355, 0]
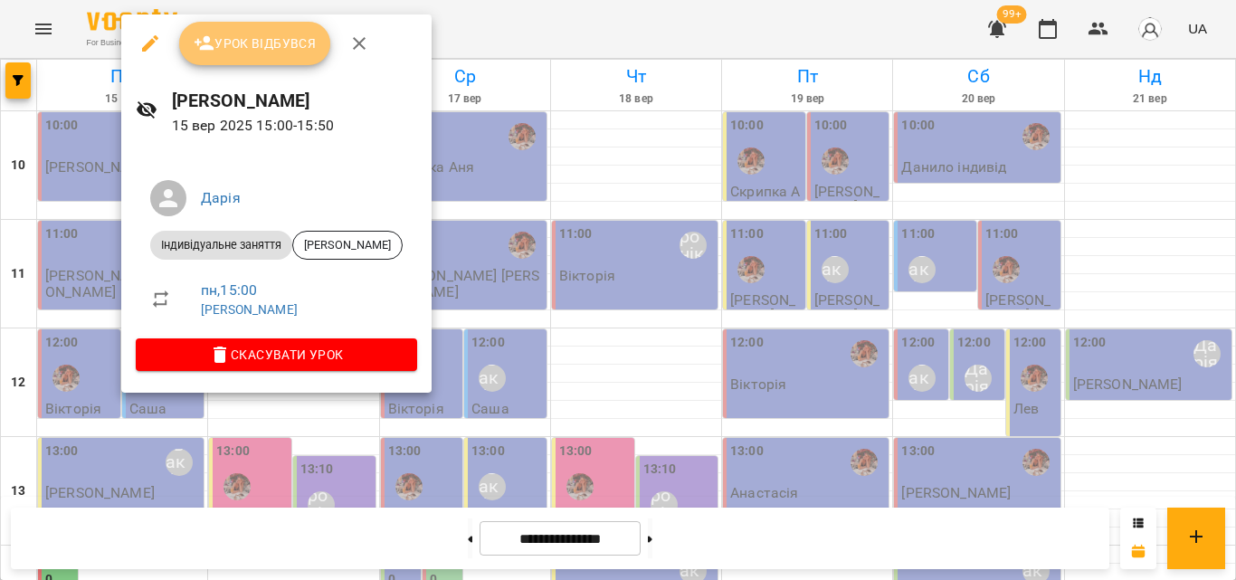
click at [210, 37] on icon "button" at bounding box center [205, 44] width 22 height 22
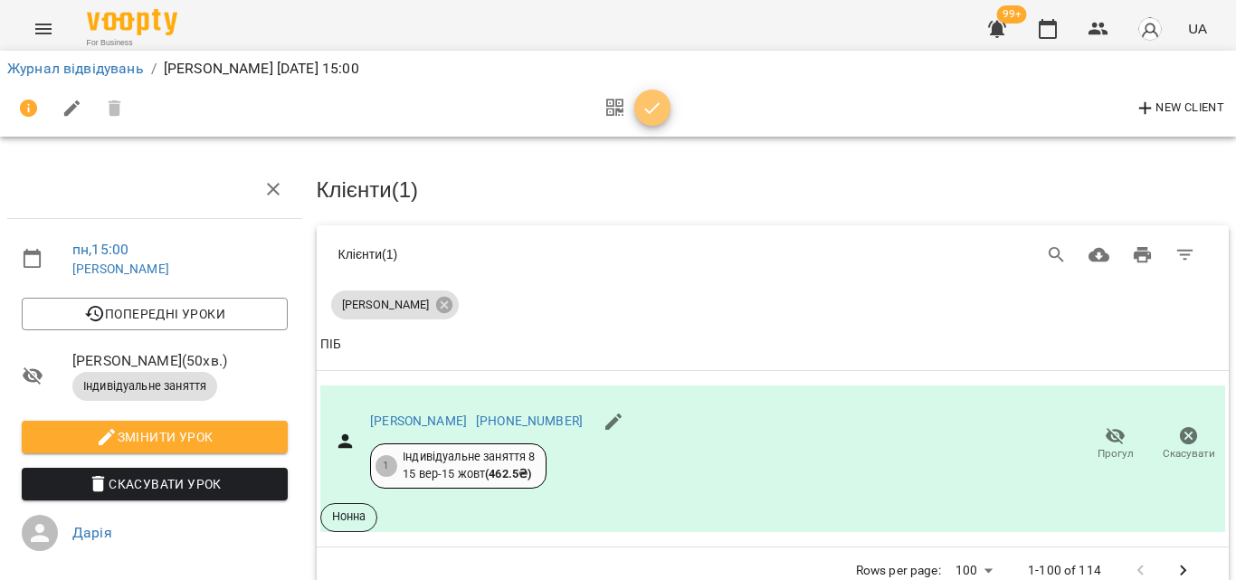
click at [647, 117] on icon "button" at bounding box center [653, 109] width 22 height 22
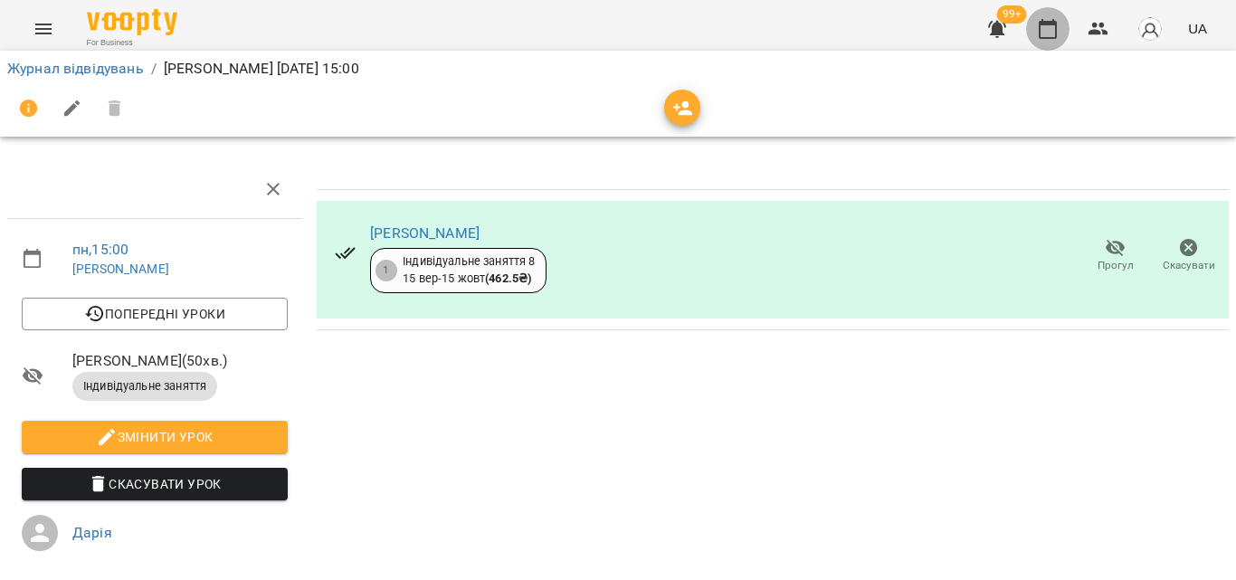
click at [1046, 26] on icon "button" at bounding box center [1048, 29] width 22 height 22
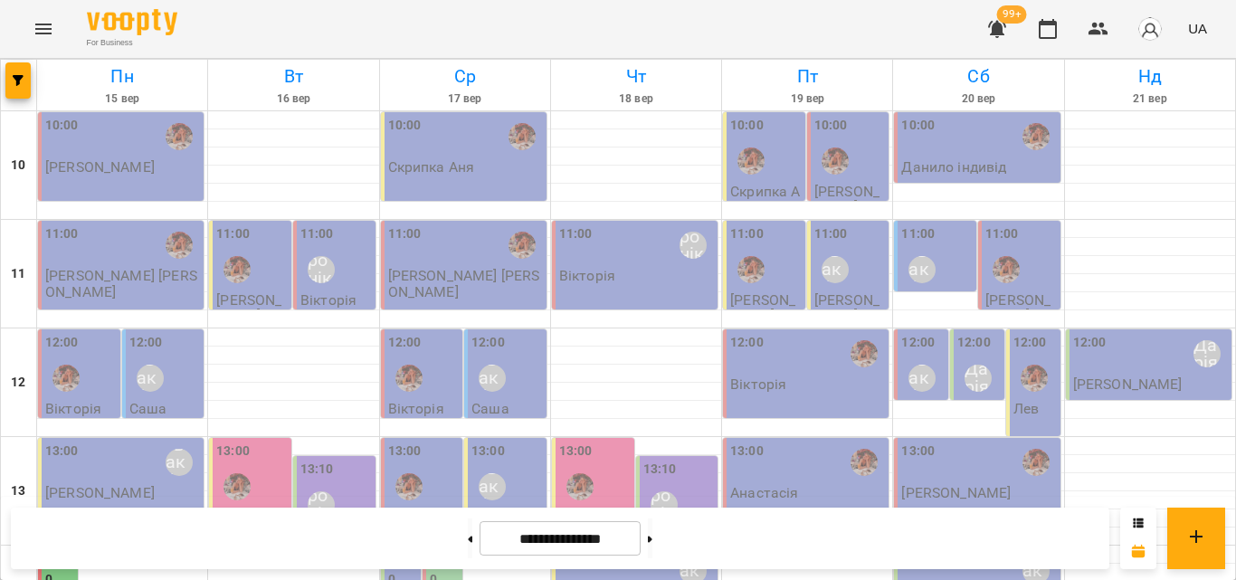
scroll to position [445, 0]
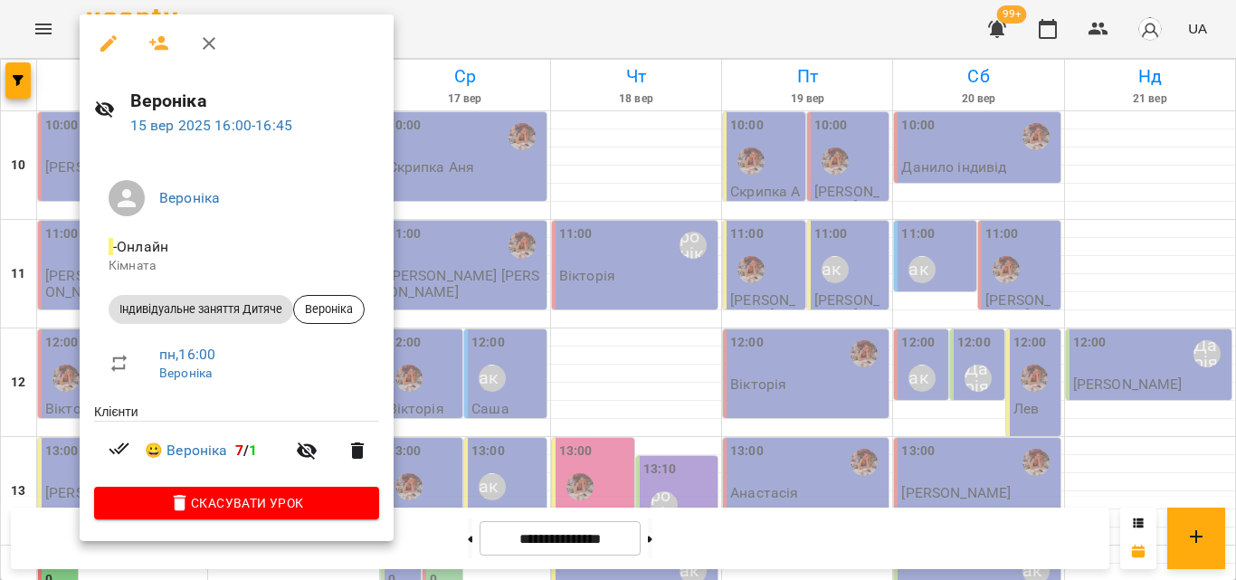
click at [560, 30] on div at bounding box center [618, 290] width 1236 height 580
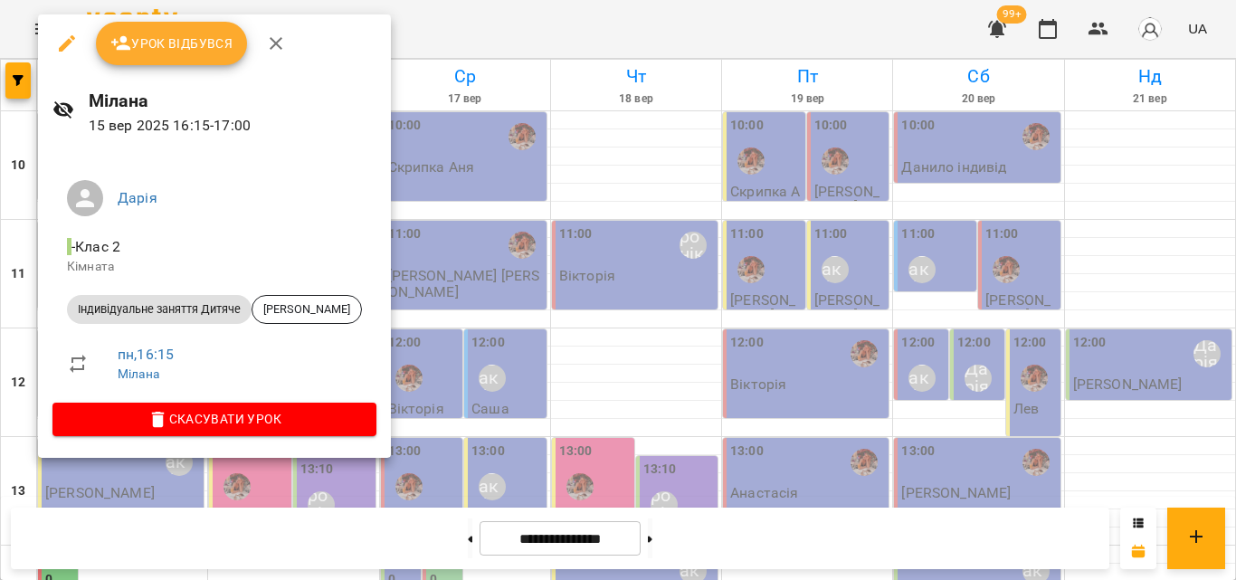
drag, startPoint x: 487, startPoint y: 35, endPoint x: 296, endPoint y: 144, distance: 219.7
click at [488, 35] on div at bounding box center [618, 290] width 1236 height 580
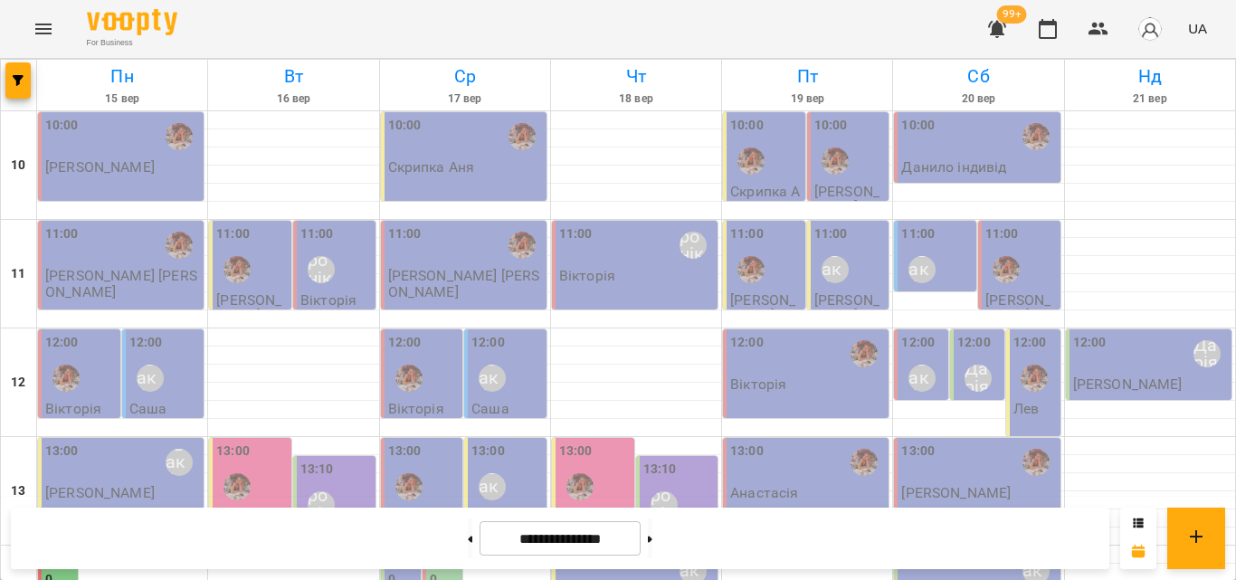
scroll to position [536, 0]
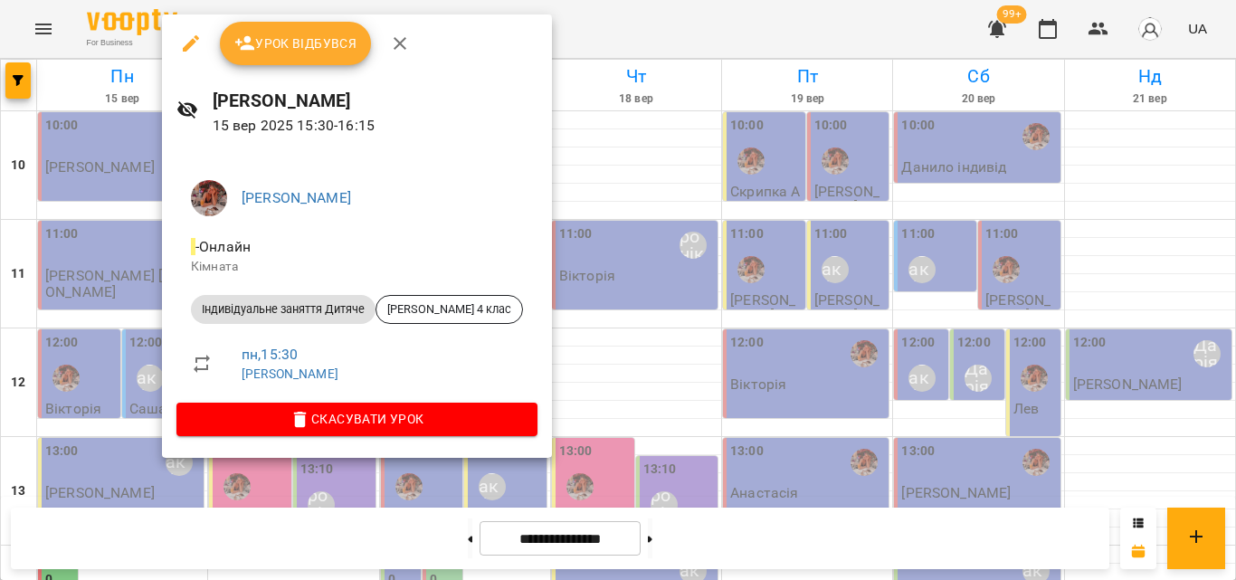
drag, startPoint x: 567, startPoint y: 26, endPoint x: 310, endPoint y: 141, distance: 281.5
click at [568, 26] on div at bounding box center [618, 290] width 1236 height 580
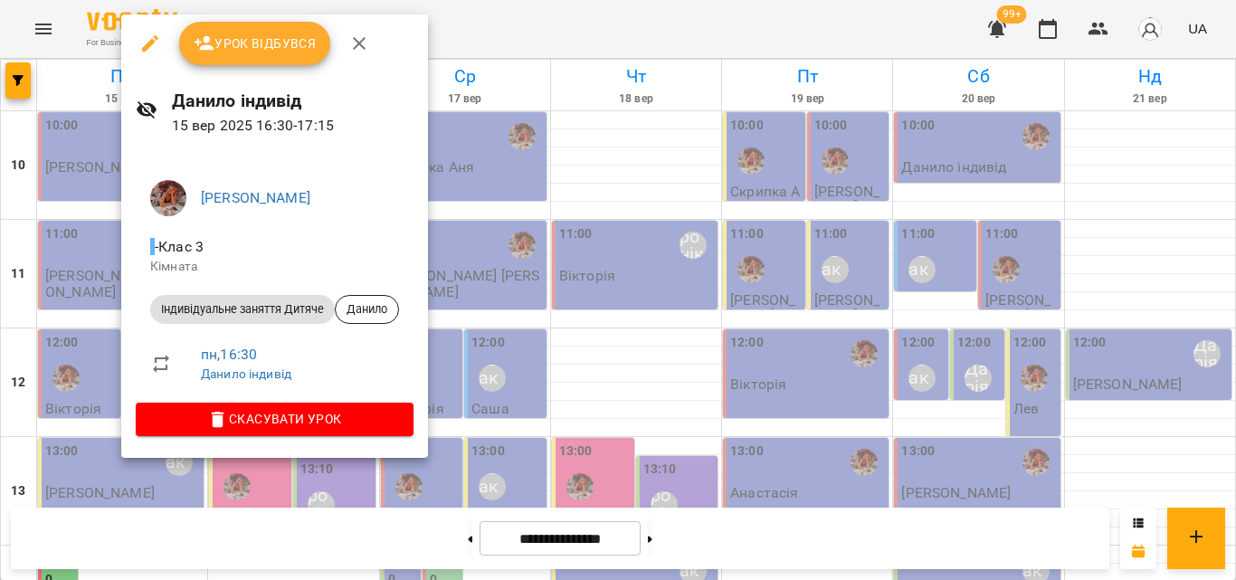
click at [524, 36] on div at bounding box center [618, 290] width 1236 height 580
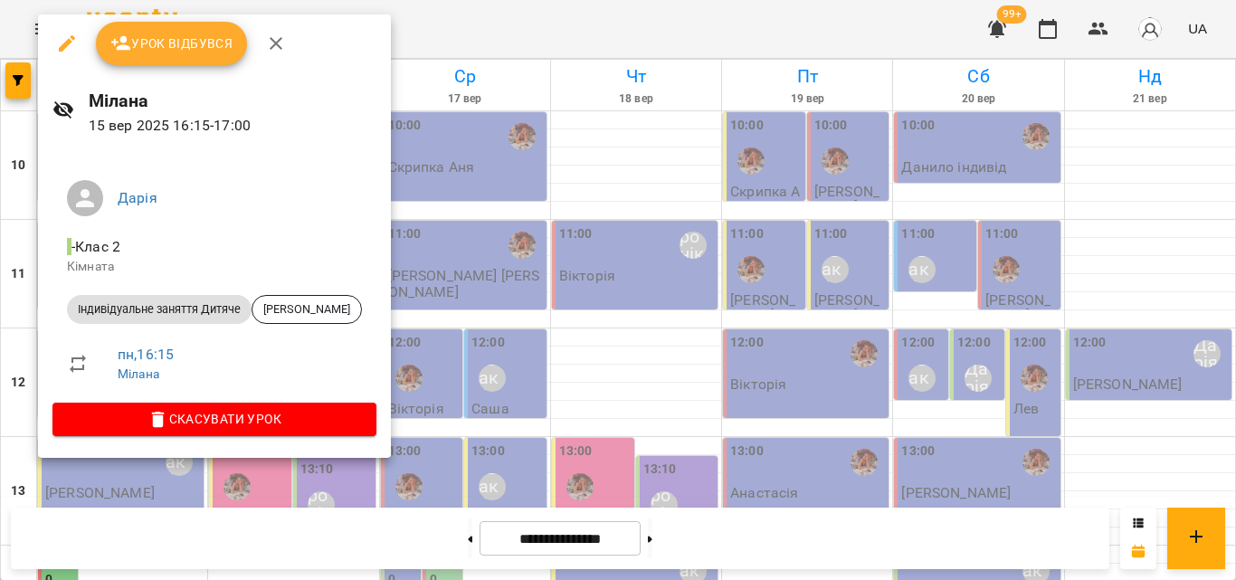
click at [193, 60] on button "Урок відбувся" at bounding box center [172, 43] width 152 height 43
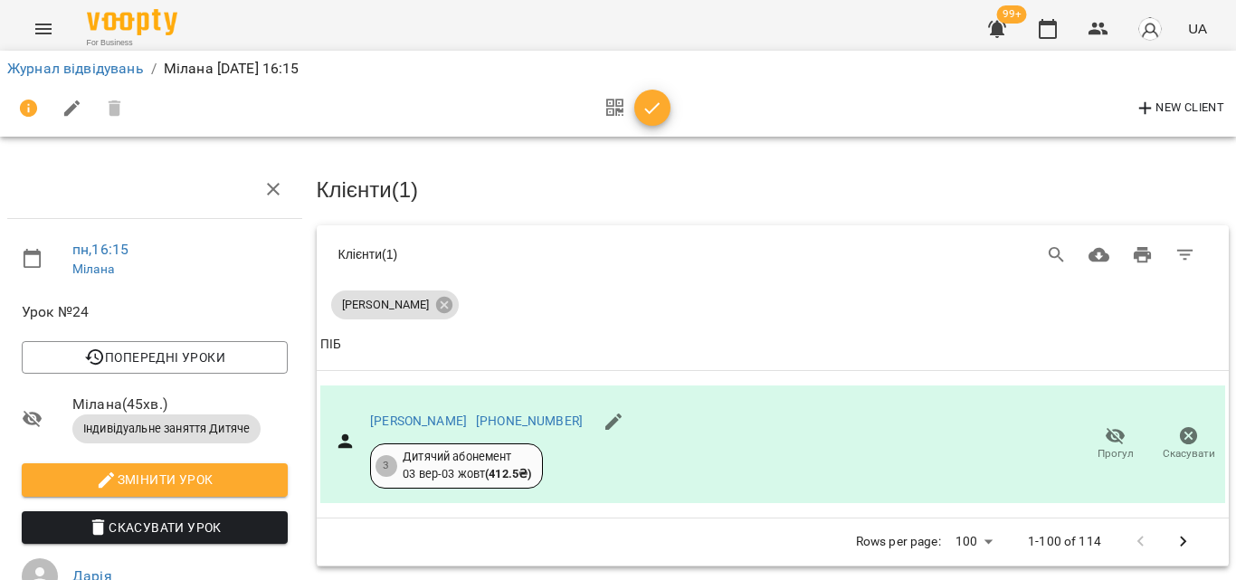
click at [666, 111] on span "button" at bounding box center [652, 109] width 36 height 22
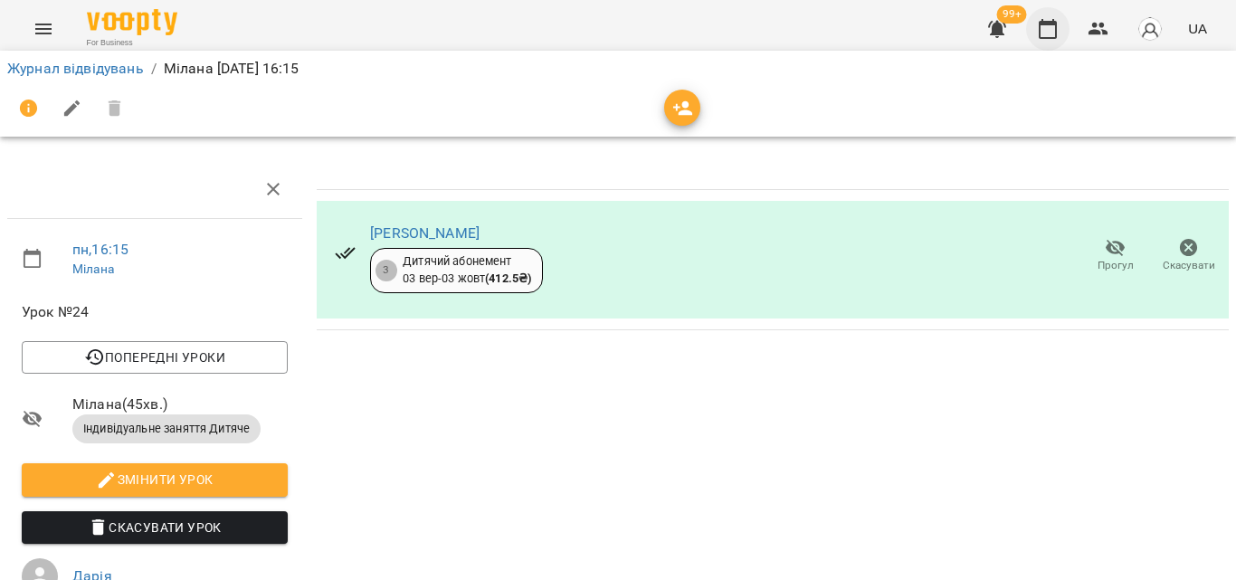
click at [1040, 29] on icon "button" at bounding box center [1048, 29] width 22 height 22
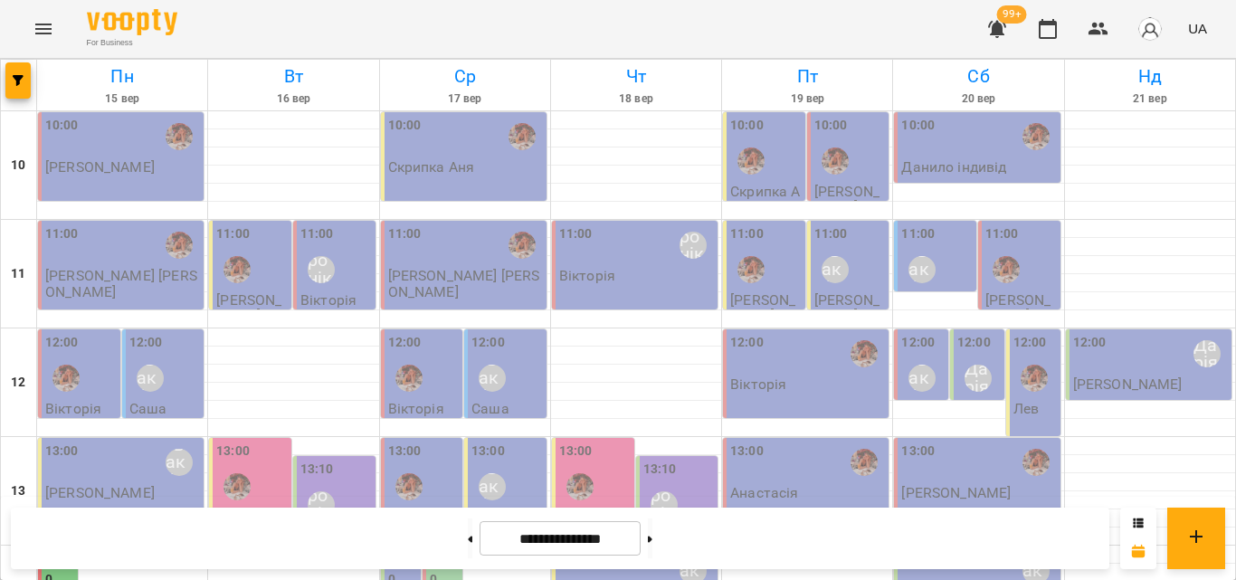
scroll to position [543, 0]
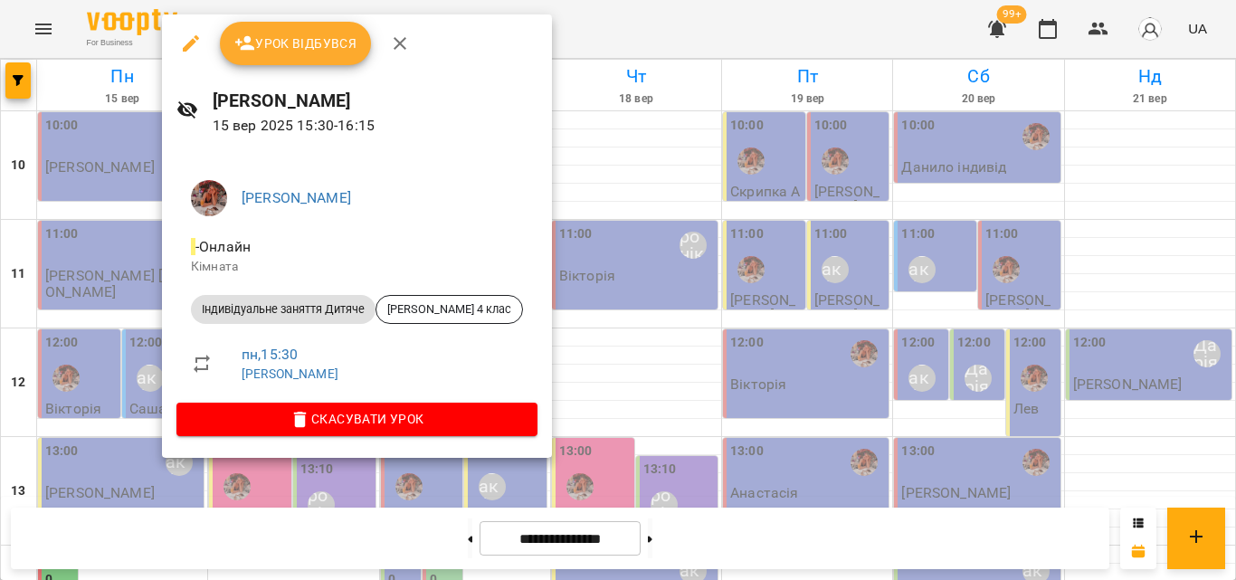
click at [576, 8] on div at bounding box center [618, 290] width 1236 height 580
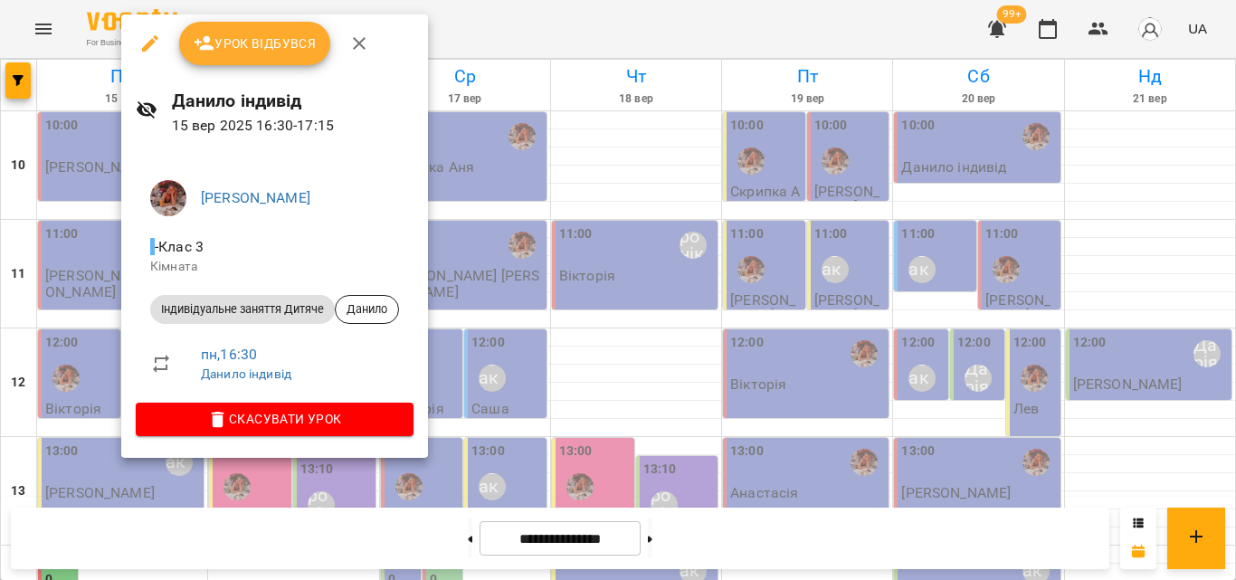
click at [496, 37] on div at bounding box center [618, 290] width 1236 height 580
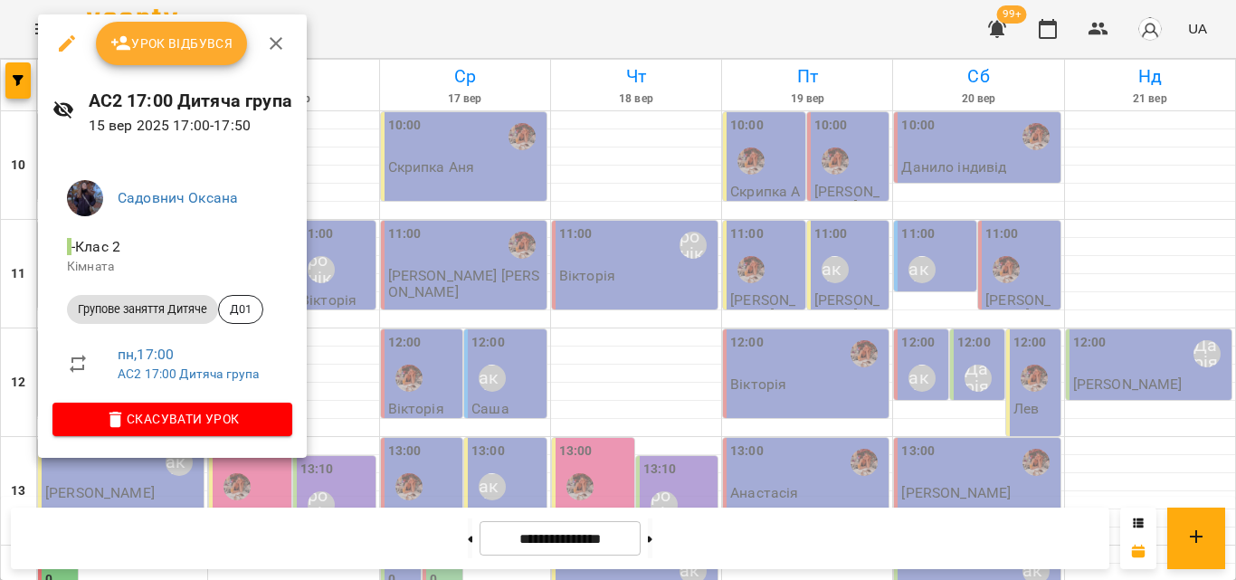
drag, startPoint x: 414, startPoint y: 5, endPoint x: 420, endPoint y: 16, distance: 12.6
click at [420, 16] on div at bounding box center [618, 290] width 1236 height 580
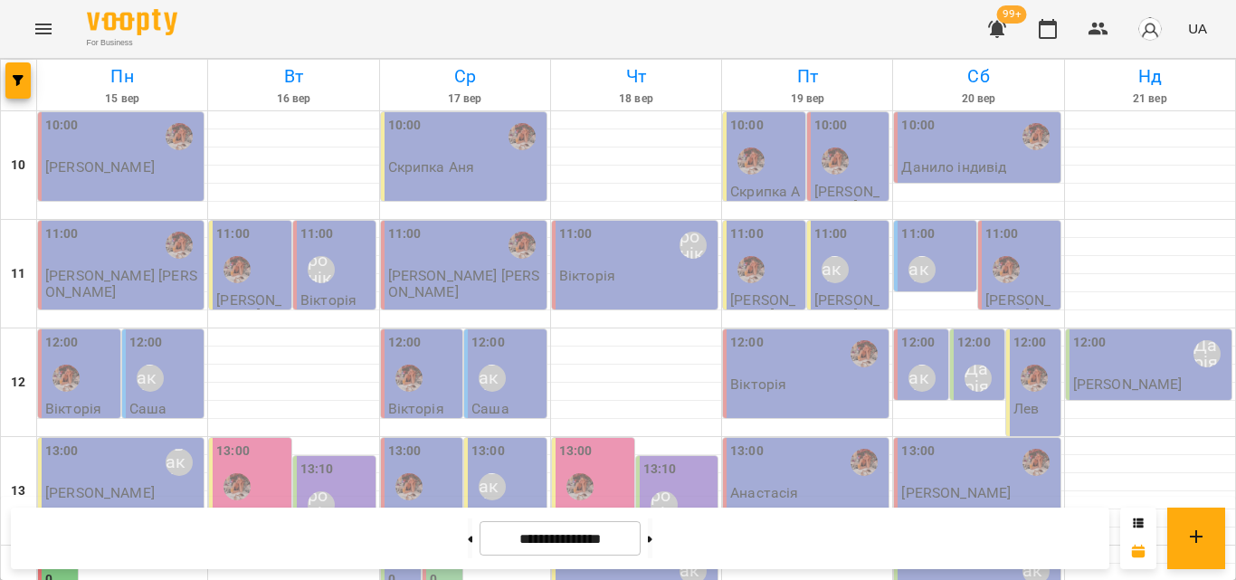
scroll to position [633, 0]
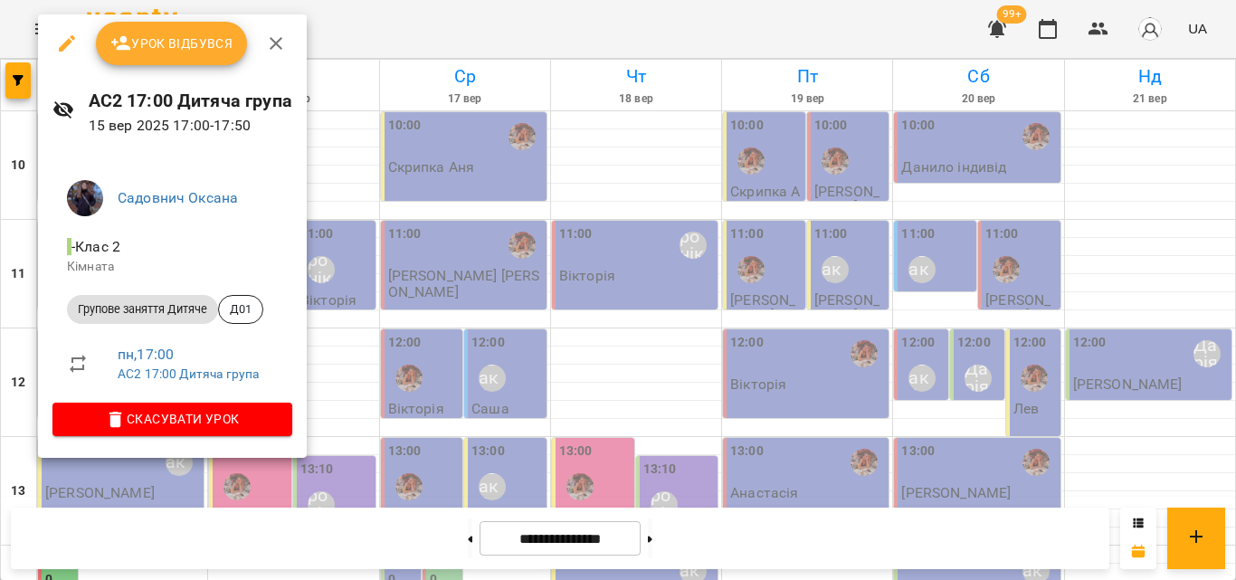
click at [405, 28] on div at bounding box center [618, 290] width 1236 height 580
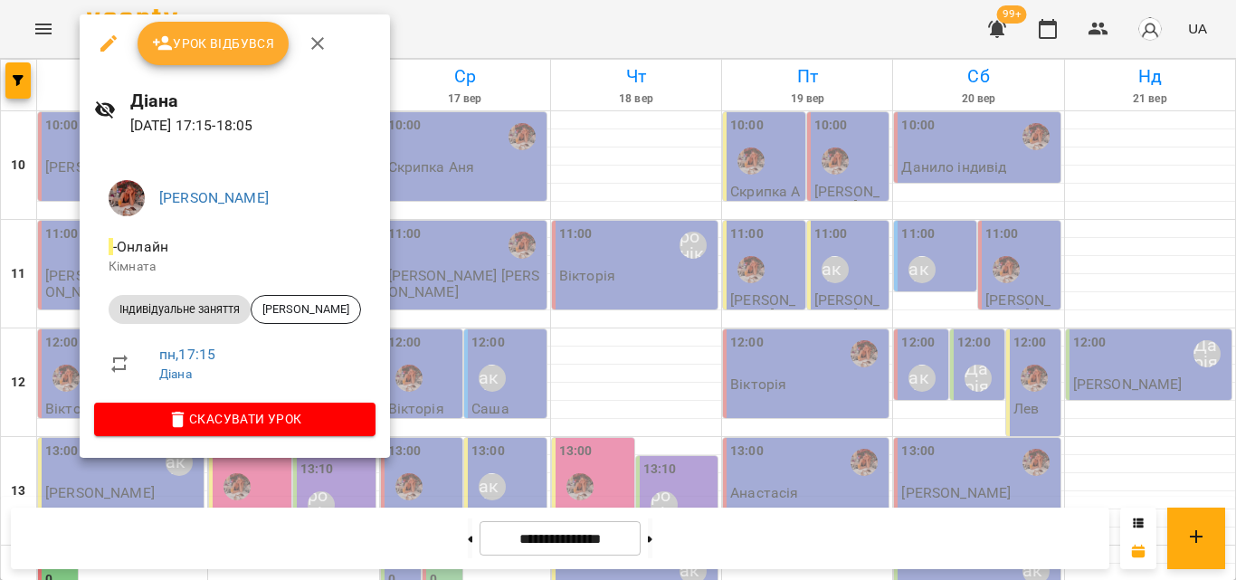
click at [463, 38] on div at bounding box center [618, 290] width 1236 height 580
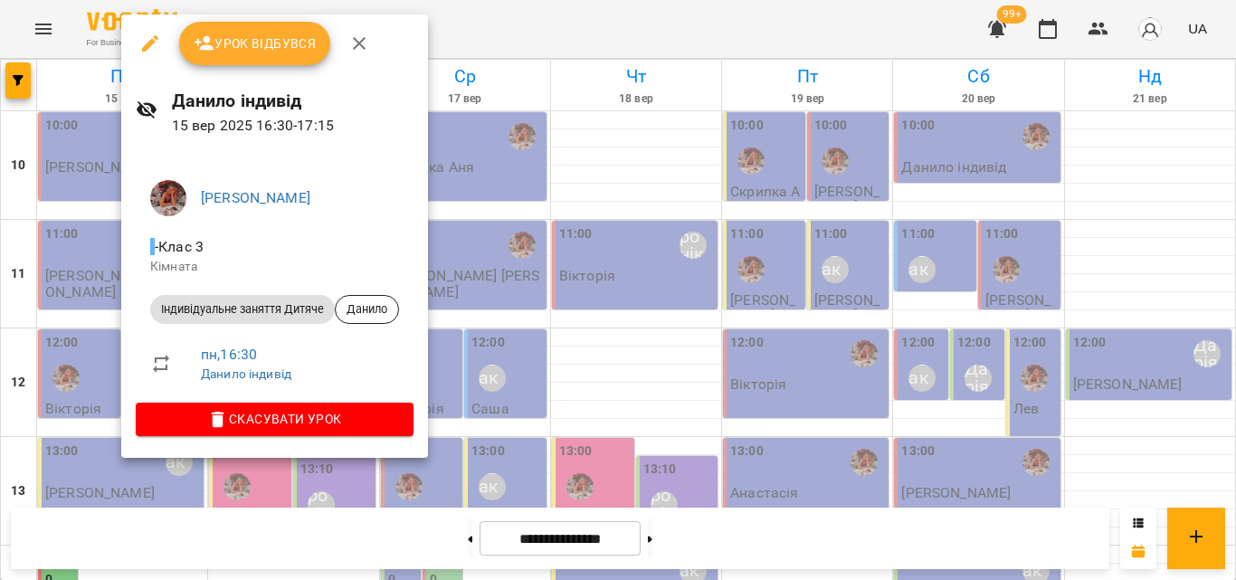
click at [572, 37] on div at bounding box center [618, 290] width 1236 height 580
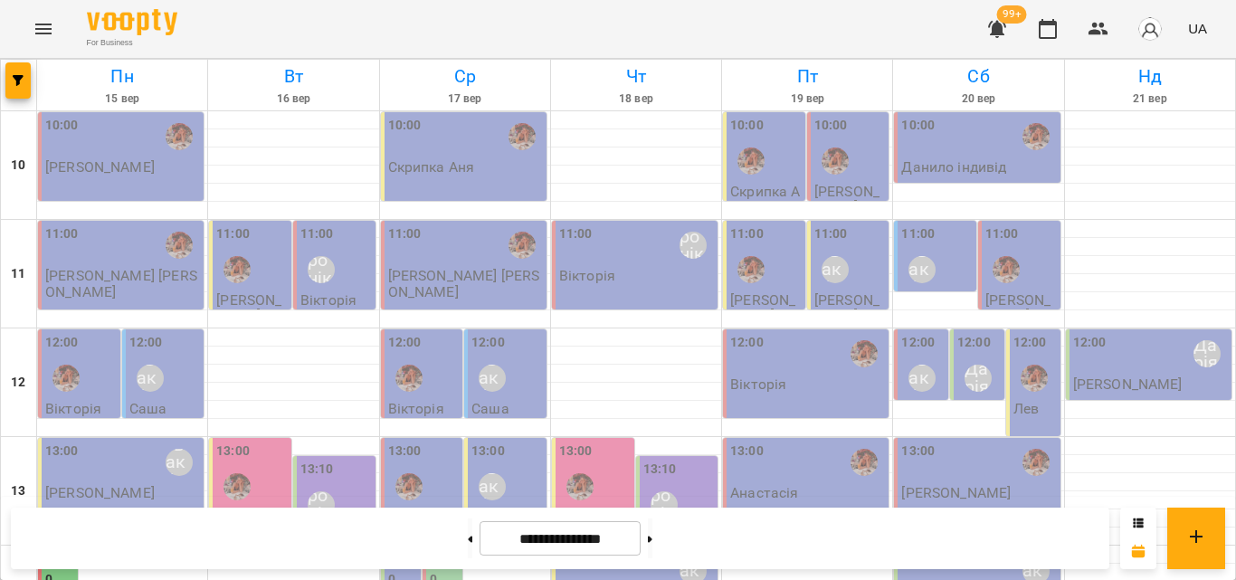
scroll to position [452, 0]
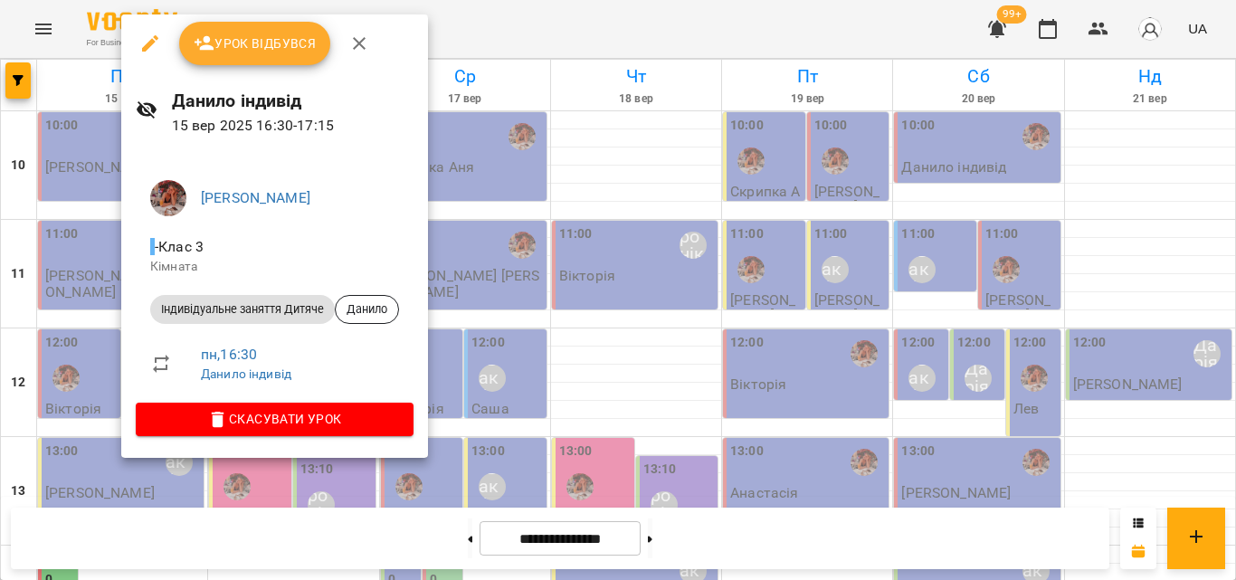
click at [489, 40] on div at bounding box center [618, 290] width 1236 height 580
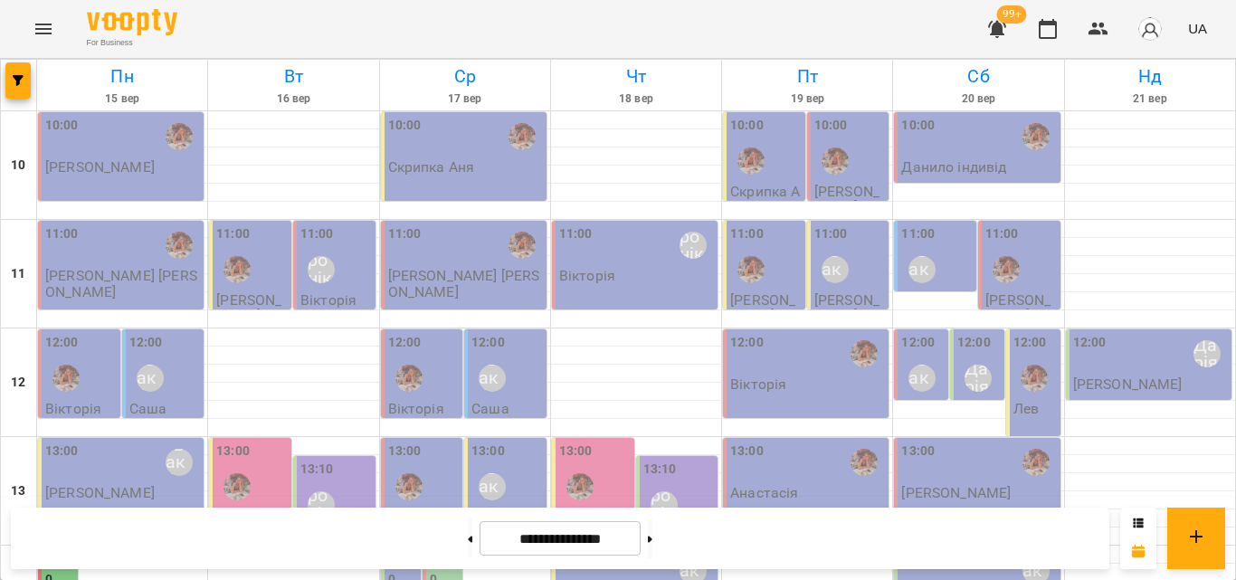
scroll to position [445, 0]
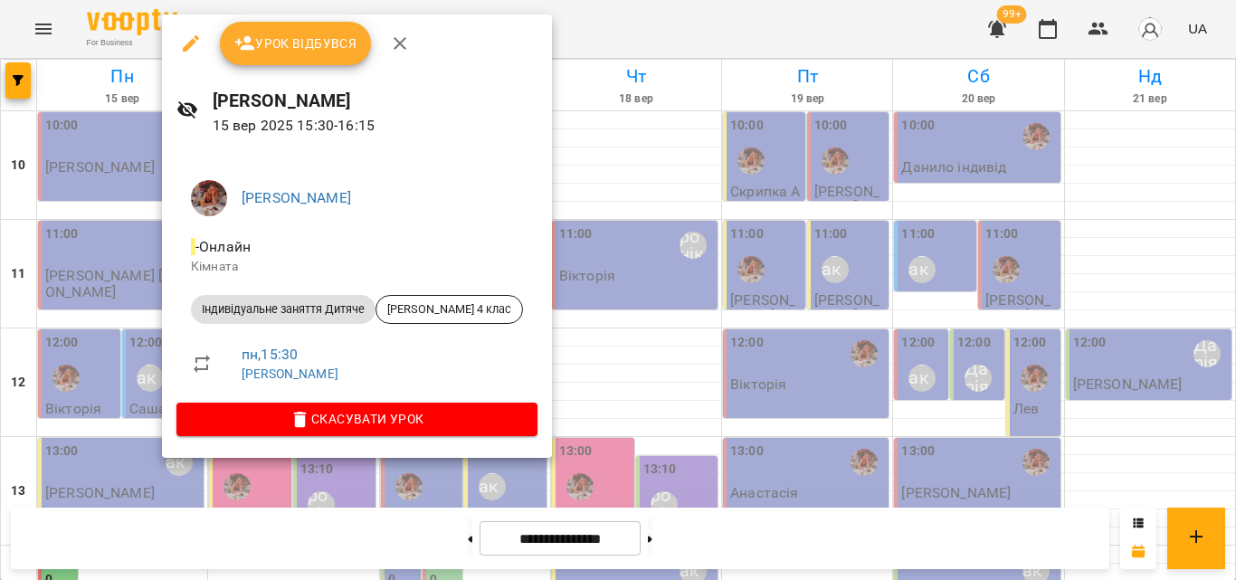
click at [563, 35] on div at bounding box center [618, 290] width 1236 height 580
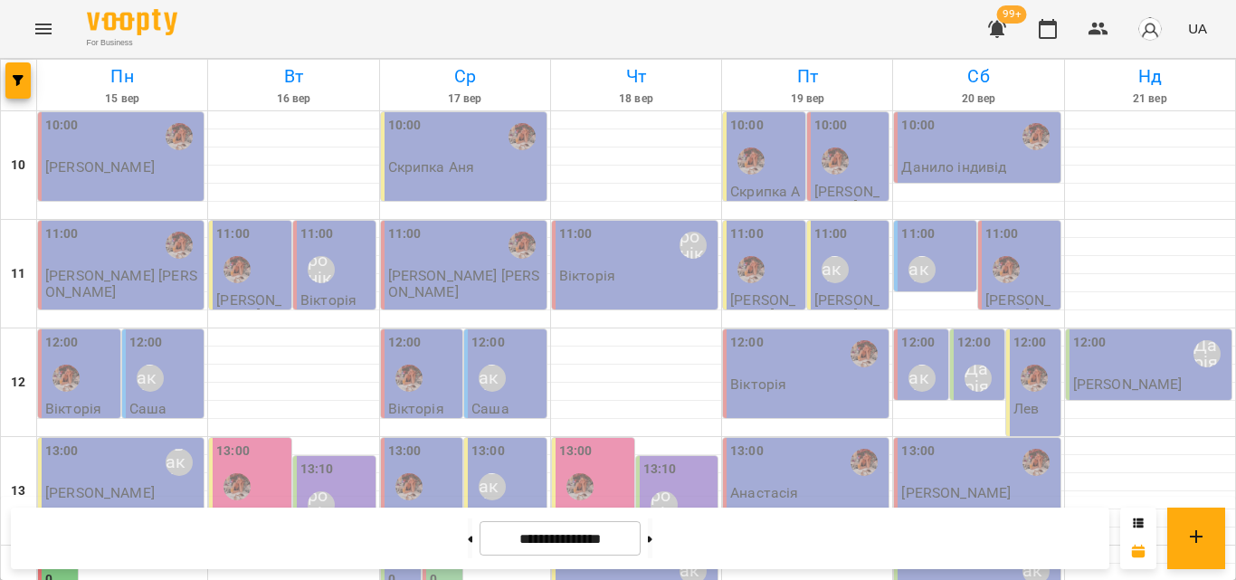
scroll to position [536, 0]
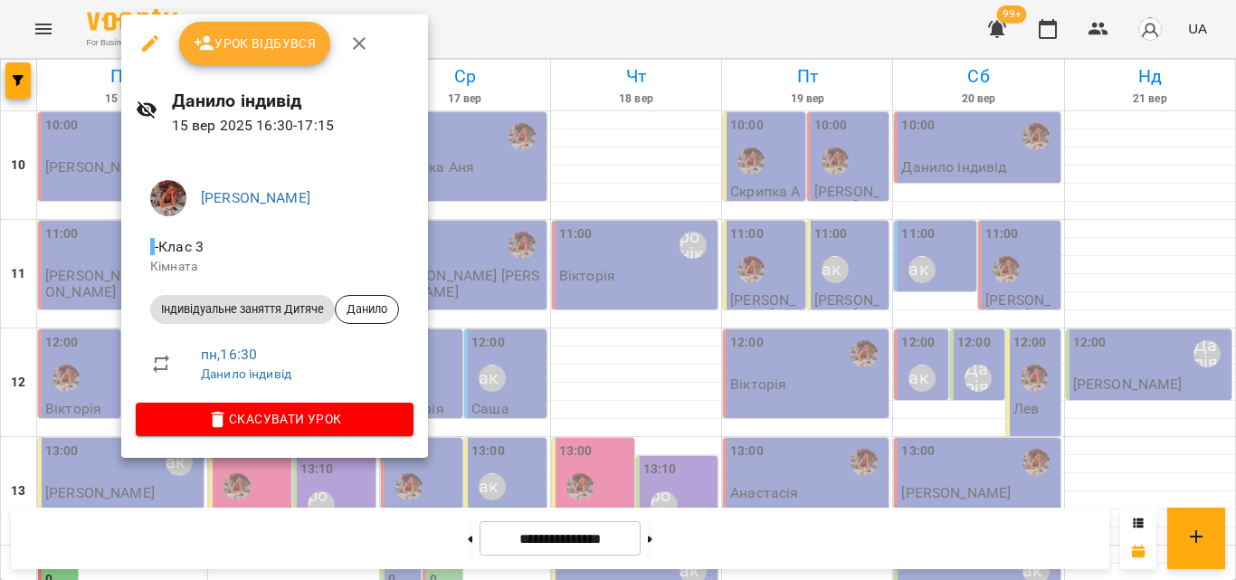
click at [603, 43] on div at bounding box center [618, 290] width 1236 height 580
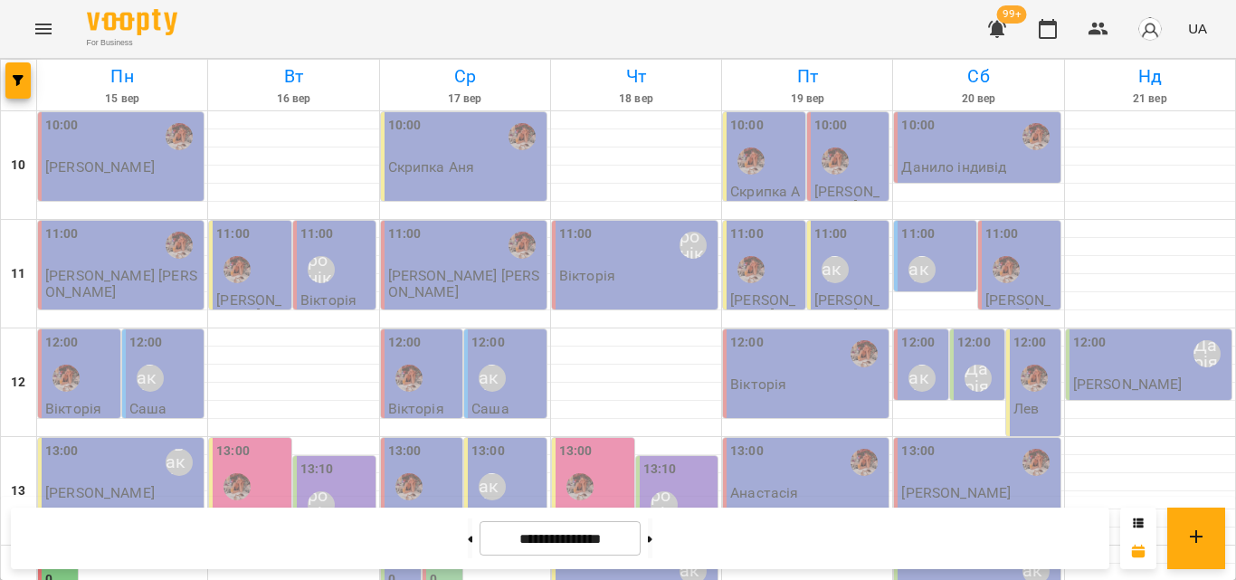
scroll to position [717, 0]
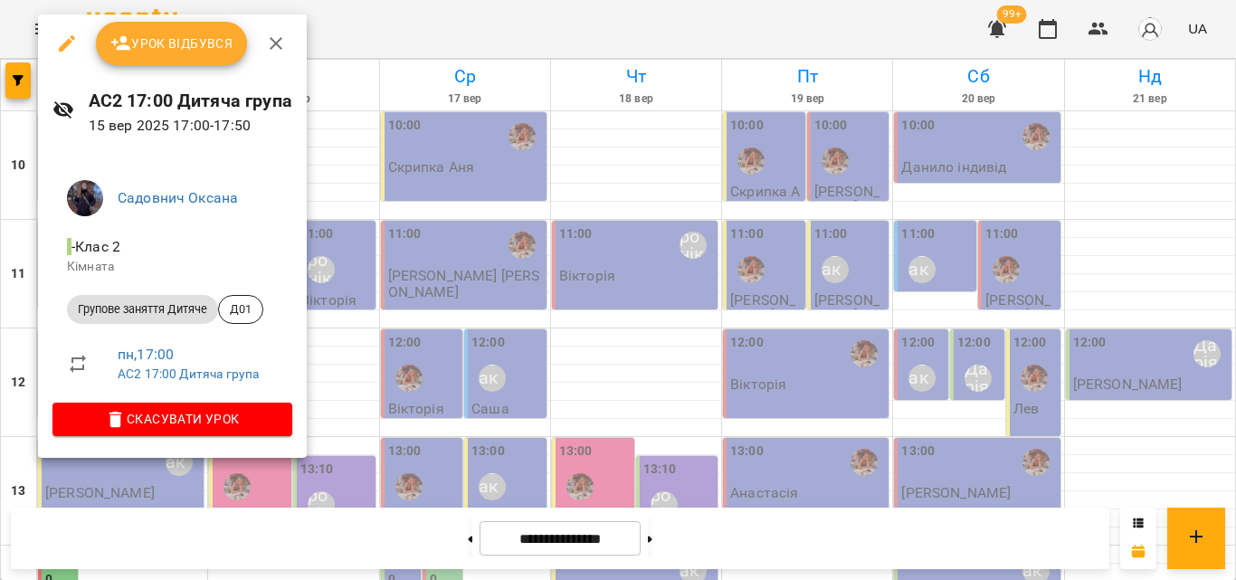
click at [366, 29] on div at bounding box center [618, 290] width 1236 height 580
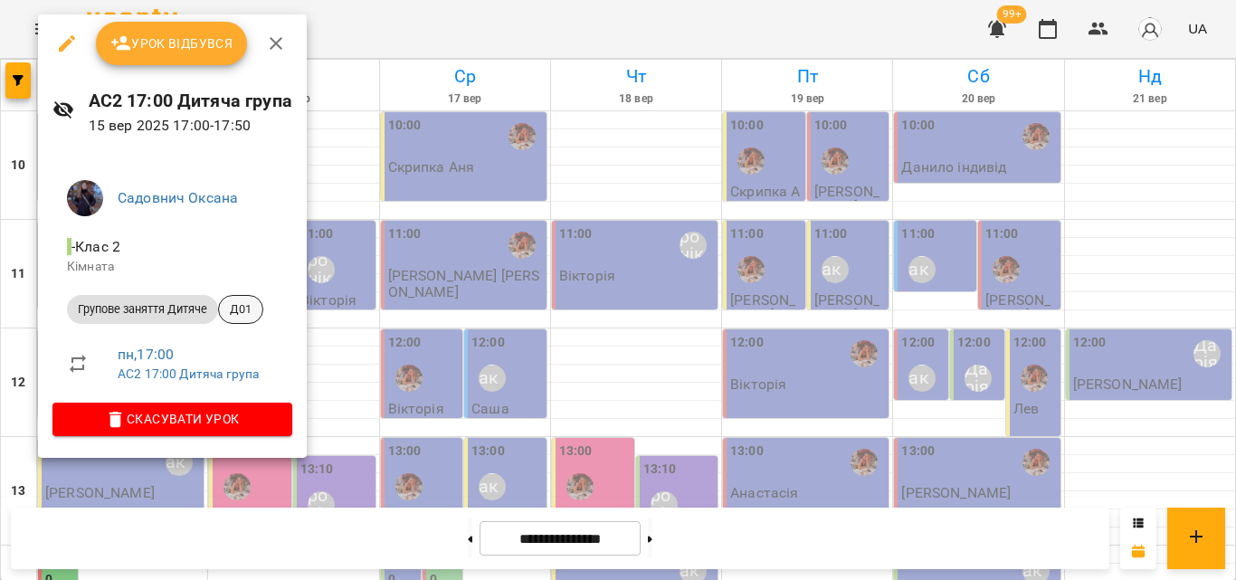
click at [252, 311] on span "Д01" at bounding box center [240, 309] width 43 height 16
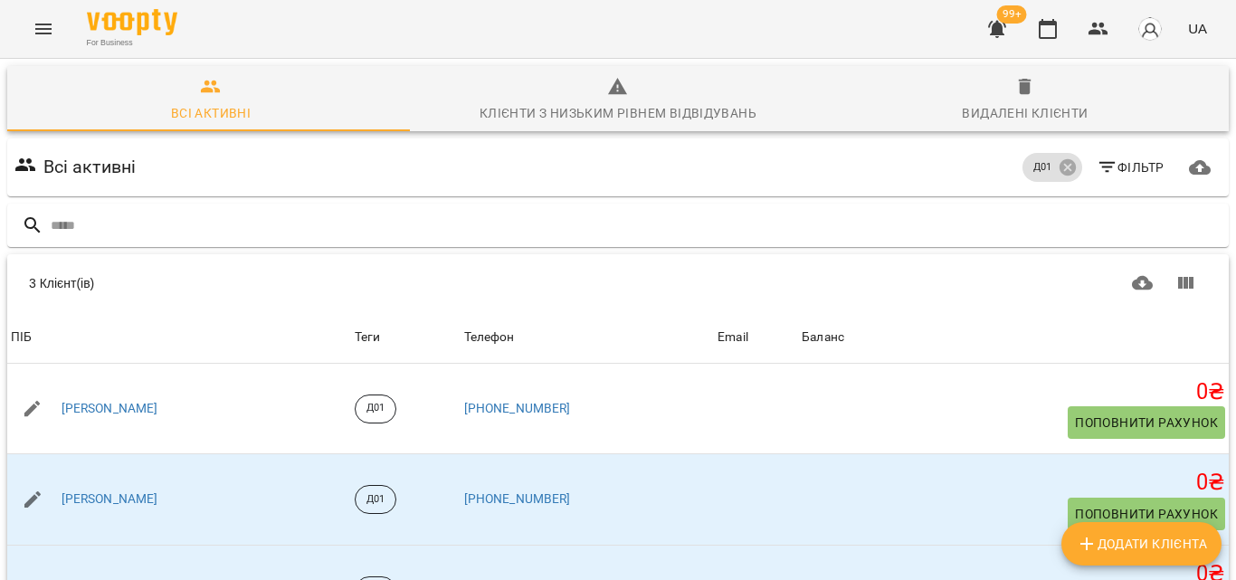
scroll to position [97, 0]
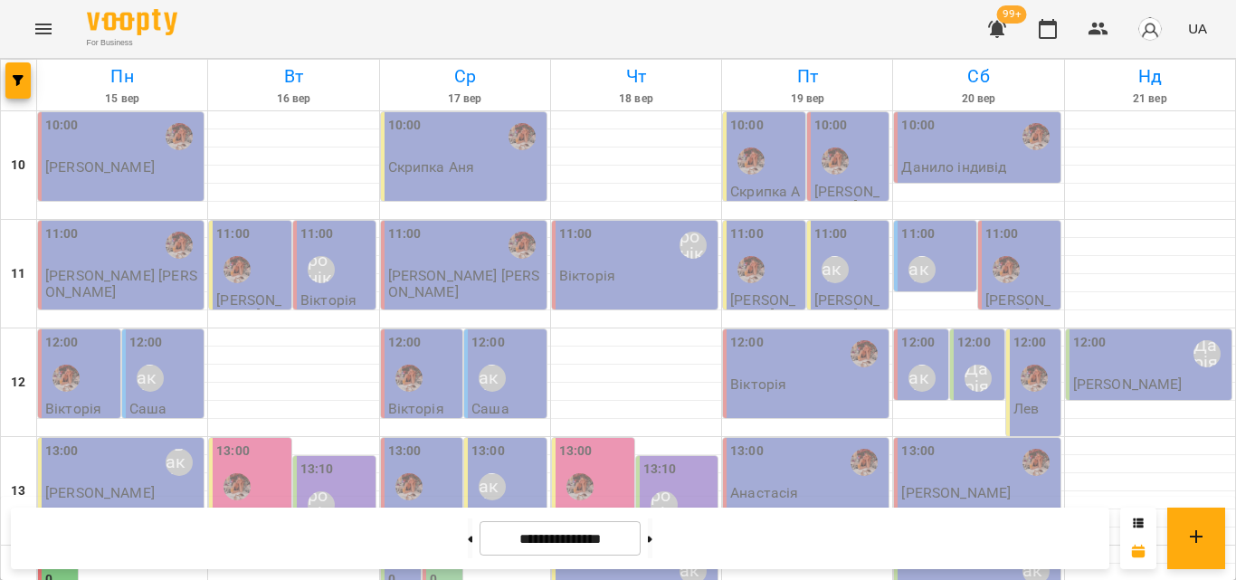
scroll to position [626, 0]
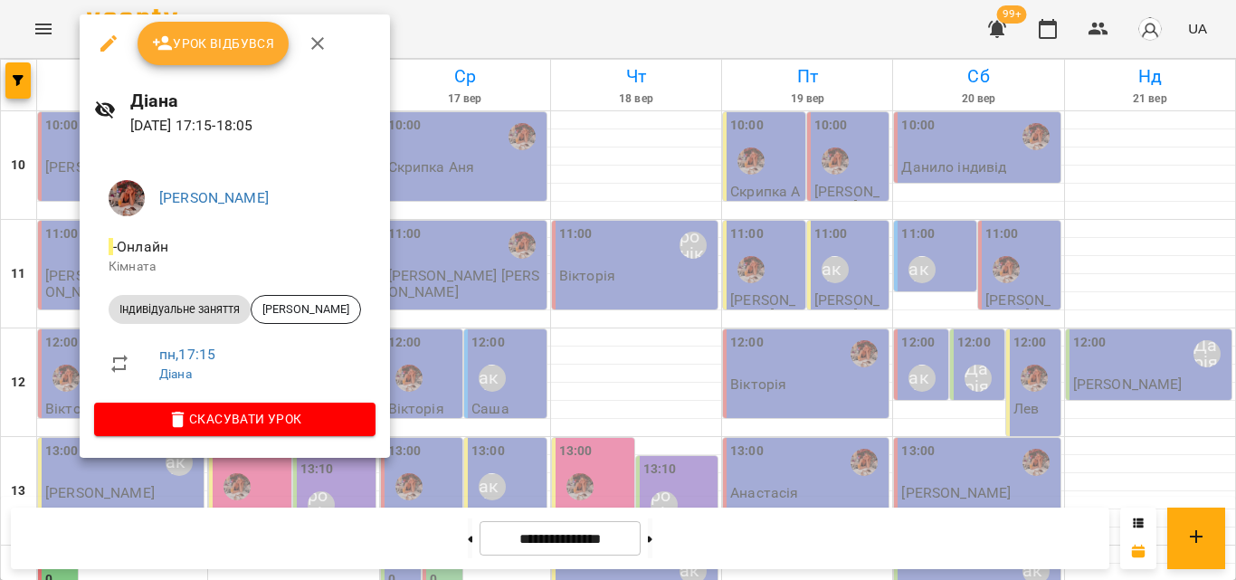
click at [419, 19] on div at bounding box center [618, 290] width 1236 height 580
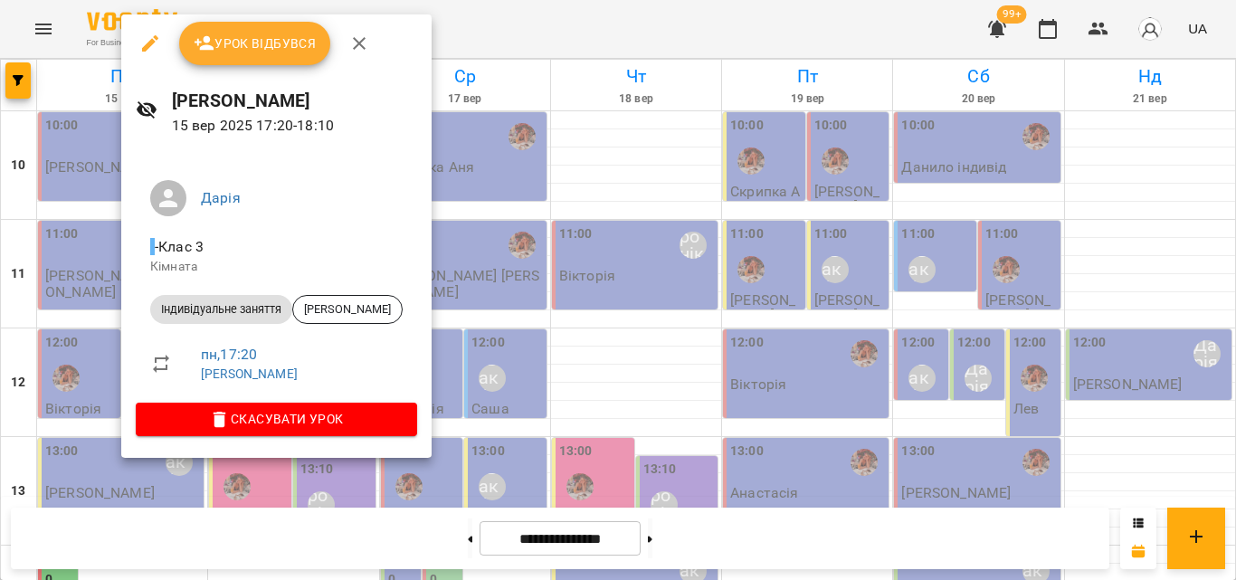
click at [414, 51] on div at bounding box center [618, 290] width 1236 height 580
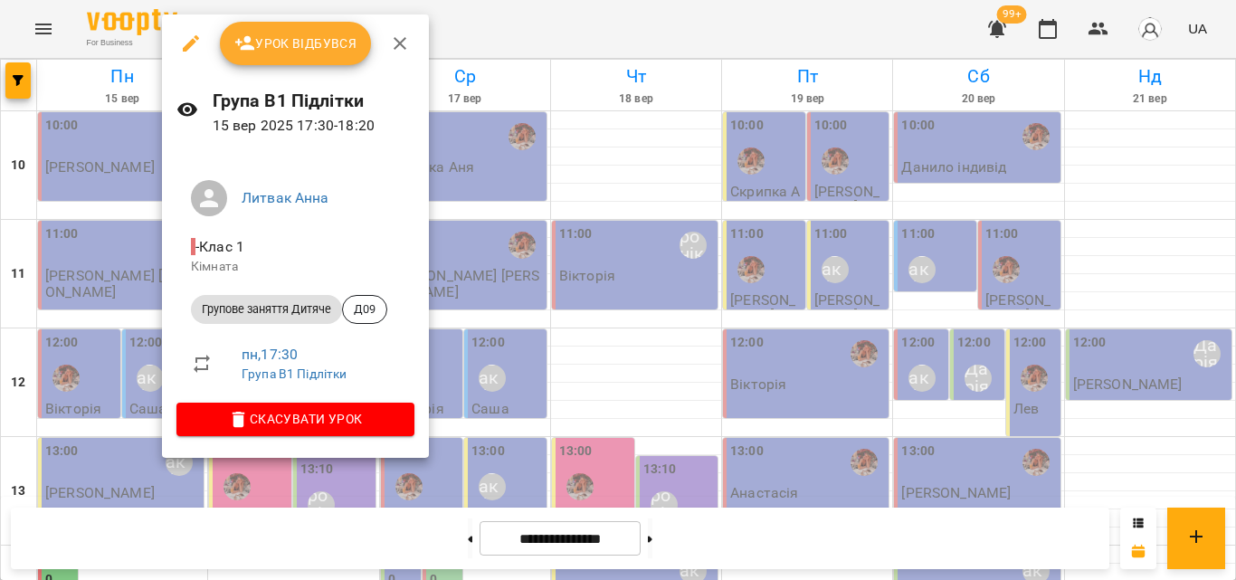
click at [652, 3] on div at bounding box center [618, 290] width 1236 height 580
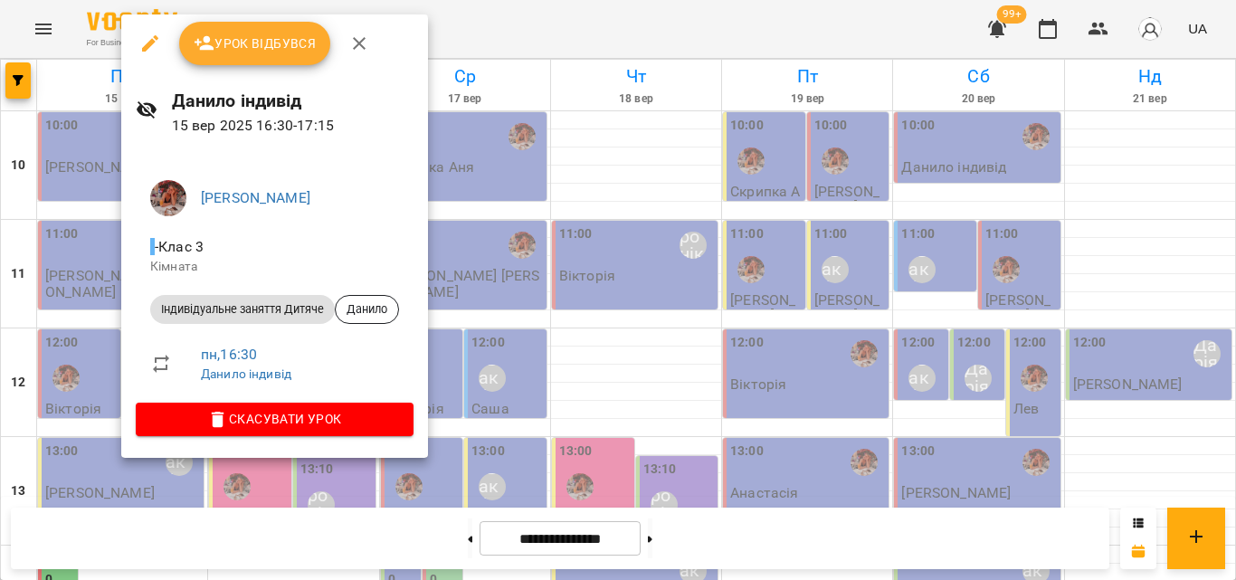
click at [484, 39] on div at bounding box center [618, 290] width 1236 height 580
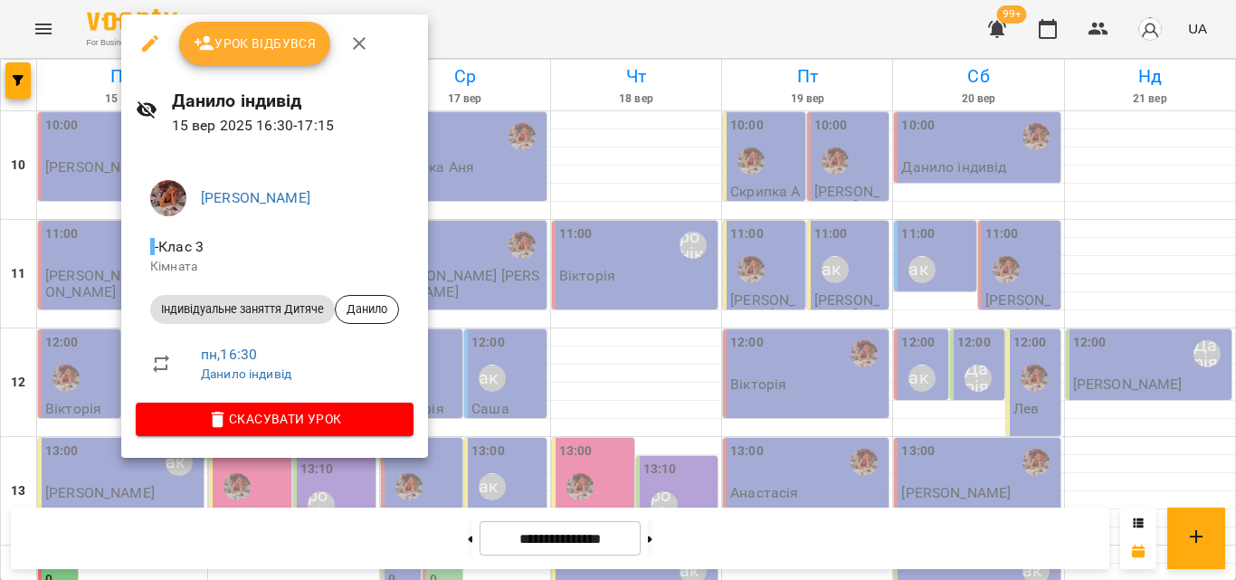
click at [270, 66] on div "Урок відбувся" at bounding box center [274, 43] width 307 height 58
click at [275, 49] on span "Урок відбувся" at bounding box center [255, 44] width 123 height 22
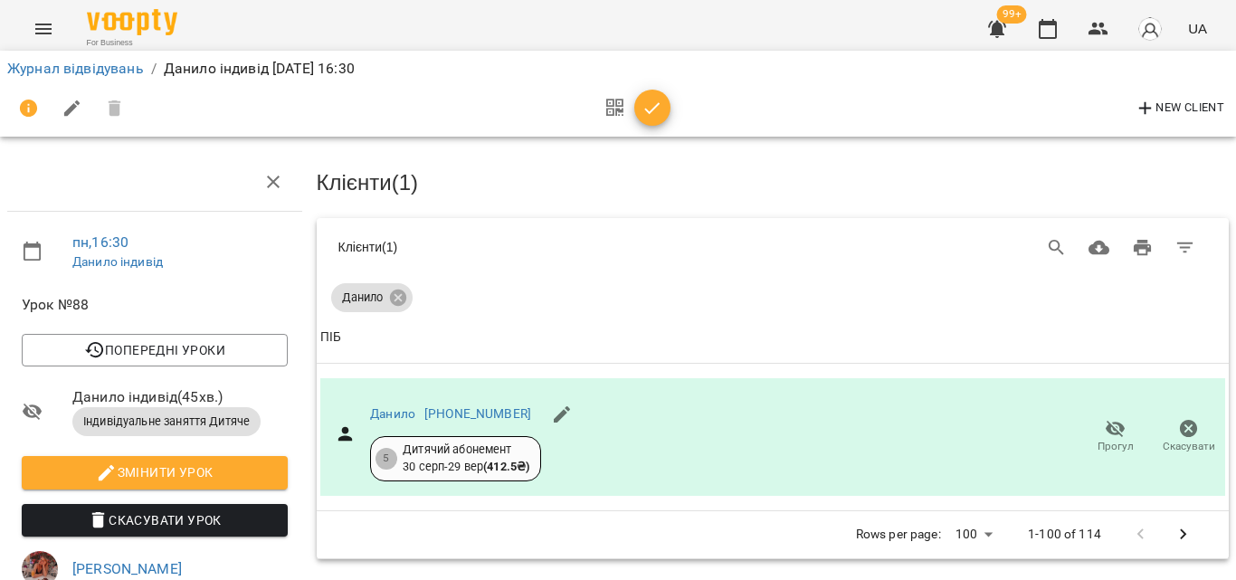
scroll to position [85, 0]
click at [657, 118] on icon "button" at bounding box center [653, 109] width 22 height 22
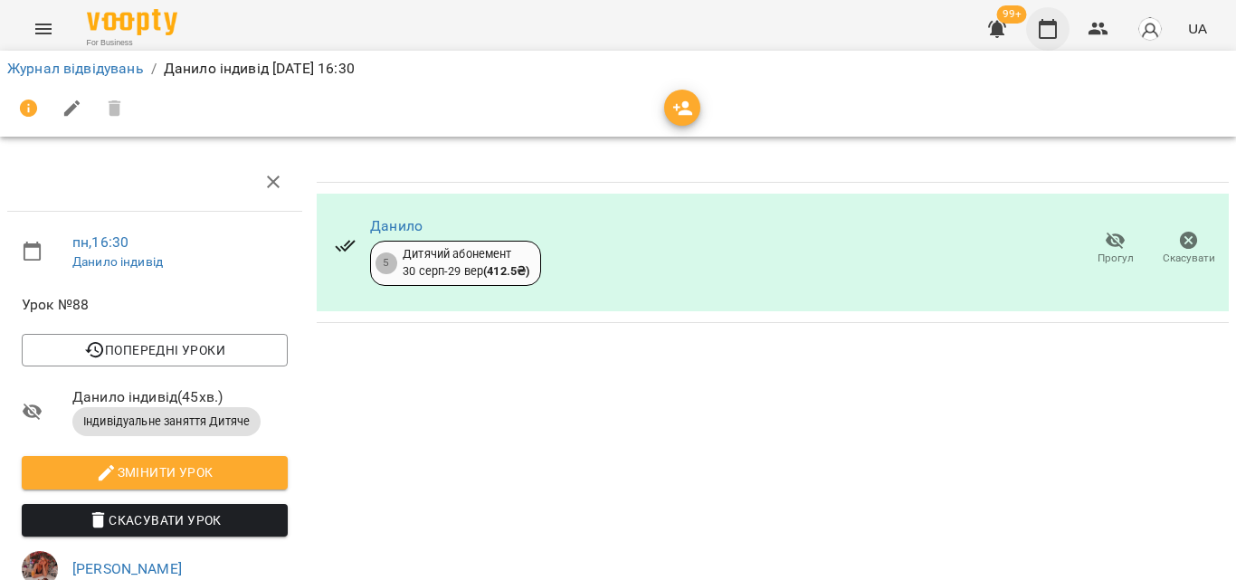
click at [1059, 31] on icon "button" at bounding box center [1048, 29] width 22 height 22
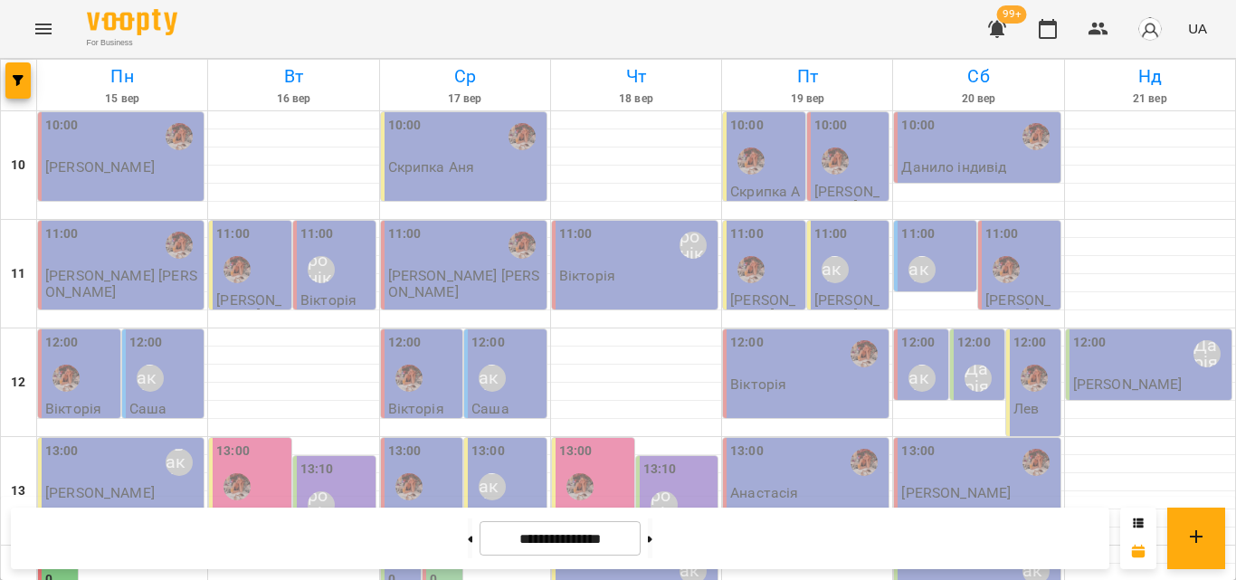
scroll to position [626, 0]
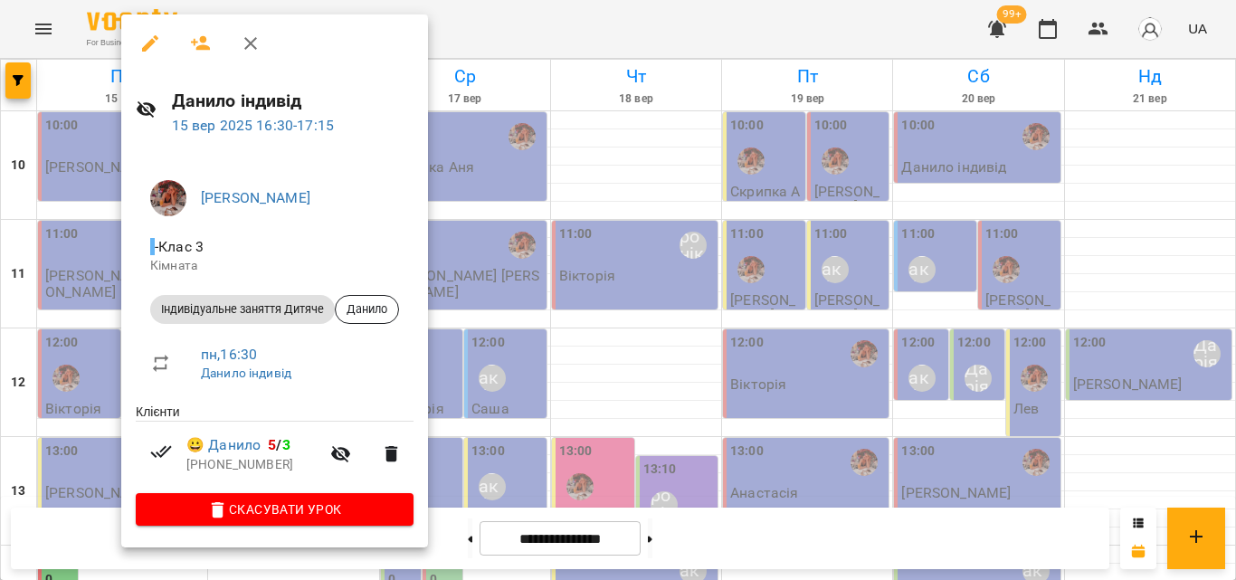
click at [504, 21] on div at bounding box center [618, 290] width 1236 height 580
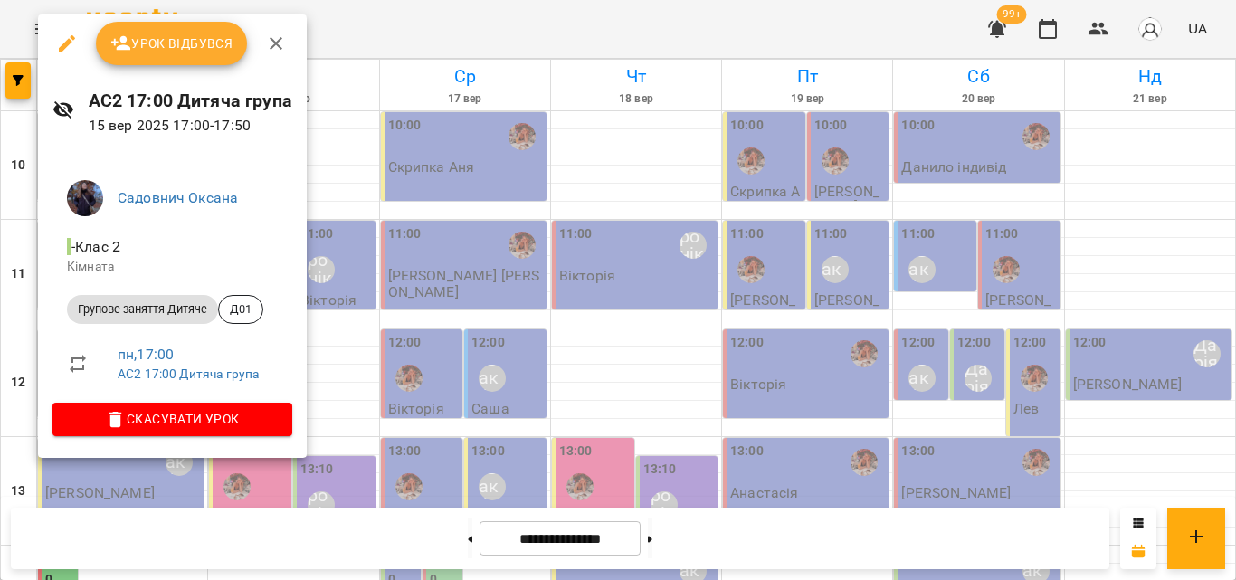
click at [438, 35] on div at bounding box center [618, 290] width 1236 height 580
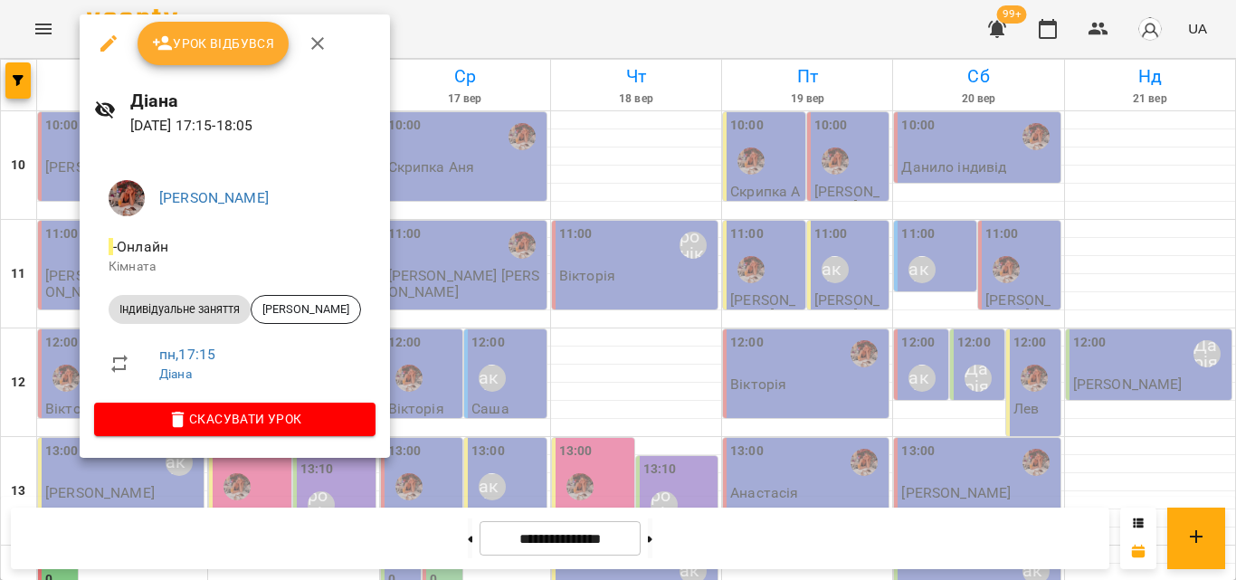
click at [438, 33] on div at bounding box center [618, 290] width 1236 height 580
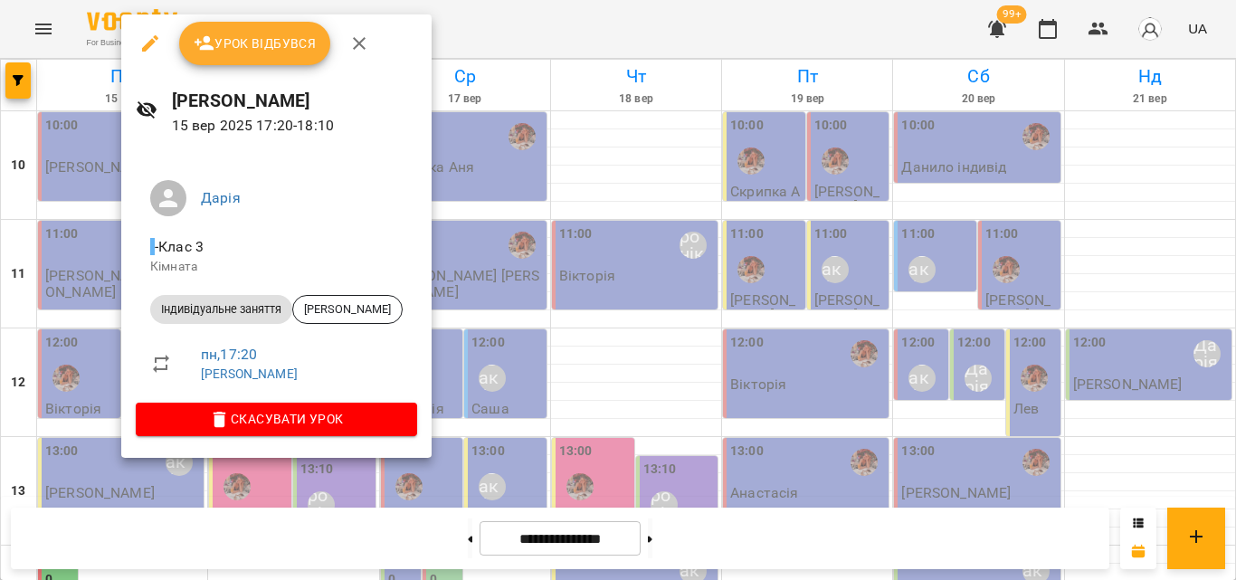
click at [411, 41] on div at bounding box center [618, 290] width 1236 height 580
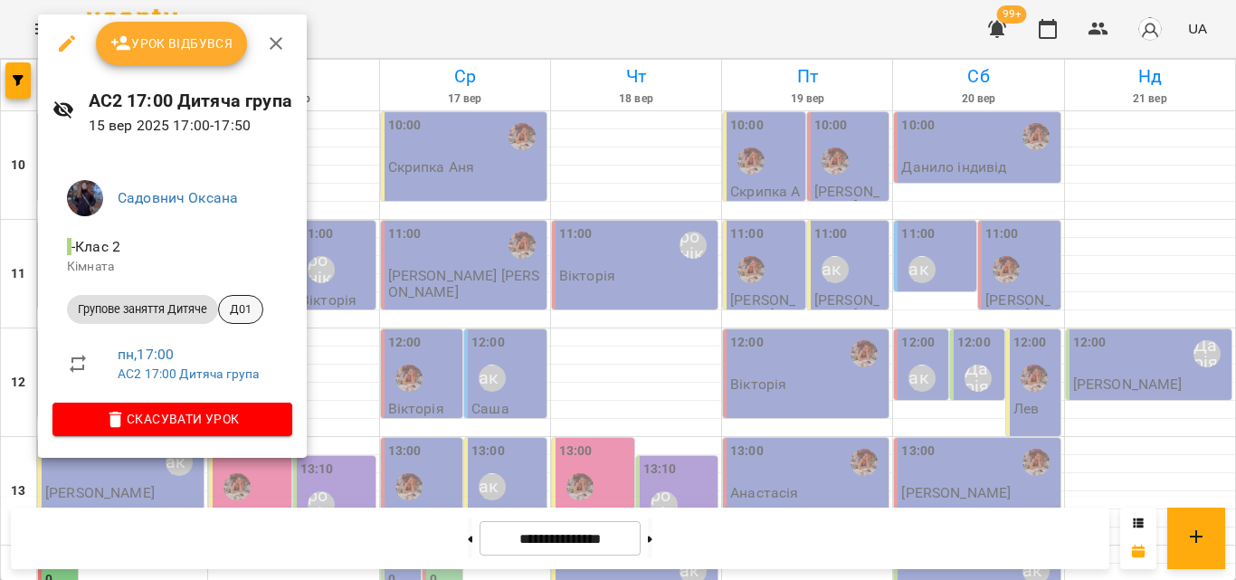
click at [236, 306] on span "Д01" at bounding box center [240, 309] width 43 height 16
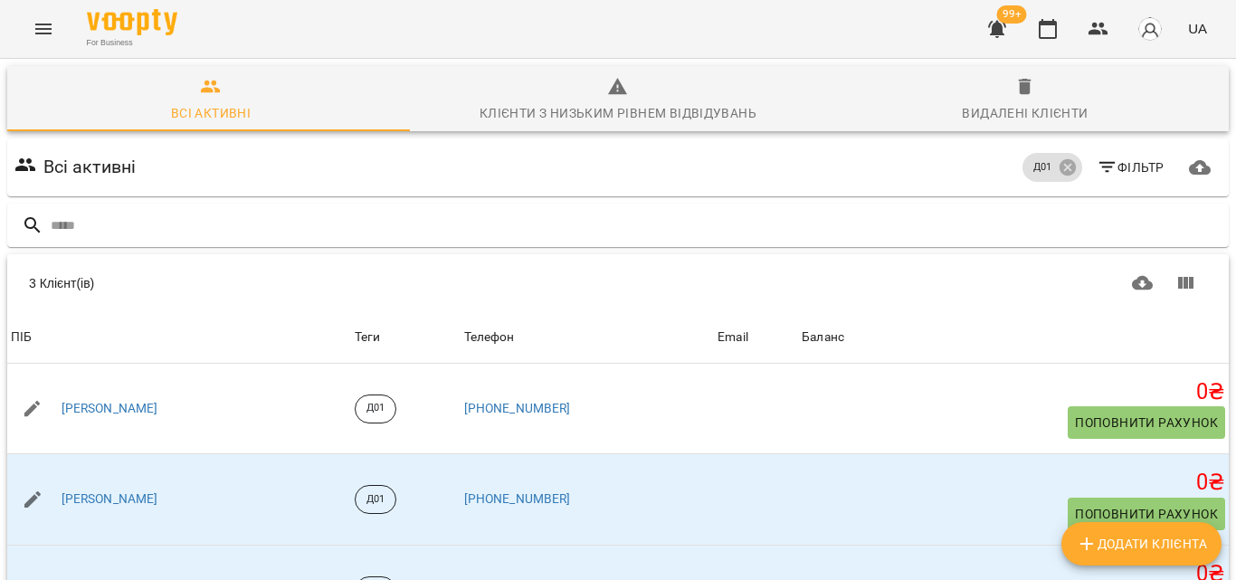
scroll to position [97, 0]
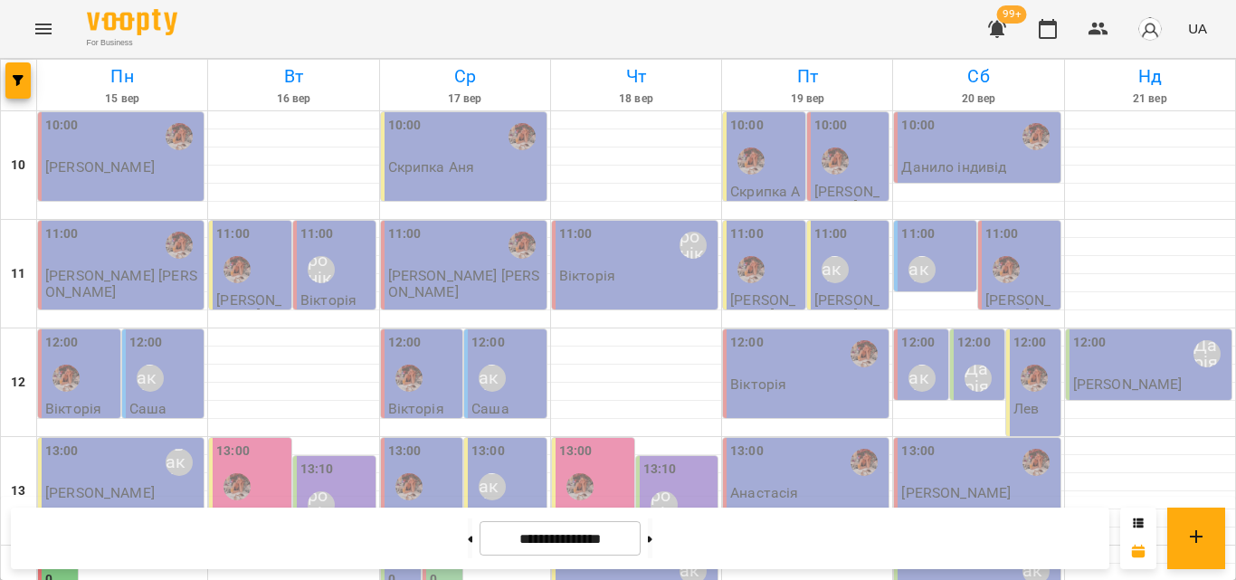
scroll to position [633, 0]
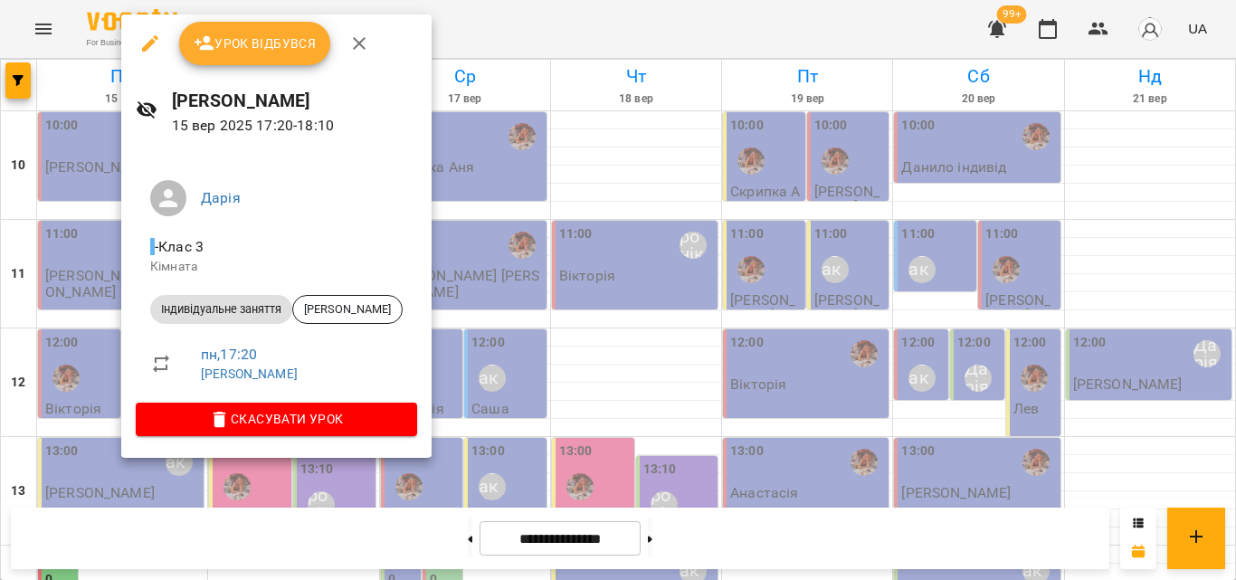
click at [478, 32] on div at bounding box center [618, 290] width 1236 height 580
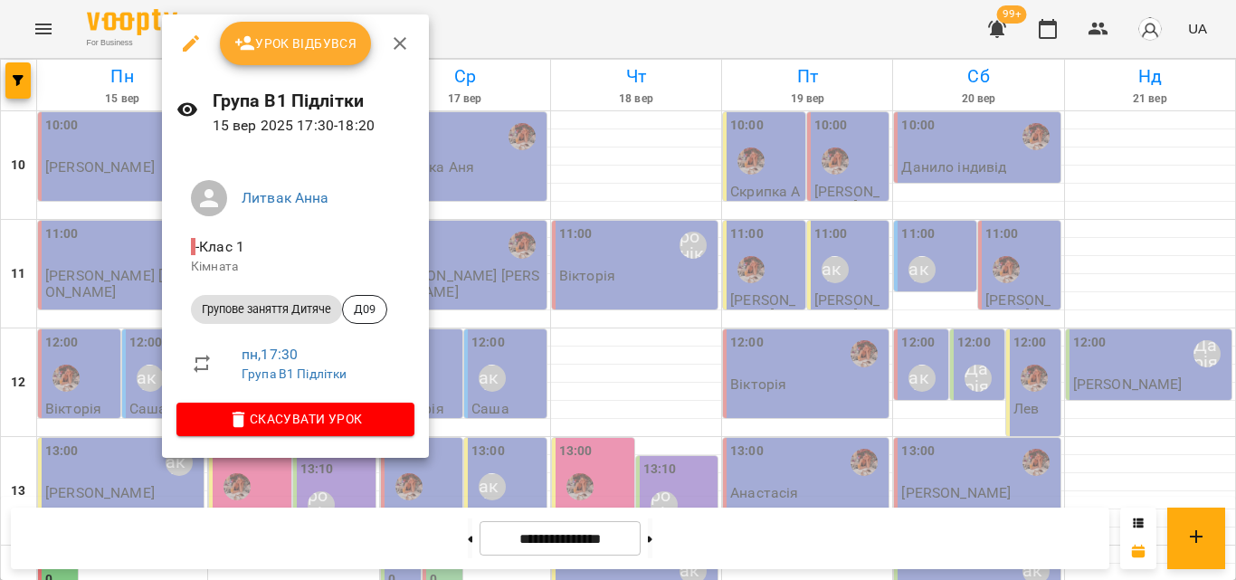
click at [534, 18] on div at bounding box center [618, 290] width 1236 height 580
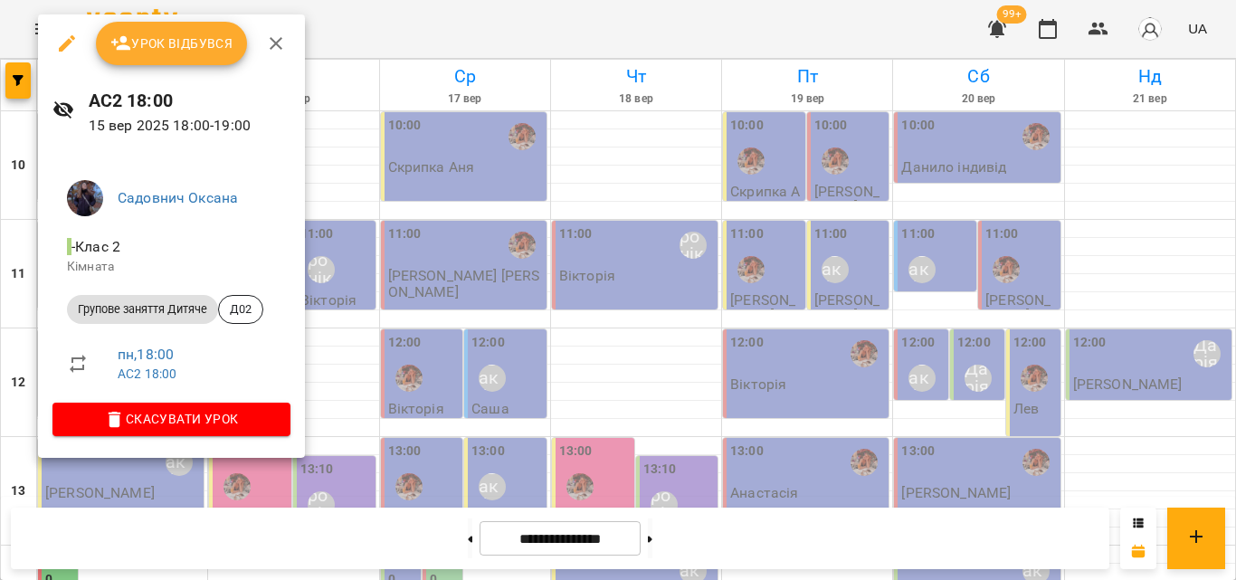
click at [443, 17] on div at bounding box center [618, 290] width 1236 height 580
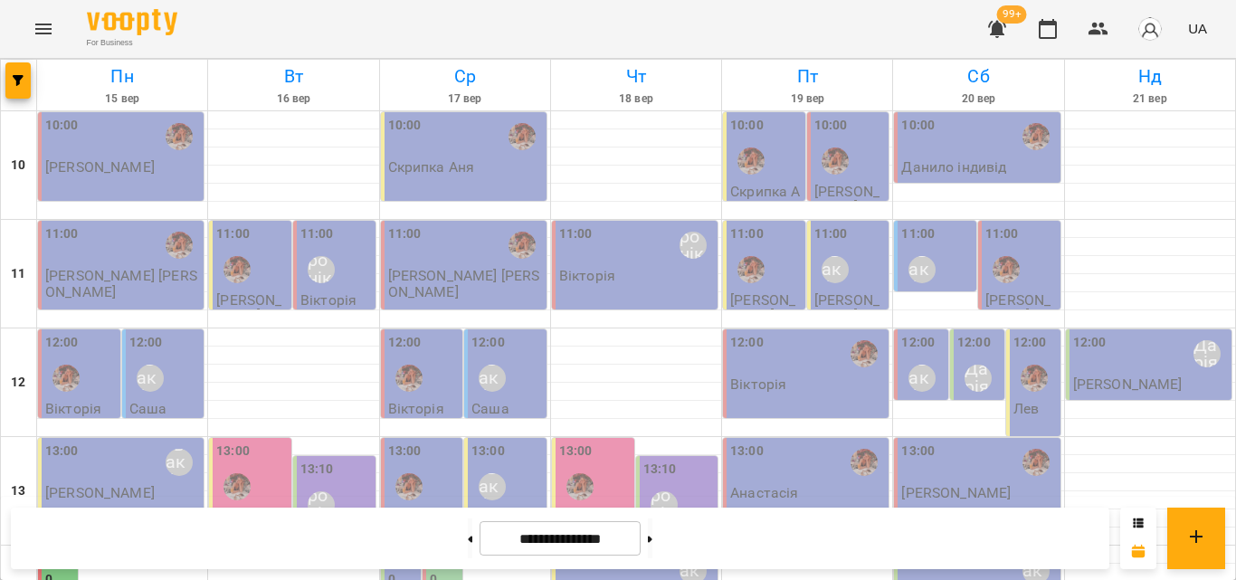
scroll to position [626, 0]
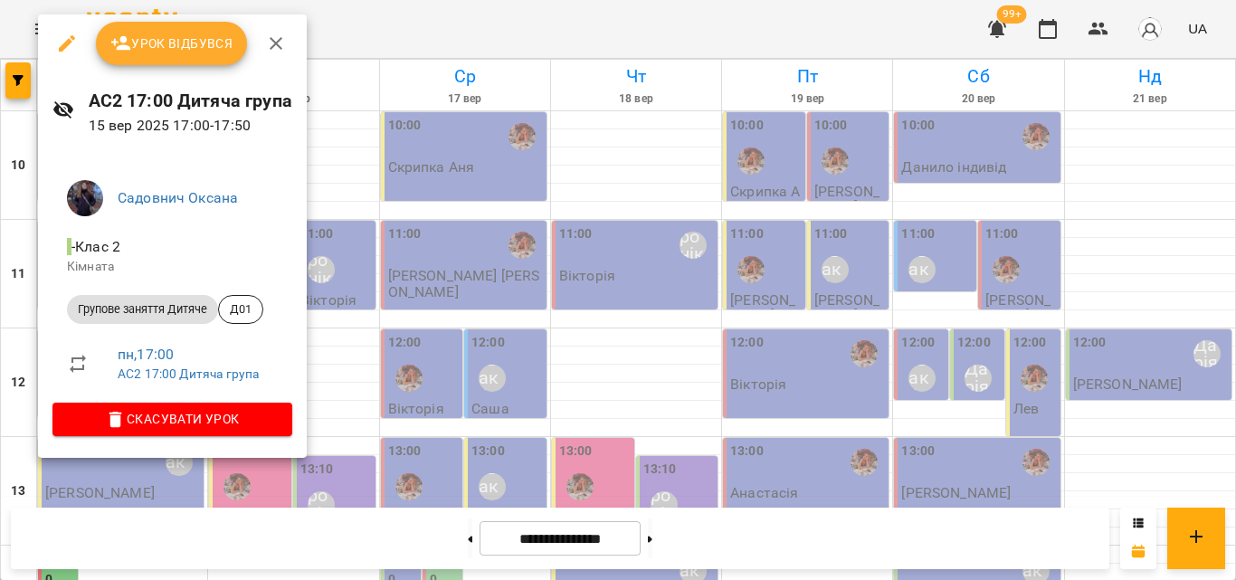
click at [508, 34] on div at bounding box center [618, 290] width 1236 height 580
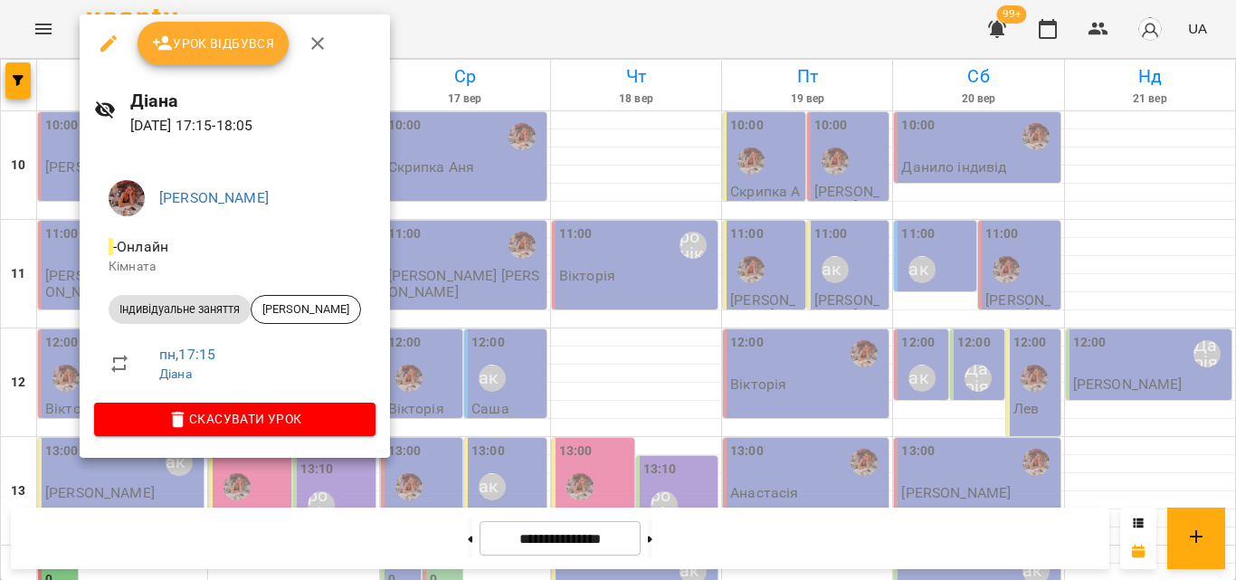
drag, startPoint x: 528, startPoint y: 26, endPoint x: 447, endPoint y: 128, distance: 129.5
click at [519, 34] on div at bounding box center [618, 290] width 1236 height 580
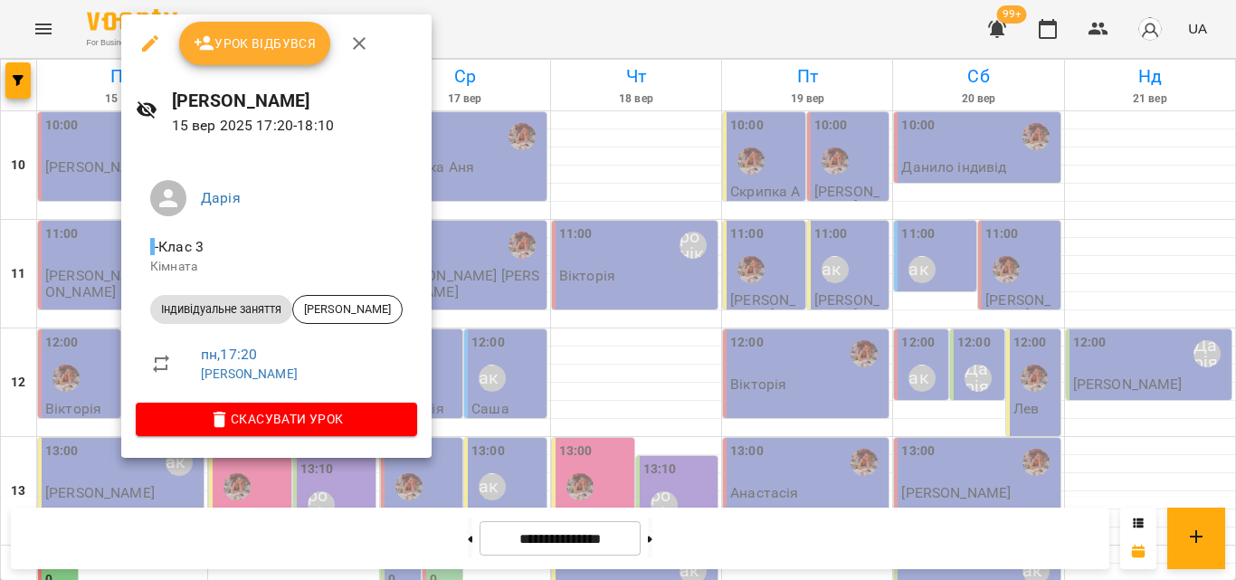
click at [422, 42] on div at bounding box center [618, 290] width 1236 height 580
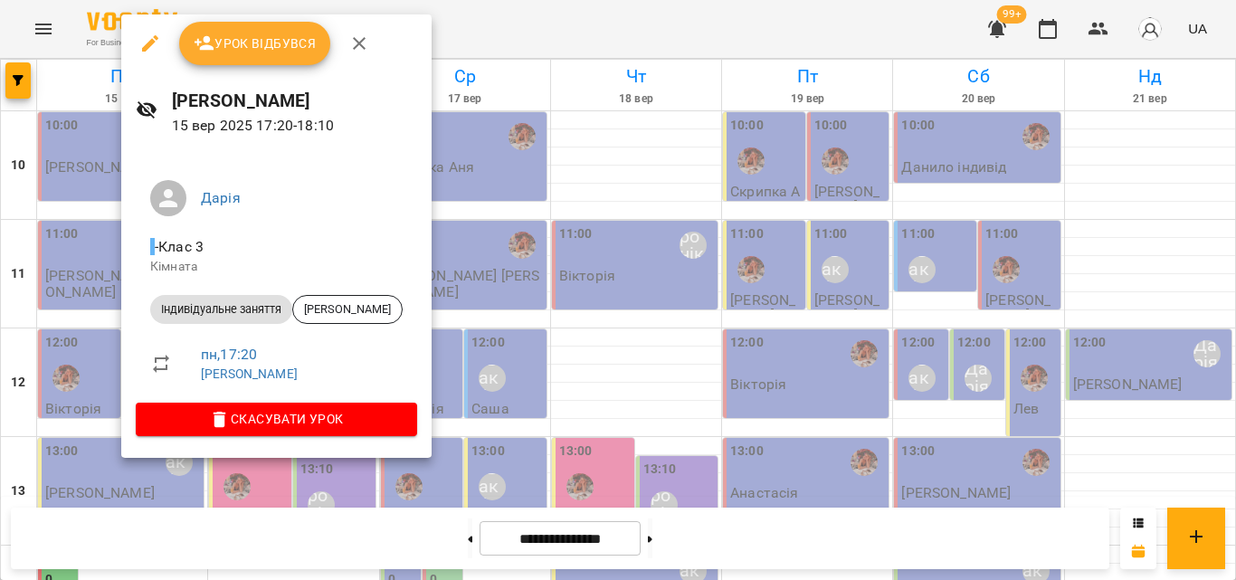
click at [495, 14] on div at bounding box center [618, 290] width 1236 height 580
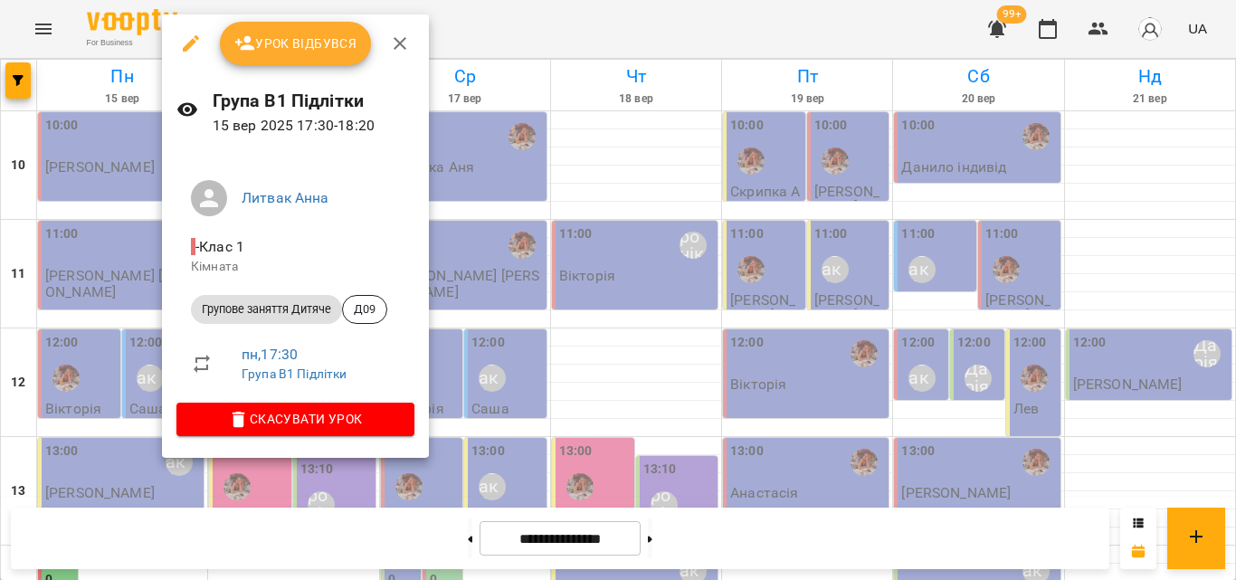
click at [541, 34] on div at bounding box center [618, 290] width 1236 height 580
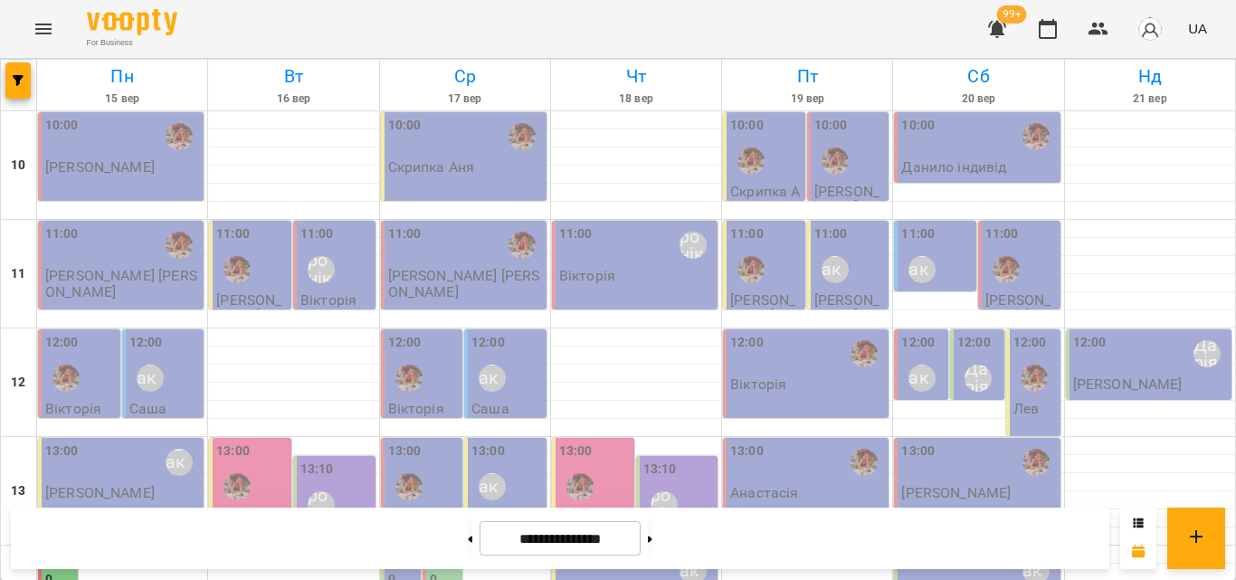
scroll to position [445, 0]
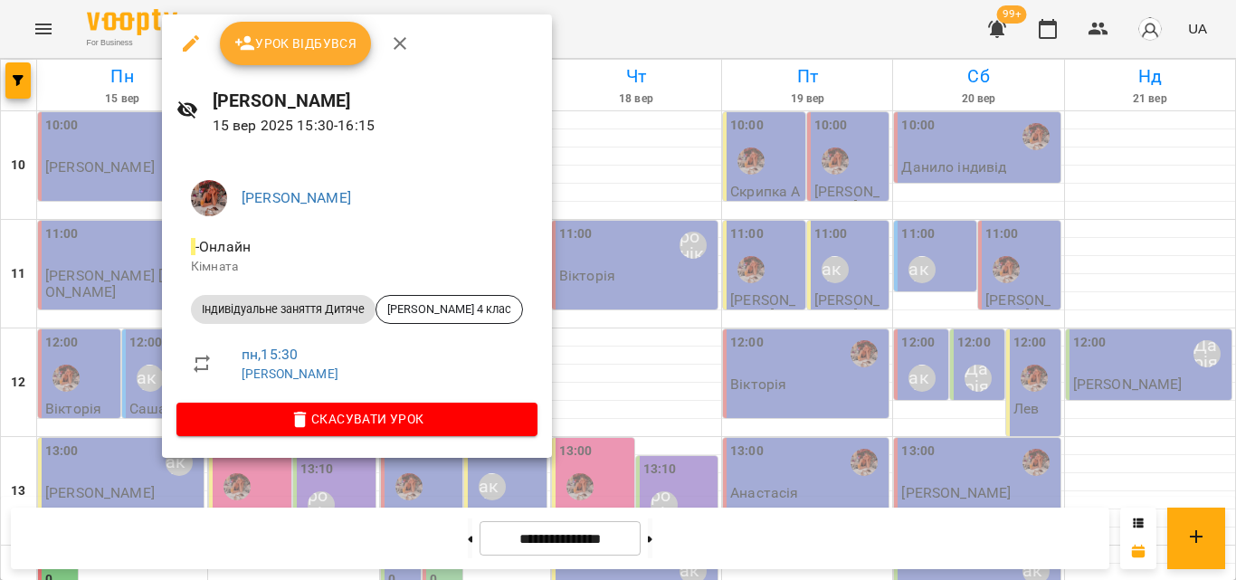
click at [575, 16] on div at bounding box center [618, 290] width 1236 height 580
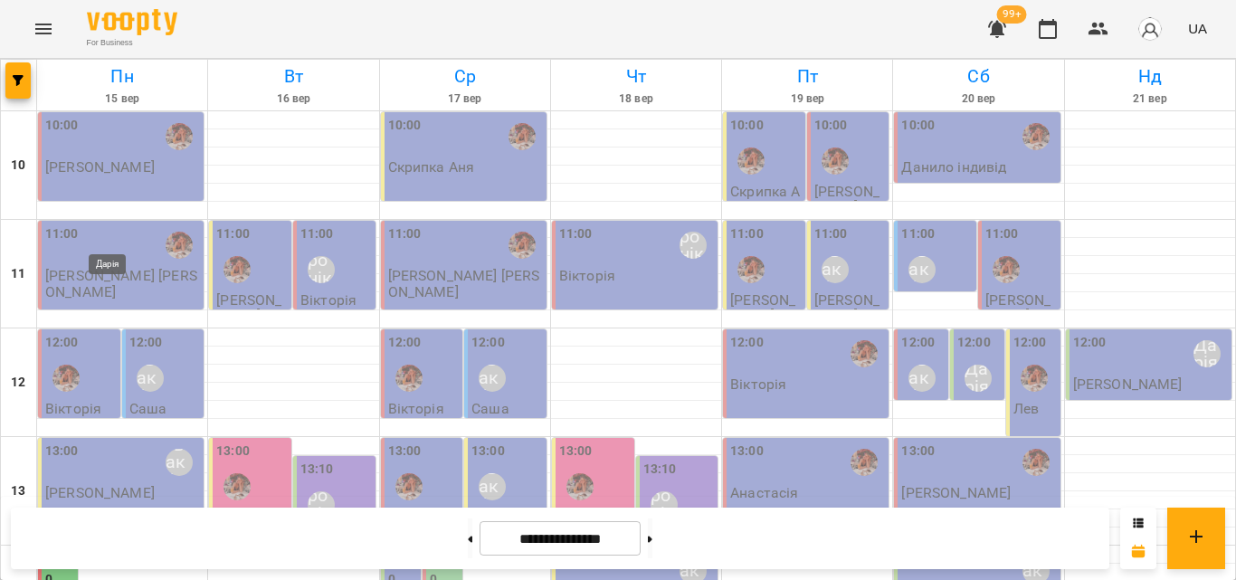
scroll to position [536, 0]
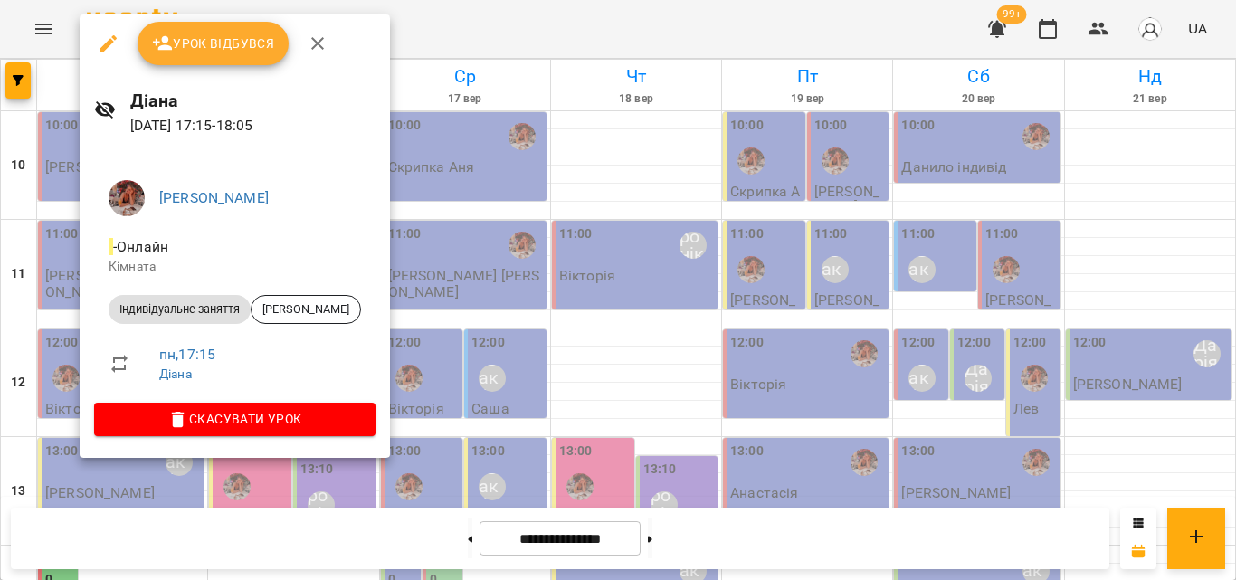
click at [546, 22] on div at bounding box center [618, 290] width 1236 height 580
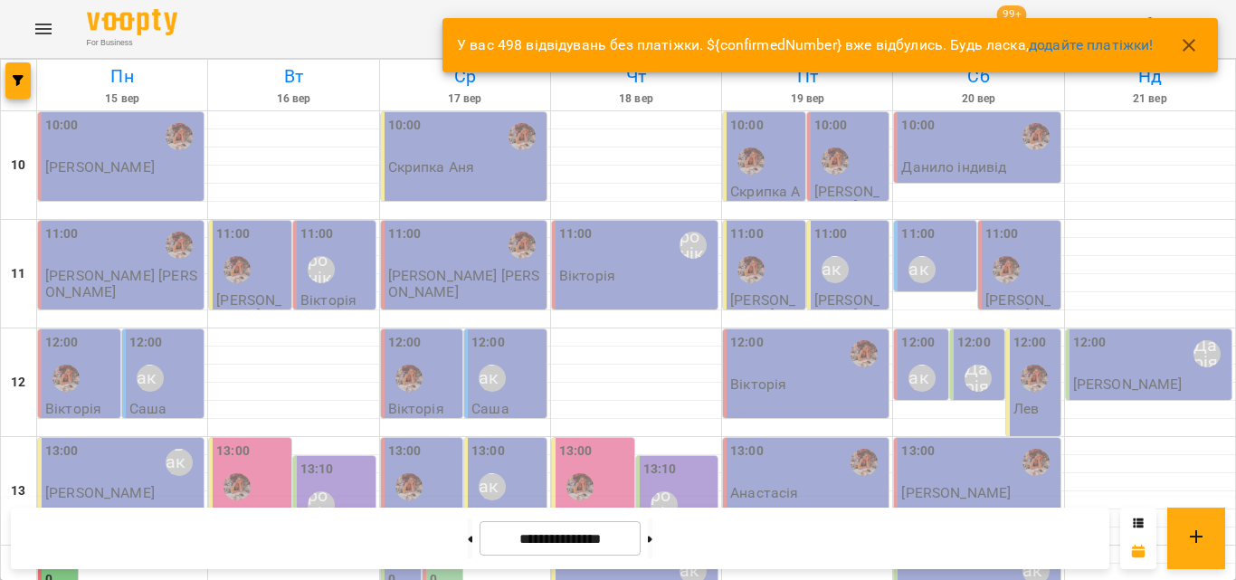
scroll to position [0, 0]
click at [280, 19] on div "For Business 99+ UA" at bounding box center [618, 29] width 1236 height 58
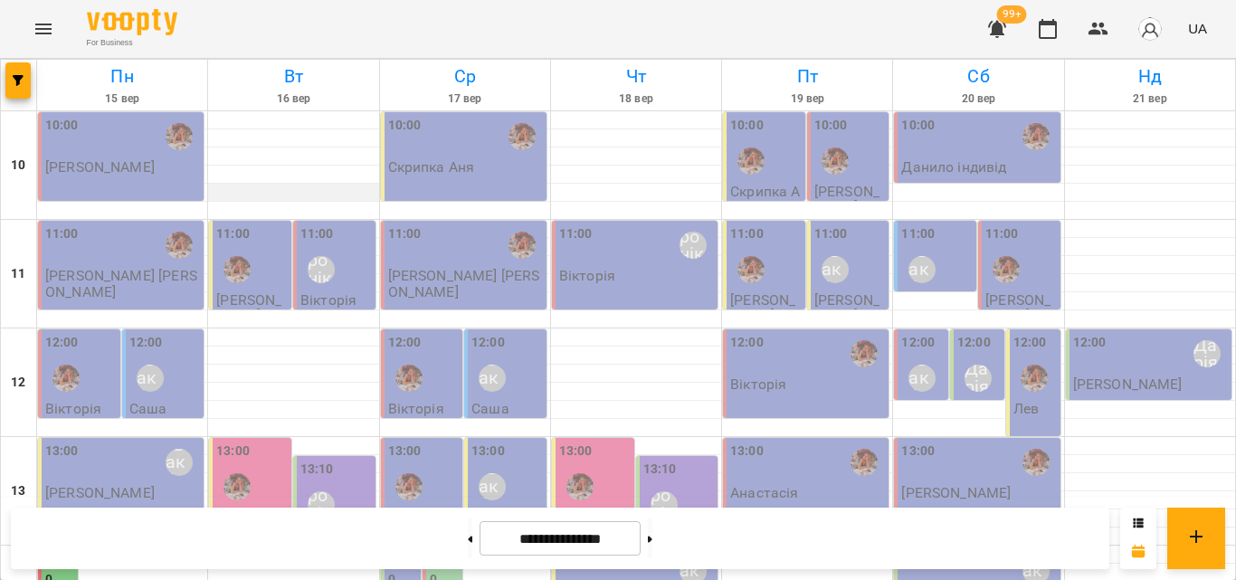
scroll to position [807, 0]
click at [1091, 34] on icon "button" at bounding box center [1099, 29] width 20 height 13
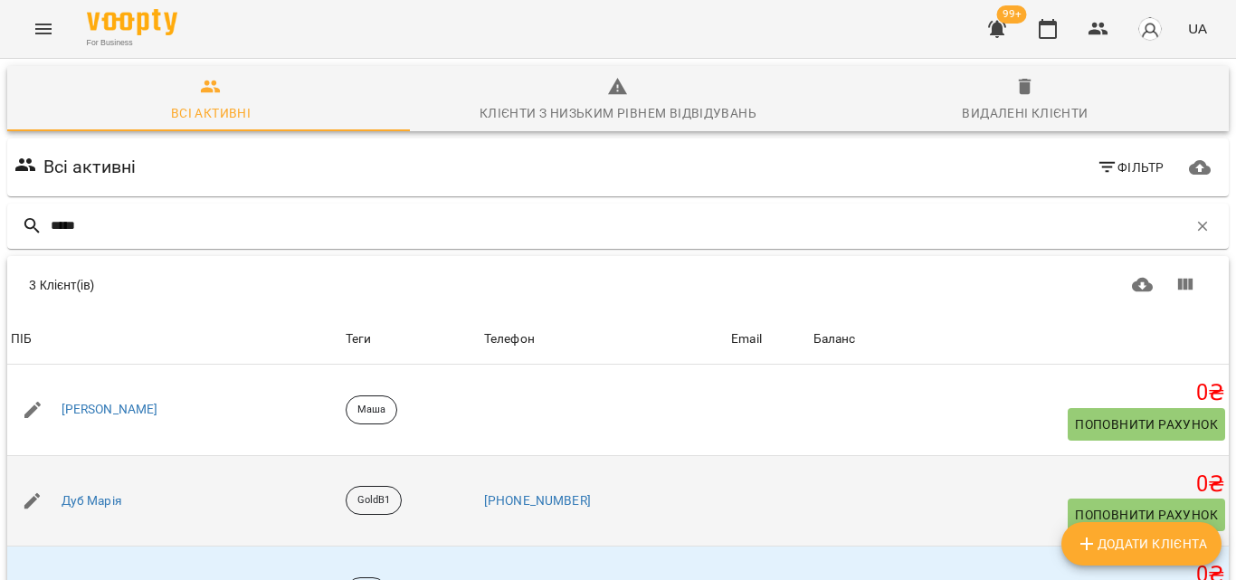
scroll to position [98, 0]
type input "*****"
click at [106, 492] on link "Дуб Марія" at bounding box center [92, 501] width 61 height 18
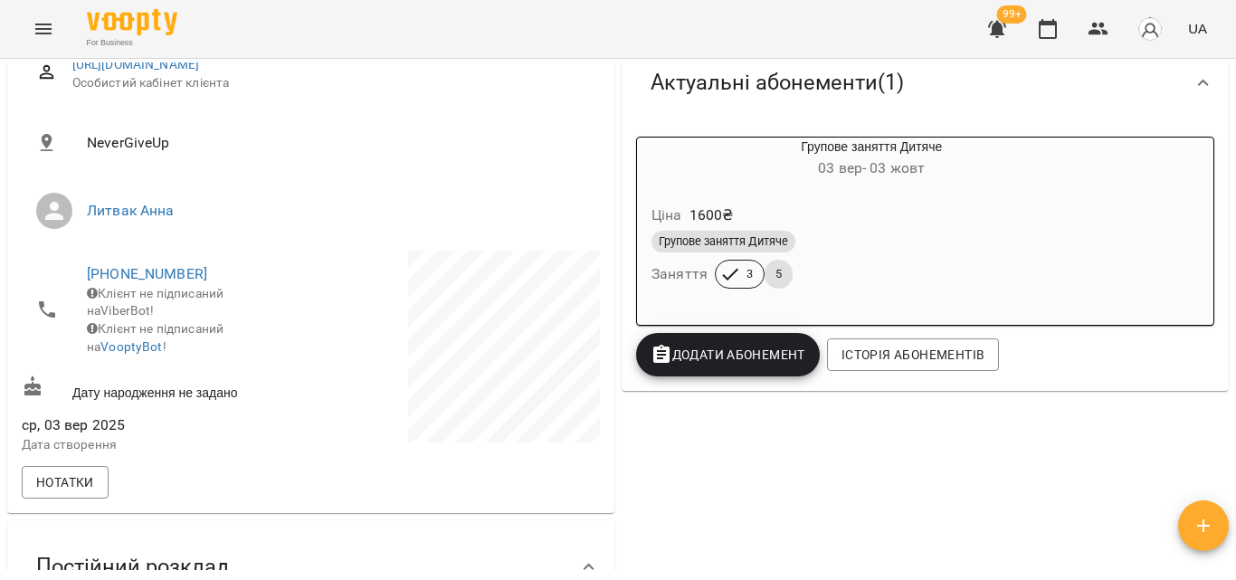
scroll to position [271, 0]
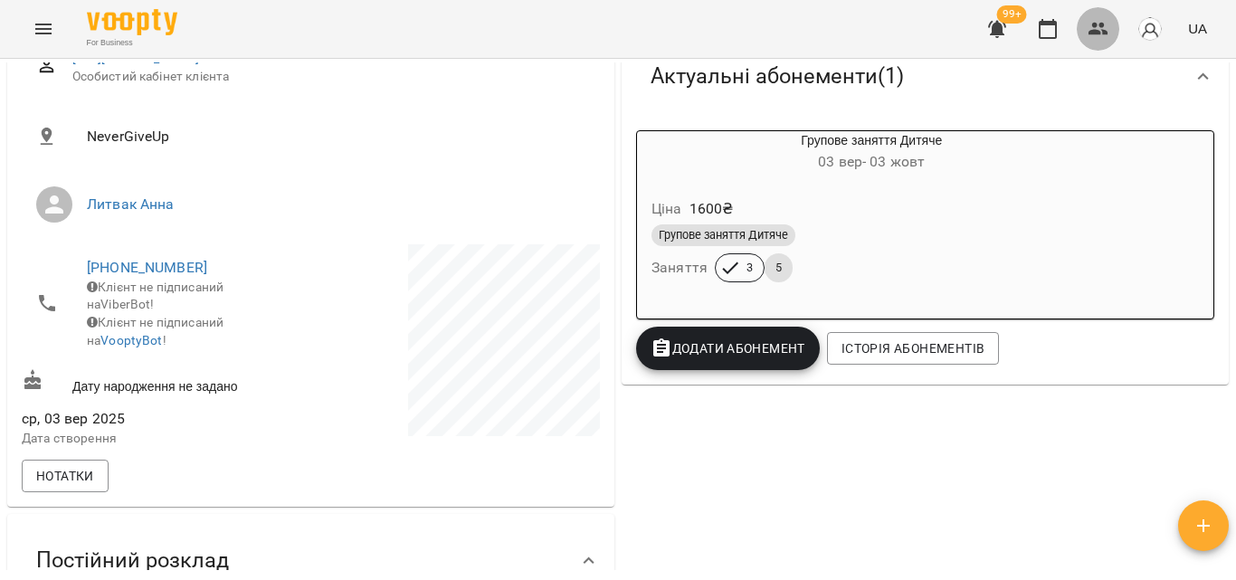
click at [1094, 18] on icon "button" at bounding box center [1099, 29] width 22 height 22
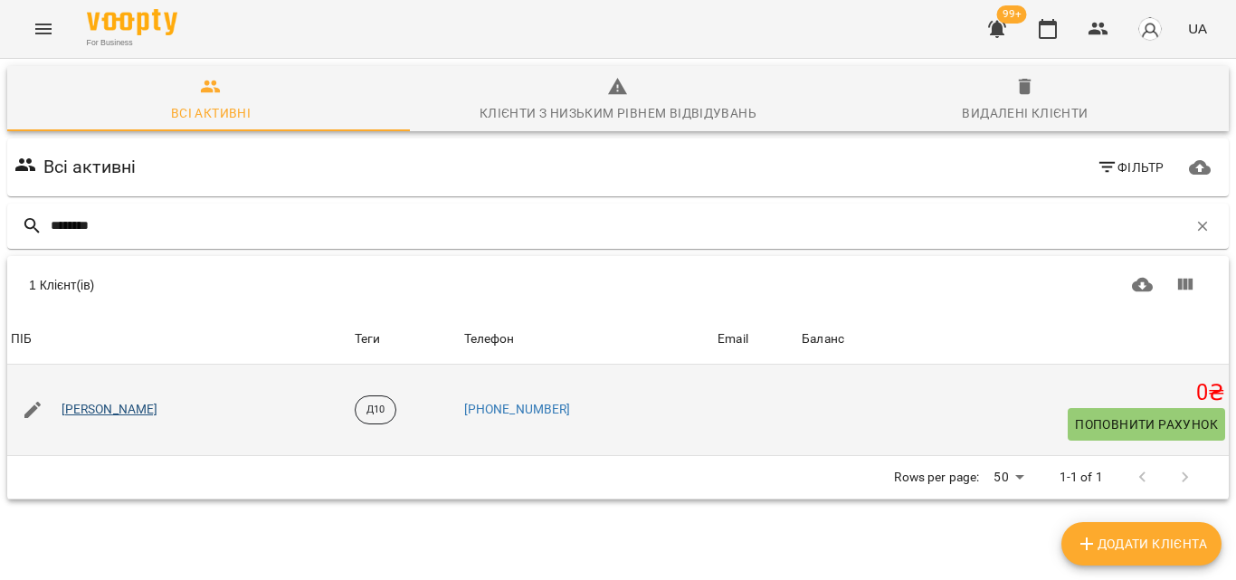
type input "********"
click at [135, 401] on link "[PERSON_NAME]" at bounding box center [110, 410] width 97 height 18
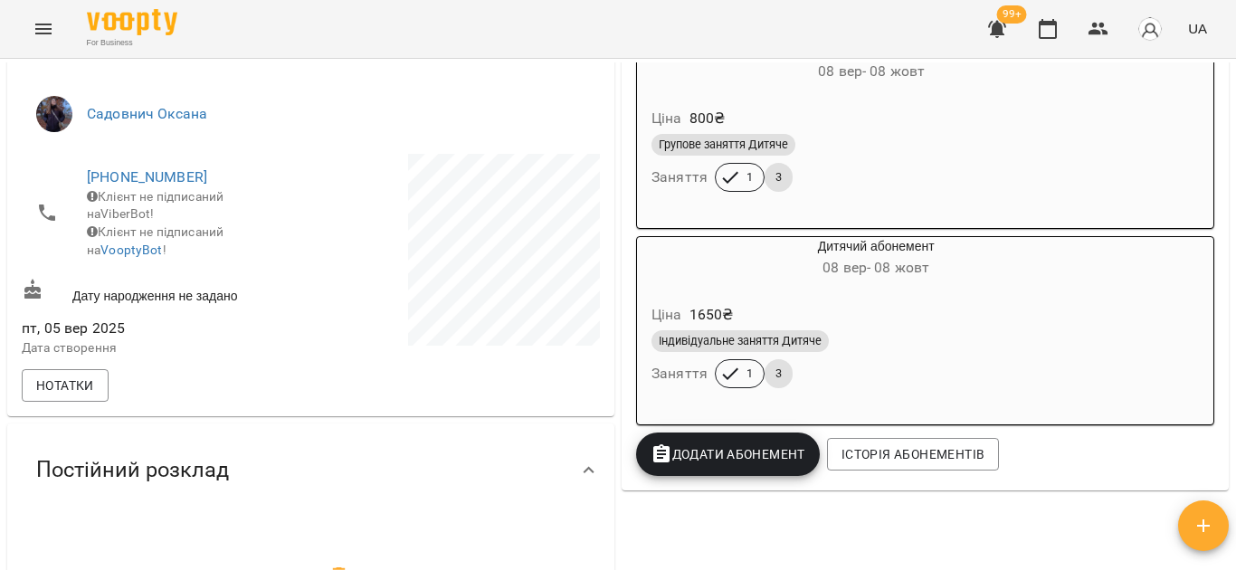
scroll to position [271, 0]
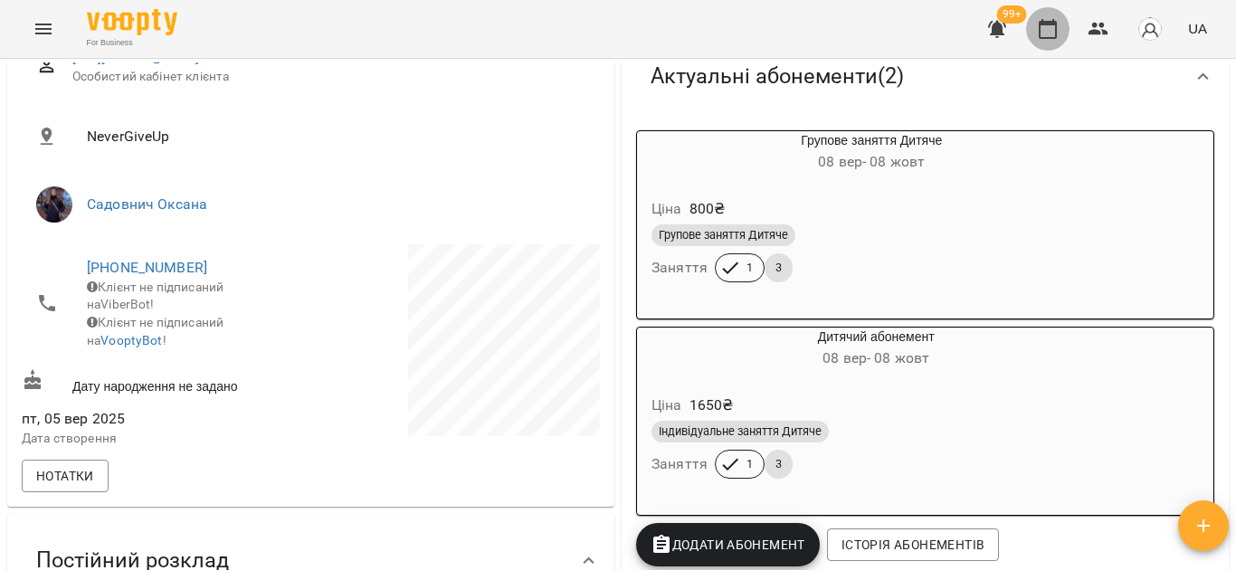
click at [1051, 24] on icon "button" at bounding box center [1048, 29] width 18 height 20
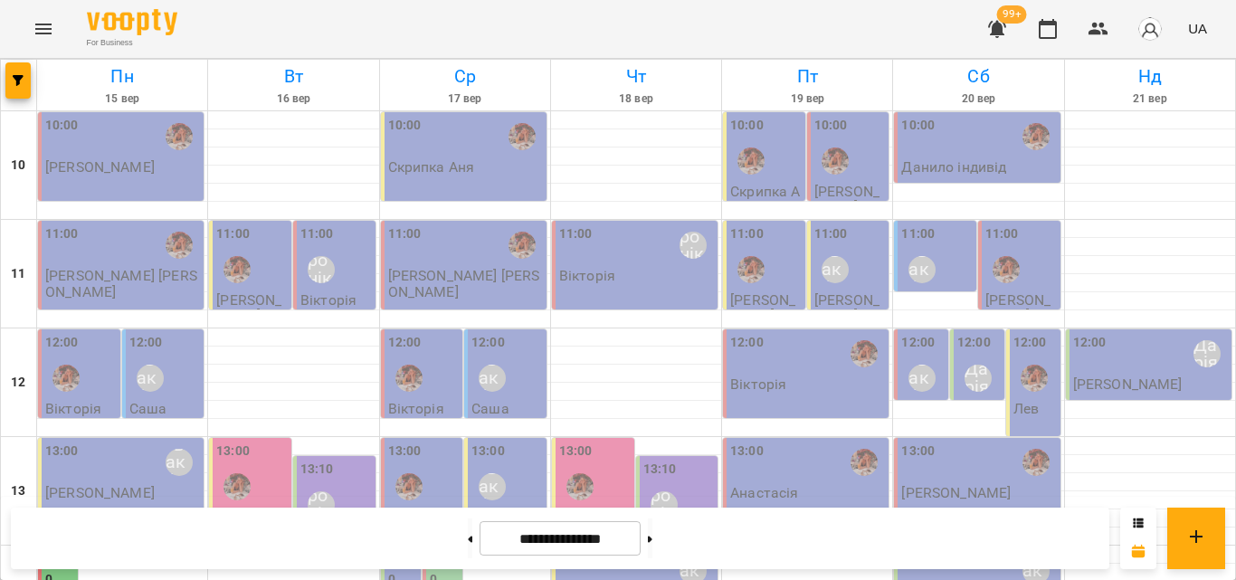
scroll to position [536, 0]
click at [795, 24] on div "For Business 99+ UA" at bounding box center [618, 29] width 1236 height 58
click at [468, 531] on button at bounding box center [470, 539] width 5 height 40
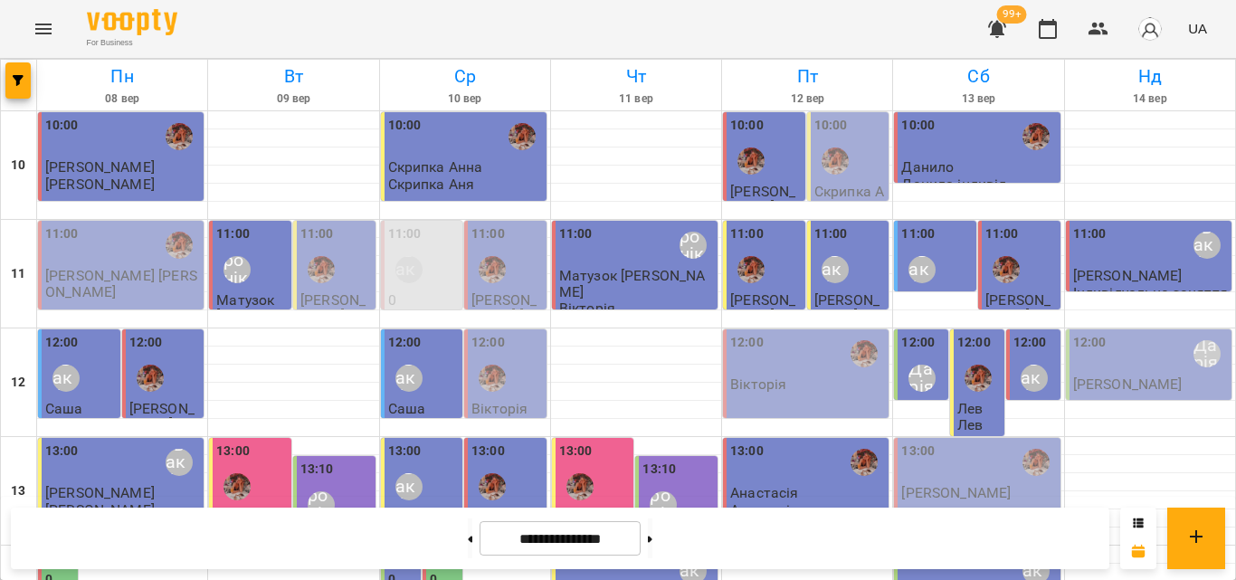
scroll to position [536, 0]
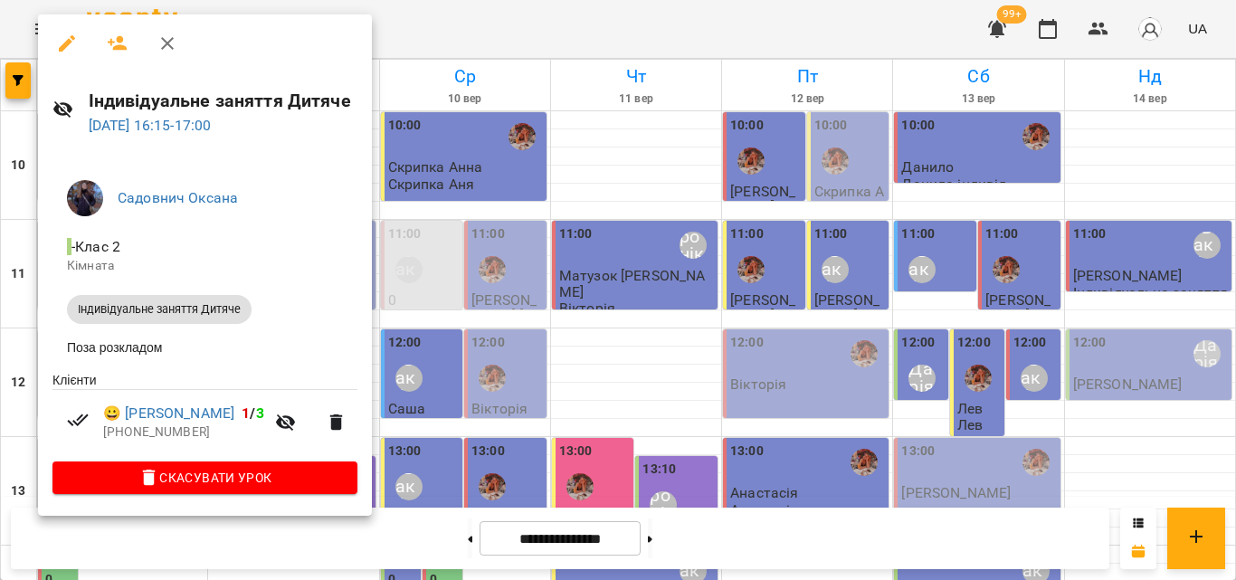
click at [472, 25] on div at bounding box center [618, 290] width 1236 height 580
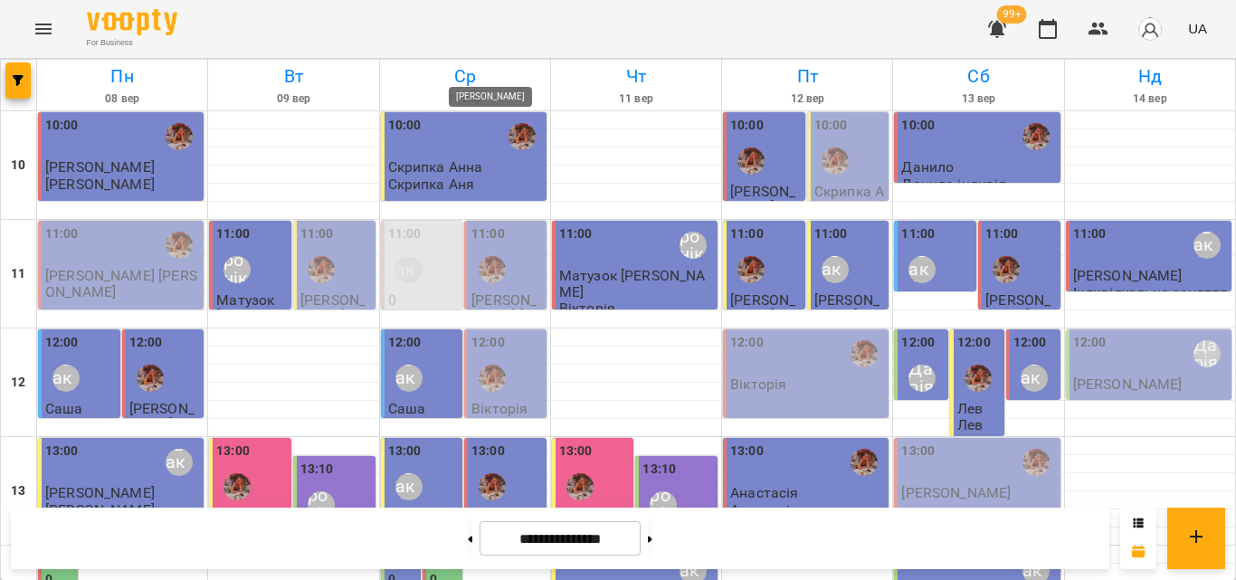
scroll to position [807, 0]
drag, startPoint x: 667, startPoint y: 533, endPoint x: 689, endPoint y: 552, distance: 28.9
click at [652, 532] on button at bounding box center [650, 539] width 5 height 40
type input "**********"
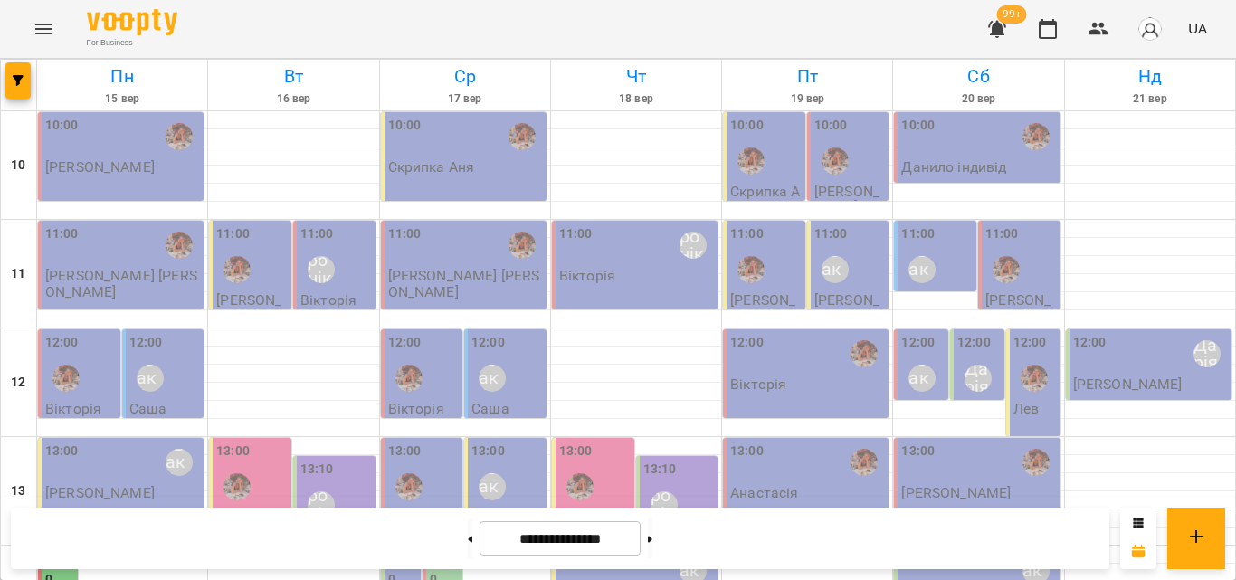
scroll to position [445, 0]
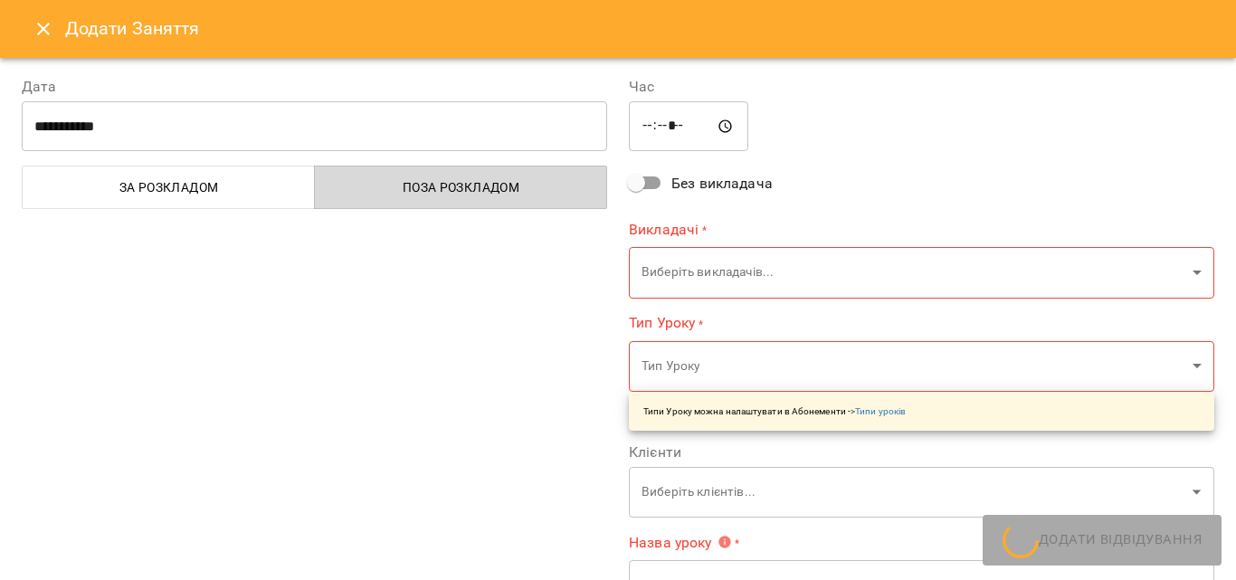
type input "**********"
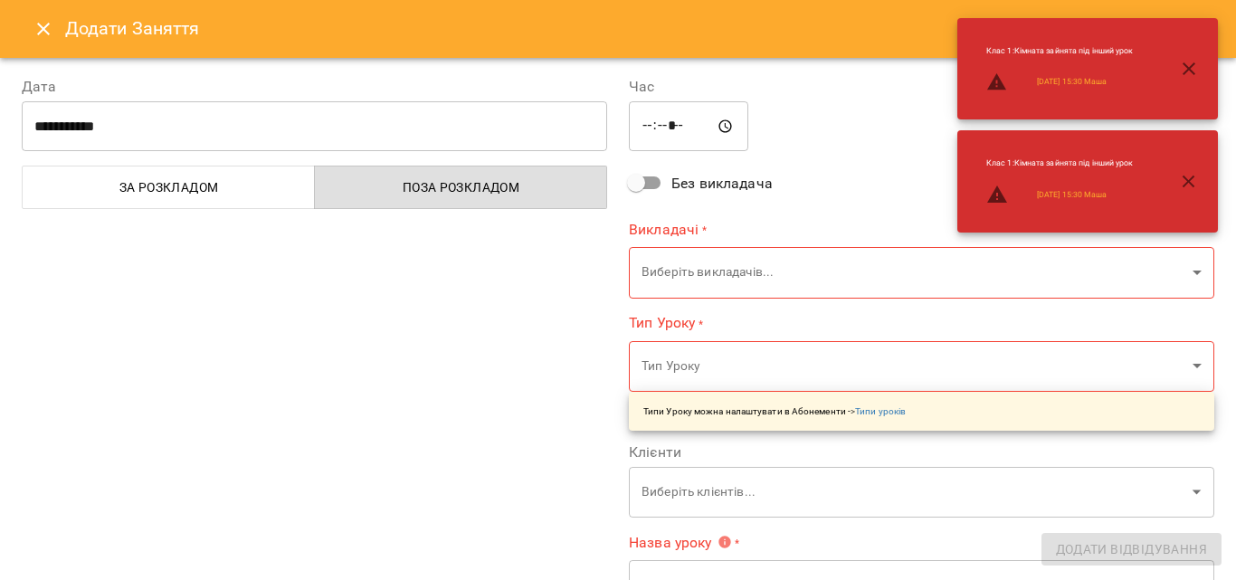
click at [676, 122] on input "*****" at bounding box center [688, 126] width 119 height 51
click at [668, 130] on input "*****" at bounding box center [688, 126] width 119 height 51
click at [670, 124] on input "*****" at bounding box center [688, 126] width 119 height 51
click at [680, 119] on input "*****" at bounding box center [688, 126] width 119 height 51
click at [671, 130] on input "*****" at bounding box center [688, 126] width 119 height 51
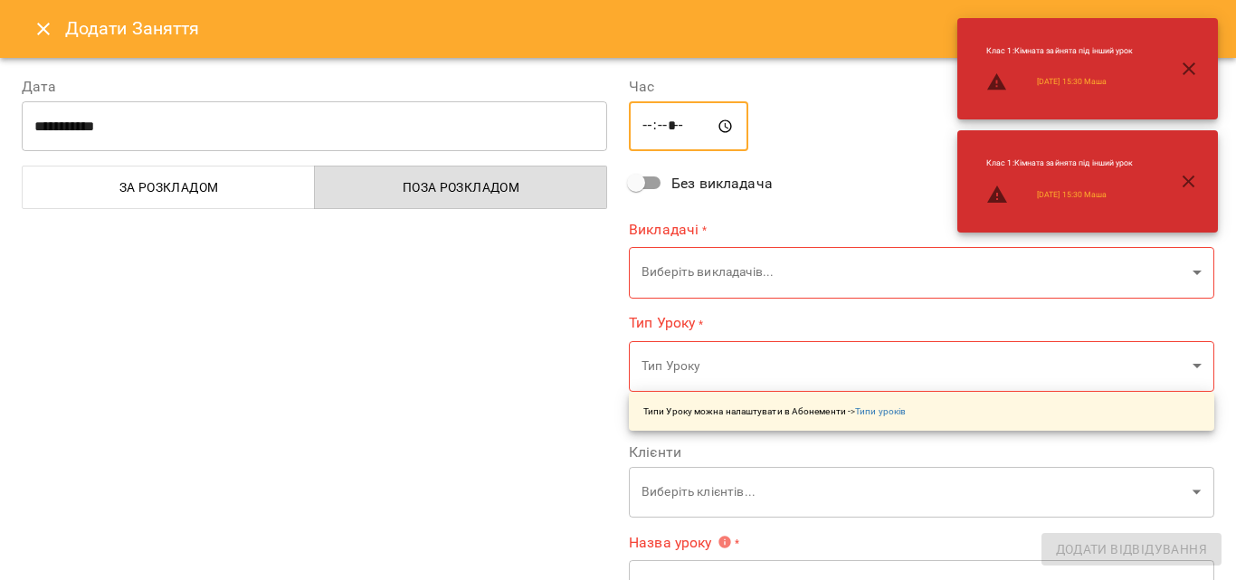
click at [661, 119] on input "*****" at bounding box center [688, 126] width 119 height 51
click at [675, 119] on input "*****" at bounding box center [688, 126] width 119 height 51
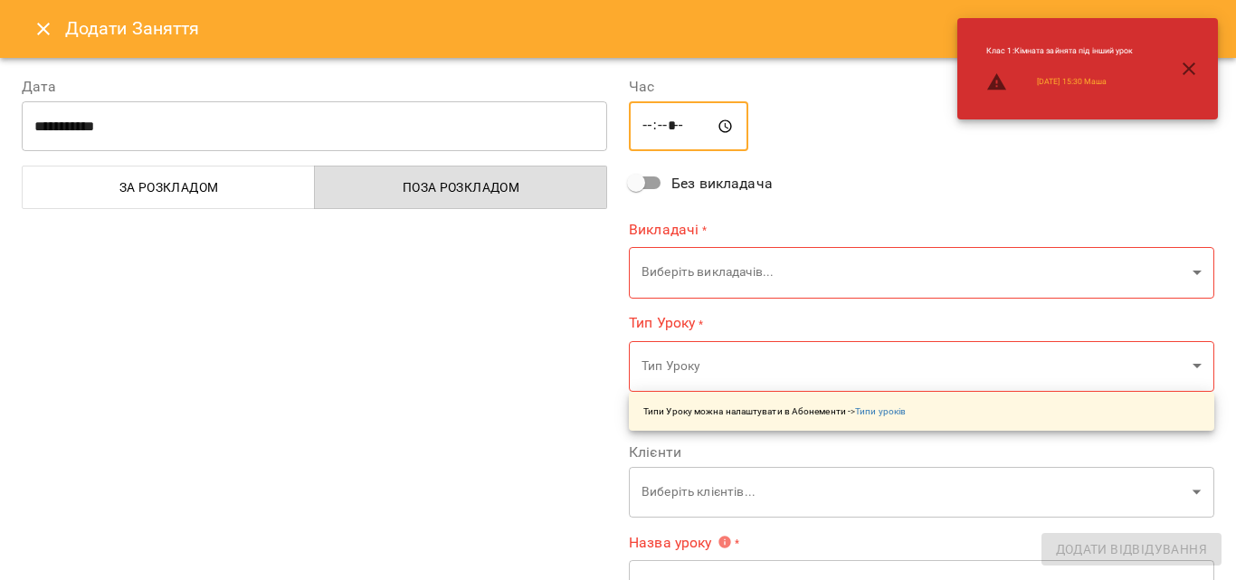
type input "*****"
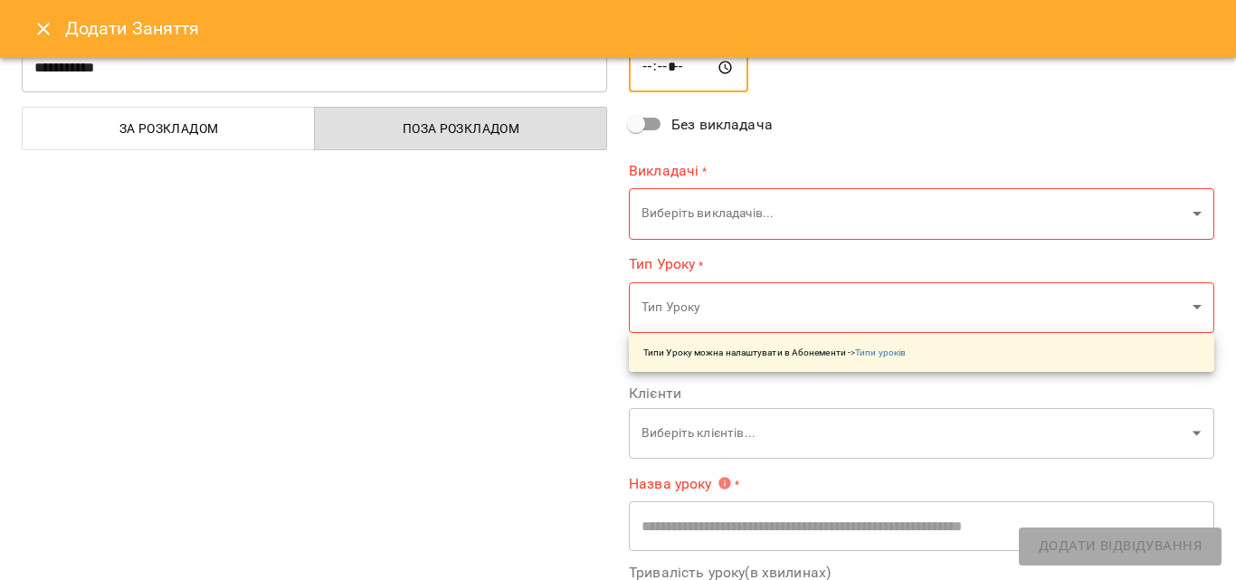
scroll to position [90, 0]
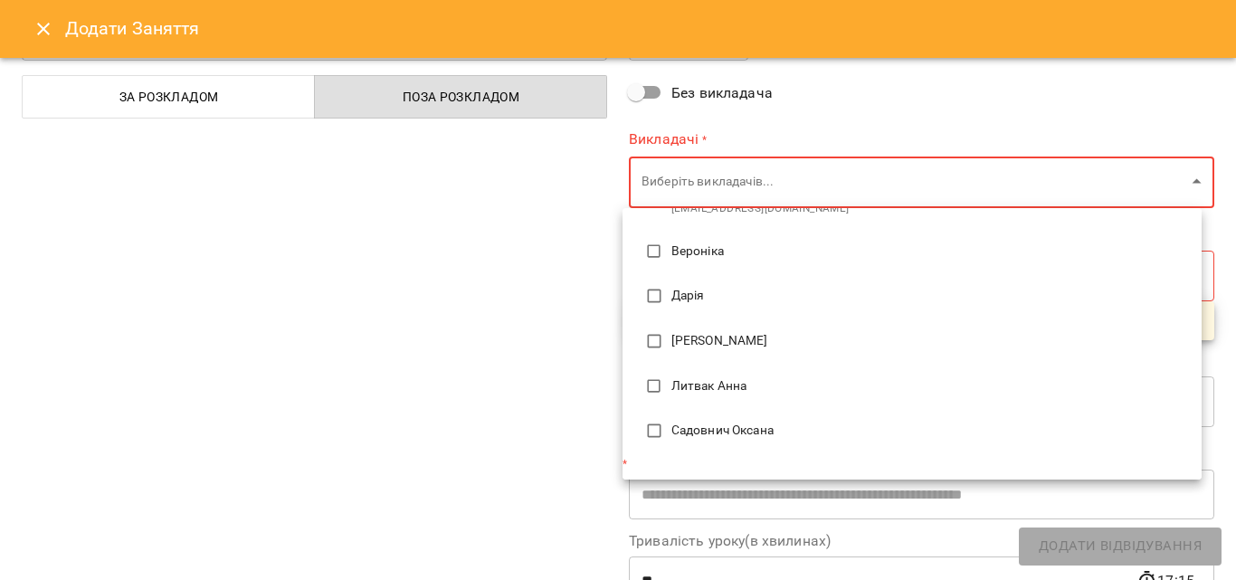
scroll to position [134, 0]
type input "**********"
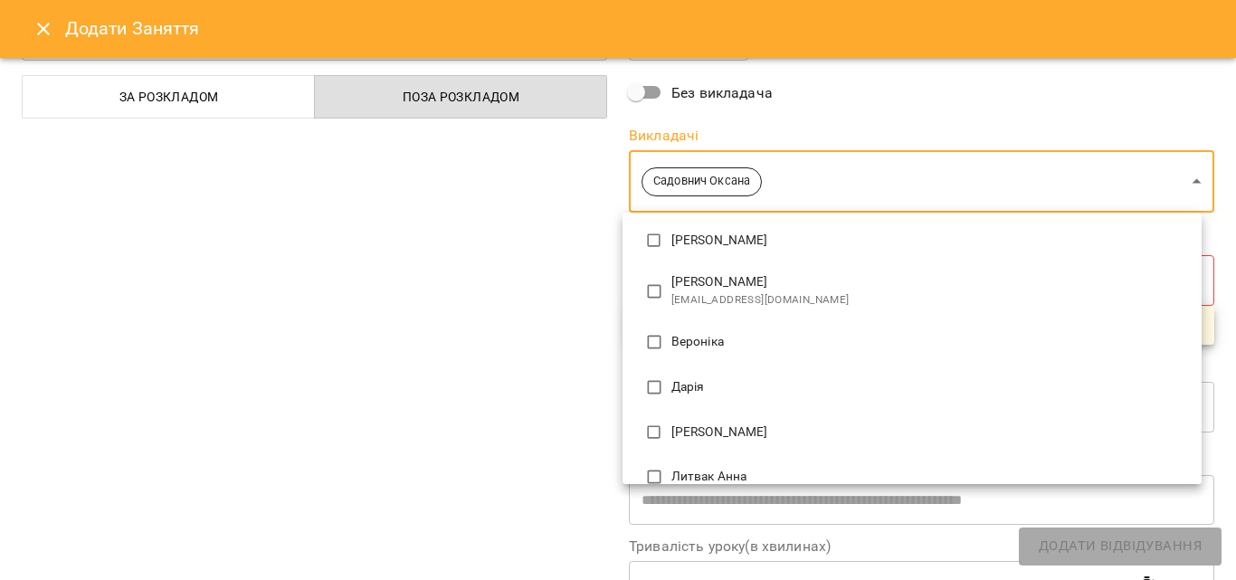
scroll to position [0, 0]
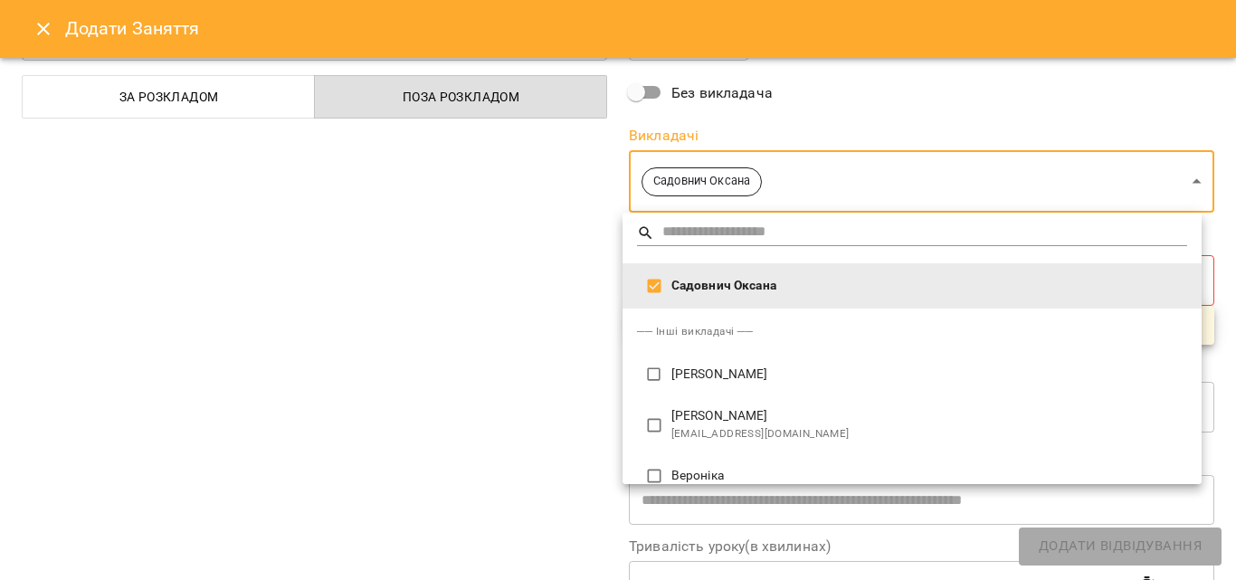
click at [568, 348] on div at bounding box center [618, 290] width 1236 height 580
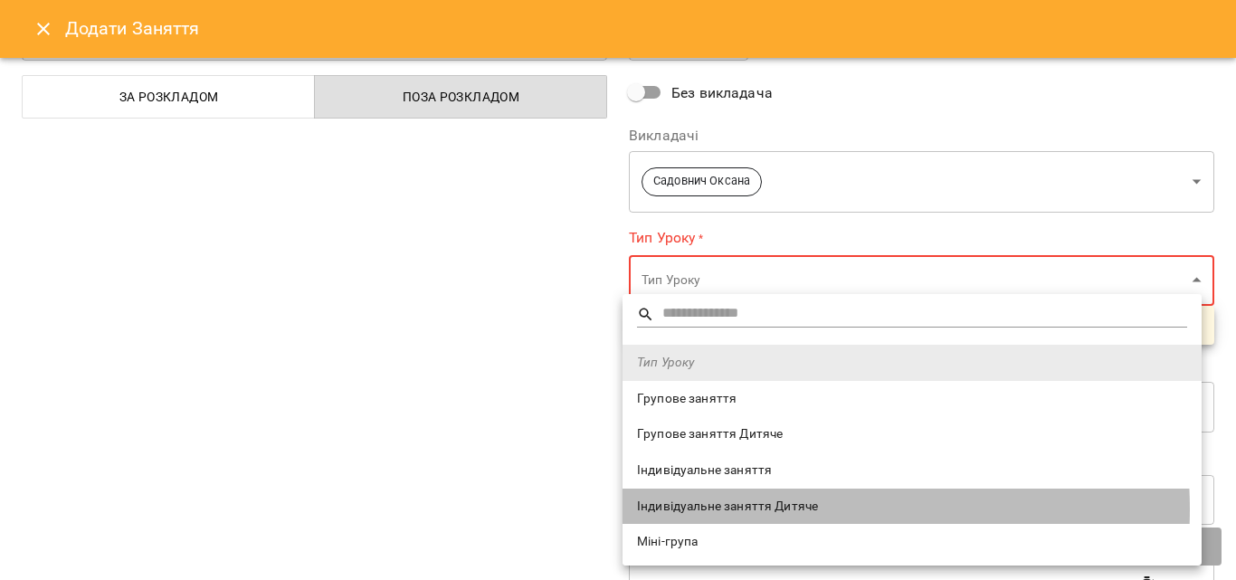
drag, startPoint x: 741, startPoint y: 510, endPoint x: 693, endPoint y: 529, distance: 51.9
click at [732, 516] on li "Індивідуальне заняття Дитяче" at bounding box center [912, 507] width 579 height 36
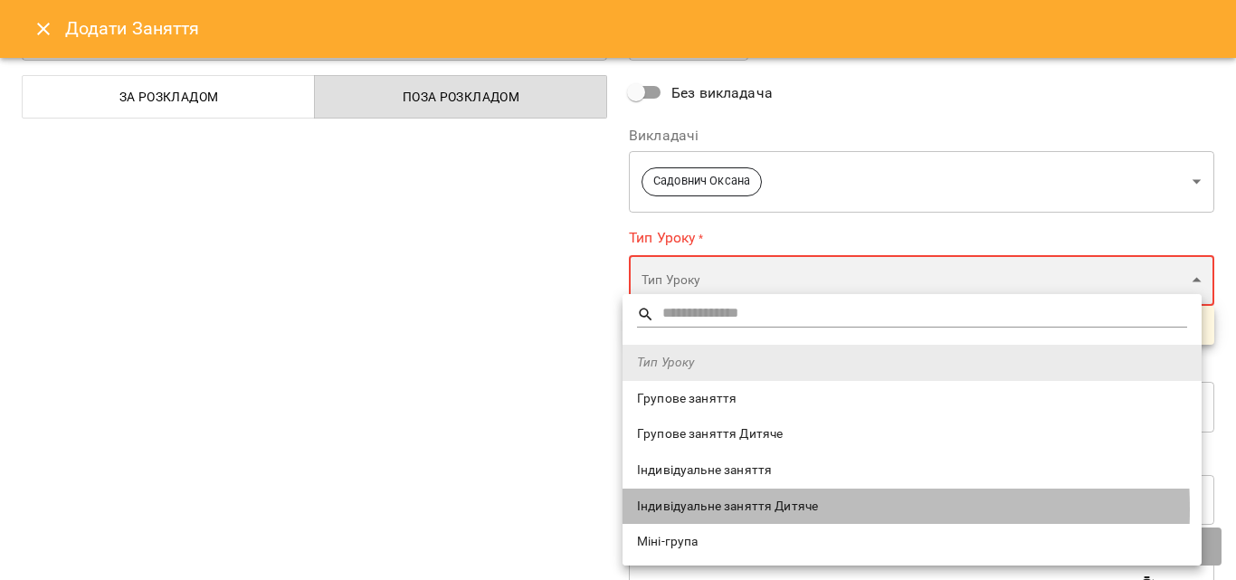
type input "**********"
type input "**"
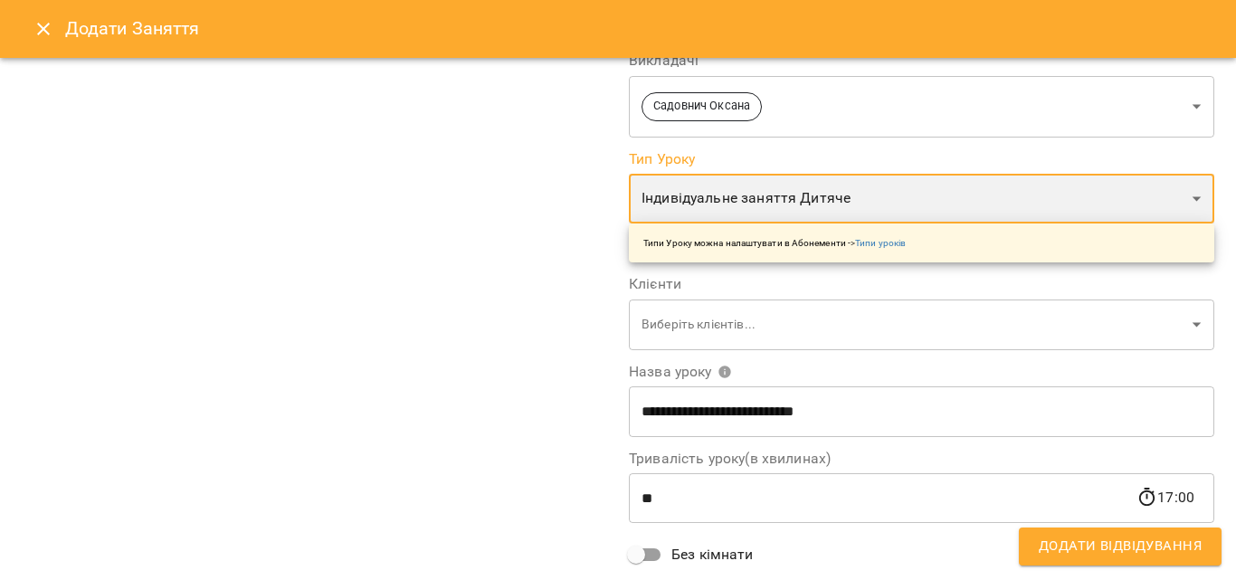
scroll to position [181, 0]
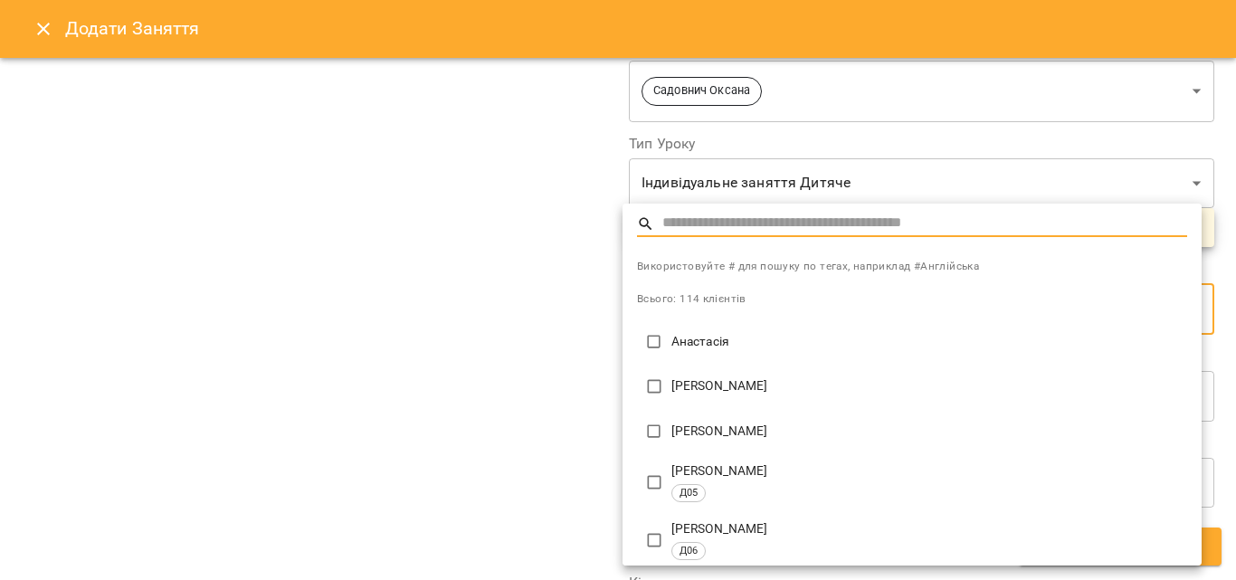
type input "*"
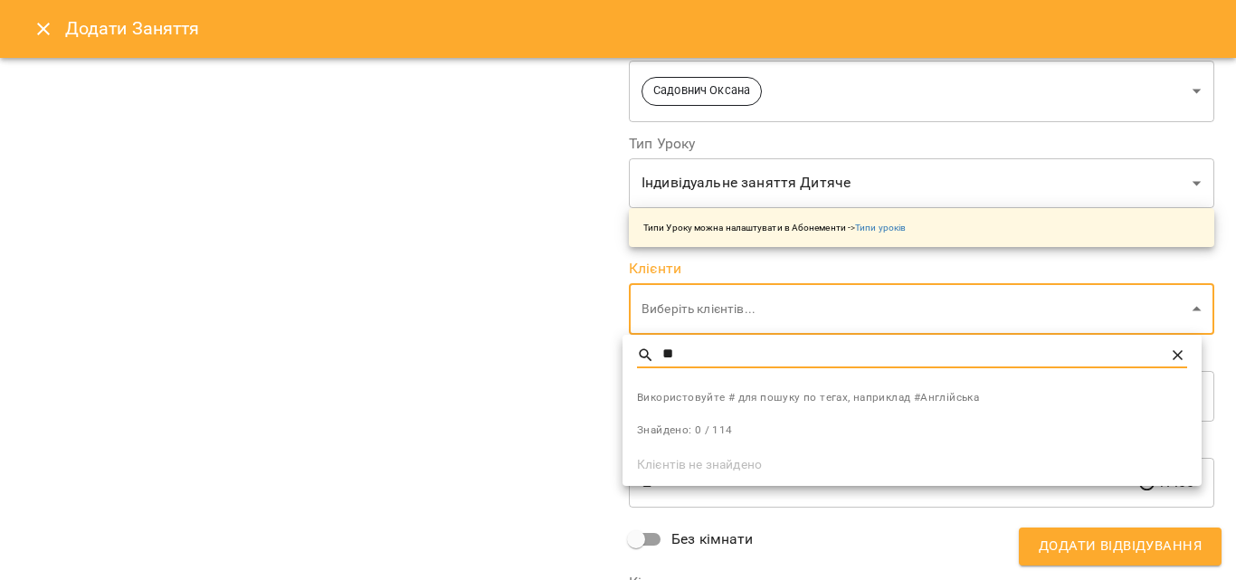
type input "*"
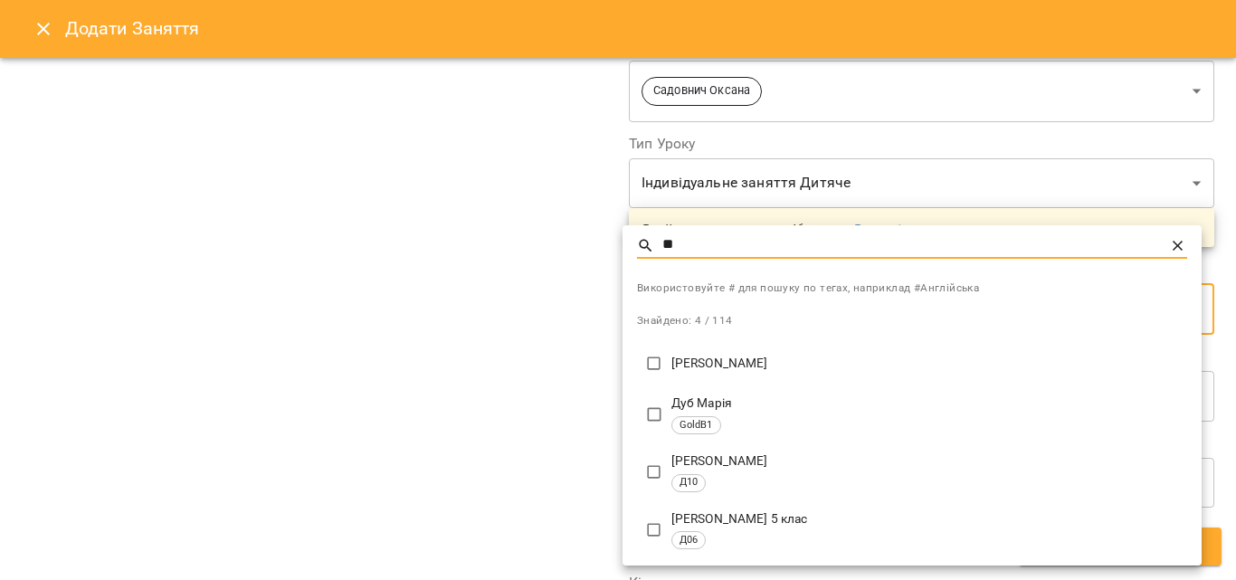
type input "**"
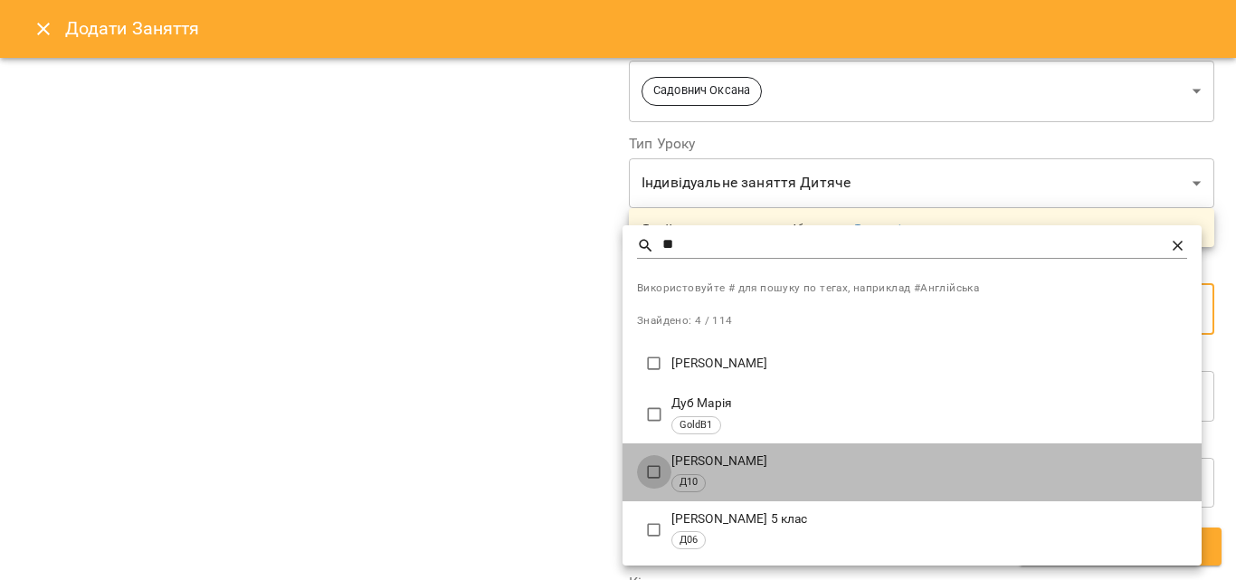
type input "**********"
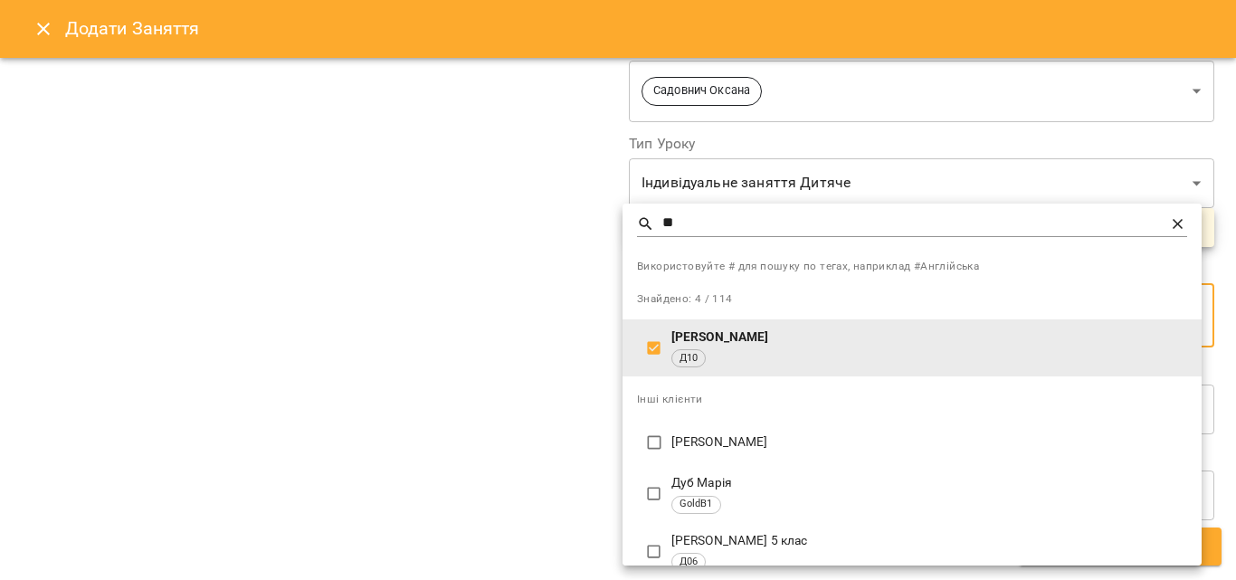
click at [457, 316] on div at bounding box center [618, 290] width 1236 height 580
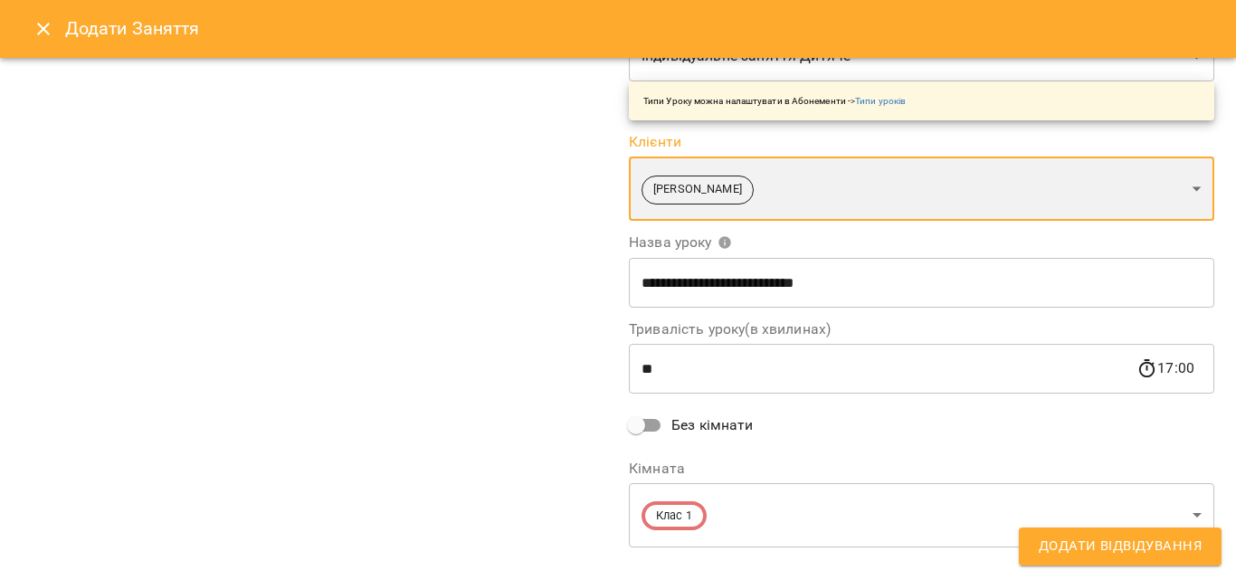
scroll to position [337, 0]
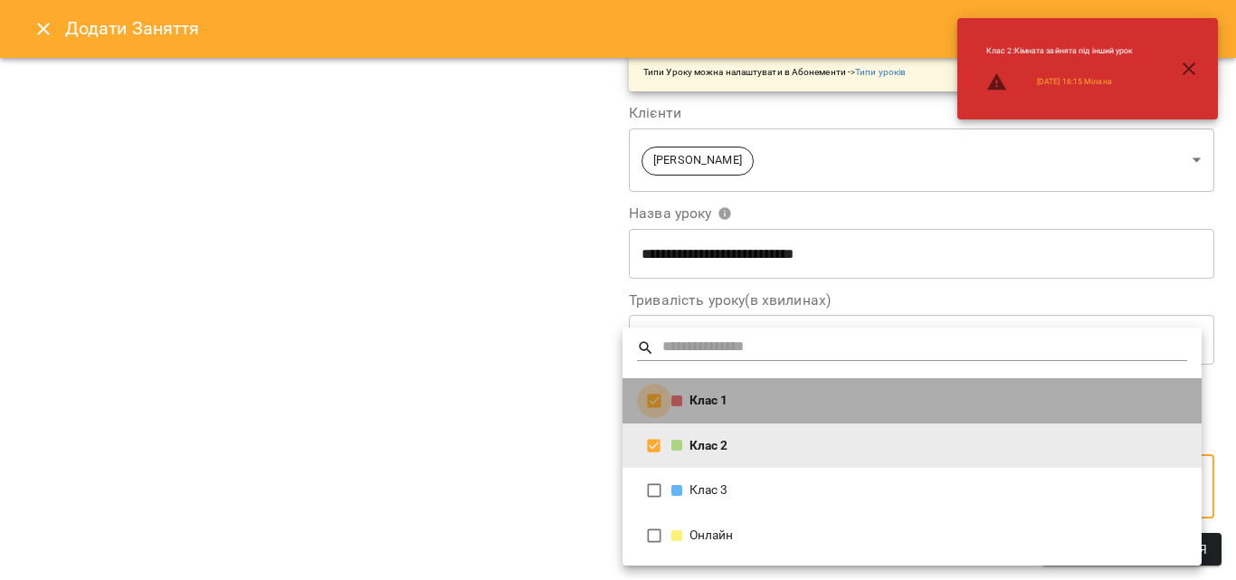
type input "**********"
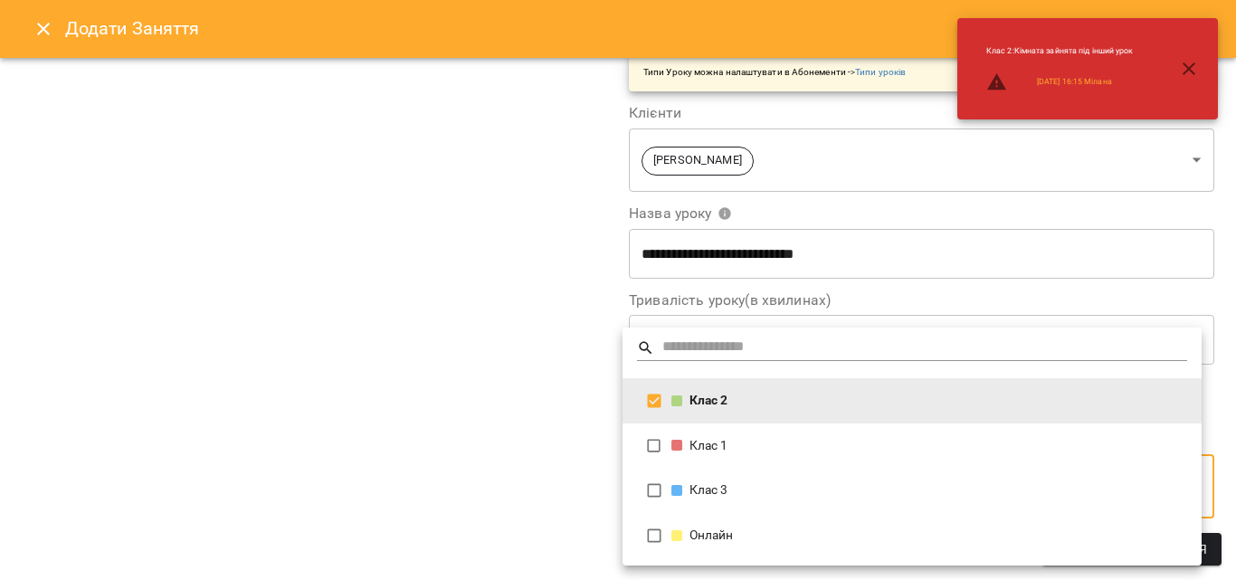
click at [457, 350] on div at bounding box center [618, 290] width 1236 height 580
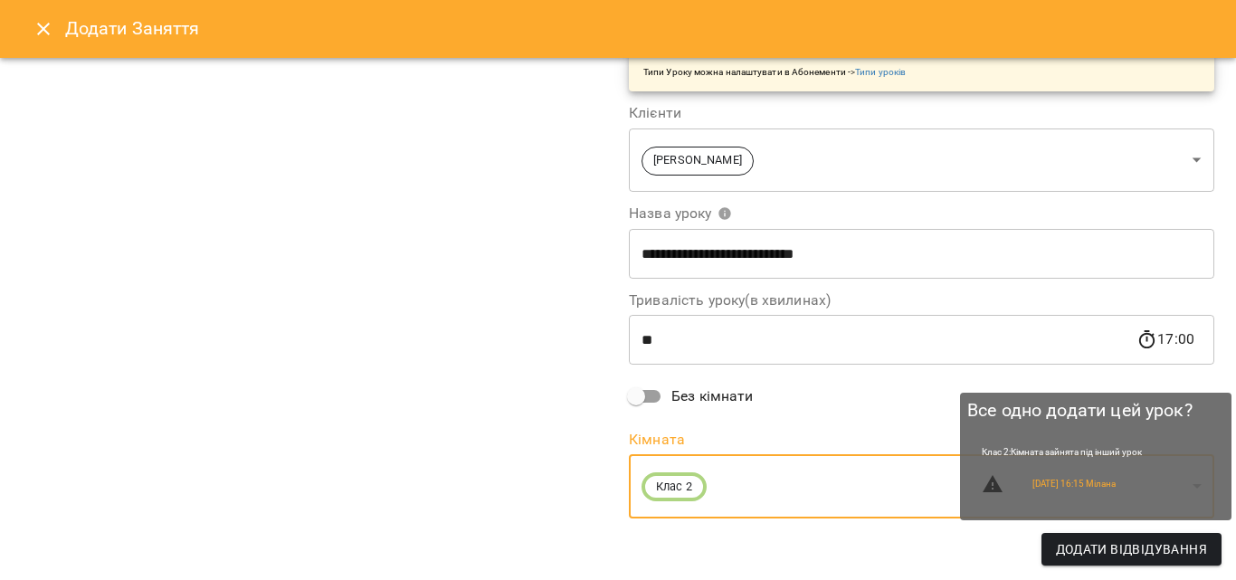
click at [1148, 554] on span "Додати Відвідування" at bounding box center [1131, 549] width 151 height 22
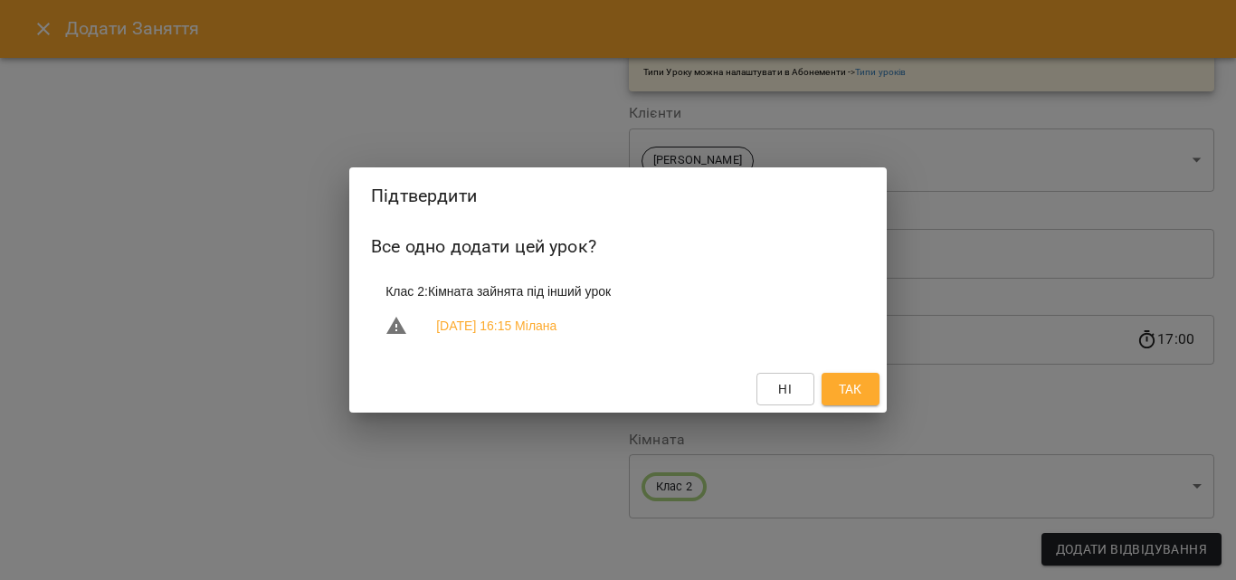
click at [847, 395] on span "Так" at bounding box center [851, 389] width 24 height 22
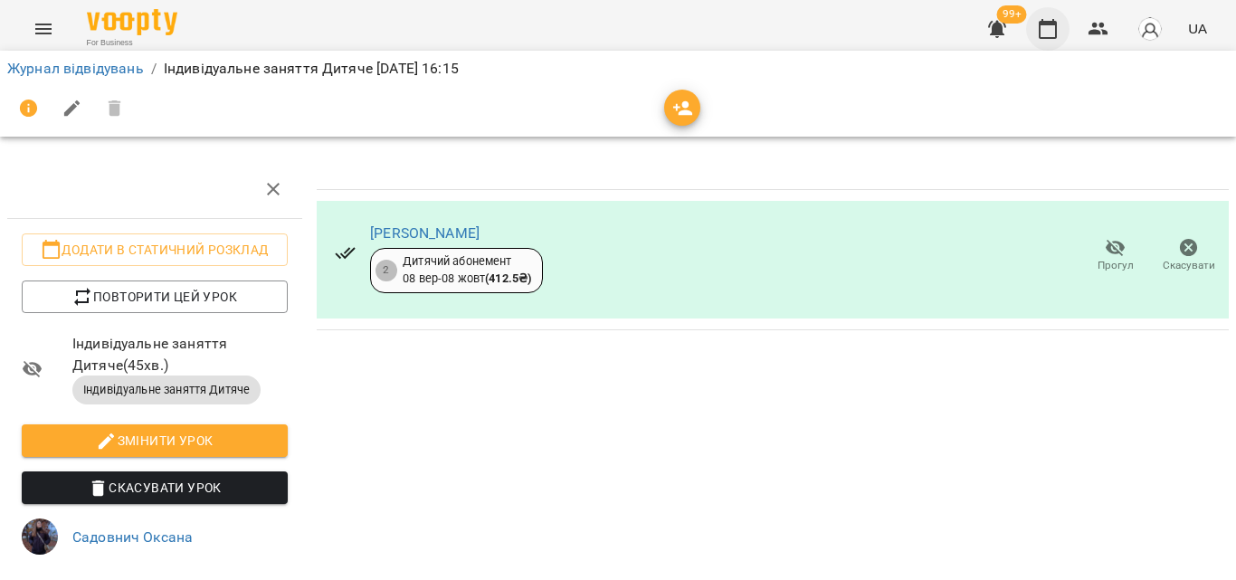
click at [1062, 25] on button "button" at bounding box center [1047, 28] width 43 height 43
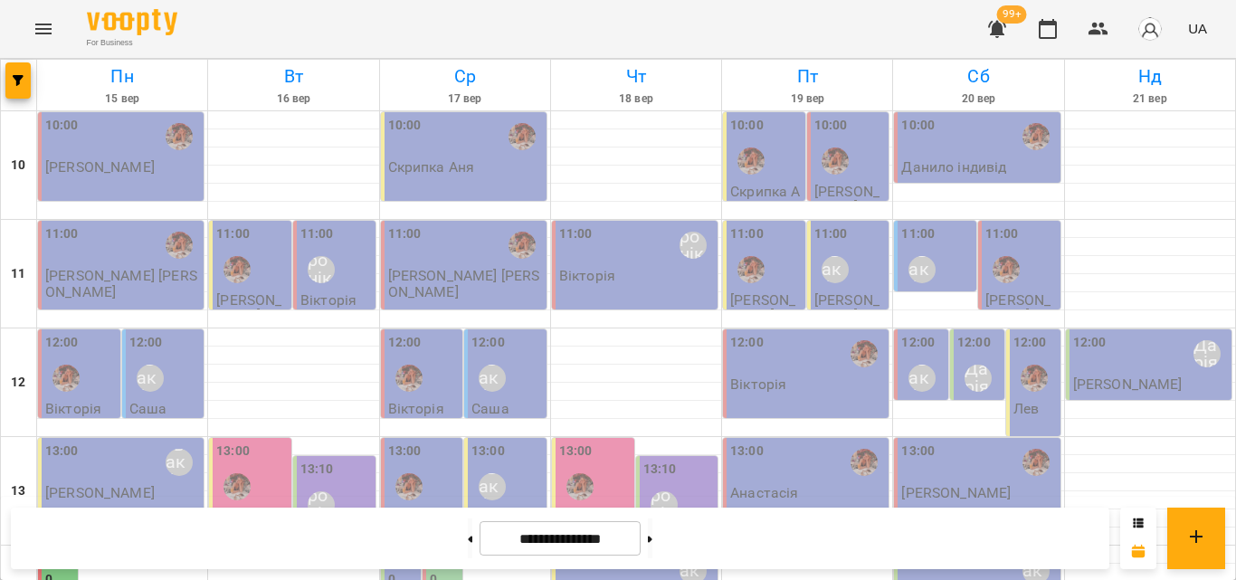
scroll to position [536, 0]
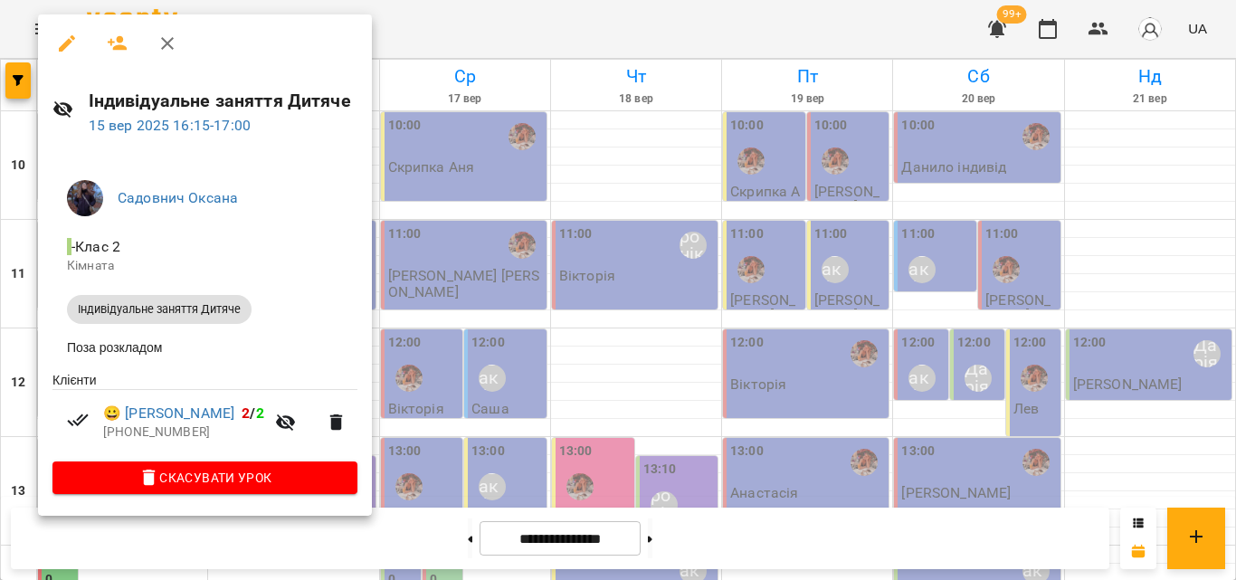
click at [483, 47] on div at bounding box center [618, 290] width 1236 height 580
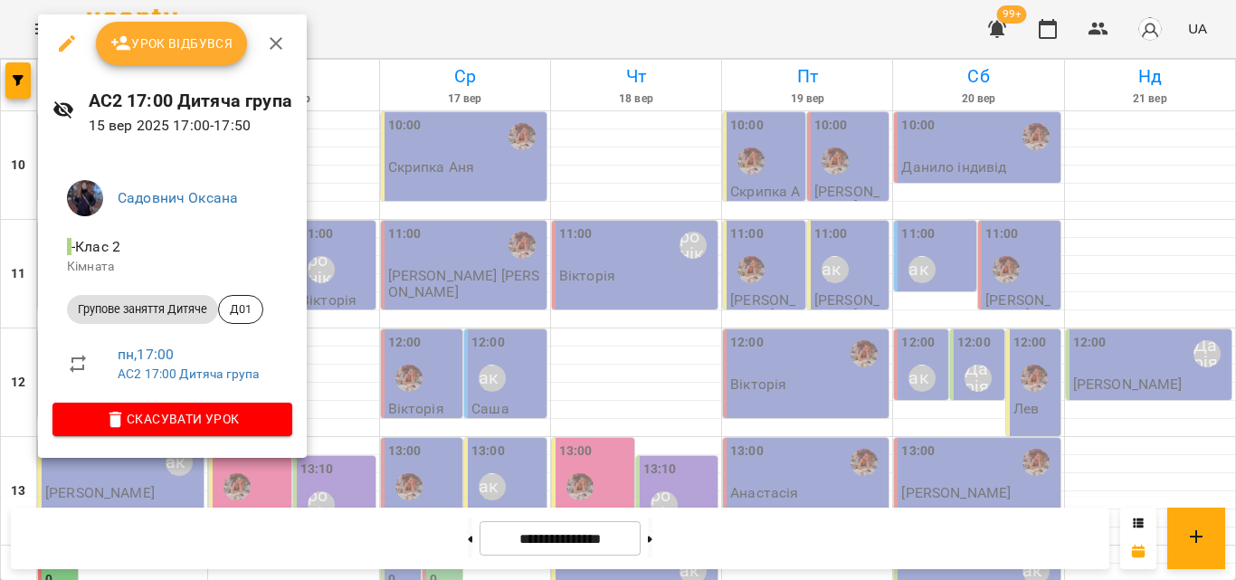
click at [418, 37] on div at bounding box center [618, 290] width 1236 height 580
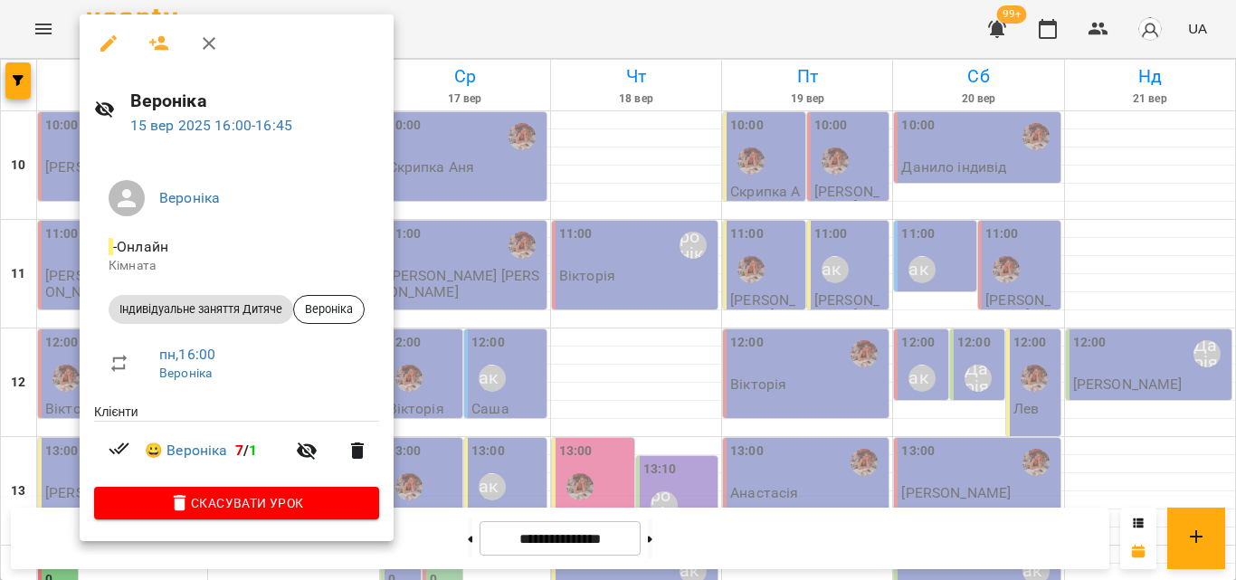
click at [462, 45] on div at bounding box center [618, 290] width 1236 height 580
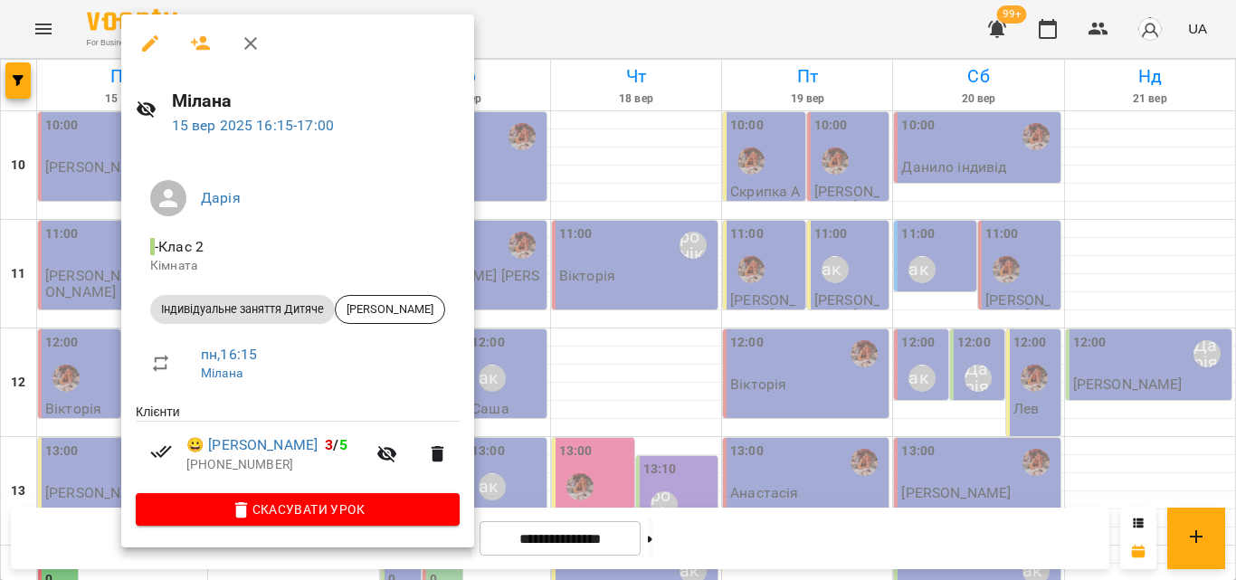
click at [510, 39] on div at bounding box center [618, 290] width 1236 height 580
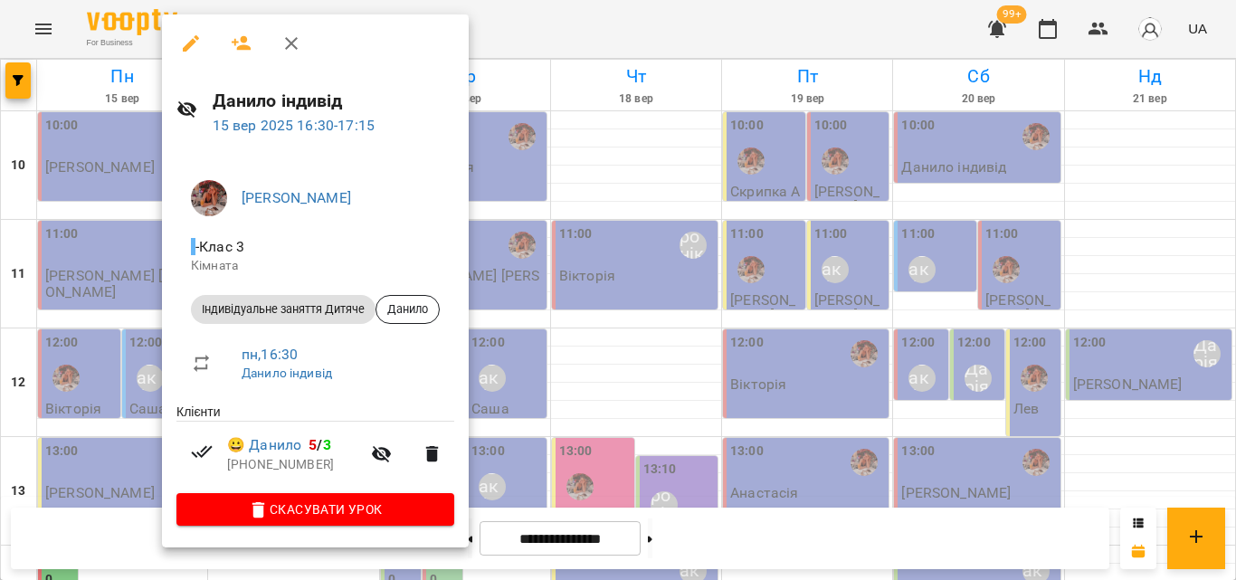
click at [491, 38] on div at bounding box center [618, 290] width 1236 height 580
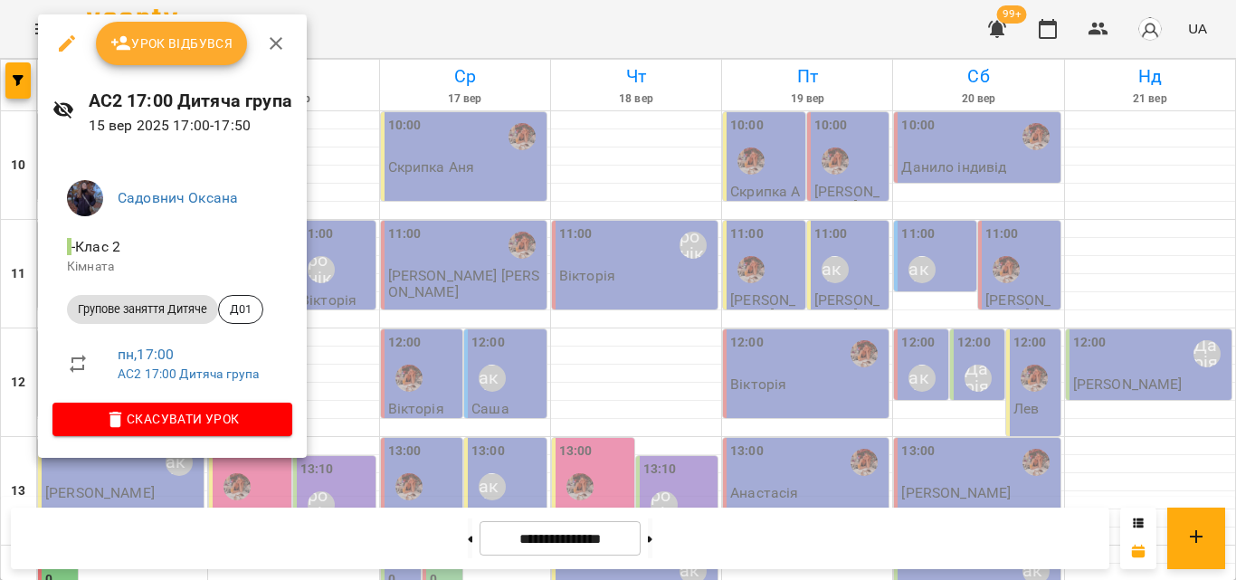
click at [438, 37] on div at bounding box center [618, 290] width 1236 height 580
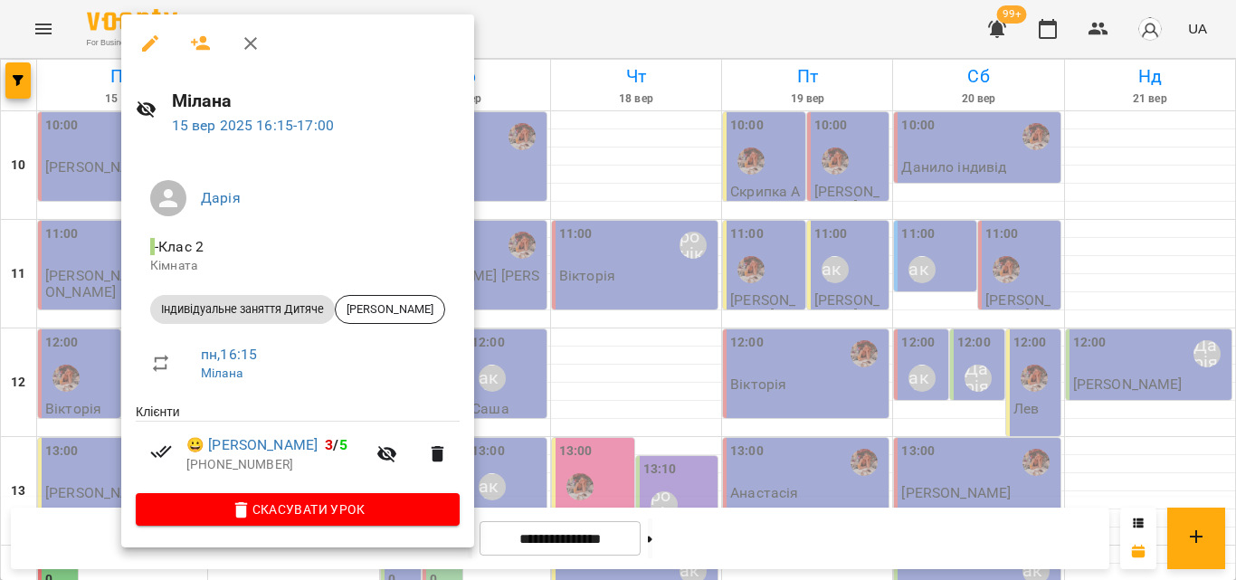
click at [582, 46] on div at bounding box center [618, 290] width 1236 height 580
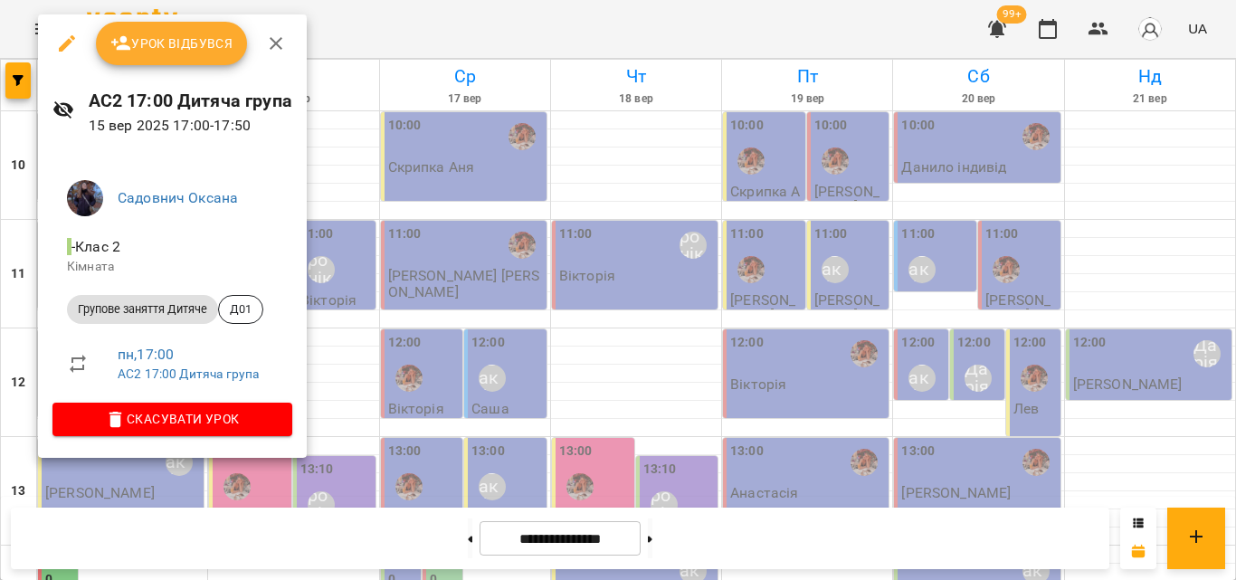
click at [160, 51] on span "Урок відбувся" at bounding box center [171, 44] width 123 height 22
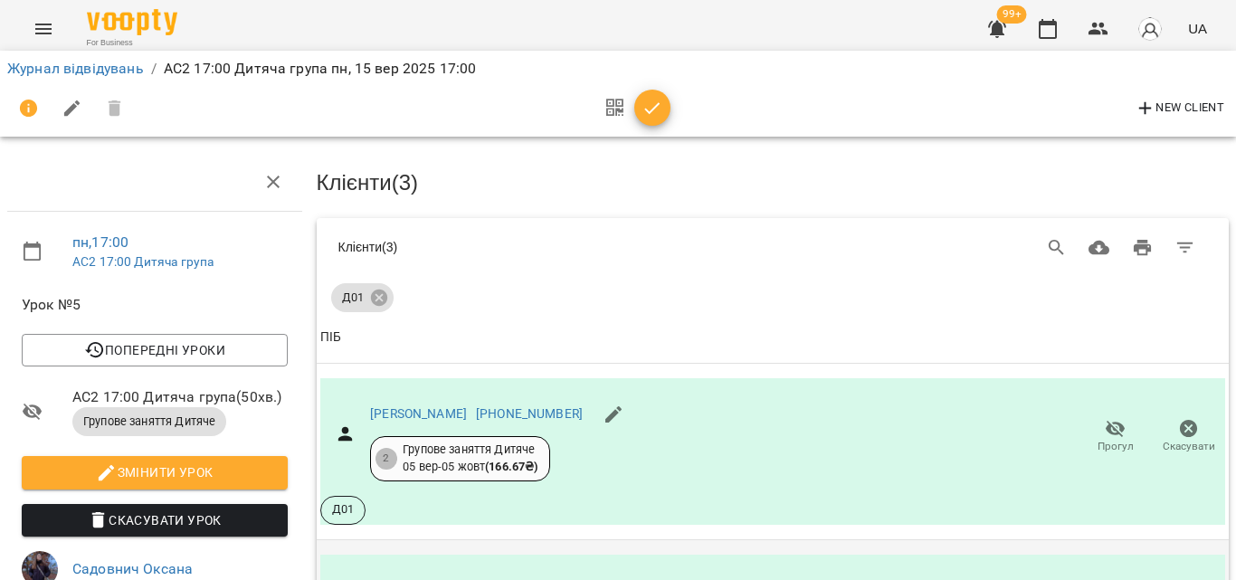
scroll to position [393, 0]
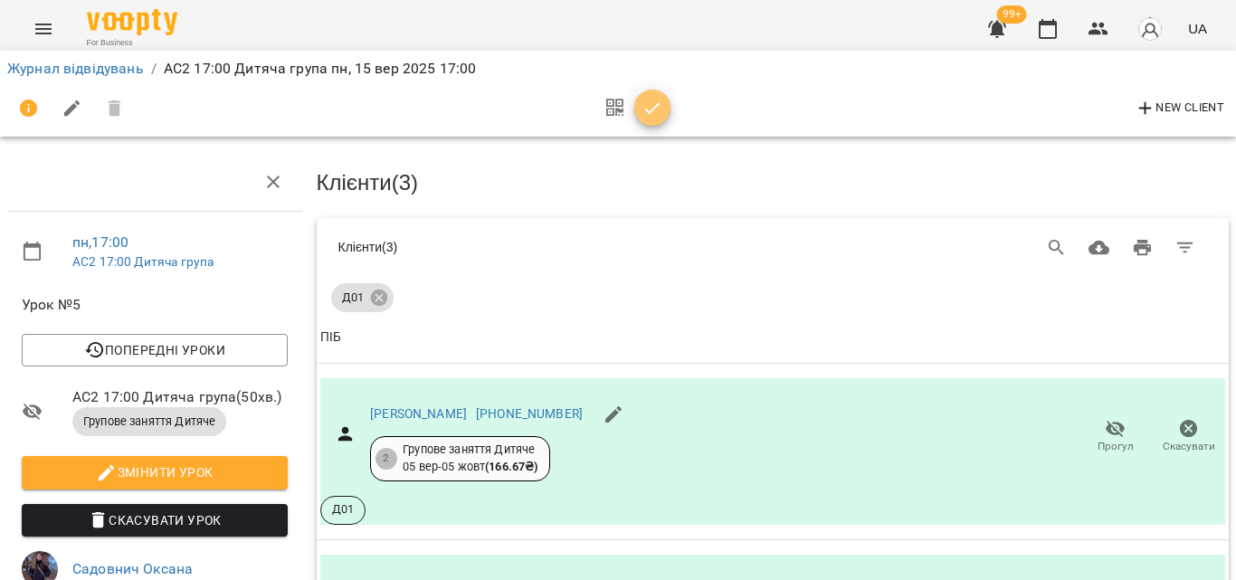
click at [663, 118] on span "button" at bounding box center [652, 109] width 36 height 22
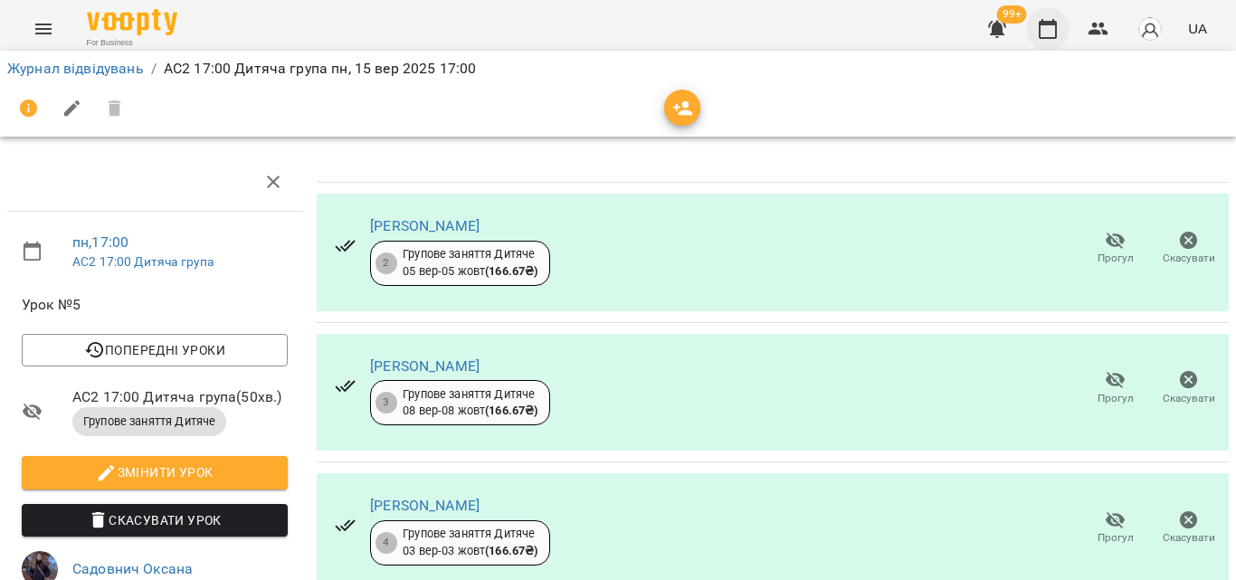
click at [1046, 26] on icon "button" at bounding box center [1048, 29] width 22 height 22
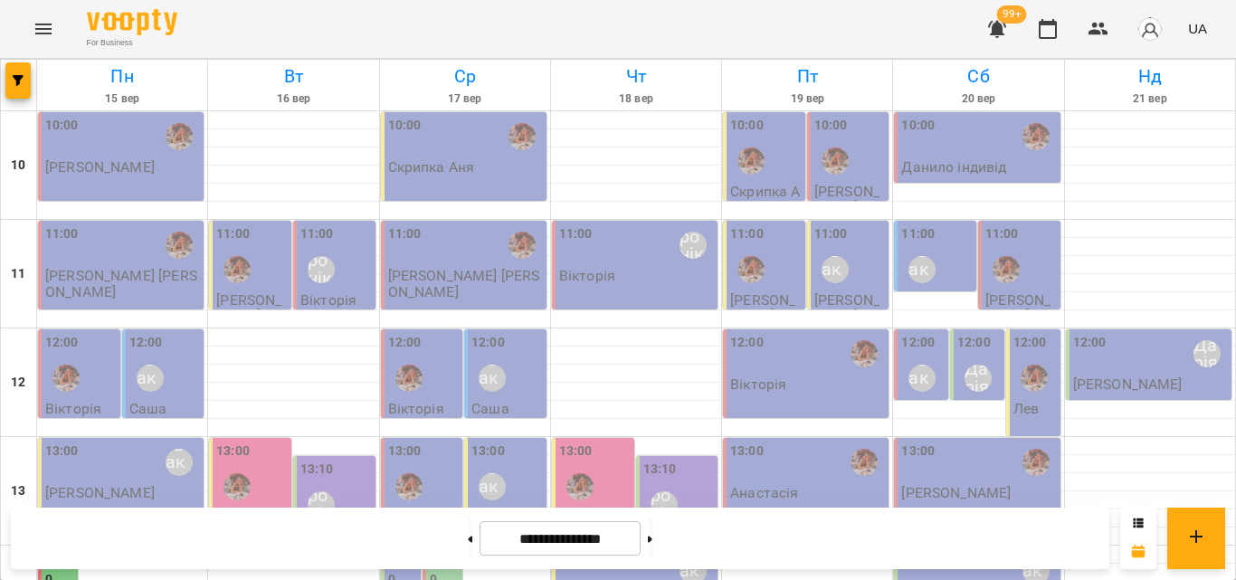
scroll to position [633, 0]
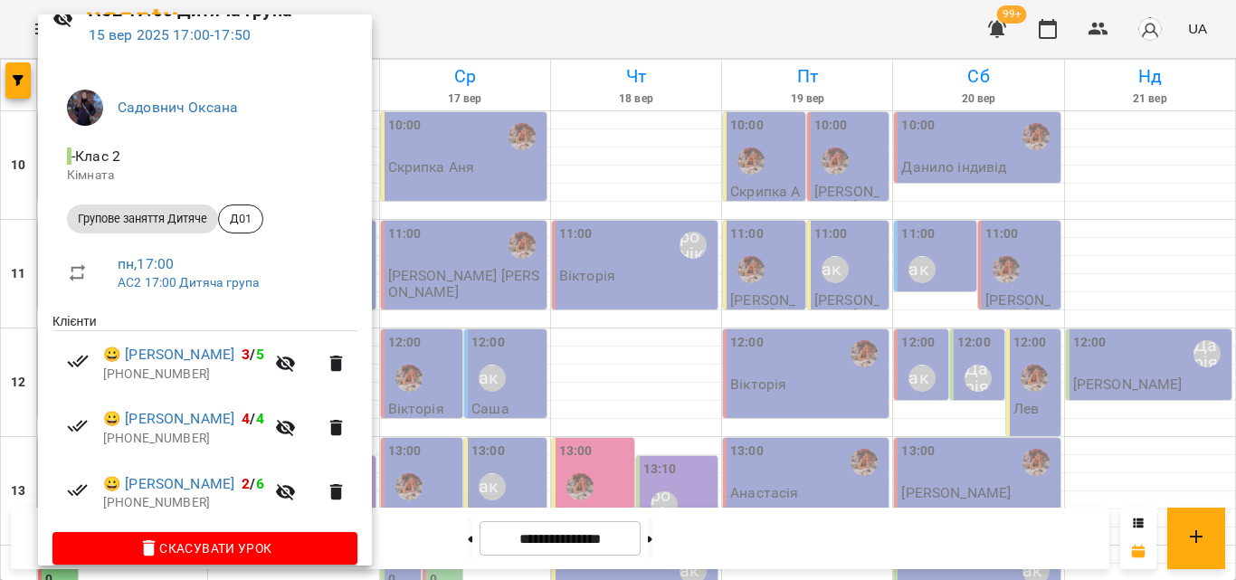
scroll to position [114, 0]
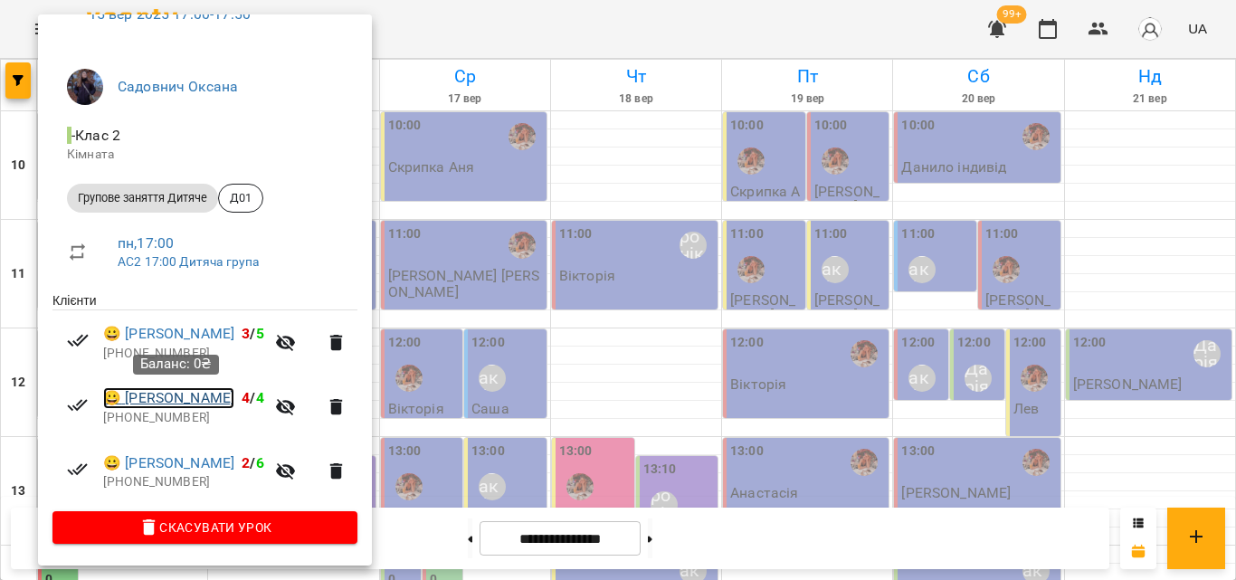
click at [191, 393] on link "😀 Яворський Денис" at bounding box center [168, 398] width 131 height 22
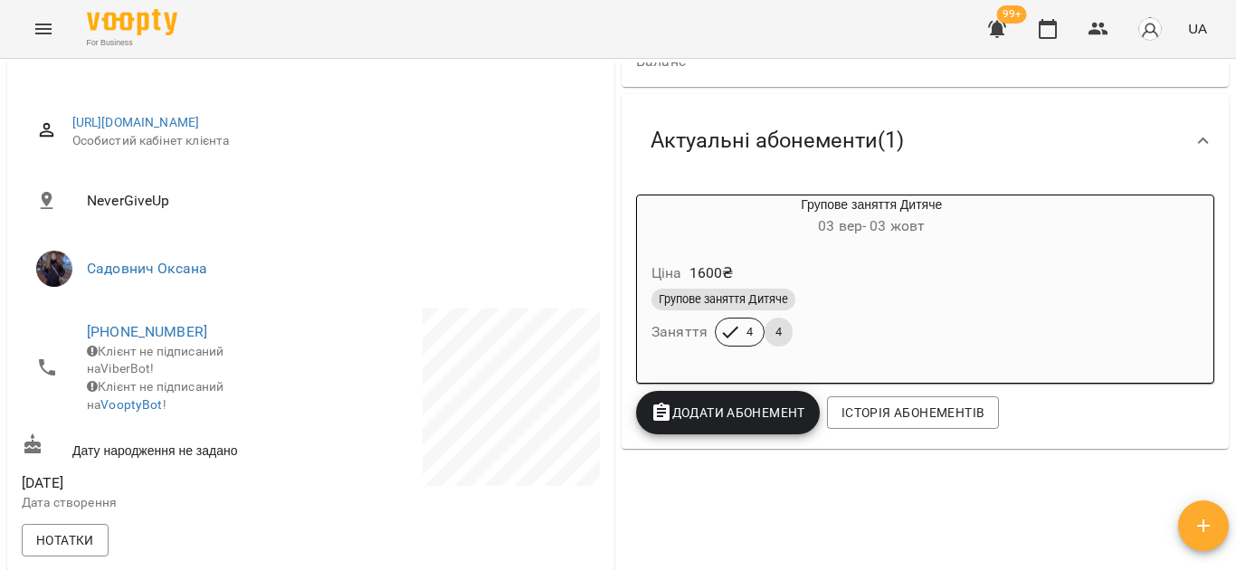
scroll to position [181, 0]
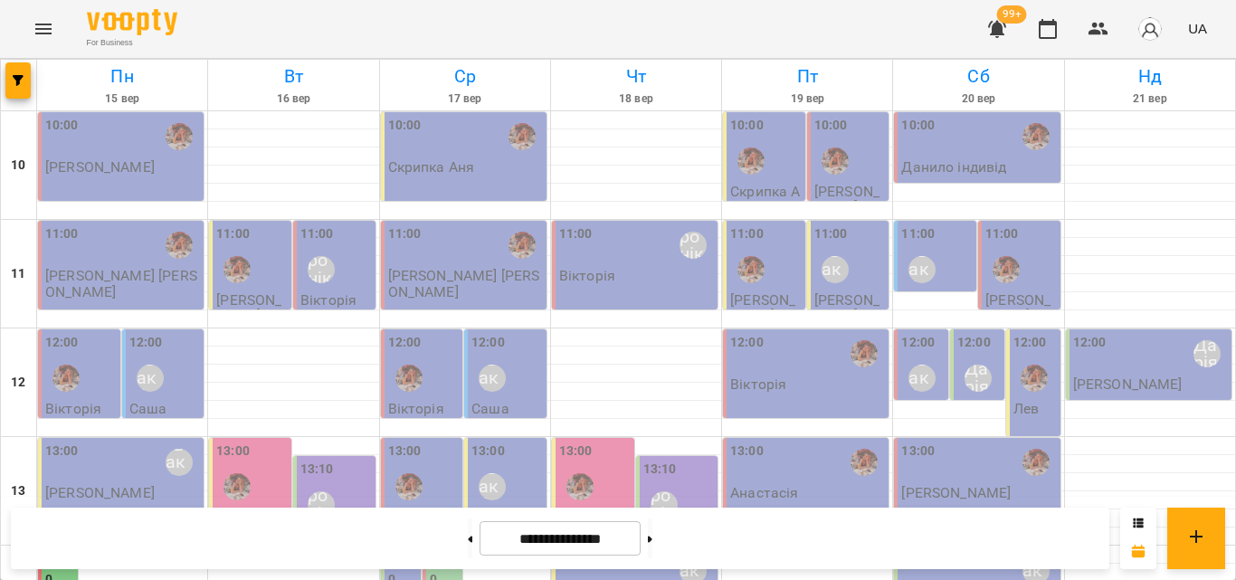
scroll to position [626, 0]
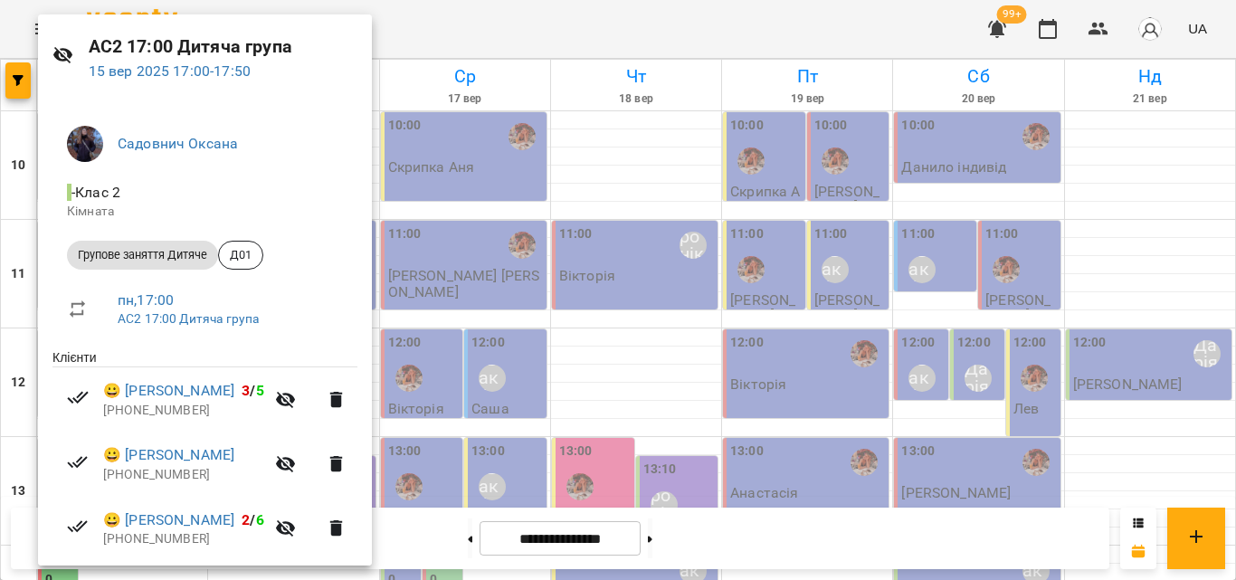
scroll to position [114, 0]
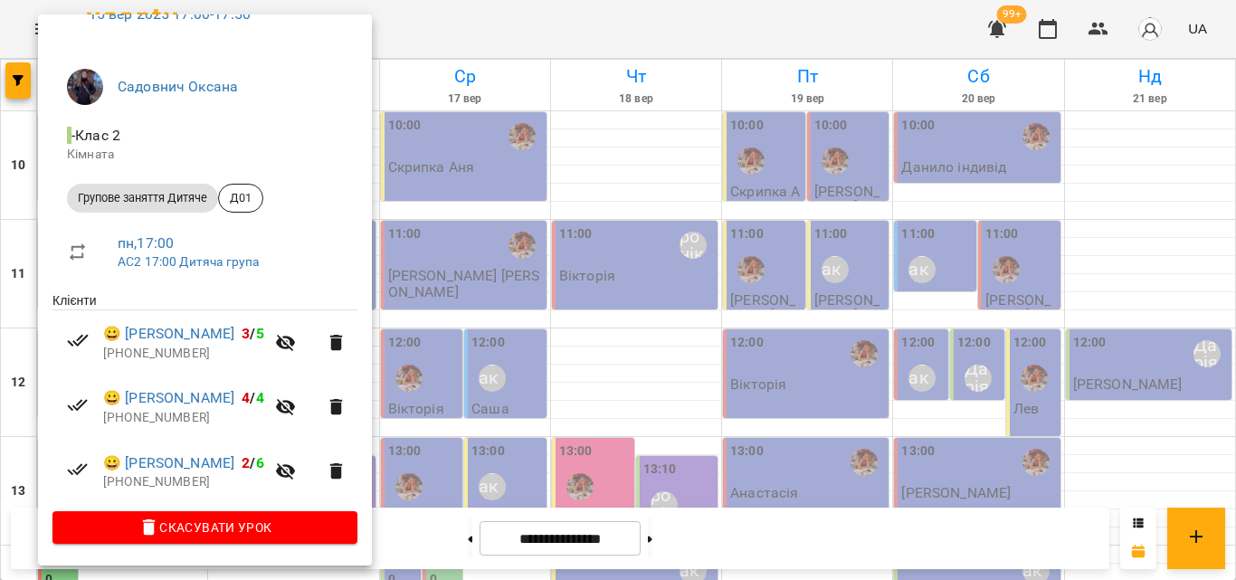
click at [468, 48] on div at bounding box center [618, 290] width 1236 height 580
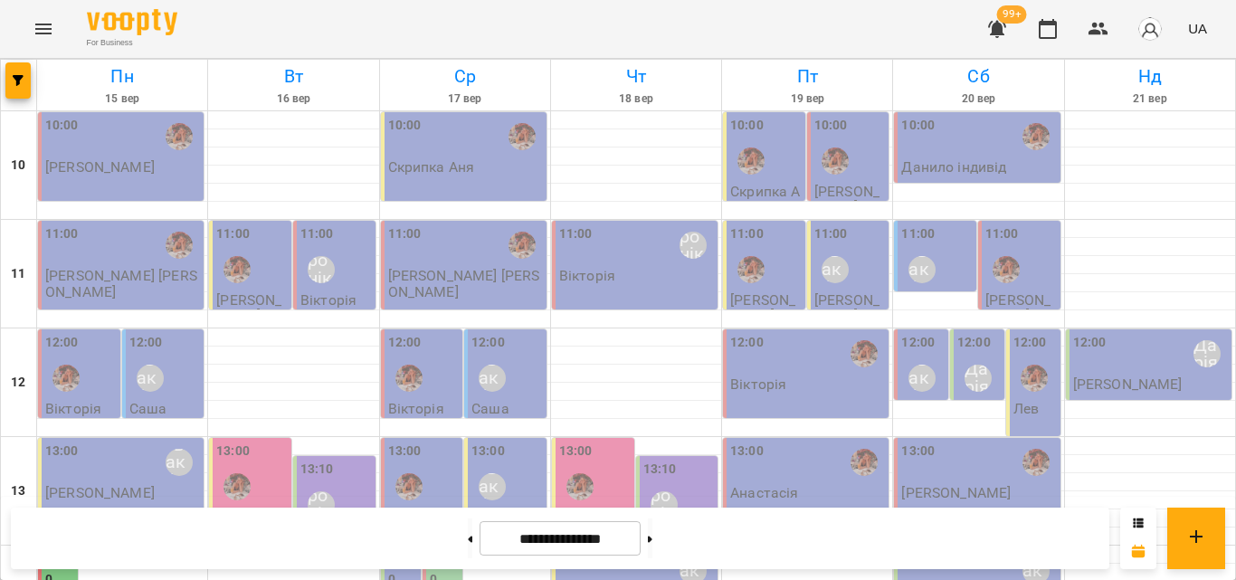
scroll to position [717, 0]
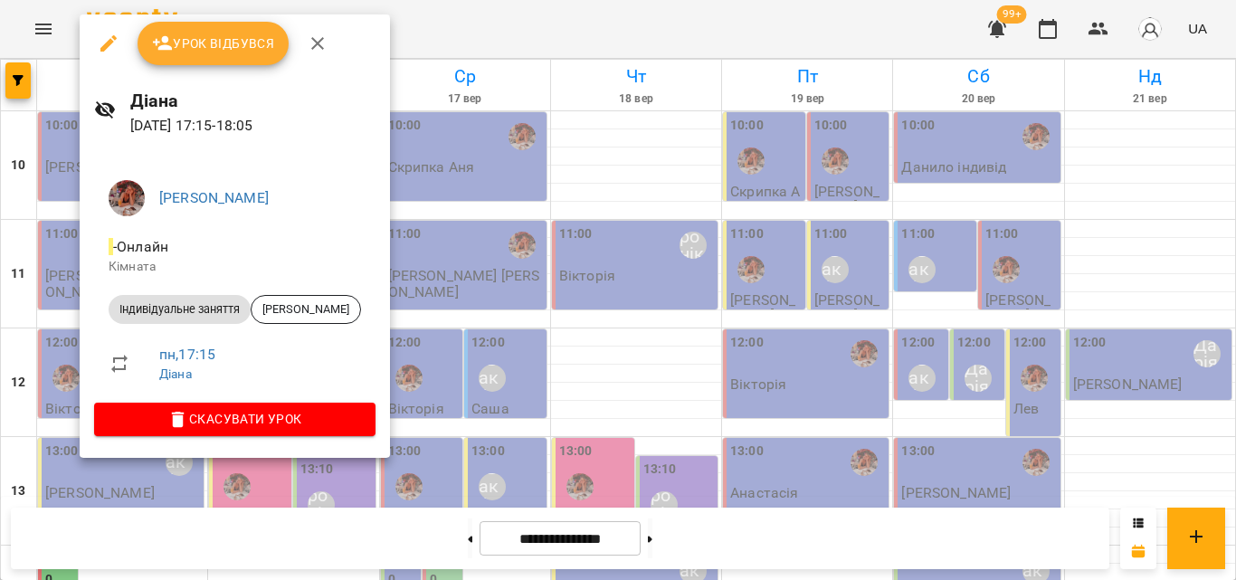
click at [443, 46] on div at bounding box center [618, 290] width 1236 height 580
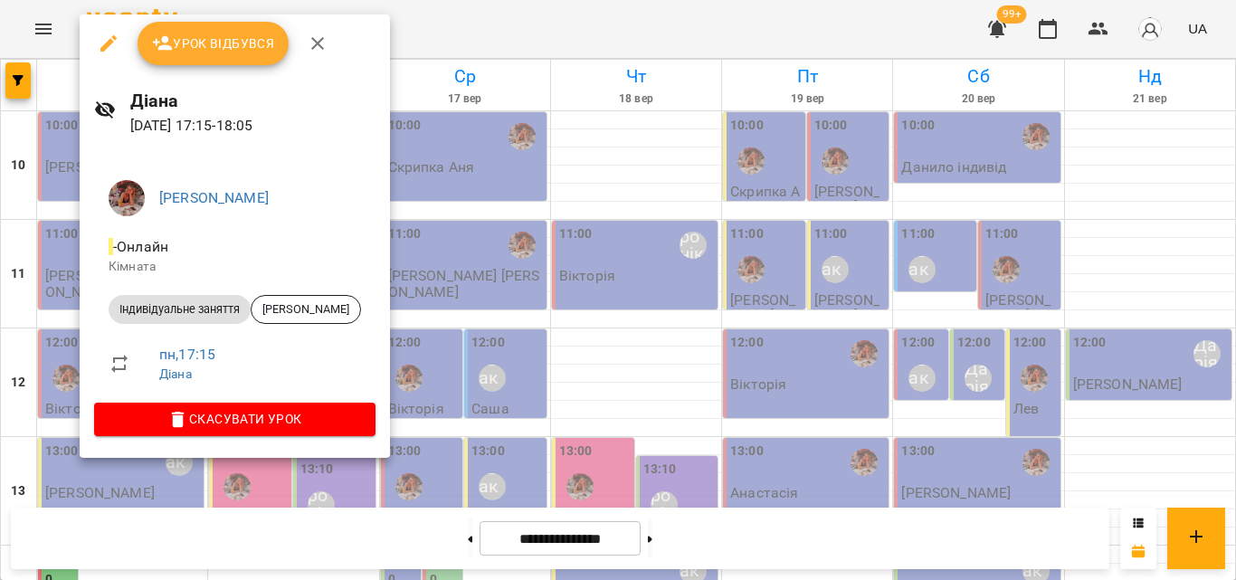
click at [503, 16] on div at bounding box center [618, 290] width 1236 height 580
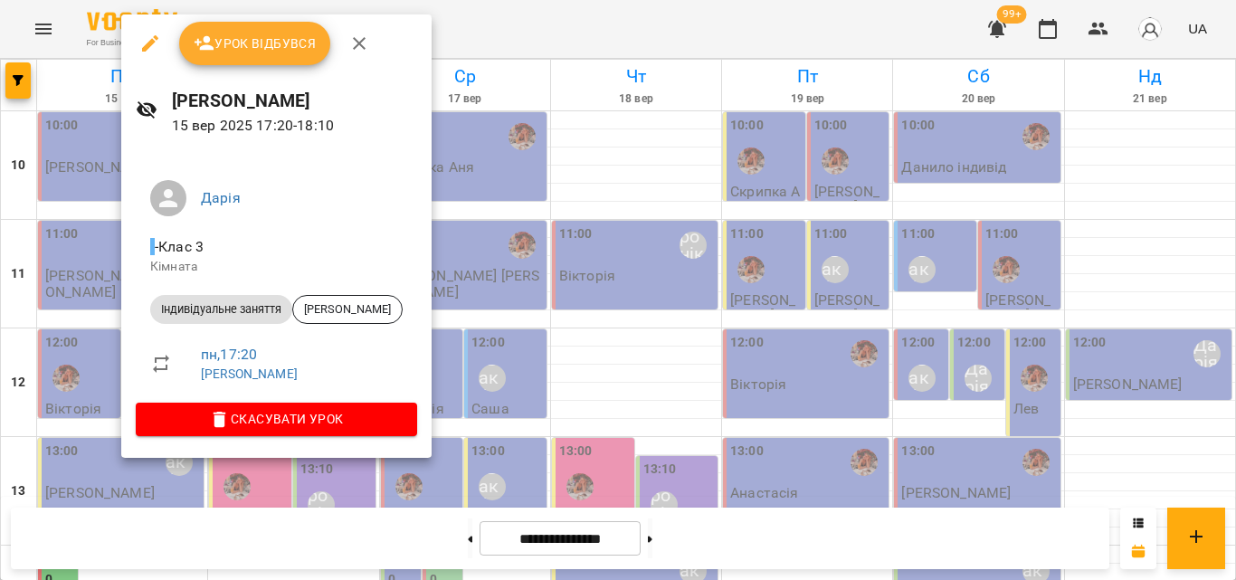
click at [462, 46] on div at bounding box center [618, 290] width 1236 height 580
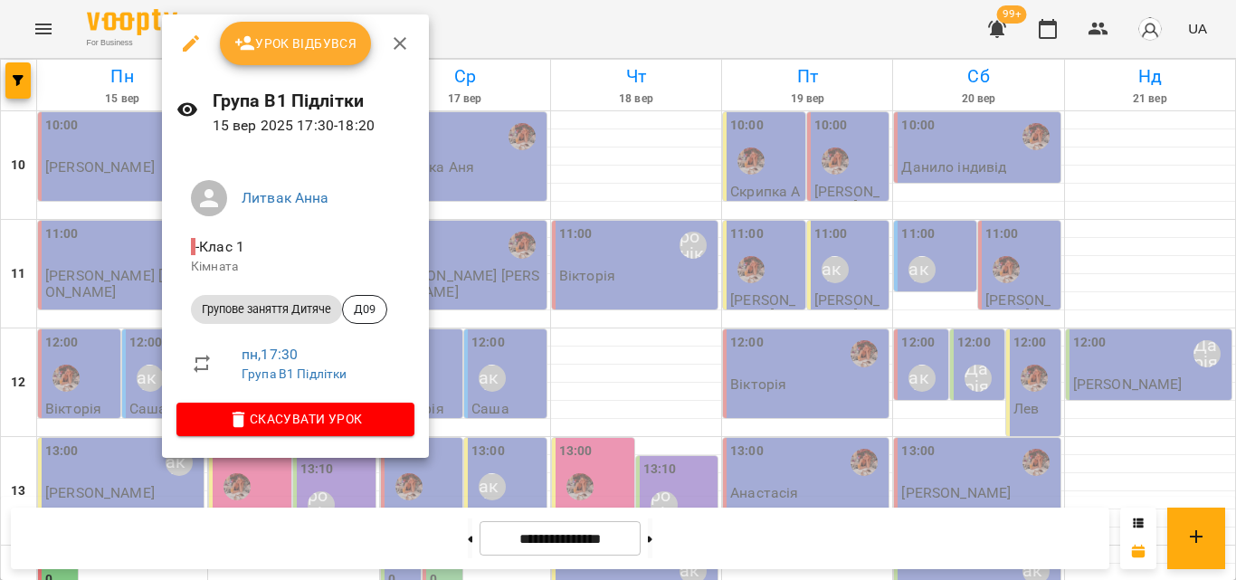
click at [544, 14] on div at bounding box center [618, 290] width 1236 height 580
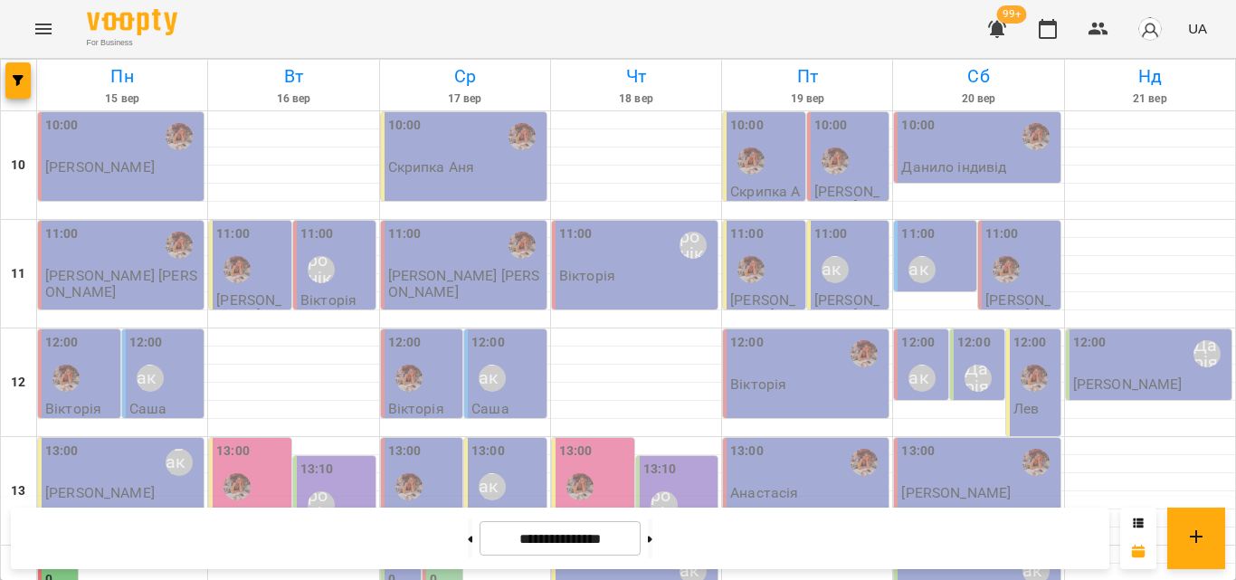
scroll to position [807, 0]
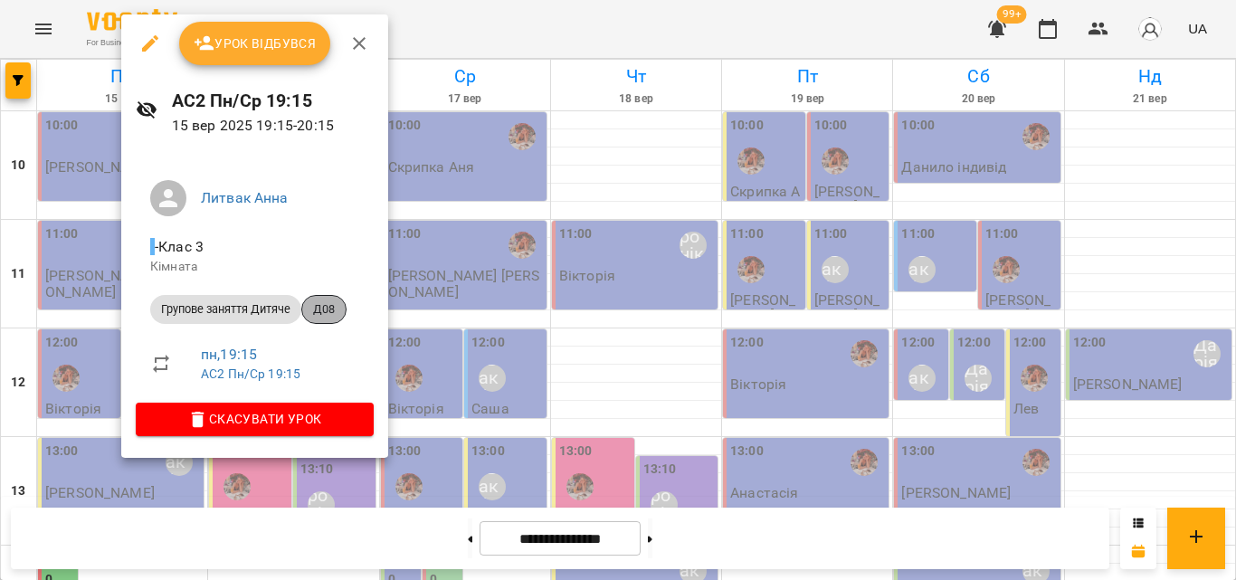
click at [326, 305] on span "Д08" at bounding box center [323, 309] width 43 height 16
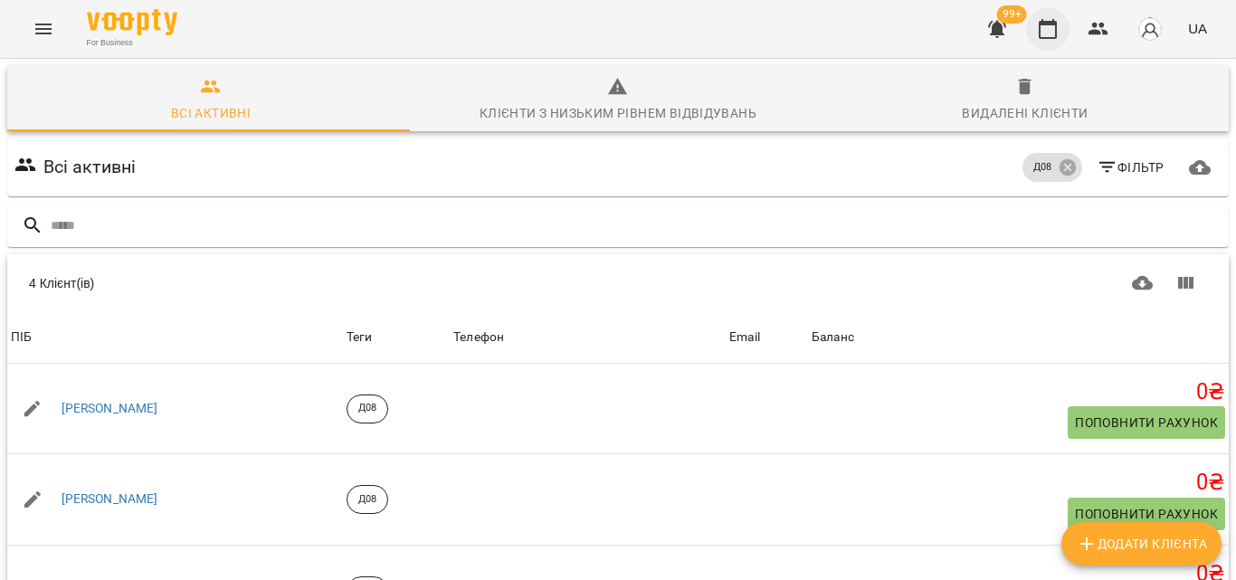
click at [1061, 29] on button "button" at bounding box center [1047, 28] width 43 height 43
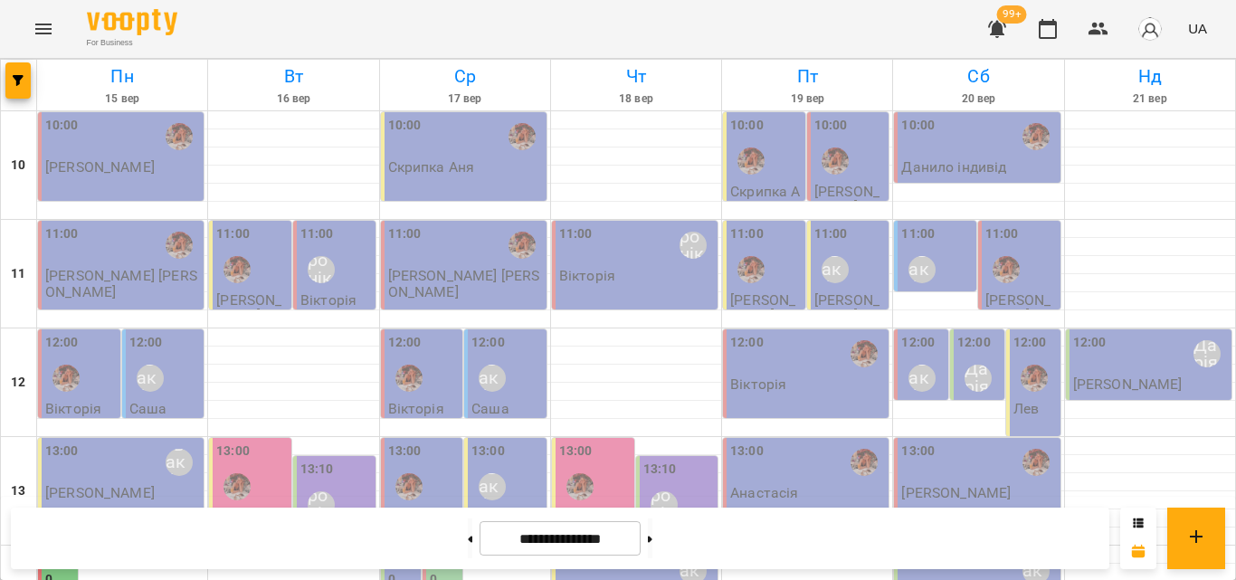
scroll to position [633, 0]
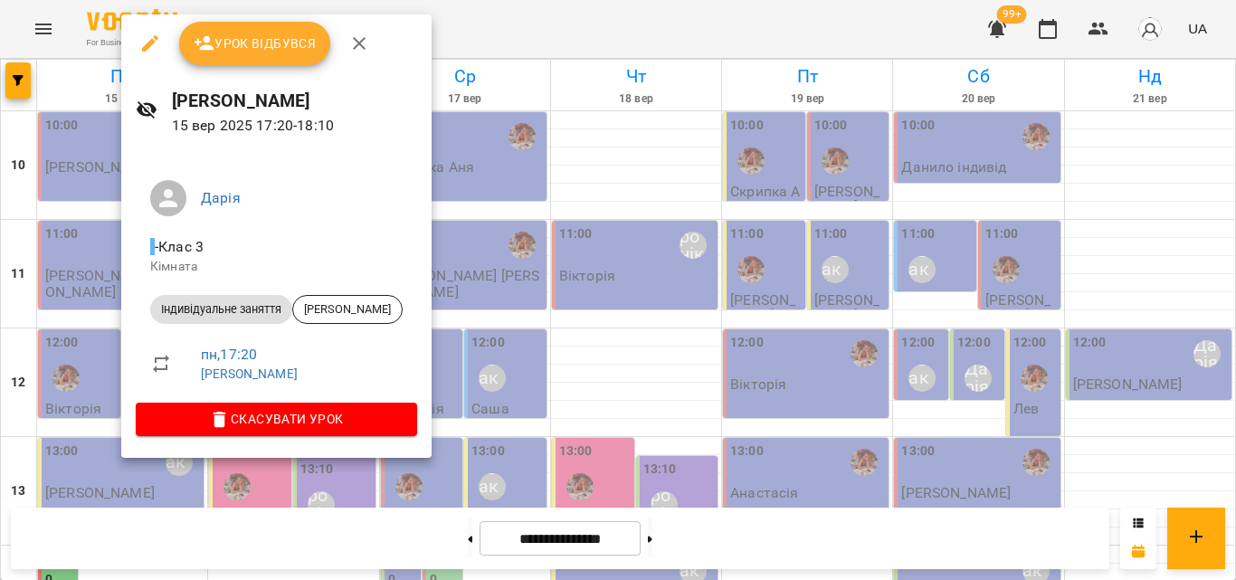
click at [494, 21] on div at bounding box center [618, 290] width 1236 height 580
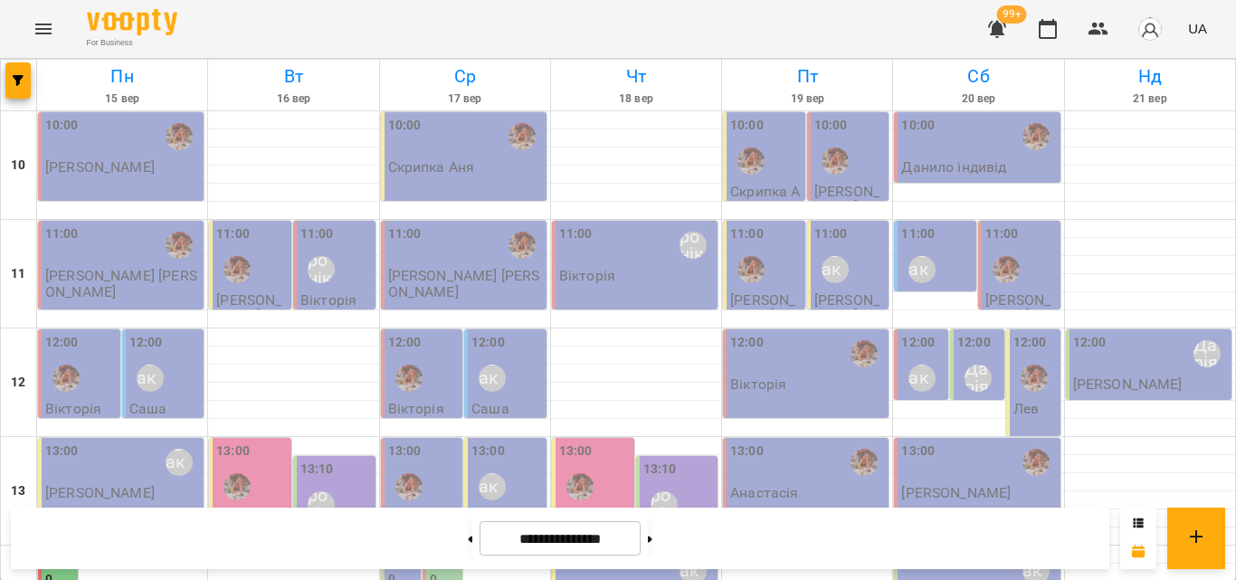
scroll to position [626, 0]
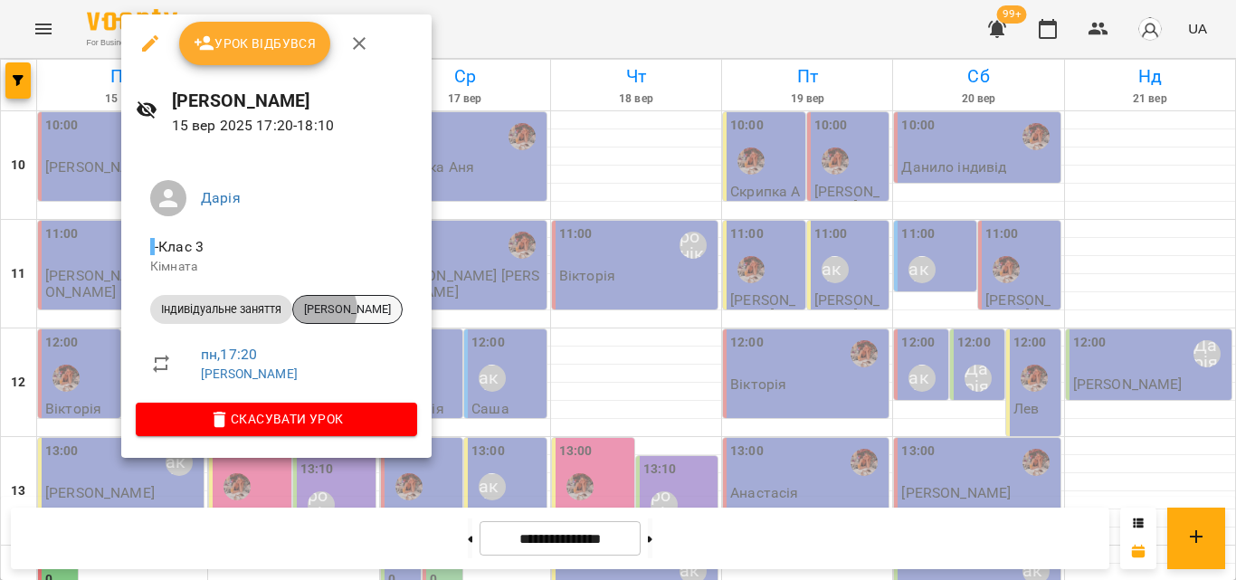
click at [321, 310] on span "[PERSON_NAME]" at bounding box center [347, 309] width 109 height 16
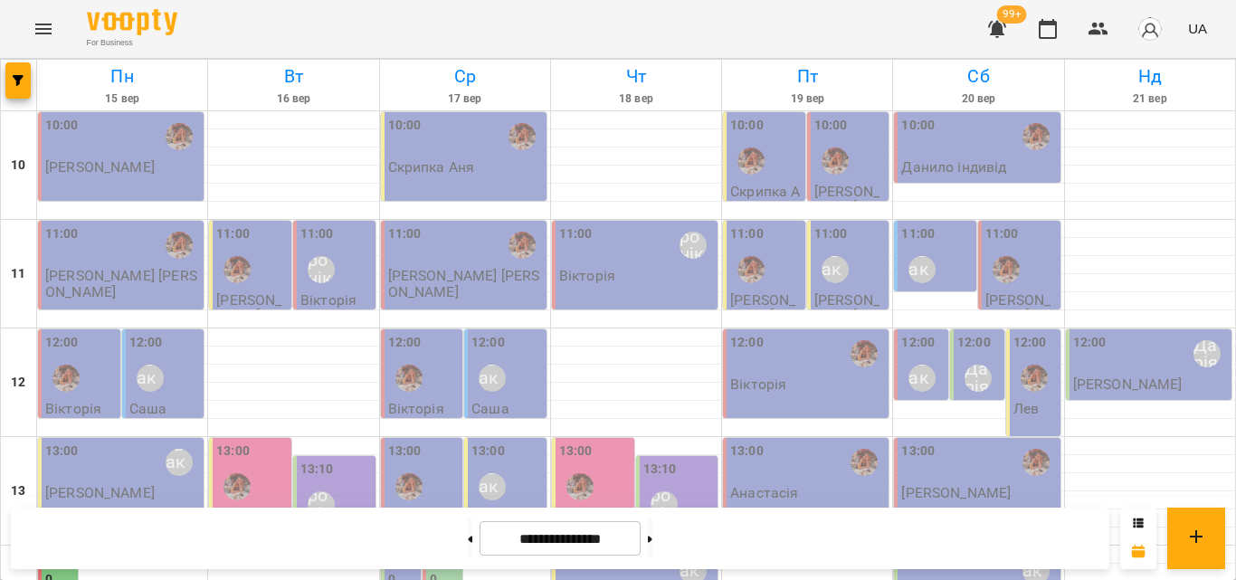
scroll to position [362, 0]
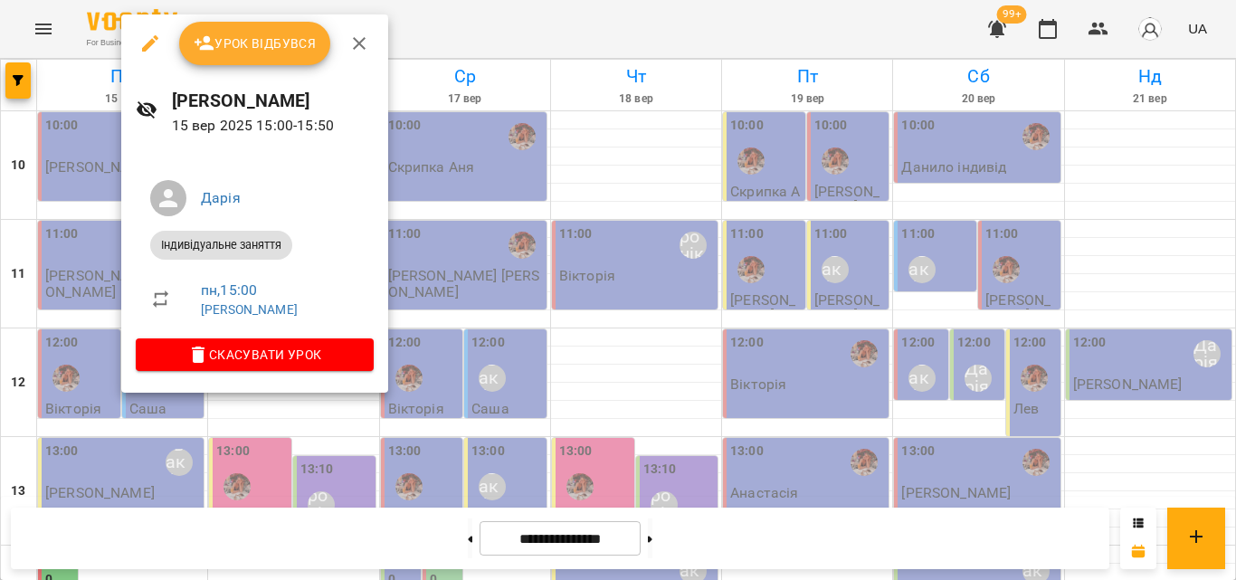
click at [538, 35] on div at bounding box center [618, 290] width 1236 height 580
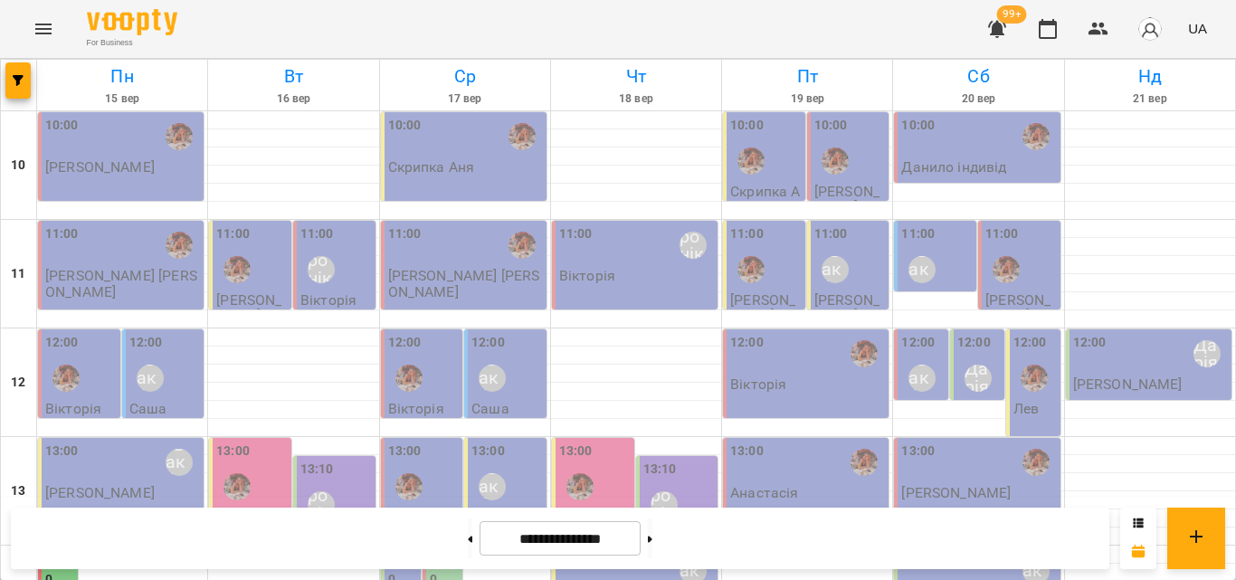
scroll to position [717, 0]
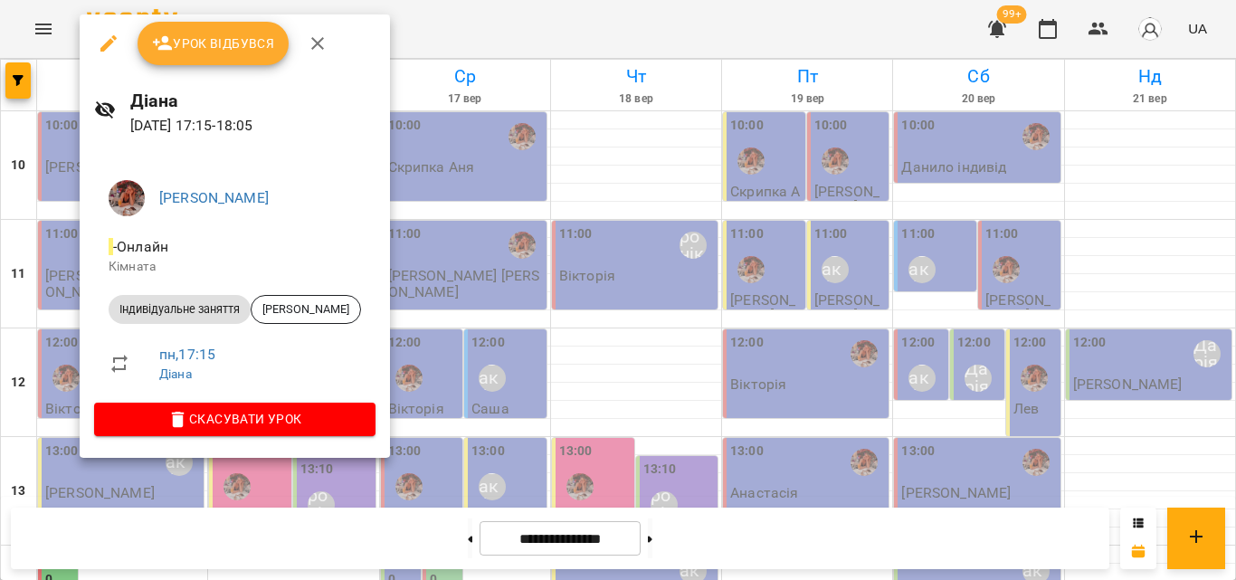
click at [462, 36] on div at bounding box center [618, 290] width 1236 height 580
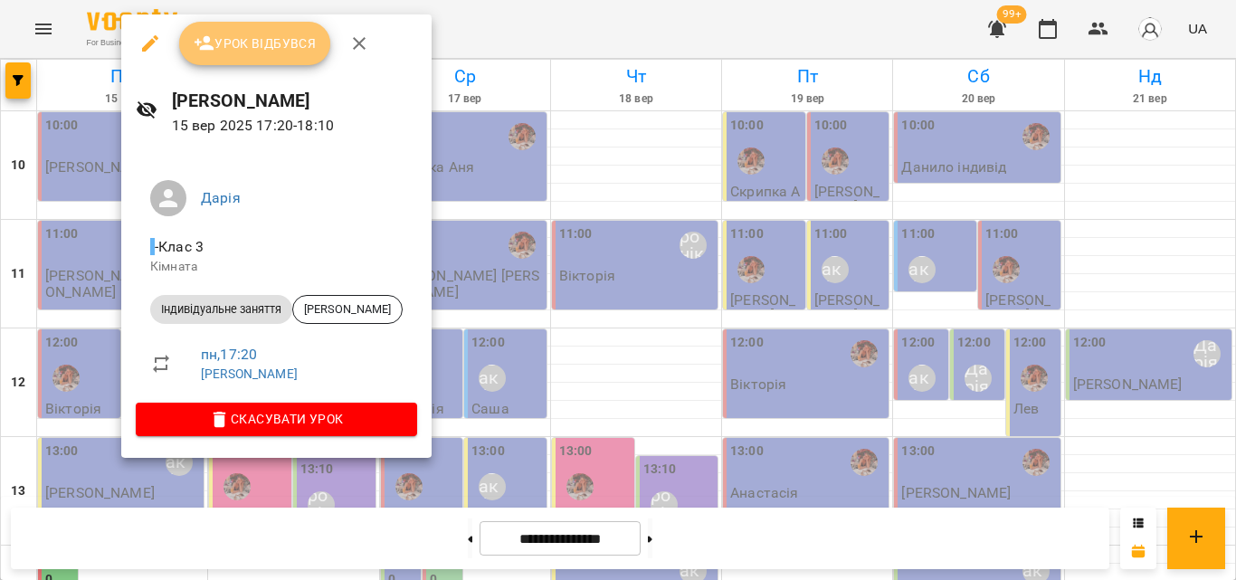
click at [224, 47] on span "Урок відбувся" at bounding box center [255, 44] width 123 height 22
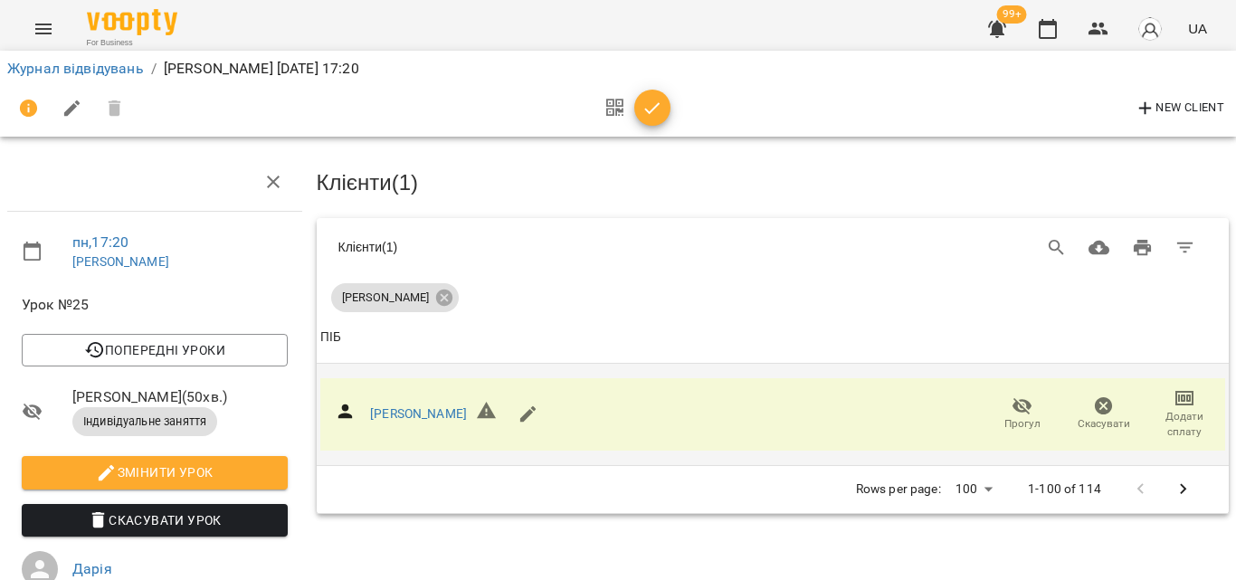
scroll to position [181, 0]
click at [648, 116] on icon "button" at bounding box center [653, 109] width 22 height 22
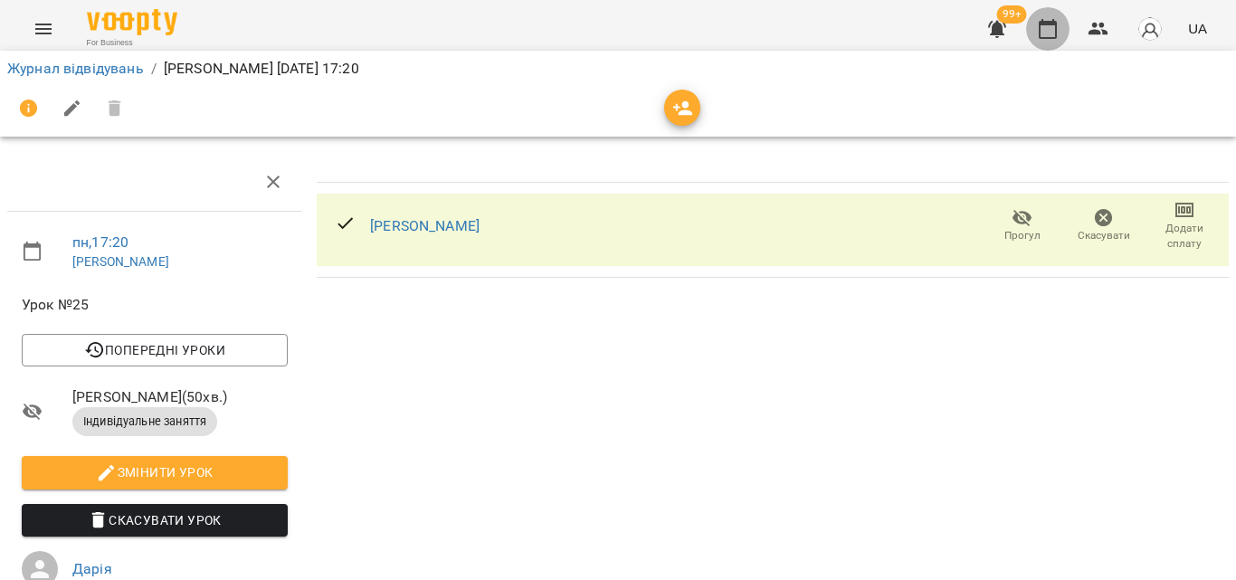
click at [1054, 17] on button "button" at bounding box center [1047, 28] width 43 height 43
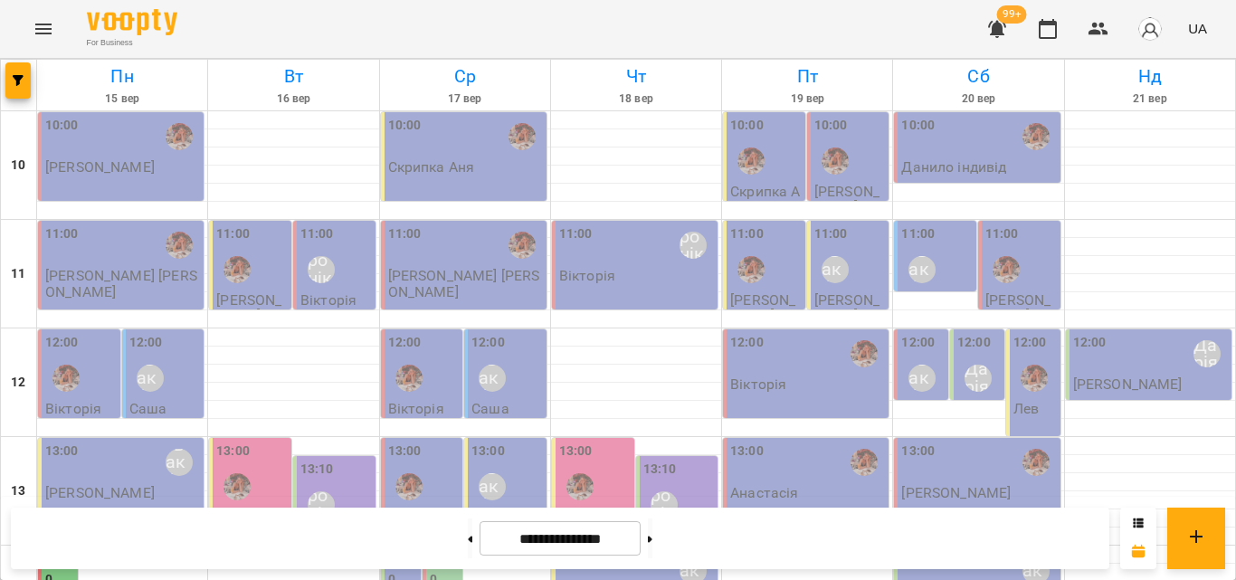
scroll to position [633, 0]
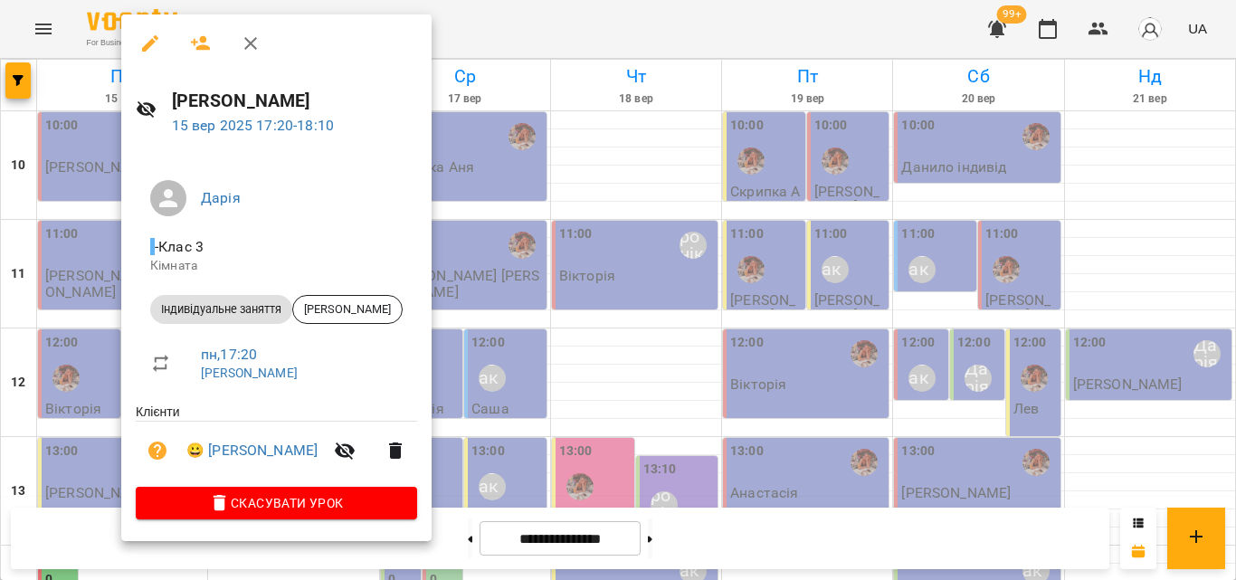
click at [224, 374] on link "[PERSON_NAME]" at bounding box center [249, 373] width 97 height 14
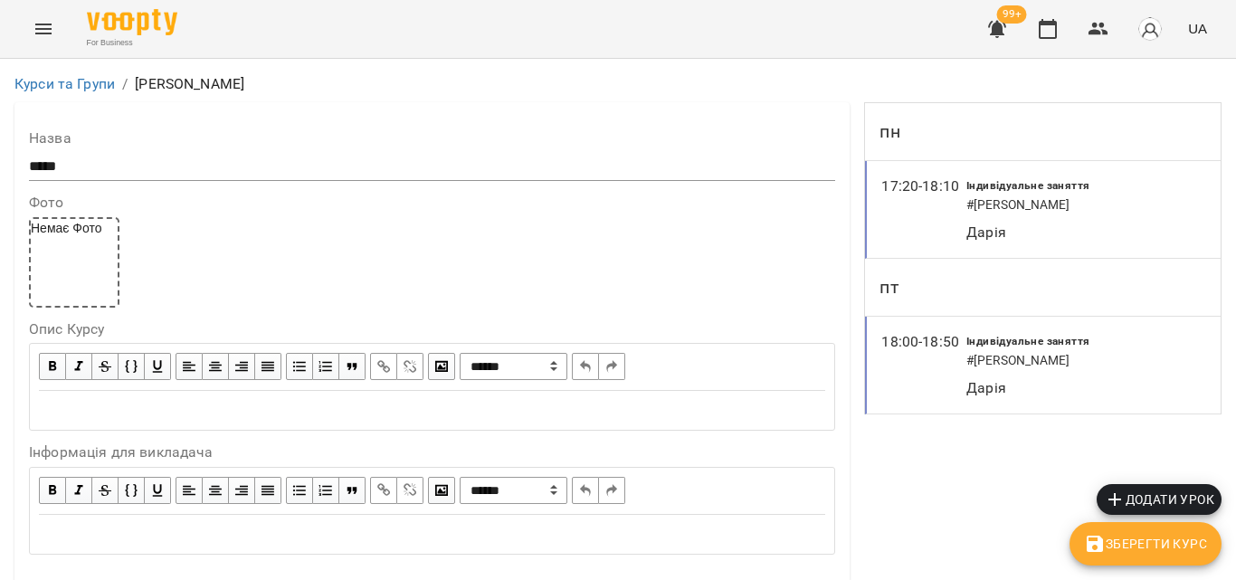
scroll to position [1609, 0]
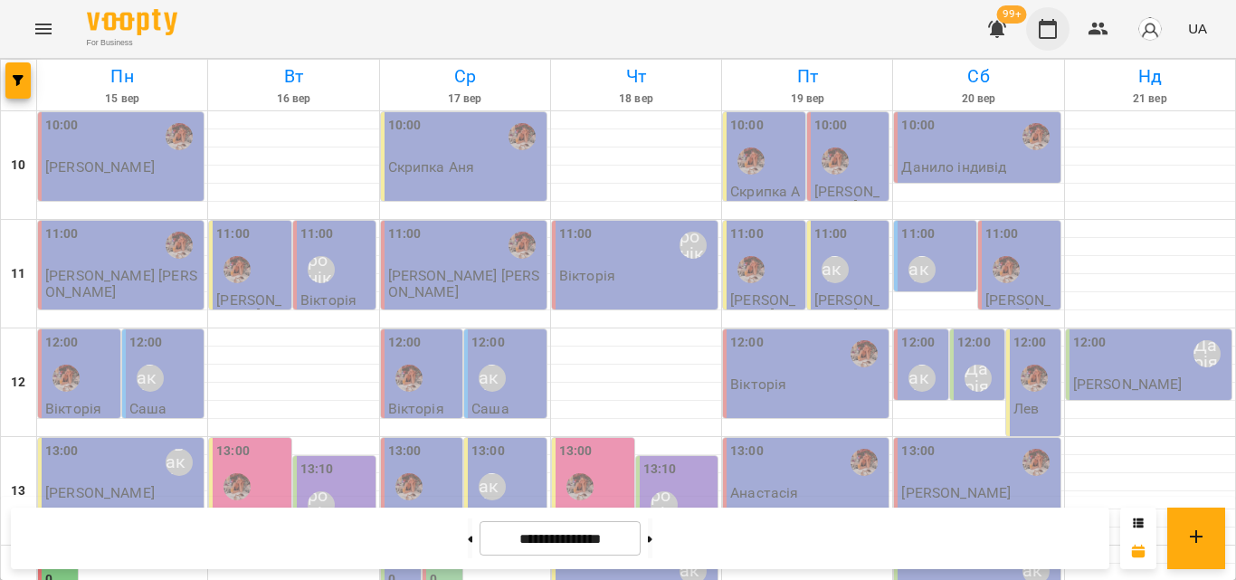
click at [1062, 32] on button "button" at bounding box center [1047, 28] width 43 height 43
click at [1082, 32] on button "button" at bounding box center [1098, 28] width 43 height 43
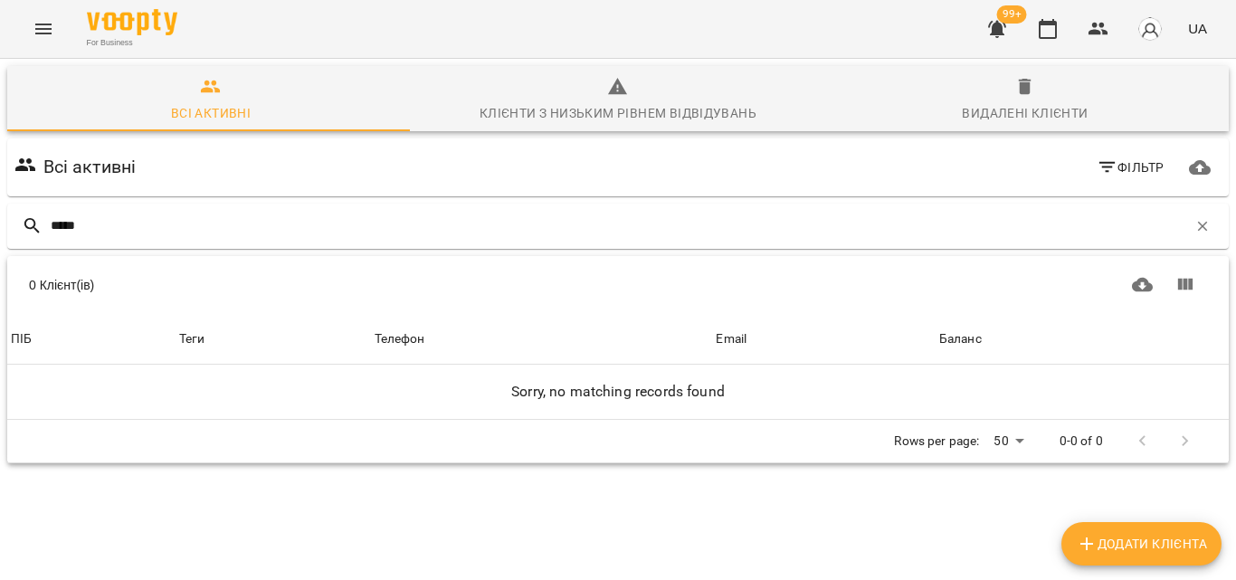
type input "*****"
click at [1037, 21] on button "button" at bounding box center [1047, 28] width 43 height 43
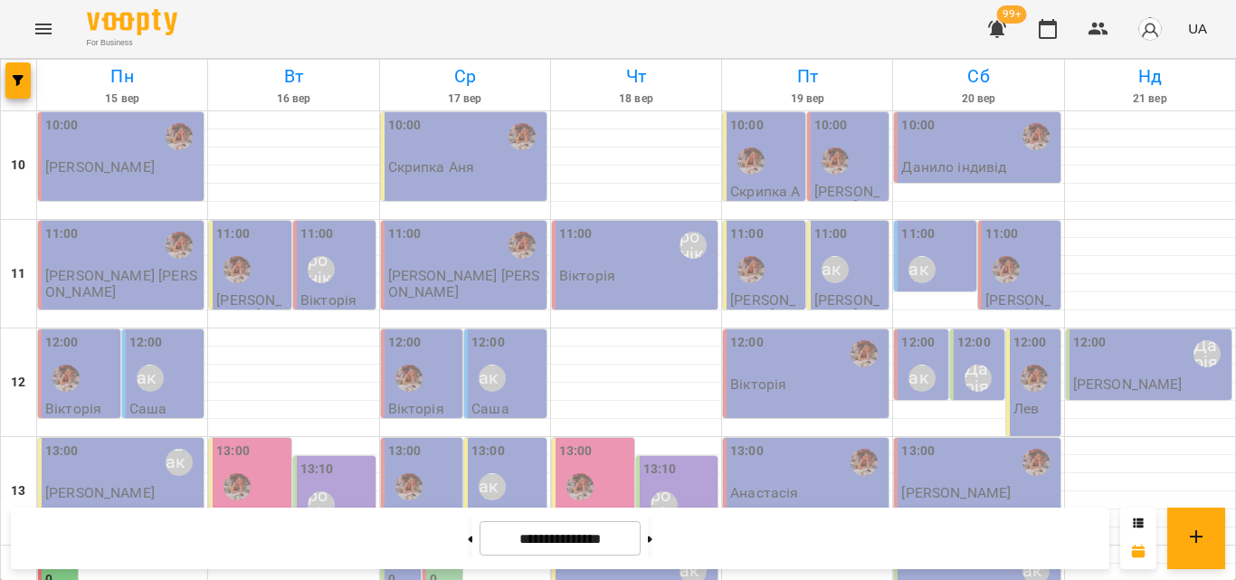
scroll to position [717, 0]
